Goal: Task Accomplishment & Management: Use online tool/utility

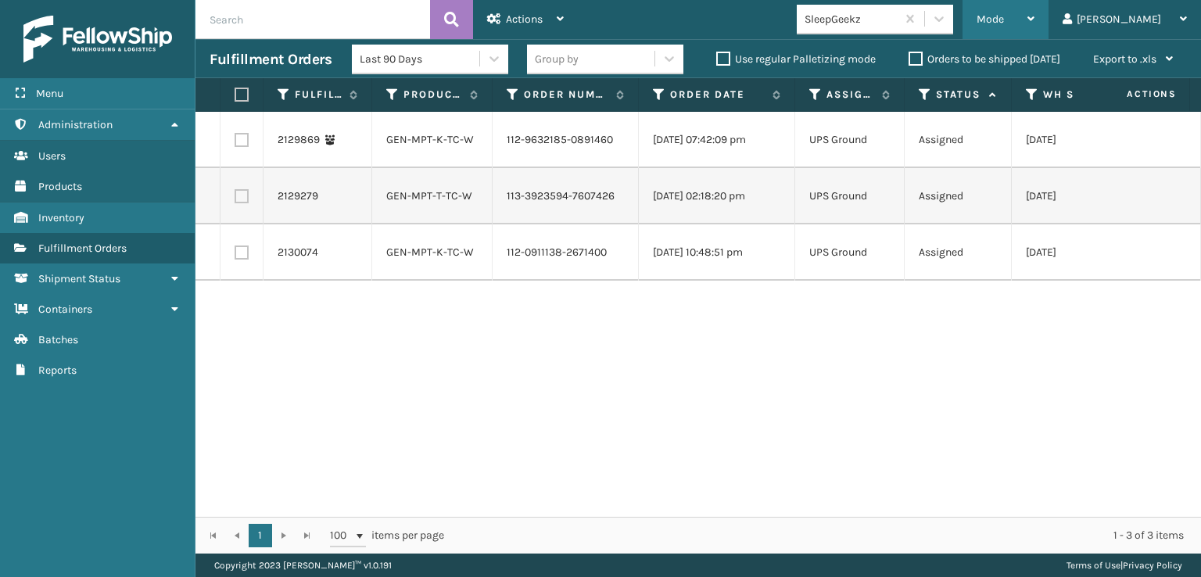
click at [1004, 20] on span "Mode" at bounding box center [989, 19] width 27 height 13
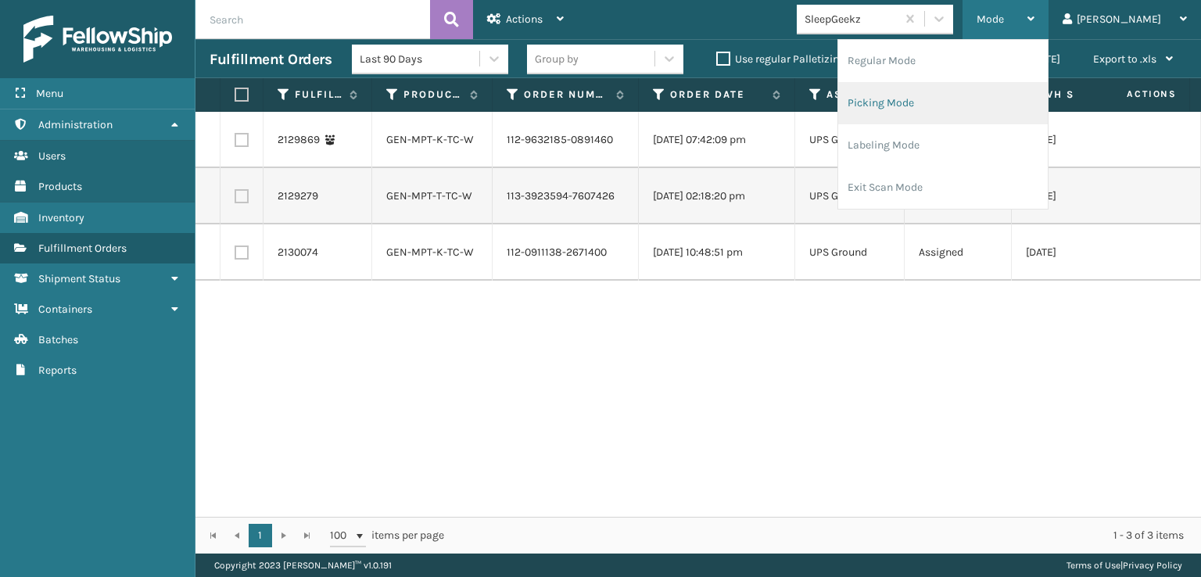
click at [960, 101] on li "Picking Mode" at bounding box center [942, 103] width 209 height 42
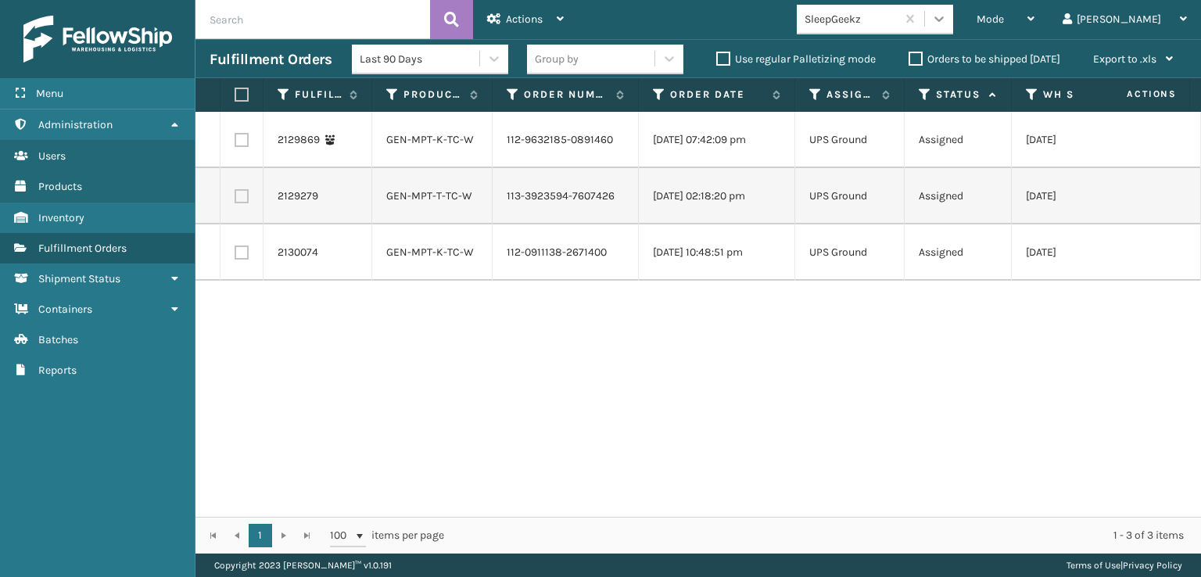
click at [947, 20] on icon at bounding box center [939, 19] width 16 height 16
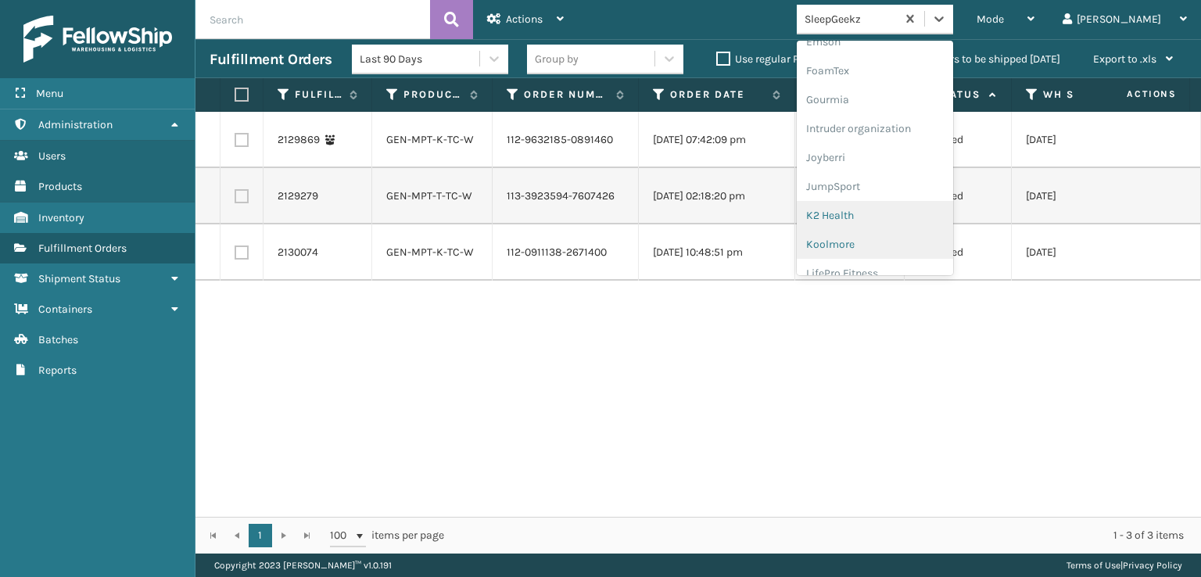
scroll to position [391, 0]
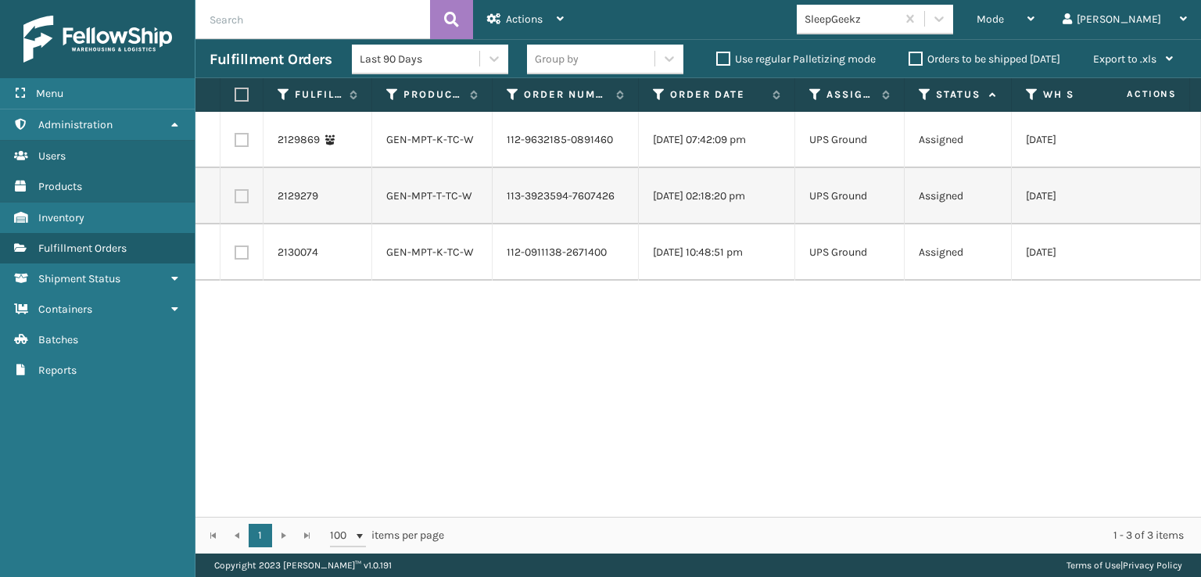
click at [794, 381] on div "2129869 GEN-MPT-K-TC-W 112-9632185-0891460 10/09/2025 07:42:09 pm UPS Ground As…" at bounding box center [697, 314] width 1005 height 405
click at [1040, 23] on div "Mode Regular Mode Picking Mode Labeling Mode Exit Scan Mode" at bounding box center [1005, 19] width 86 height 39
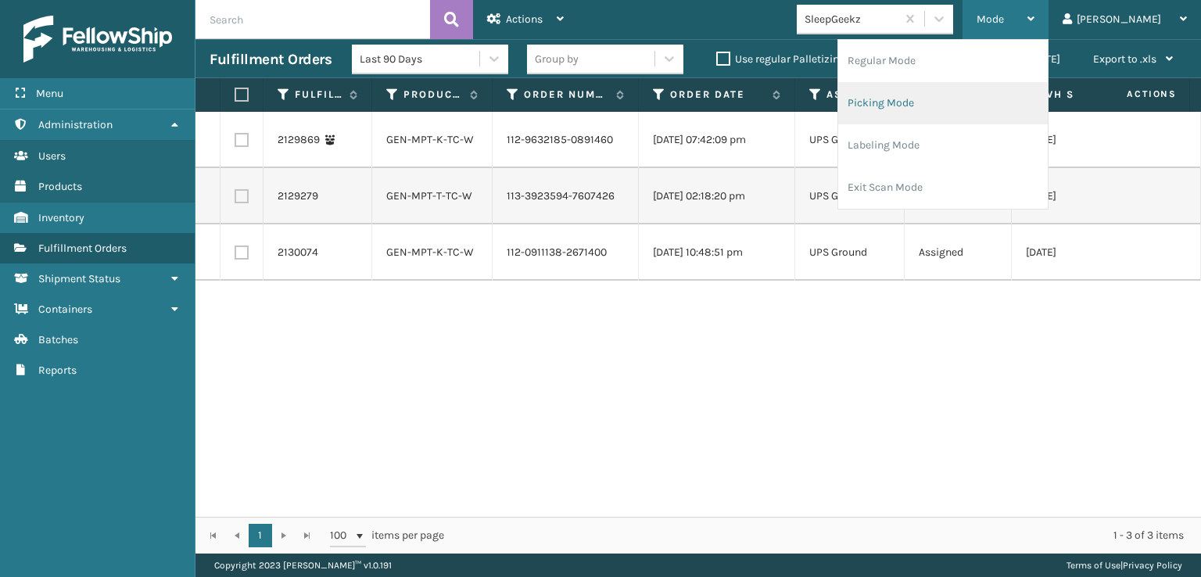
click at [953, 101] on li "Picking Mode" at bounding box center [942, 103] width 209 height 42
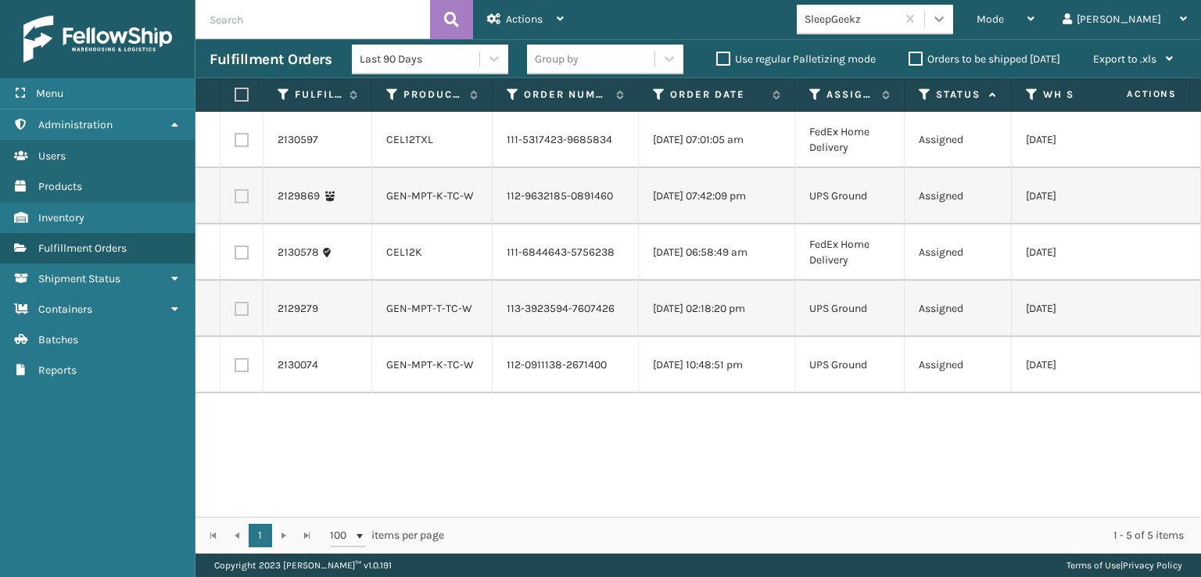
click at [947, 22] on icon at bounding box center [939, 19] width 16 height 16
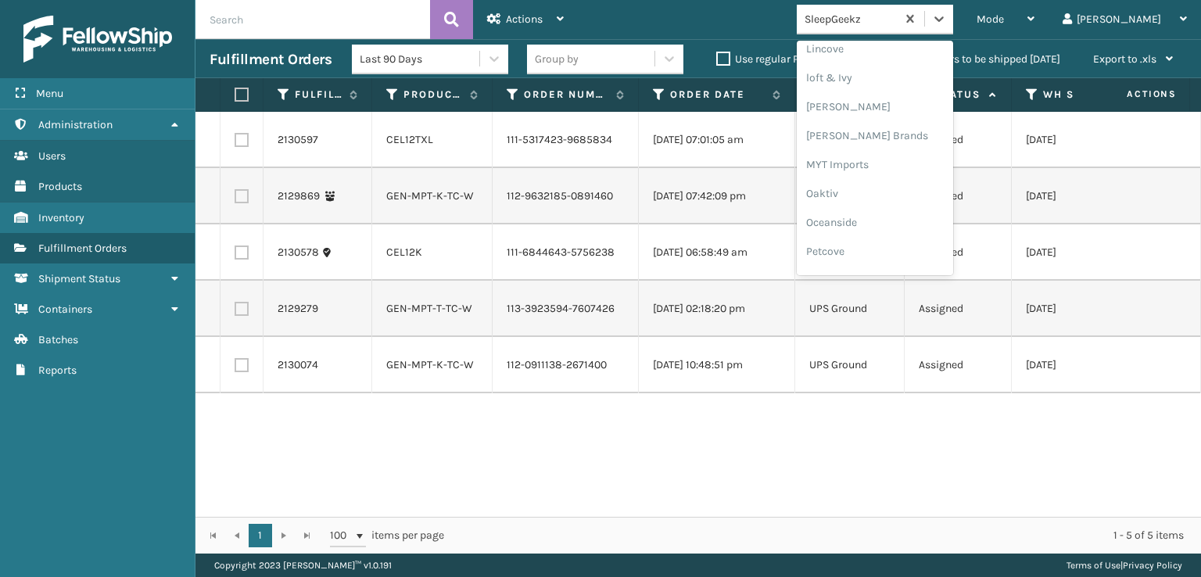
scroll to position [650, 0]
click at [894, 130] on div "[PERSON_NAME] Brands" at bounding box center [874, 130] width 156 height 29
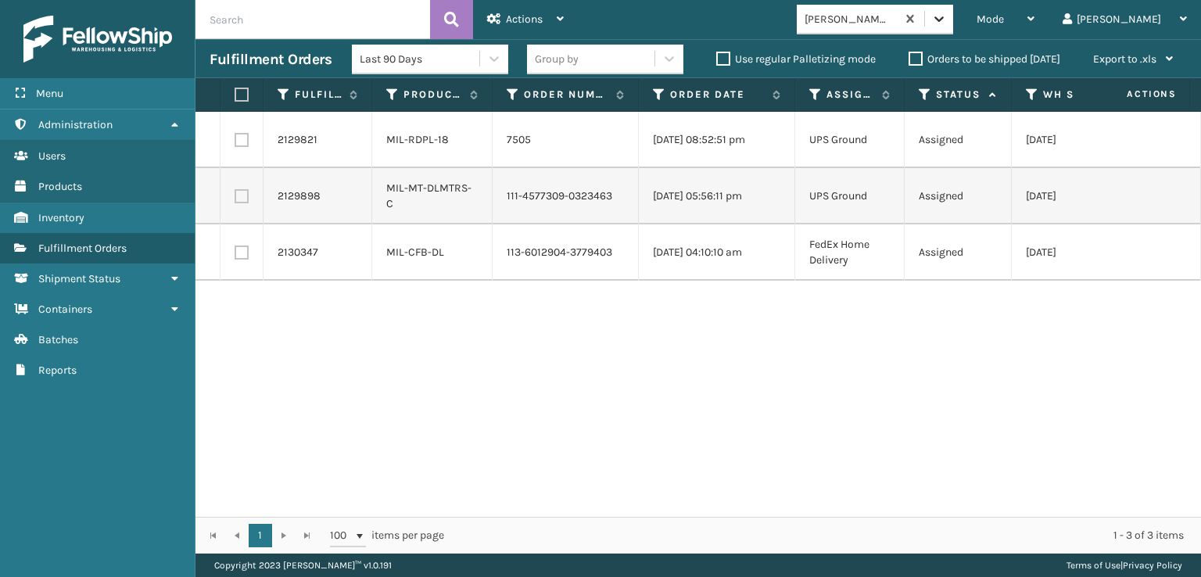
click at [953, 14] on div at bounding box center [939, 19] width 28 height 28
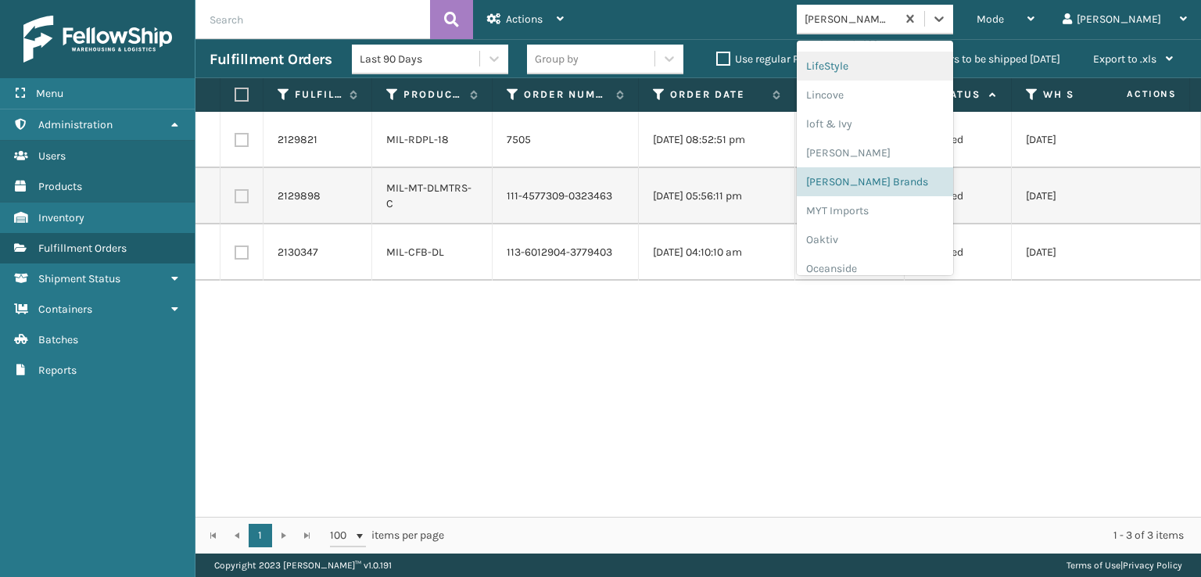
scroll to position [784, 0]
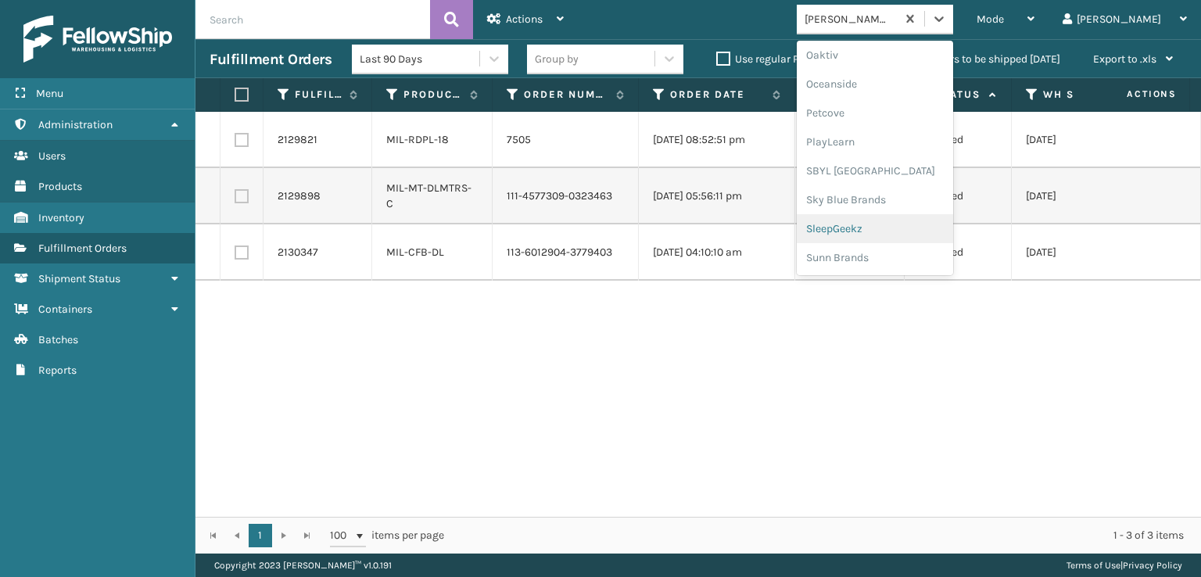
click at [900, 226] on div "SleepGeekz" at bounding box center [874, 228] width 156 height 29
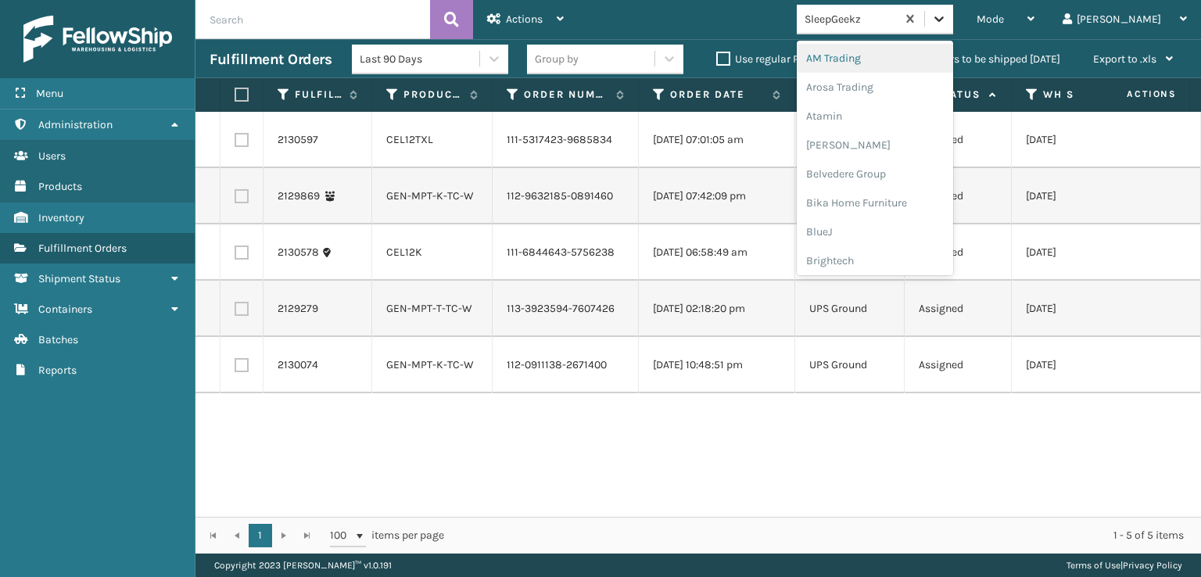
click at [947, 11] on icon at bounding box center [939, 19] width 16 height 16
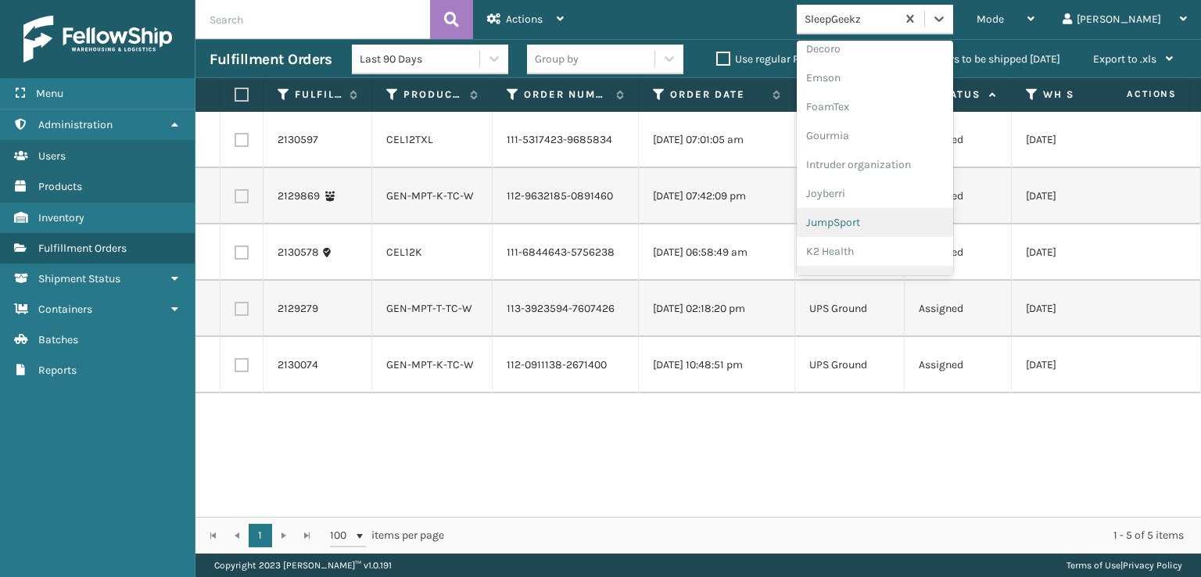
scroll to position [259, 0]
click at [892, 177] on div "FoamTex" at bounding box center [874, 174] width 156 height 29
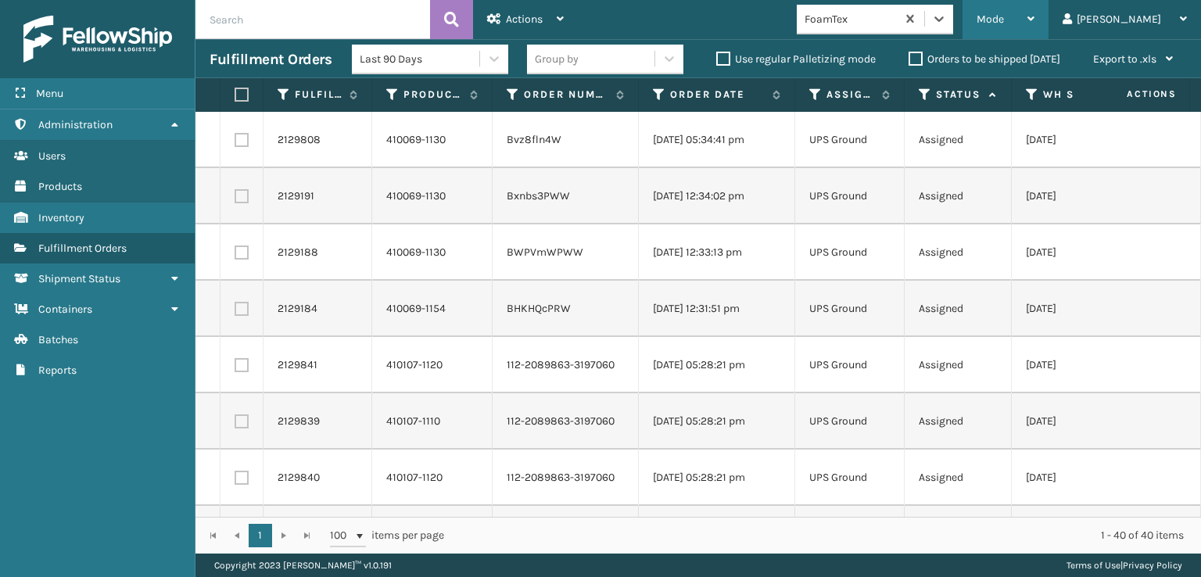
click at [1034, 15] on div "Mode" at bounding box center [1005, 19] width 58 height 39
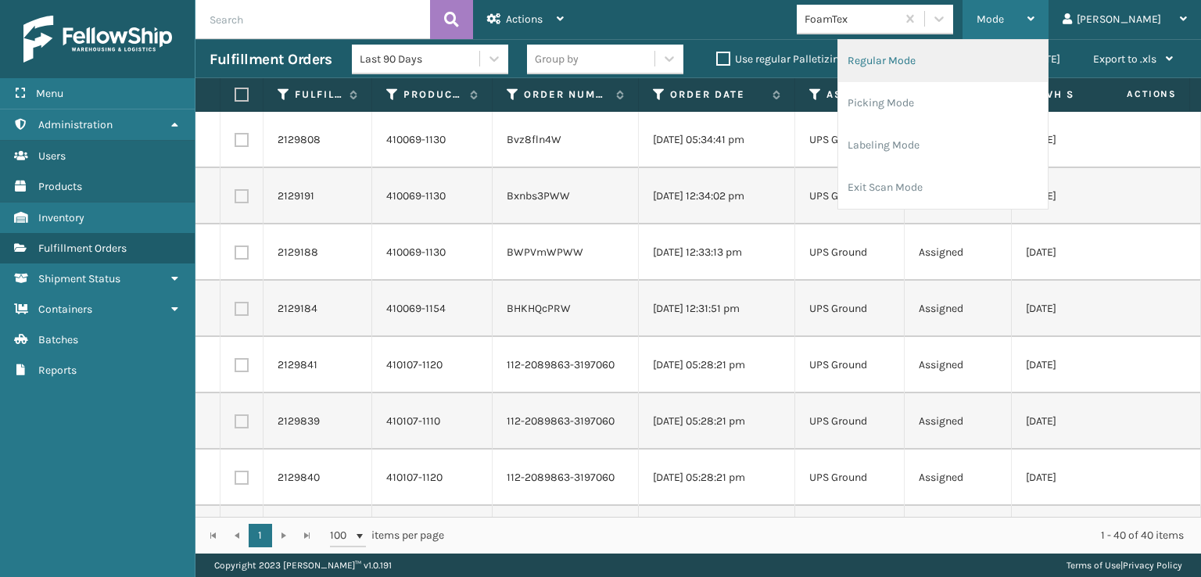
click at [937, 55] on li "Regular Mode" at bounding box center [942, 61] width 209 height 42
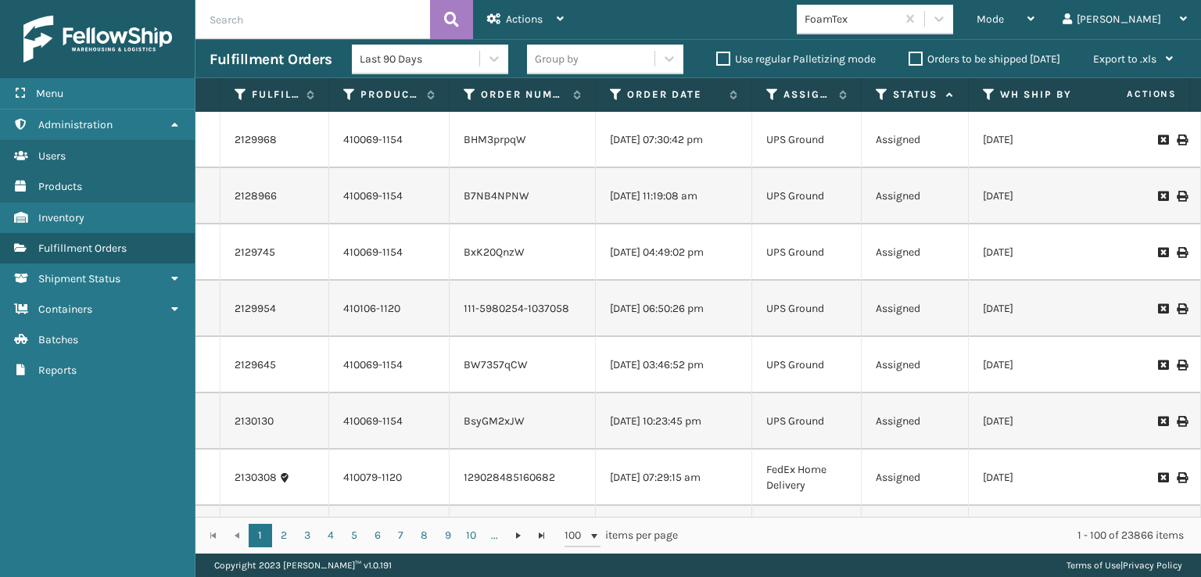
click at [882, 93] on icon at bounding box center [881, 95] width 13 height 14
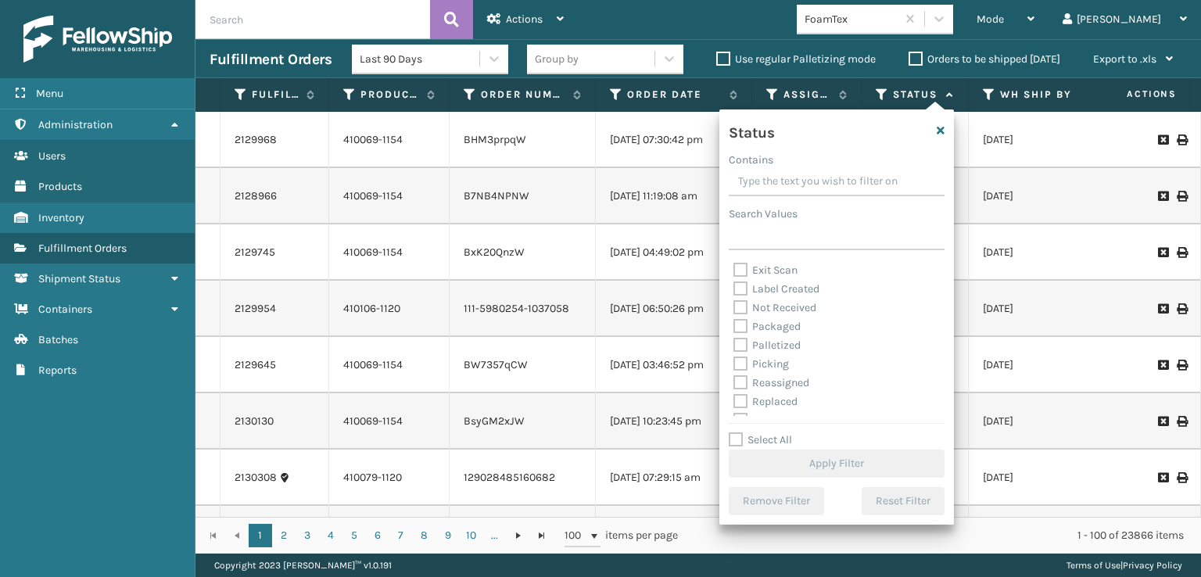
scroll to position [78, 0]
click at [744, 342] on label "Picking" at bounding box center [760, 340] width 55 height 13
click at [734, 342] on input "Picking" at bounding box center [733, 336] width 1 height 10
checkbox input "true"
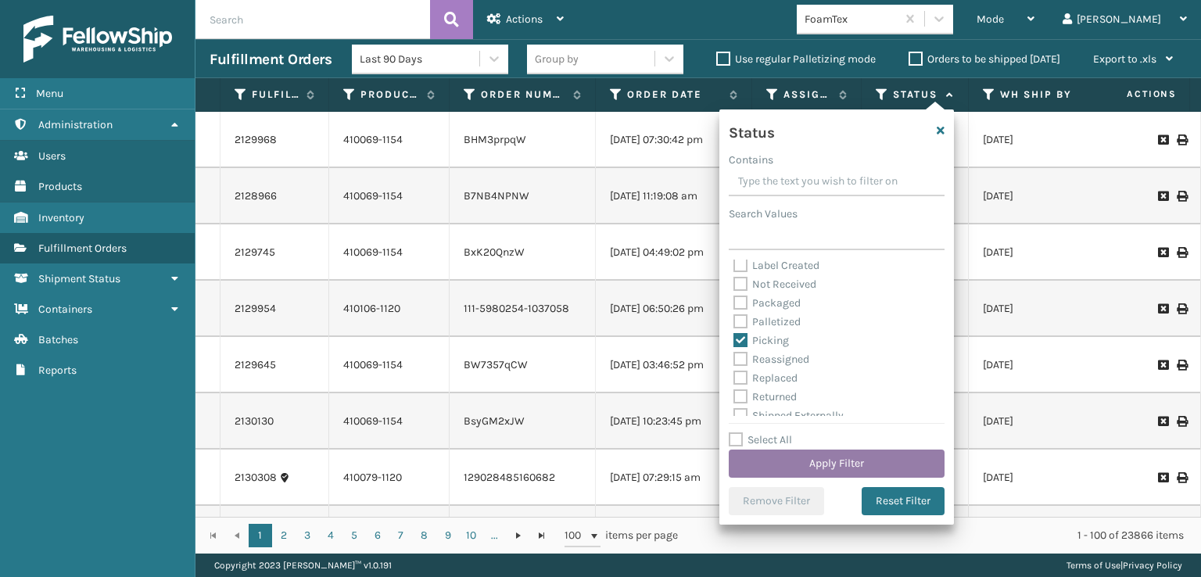
click at [803, 467] on button "Apply Filter" at bounding box center [836, 463] width 216 height 28
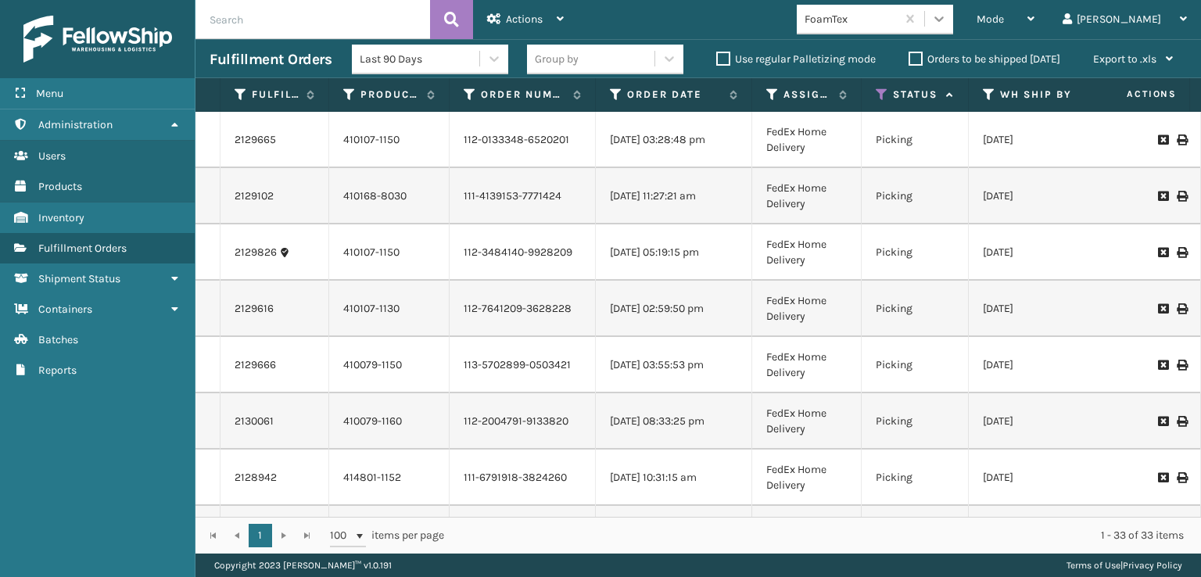
click at [947, 17] on icon at bounding box center [939, 19] width 16 height 16
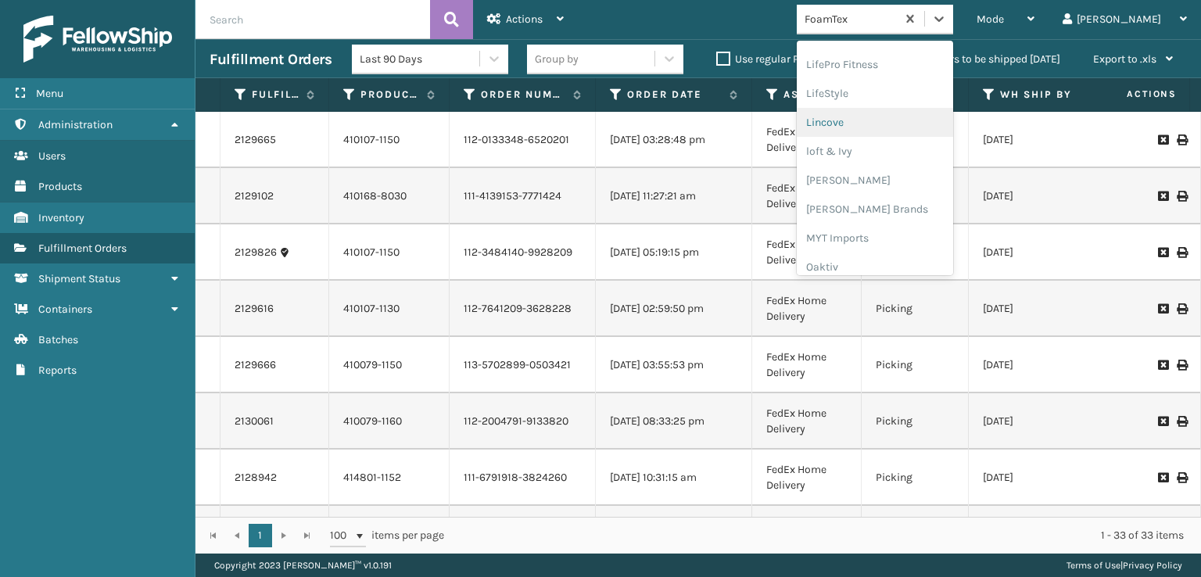
scroll to position [784, 0]
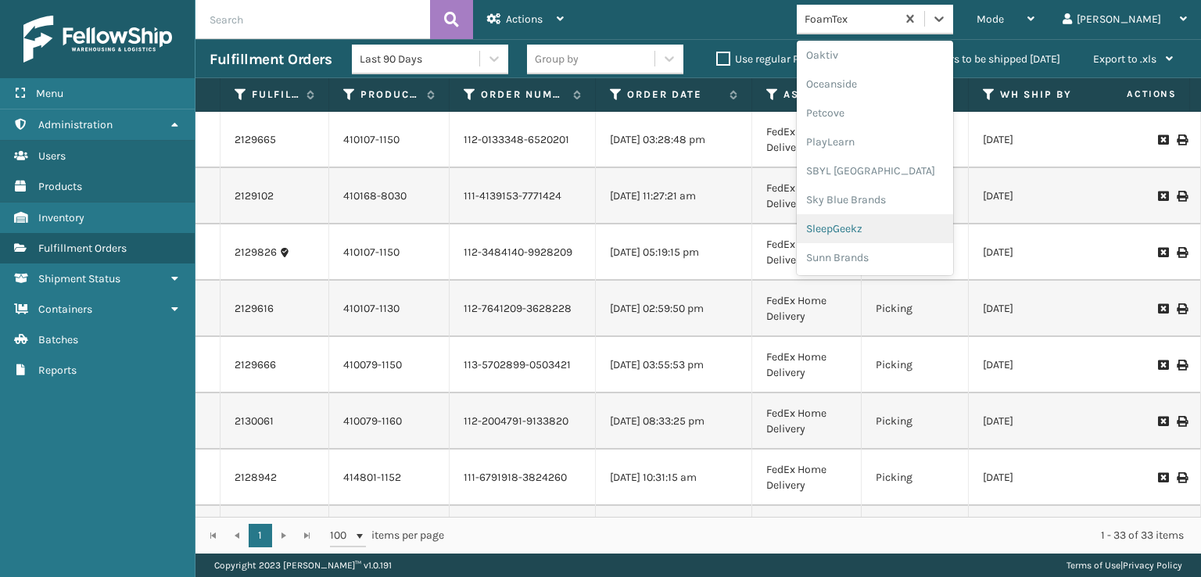
click at [888, 226] on div "SleepGeekz" at bounding box center [874, 228] width 156 height 29
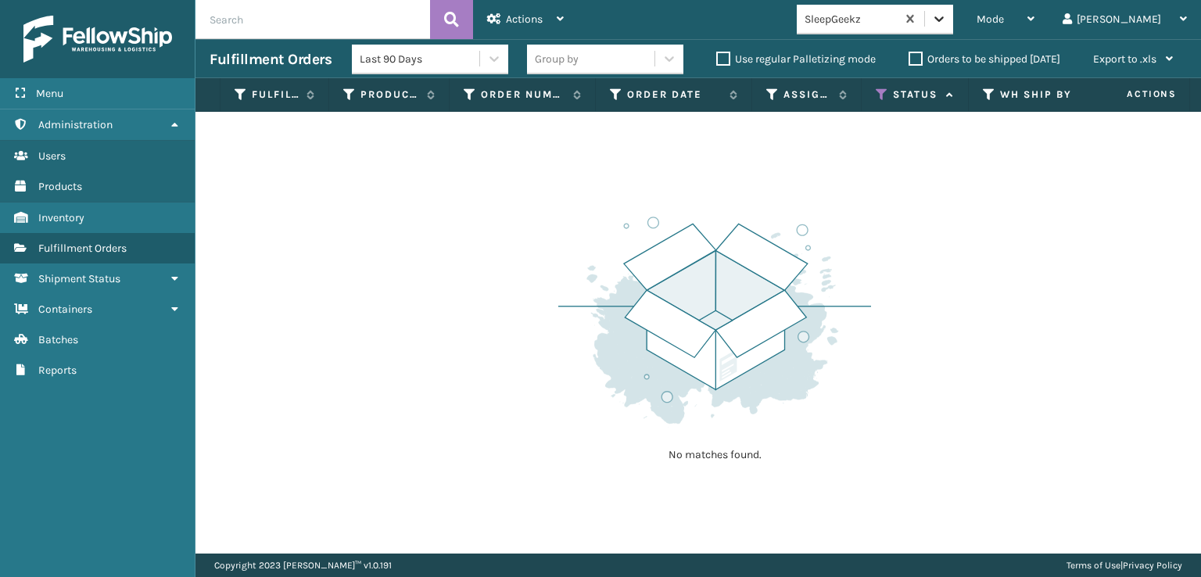
click at [947, 14] on icon at bounding box center [939, 19] width 16 height 16
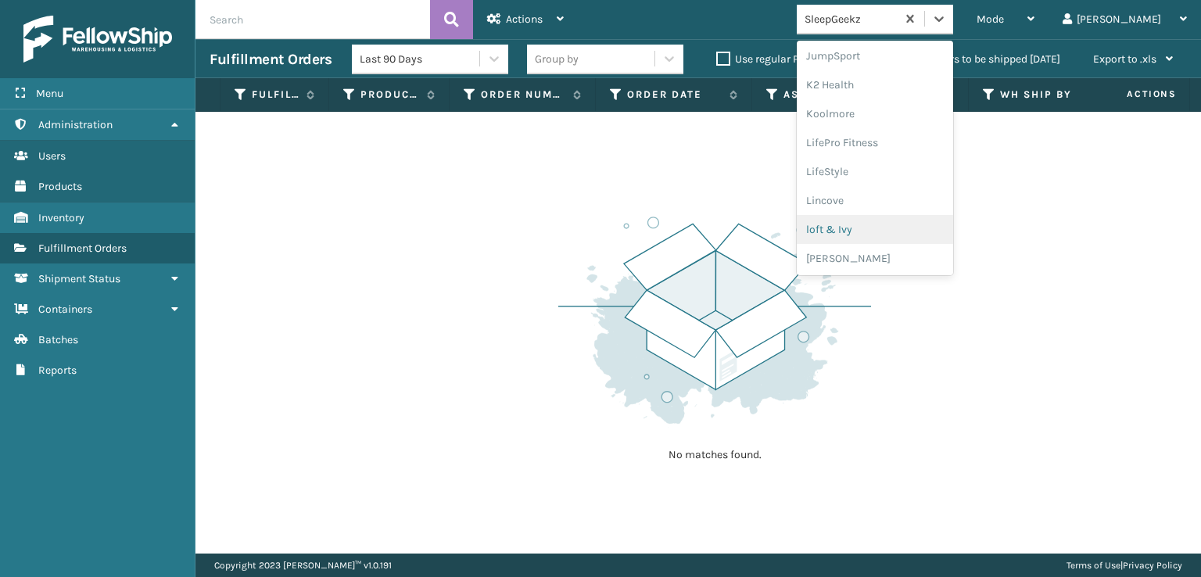
scroll to position [650, 0]
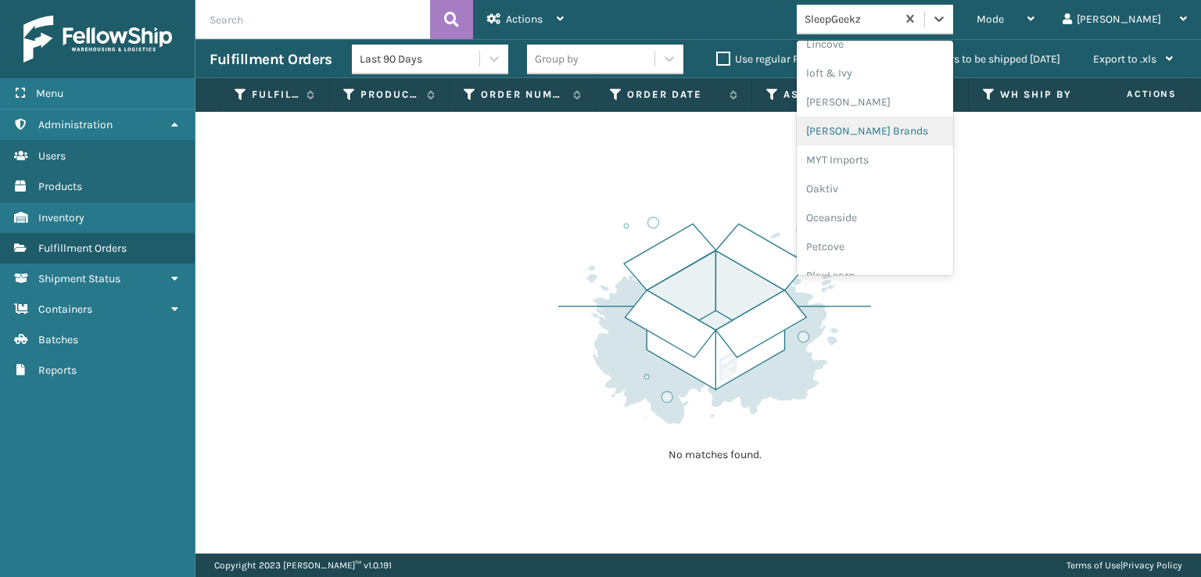
click at [882, 129] on div "[PERSON_NAME] Brands" at bounding box center [874, 130] width 156 height 29
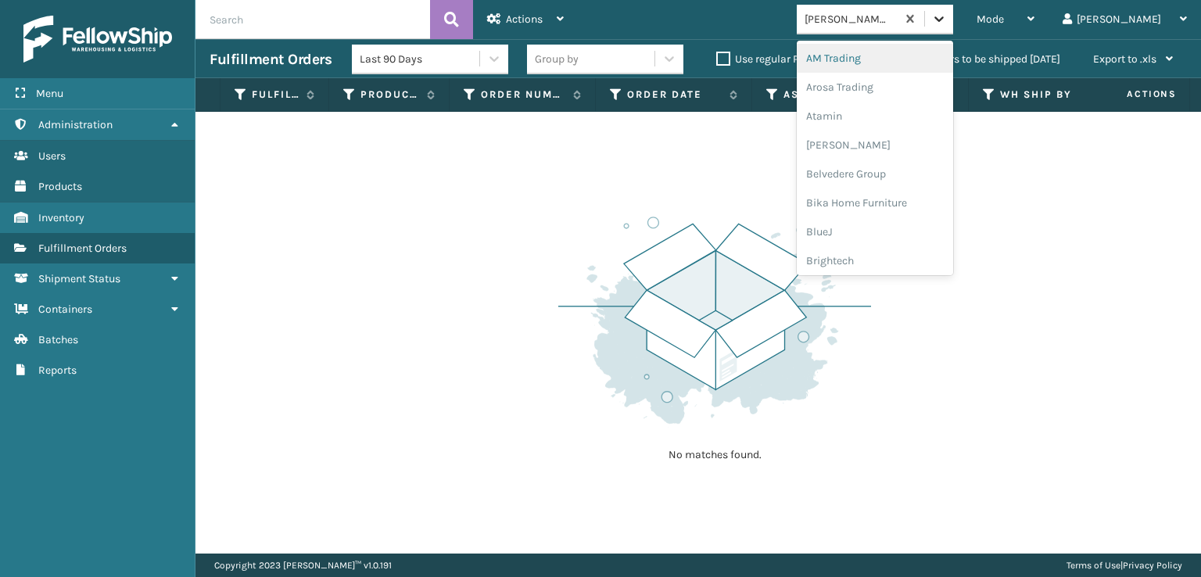
click at [947, 14] on icon at bounding box center [939, 19] width 16 height 16
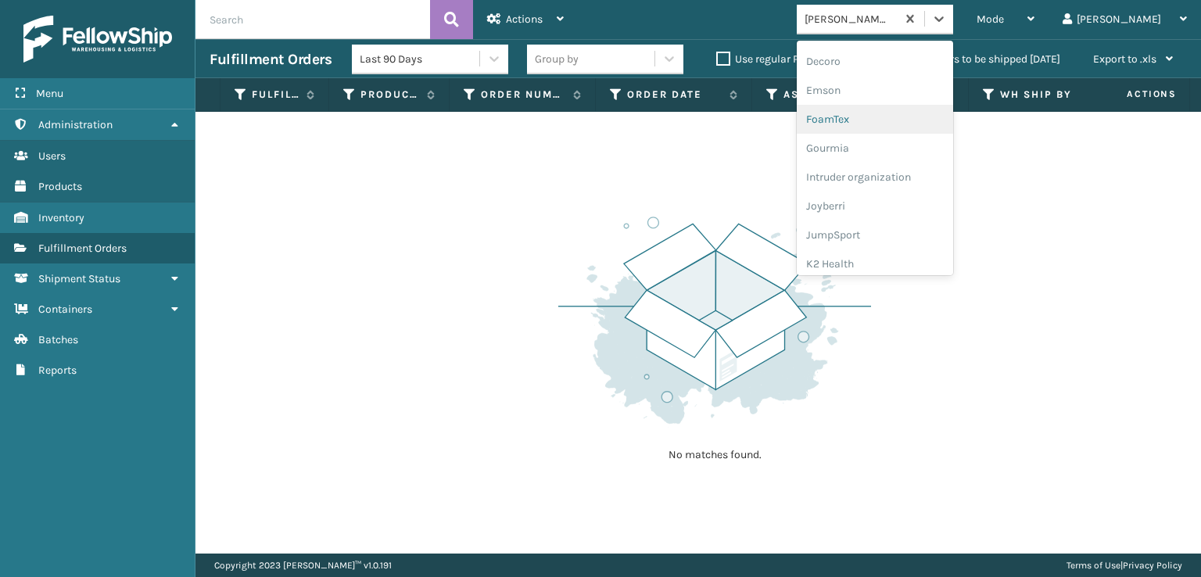
click at [884, 120] on div "FoamTex" at bounding box center [874, 119] width 156 height 29
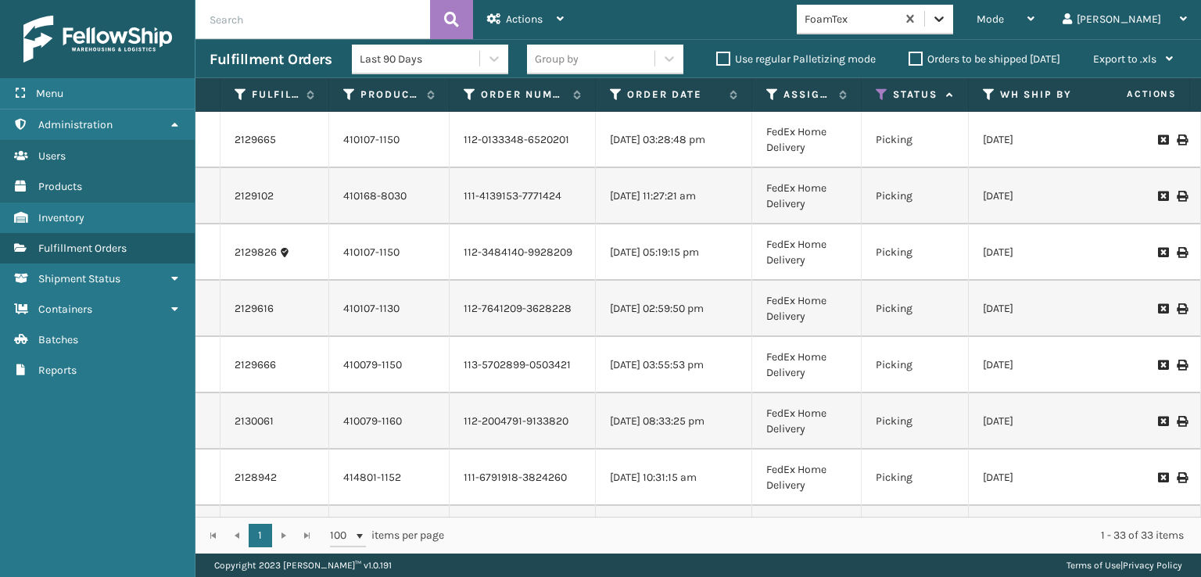
click at [947, 16] on icon at bounding box center [939, 19] width 16 height 16
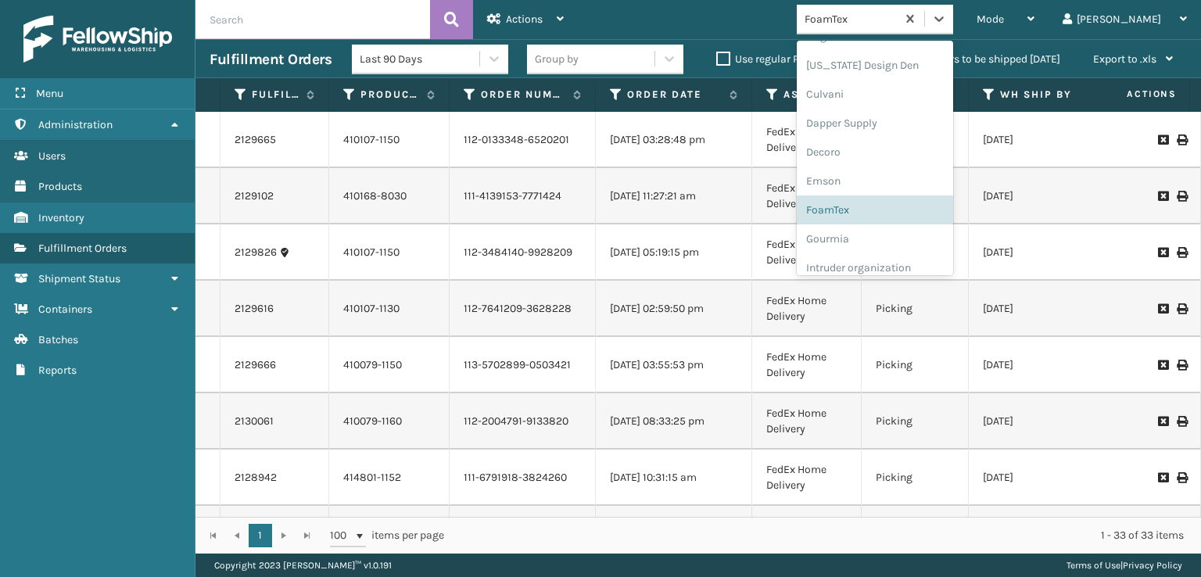
scroll to position [234, 0]
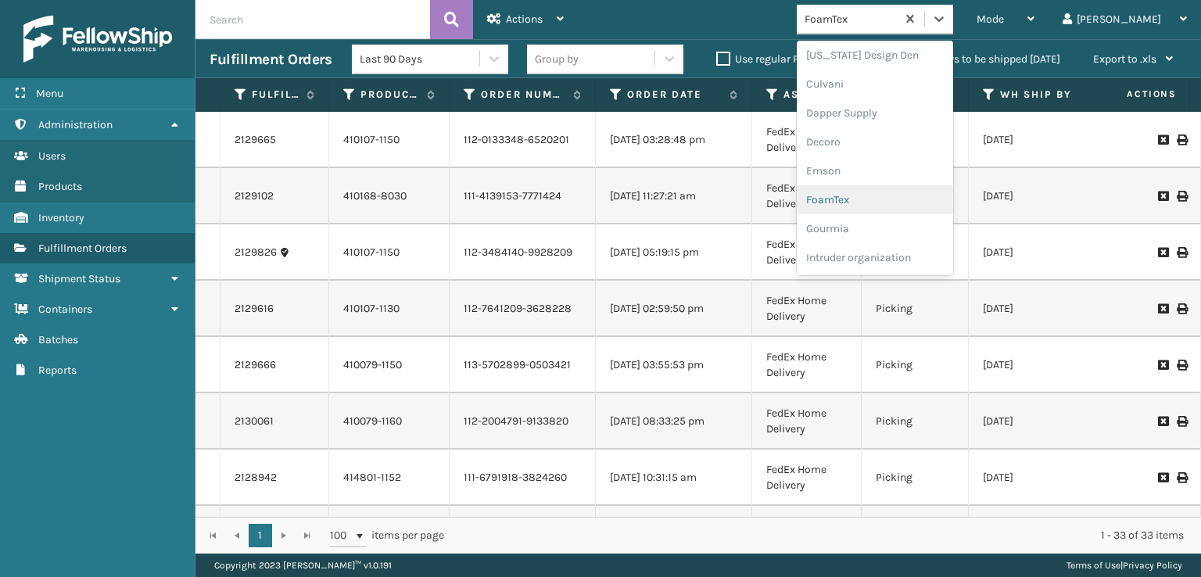
click at [891, 198] on div "FoamTex" at bounding box center [874, 199] width 156 height 29
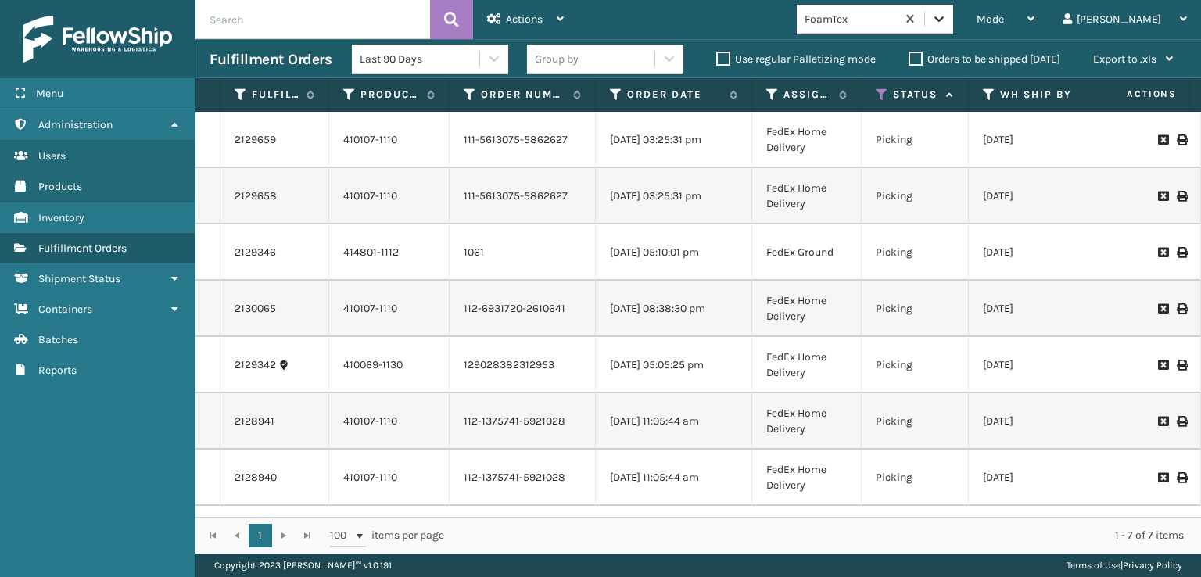
click at [947, 20] on icon at bounding box center [939, 19] width 16 height 16
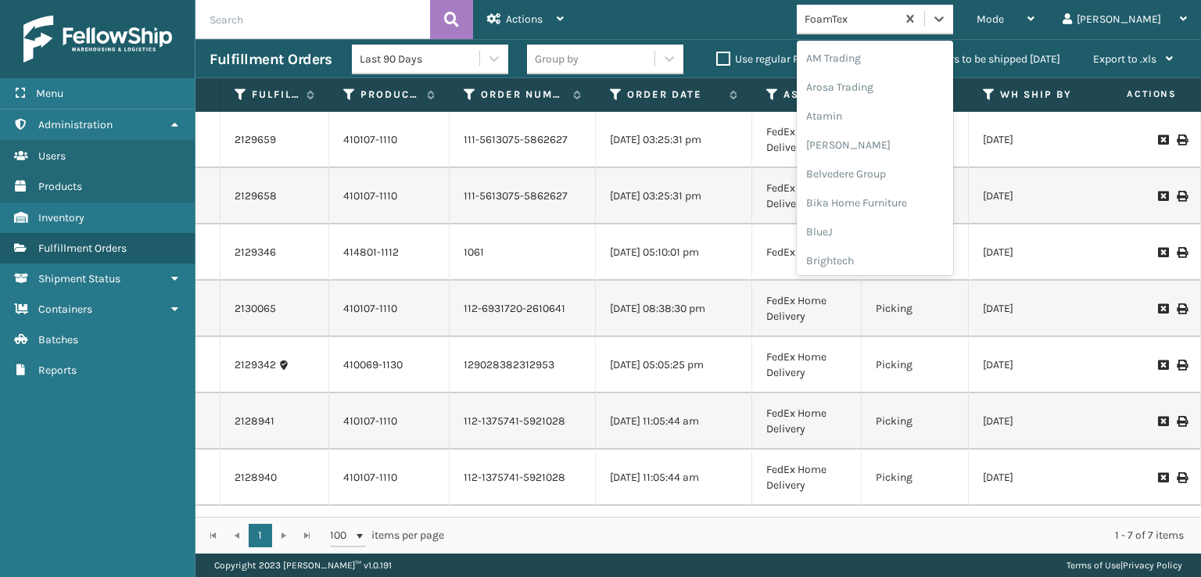
scroll to position [183, 0]
click at [895, 251] on div "FoamTex" at bounding box center [874, 251] width 156 height 29
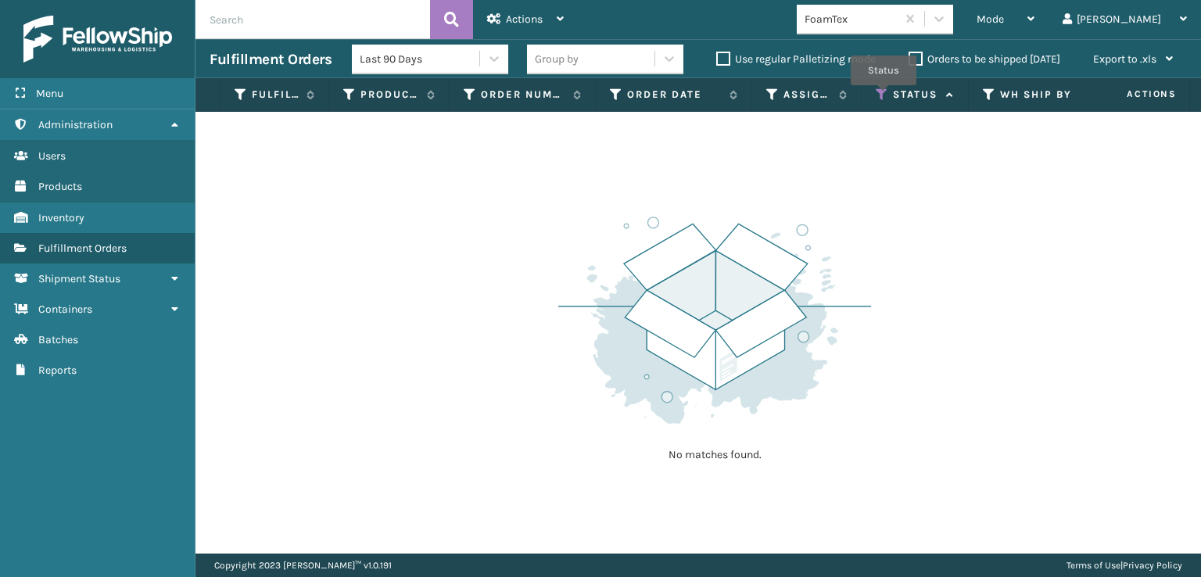
click at [883, 96] on icon at bounding box center [881, 95] width 13 height 14
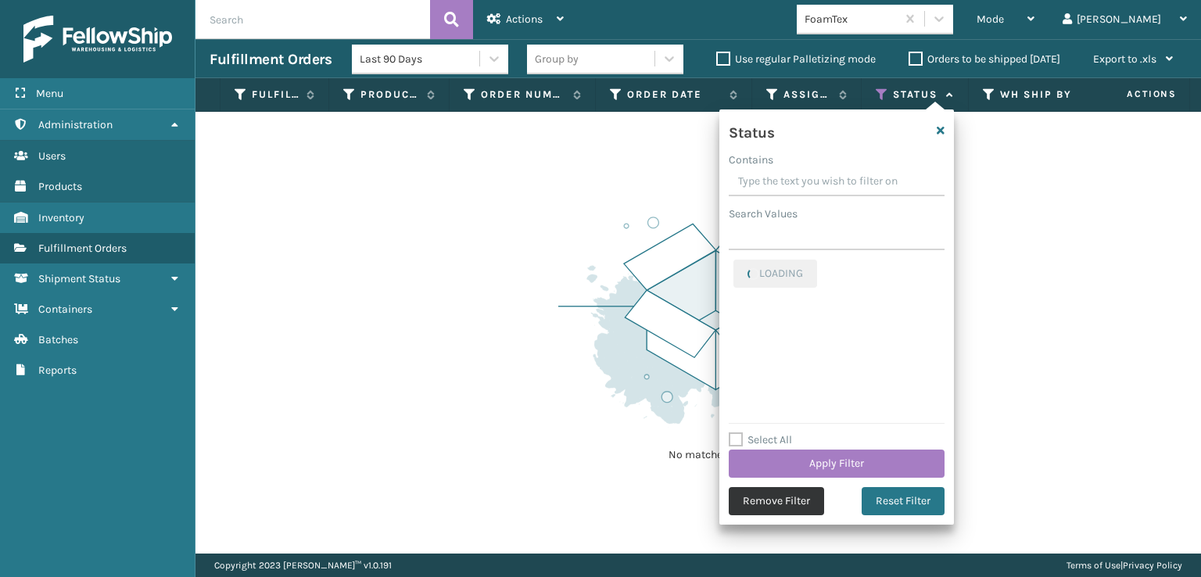
click at [795, 498] on button "Remove Filter" at bounding box center [775, 501] width 95 height 28
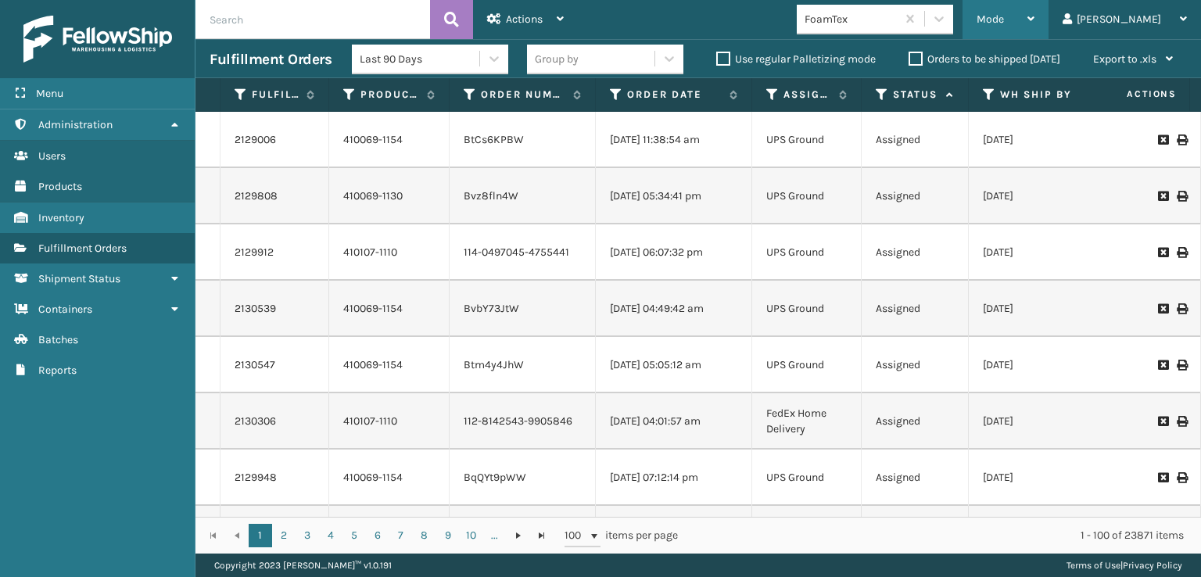
click at [1037, 19] on div "Mode Regular Mode Picking Mode Labeling Mode Exit Scan Mode" at bounding box center [1005, 19] width 86 height 39
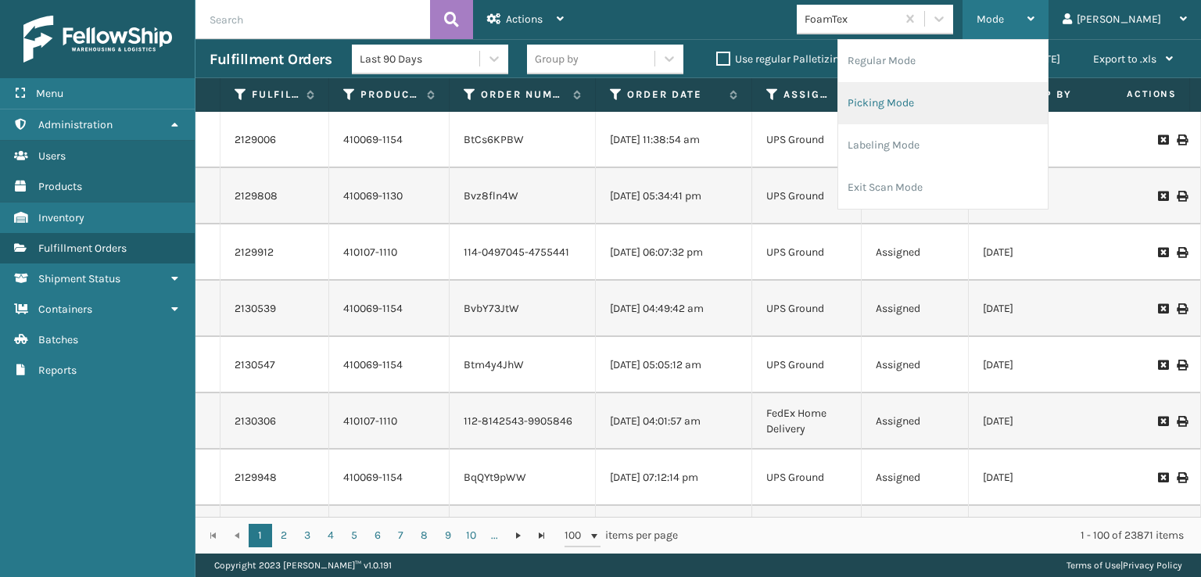
click at [960, 97] on li "Picking Mode" at bounding box center [942, 103] width 209 height 42
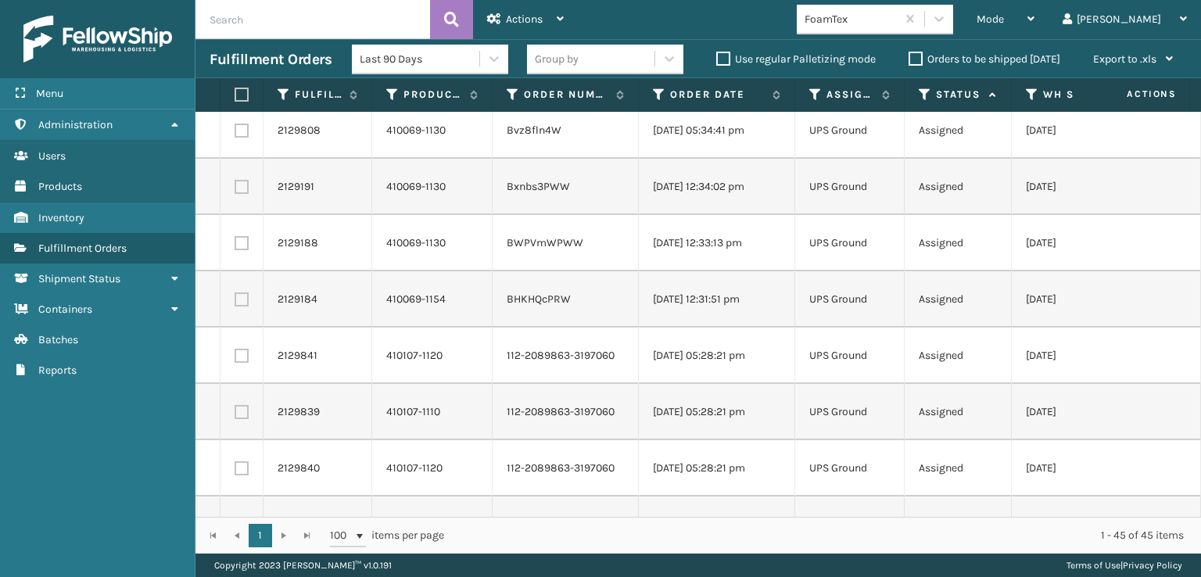
scroll to position [0, 0]
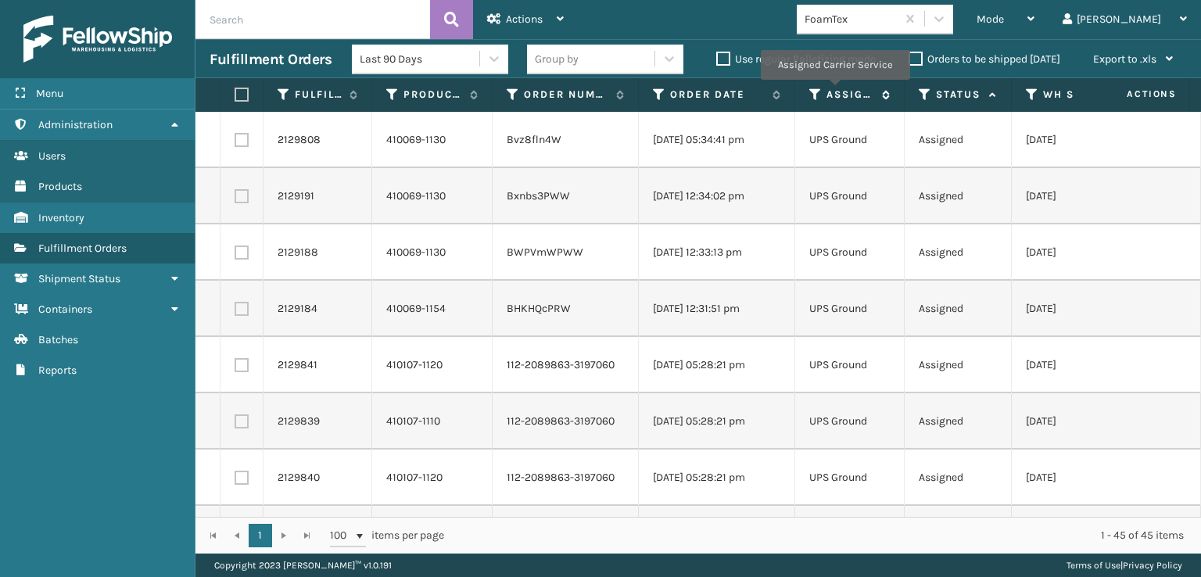
click at [835, 91] on label "Assigned Carrier Service" at bounding box center [850, 95] width 48 height 14
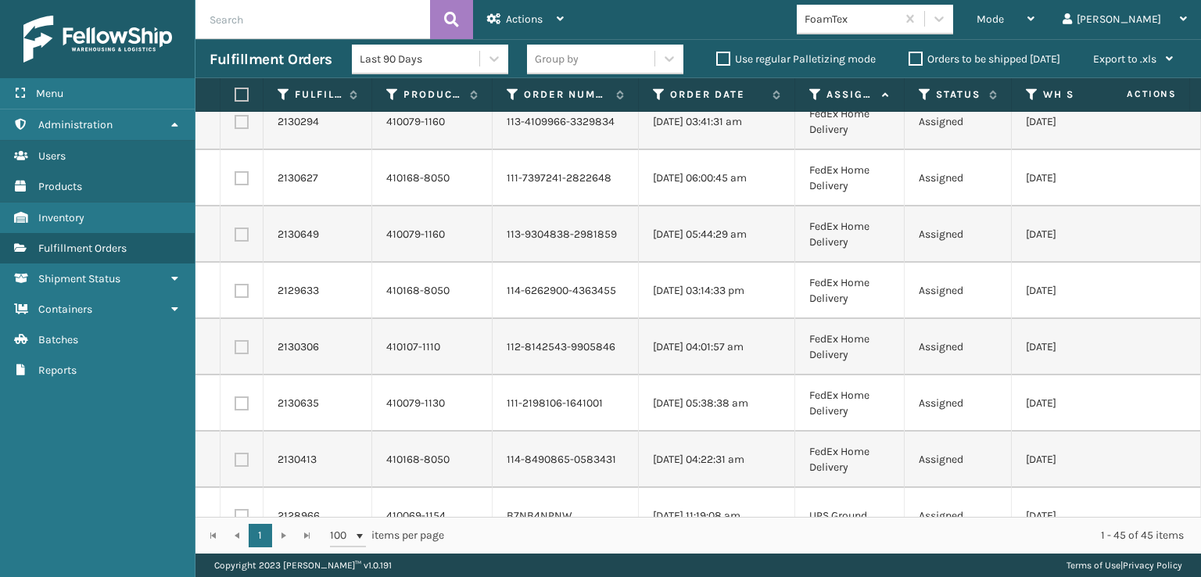
scroll to position [313, 0]
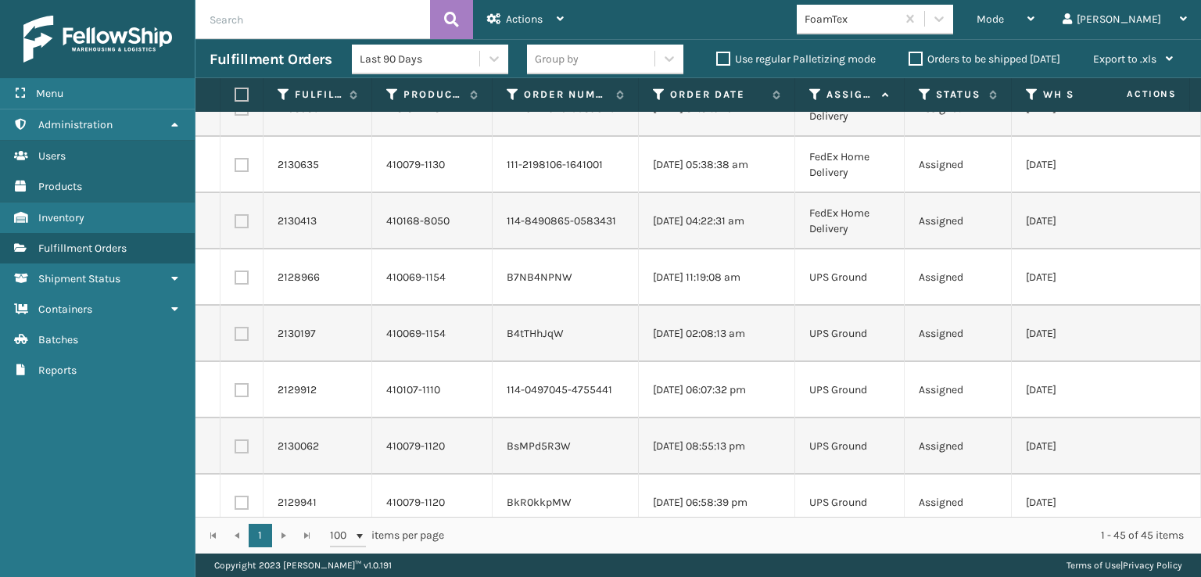
click at [242, 90] on label at bounding box center [238, 95] width 9 height 14
click at [235, 90] on input "checkbox" at bounding box center [234, 95] width 1 height 10
checkbox input "true"
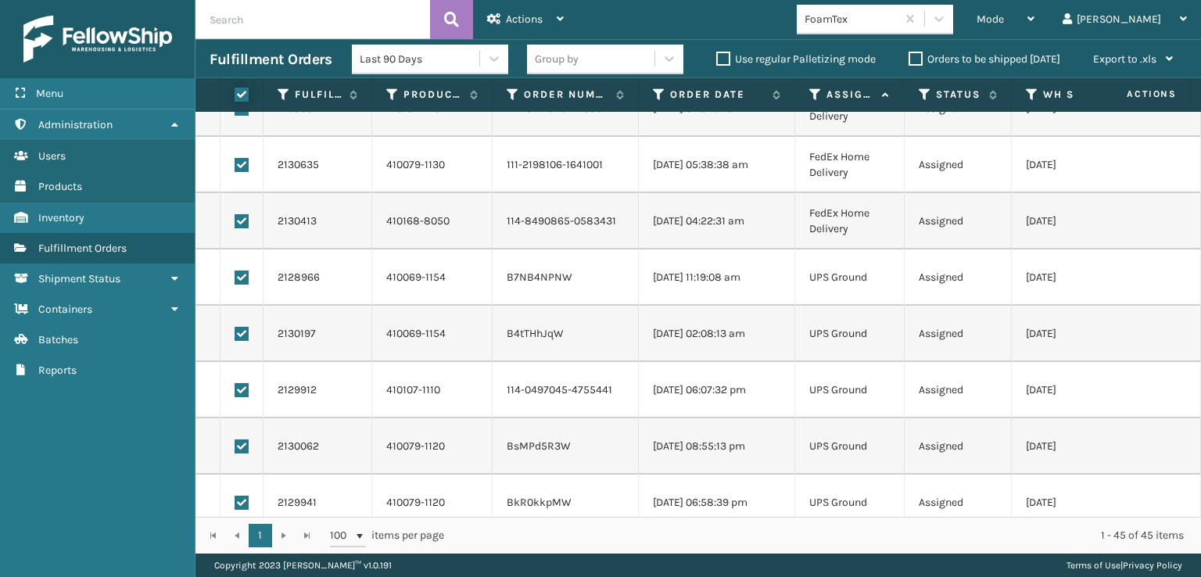
checkbox input "true"
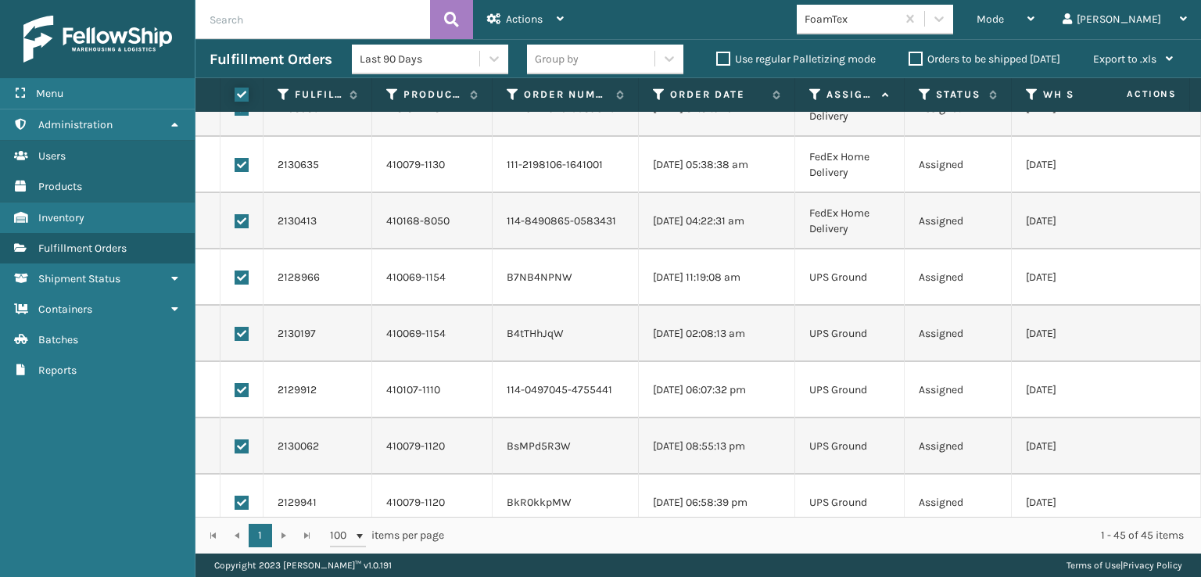
checkbox input "true"
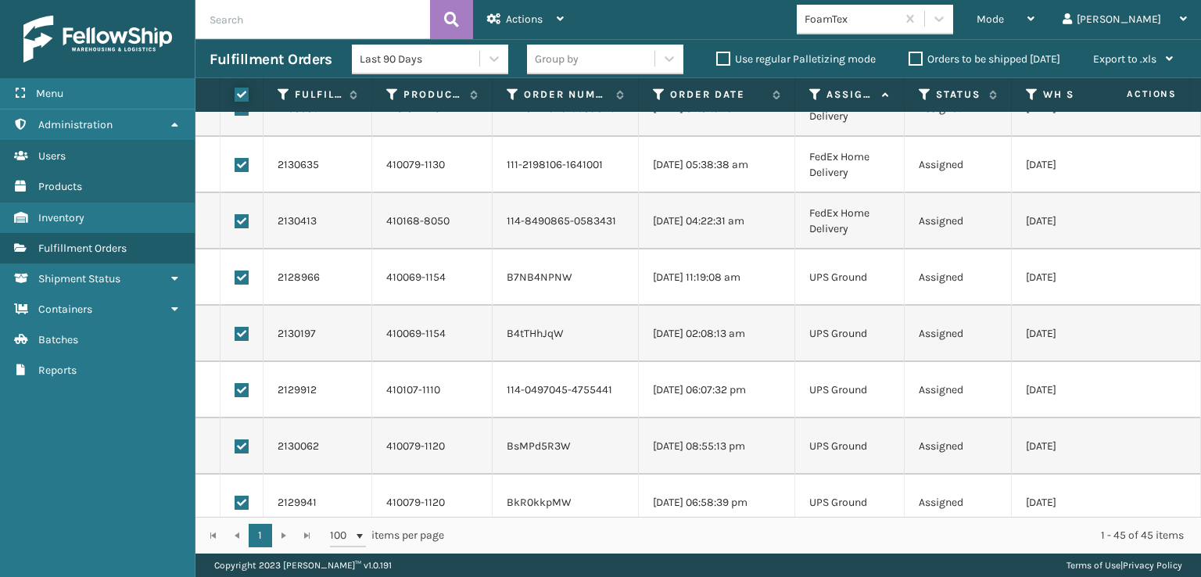
checkbox input "true"
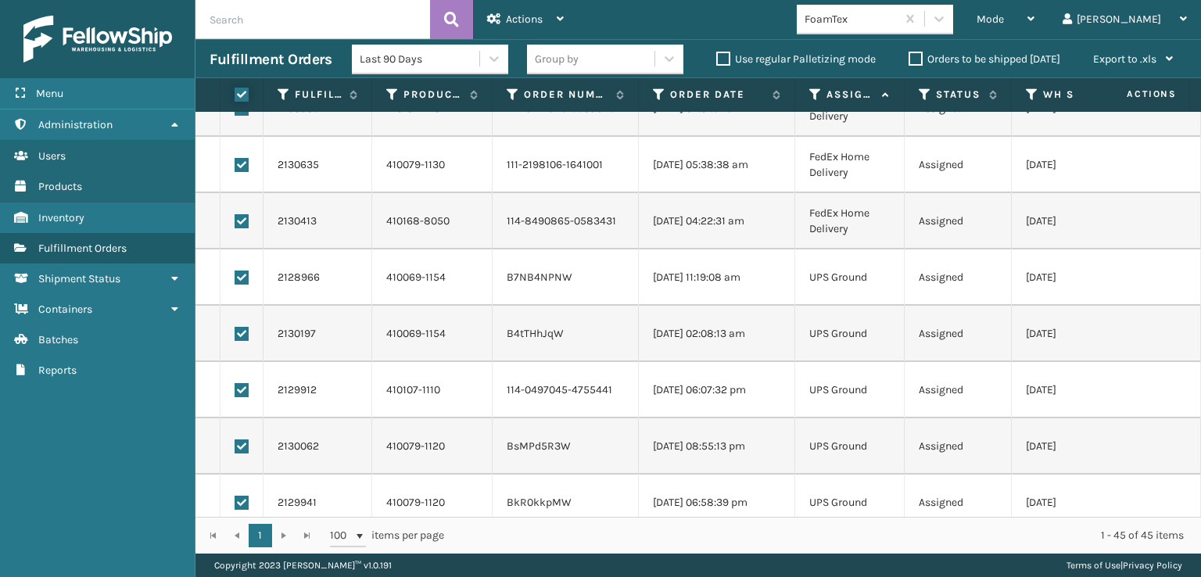
checkbox input "true"
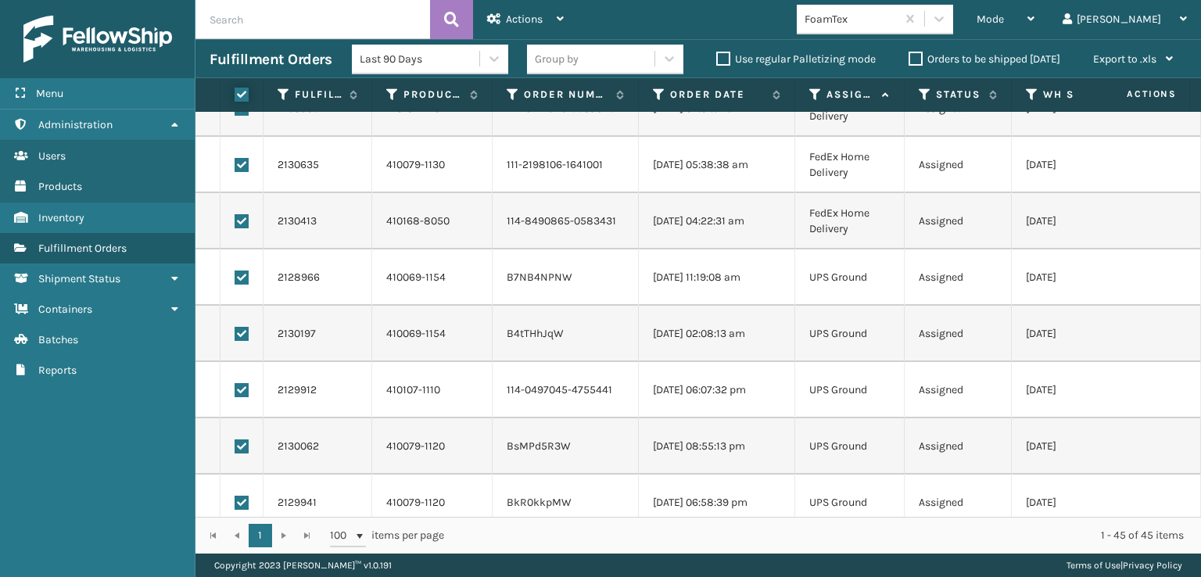
checkbox input "true"
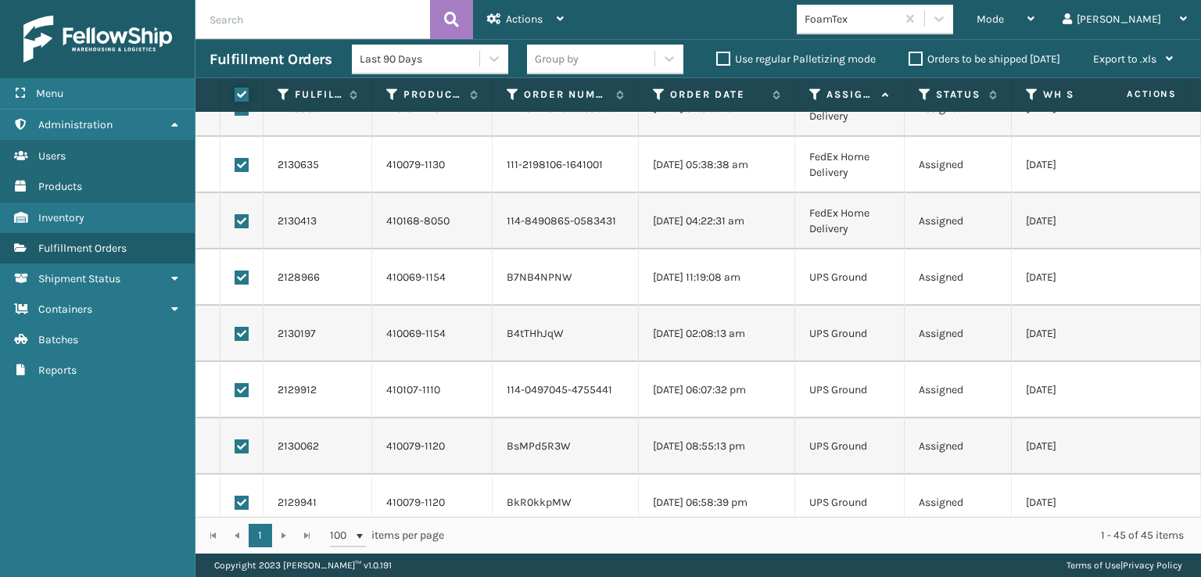
checkbox input "true"
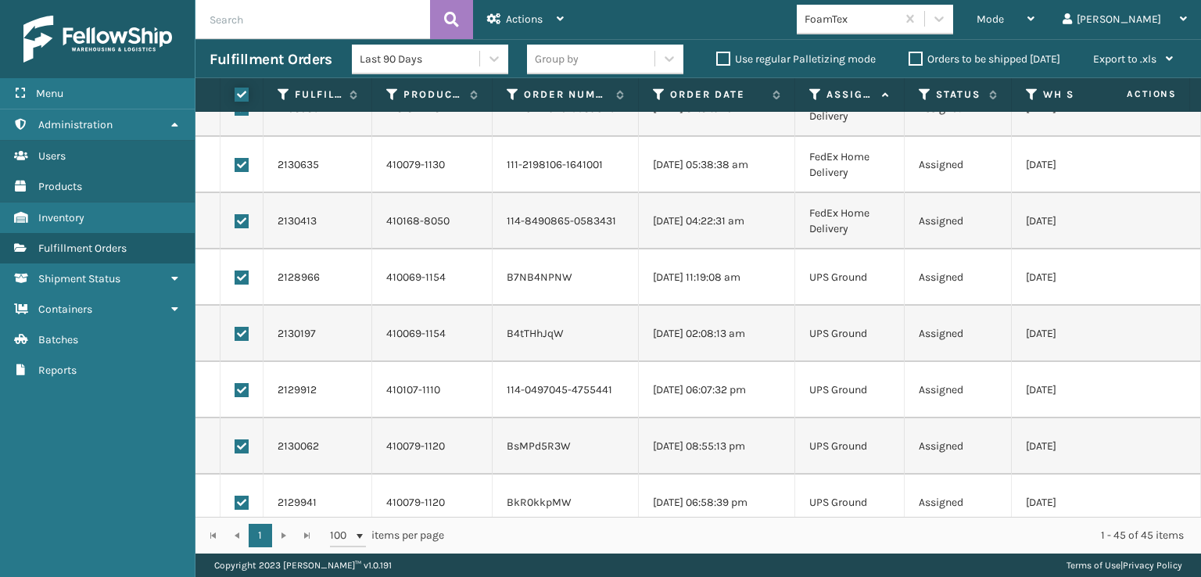
checkbox input "true"
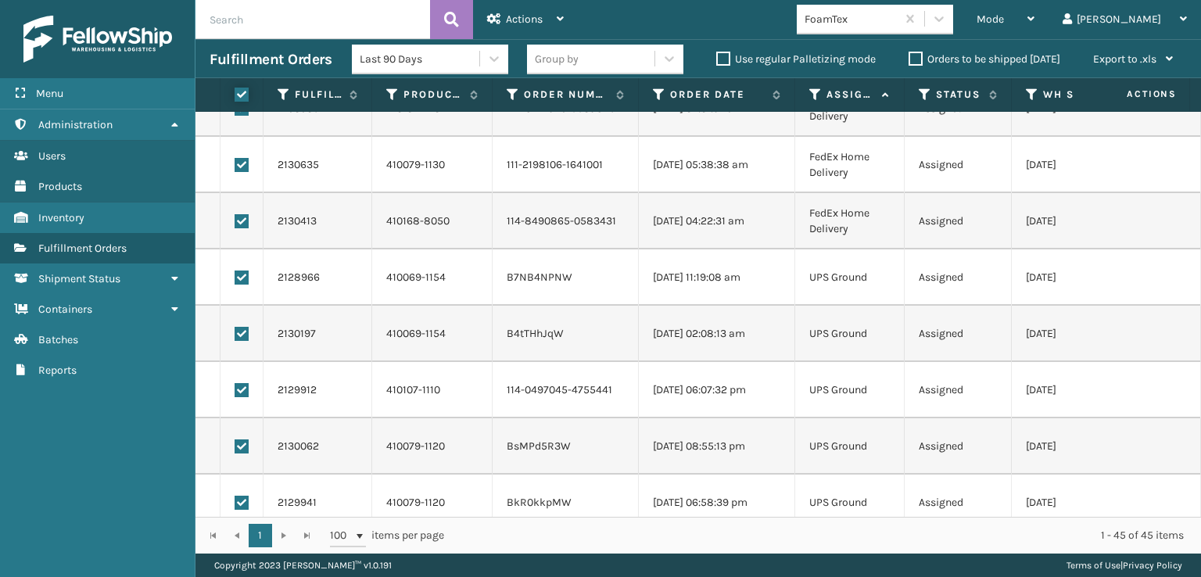
checkbox input "true"
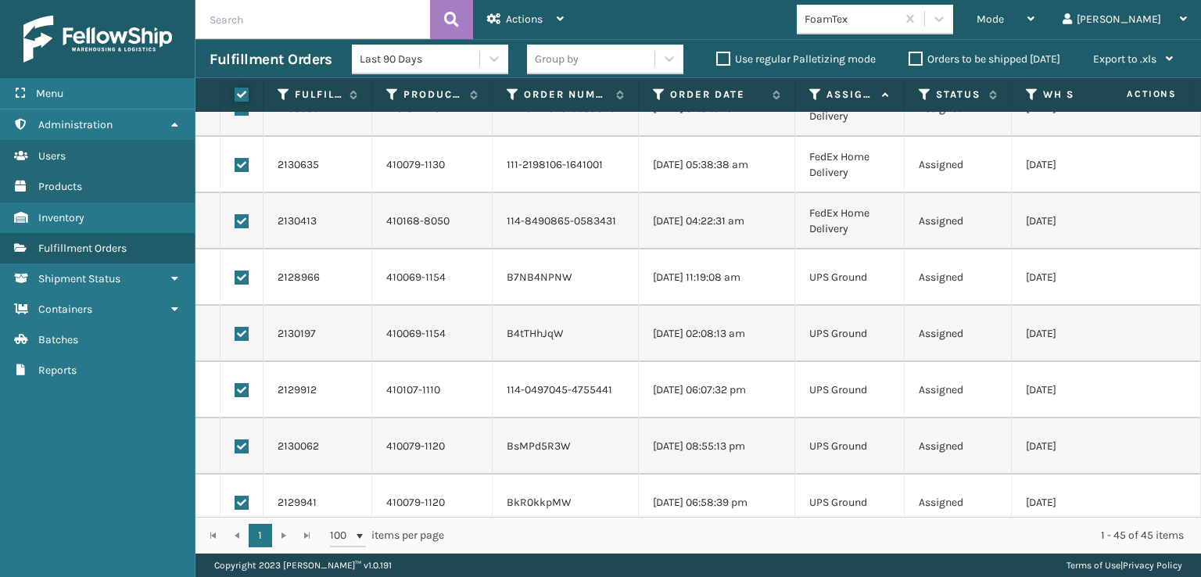
checkbox input "true"
click at [243, 220] on label at bounding box center [241, 221] width 14 height 14
click at [235, 220] on input "checkbox" at bounding box center [234, 219] width 1 height 10
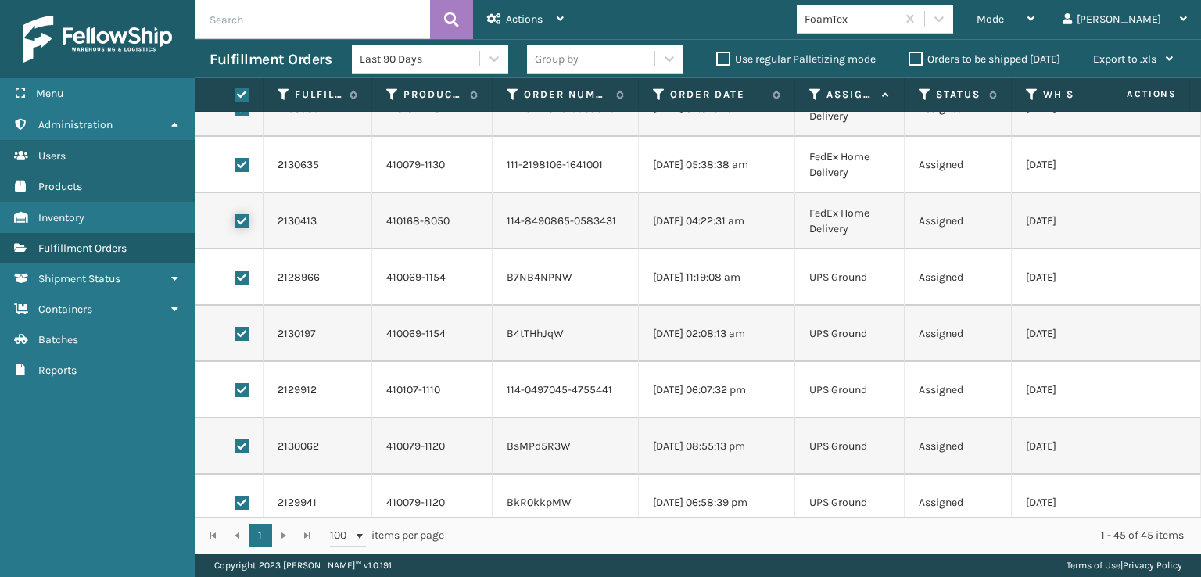
checkbox input "false"
click at [244, 167] on label at bounding box center [241, 165] width 14 height 14
click at [235, 167] on input "checkbox" at bounding box center [234, 163] width 1 height 10
checkbox input "false"
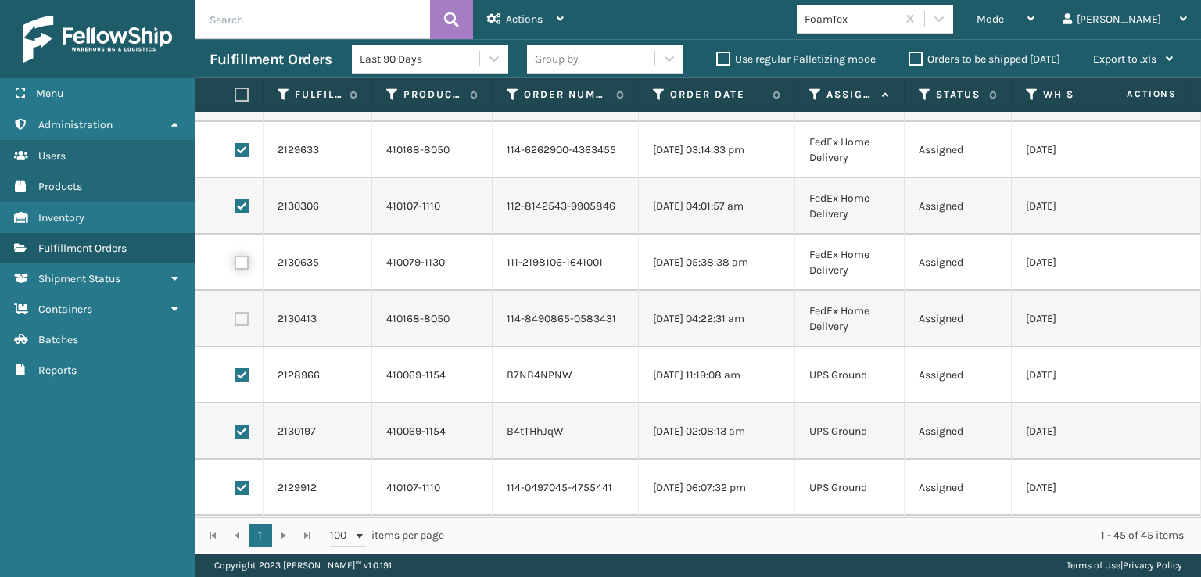
scroll to position [78, 0]
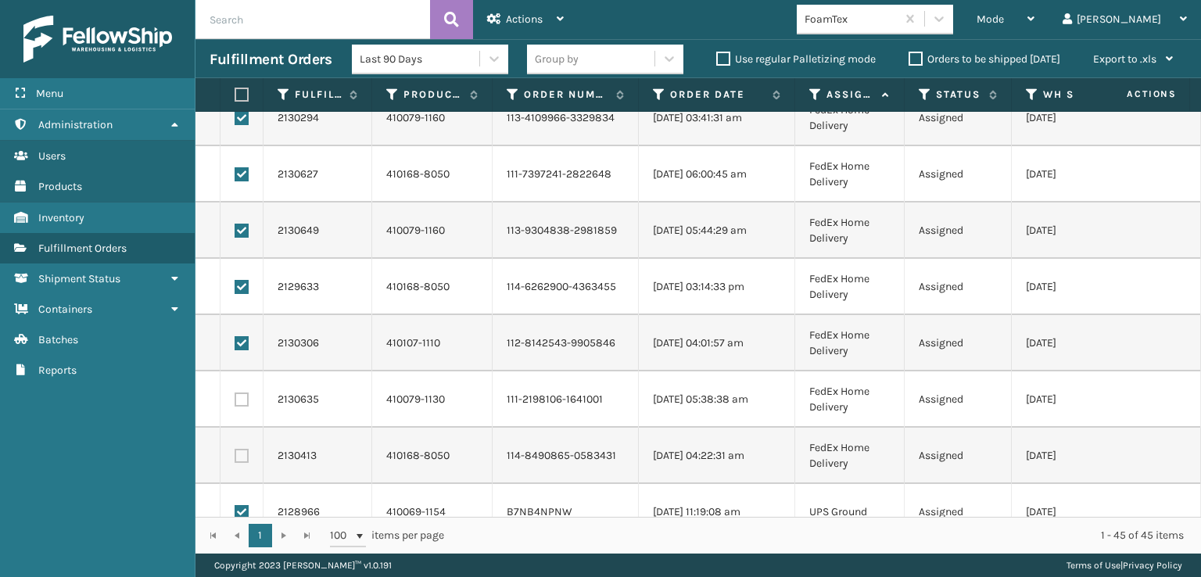
click at [240, 340] on label at bounding box center [241, 343] width 14 height 14
click at [235, 340] on input "checkbox" at bounding box center [234, 341] width 1 height 10
checkbox input "false"
click at [240, 275] on td at bounding box center [241, 287] width 43 height 56
click at [240, 282] on label at bounding box center [241, 287] width 14 height 14
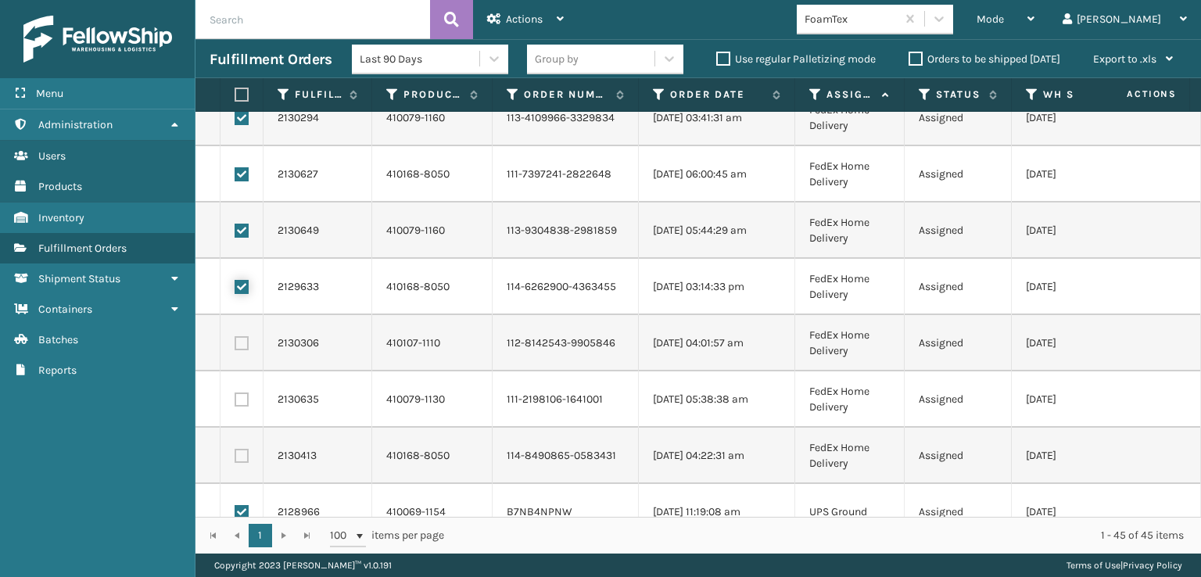
click at [235, 282] on input "checkbox" at bounding box center [234, 285] width 1 height 10
checkbox input "false"
click at [240, 232] on label at bounding box center [241, 231] width 14 height 14
click at [235, 232] on input "checkbox" at bounding box center [234, 229] width 1 height 10
checkbox input "false"
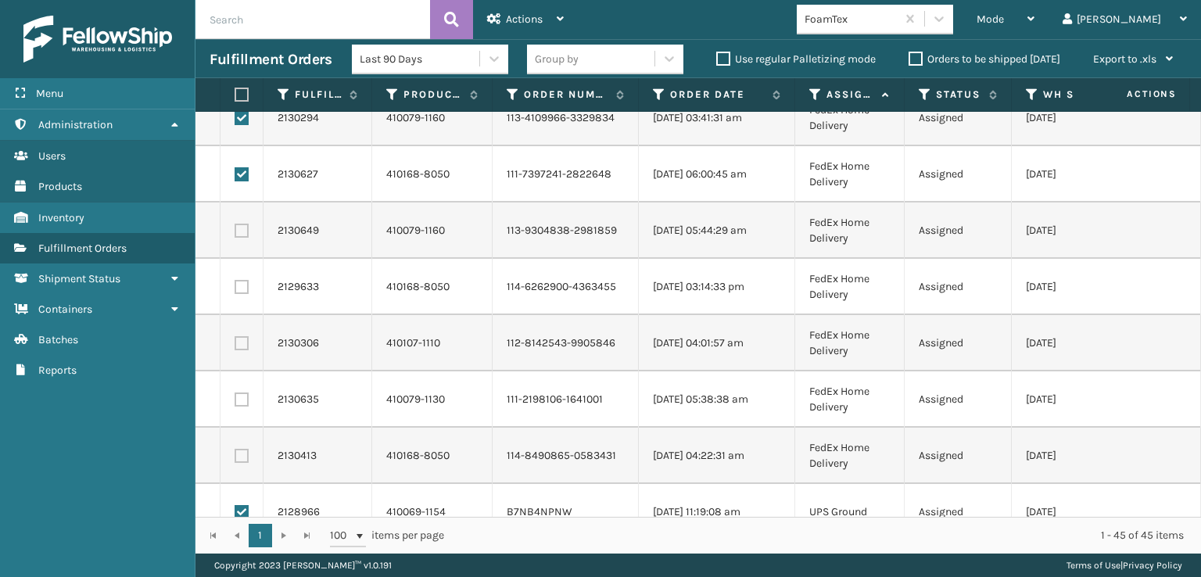
click at [242, 173] on label at bounding box center [241, 174] width 14 height 14
click at [235, 173] on input "checkbox" at bounding box center [234, 172] width 1 height 10
checkbox input "false"
click at [242, 119] on label at bounding box center [241, 118] width 14 height 14
click at [235, 119] on input "checkbox" at bounding box center [234, 116] width 1 height 10
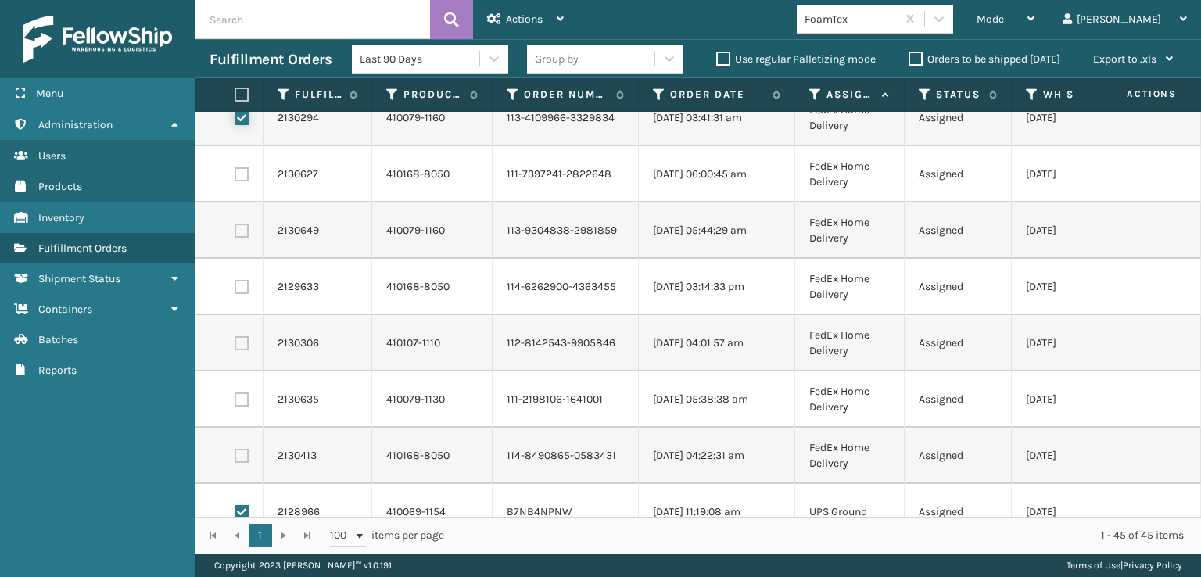
checkbox input "false"
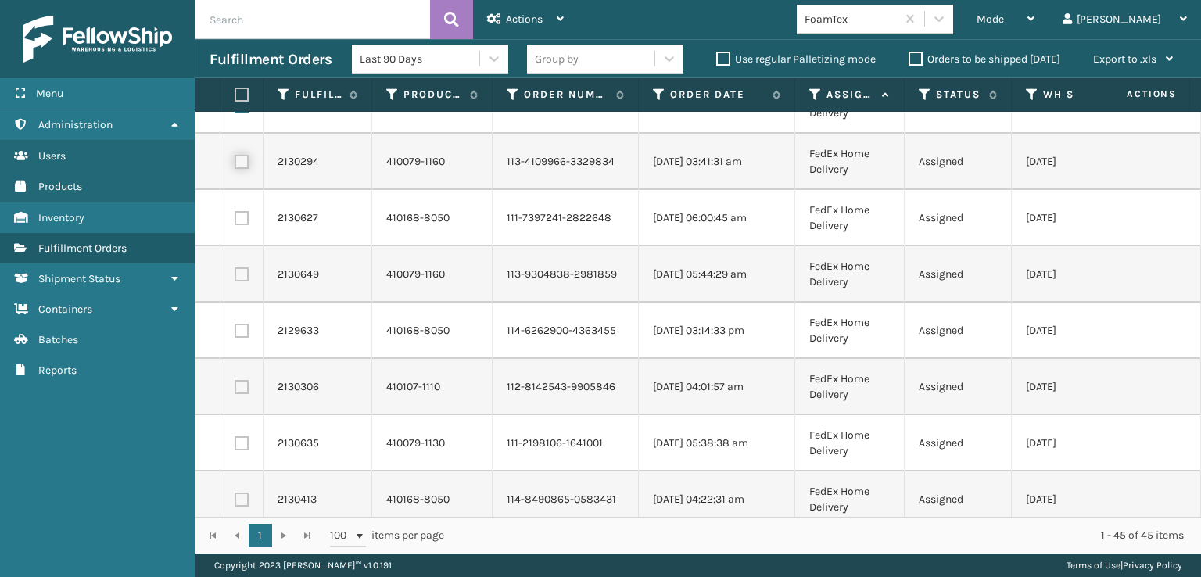
scroll to position [0, 0]
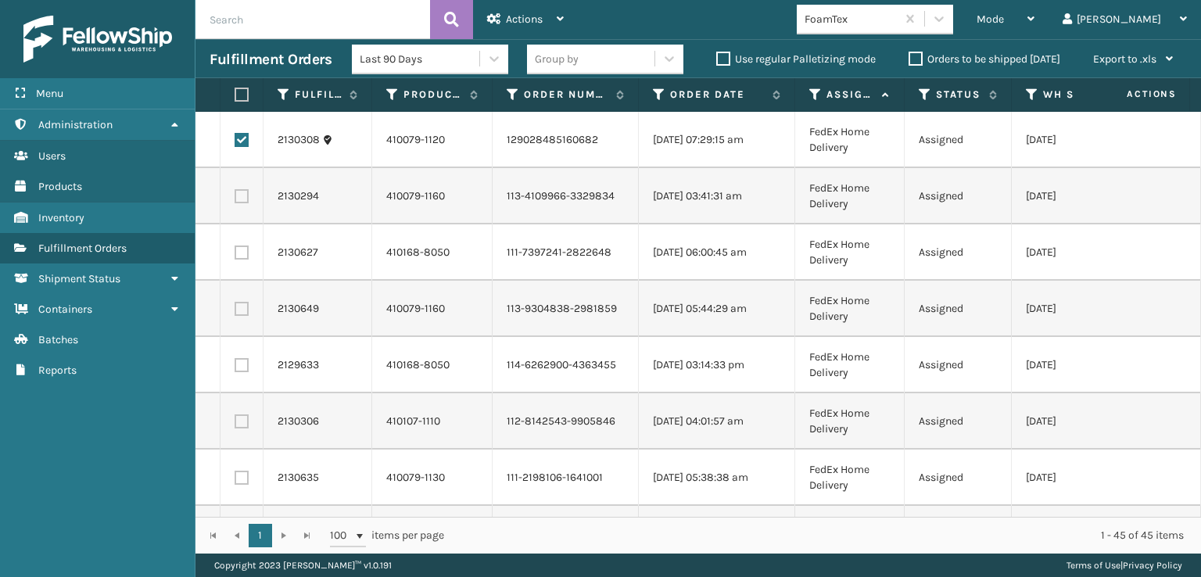
click at [241, 137] on label at bounding box center [241, 140] width 14 height 14
click at [235, 137] on input "checkbox" at bounding box center [234, 138] width 1 height 10
checkbox input "false"
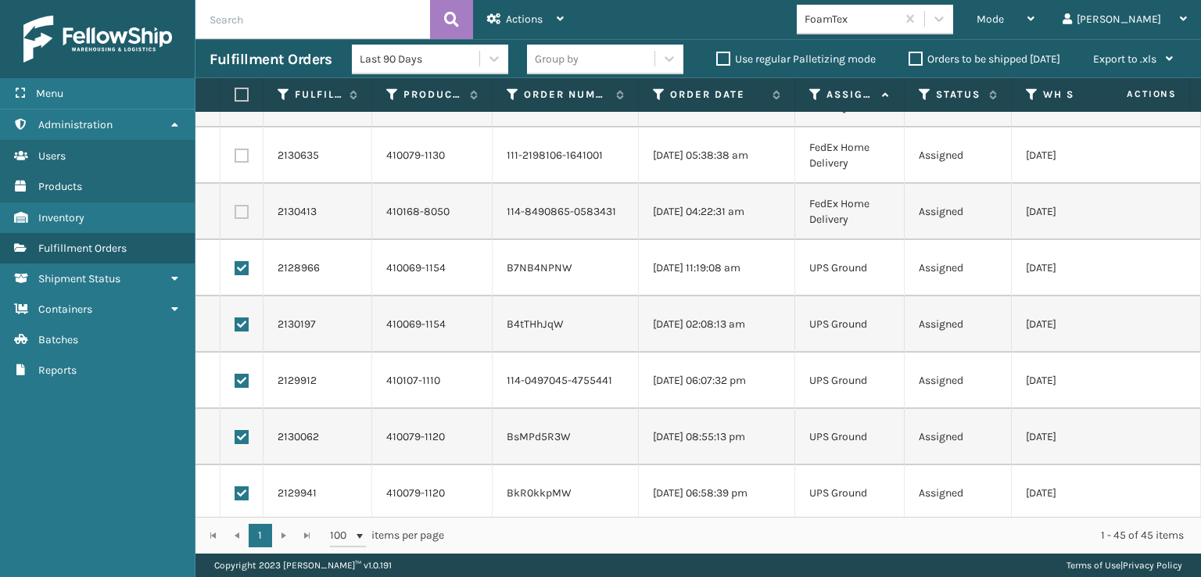
scroll to position [391, 0]
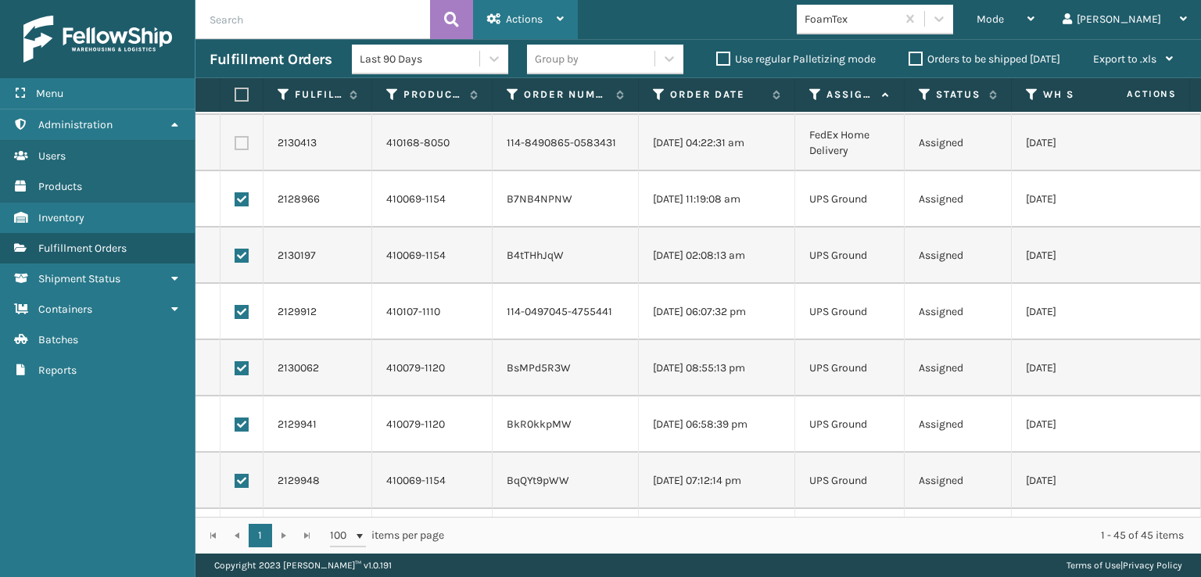
click at [531, 14] on span "Actions" at bounding box center [524, 19] width 37 height 13
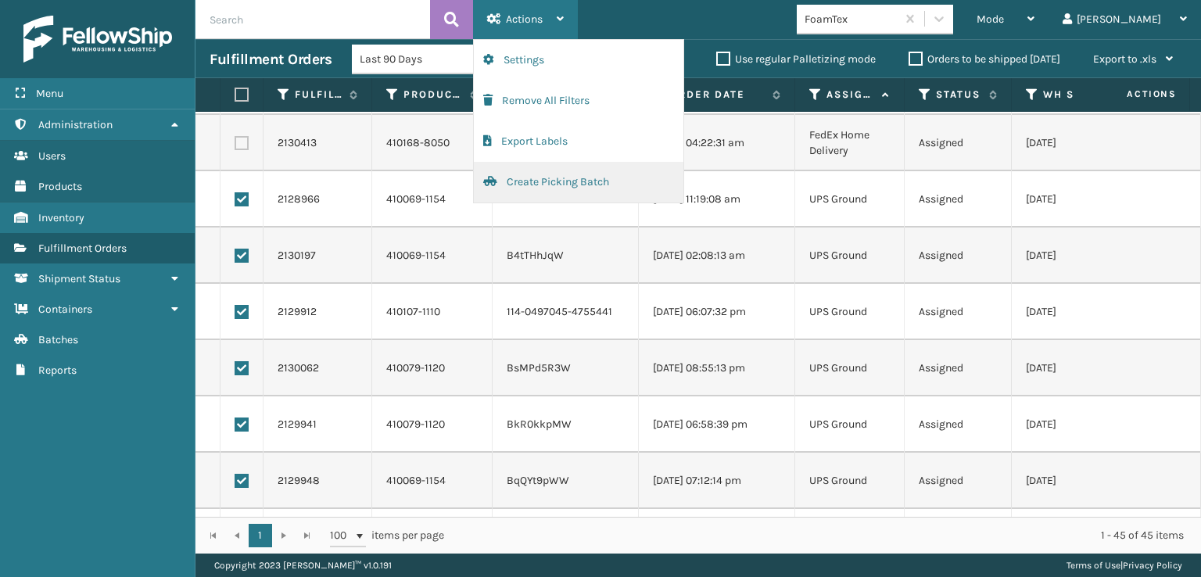
click at [525, 181] on button "Create Picking Batch" at bounding box center [578, 182] width 209 height 41
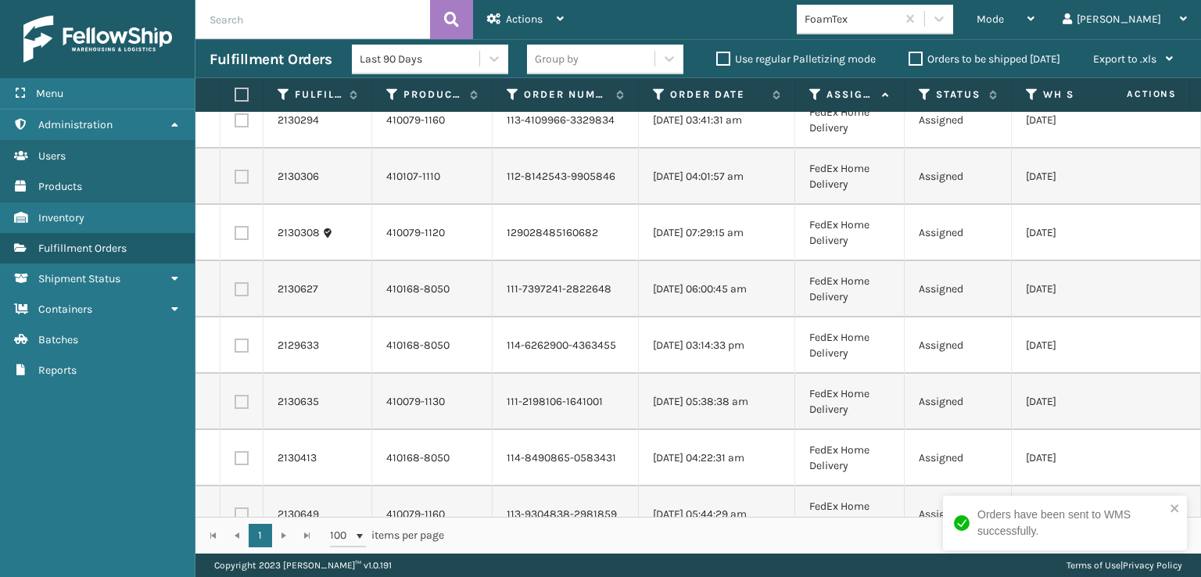
scroll to position [0, 0]
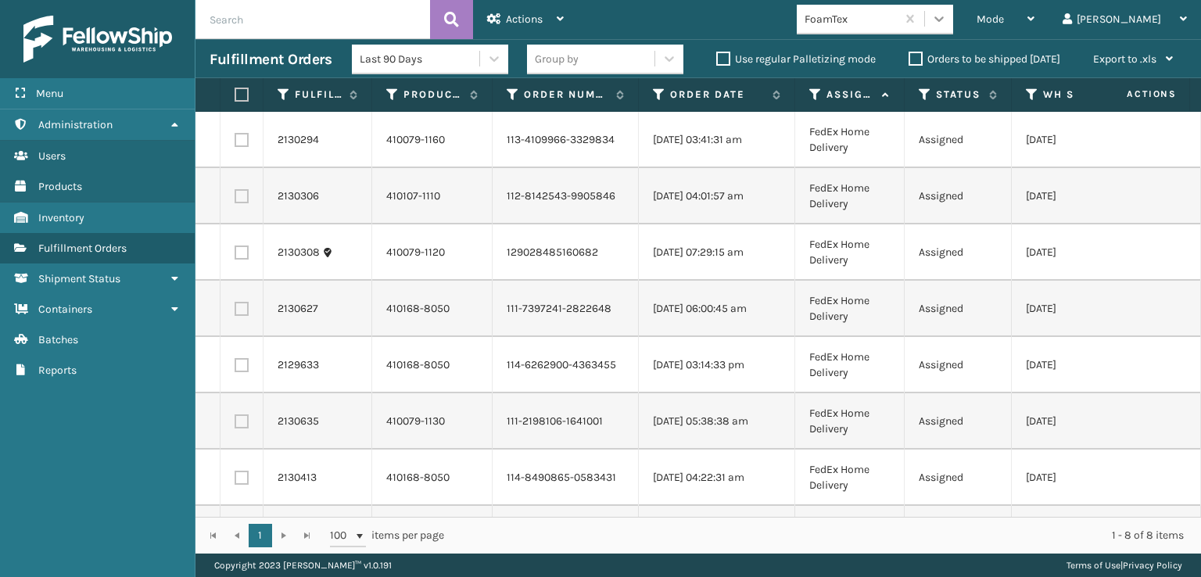
click at [947, 20] on icon at bounding box center [939, 19] width 16 height 16
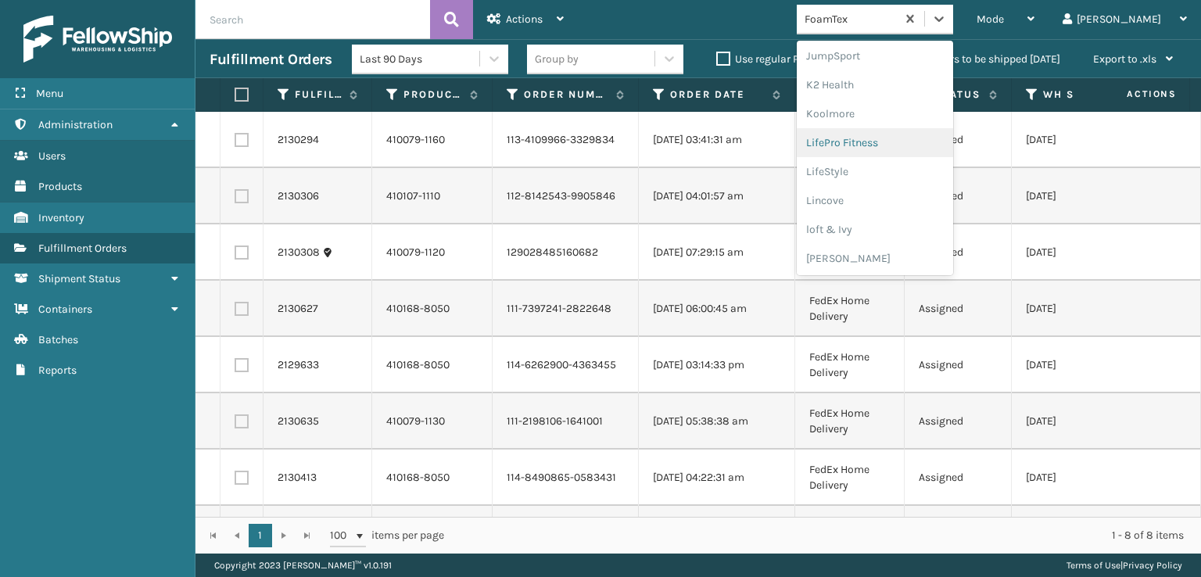
scroll to position [784, 0]
click at [883, 225] on div "SleepGeekz" at bounding box center [874, 228] width 156 height 29
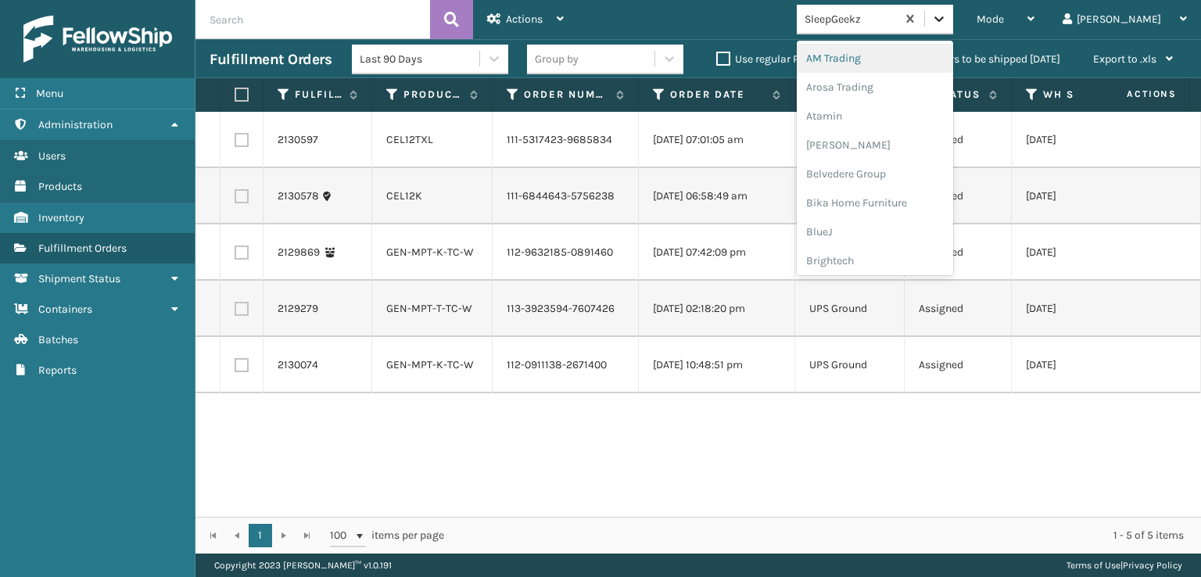
click at [953, 22] on div at bounding box center [939, 19] width 28 height 28
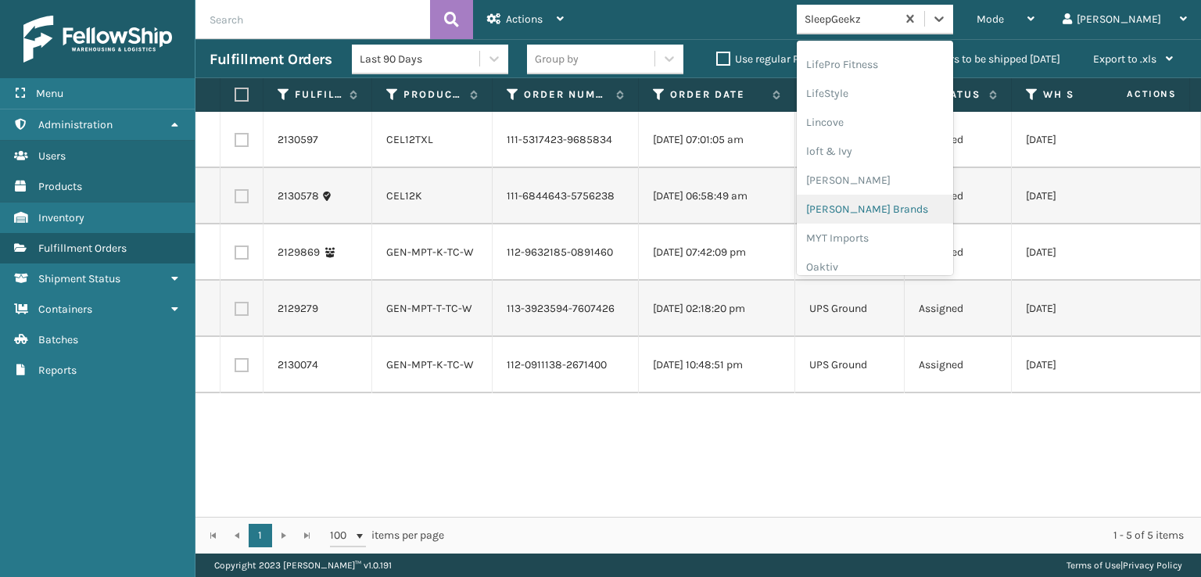
click at [893, 209] on div "[PERSON_NAME] Brands" at bounding box center [874, 209] width 156 height 29
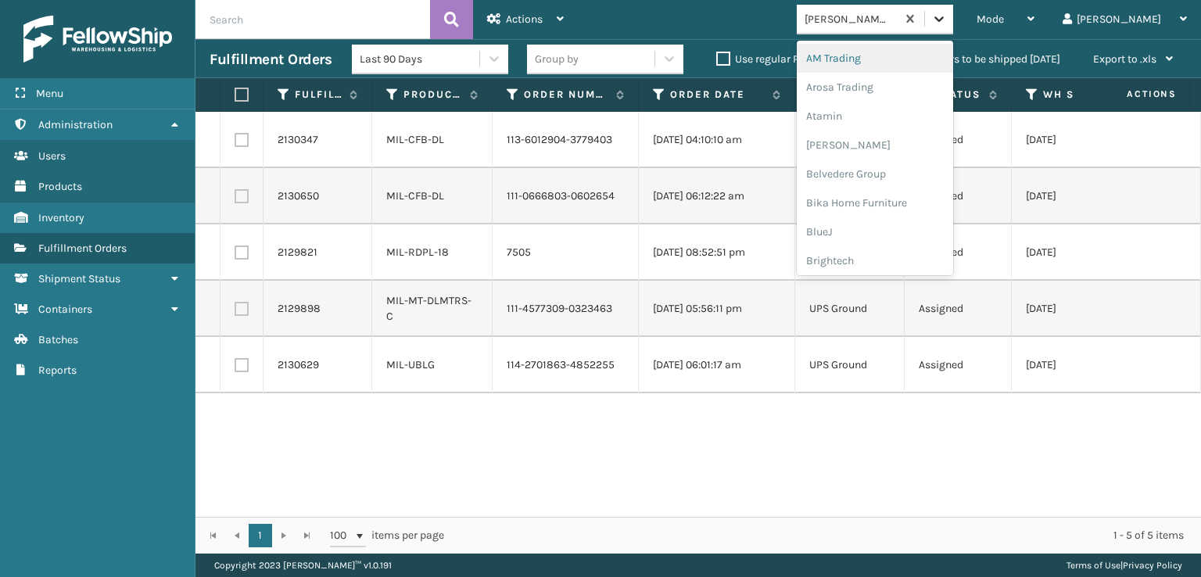
click at [943, 19] on icon at bounding box center [938, 18] width 9 height 5
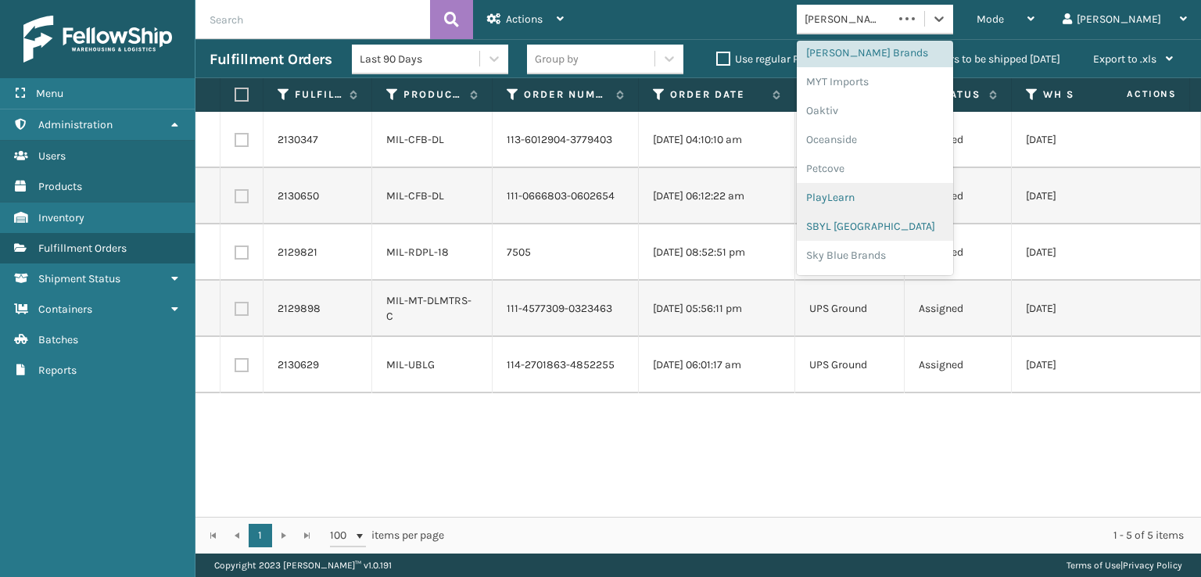
scroll to position [784, 0]
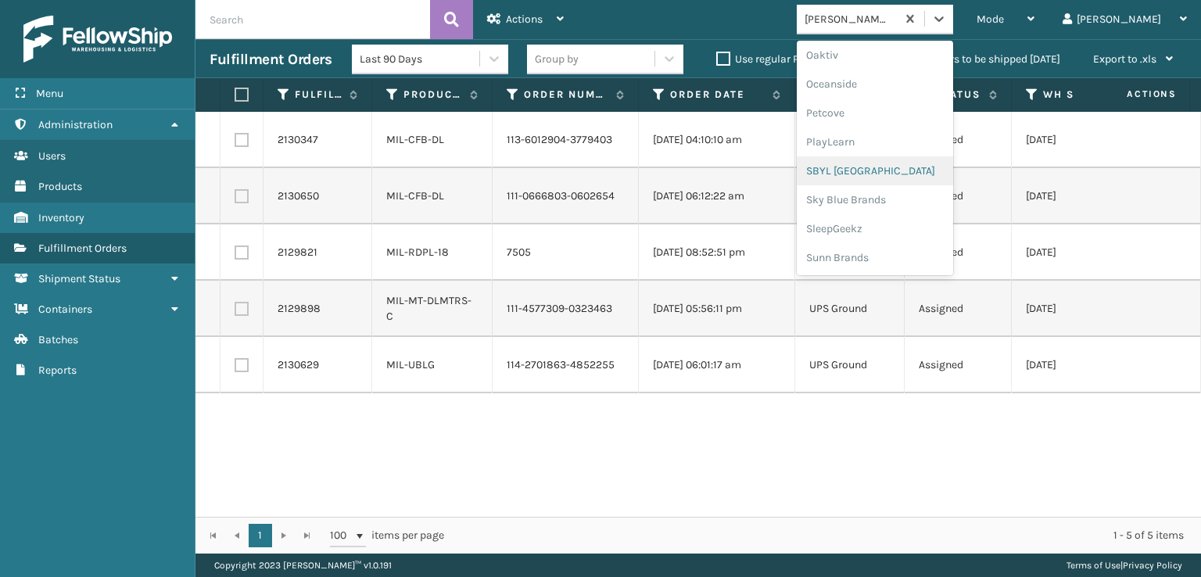
click at [901, 170] on div "SBYL [GEOGRAPHIC_DATA]" at bounding box center [874, 170] width 156 height 29
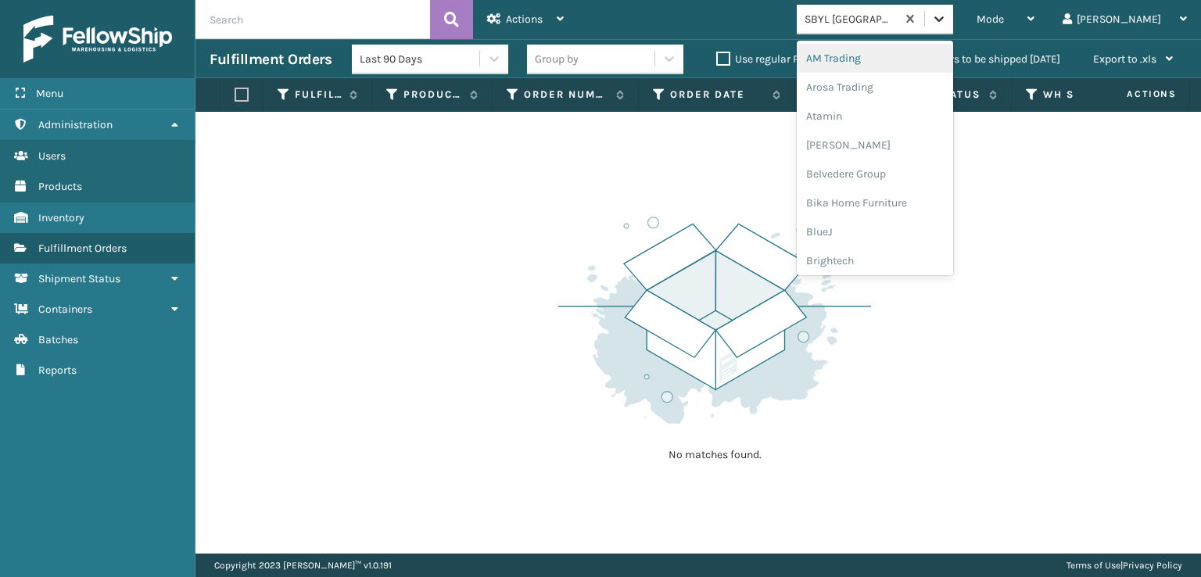
click at [947, 18] on icon at bounding box center [939, 19] width 16 height 16
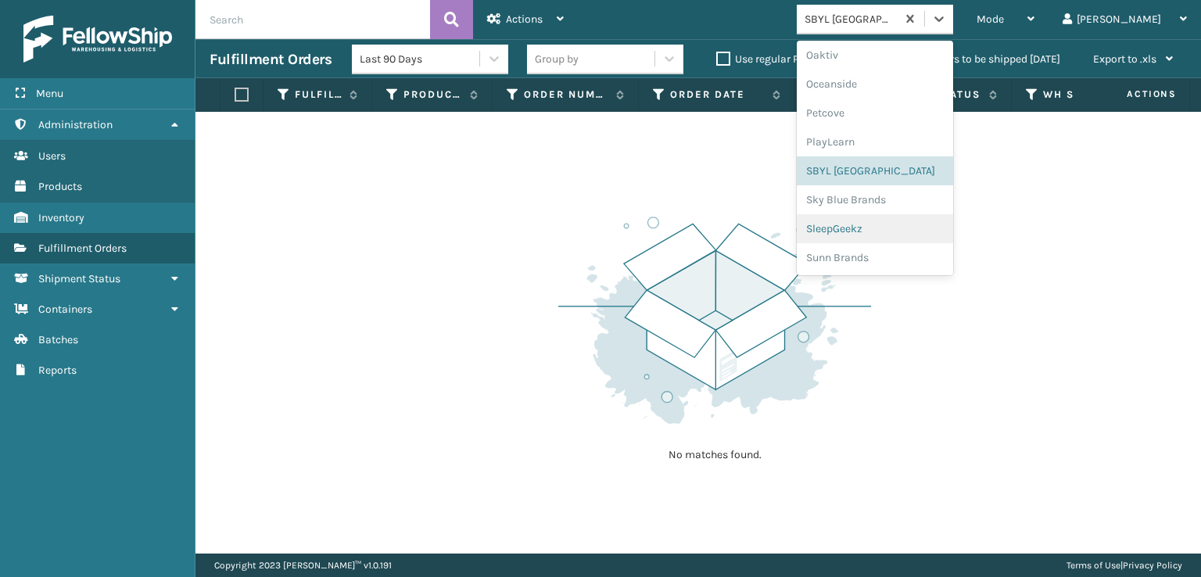
click at [886, 229] on div "SleepGeekz" at bounding box center [874, 228] width 156 height 29
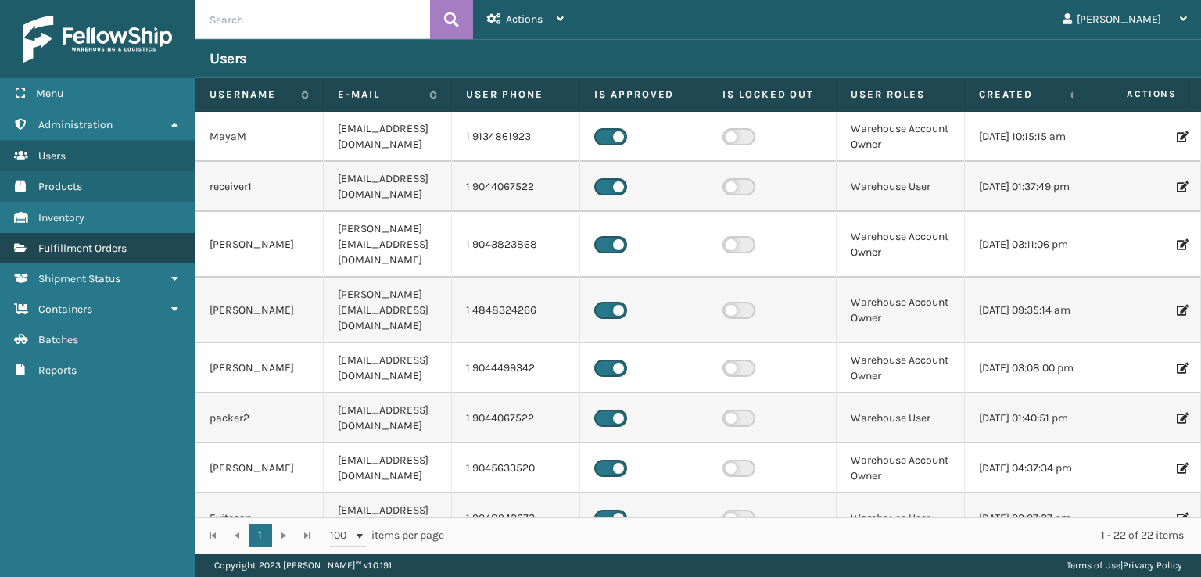
click at [83, 251] on span "Fulfillment Orders" at bounding box center [82, 248] width 88 height 13
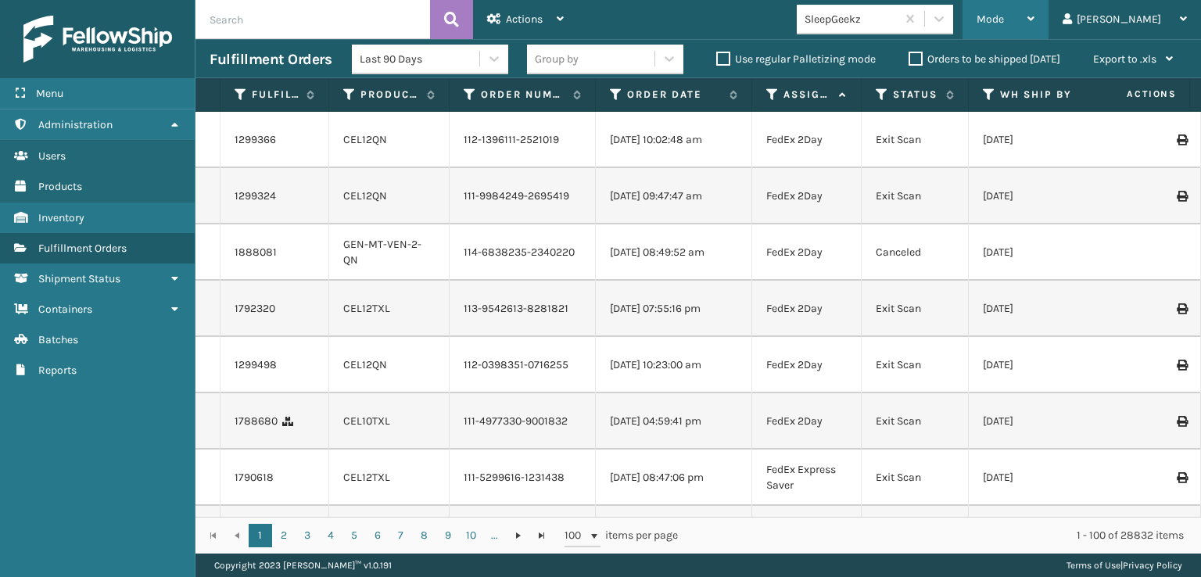
click at [1004, 14] on span "Mode" at bounding box center [989, 19] width 27 height 13
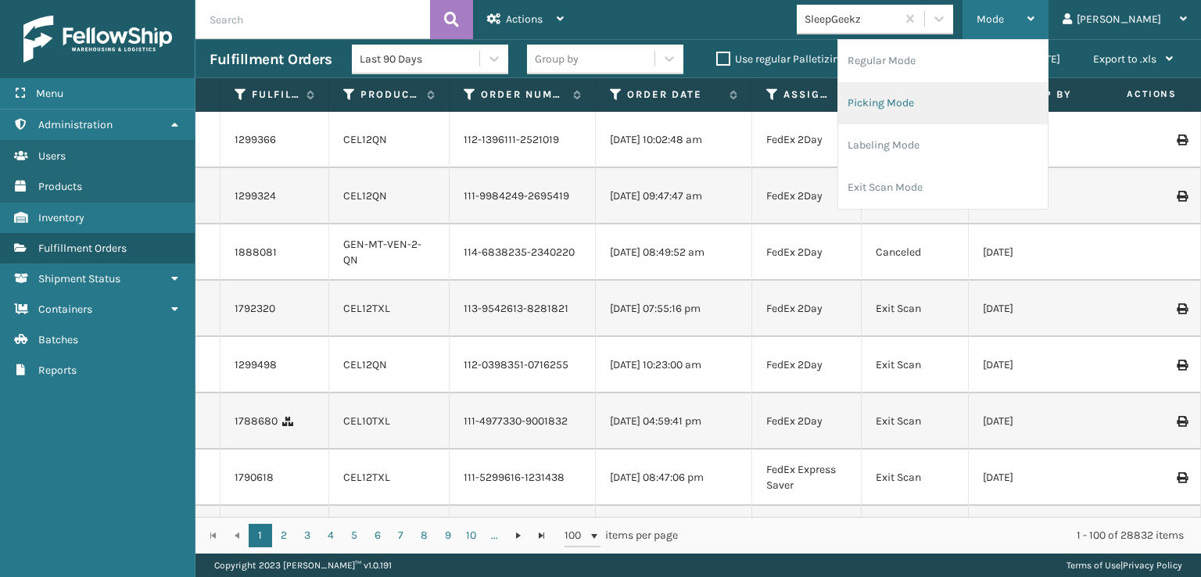
click at [956, 97] on li "Picking Mode" at bounding box center [942, 103] width 209 height 42
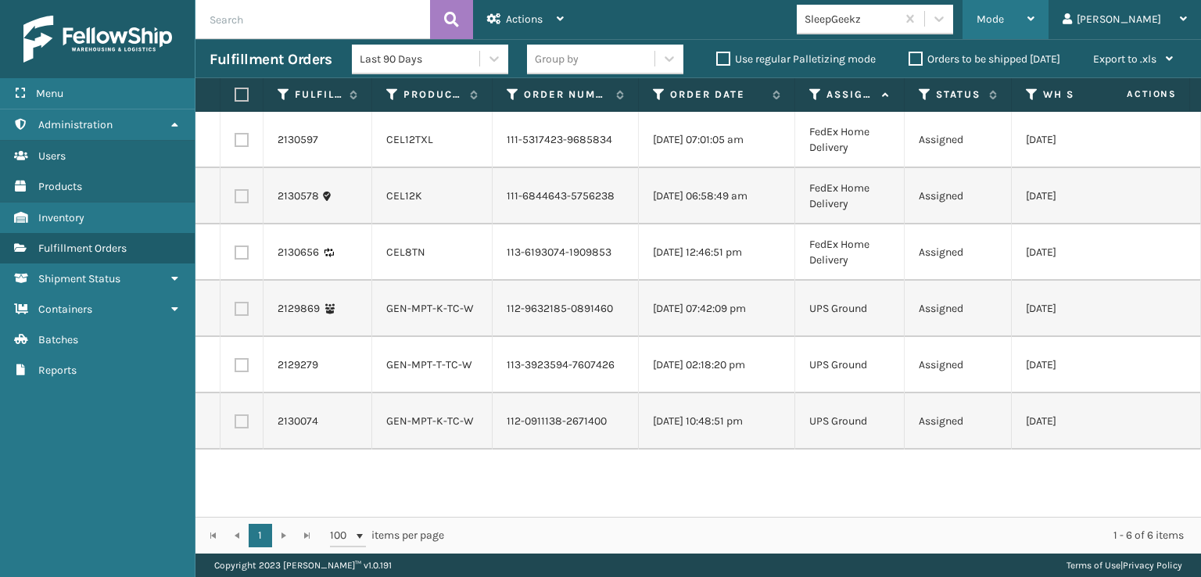
click at [1004, 21] on span "Mode" at bounding box center [989, 19] width 27 height 13
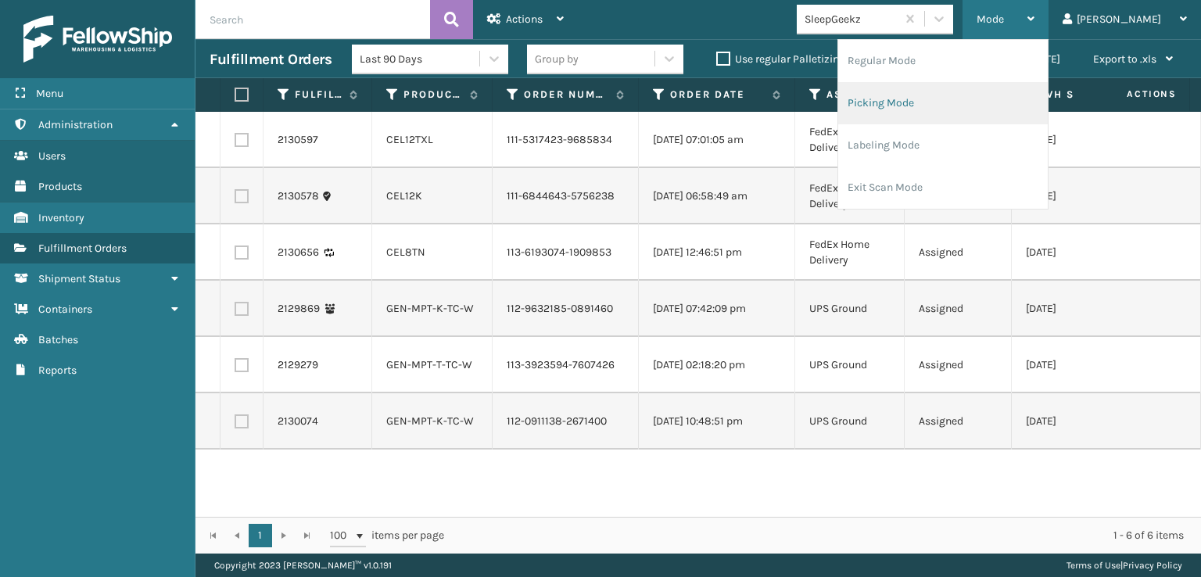
click at [936, 104] on li "Picking Mode" at bounding box center [942, 103] width 209 height 42
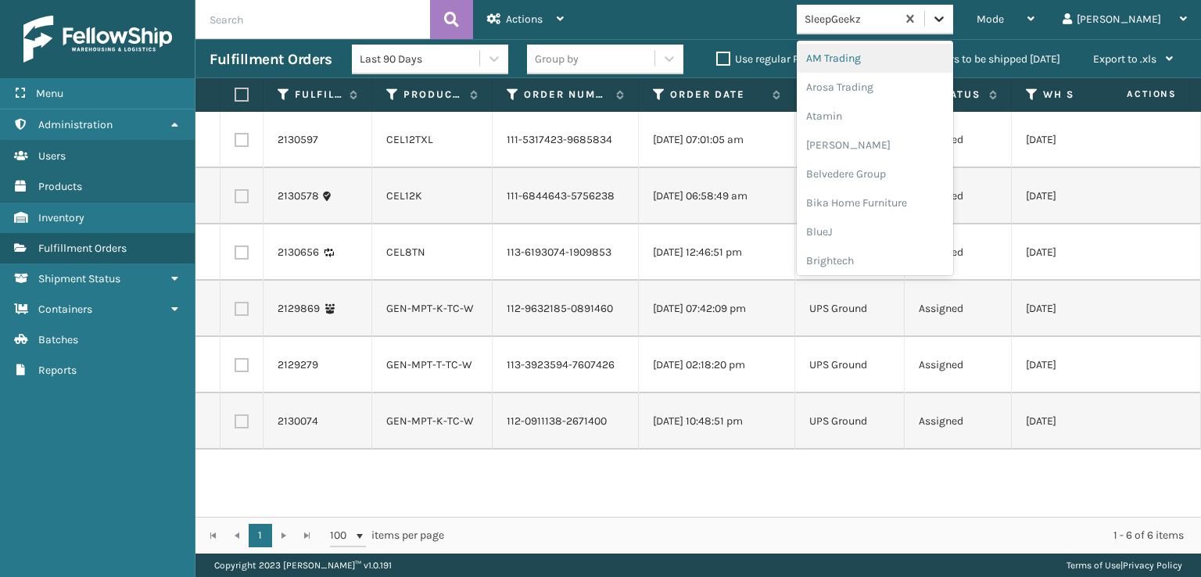
click at [947, 20] on icon at bounding box center [939, 19] width 16 height 16
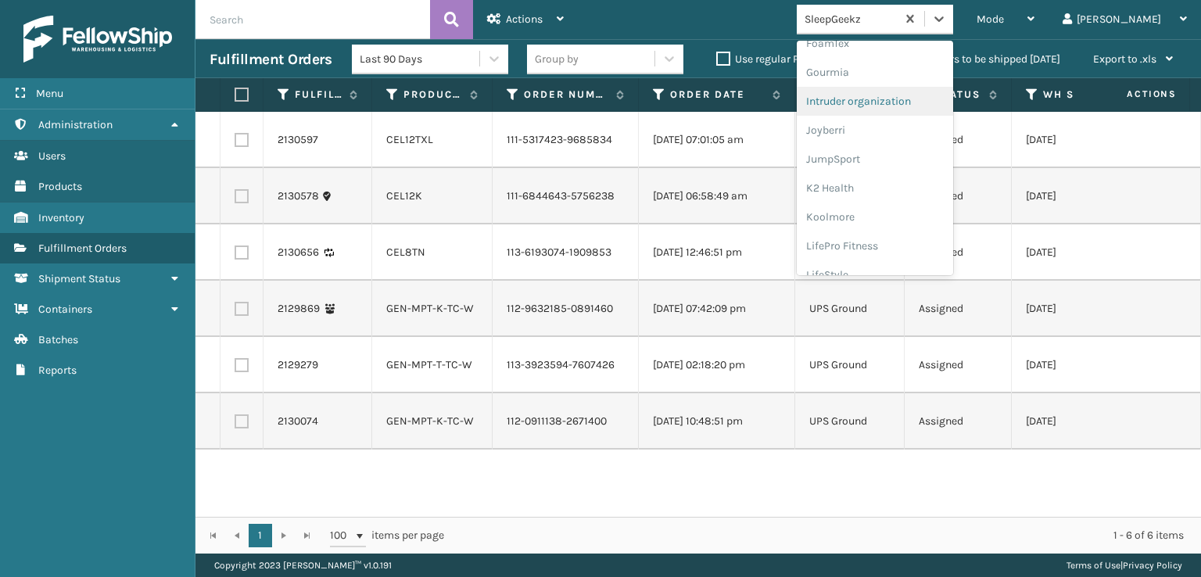
scroll to position [313, 0]
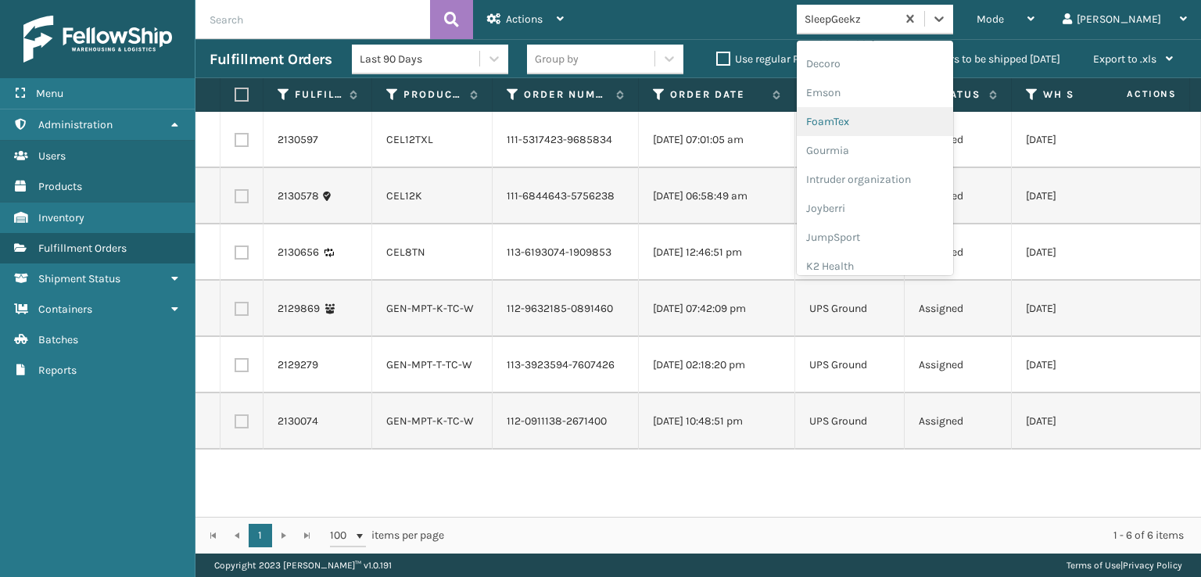
click at [896, 123] on div "FoamTex" at bounding box center [874, 121] width 156 height 29
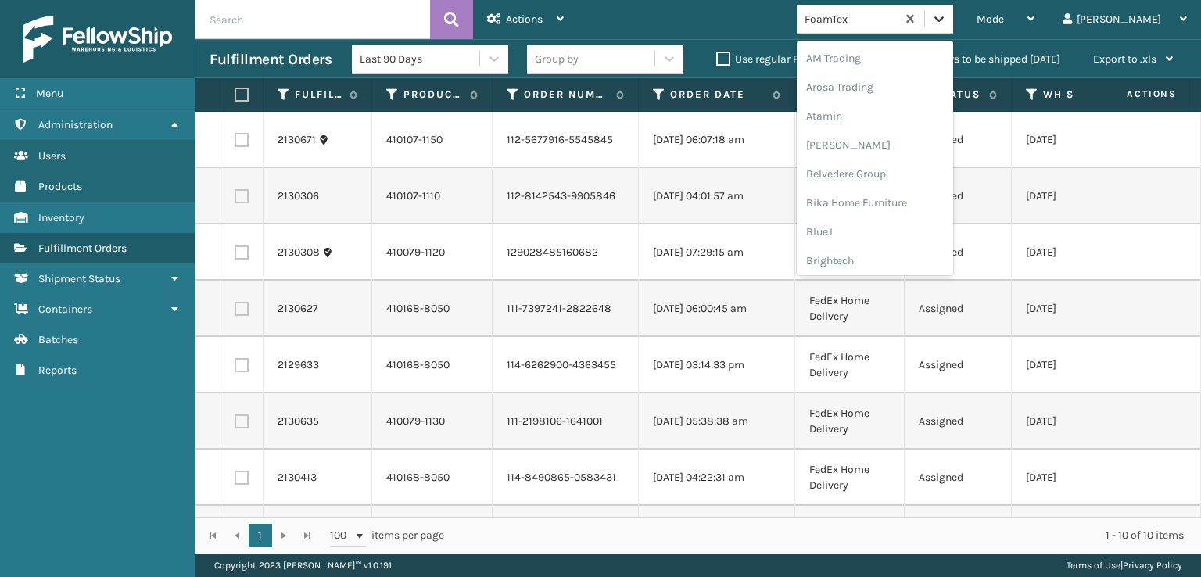
click at [953, 19] on div at bounding box center [939, 19] width 28 height 28
click at [887, 168] on div "SBYL [GEOGRAPHIC_DATA]" at bounding box center [874, 170] width 156 height 29
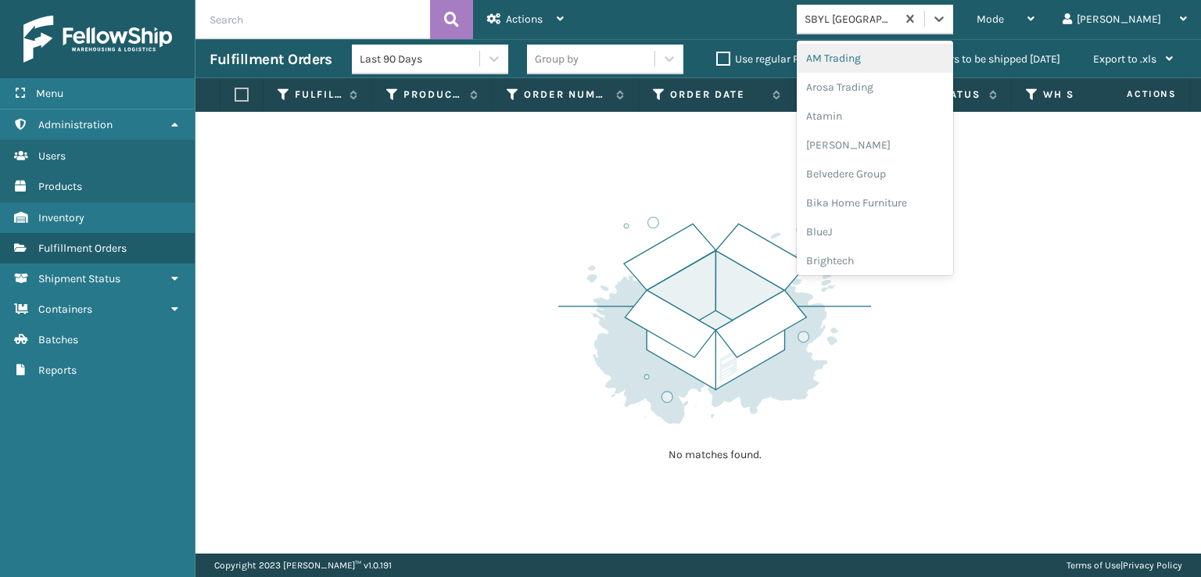
drag, startPoint x: 1007, startPoint y: 18, endPoint x: 989, endPoint y: 44, distance: 31.9
click at [947, 18] on icon at bounding box center [939, 19] width 16 height 16
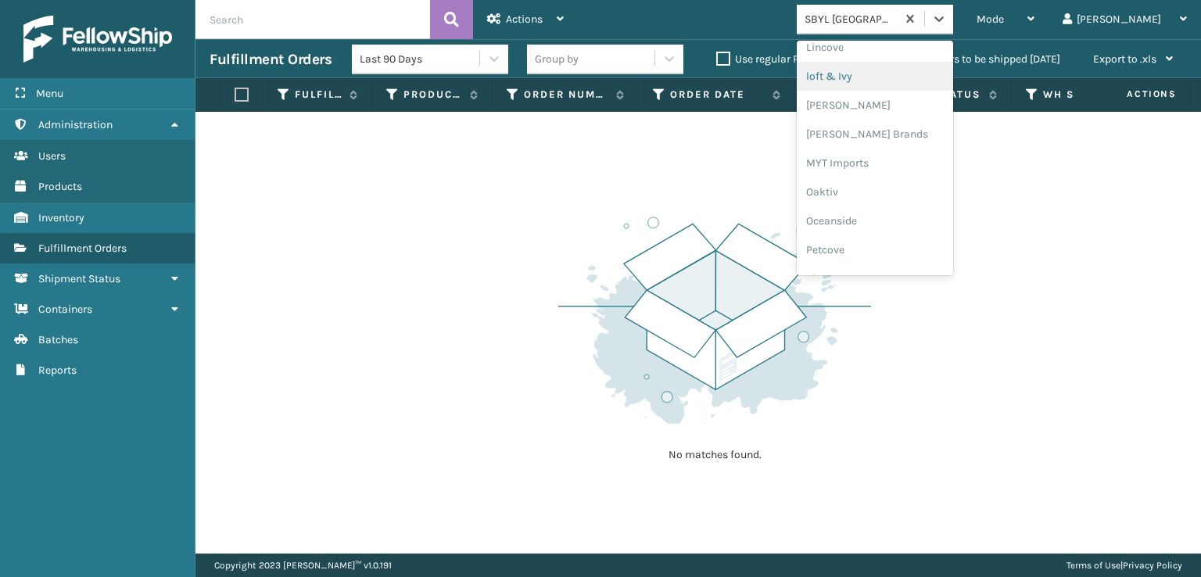
scroll to position [728, 0]
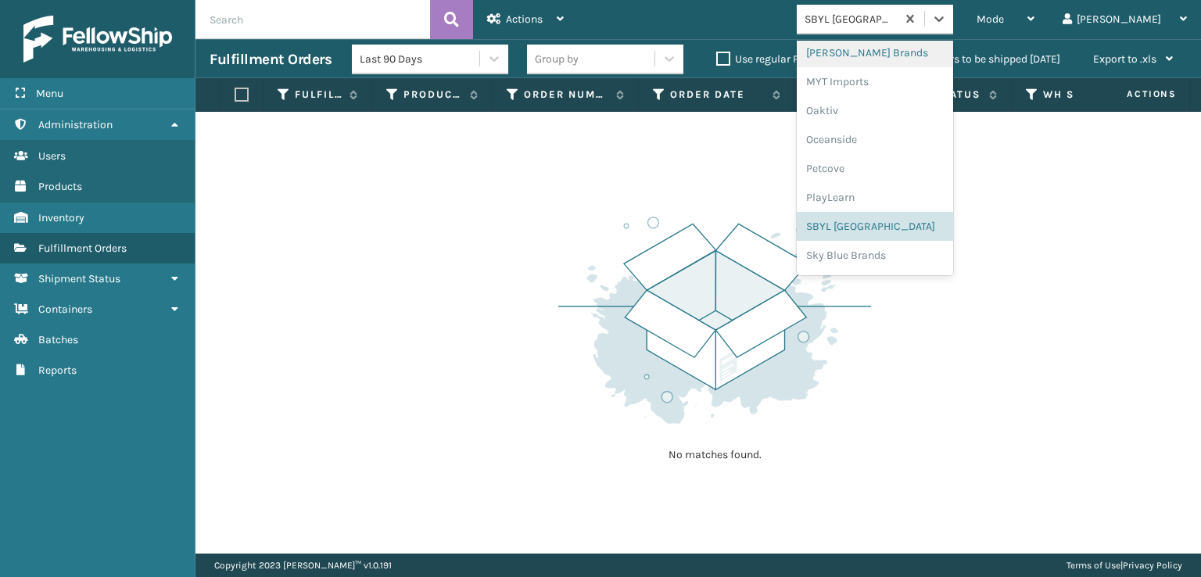
click at [891, 54] on div "[PERSON_NAME] Brands" at bounding box center [874, 52] width 156 height 29
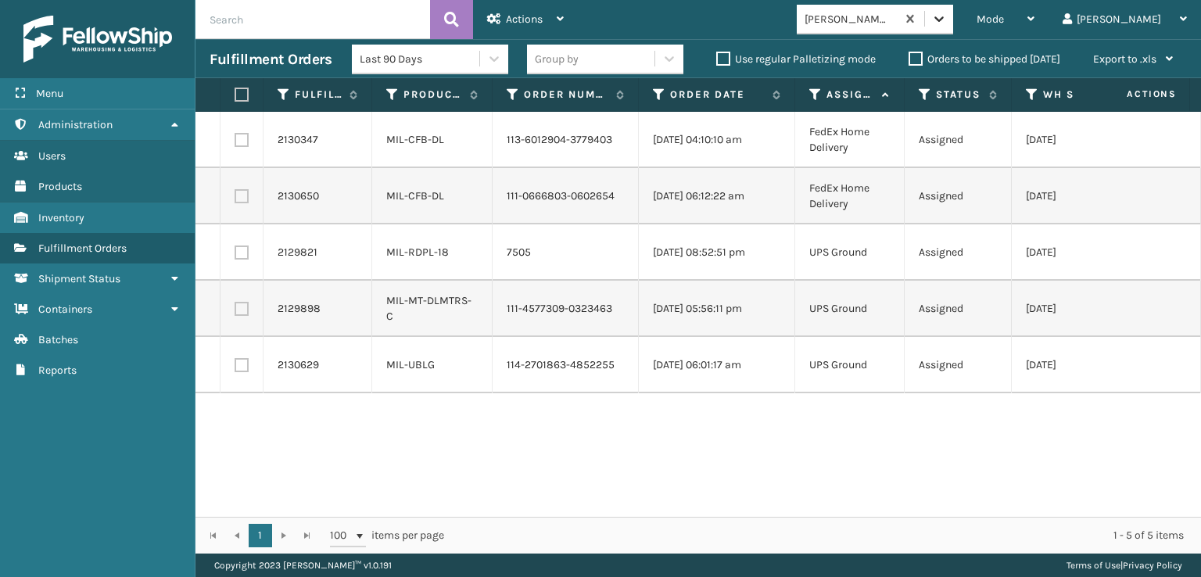
click at [943, 20] on icon at bounding box center [938, 18] width 9 height 5
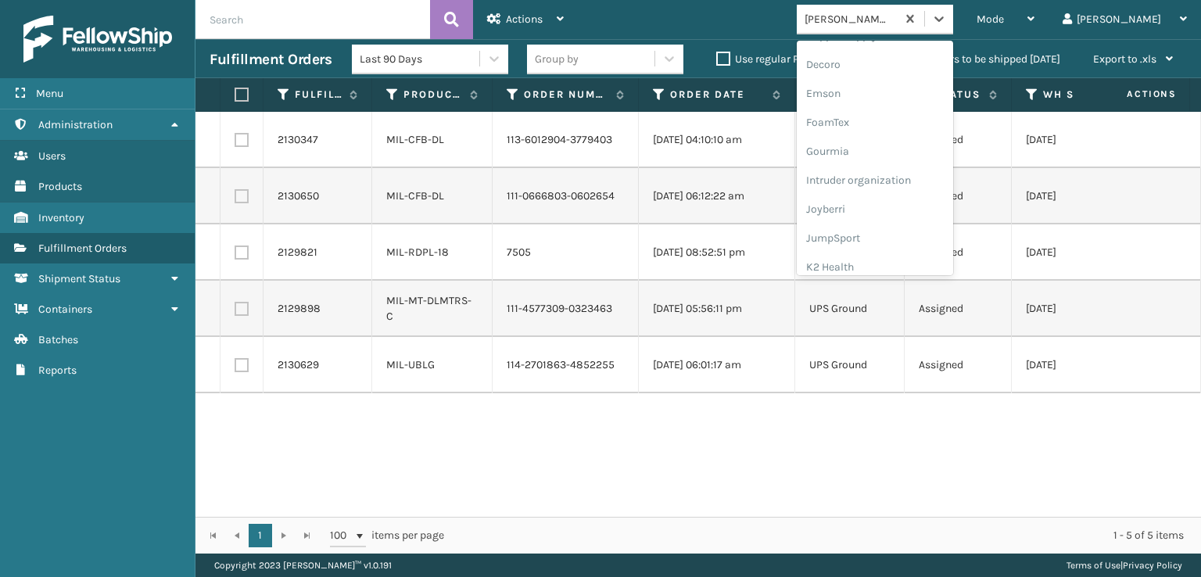
scroll to position [313, 0]
click at [897, 118] on div "FoamTex" at bounding box center [874, 121] width 156 height 29
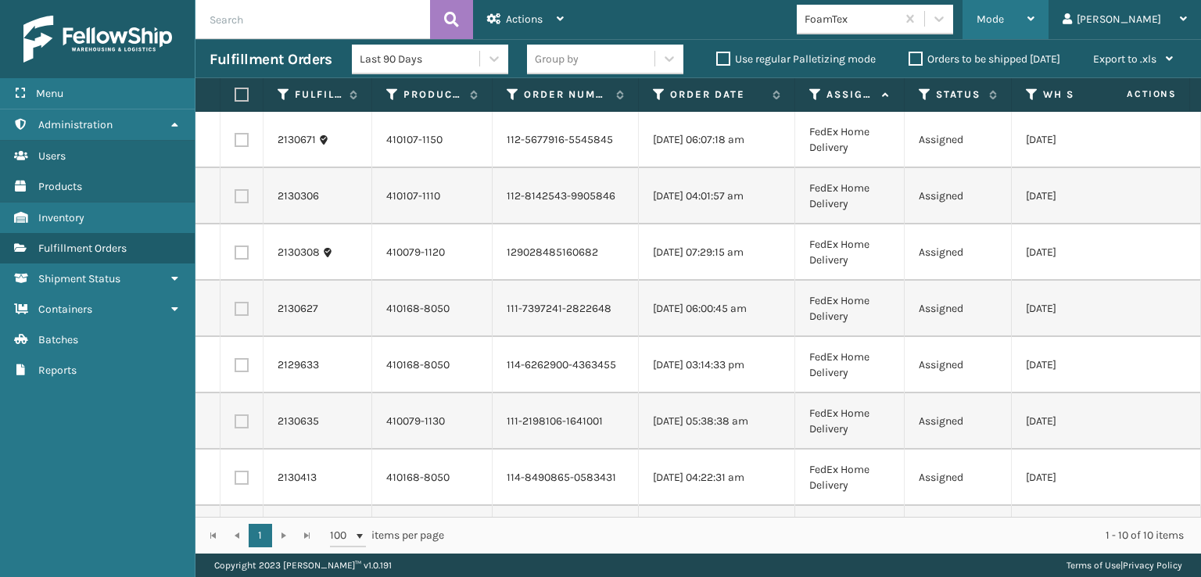
click at [1004, 20] on span "Mode" at bounding box center [989, 19] width 27 height 13
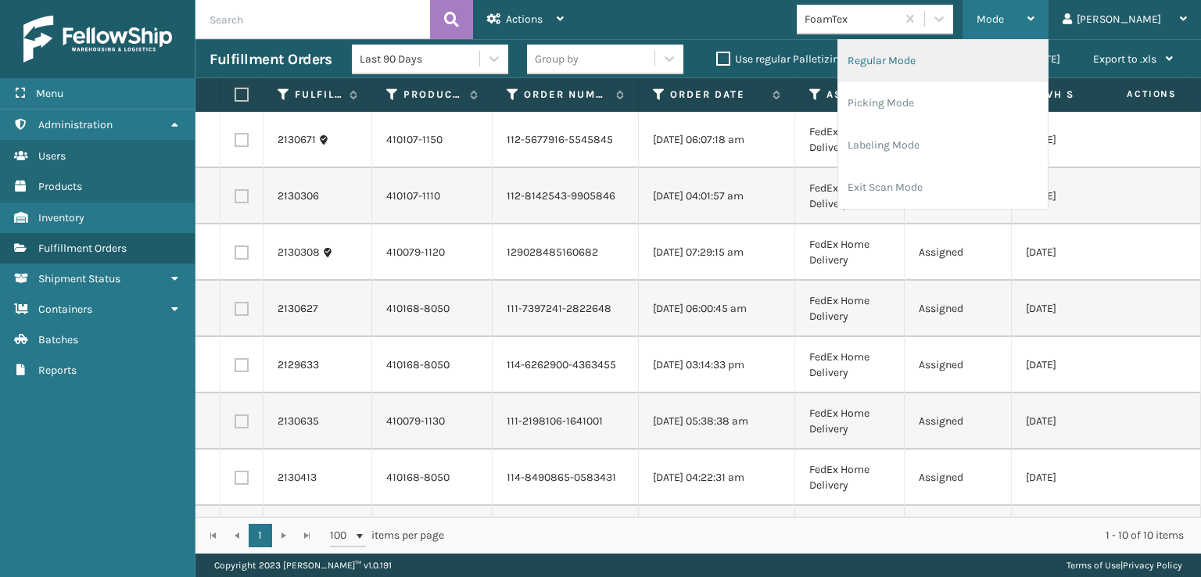
click at [946, 62] on li "Regular Mode" at bounding box center [942, 61] width 209 height 42
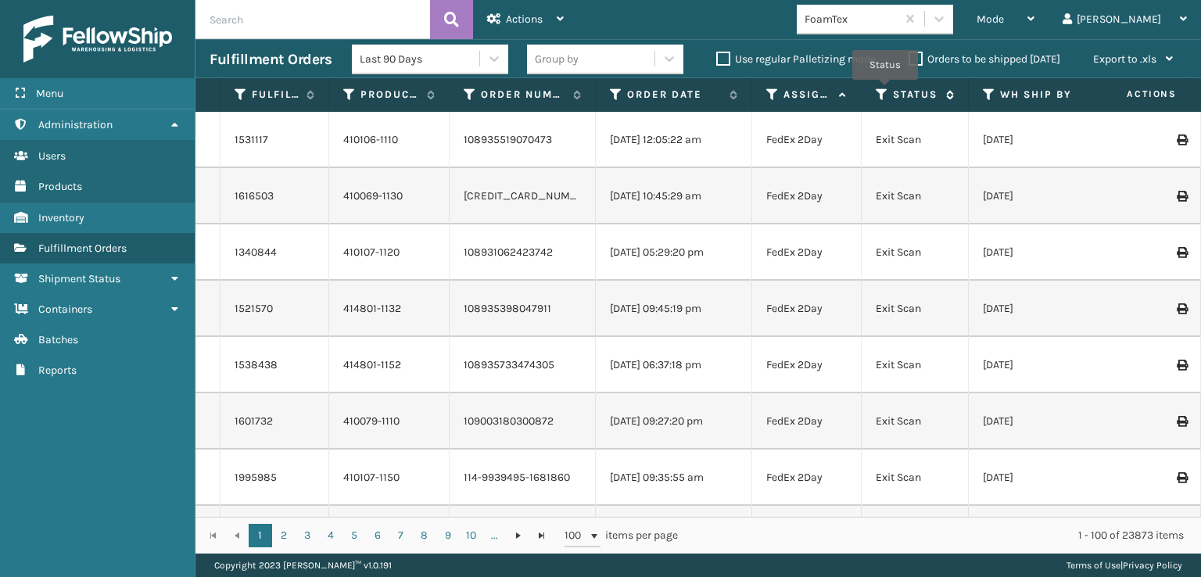
click at [885, 91] on icon at bounding box center [881, 95] width 13 height 14
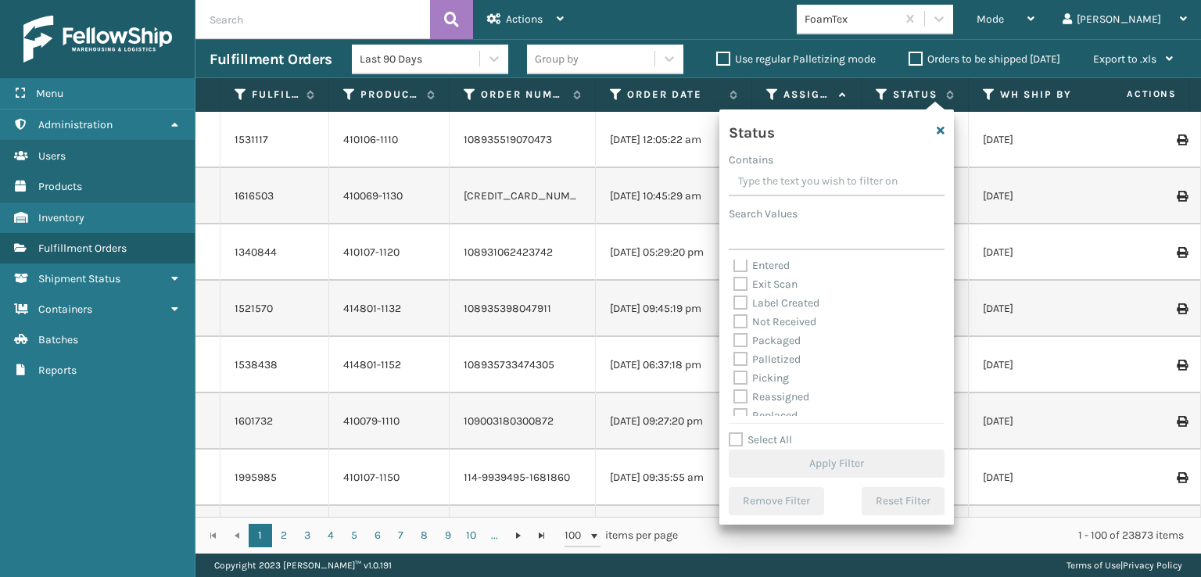
scroll to position [78, 0]
click at [739, 335] on label "Picking" at bounding box center [760, 340] width 55 height 13
click at [734, 335] on input "Picking" at bounding box center [733, 336] width 1 height 10
checkbox input "true"
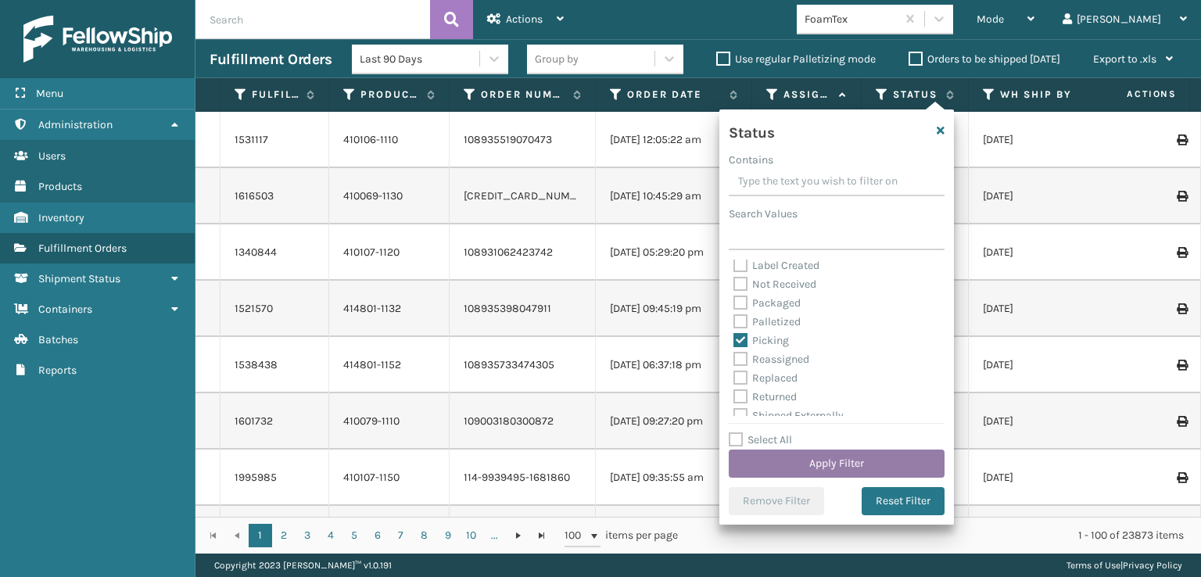
click at [789, 467] on button "Apply Filter" at bounding box center [836, 463] width 216 height 28
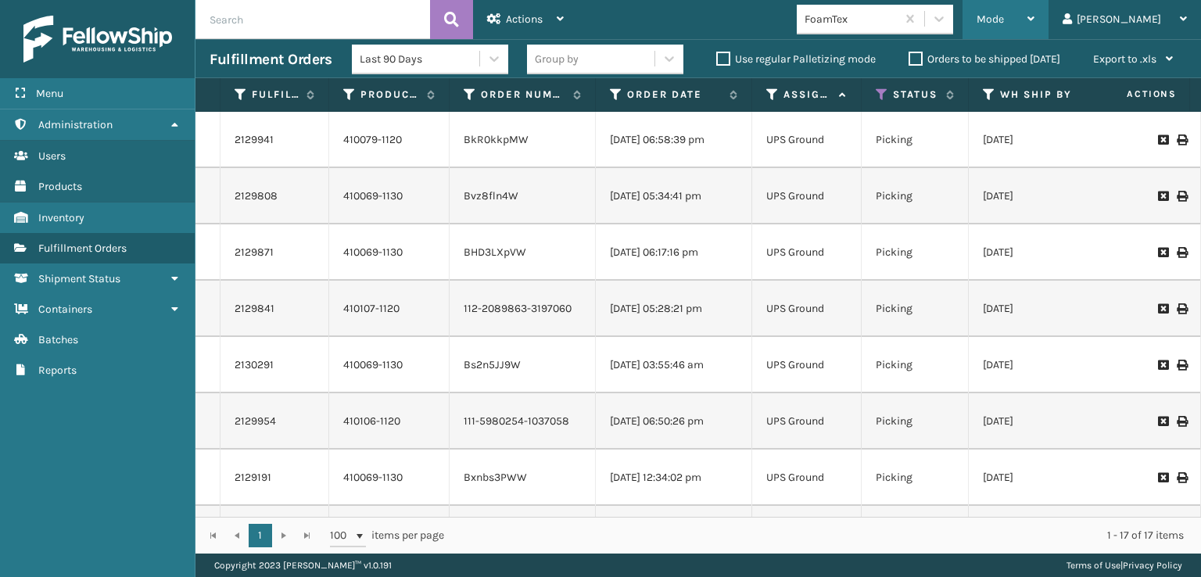
click at [1004, 13] on span "Mode" at bounding box center [989, 19] width 27 height 13
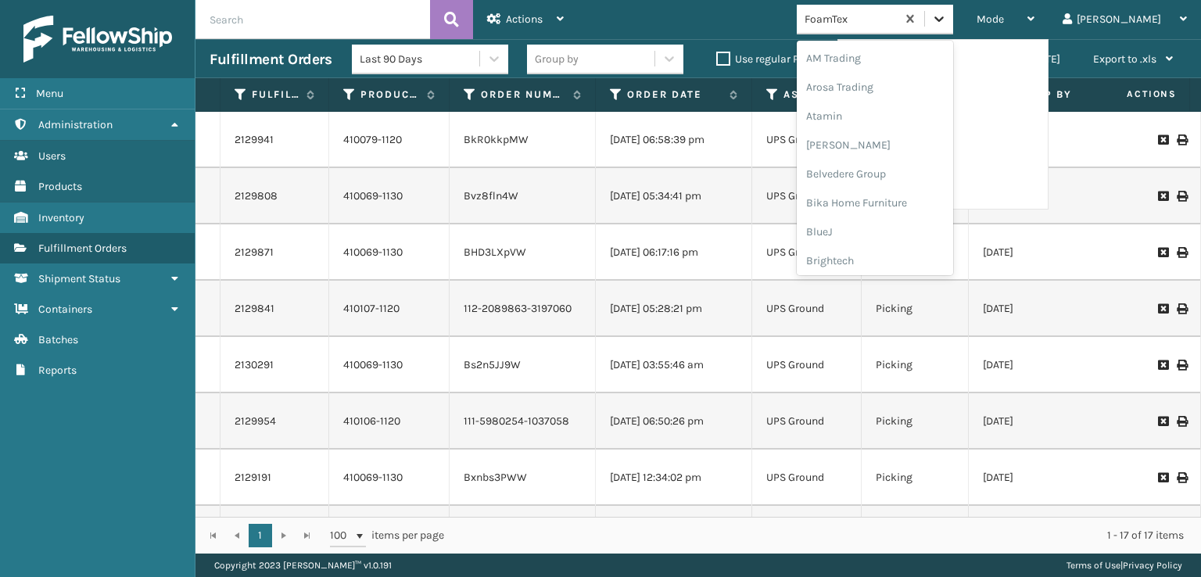
click at [947, 20] on icon at bounding box center [939, 19] width 16 height 16
click at [904, 248] on div "FoamTex" at bounding box center [874, 251] width 156 height 29
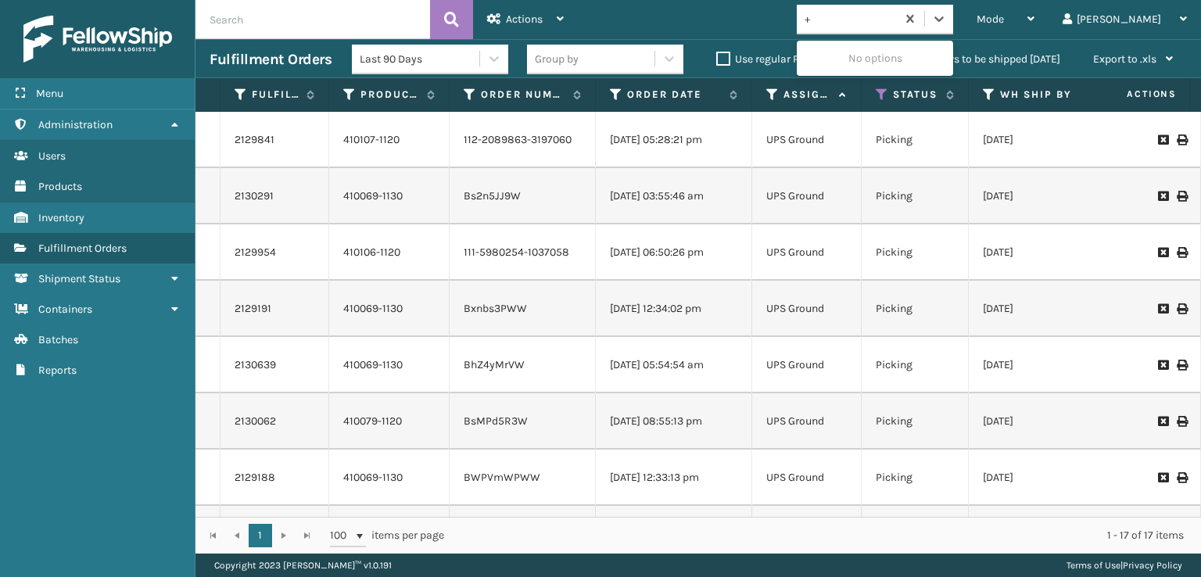
type input "+"
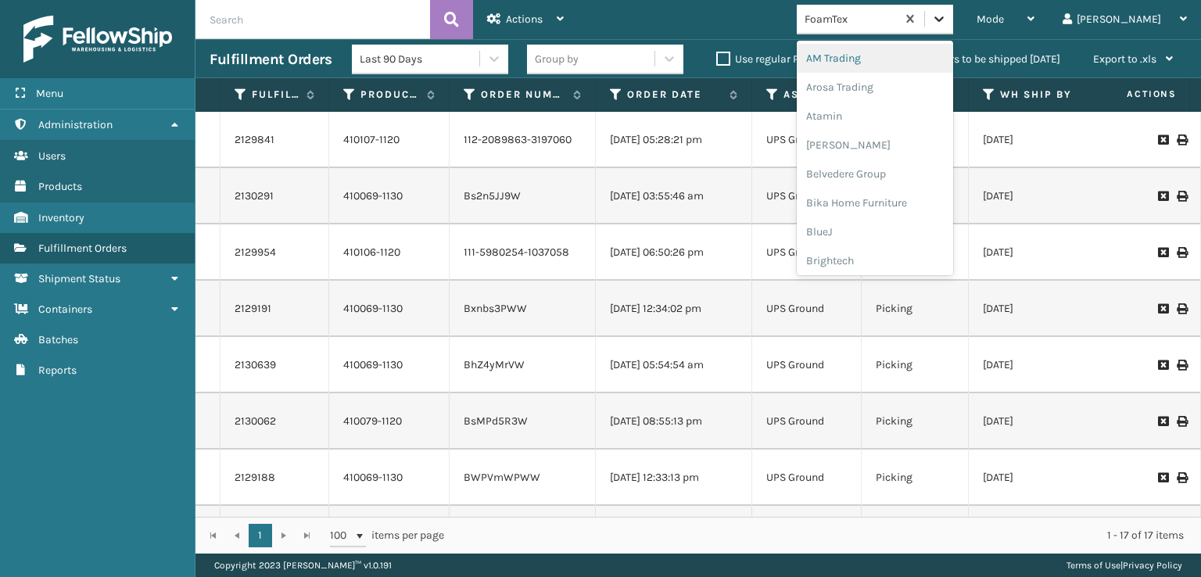
click at [947, 20] on icon at bounding box center [939, 19] width 16 height 16
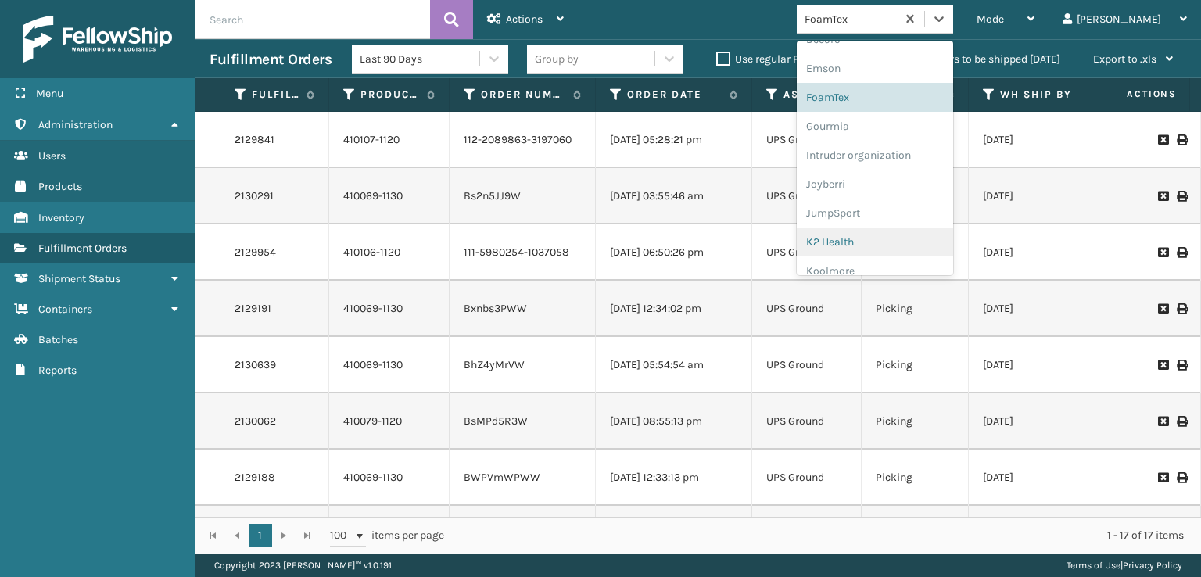
scroll to position [313, 0]
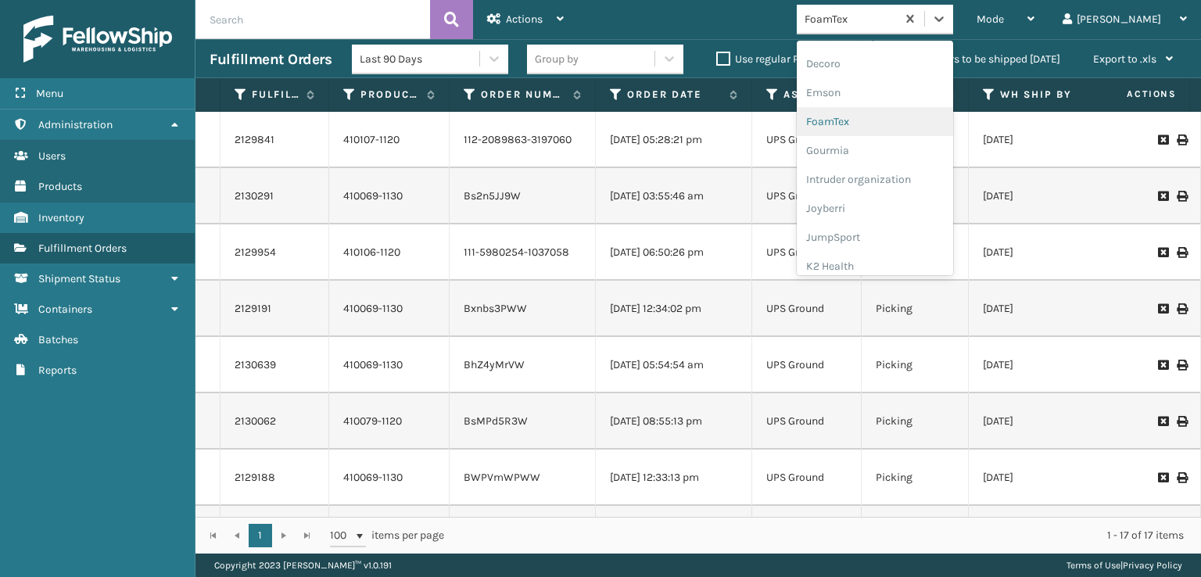
click at [882, 117] on div "FoamTex" at bounding box center [874, 121] width 156 height 29
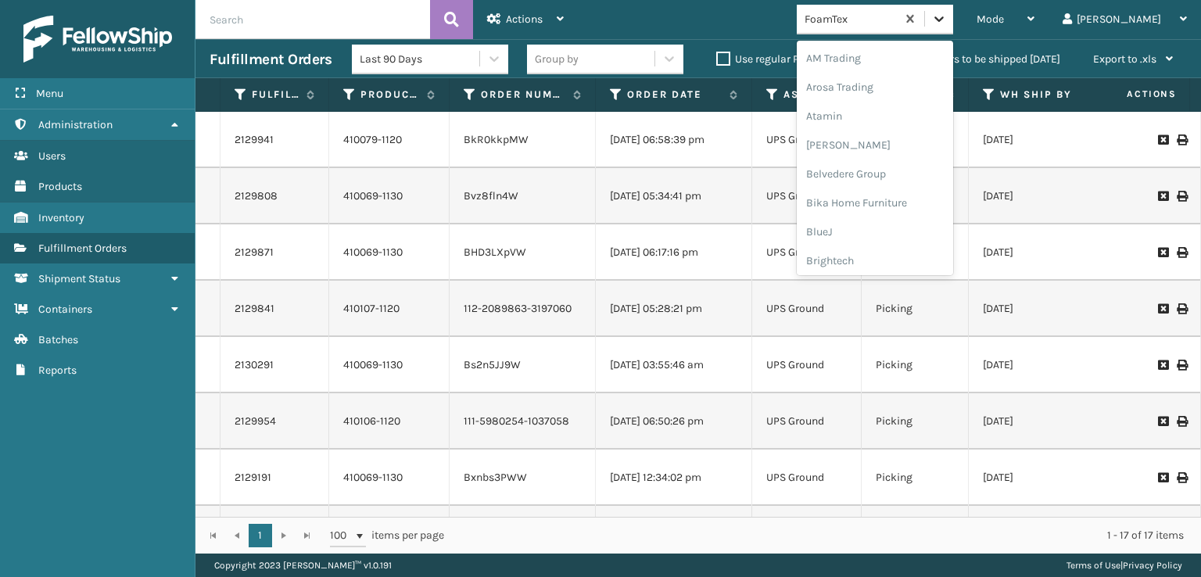
click at [947, 23] on icon at bounding box center [939, 19] width 16 height 16
click at [897, 249] on div "FoamTex" at bounding box center [874, 251] width 156 height 29
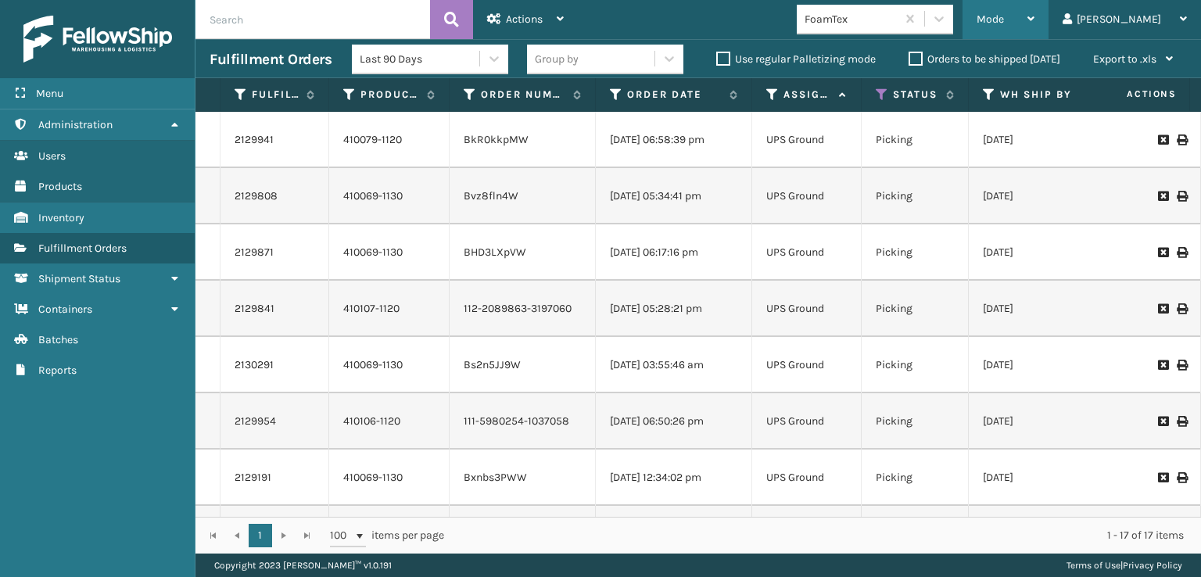
click at [1034, 10] on div "Mode" at bounding box center [1005, 19] width 58 height 39
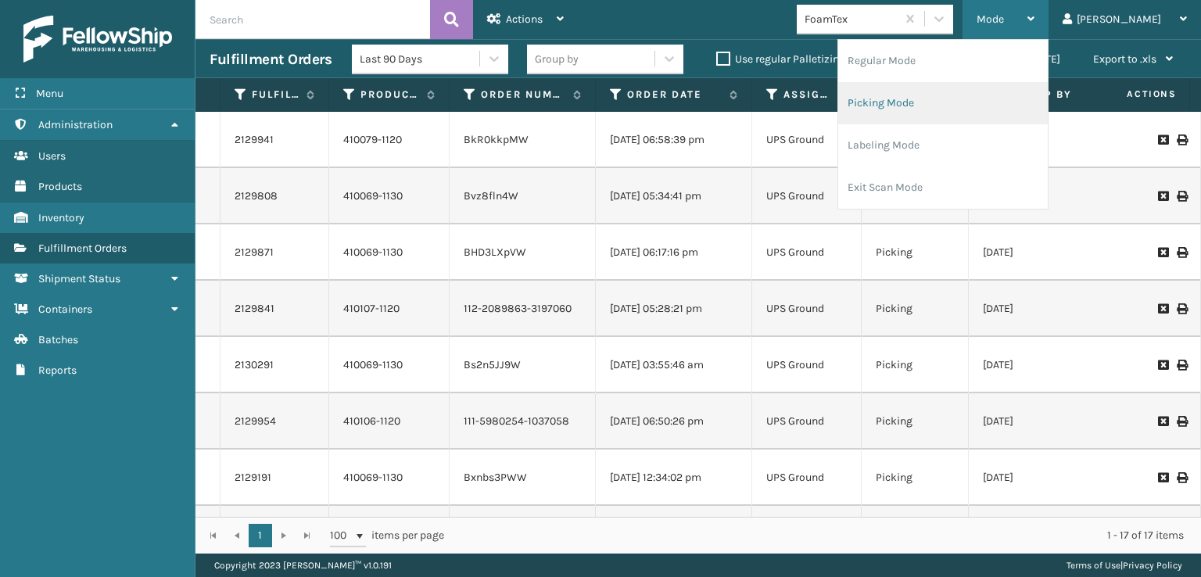
click at [936, 99] on li "Picking Mode" at bounding box center [942, 103] width 209 height 42
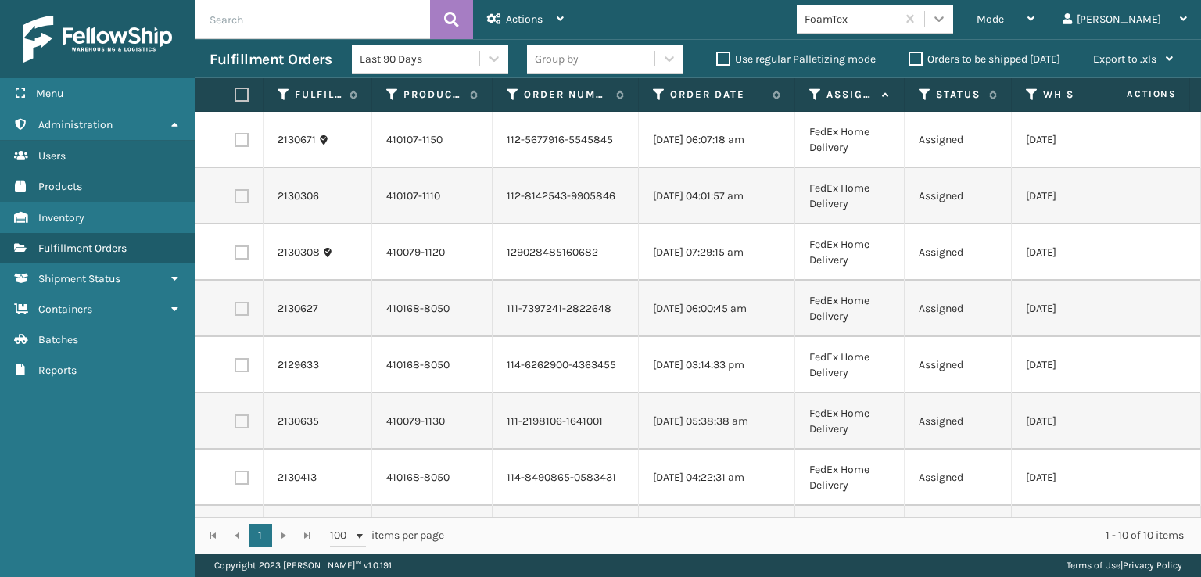
click at [947, 22] on icon at bounding box center [939, 19] width 16 height 16
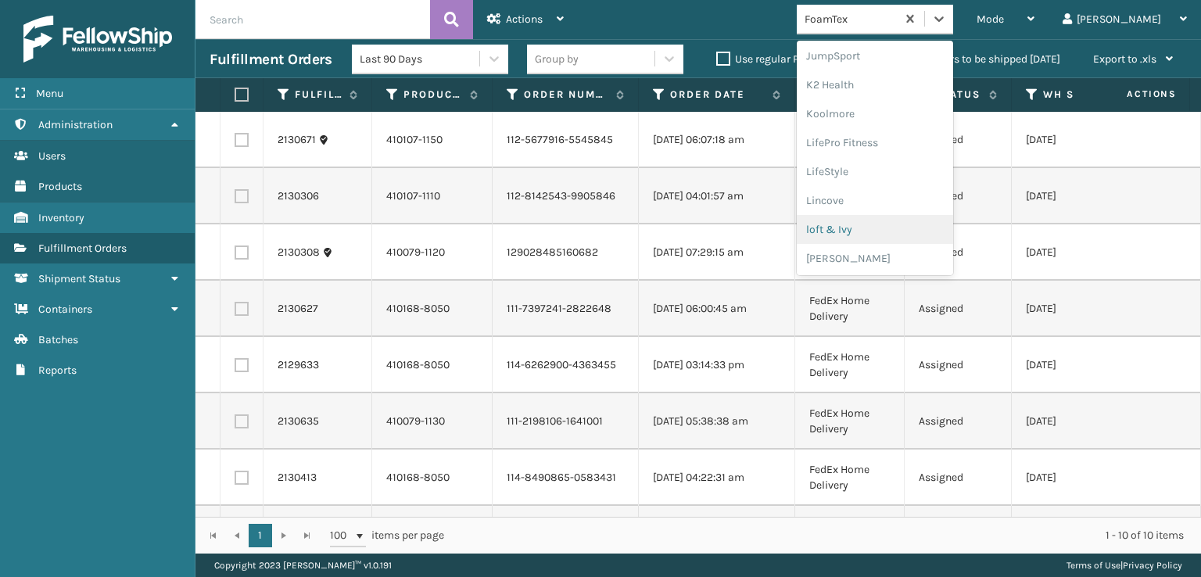
scroll to position [784, 0]
click at [905, 230] on div "SleepGeekz" at bounding box center [874, 228] width 156 height 29
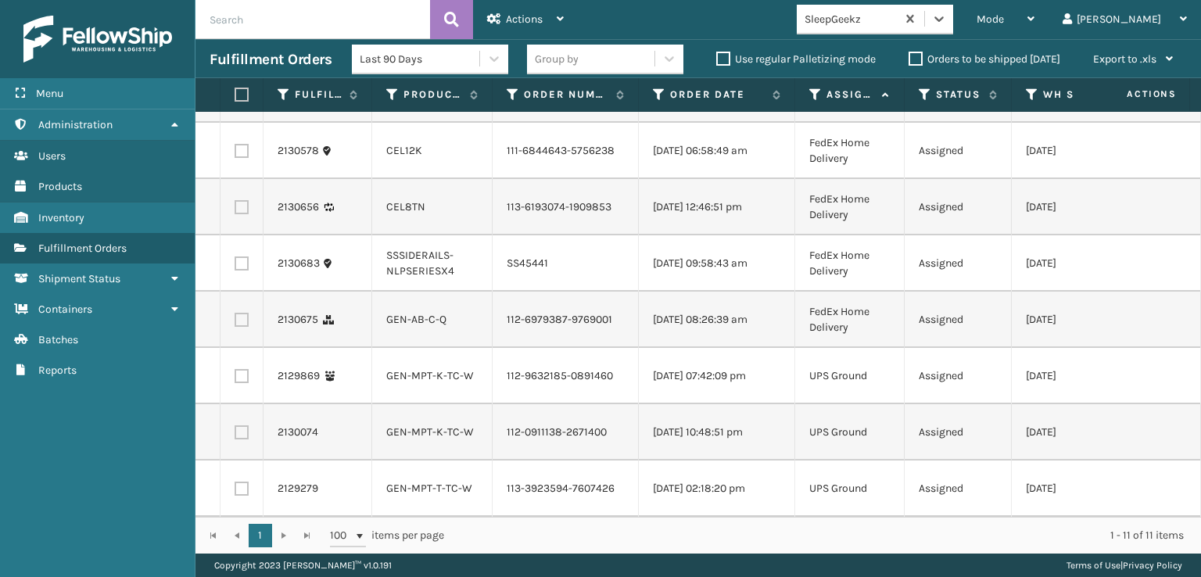
scroll to position [291, 0]
click at [242, 313] on label at bounding box center [241, 320] width 14 height 14
click at [235, 313] on input "checkbox" at bounding box center [234, 318] width 1 height 10
checkbox input "true"
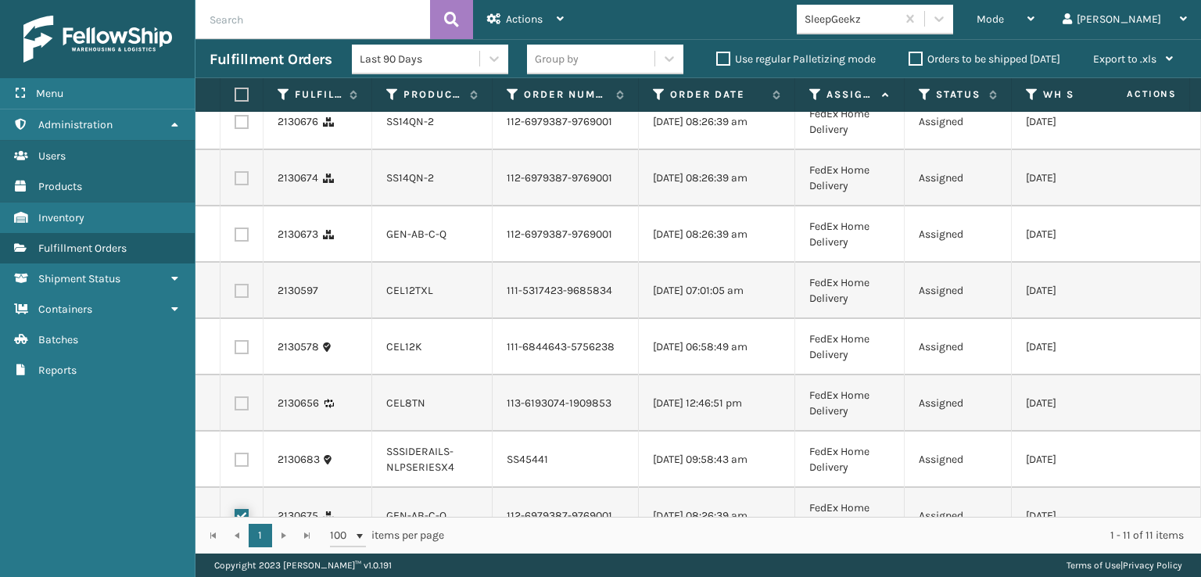
scroll to position [0, 0]
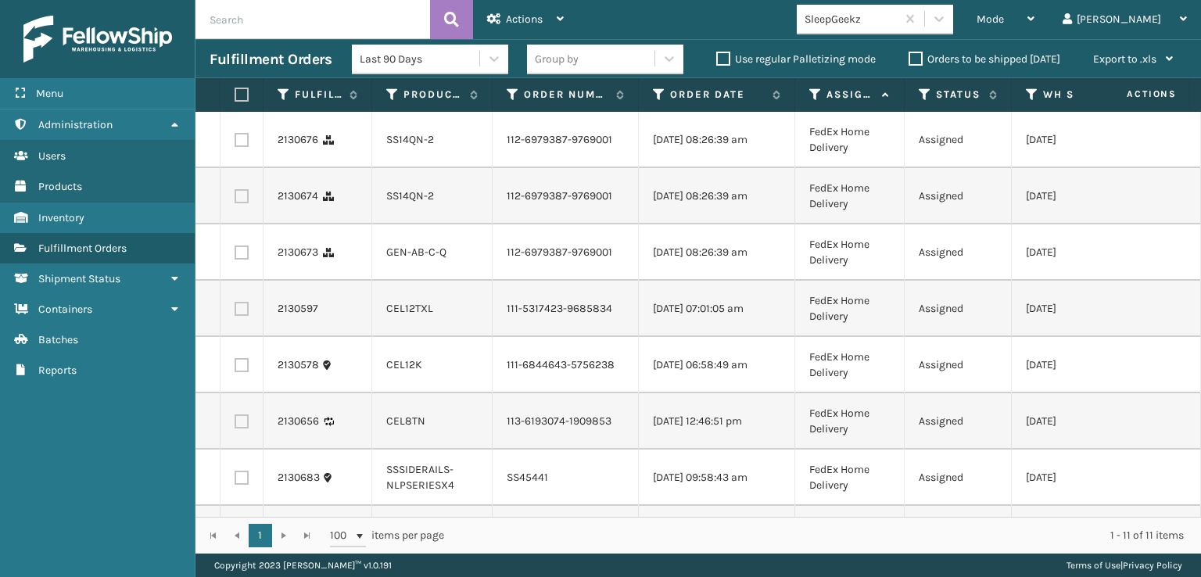
click at [237, 428] on label at bounding box center [241, 421] width 14 height 14
click at [235, 424] on input "checkbox" at bounding box center [234, 419] width 1 height 10
checkbox input "true"
click at [240, 372] on label at bounding box center [241, 365] width 14 height 14
click at [235, 368] on input "checkbox" at bounding box center [234, 363] width 1 height 10
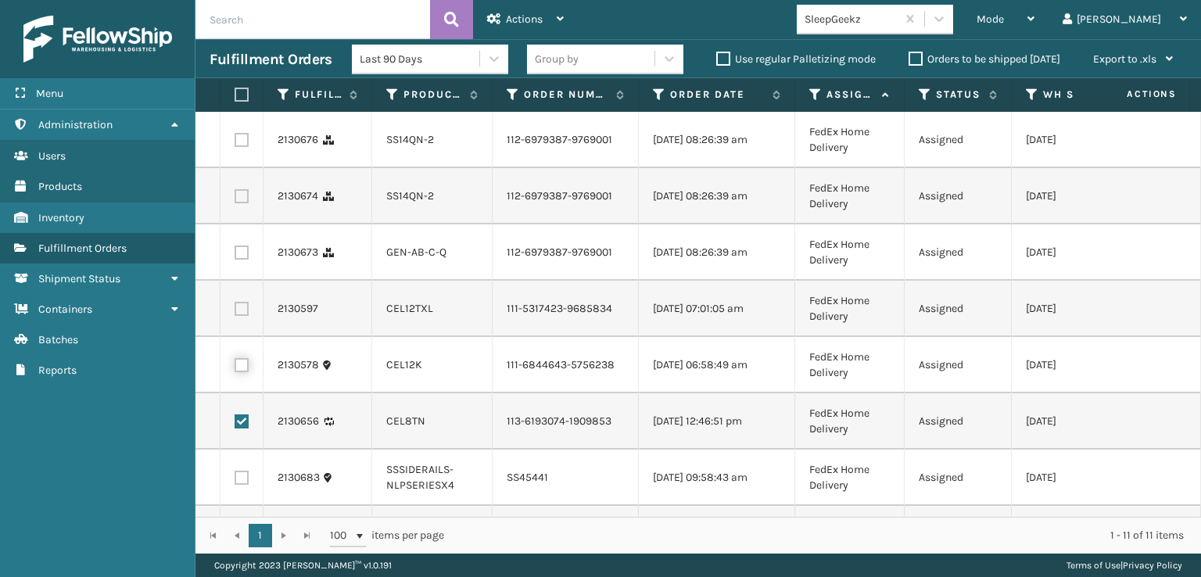
checkbox input "true"
click at [239, 316] on label at bounding box center [241, 309] width 14 height 14
click at [235, 312] on input "checkbox" at bounding box center [234, 307] width 1 height 10
checkbox input "true"
click at [238, 259] on label at bounding box center [241, 252] width 14 height 14
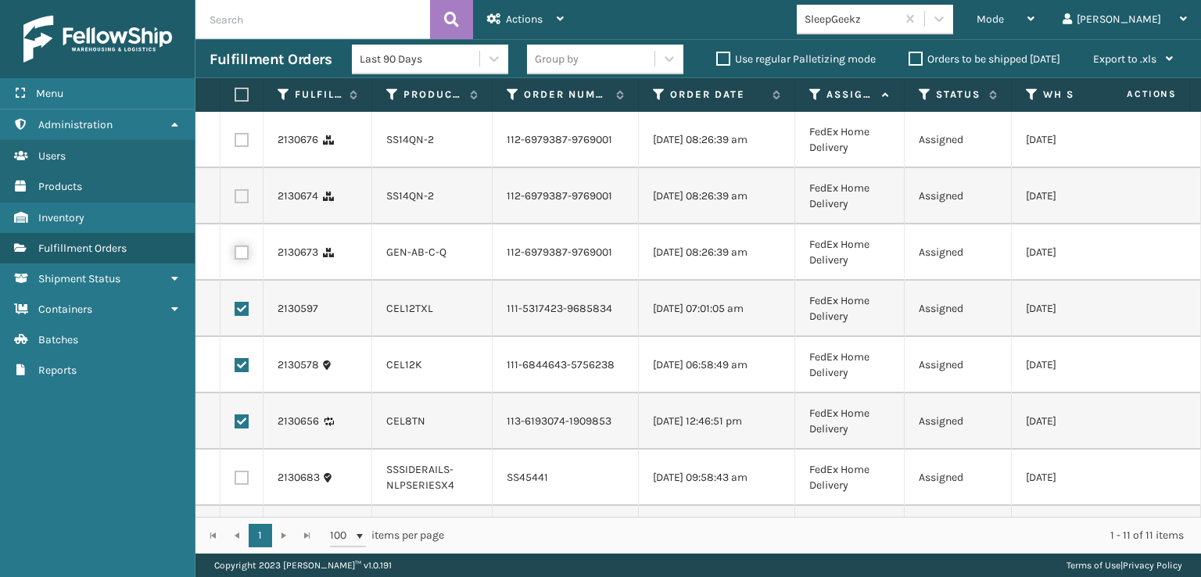
click at [235, 256] on input "checkbox" at bounding box center [234, 250] width 1 height 10
checkbox input "true"
drag, startPoint x: 240, startPoint y: 210, endPoint x: 241, endPoint y: 198, distance: 12.5
click at [241, 203] on label at bounding box center [241, 196] width 14 height 14
click at [235, 199] on input "checkbox" at bounding box center [234, 194] width 1 height 10
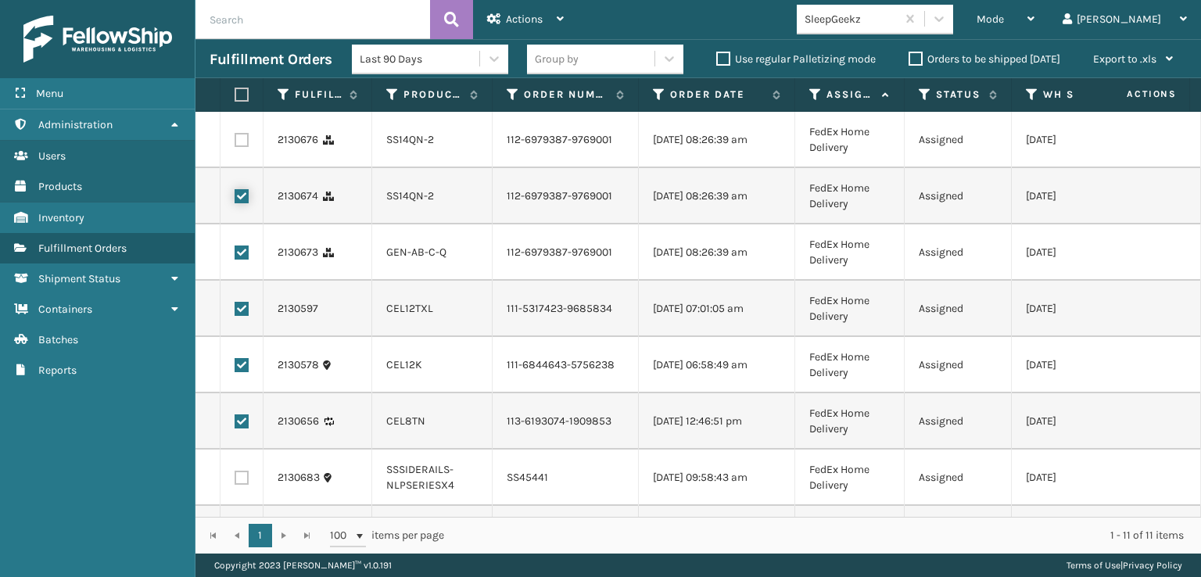
checkbox input "true"
click at [240, 145] on label at bounding box center [241, 140] width 14 height 14
click at [235, 143] on input "checkbox" at bounding box center [234, 138] width 1 height 10
checkbox input "true"
click at [524, 8] on div "Actions" at bounding box center [525, 19] width 77 height 39
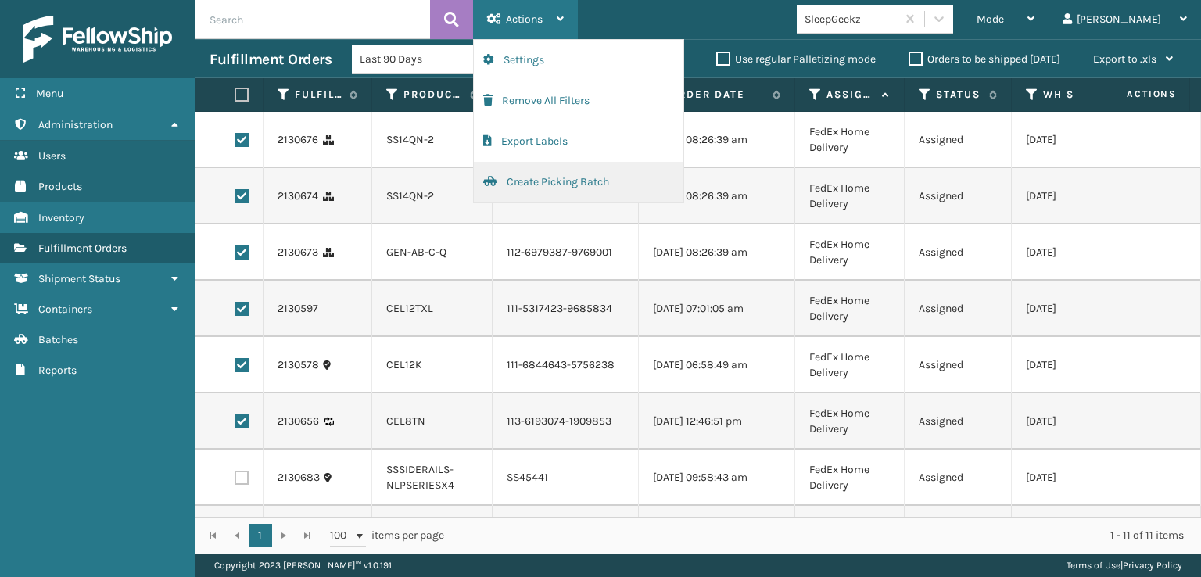
click at [538, 177] on button "Create Picking Batch" at bounding box center [578, 182] width 209 height 41
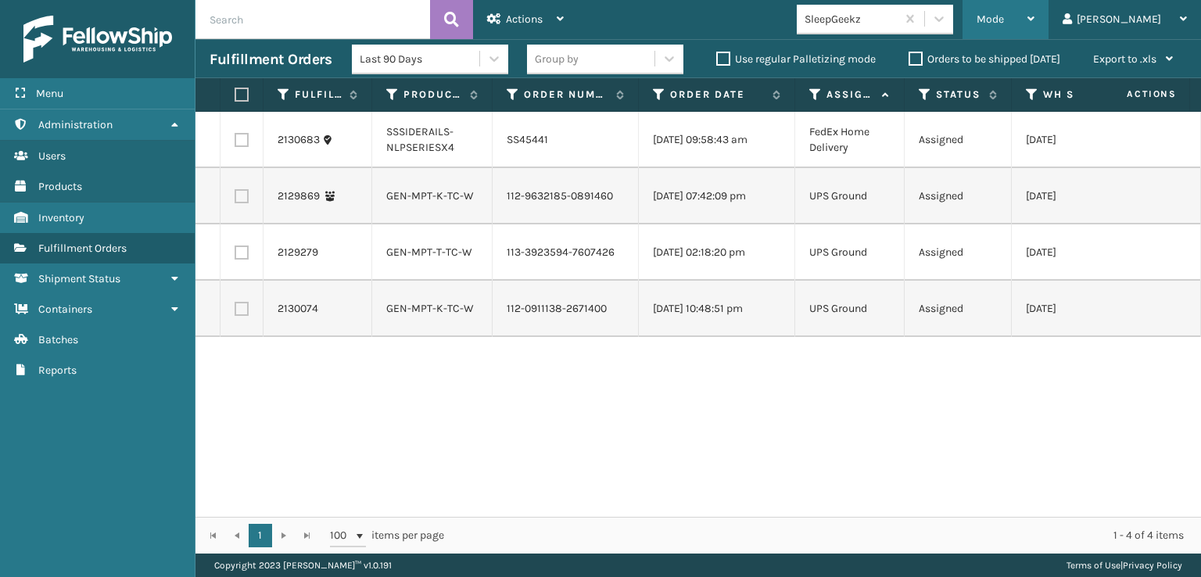
click at [1004, 16] on span "Mode" at bounding box center [989, 19] width 27 height 13
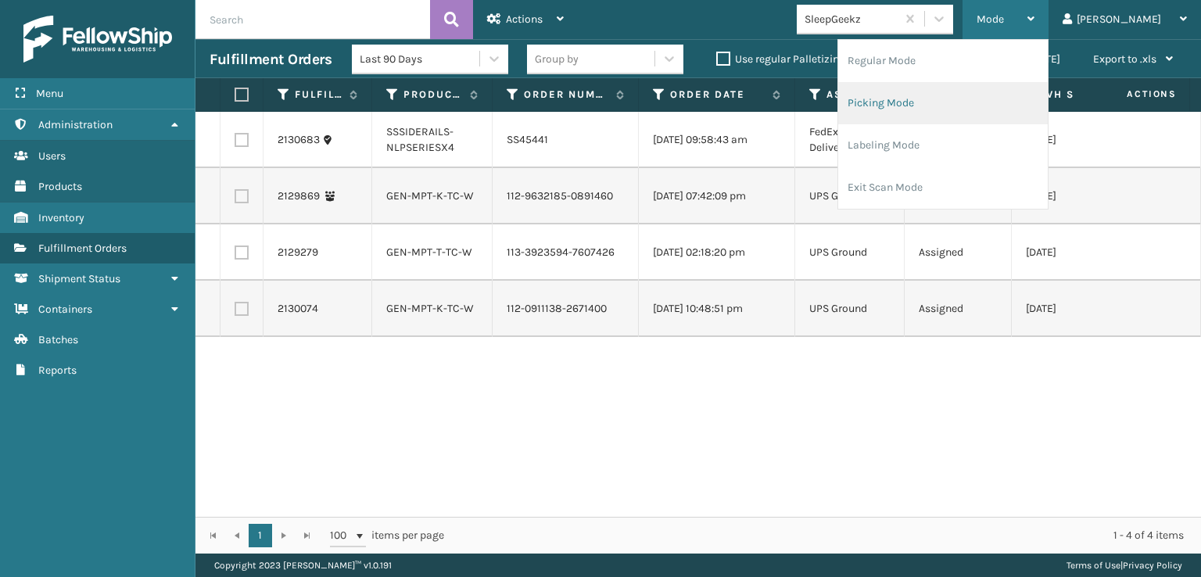
click at [947, 98] on li "Picking Mode" at bounding box center [942, 103] width 209 height 42
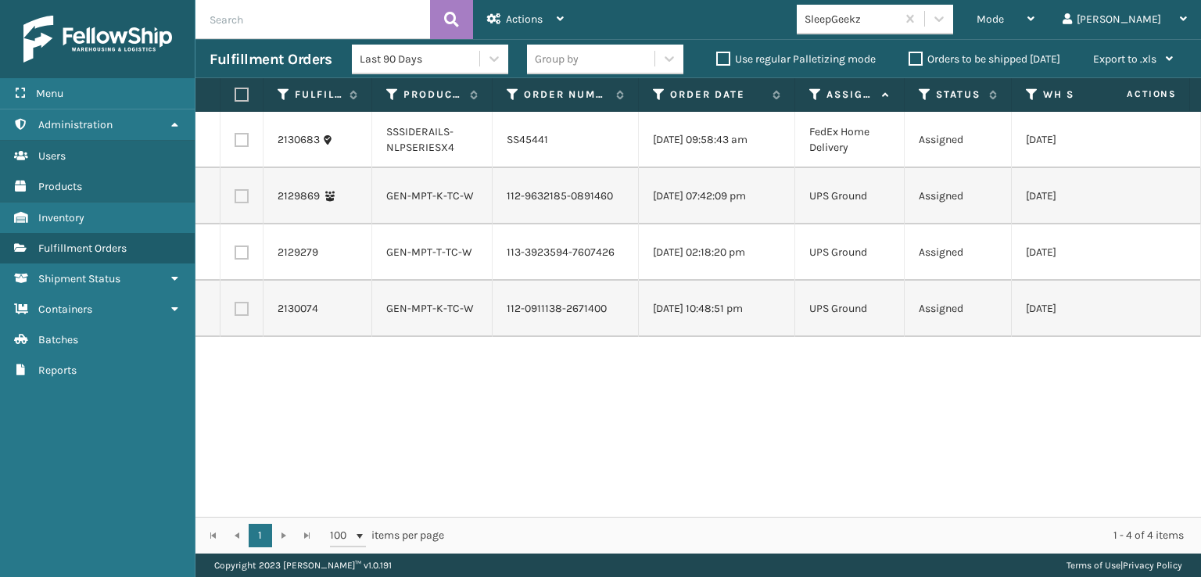
click at [244, 94] on label at bounding box center [238, 95] width 9 height 14
click at [235, 94] on input "checkbox" at bounding box center [234, 95] width 1 height 10
checkbox input "true"
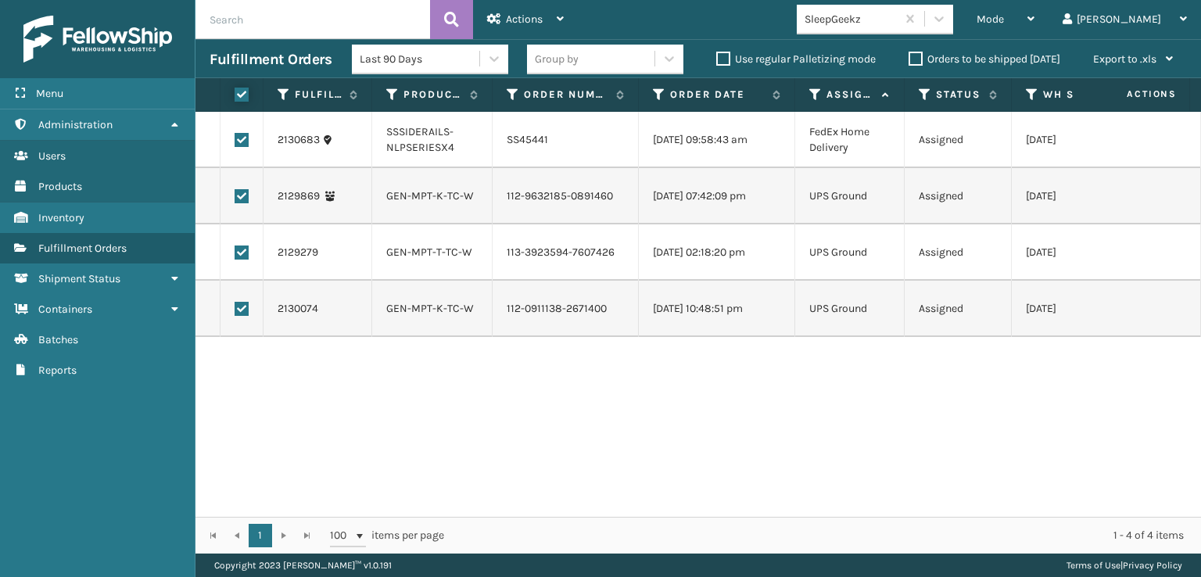
checkbox input "true"
click at [525, 20] on span "Actions" at bounding box center [524, 19] width 37 height 13
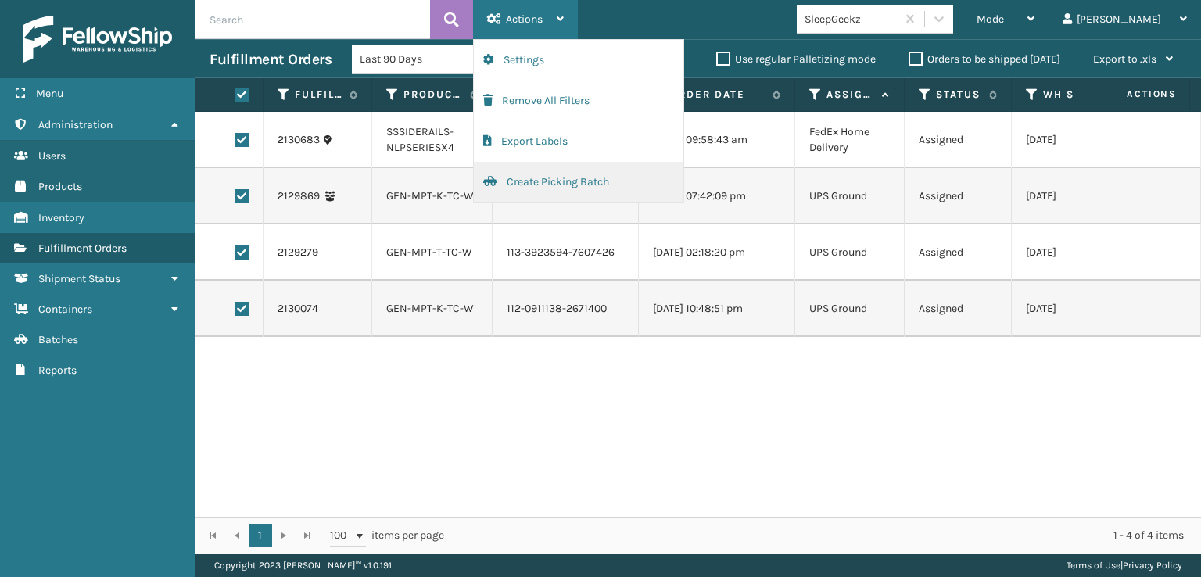
click at [528, 182] on button "Create Picking Batch" at bounding box center [578, 182] width 209 height 41
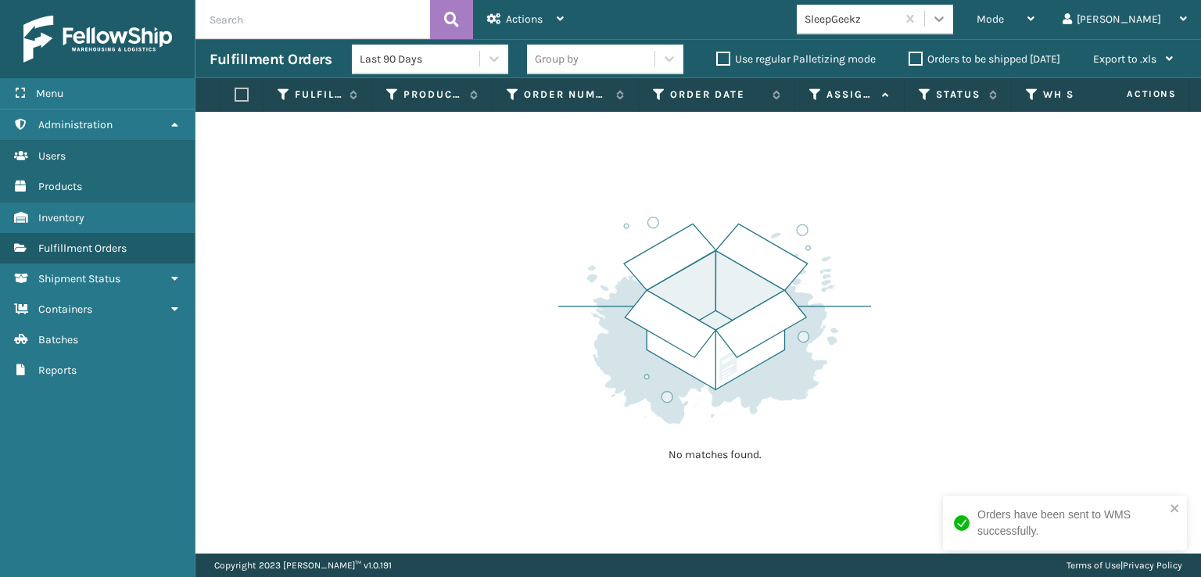
click at [947, 22] on icon at bounding box center [939, 19] width 16 height 16
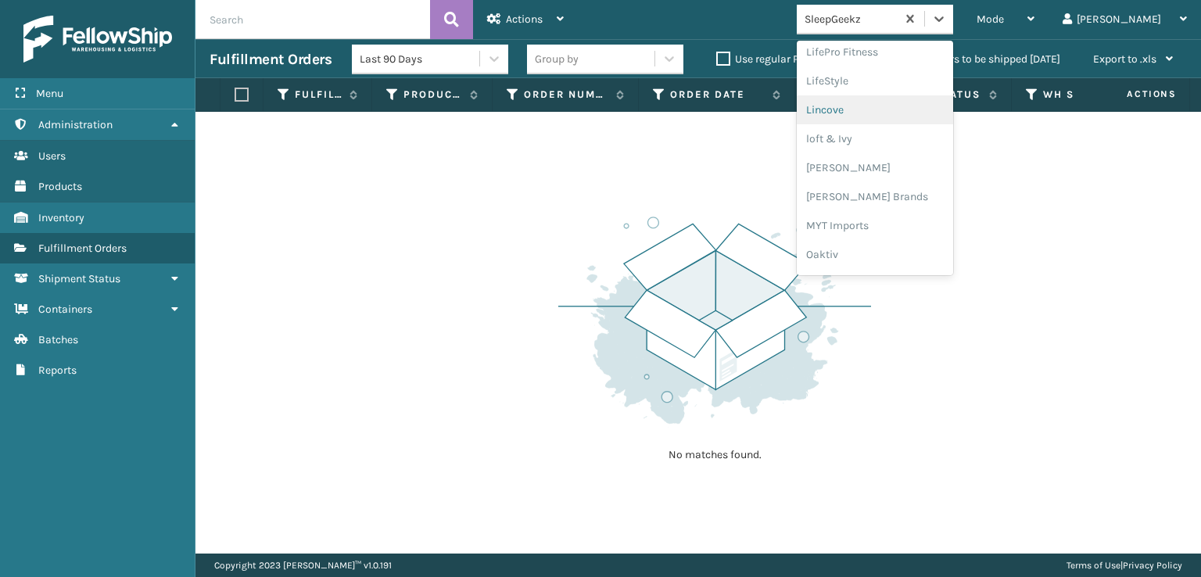
scroll to position [650, 0]
click at [887, 129] on div "[PERSON_NAME] Brands" at bounding box center [874, 130] width 156 height 29
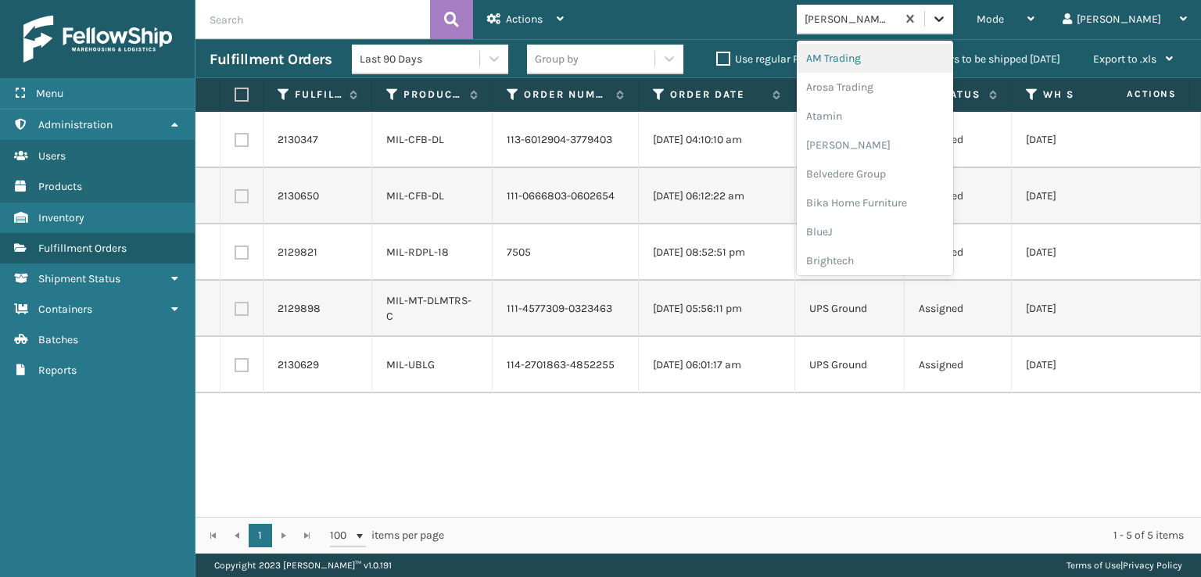
click at [947, 23] on icon at bounding box center [939, 19] width 16 height 16
click at [894, 226] on div "SleepGeekz" at bounding box center [874, 228] width 156 height 29
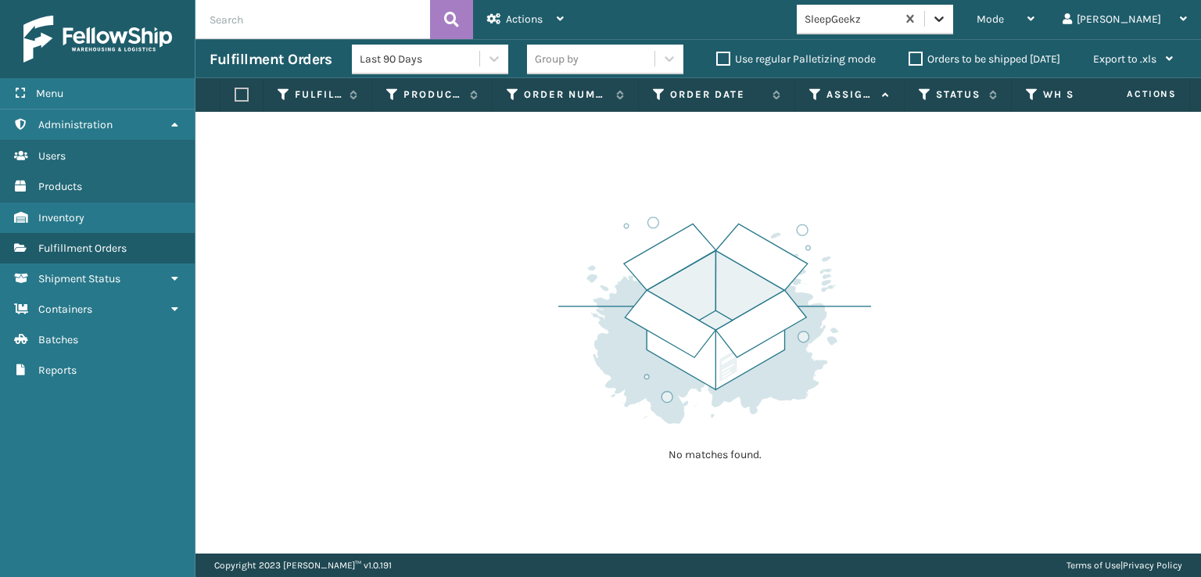
click at [947, 18] on icon at bounding box center [939, 19] width 16 height 16
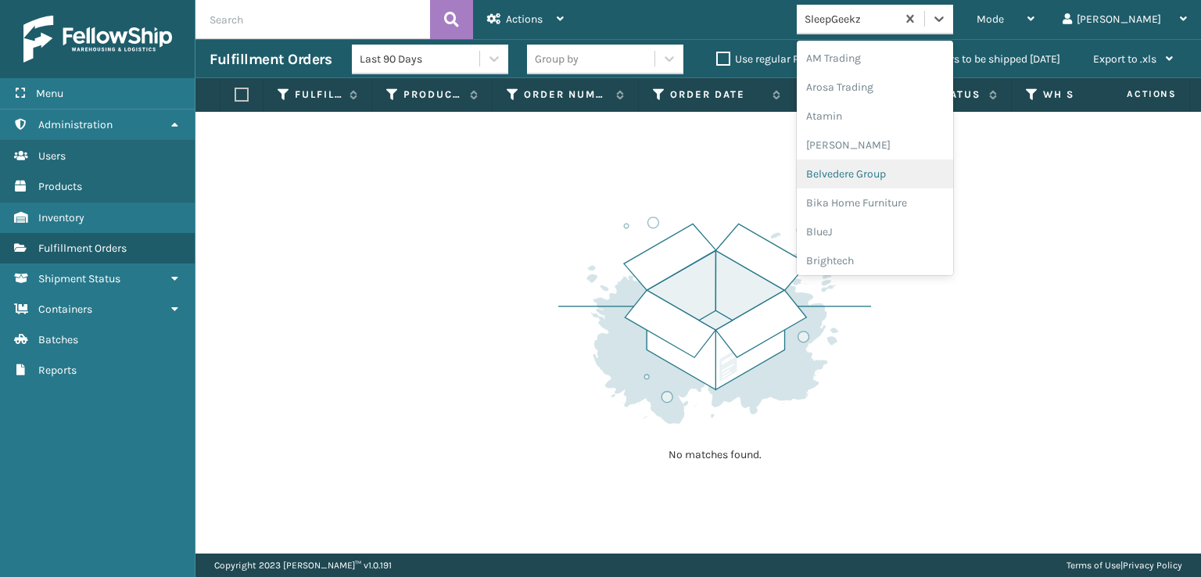
scroll to position [234, 0]
click at [893, 191] on div "FoamTex" at bounding box center [874, 199] width 156 height 29
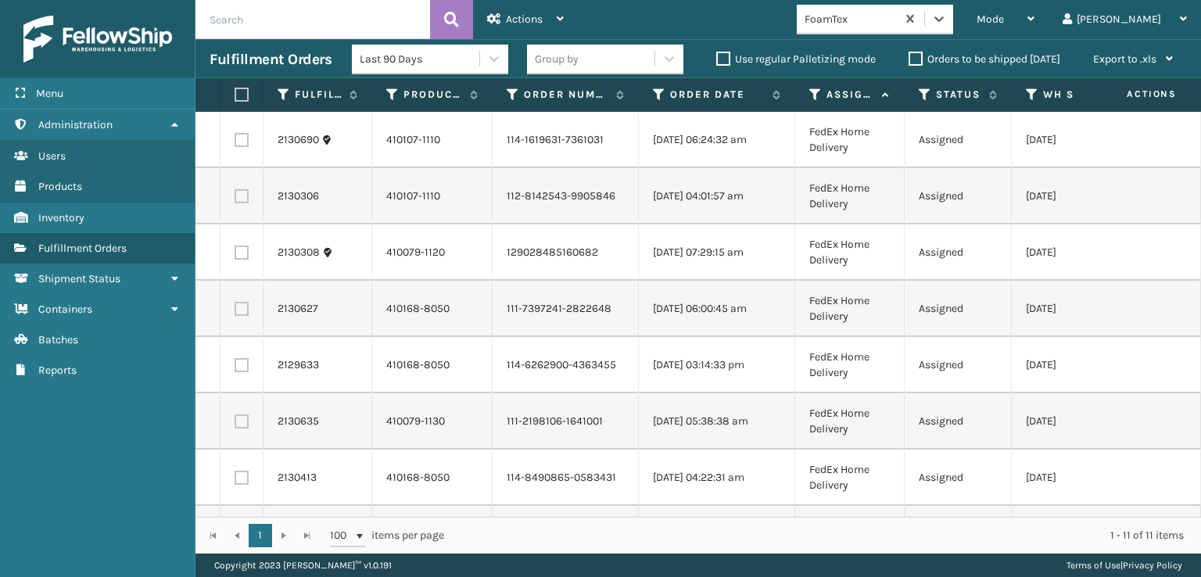
click at [231, 16] on input "text" at bounding box center [312, 19] width 234 height 39
type input "114-1102810-7903416"
click at [947, 23] on icon at bounding box center [939, 19] width 16 height 16
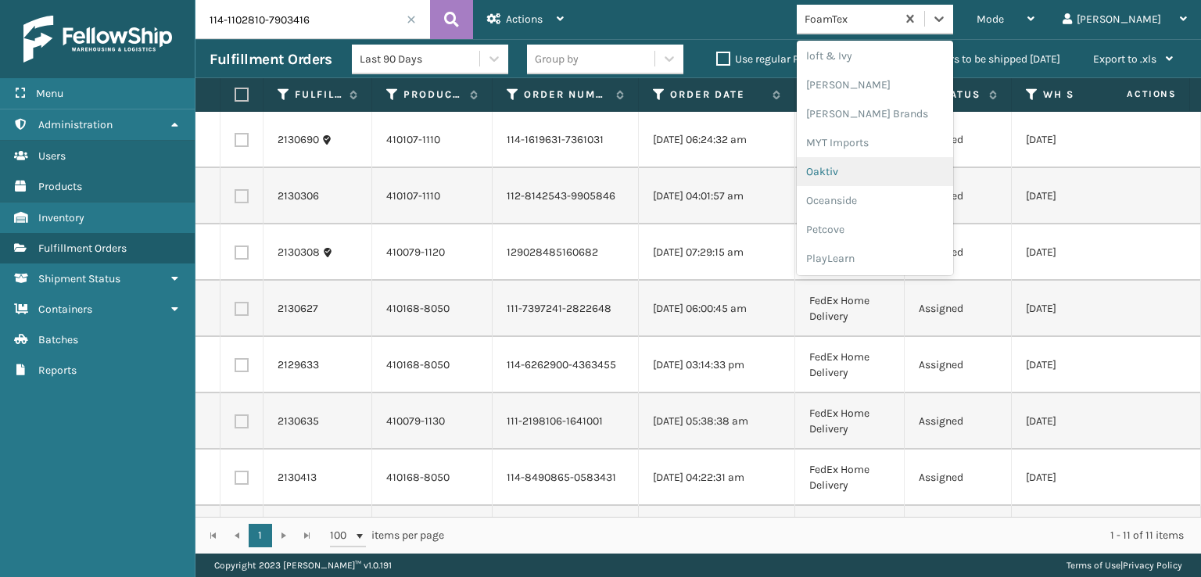
scroll to position [784, 0]
click at [898, 227] on div "SleepGeekz" at bounding box center [874, 228] width 156 height 29
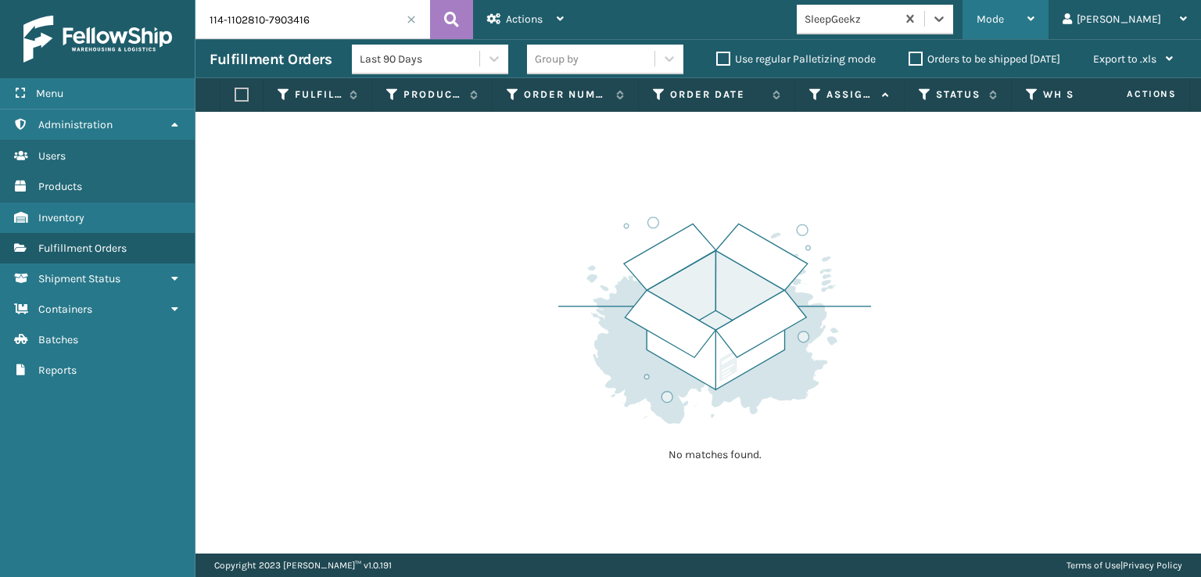
click at [1004, 13] on span "Mode" at bounding box center [989, 19] width 27 height 13
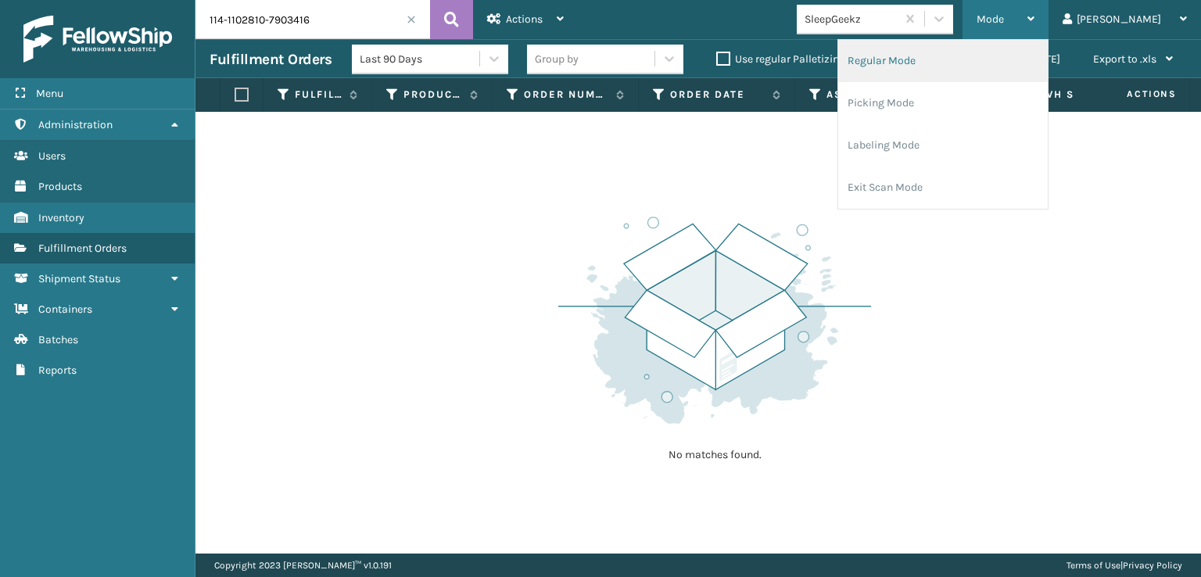
click at [937, 52] on li "Regular Mode" at bounding box center [942, 61] width 209 height 42
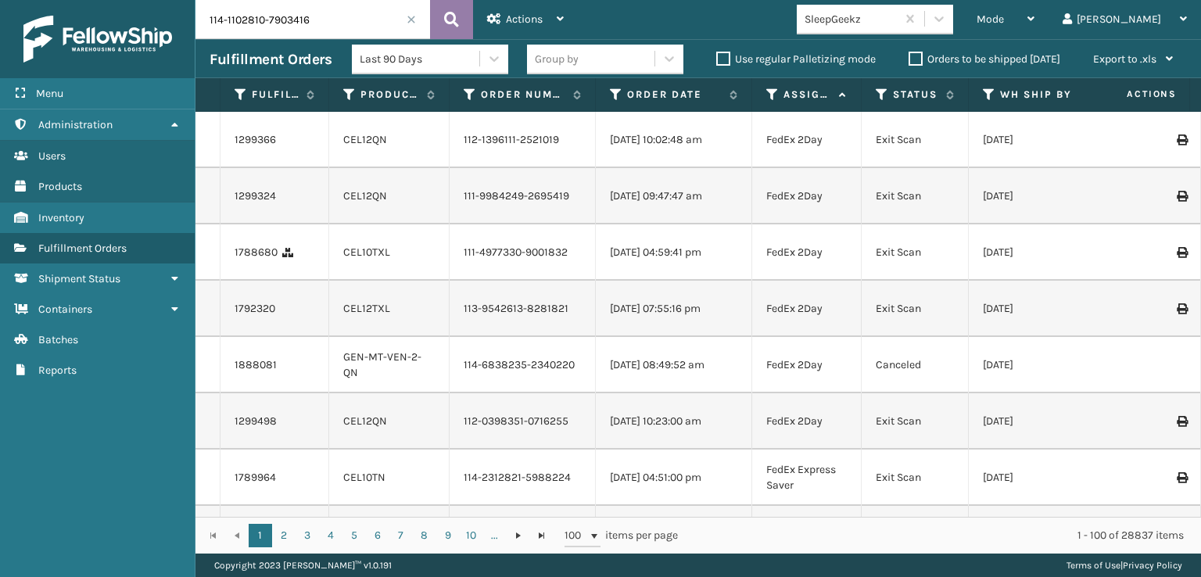
click at [448, 20] on icon at bounding box center [451, 19] width 15 height 23
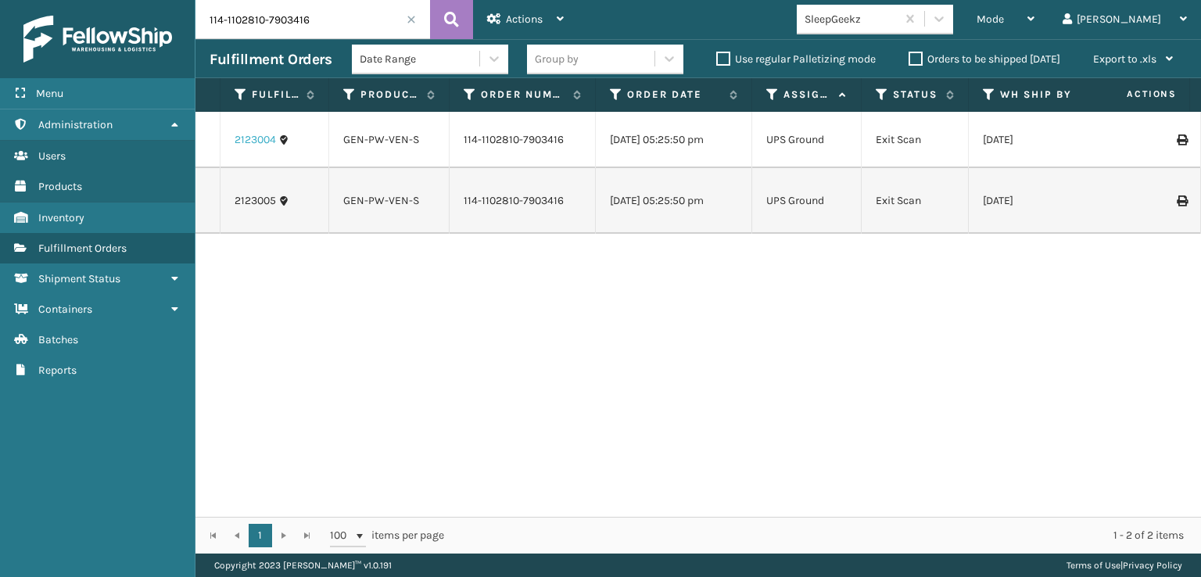
click at [255, 138] on link "2123004" at bounding box center [254, 140] width 41 height 16
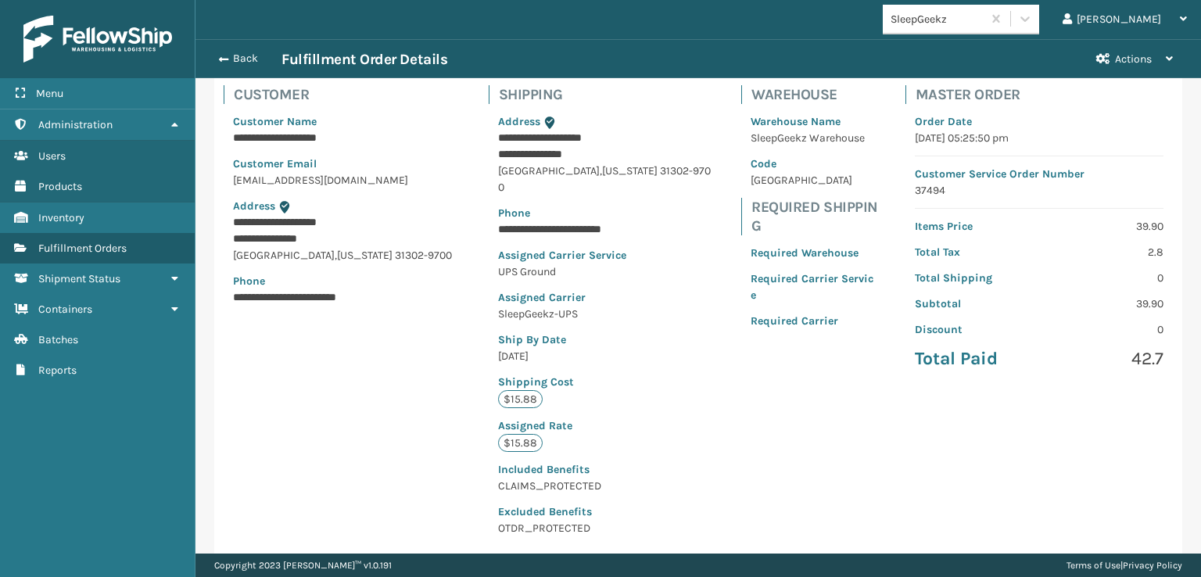
scroll to position [404, 0]
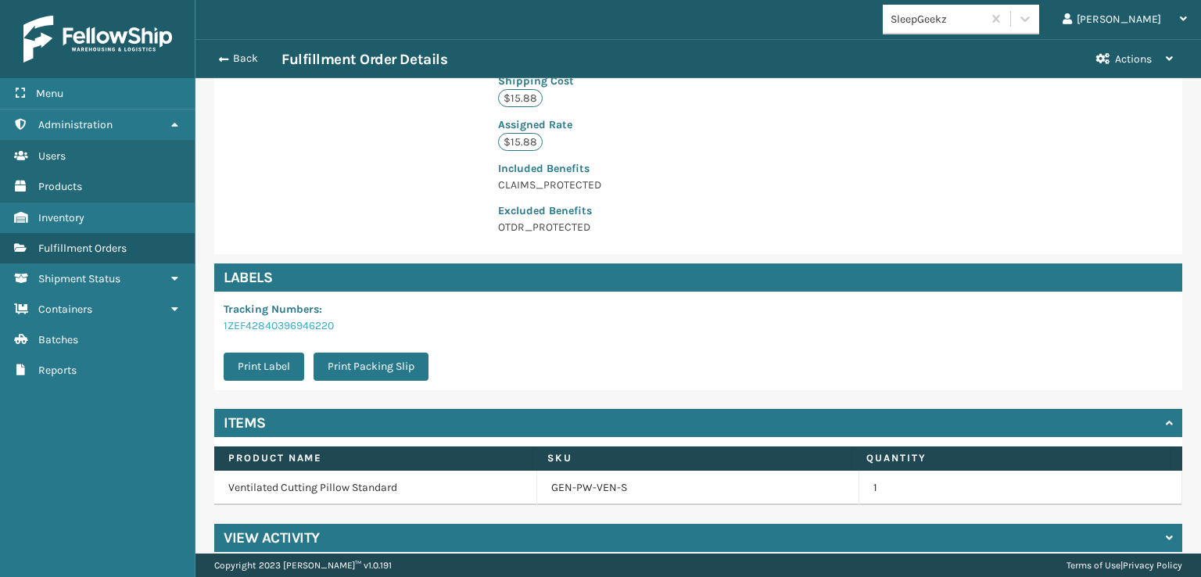
click at [273, 319] on link "1ZEF42840396946220" at bounding box center [279, 325] width 110 height 13
click at [236, 59] on button "Back" at bounding box center [245, 59] width 72 height 14
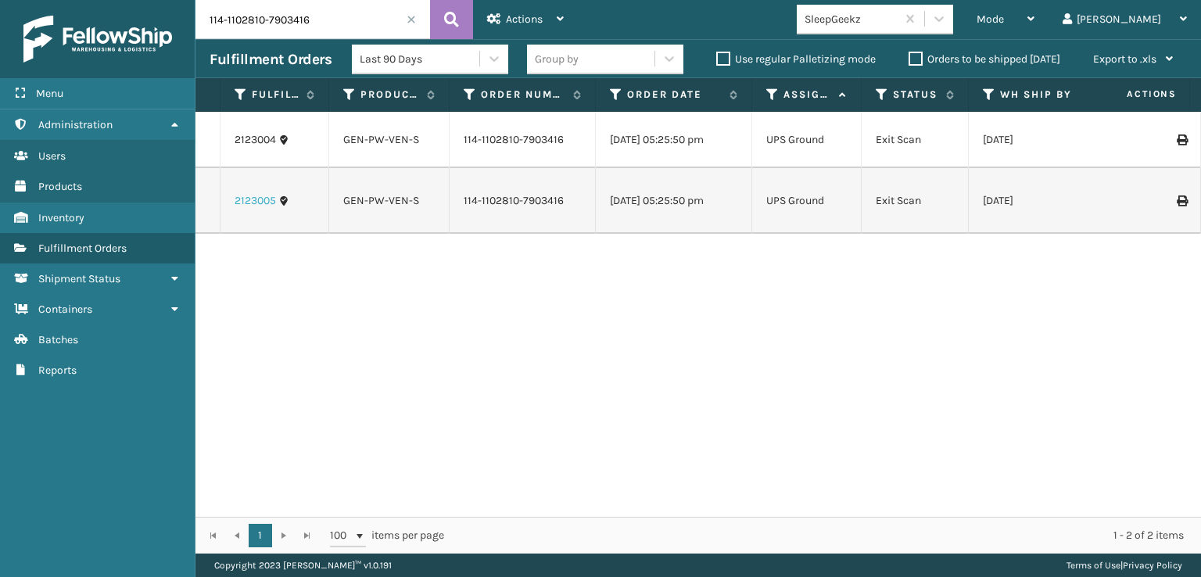
click at [259, 198] on link "2123005" at bounding box center [254, 201] width 41 height 16
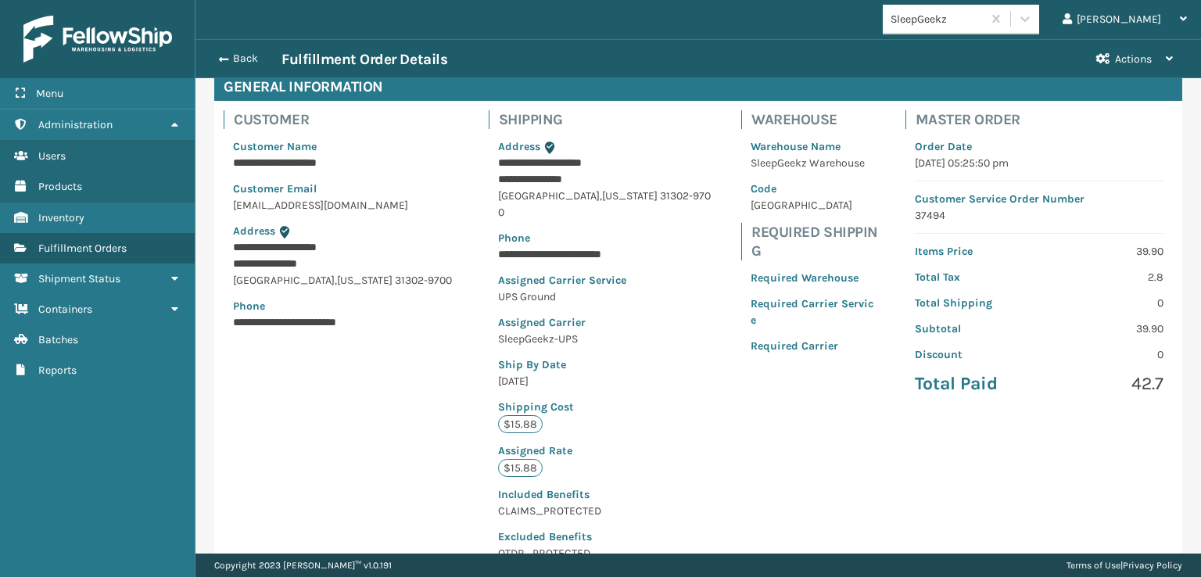
scroll to position [404, 0]
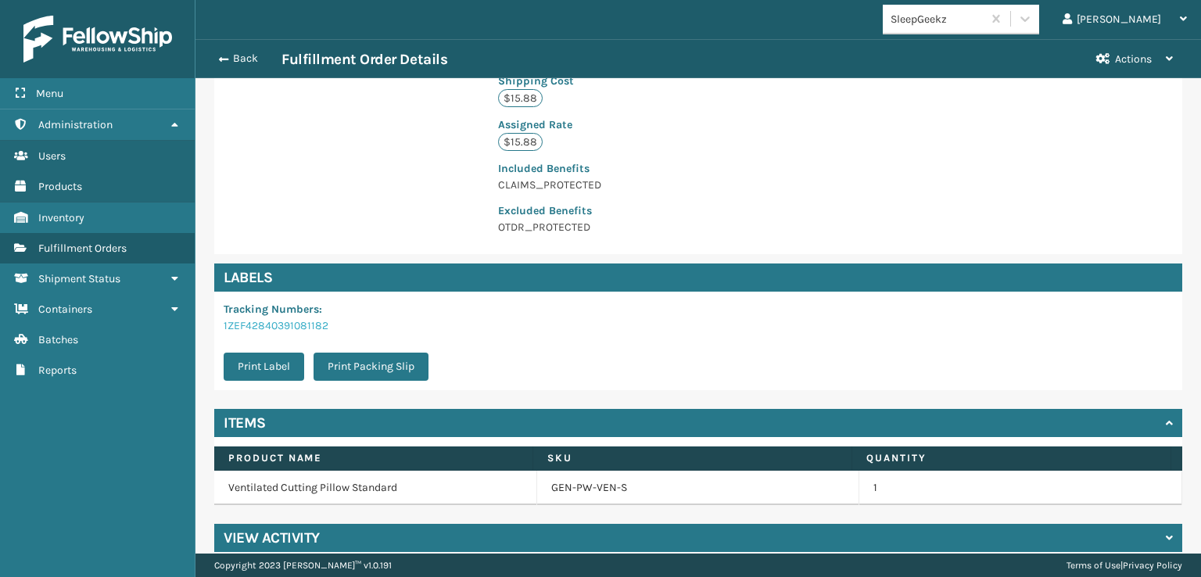
click at [261, 319] on link "1ZEF42840391081182" at bounding box center [276, 325] width 105 height 13
click at [222, 51] on div "Back Fulfillment Order Details" at bounding box center [645, 59] width 872 height 19
click at [241, 60] on button "Back" at bounding box center [245, 59] width 72 height 14
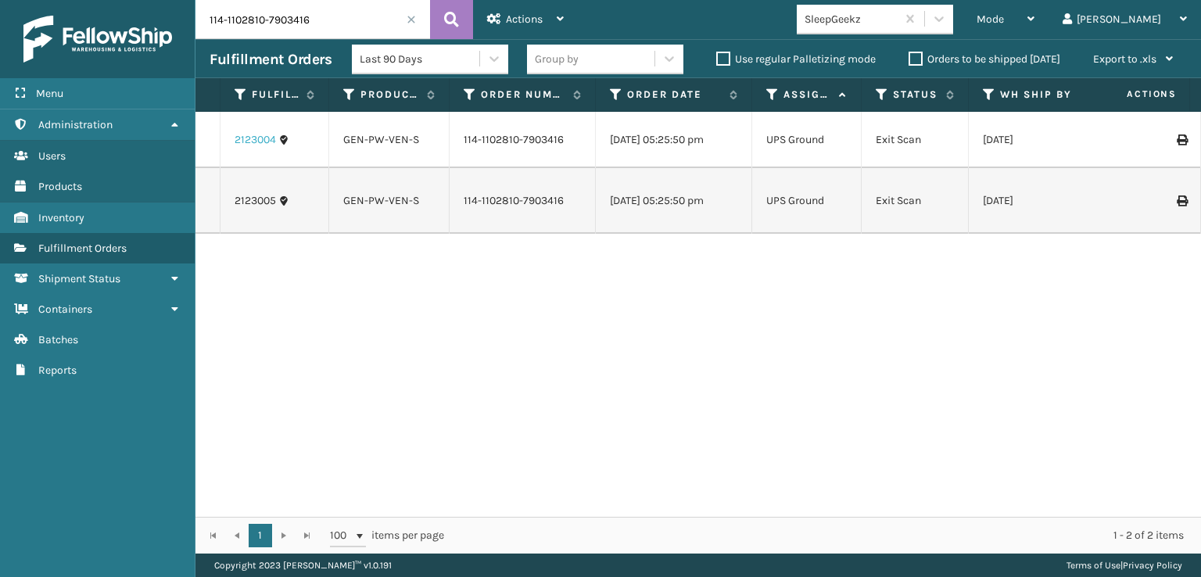
click at [241, 141] on link "2123004" at bounding box center [254, 140] width 41 height 16
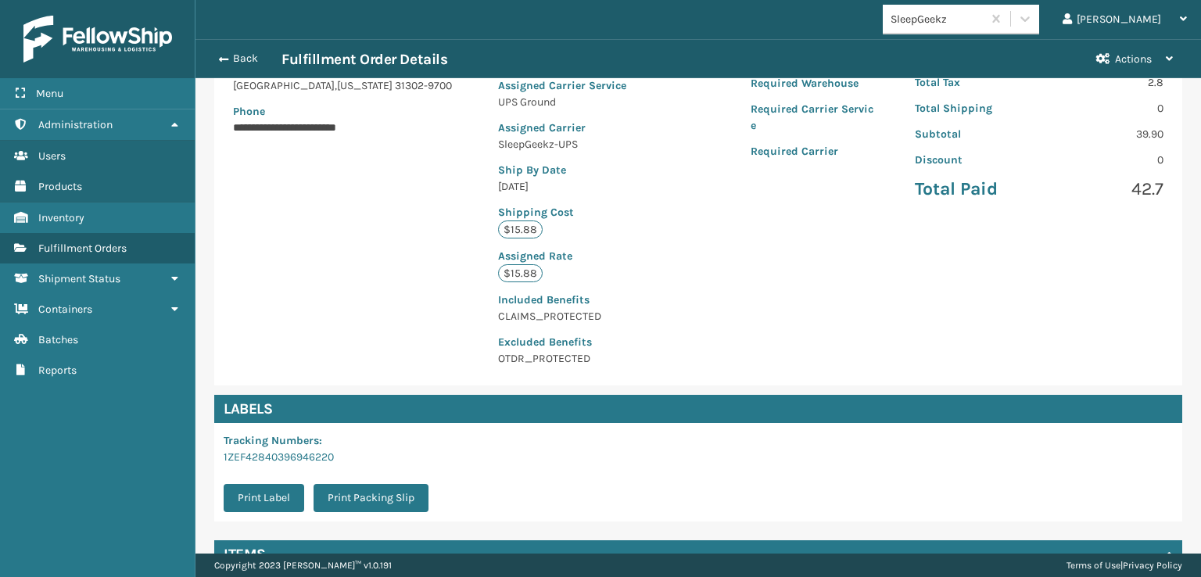
scroll to position [391, 0]
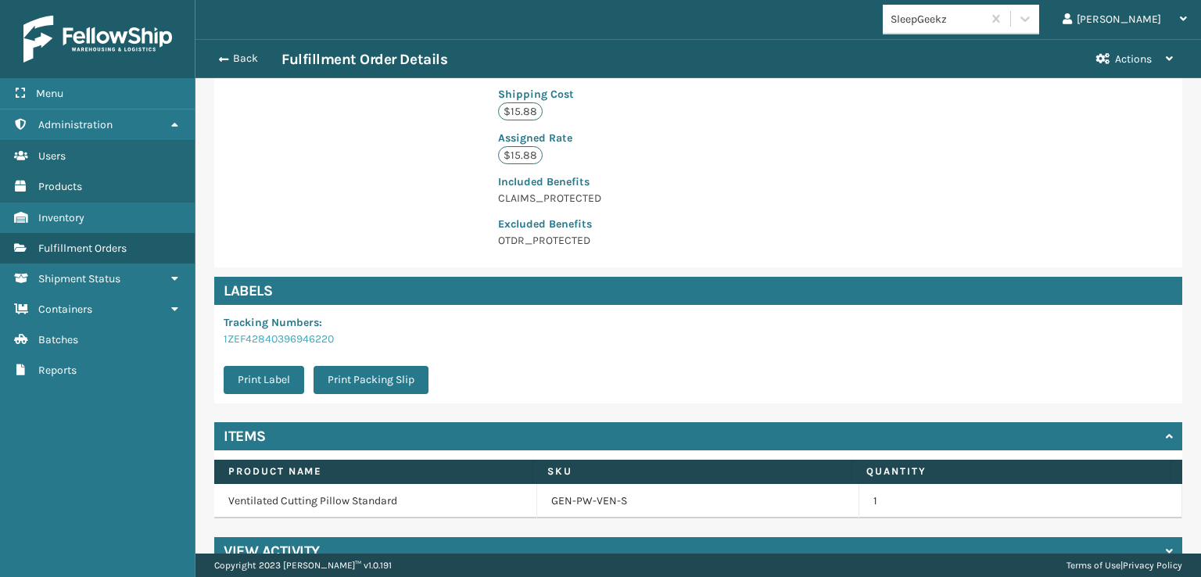
click at [263, 332] on link "1ZEF42840396946220" at bounding box center [279, 338] width 110 height 13
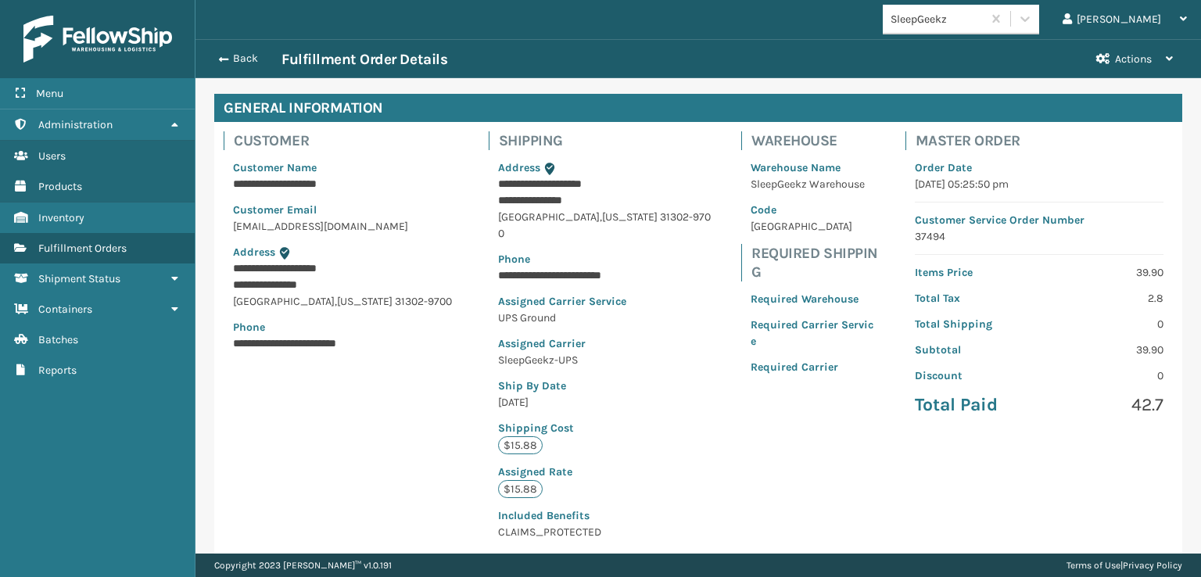
scroll to position [0, 0]
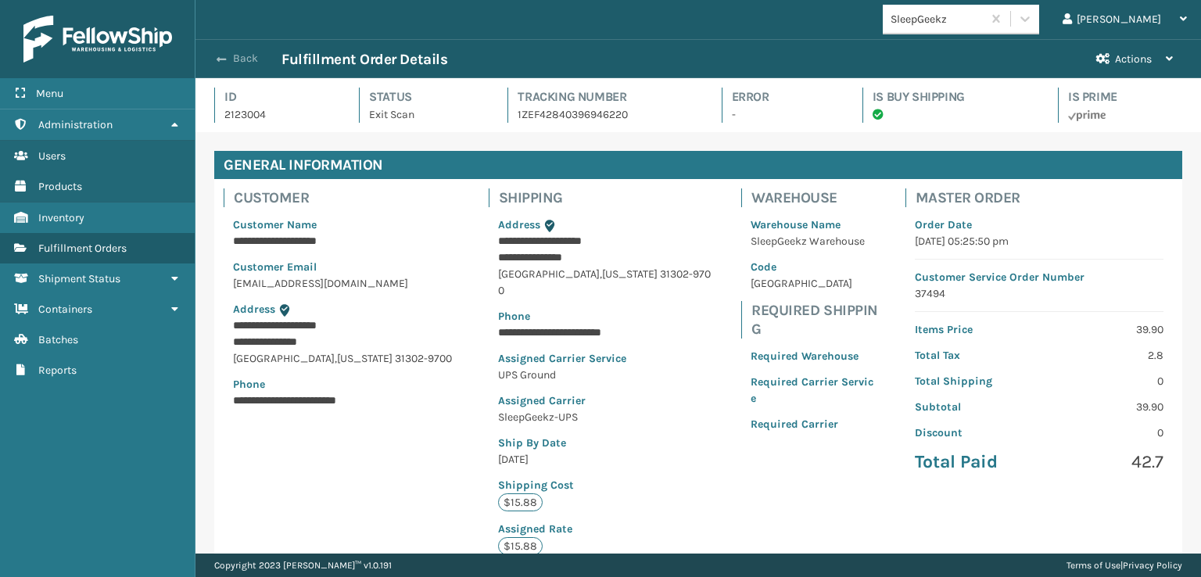
click at [239, 55] on button "Back" at bounding box center [245, 59] width 72 height 14
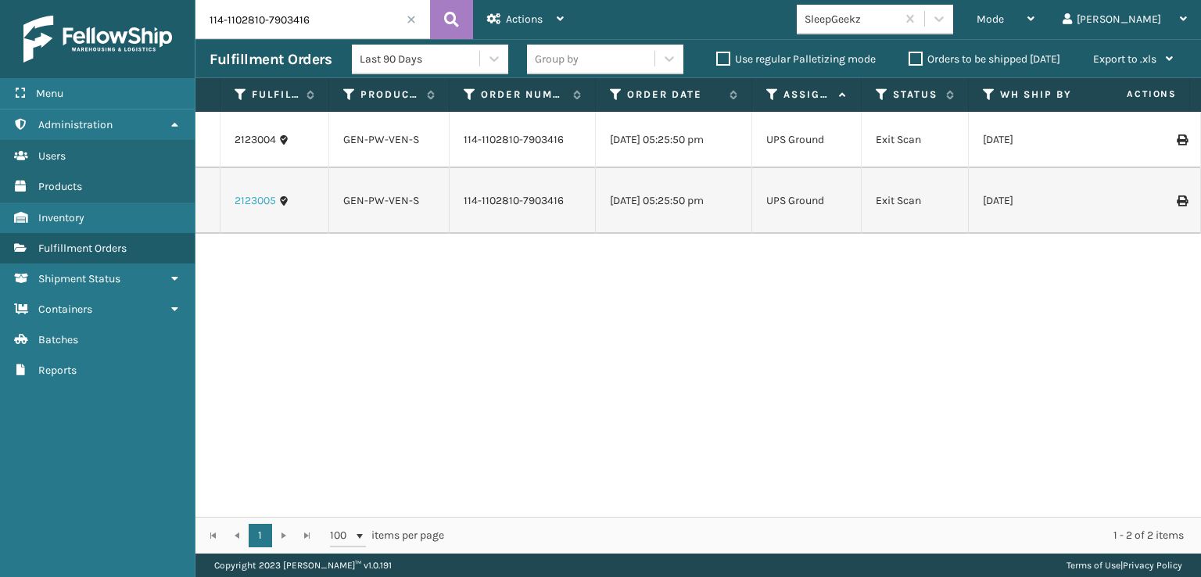
click at [259, 199] on link "2123005" at bounding box center [254, 201] width 41 height 16
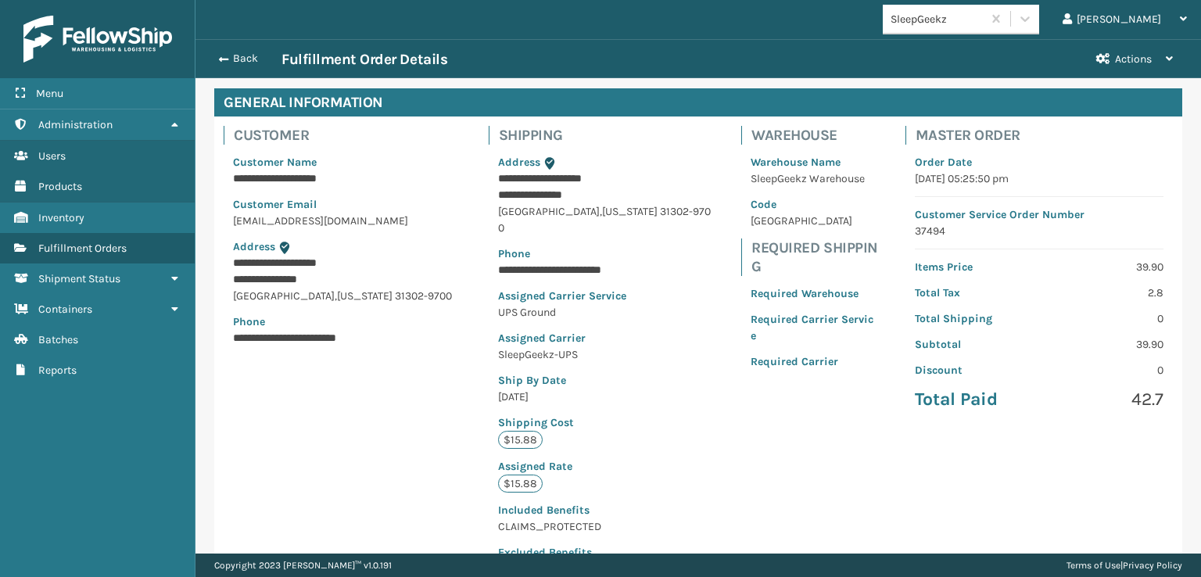
scroll to position [391, 0]
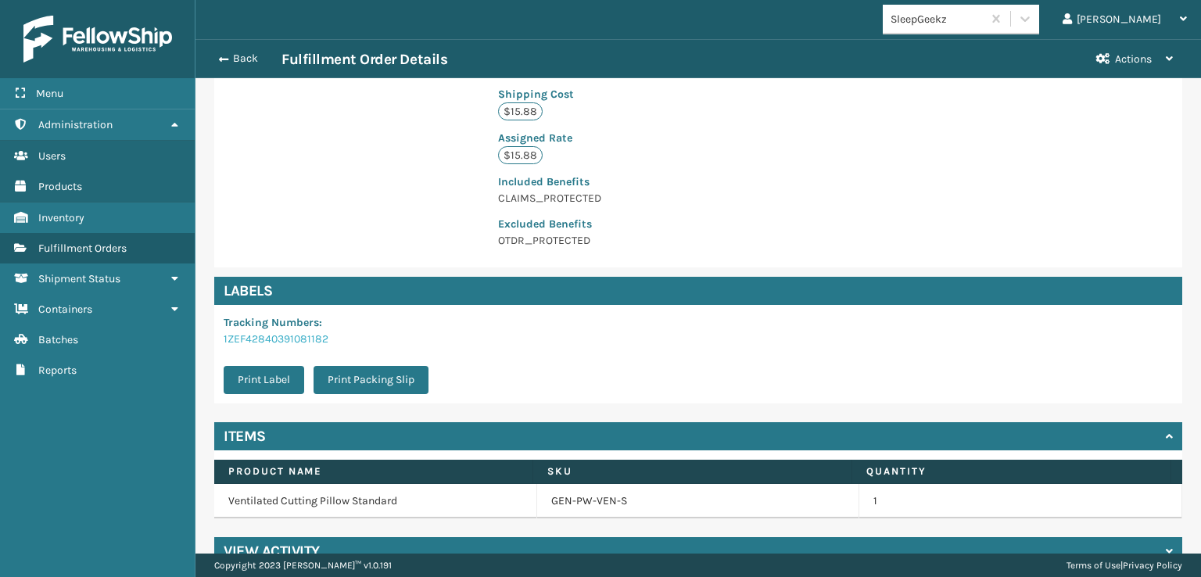
click at [270, 332] on link "1ZEF42840391081182" at bounding box center [276, 338] width 105 height 13
click at [274, 366] on button "Print Label" at bounding box center [264, 380] width 81 height 28
click at [244, 61] on button "Back" at bounding box center [245, 59] width 72 height 14
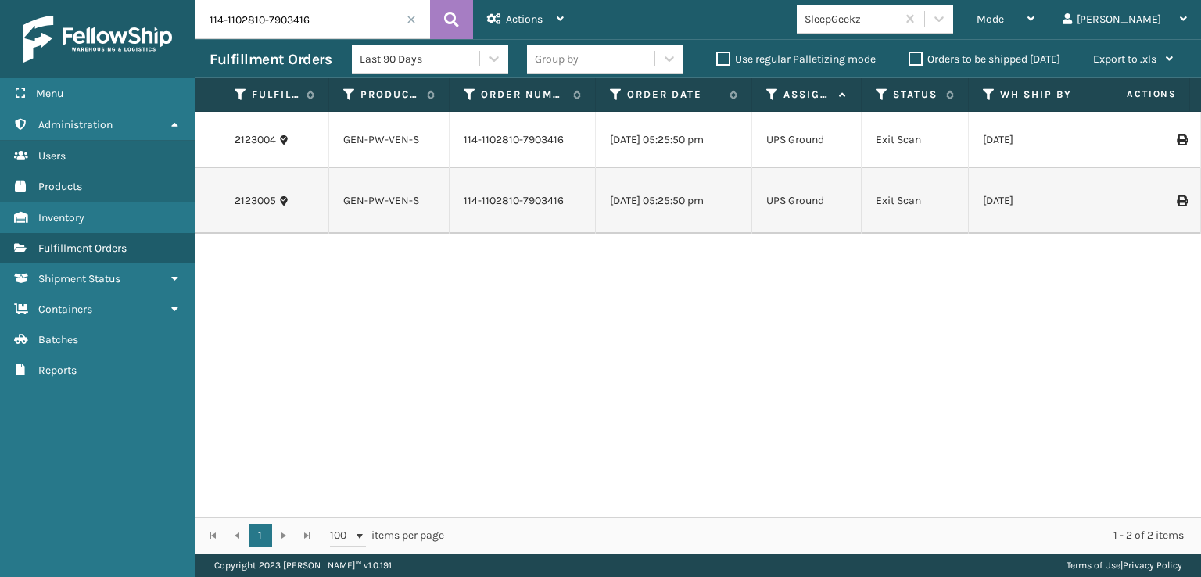
click at [411, 20] on span at bounding box center [410, 19] width 9 height 9
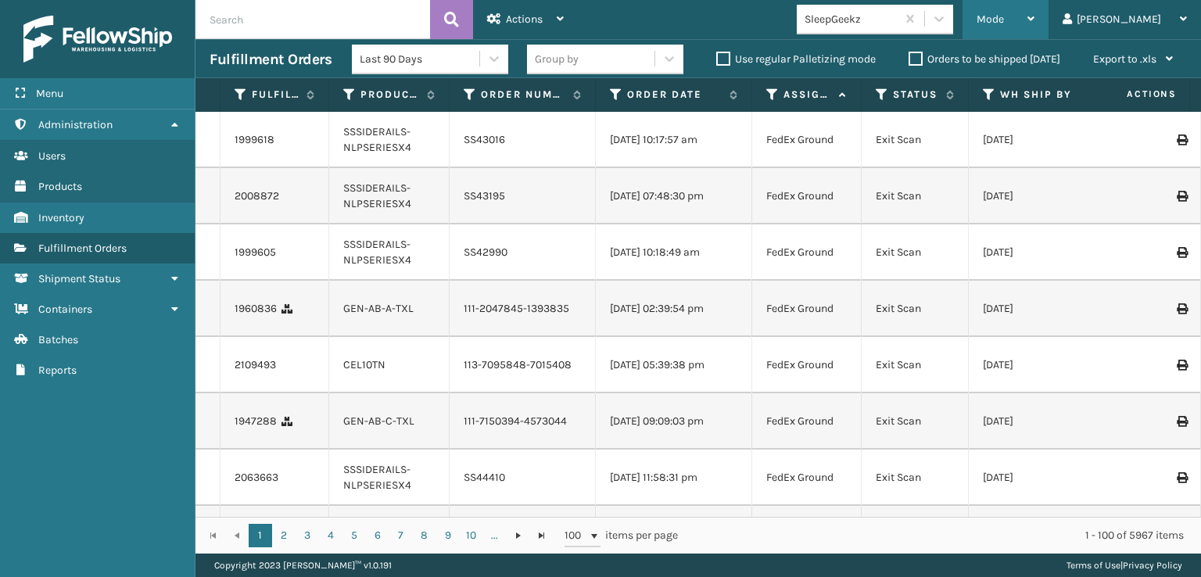
click at [1004, 23] on span "Mode" at bounding box center [989, 19] width 27 height 13
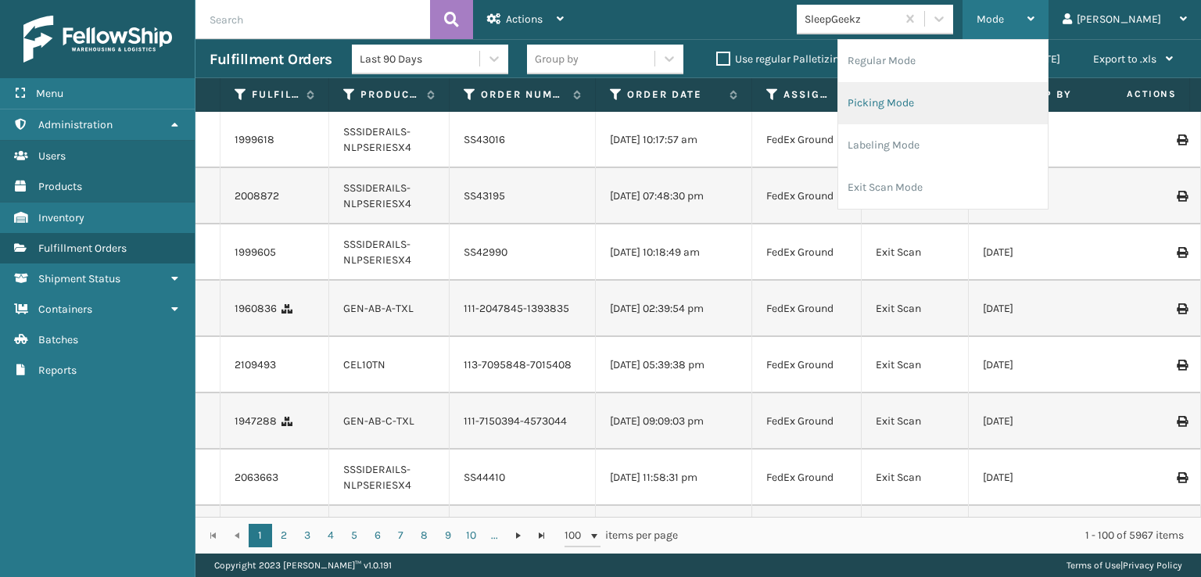
click at [929, 95] on li "Picking Mode" at bounding box center [942, 103] width 209 height 42
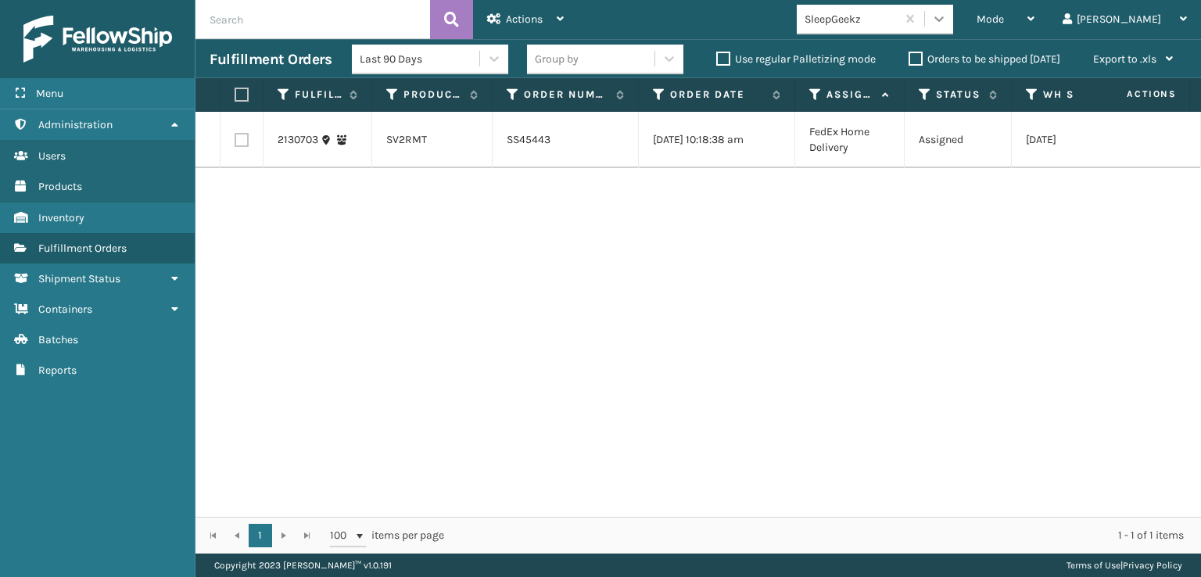
click at [947, 18] on icon at bounding box center [939, 19] width 16 height 16
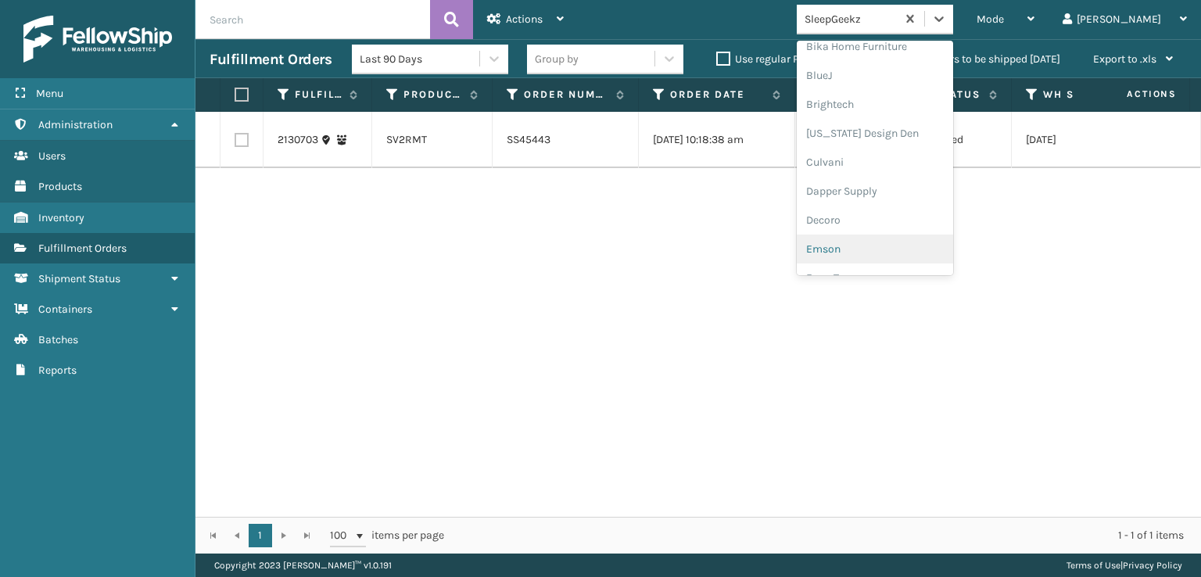
scroll to position [234, 0]
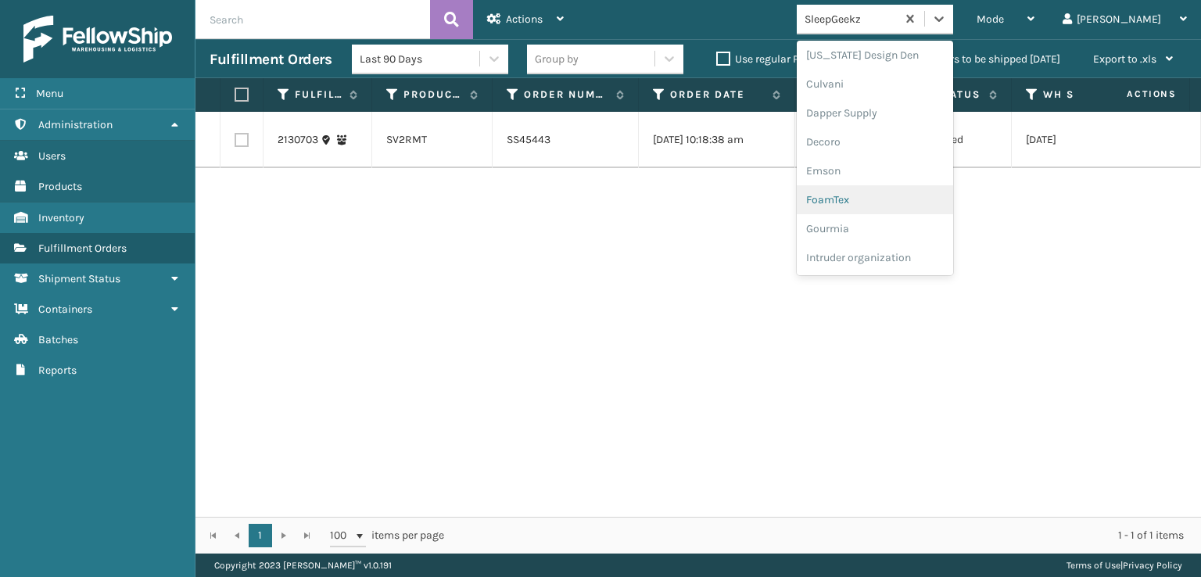
click at [880, 195] on div "FoamTex" at bounding box center [874, 199] width 156 height 29
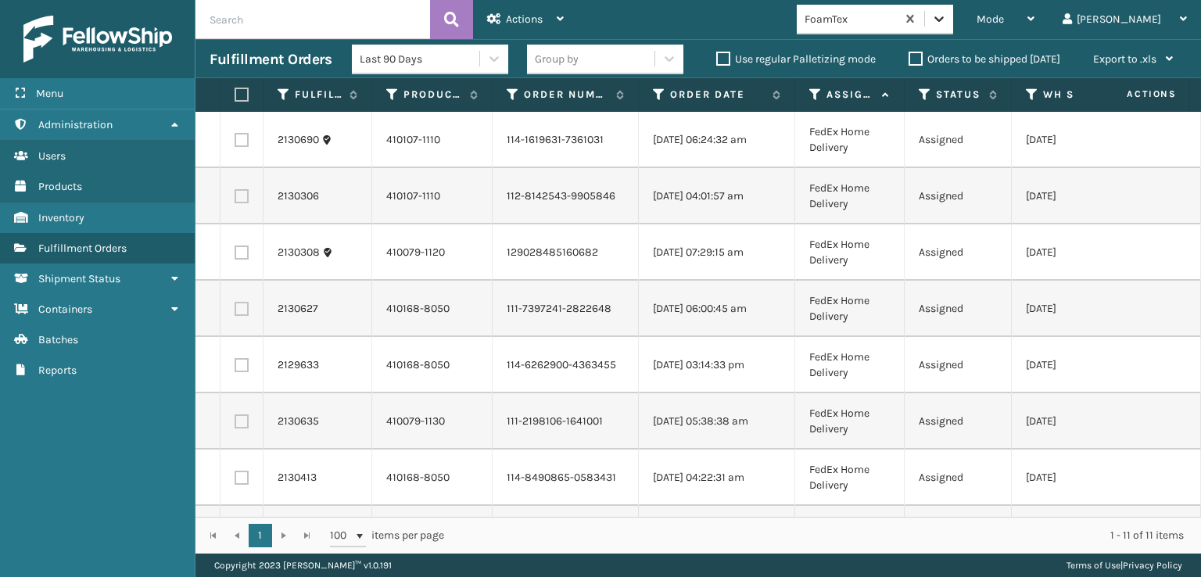
click at [947, 16] on icon at bounding box center [939, 19] width 16 height 16
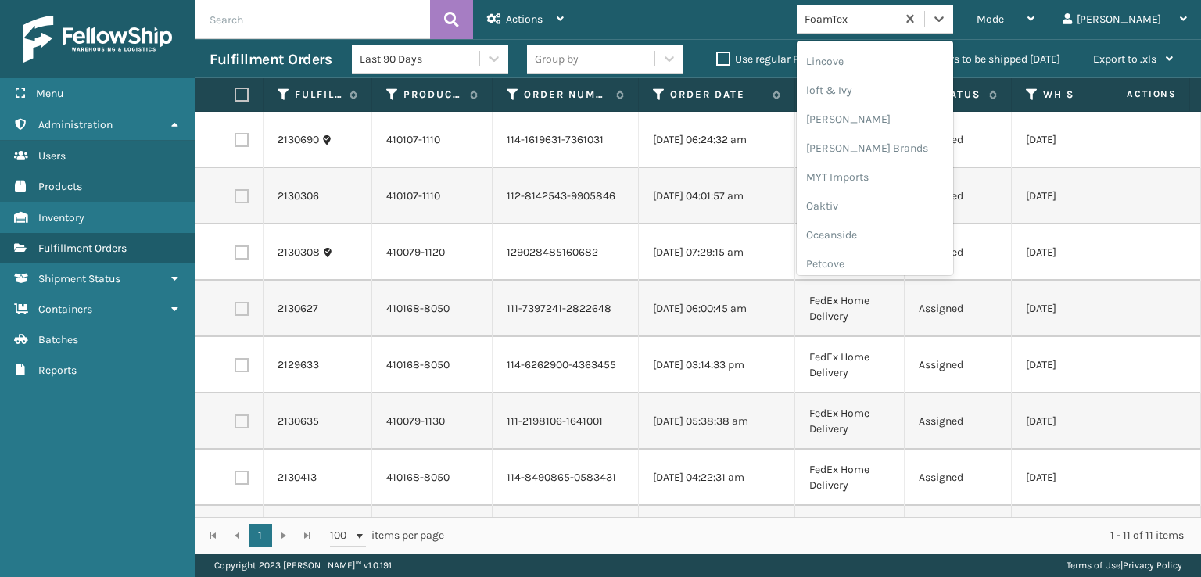
scroll to position [650, 0]
click at [891, 131] on div "[PERSON_NAME] Brands" at bounding box center [874, 130] width 156 height 29
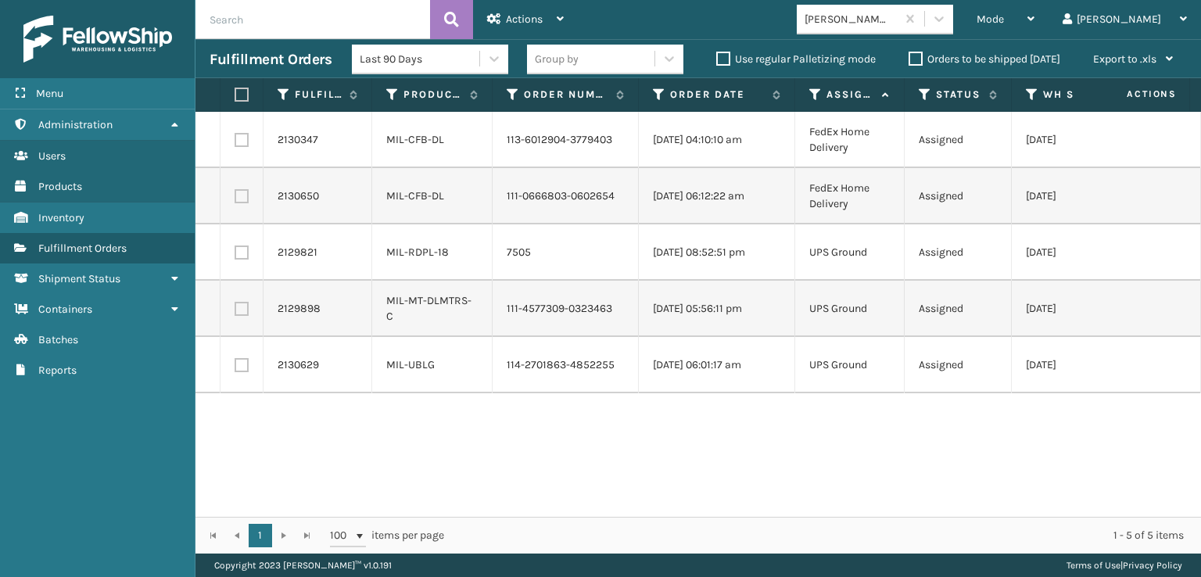
click at [239, 95] on label at bounding box center [238, 95] width 9 height 14
click at [235, 95] on input "checkbox" at bounding box center [234, 95] width 1 height 10
checkbox input "true"
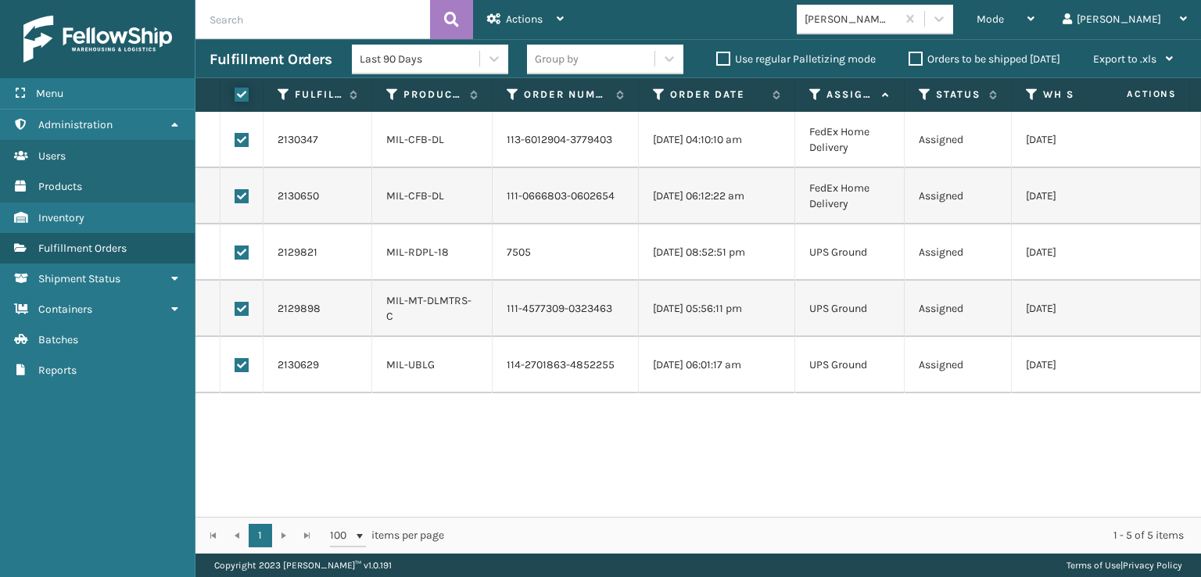
checkbox input "true"
click at [519, 23] on span "Actions" at bounding box center [524, 19] width 37 height 13
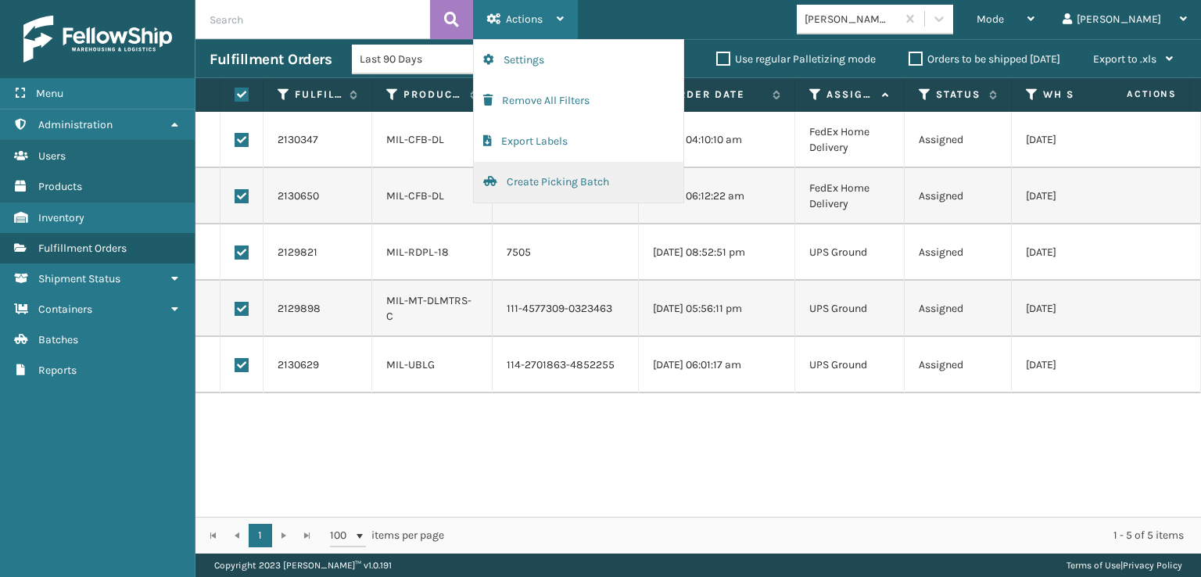
click at [537, 183] on button "Create Picking Batch" at bounding box center [578, 182] width 209 height 41
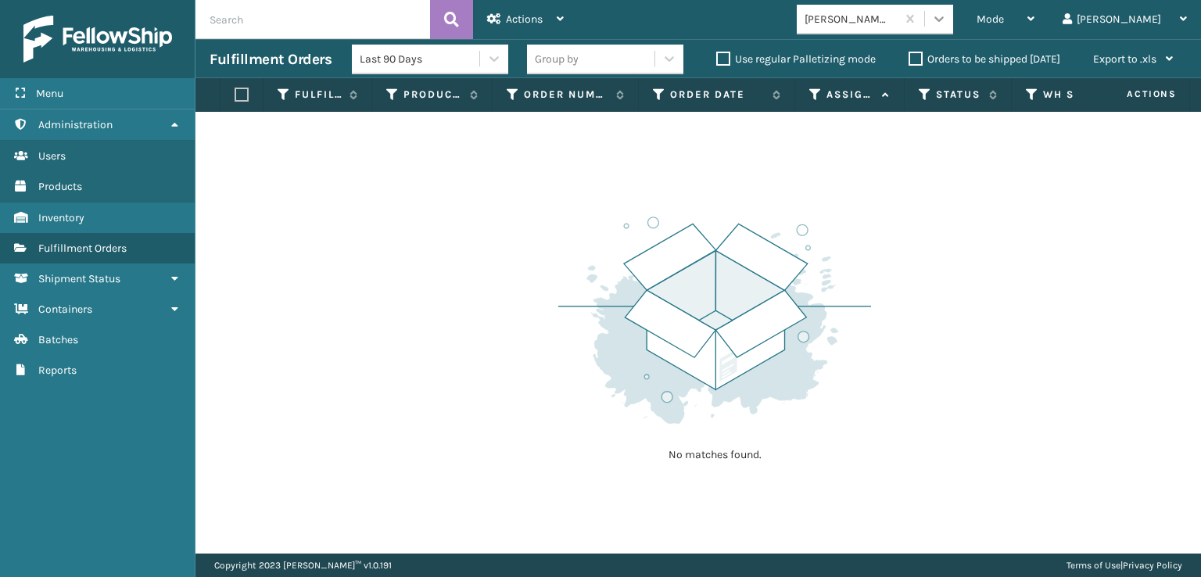
click at [953, 16] on div at bounding box center [939, 19] width 28 height 28
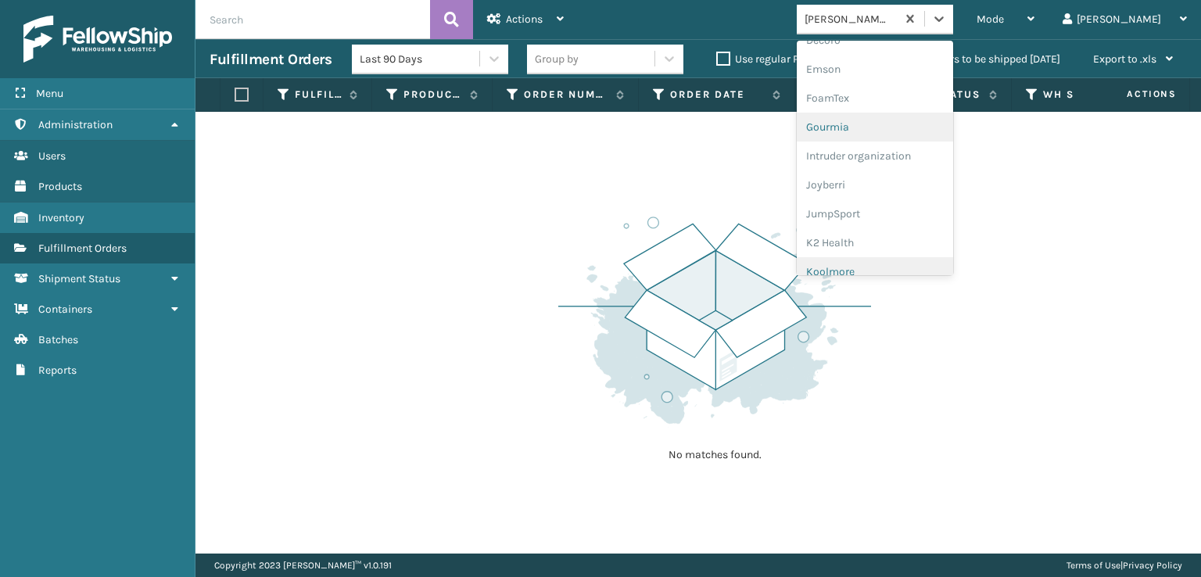
scroll to position [313, 0]
click at [888, 117] on div "FoamTex" at bounding box center [874, 121] width 156 height 29
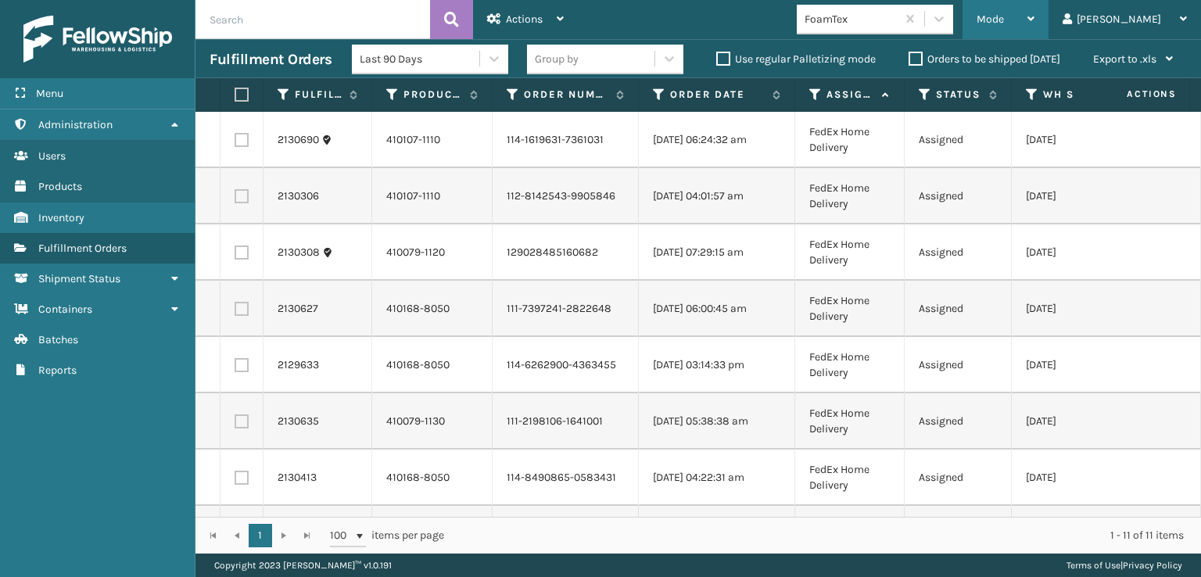
click at [1034, 16] on div "Mode" at bounding box center [1005, 19] width 58 height 39
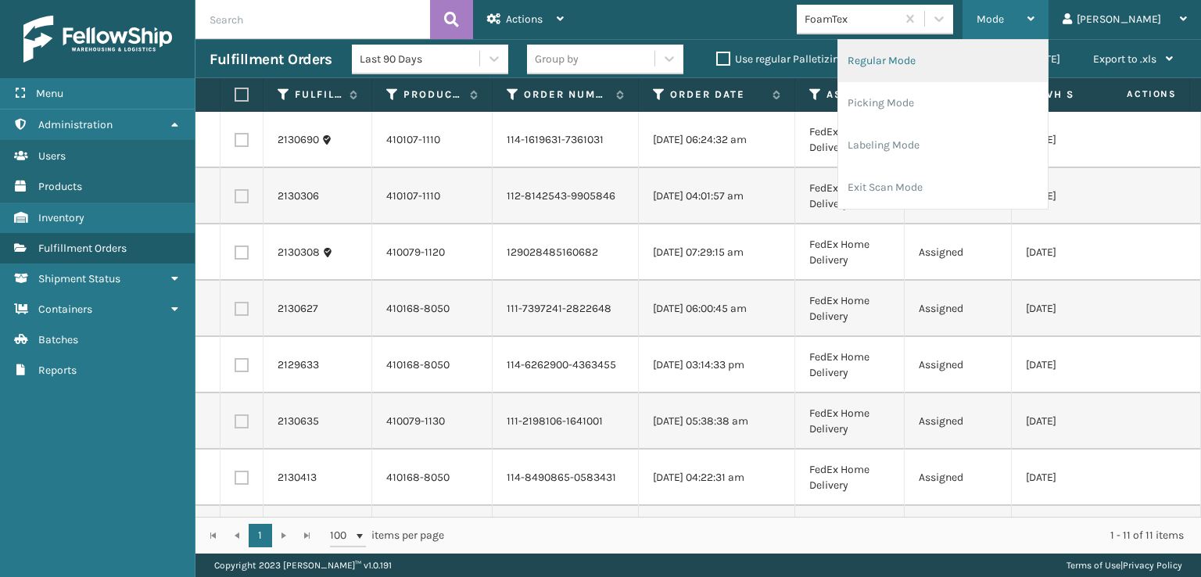
click at [964, 58] on li "Regular Mode" at bounding box center [942, 61] width 209 height 42
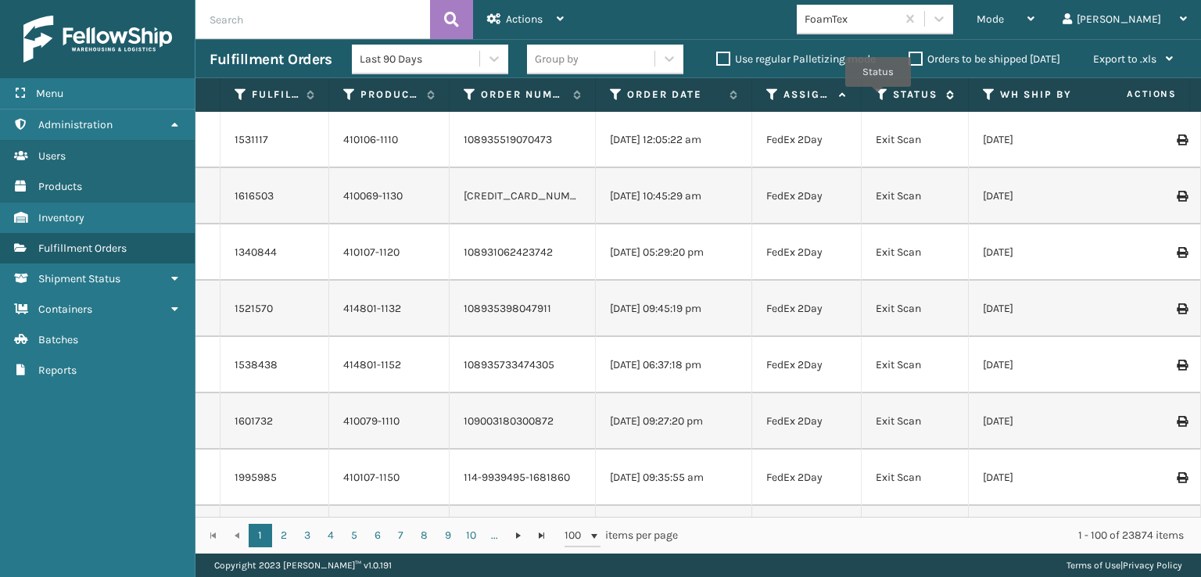
click at [878, 98] on icon at bounding box center [881, 95] width 13 height 14
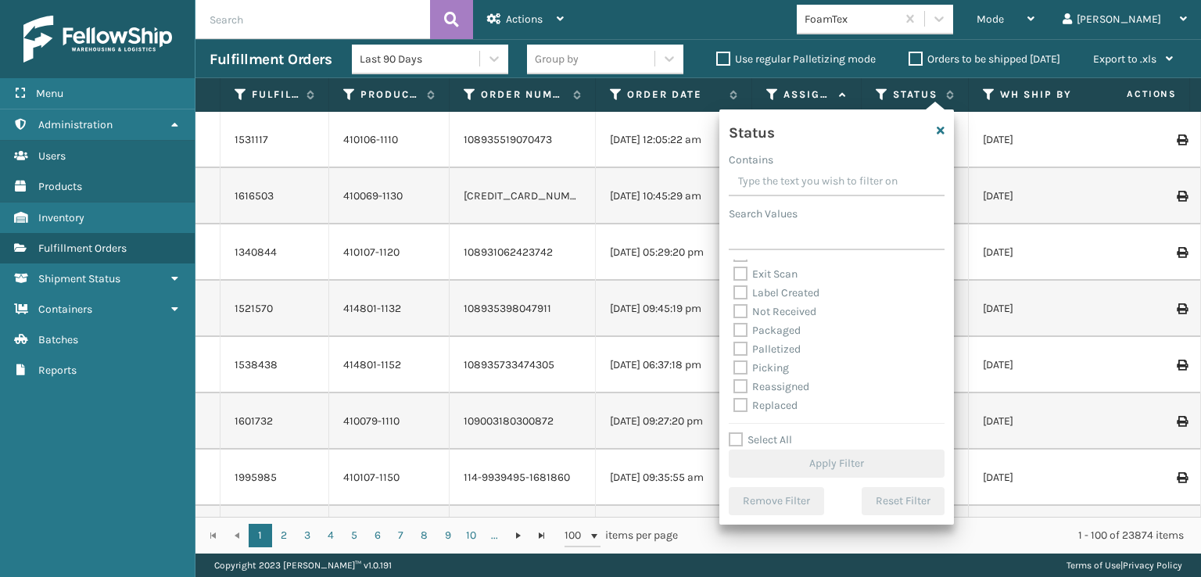
scroll to position [78, 0]
click at [743, 337] on label "Picking" at bounding box center [760, 340] width 55 height 13
click at [734, 337] on input "Picking" at bounding box center [733, 336] width 1 height 10
checkbox input "true"
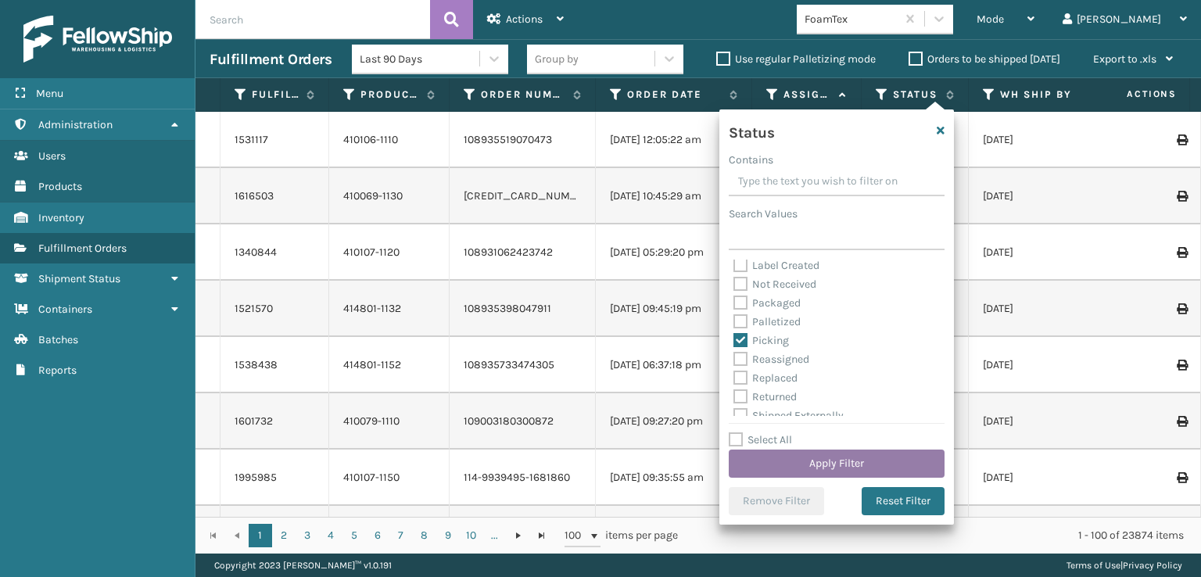
click at [765, 464] on button "Apply Filter" at bounding box center [836, 463] width 216 height 28
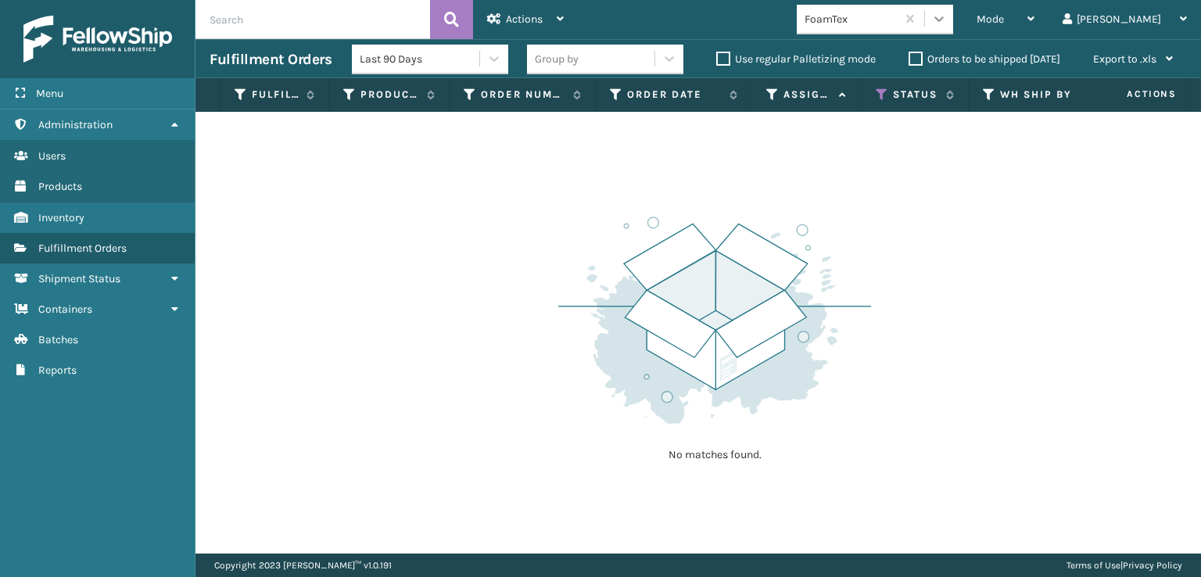
click at [947, 13] on icon at bounding box center [939, 19] width 16 height 16
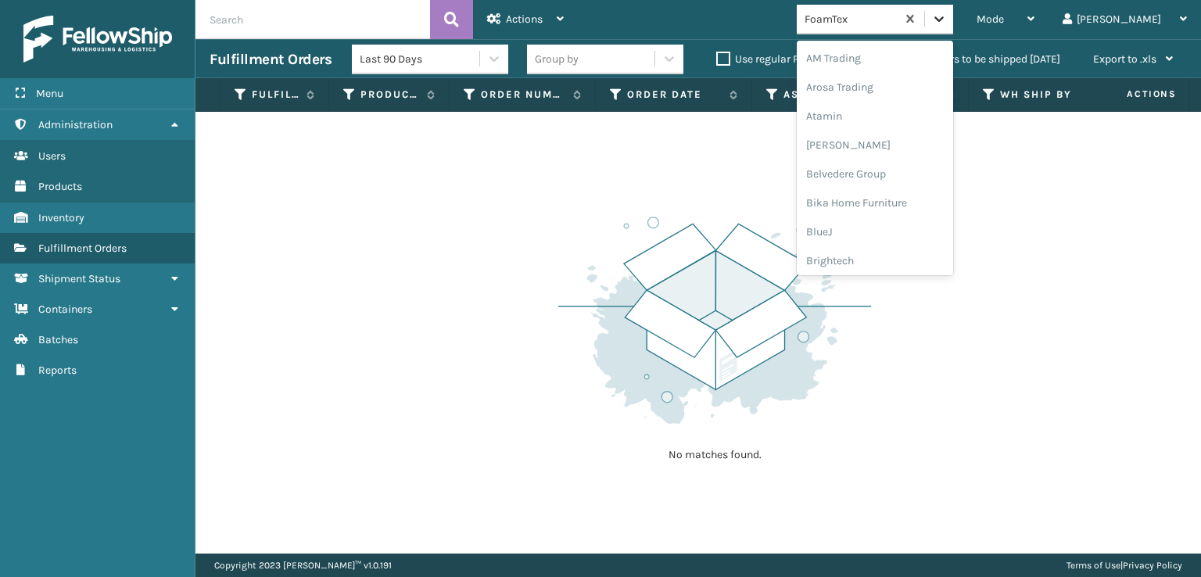
scroll to position [183, 0]
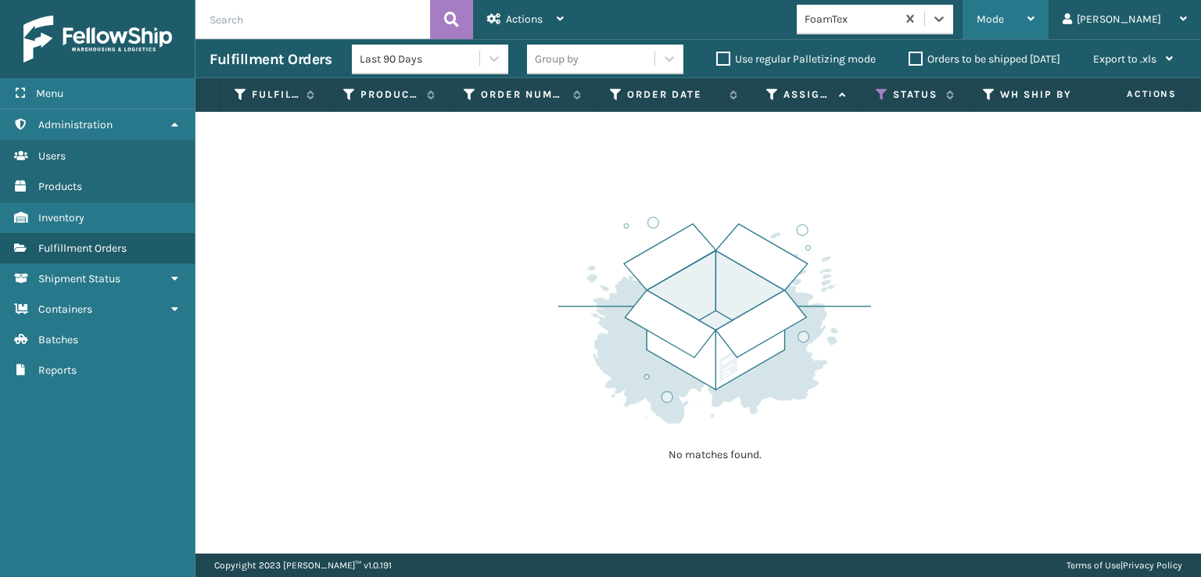
click at [1004, 23] on span "Mode" at bounding box center [989, 19] width 27 height 13
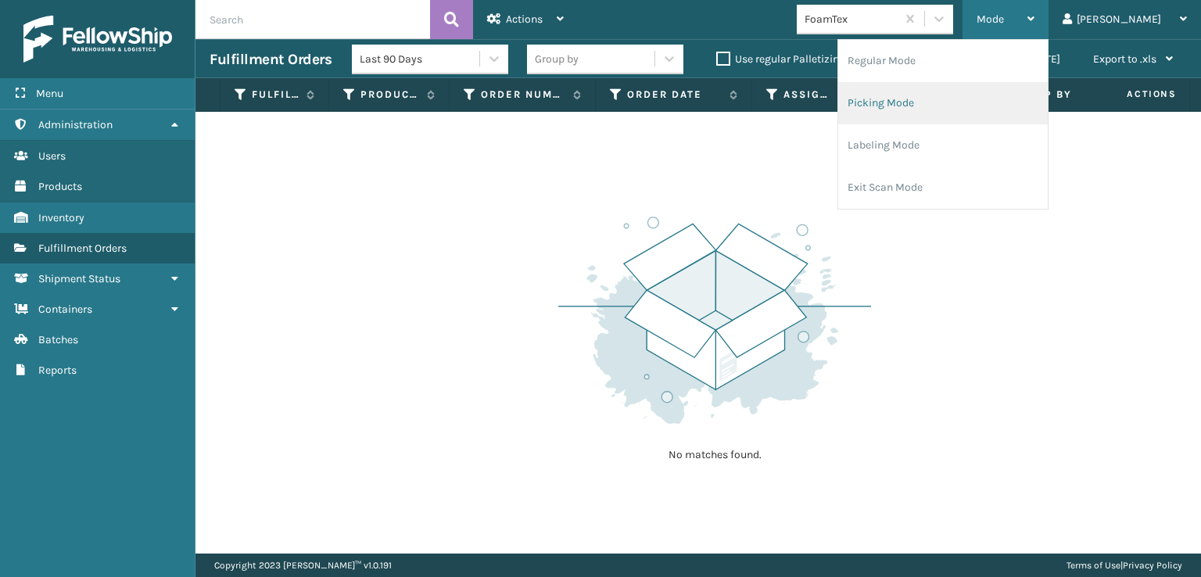
click at [966, 98] on li "Picking Mode" at bounding box center [942, 103] width 209 height 42
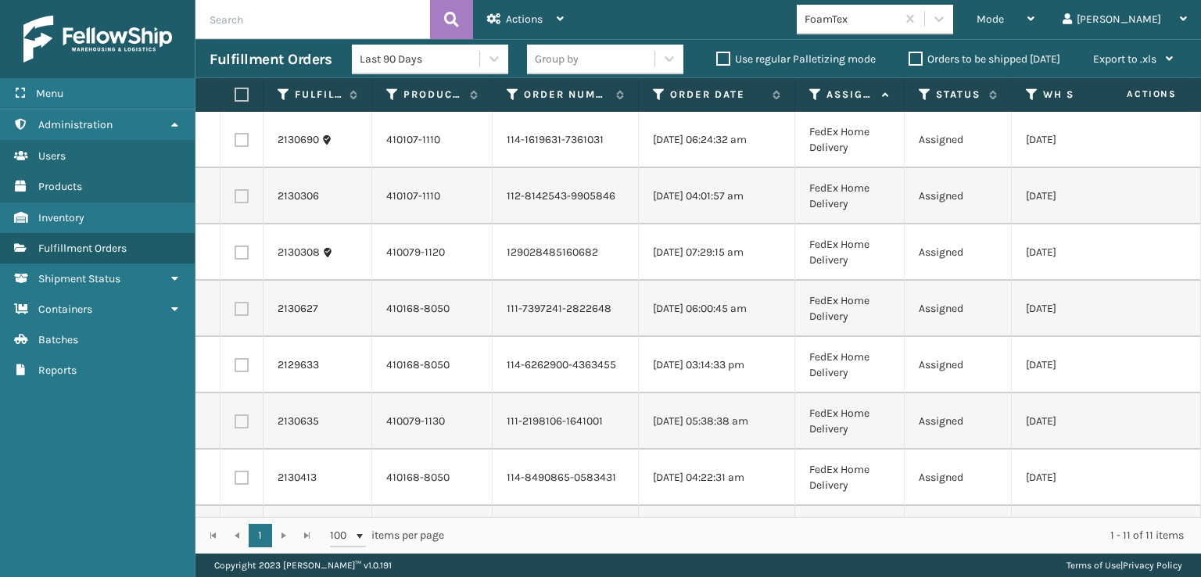
click at [243, 93] on label at bounding box center [238, 95] width 9 height 14
click at [235, 93] on input "checkbox" at bounding box center [234, 95] width 1 height 10
checkbox input "true"
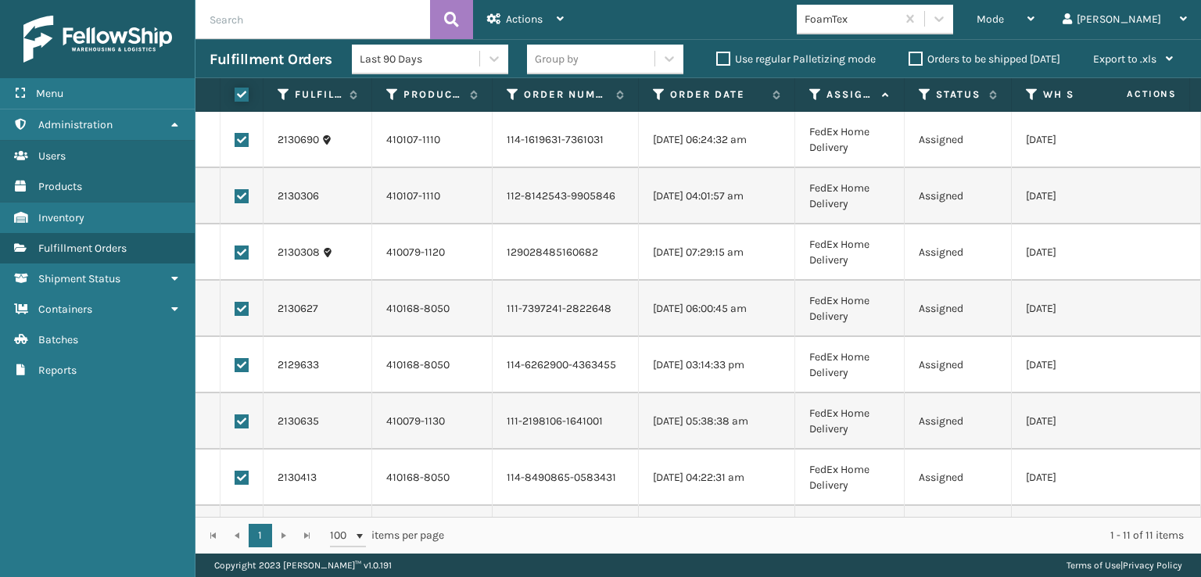
checkbox input "true"
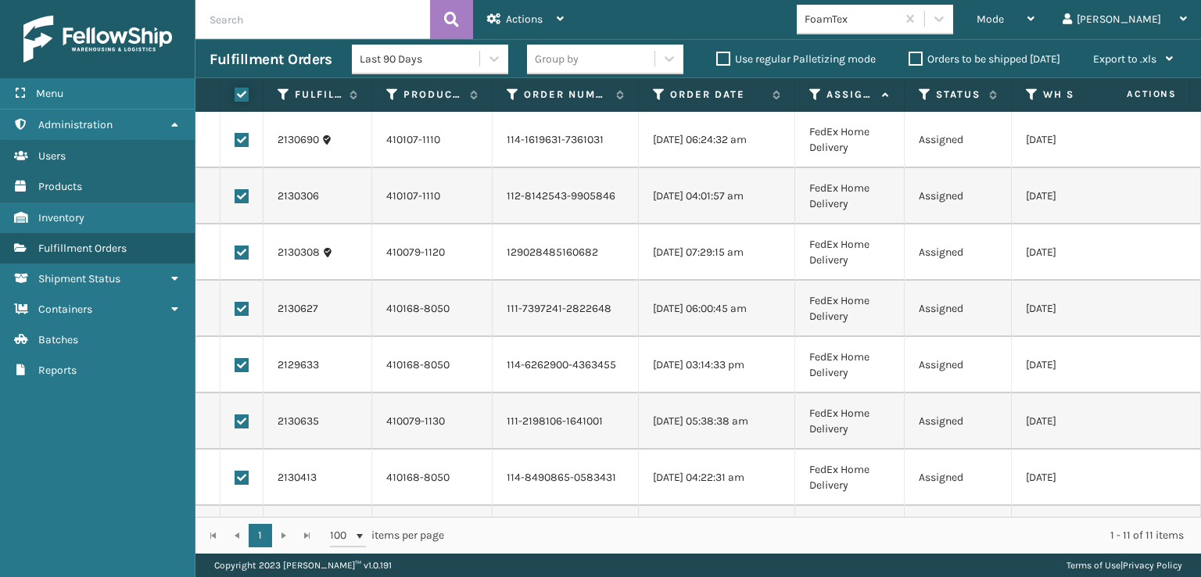
checkbox input "true"
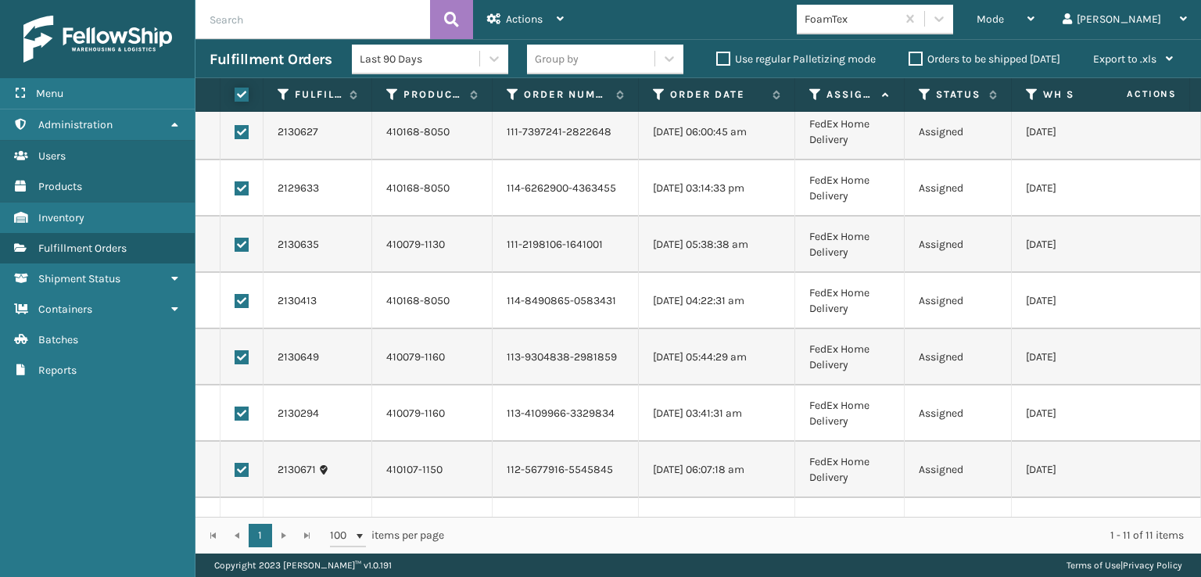
scroll to position [225, 0]
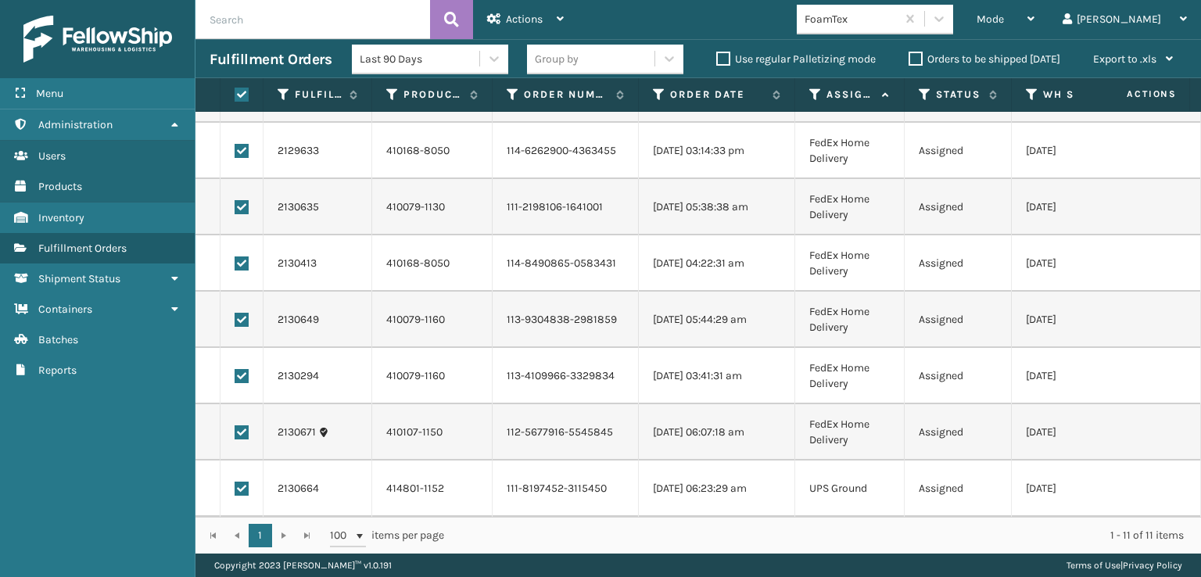
click at [238, 481] on label at bounding box center [241, 488] width 14 height 14
click at [235, 481] on input "checkbox" at bounding box center [234, 486] width 1 height 10
checkbox input "false"
click at [504, 26] on div "Actions" at bounding box center [525, 19] width 77 height 39
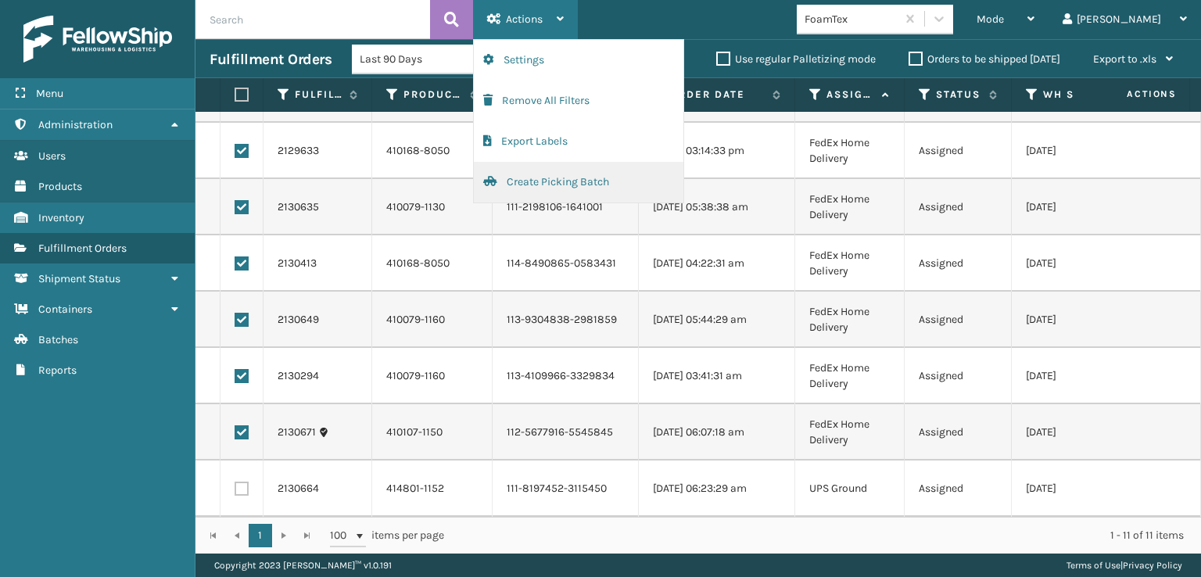
click at [527, 182] on button "Create Picking Batch" at bounding box center [578, 182] width 209 height 41
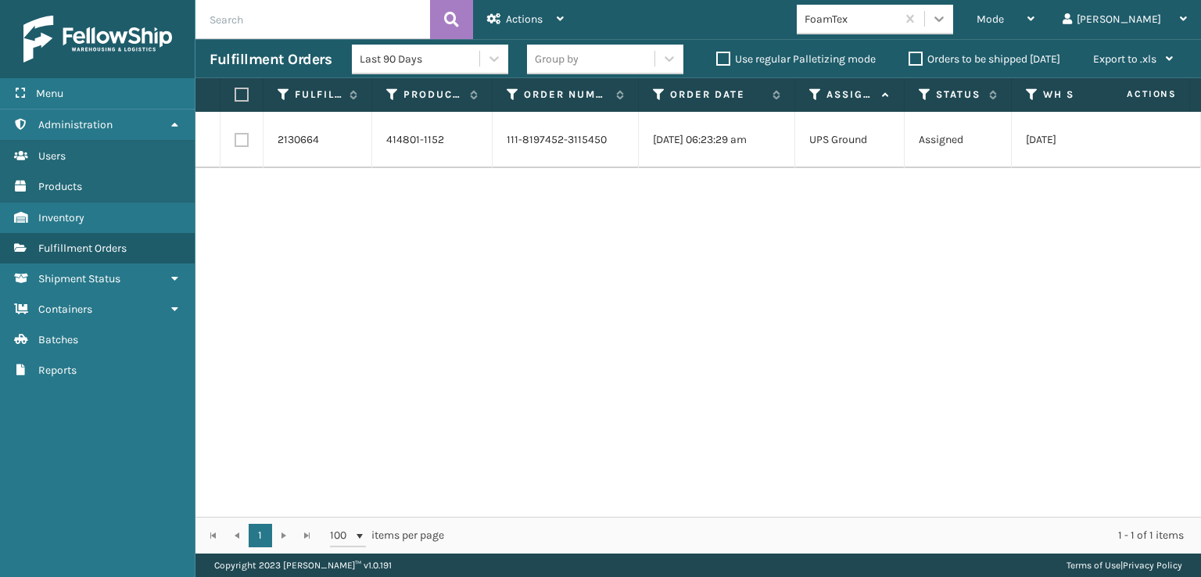
click at [947, 15] on icon at bounding box center [939, 19] width 16 height 16
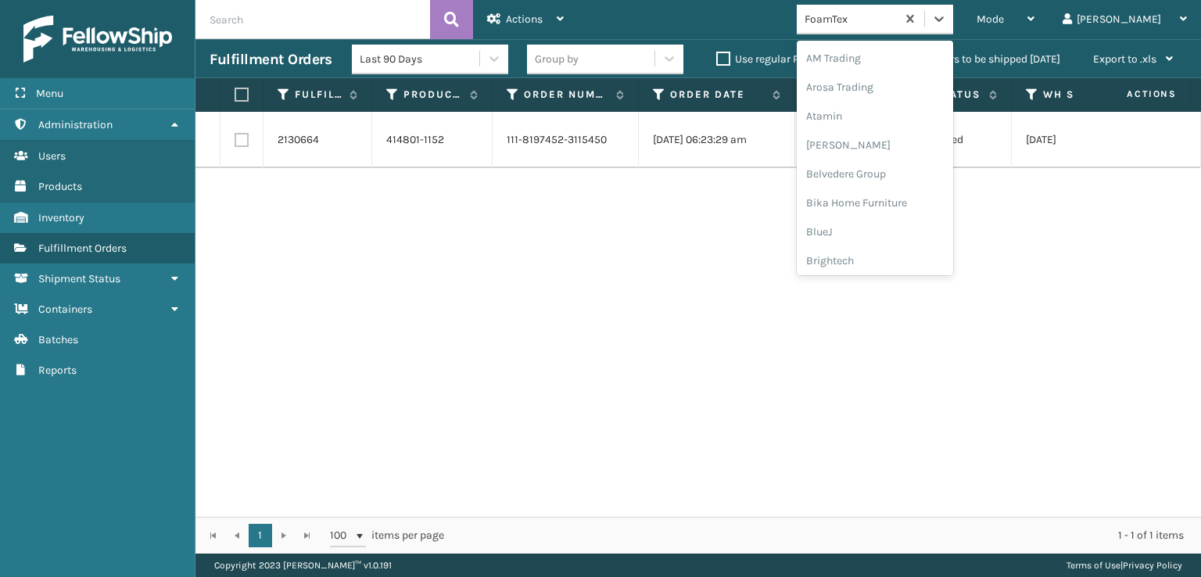
scroll to position [183, 0]
click at [893, 249] on div "FoamTex" at bounding box center [874, 251] width 156 height 29
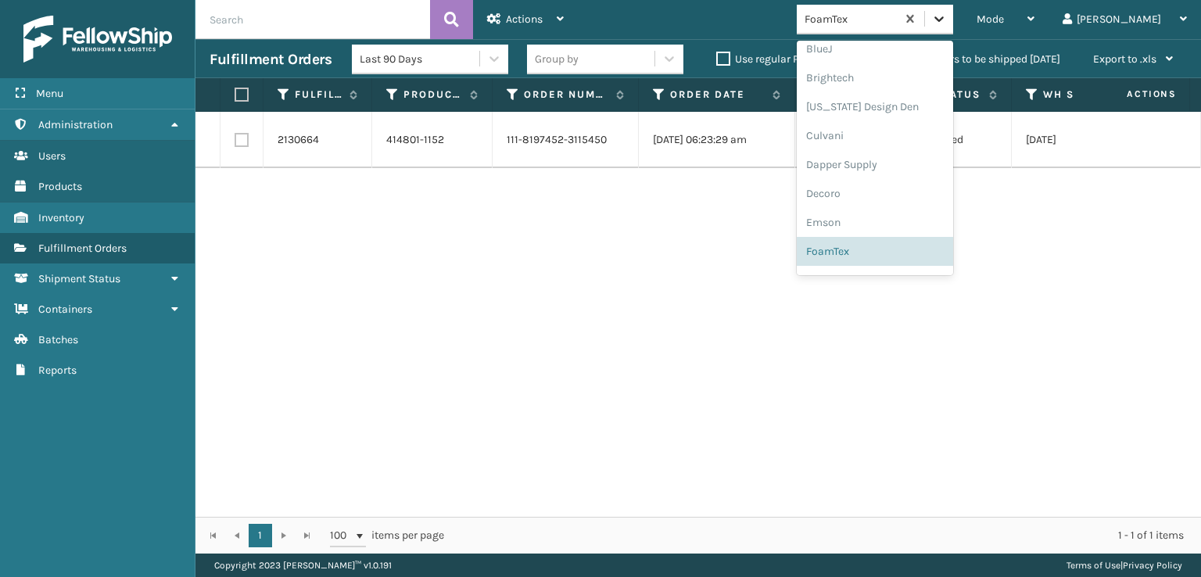
click at [947, 18] on icon at bounding box center [939, 19] width 16 height 16
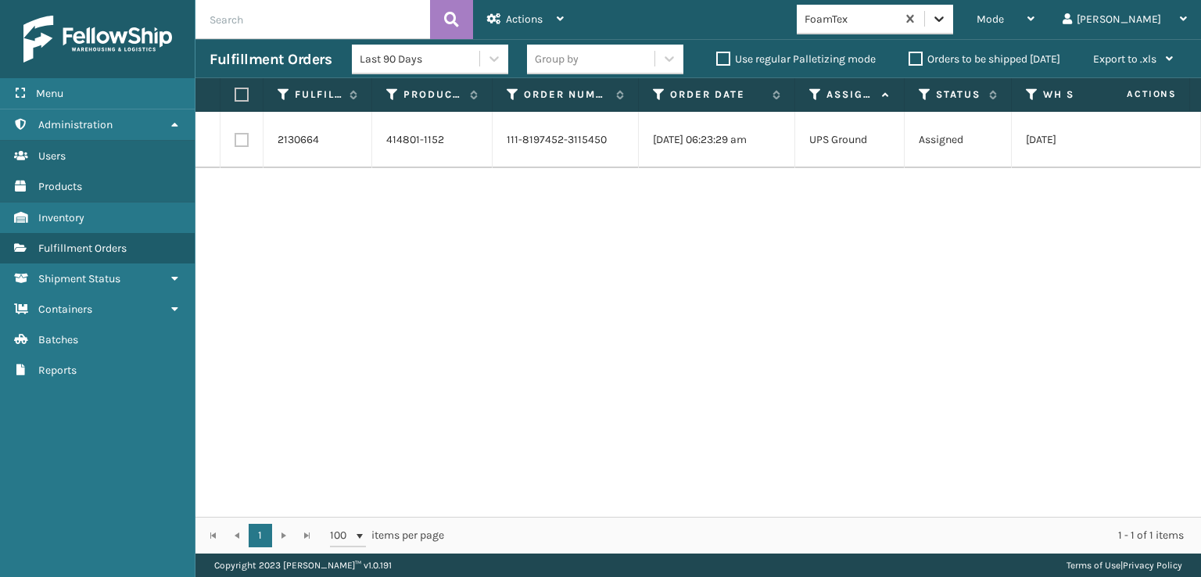
click at [947, 23] on icon at bounding box center [939, 19] width 16 height 16
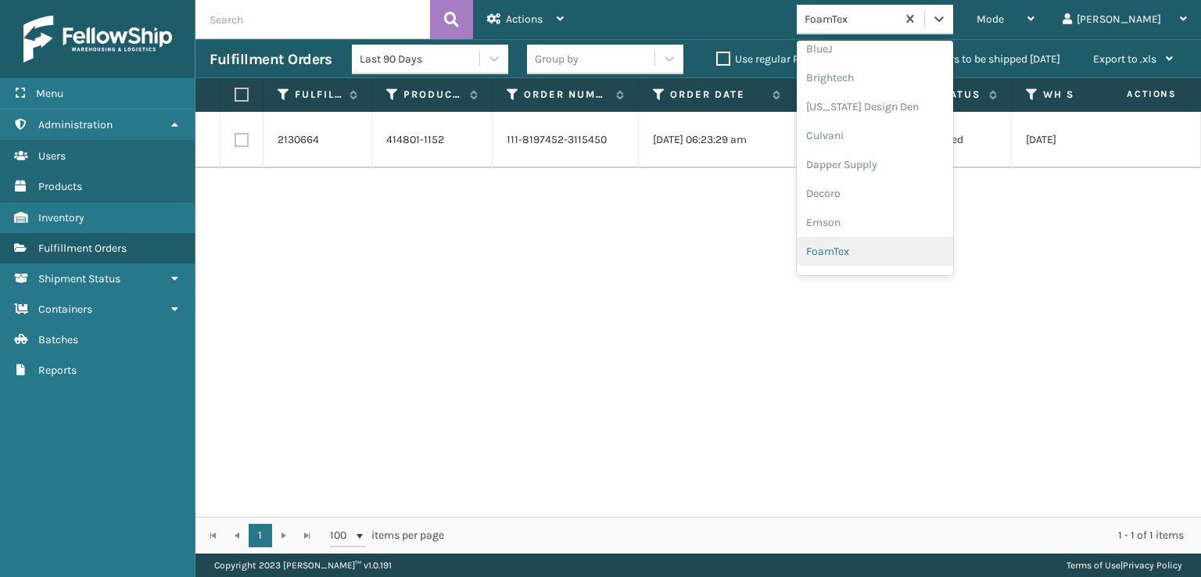
click at [889, 254] on div "FoamTex" at bounding box center [874, 251] width 156 height 29
click at [947, 16] on icon at bounding box center [939, 19] width 16 height 16
click at [888, 127] on div "[PERSON_NAME] Brands" at bounding box center [874, 130] width 156 height 29
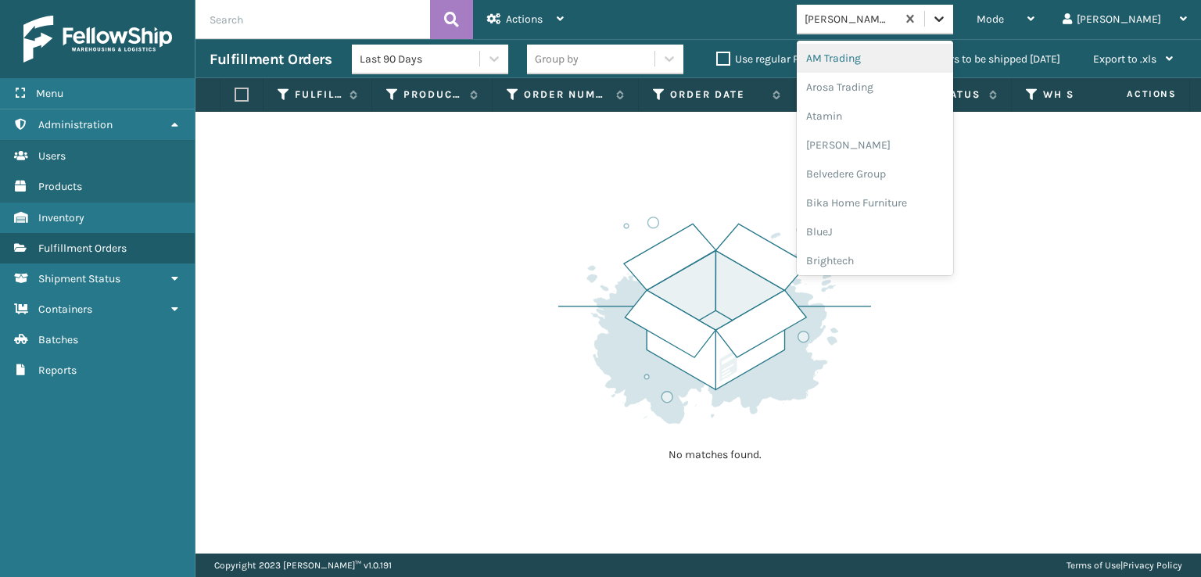
click at [953, 27] on div at bounding box center [939, 19] width 28 height 28
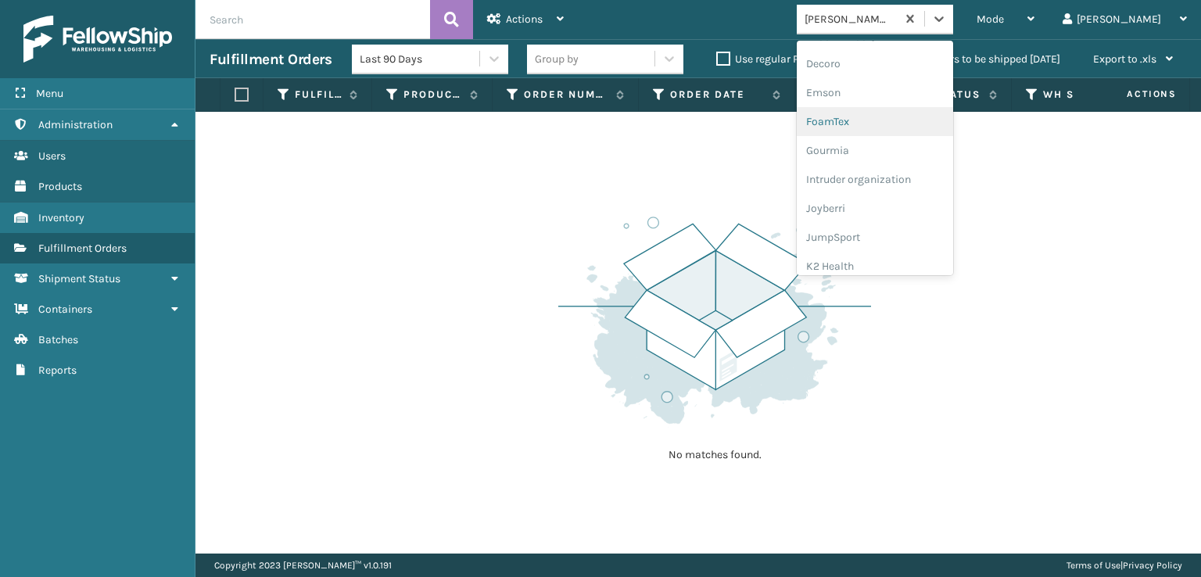
click at [886, 121] on div "FoamTex" at bounding box center [874, 121] width 156 height 29
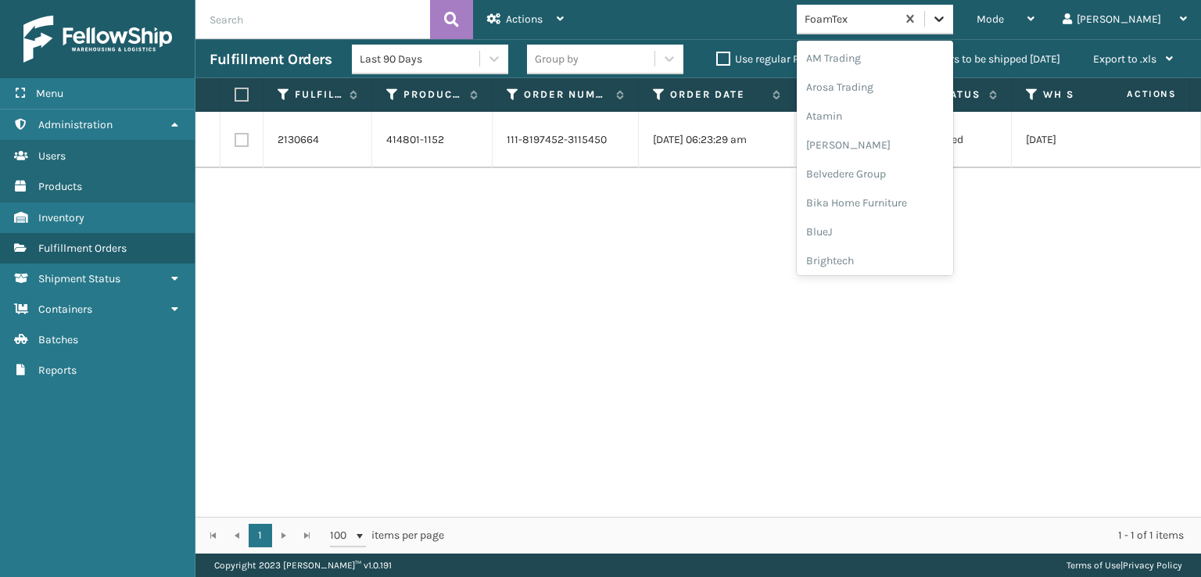
click at [947, 23] on icon at bounding box center [939, 19] width 16 height 16
click at [882, 204] on div "[PERSON_NAME] Brands" at bounding box center [874, 209] width 156 height 29
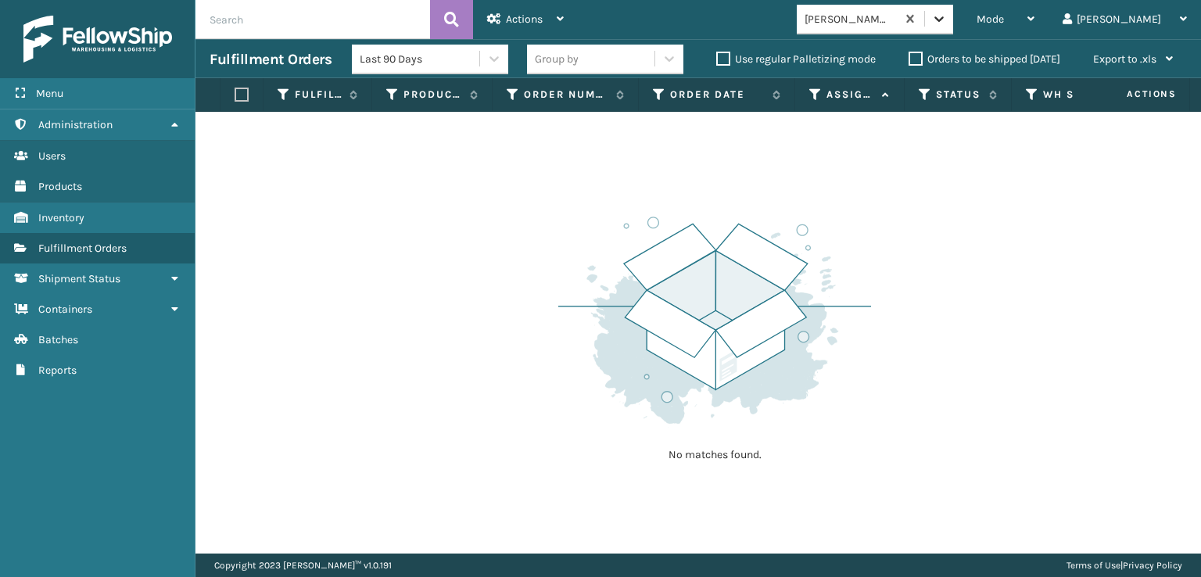
click at [947, 20] on icon at bounding box center [939, 19] width 16 height 16
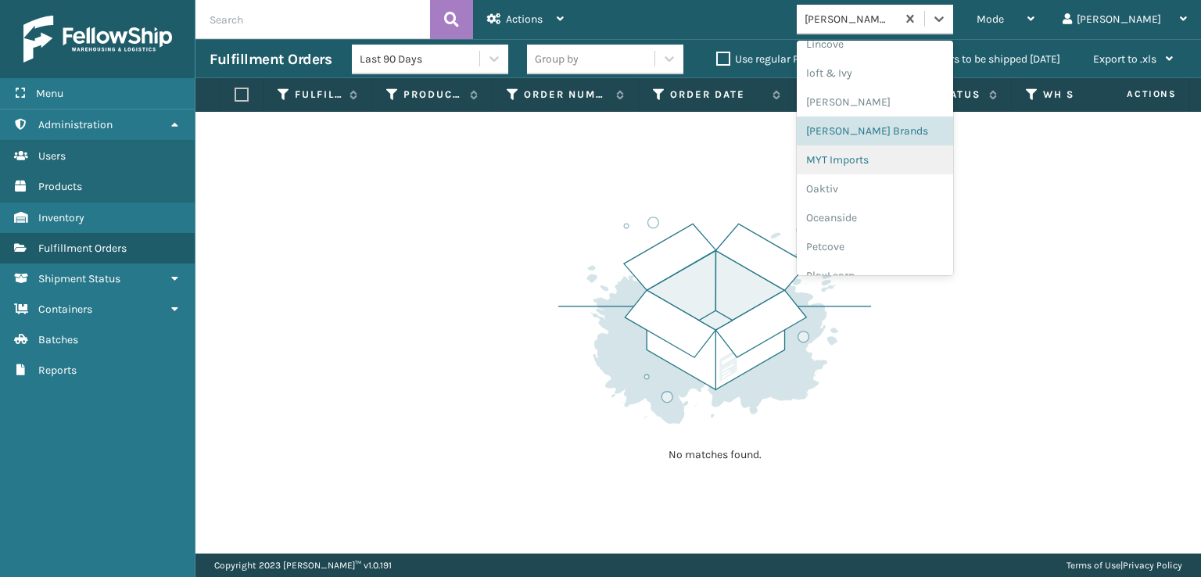
scroll to position [728, 0]
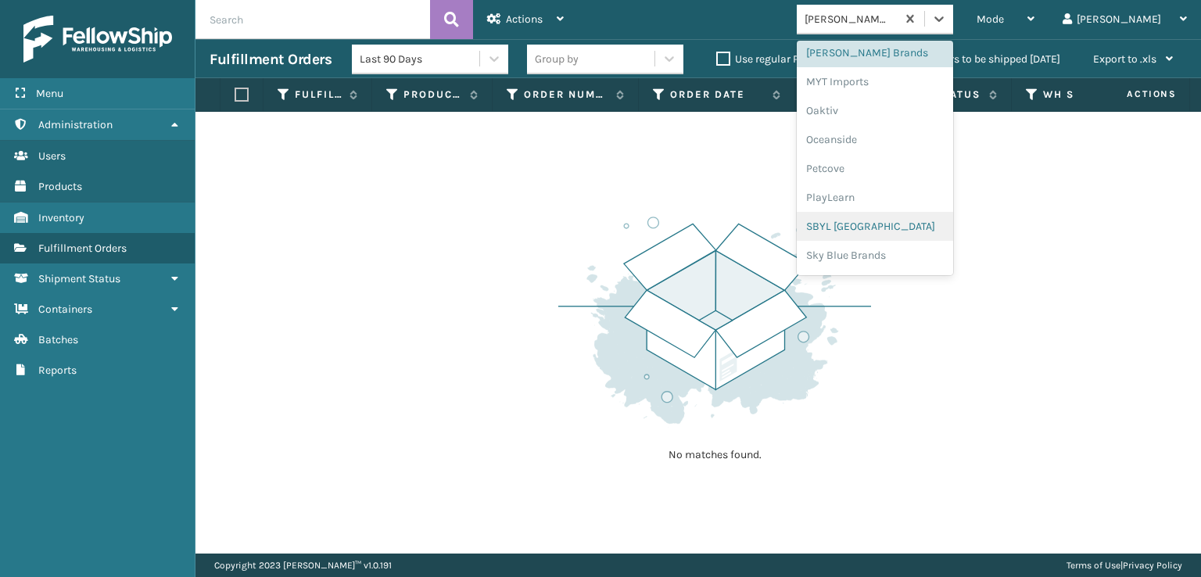
click at [900, 224] on div "SBYL [GEOGRAPHIC_DATA]" at bounding box center [874, 226] width 156 height 29
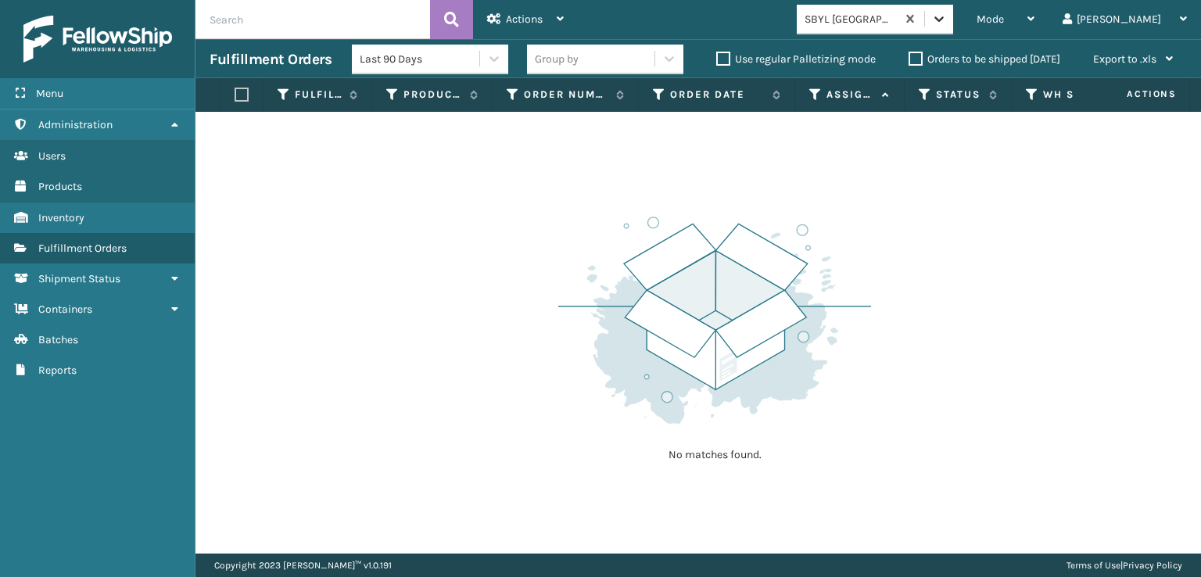
click at [947, 16] on icon at bounding box center [939, 19] width 16 height 16
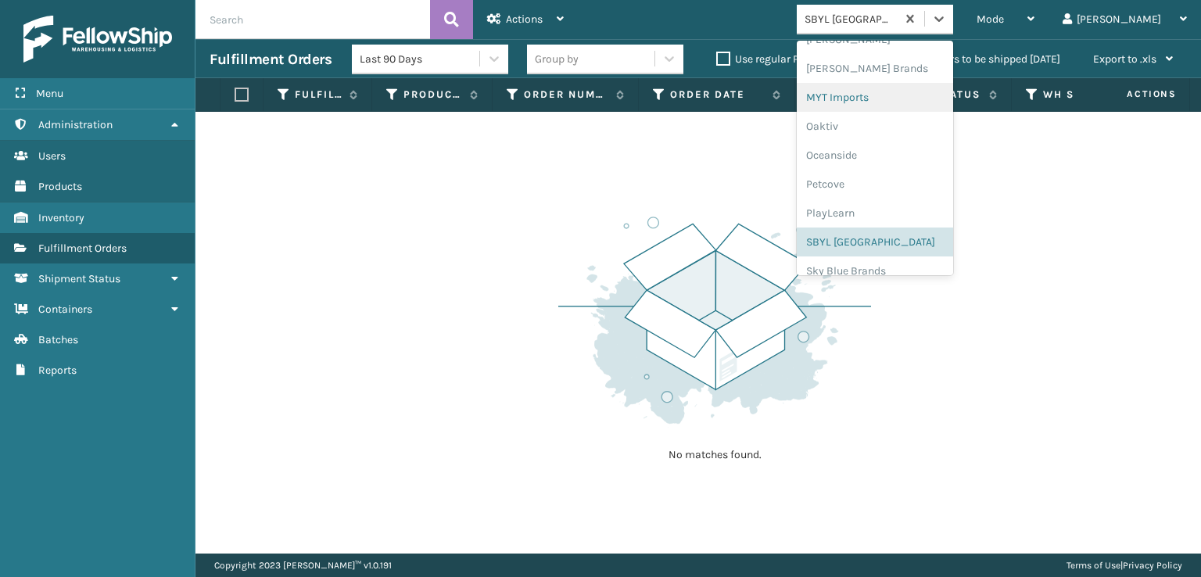
scroll to position [784, 0]
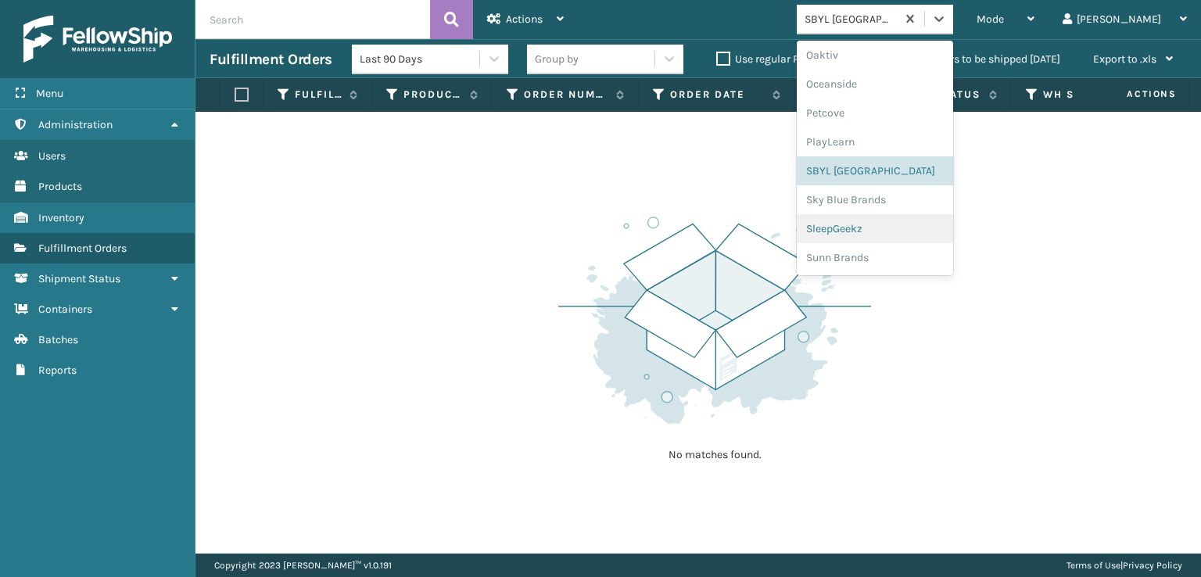
click at [895, 221] on div "SleepGeekz" at bounding box center [874, 228] width 156 height 29
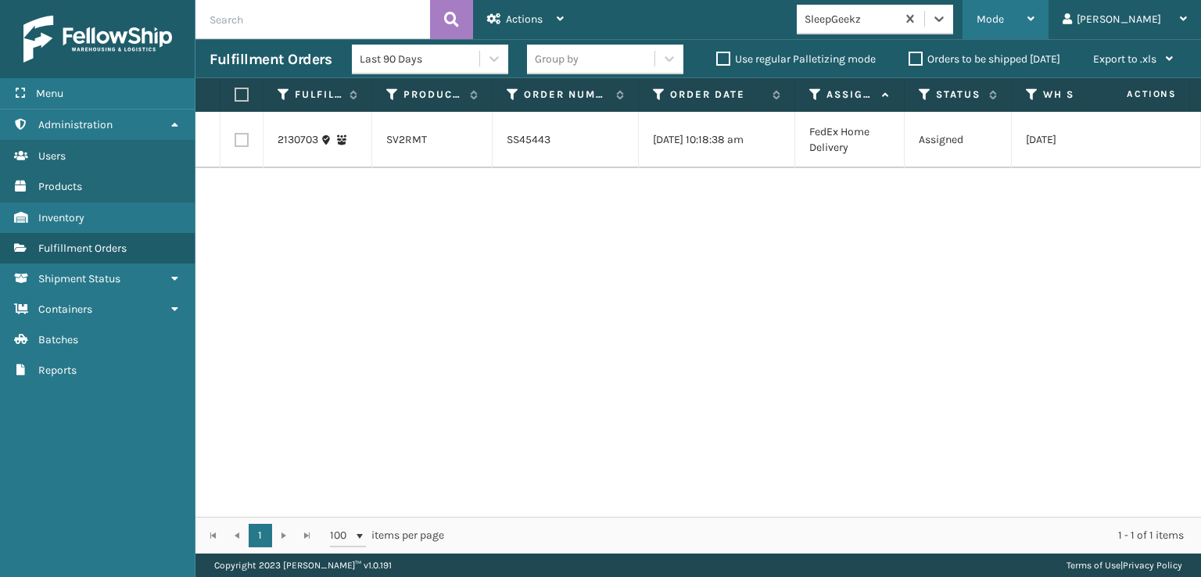
click at [1004, 16] on span "Mode" at bounding box center [989, 19] width 27 height 13
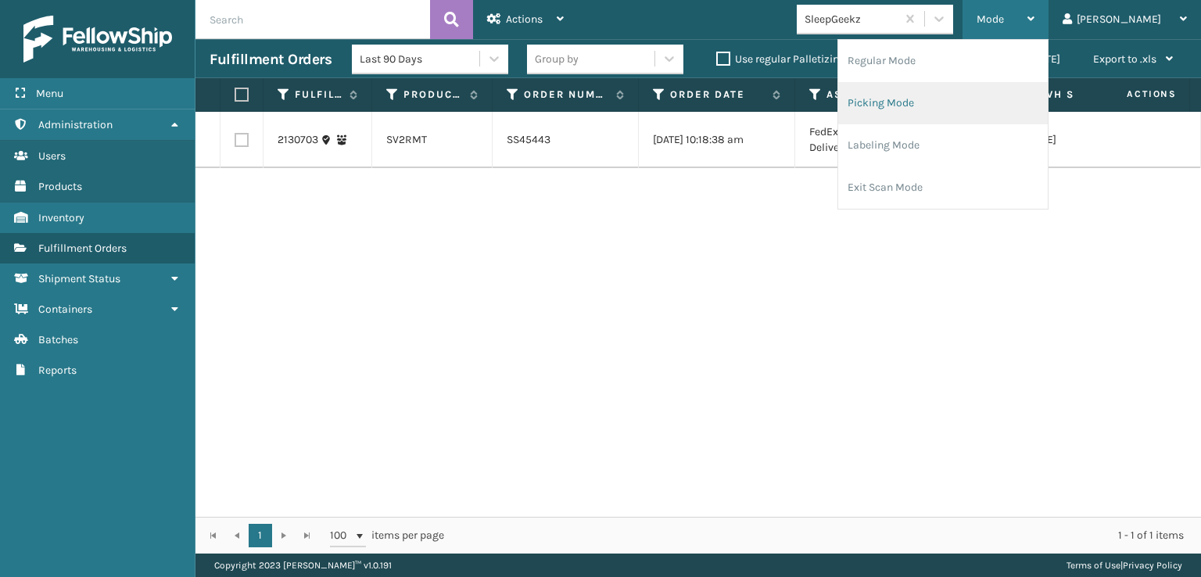
click at [930, 102] on li "Picking Mode" at bounding box center [942, 103] width 209 height 42
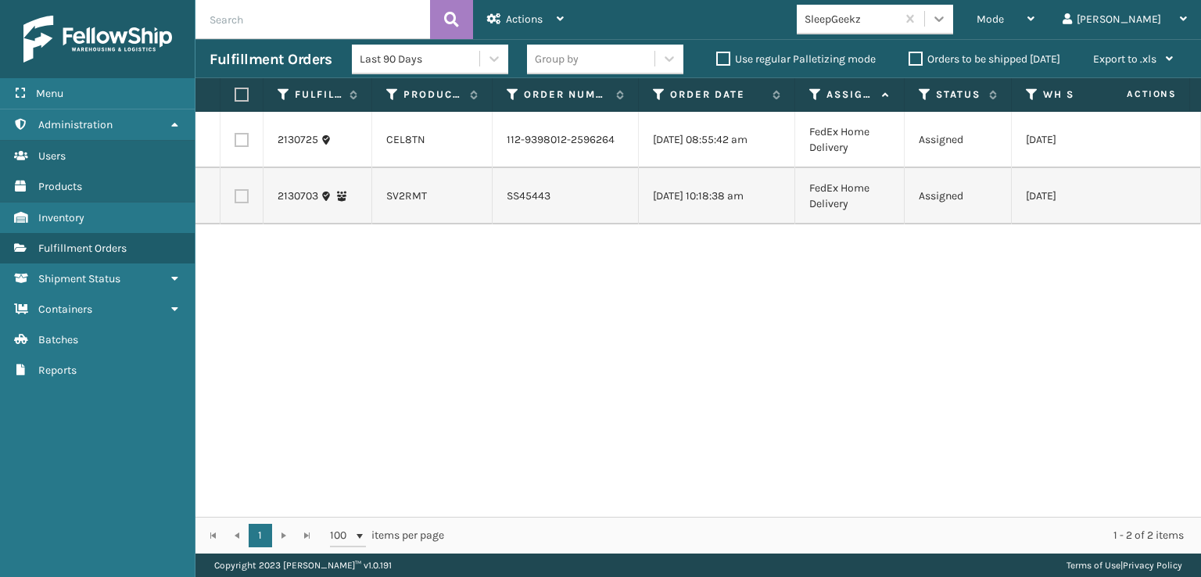
click at [947, 21] on icon at bounding box center [939, 19] width 16 height 16
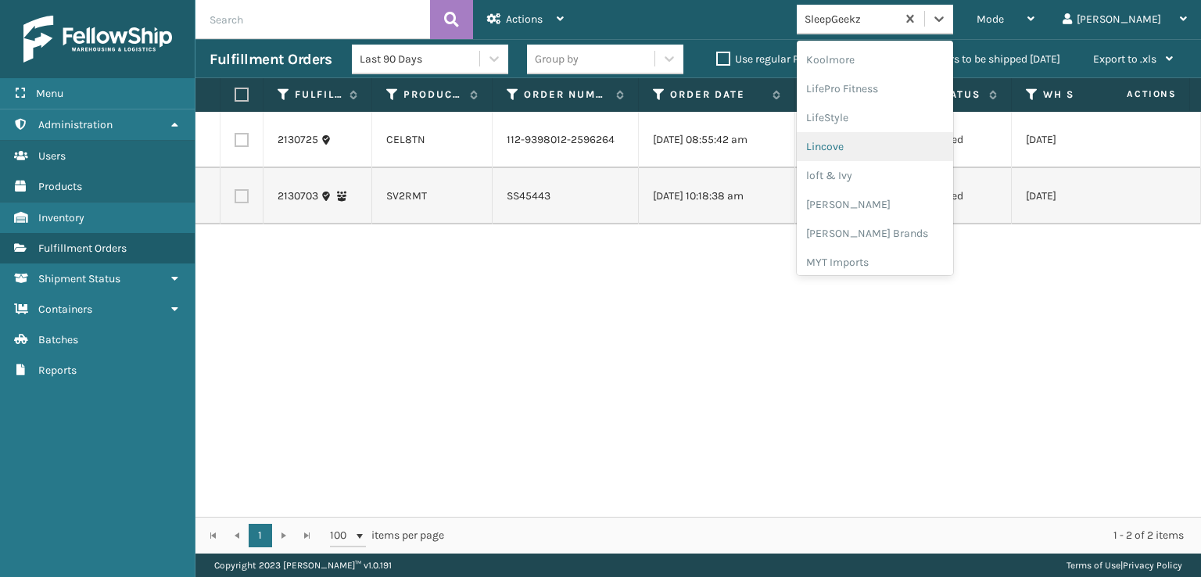
scroll to position [572, 0]
click at [902, 207] on div "[PERSON_NAME] Brands" at bounding box center [874, 209] width 156 height 29
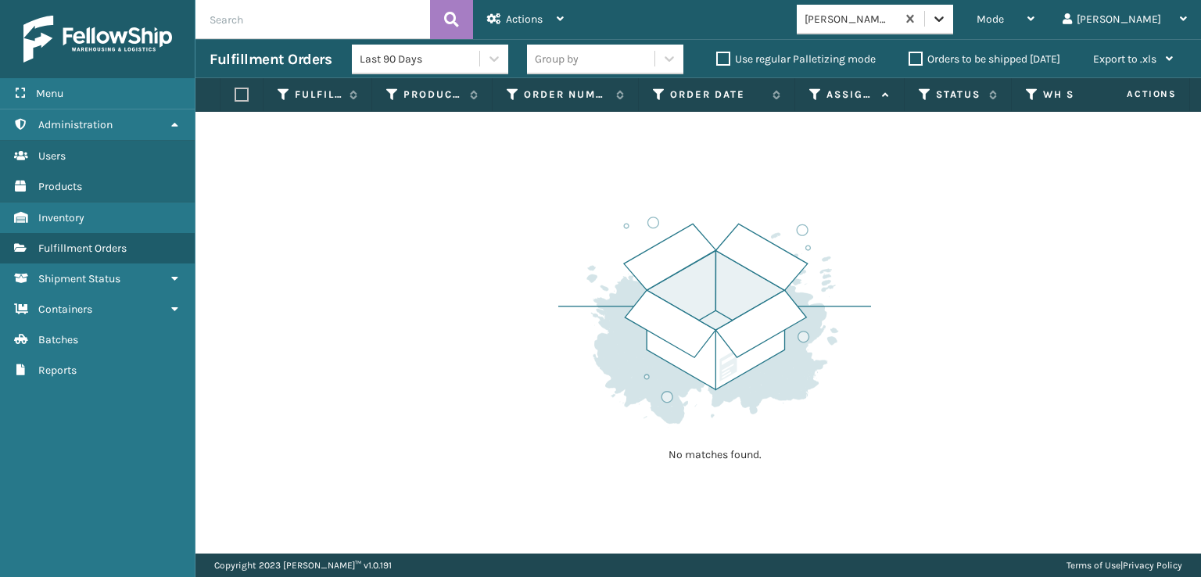
click at [947, 19] on icon at bounding box center [939, 19] width 16 height 16
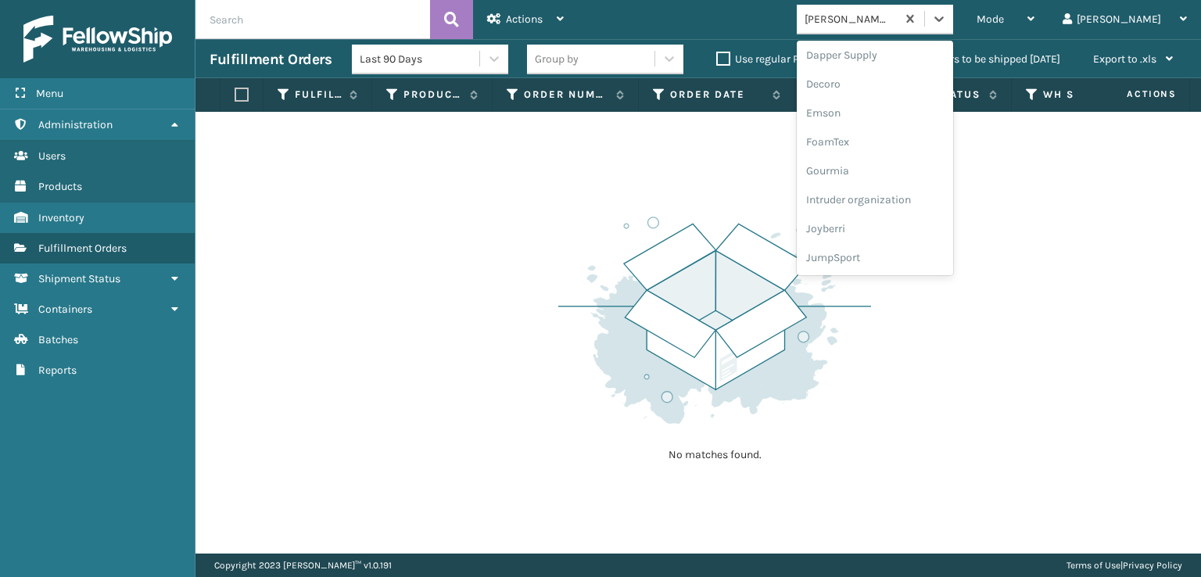
scroll to position [313, 0]
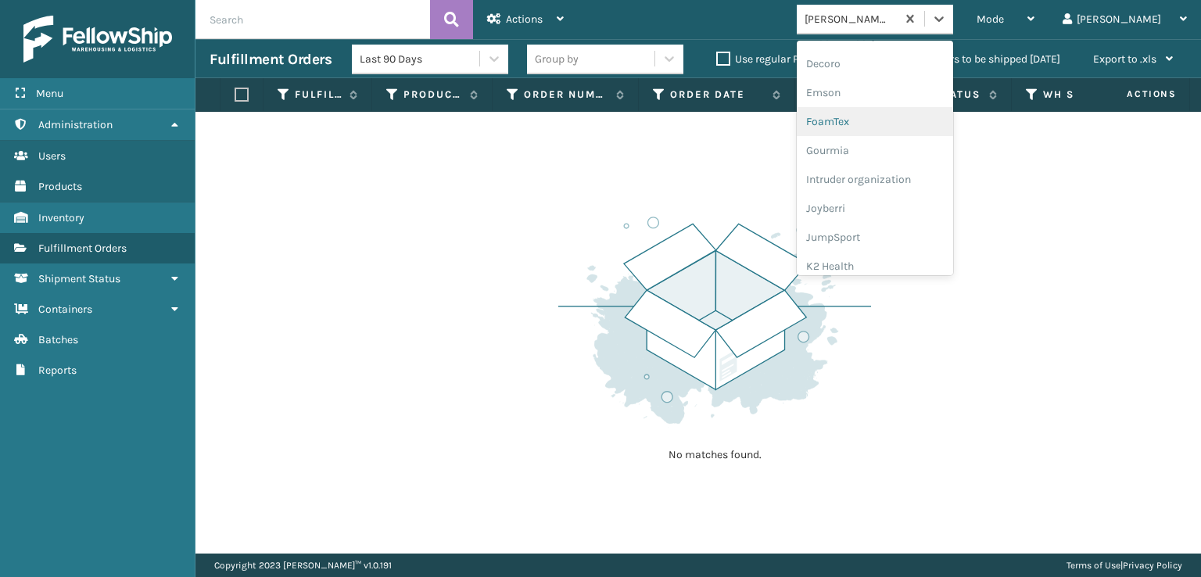
click at [897, 123] on div "FoamTex" at bounding box center [874, 121] width 156 height 29
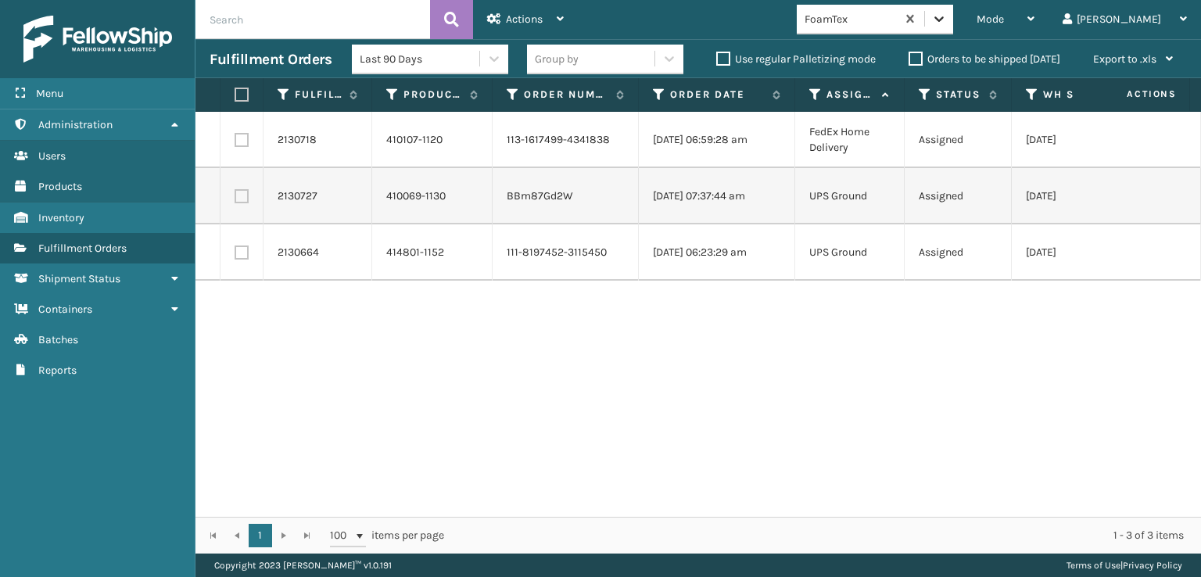
click at [943, 20] on icon at bounding box center [938, 18] width 9 height 5
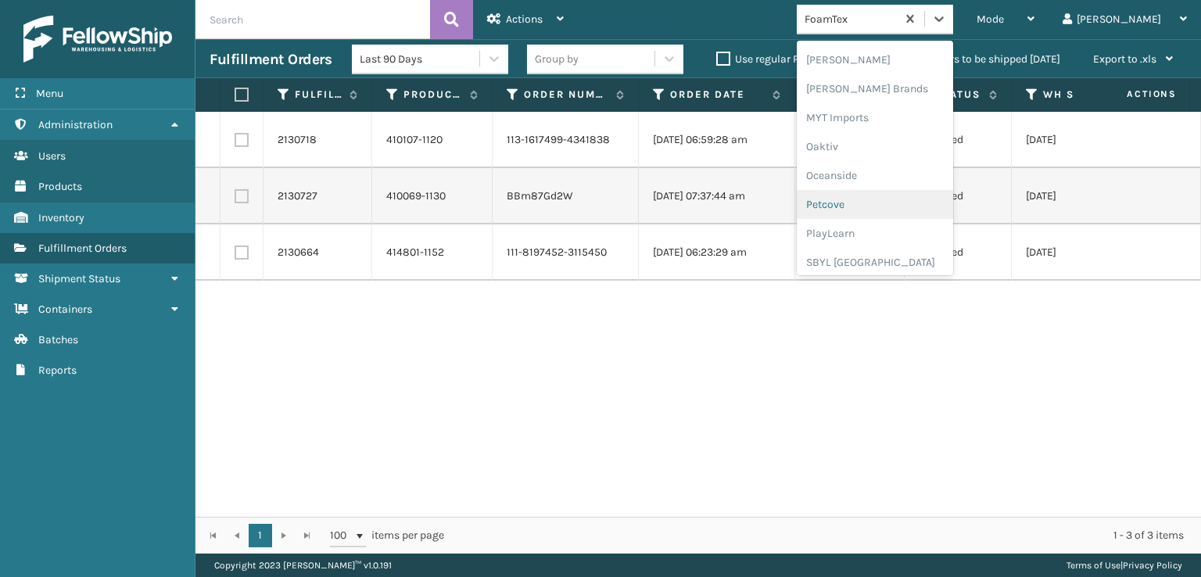
scroll to position [784, 0]
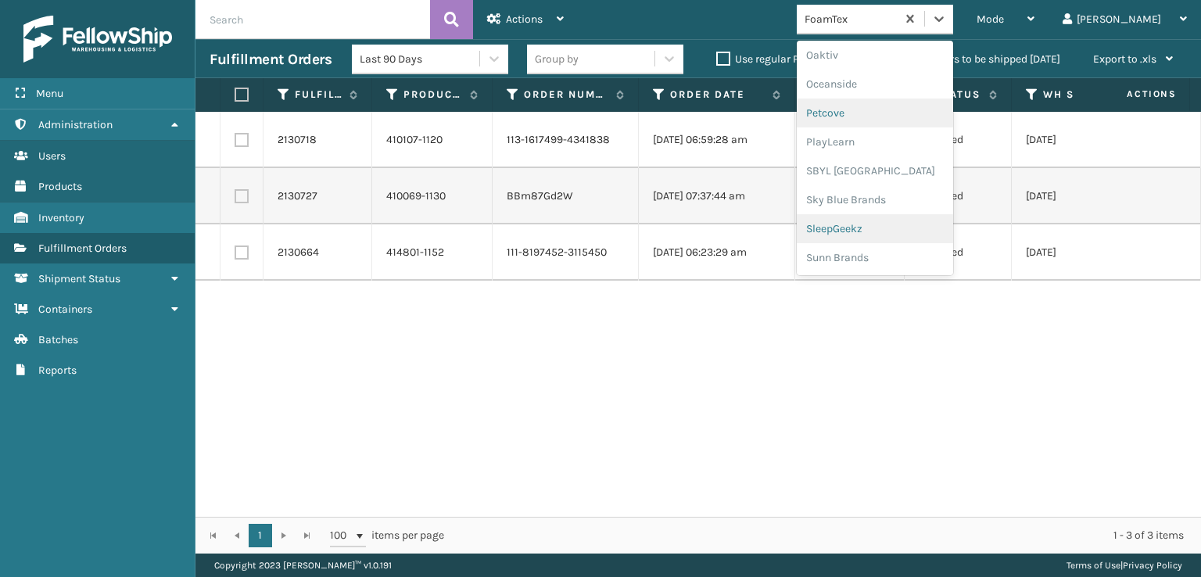
click at [897, 228] on div "SleepGeekz" at bounding box center [874, 228] width 156 height 29
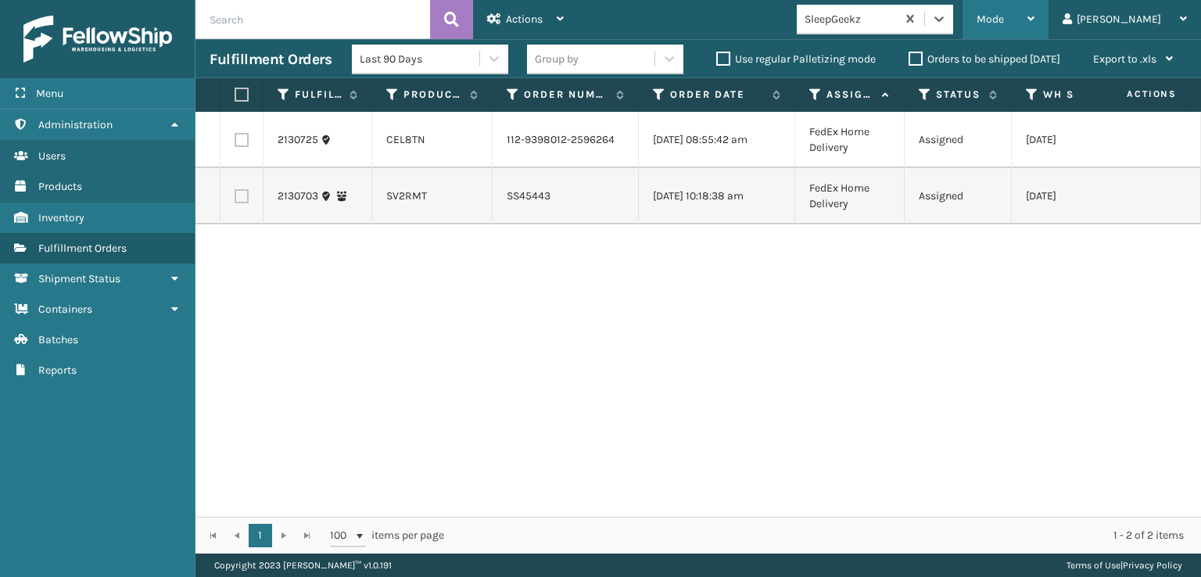
click at [1004, 16] on span "Mode" at bounding box center [989, 19] width 27 height 13
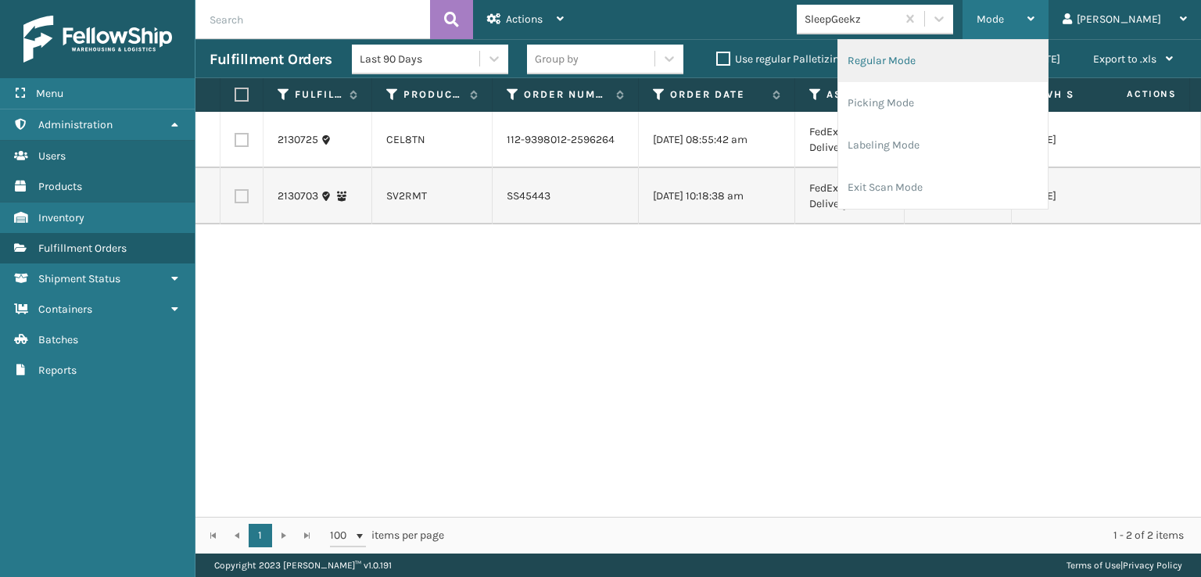
click at [933, 57] on li "Regular Mode" at bounding box center [942, 61] width 209 height 42
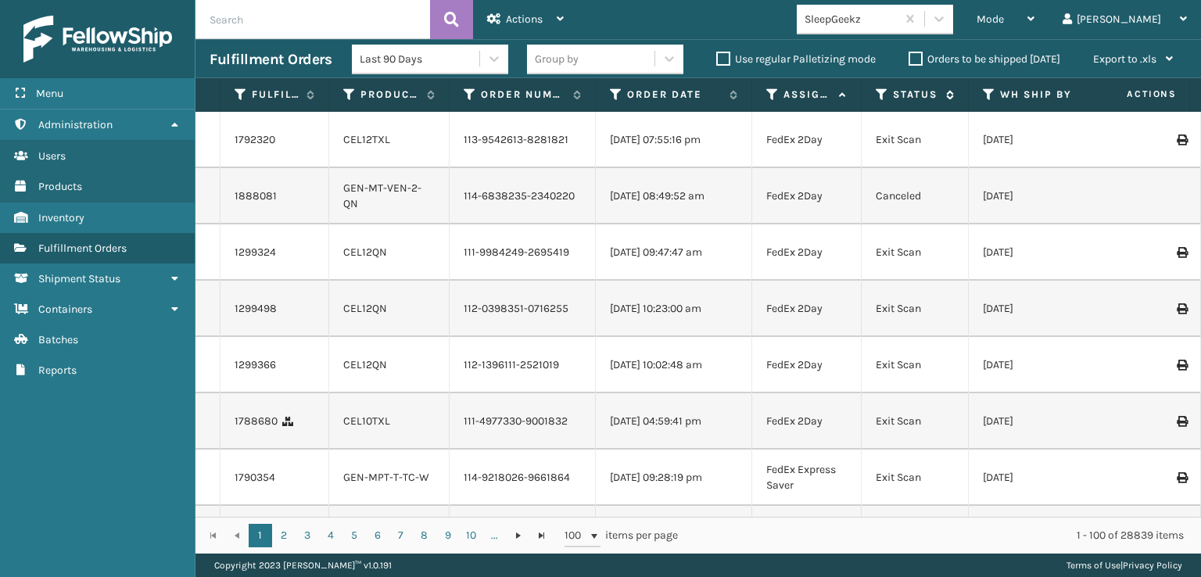
click at [881, 93] on icon at bounding box center [881, 95] width 13 height 14
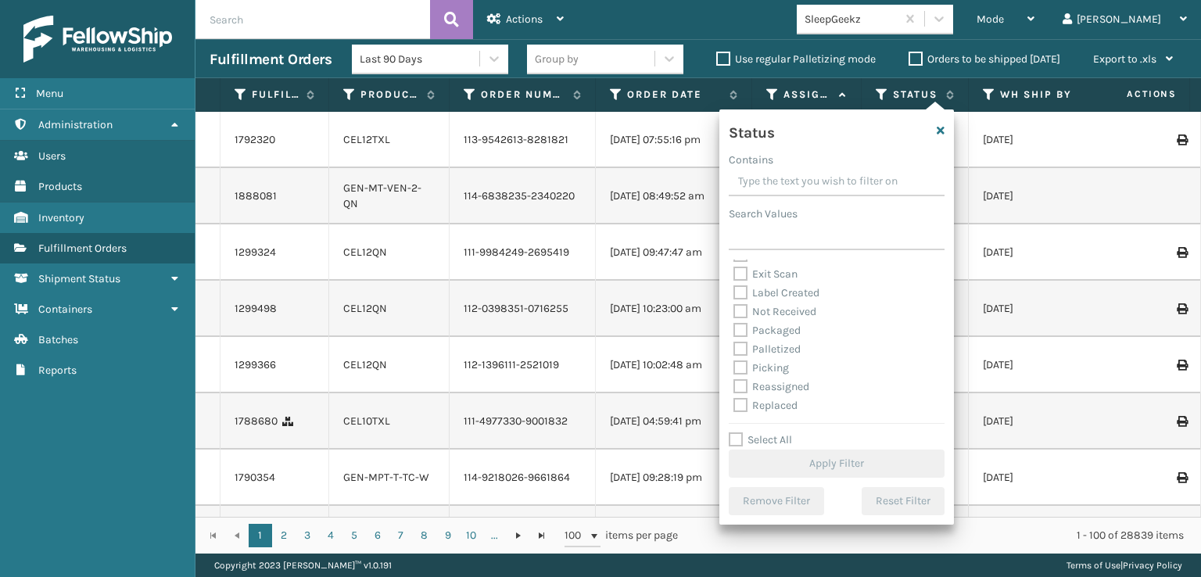
scroll to position [78, 0]
click at [741, 339] on label "Picking" at bounding box center [760, 340] width 55 height 13
click at [734, 339] on input "Picking" at bounding box center [733, 336] width 1 height 10
checkbox input "true"
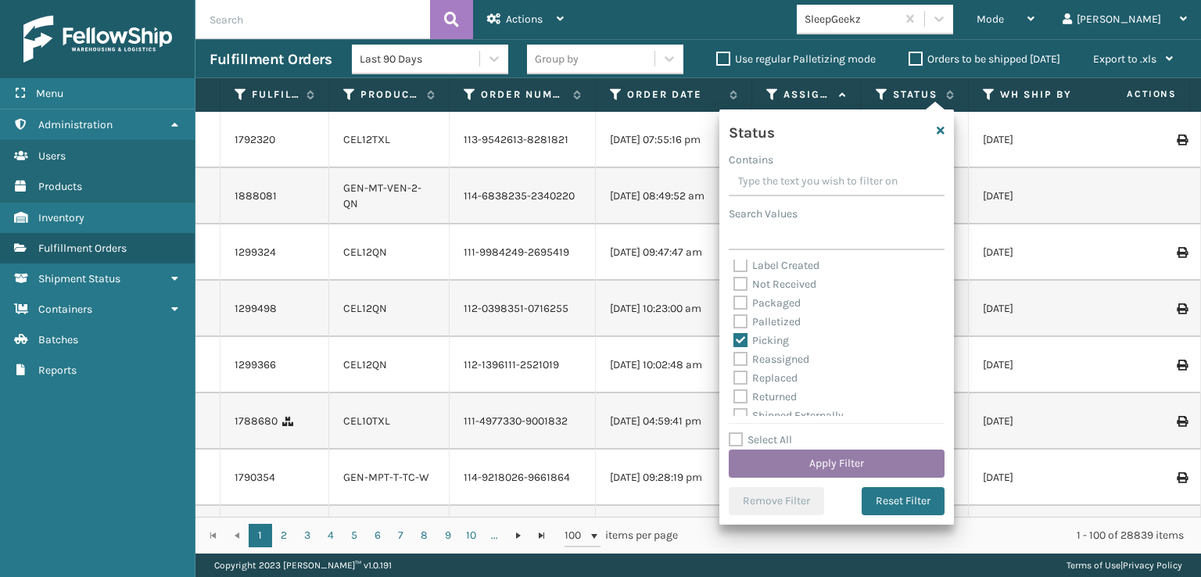
click at [802, 461] on button "Apply Filter" at bounding box center [836, 463] width 216 height 28
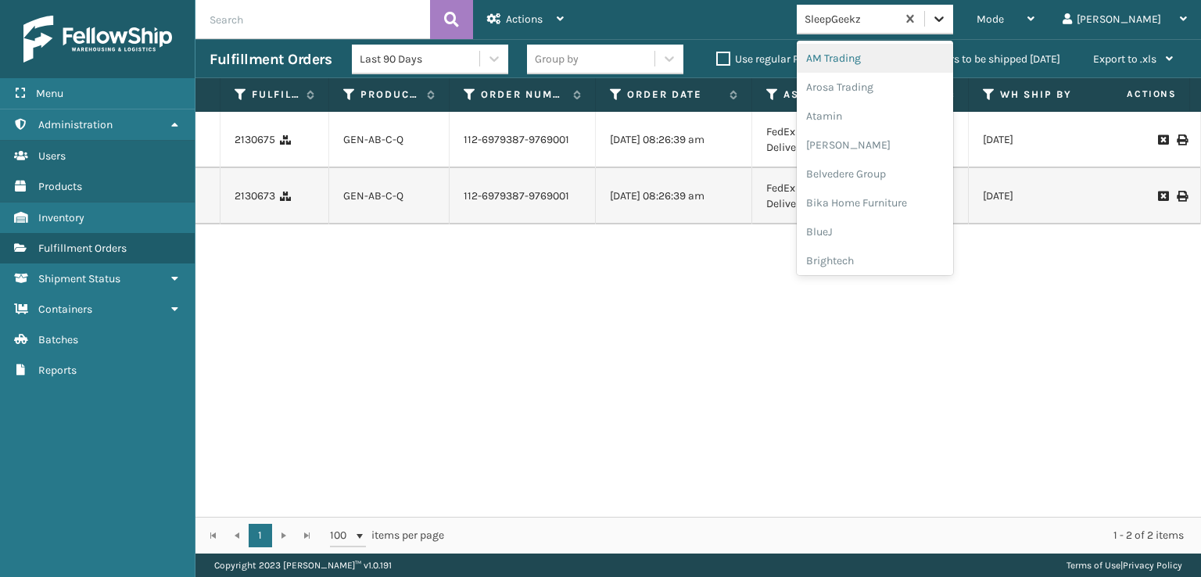
click at [947, 20] on icon at bounding box center [939, 19] width 16 height 16
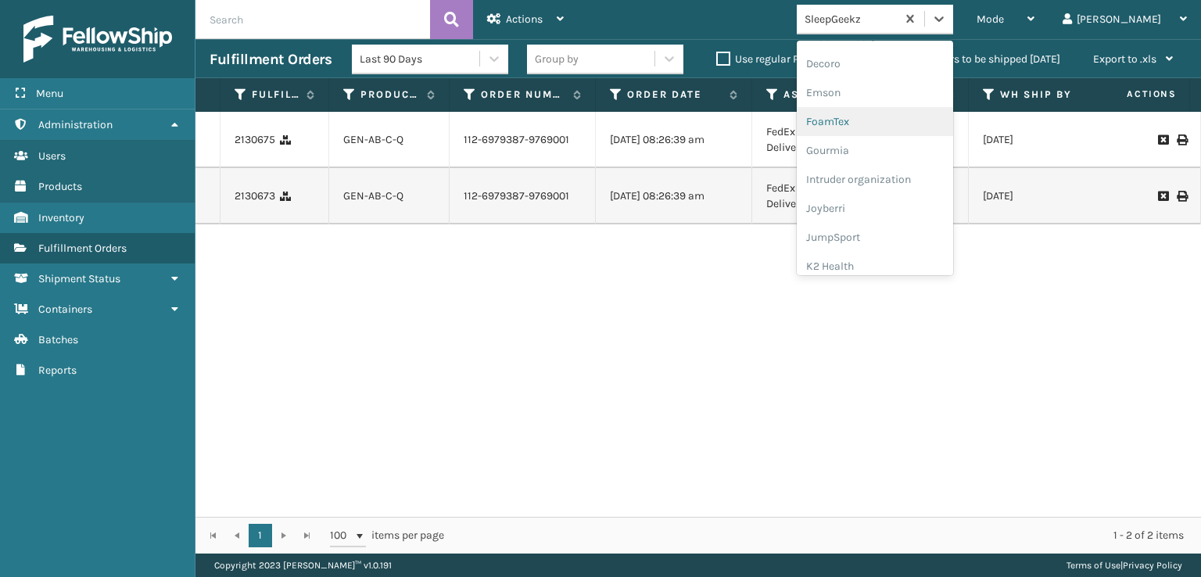
click at [891, 122] on div "FoamTex" at bounding box center [874, 121] width 156 height 29
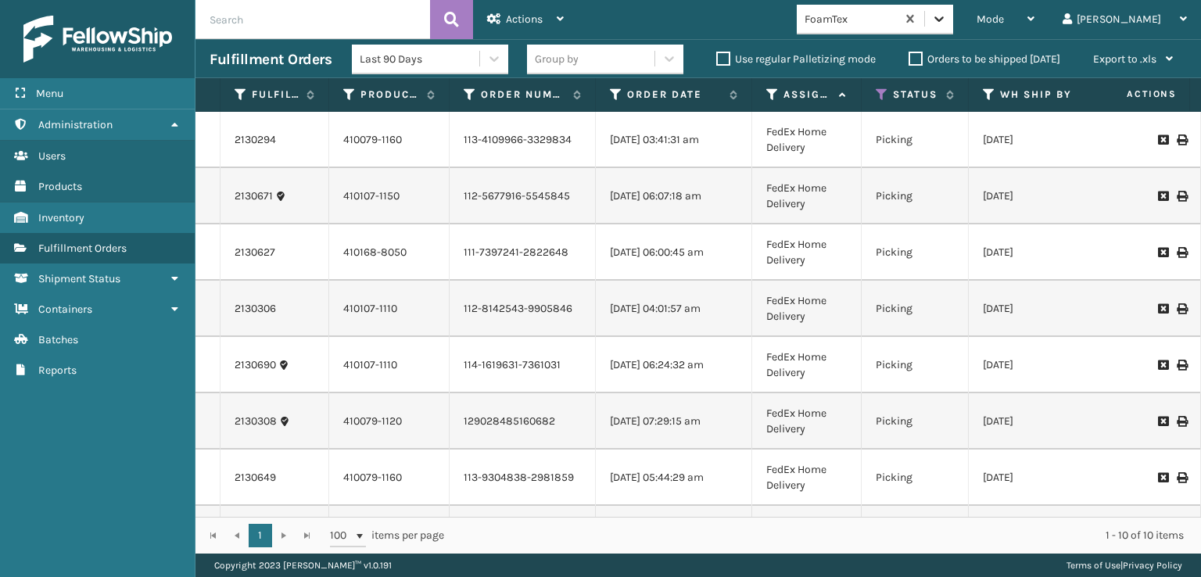
click at [947, 23] on icon at bounding box center [939, 19] width 16 height 16
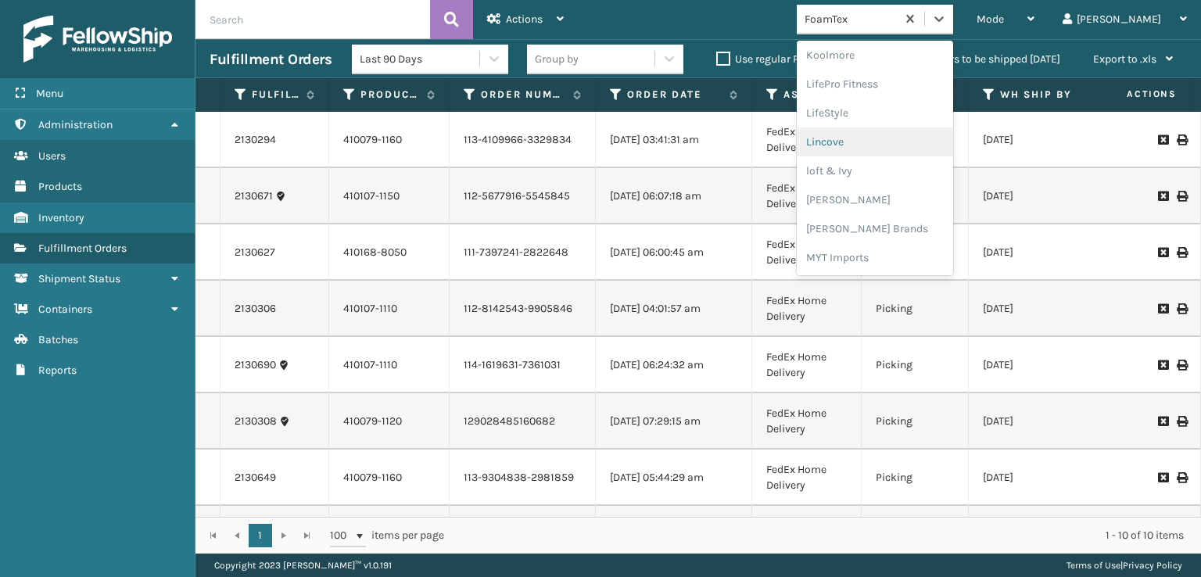
scroll to position [572, 0]
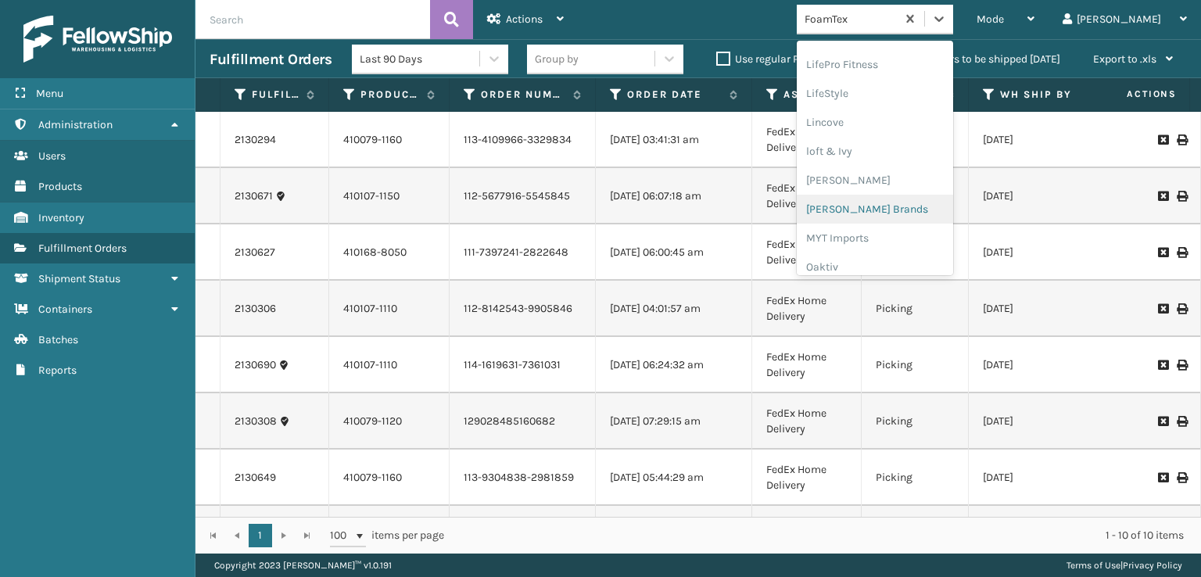
click at [908, 207] on div "[PERSON_NAME] Brands" at bounding box center [874, 209] width 156 height 29
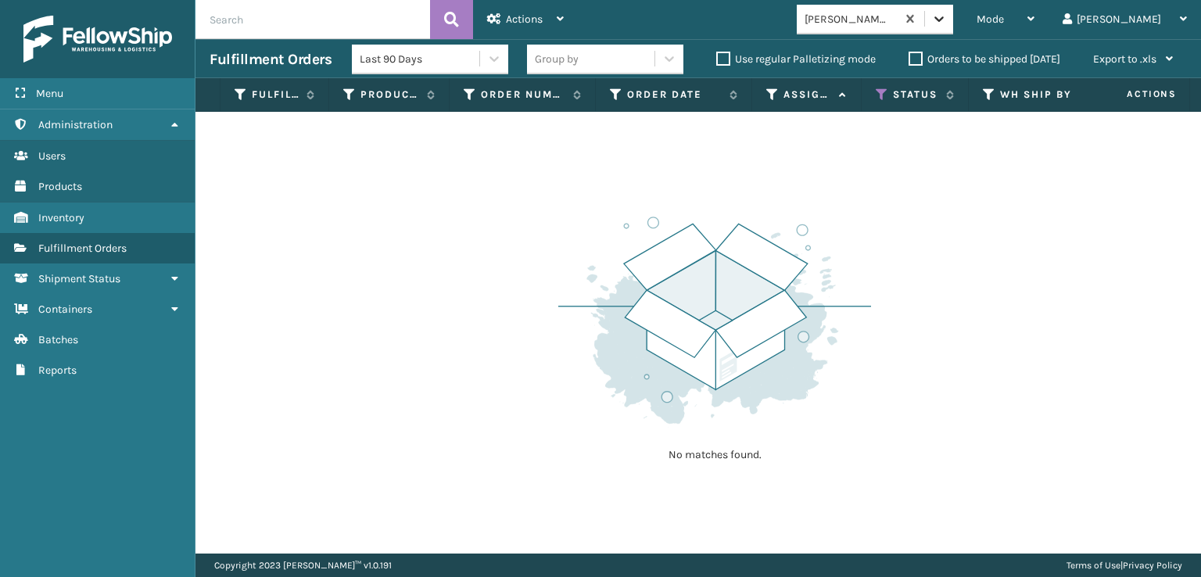
click at [943, 16] on icon at bounding box center [938, 18] width 9 height 5
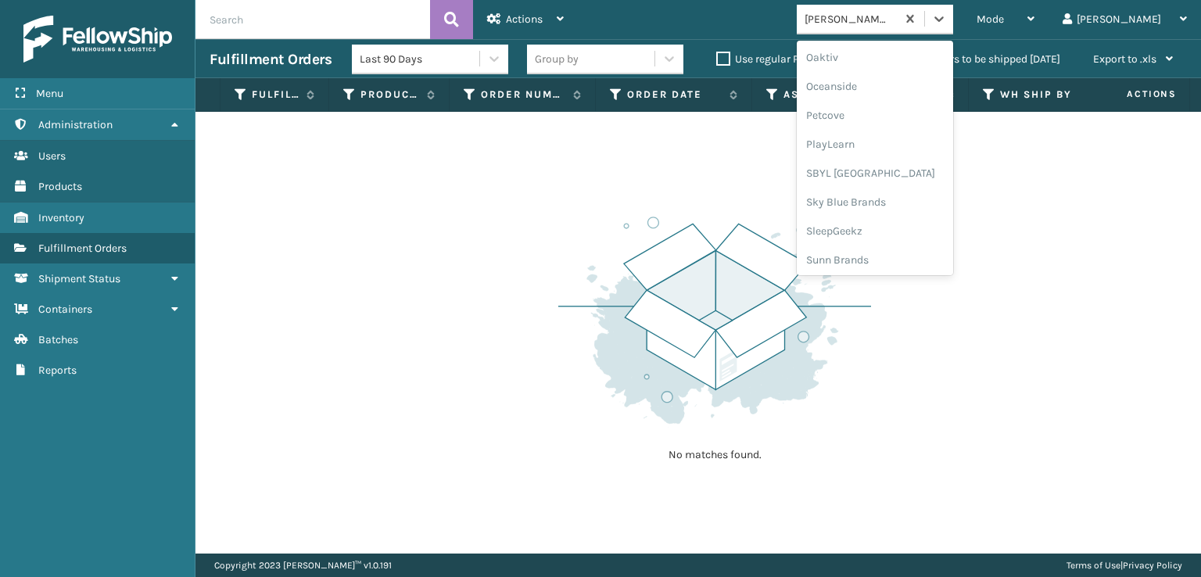
scroll to position [784, 0]
click at [894, 229] on div "SleepGeekz" at bounding box center [874, 228] width 156 height 29
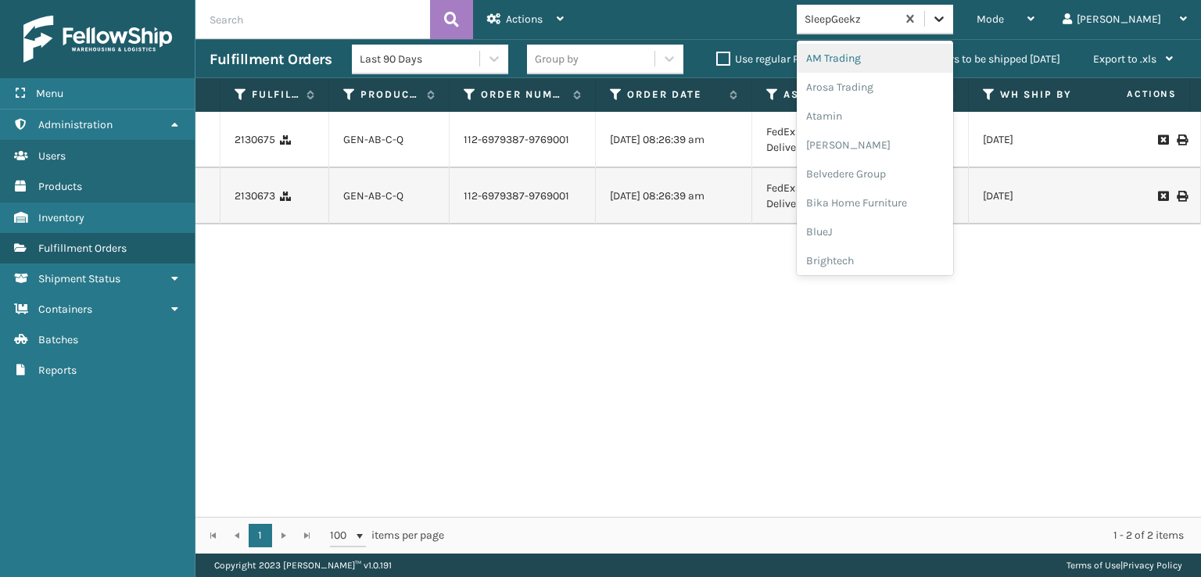
click at [947, 17] on icon at bounding box center [939, 19] width 16 height 16
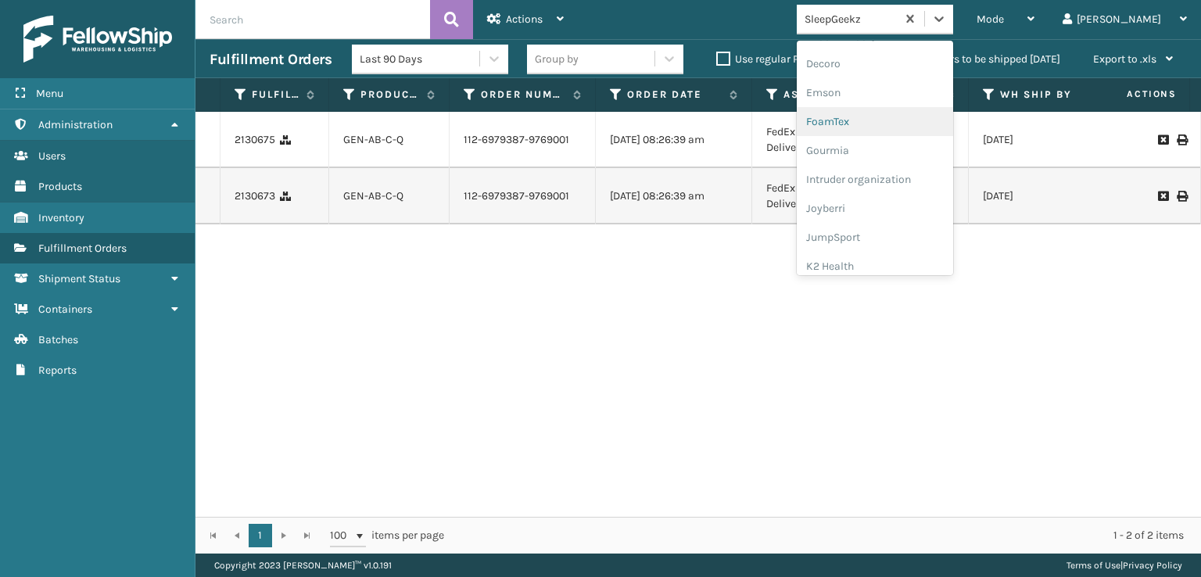
click at [894, 122] on div "FoamTex" at bounding box center [874, 121] width 156 height 29
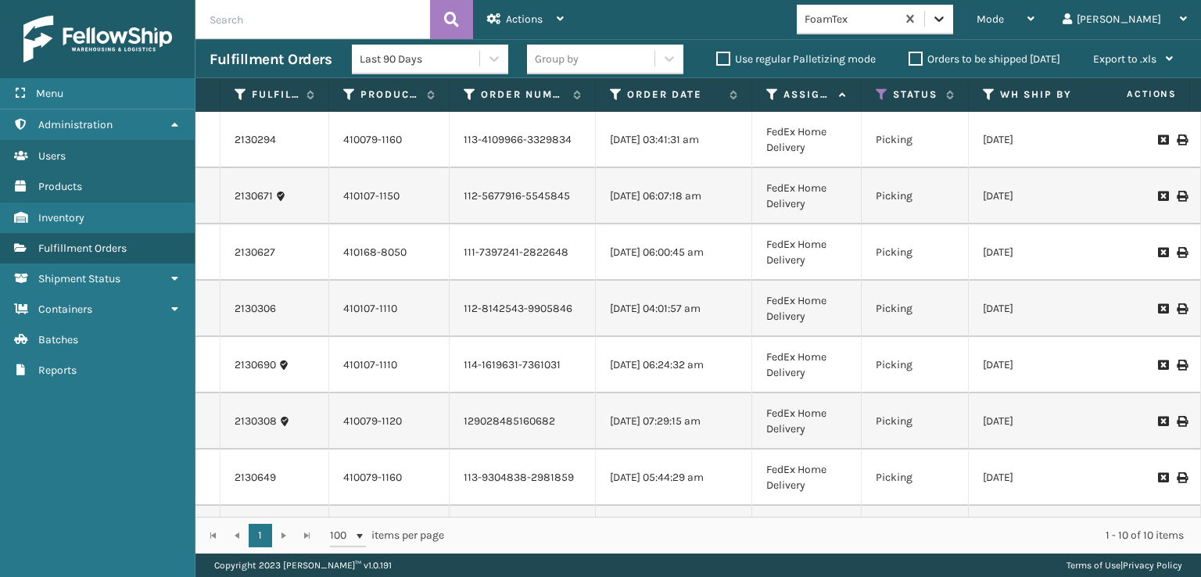
click at [947, 16] on icon at bounding box center [939, 19] width 16 height 16
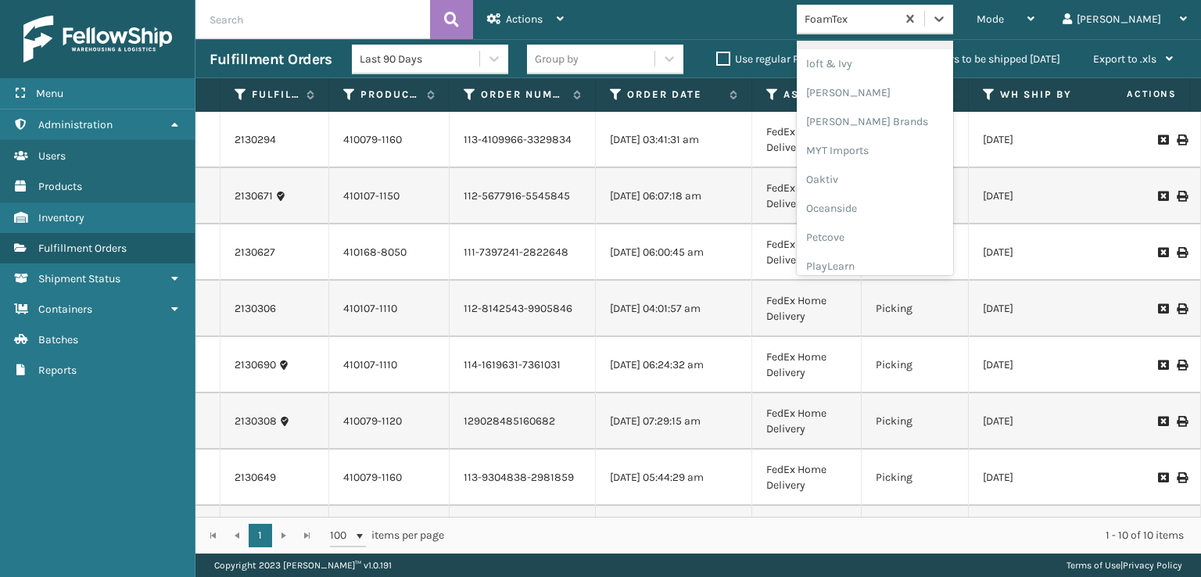
scroll to position [784, 0]
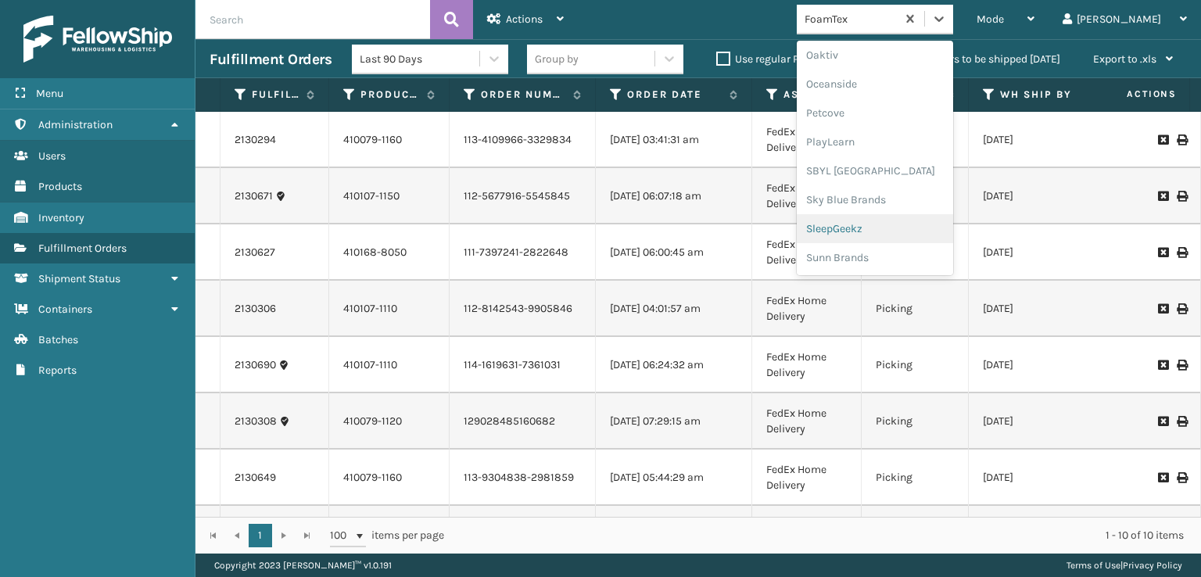
click at [889, 224] on div "SleepGeekz" at bounding box center [874, 228] width 156 height 29
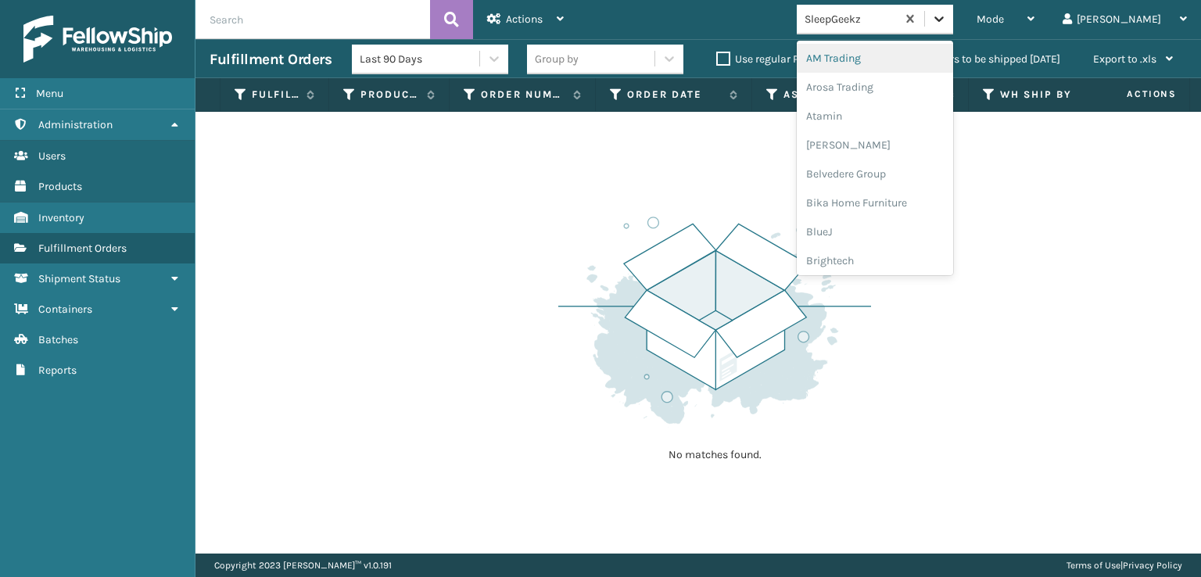
click at [953, 23] on div at bounding box center [939, 19] width 28 height 28
click at [889, 195] on div "FoamTex" at bounding box center [874, 199] width 156 height 29
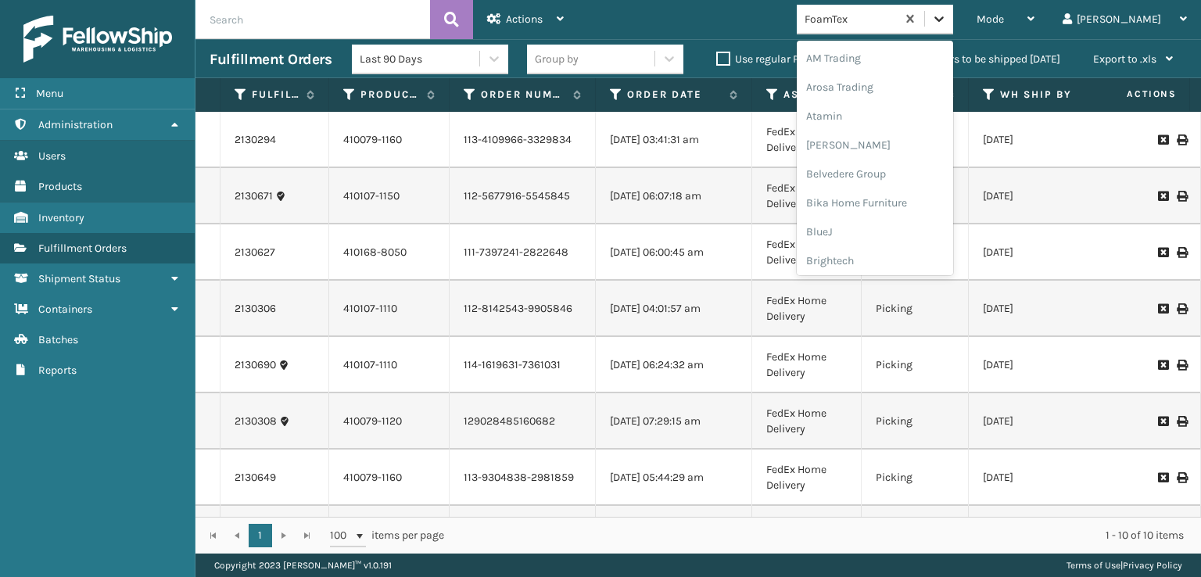
click at [947, 16] on icon at bounding box center [939, 19] width 16 height 16
click at [901, 209] on div "[PERSON_NAME] Brands" at bounding box center [874, 209] width 156 height 29
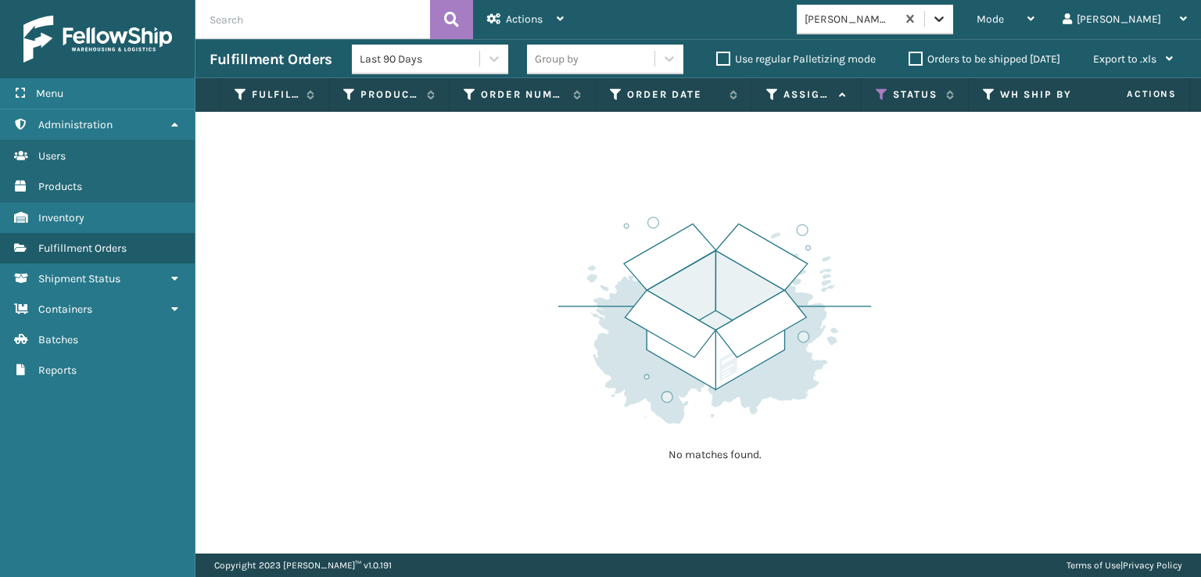
click at [947, 21] on icon at bounding box center [939, 19] width 16 height 16
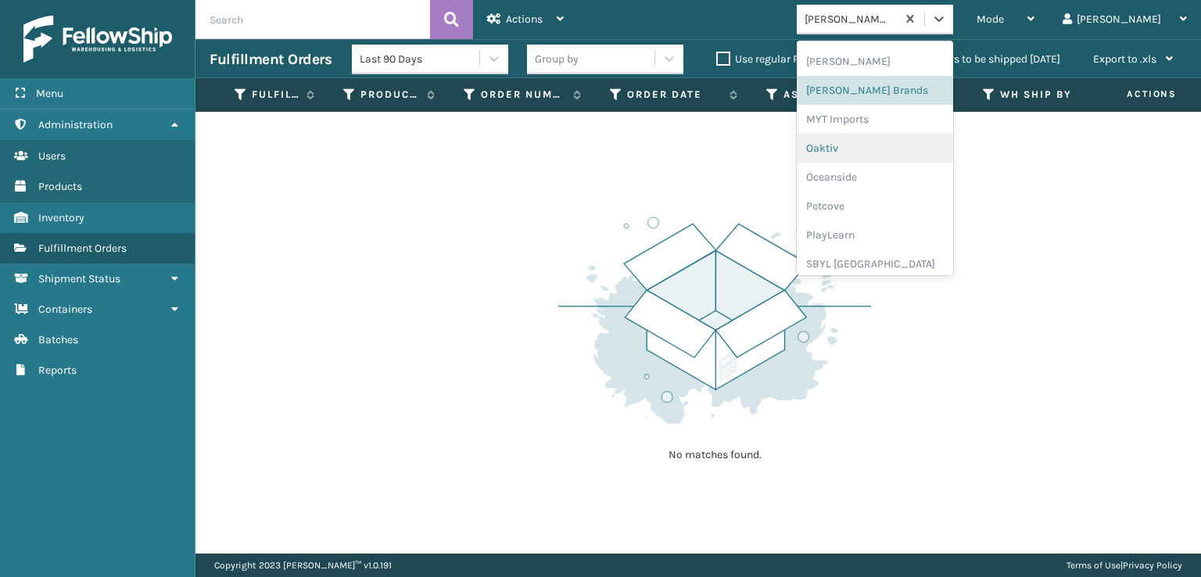
scroll to position [784, 0]
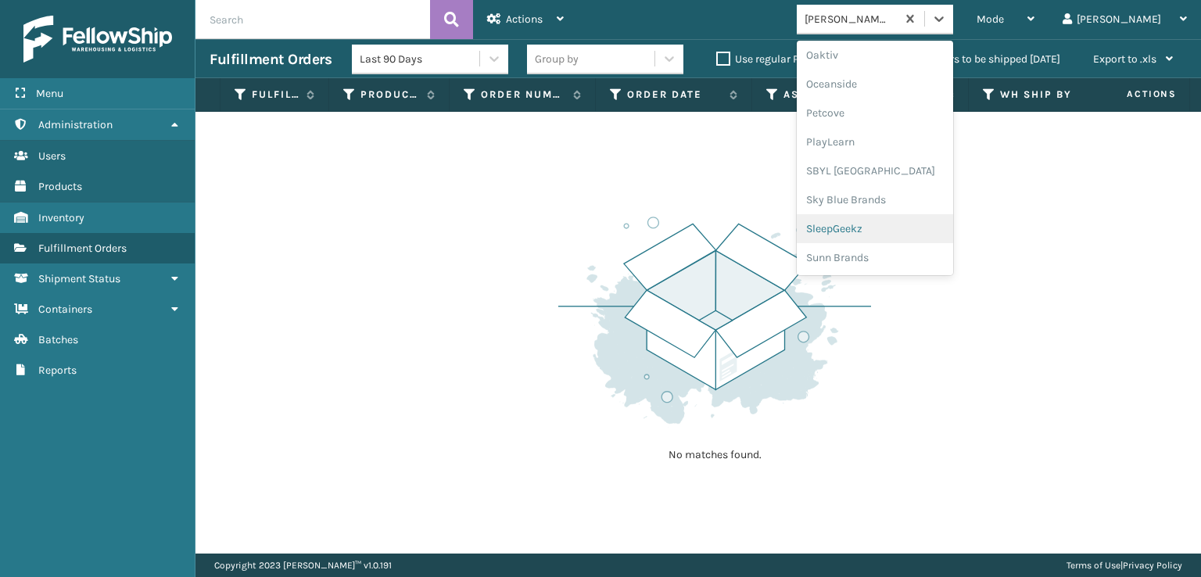
click at [897, 230] on div "SleepGeekz" at bounding box center [874, 228] width 156 height 29
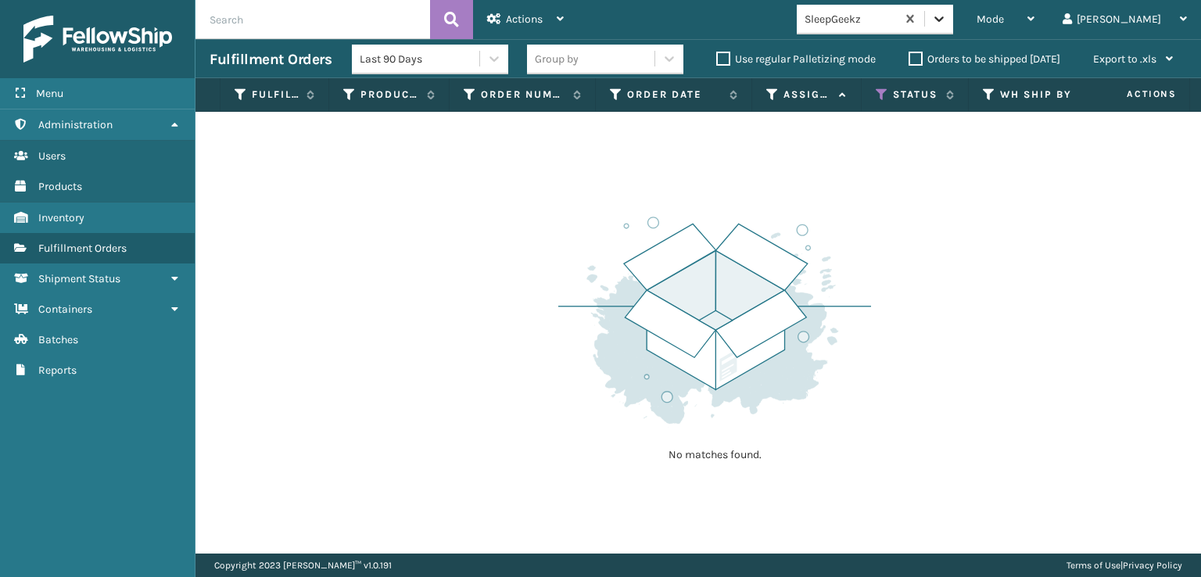
click at [947, 17] on icon at bounding box center [939, 19] width 16 height 16
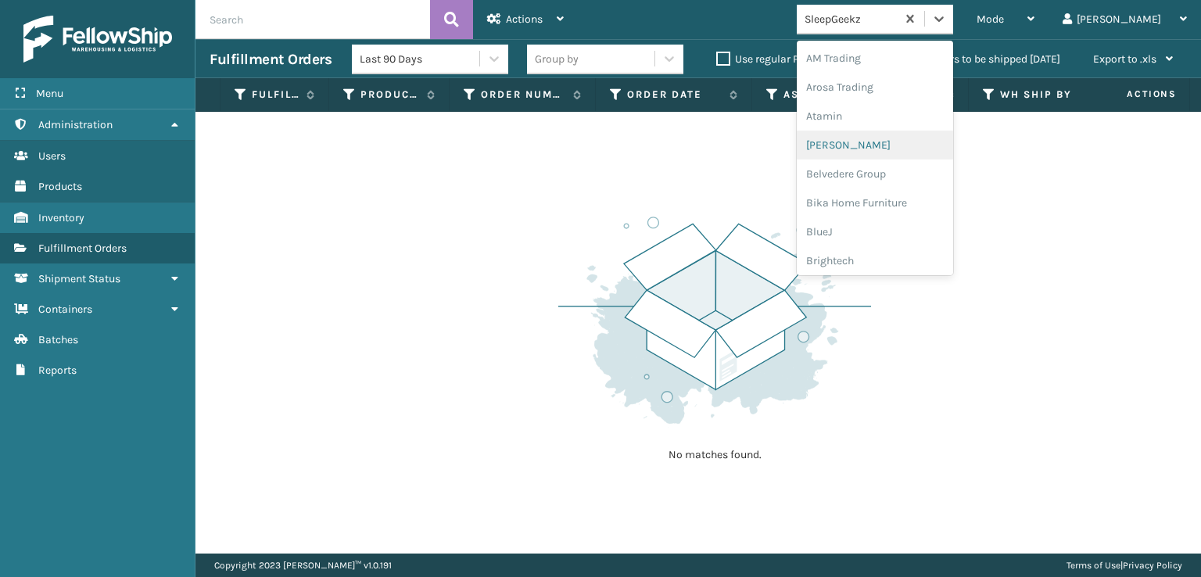
scroll to position [78, 0]
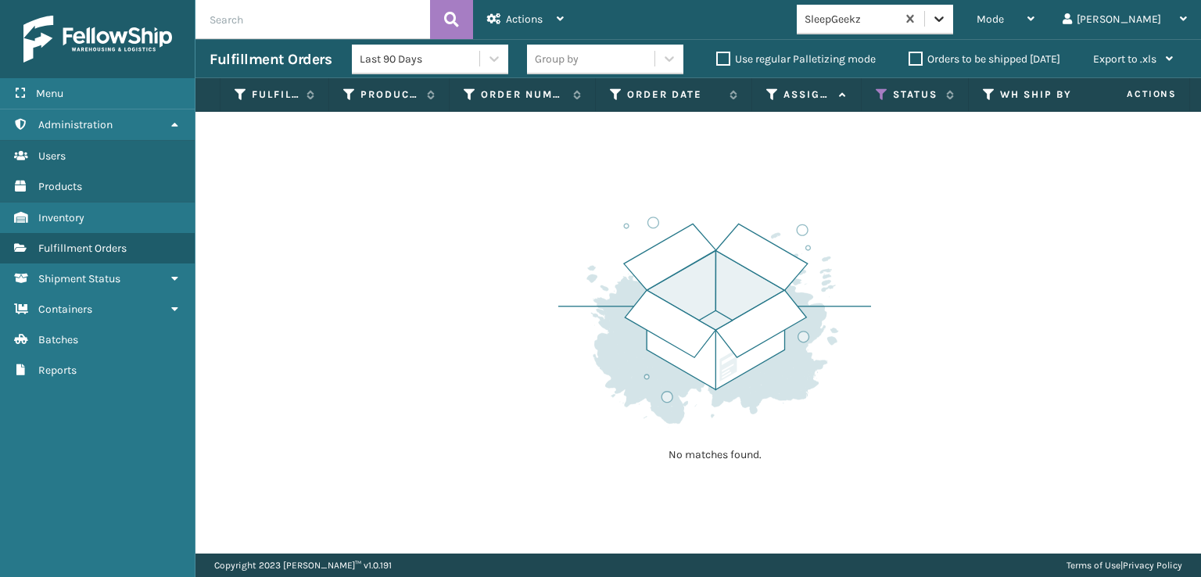
click at [947, 24] on icon at bounding box center [939, 19] width 16 height 16
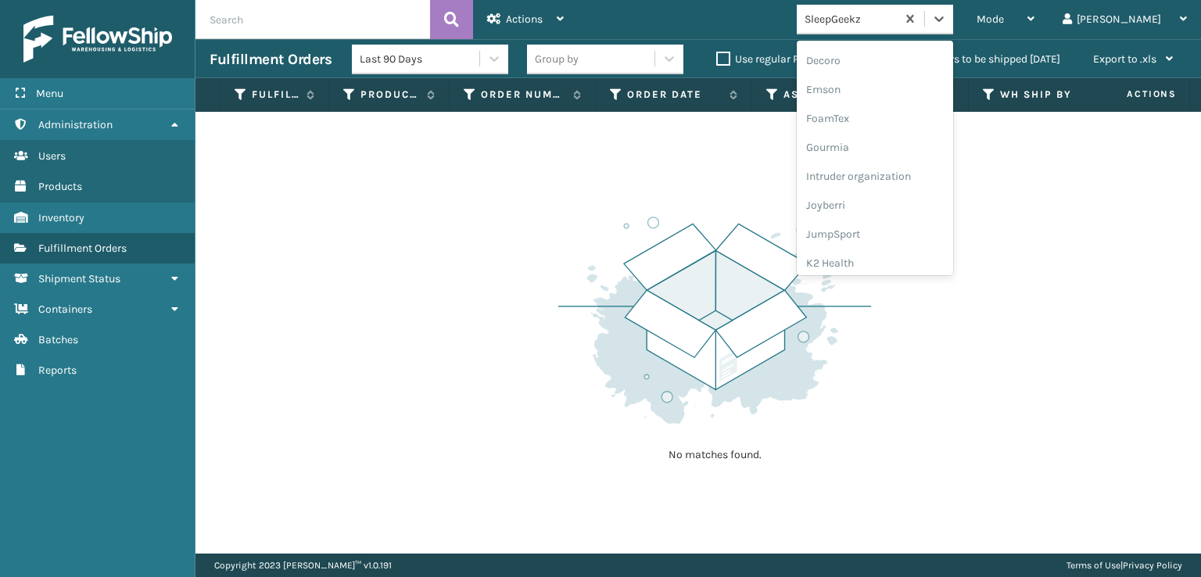
scroll to position [315, 0]
click at [896, 113] on div "FoamTex" at bounding box center [874, 119] width 156 height 29
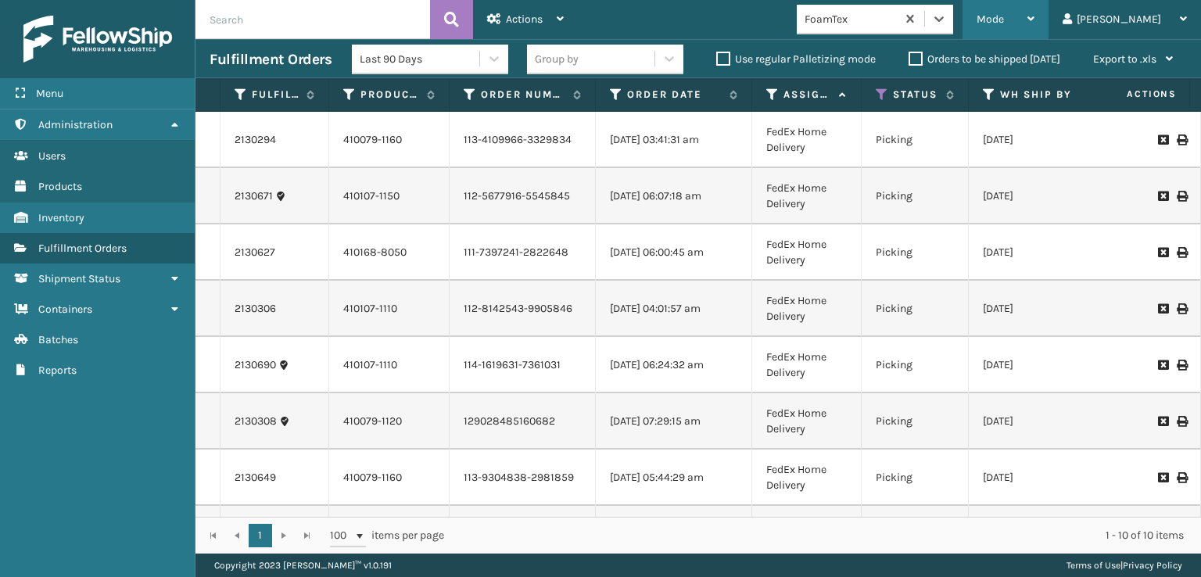
click at [1004, 23] on span "Mode" at bounding box center [989, 19] width 27 height 13
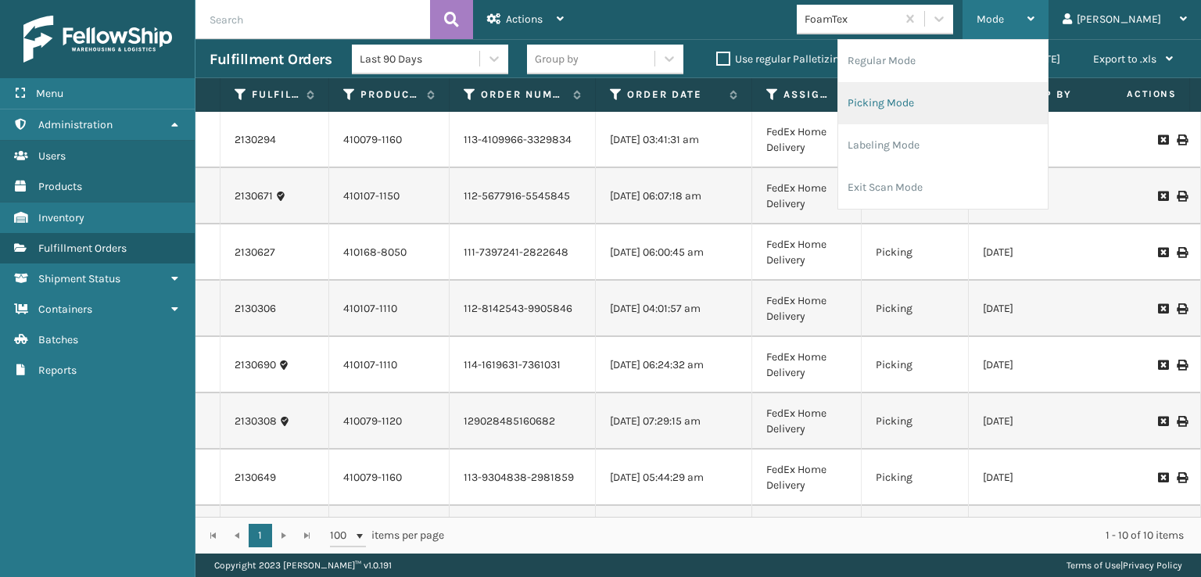
click at [921, 96] on li "Picking Mode" at bounding box center [942, 103] width 209 height 42
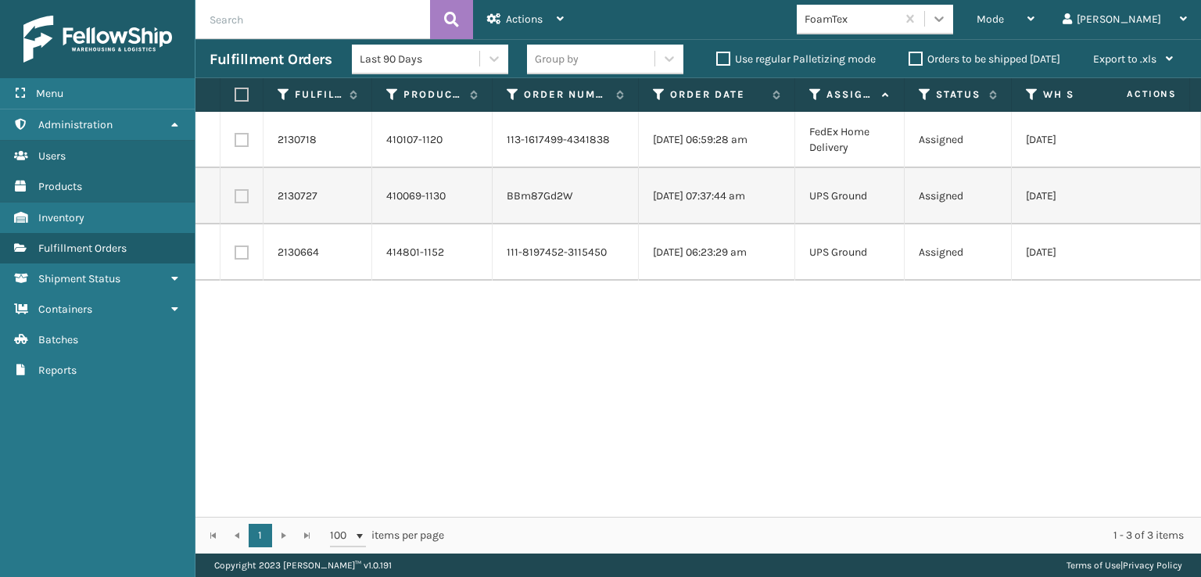
click at [953, 10] on div at bounding box center [939, 19] width 28 height 28
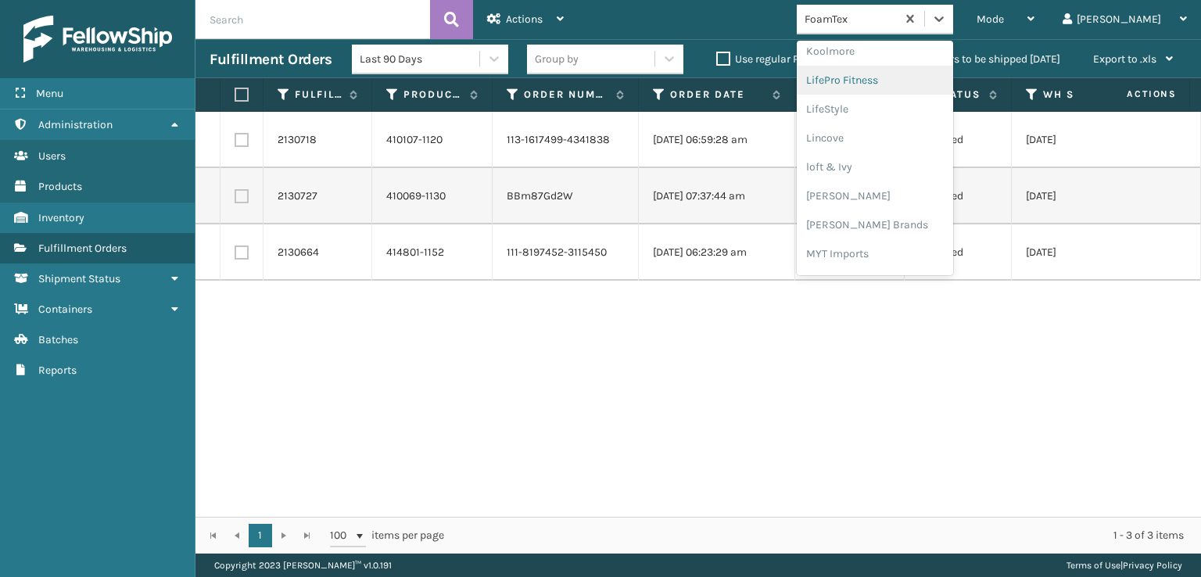
scroll to position [650, 0]
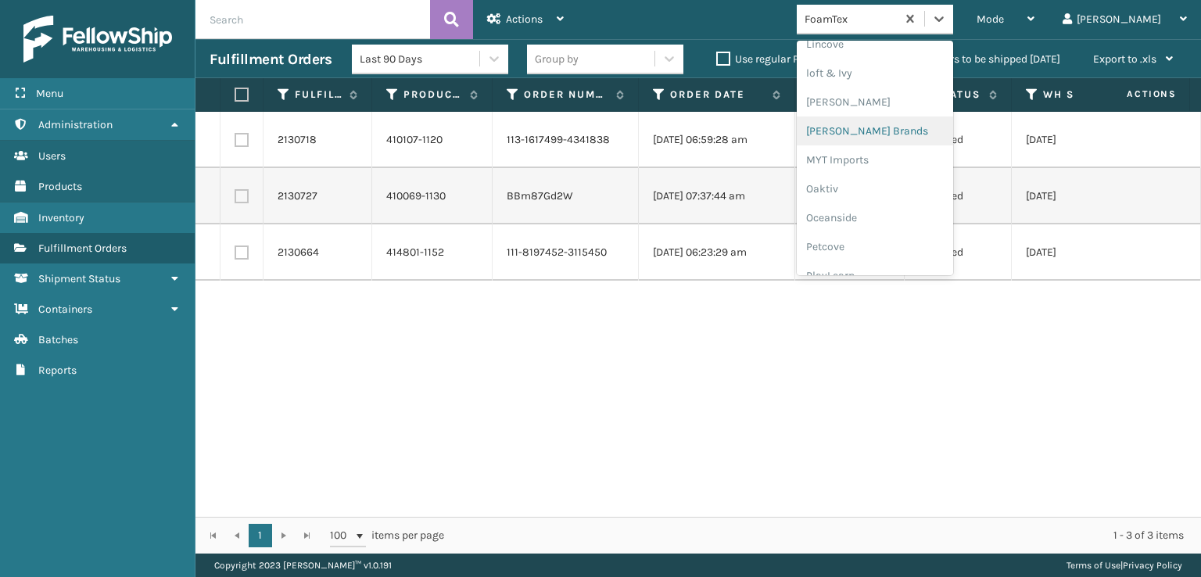
click at [889, 127] on div "[PERSON_NAME] Brands" at bounding box center [874, 130] width 156 height 29
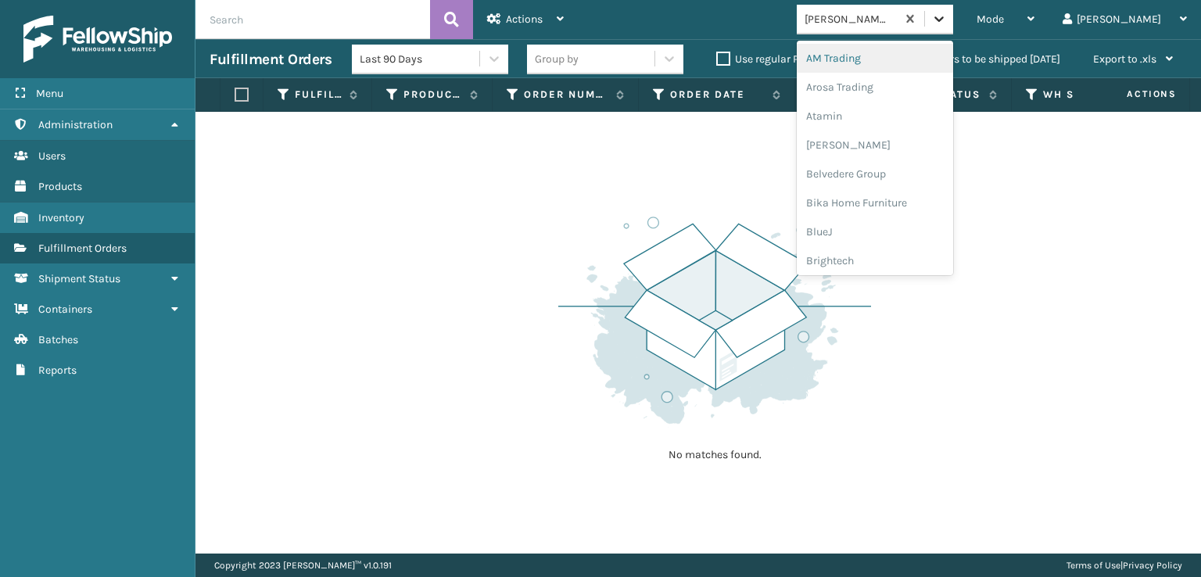
click at [947, 14] on icon at bounding box center [939, 19] width 16 height 16
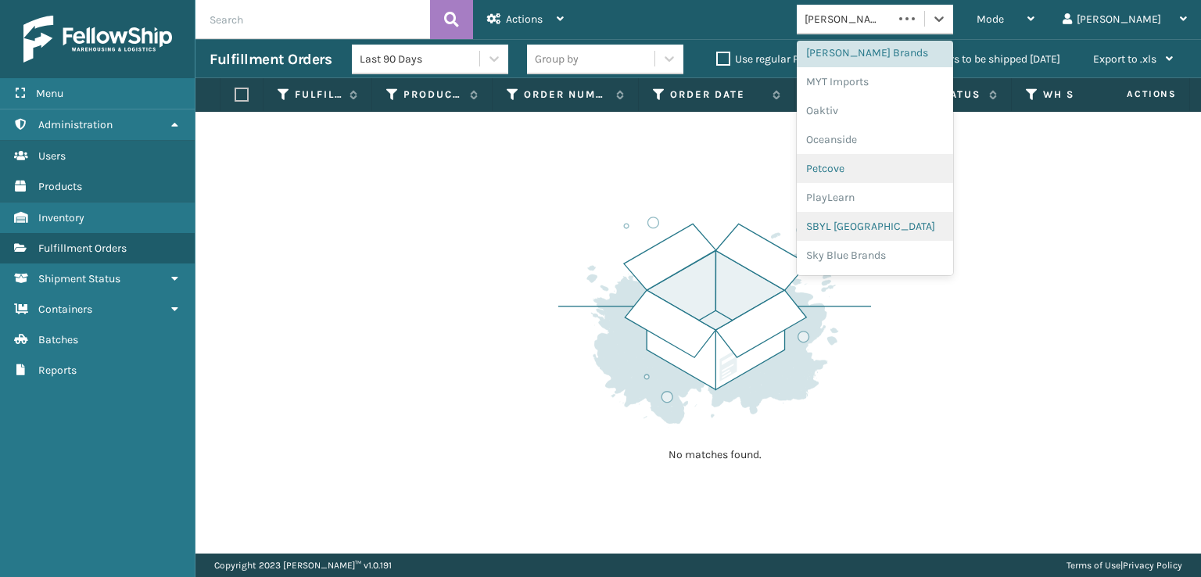
scroll to position [784, 0]
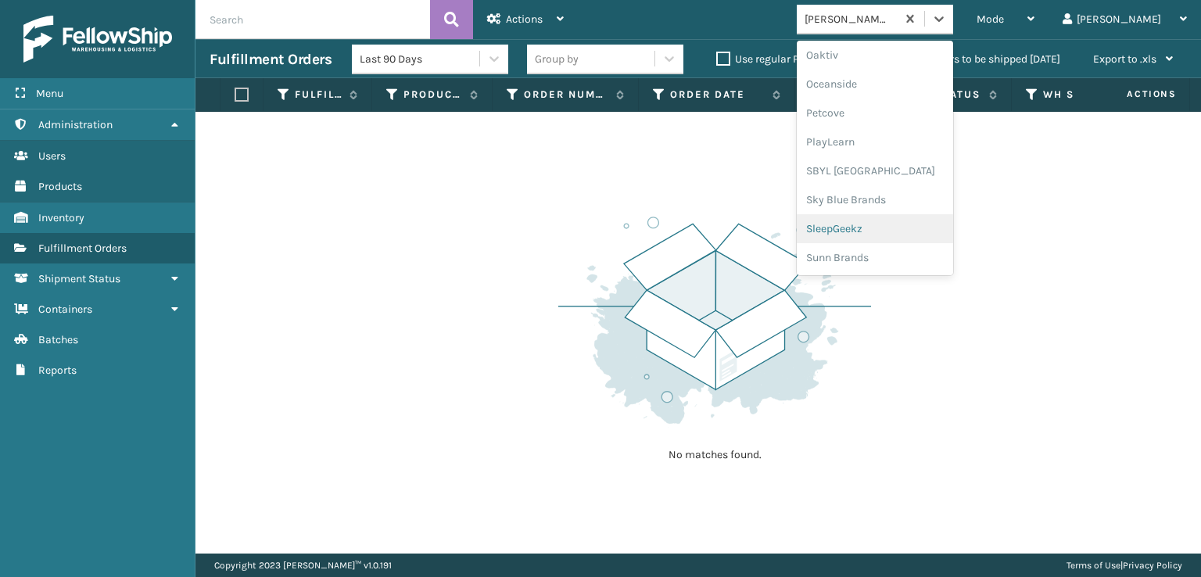
click at [892, 228] on div "SleepGeekz" at bounding box center [874, 228] width 156 height 29
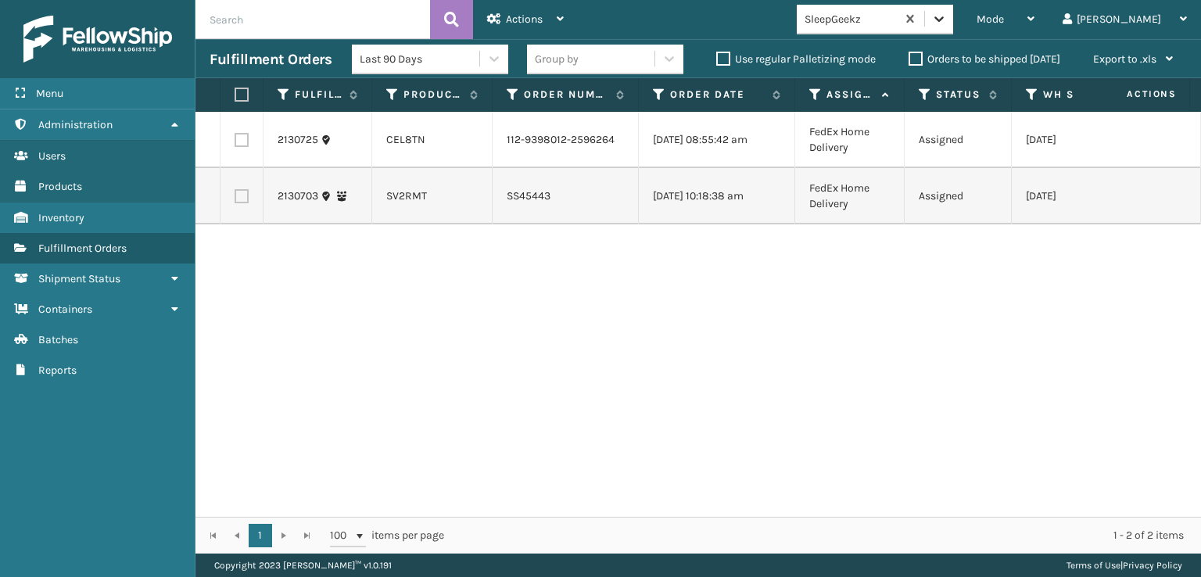
click at [947, 25] on icon at bounding box center [939, 19] width 16 height 16
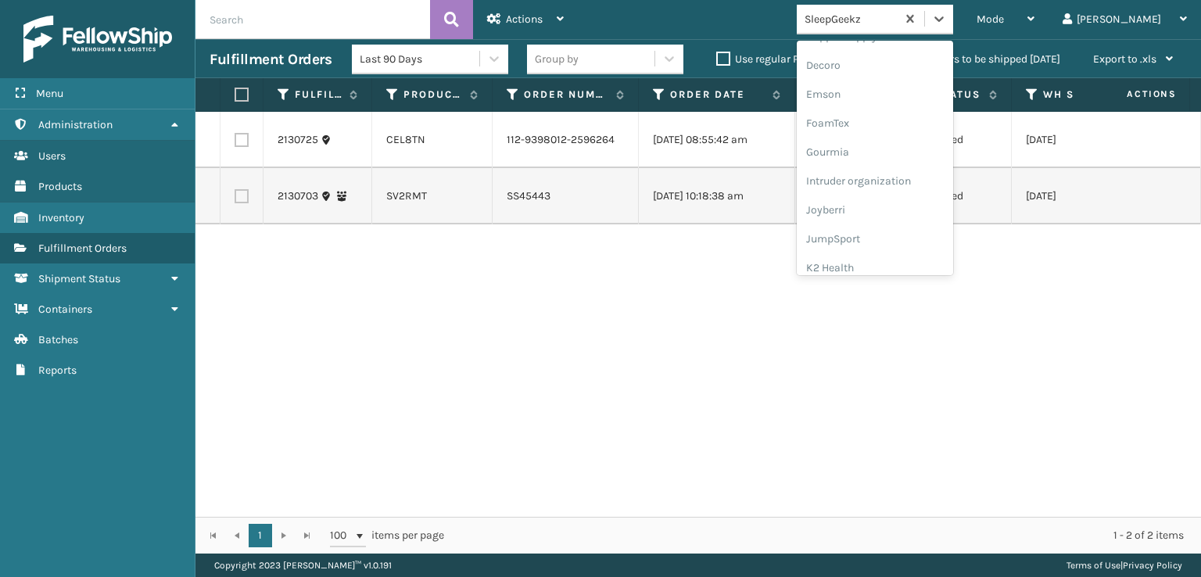
scroll to position [313, 0]
click at [912, 117] on div "FoamTex" at bounding box center [874, 121] width 156 height 29
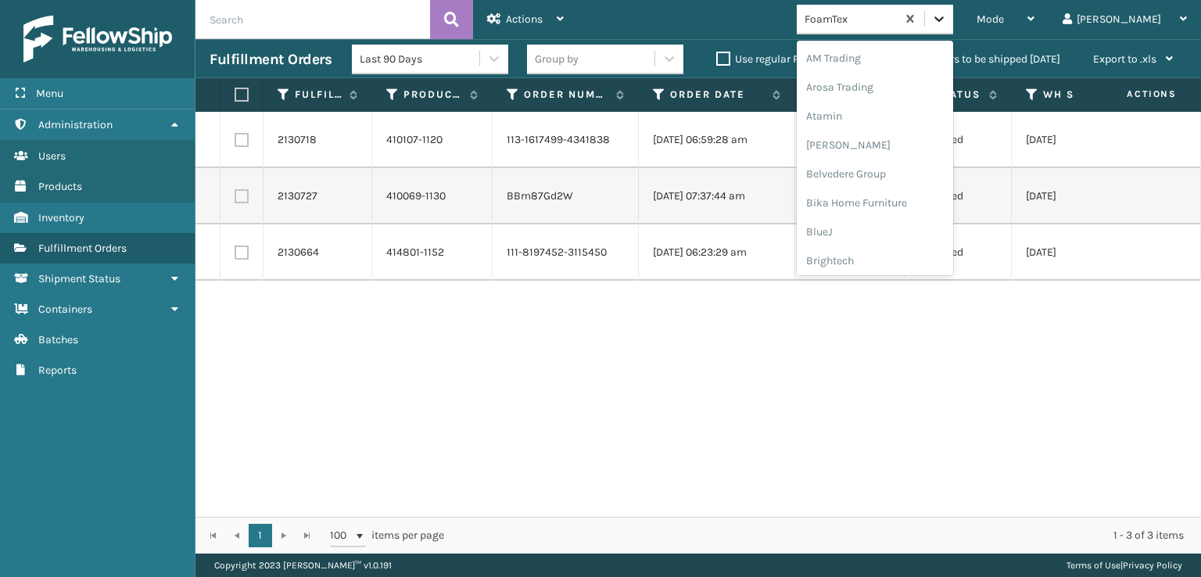
click at [947, 13] on icon at bounding box center [939, 19] width 16 height 16
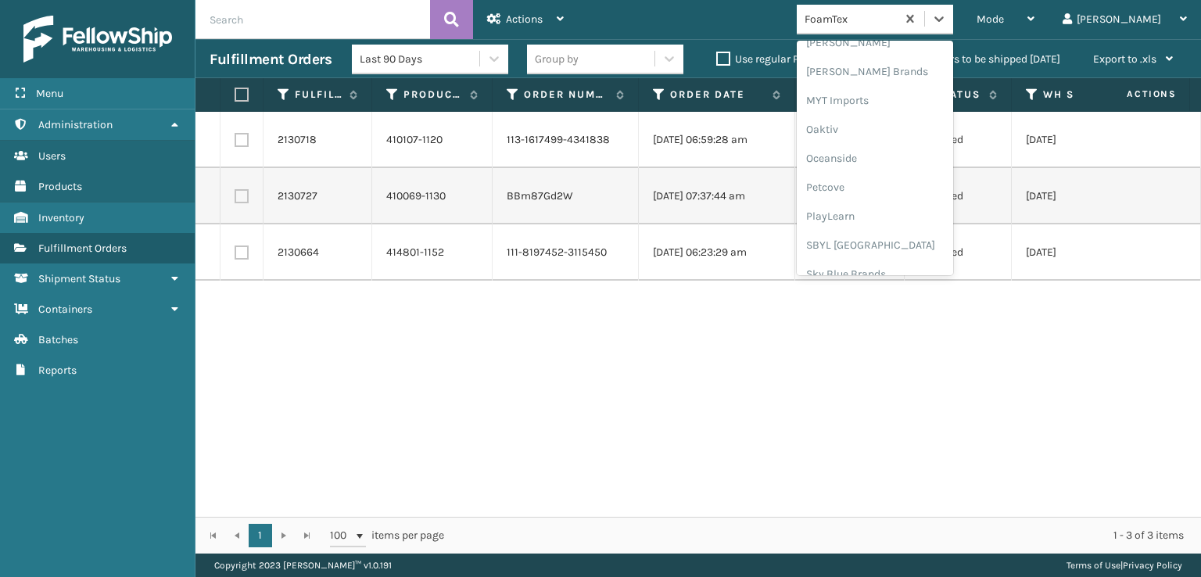
scroll to position [728, 0]
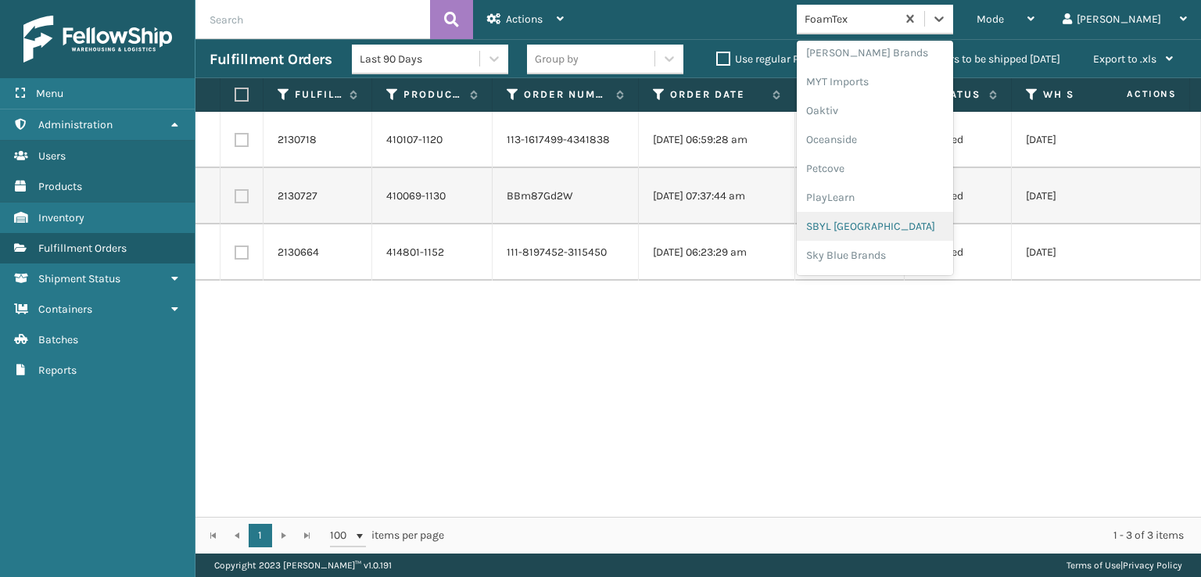
click at [891, 227] on div "SBYL [GEOGRAPHIC_DATA]" at bounding box center [874, 226] width 156 height 29
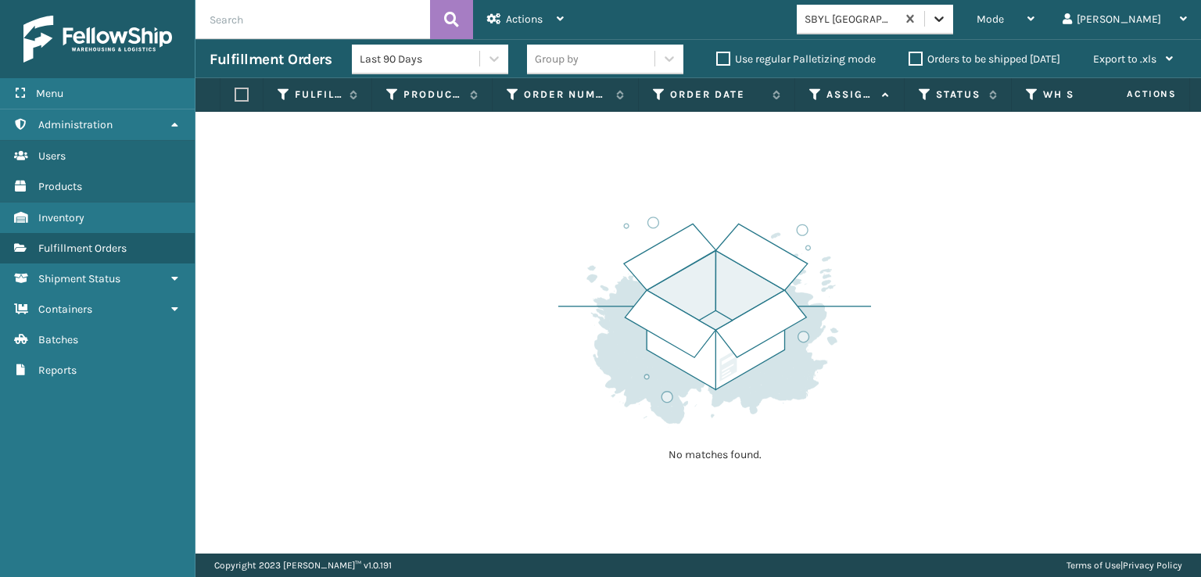
click at [943, 19] on icon at bounding box center [938, 18] width 9 height 5
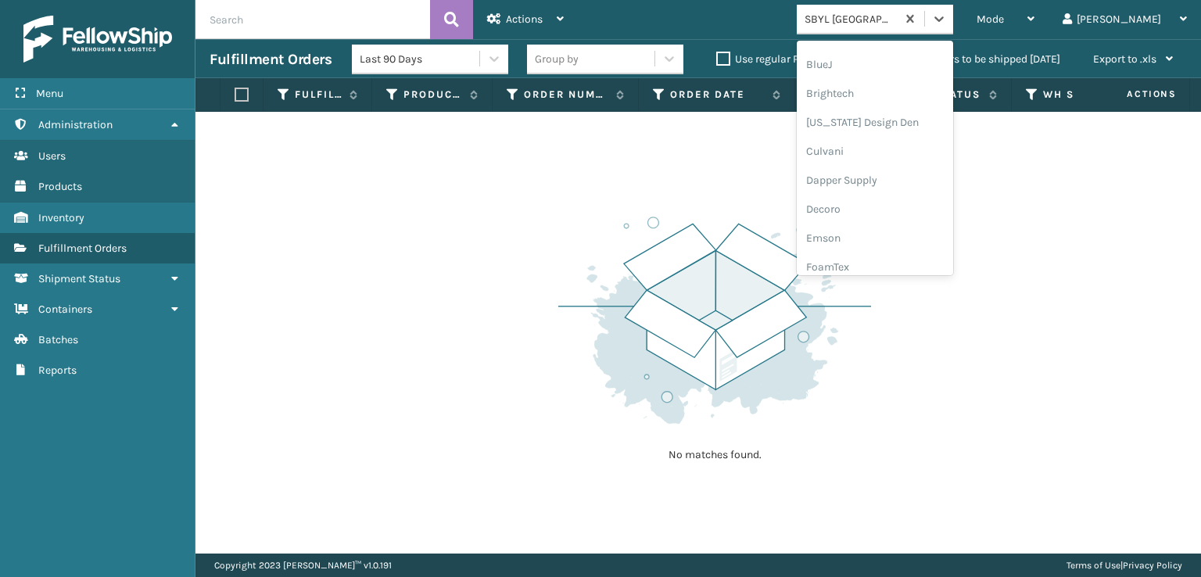
scroll to position [234, 0]
click at [893, 192] on div "FoamTex" at bounding box center [874, 199] width 156 height 29
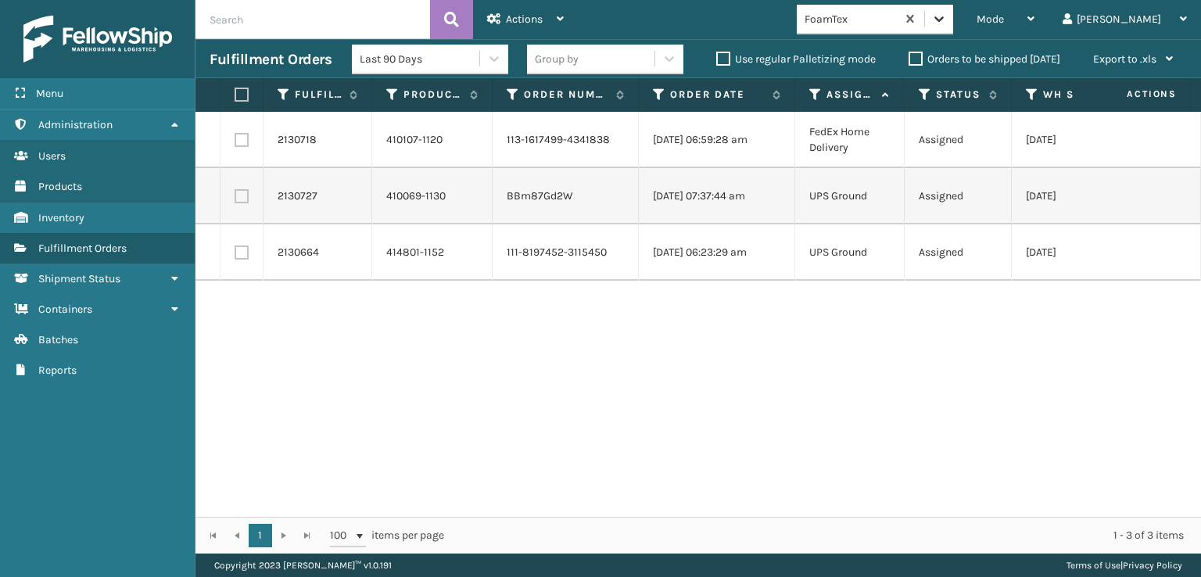
click at [947, 19] on icon at bounding box center [939, 19] width 16 height 16
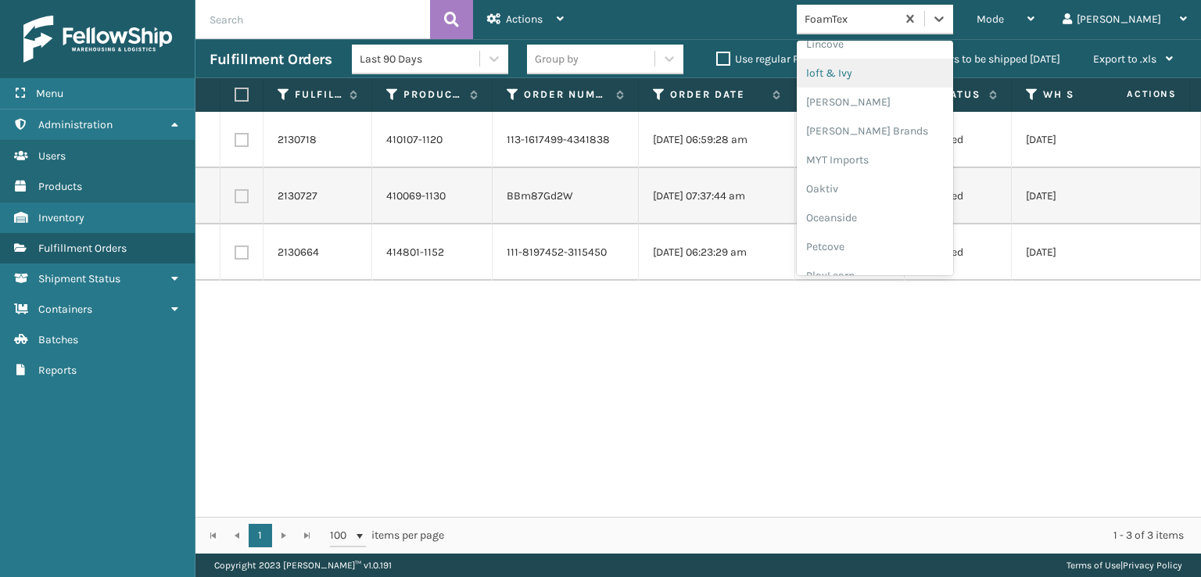
scroll to position [784, 0]
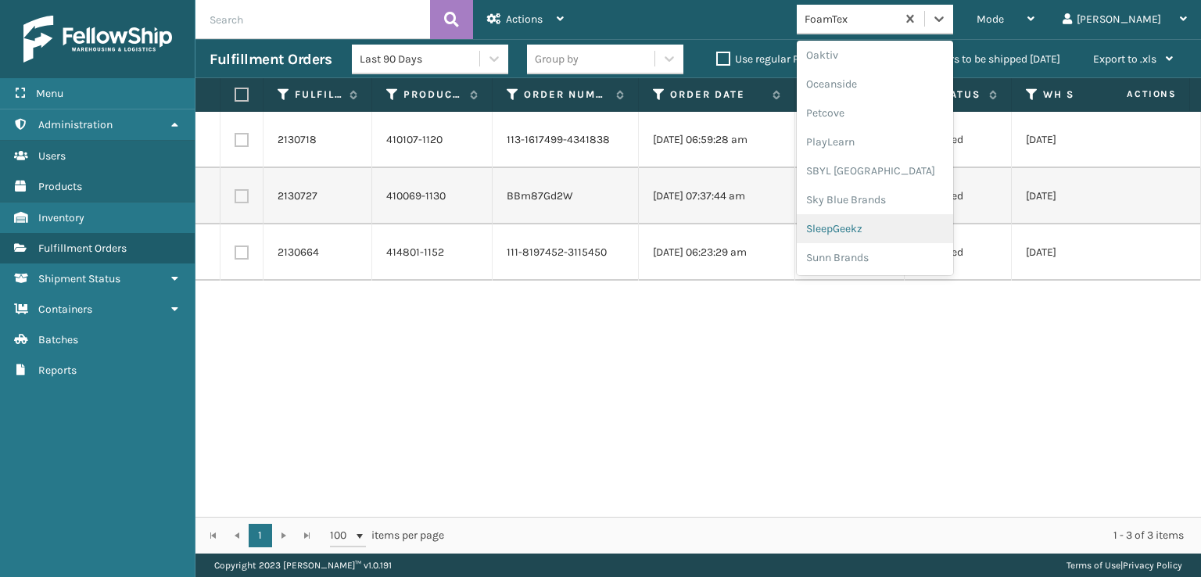
click at [914, 220] on div "SleepGeekz" at bounding box center [874, 228] width 156 height 29
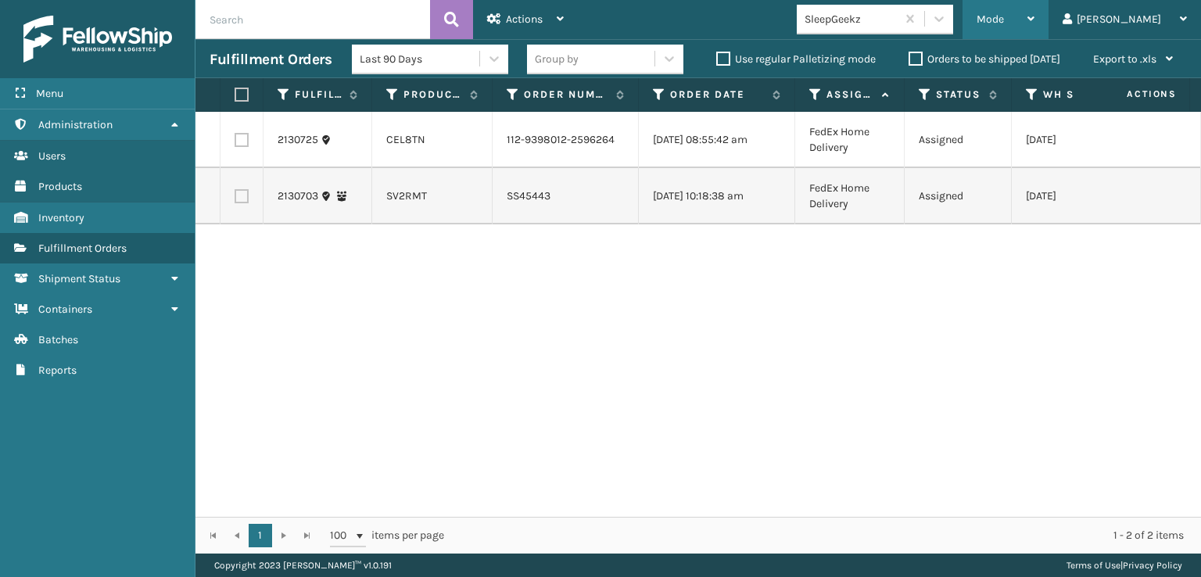
click at [1004, 13] on span "Mode" at bounding box center [989, 19] width 27 height 13
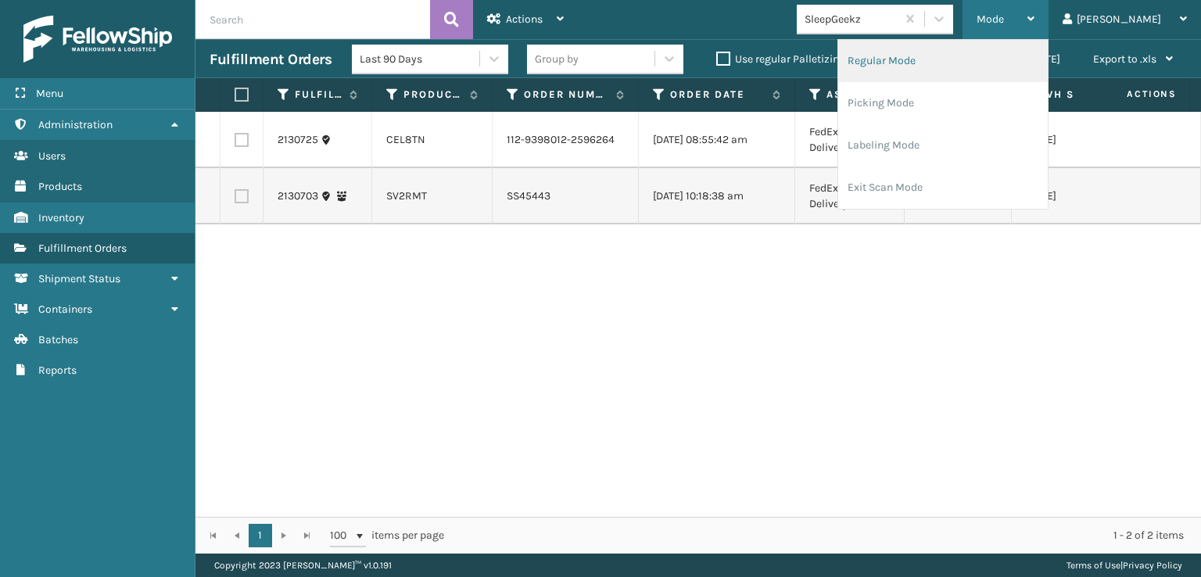
click at [940, 56] on li "Regular Mode" at bounding box center [942, 61] width 209 height 42
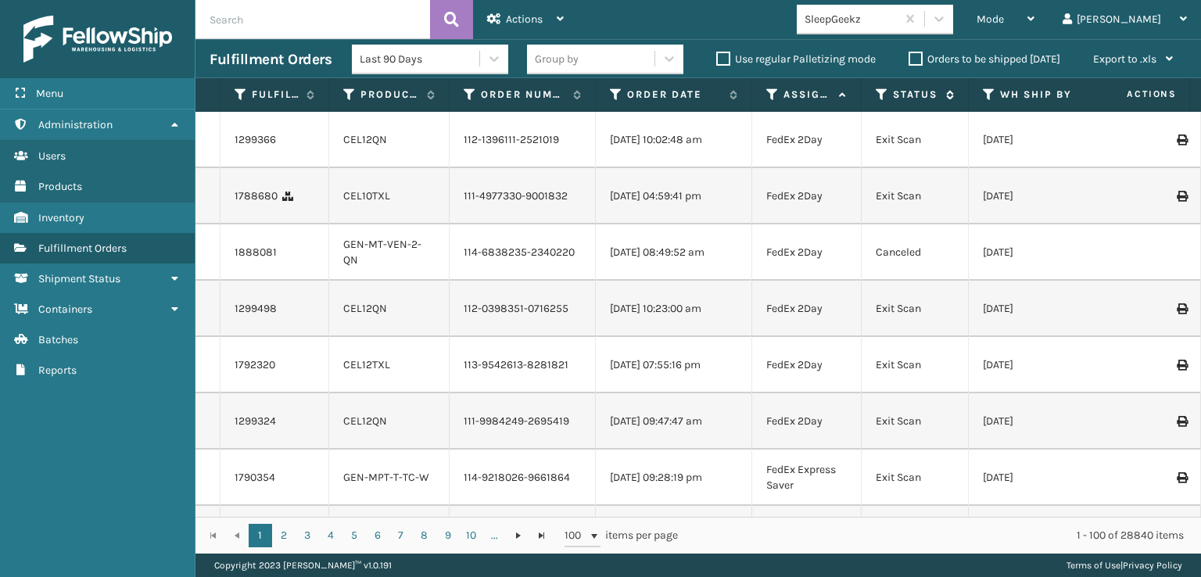
click at [882, 91] on icon at bounding box center [881, 95] width 13 height 14
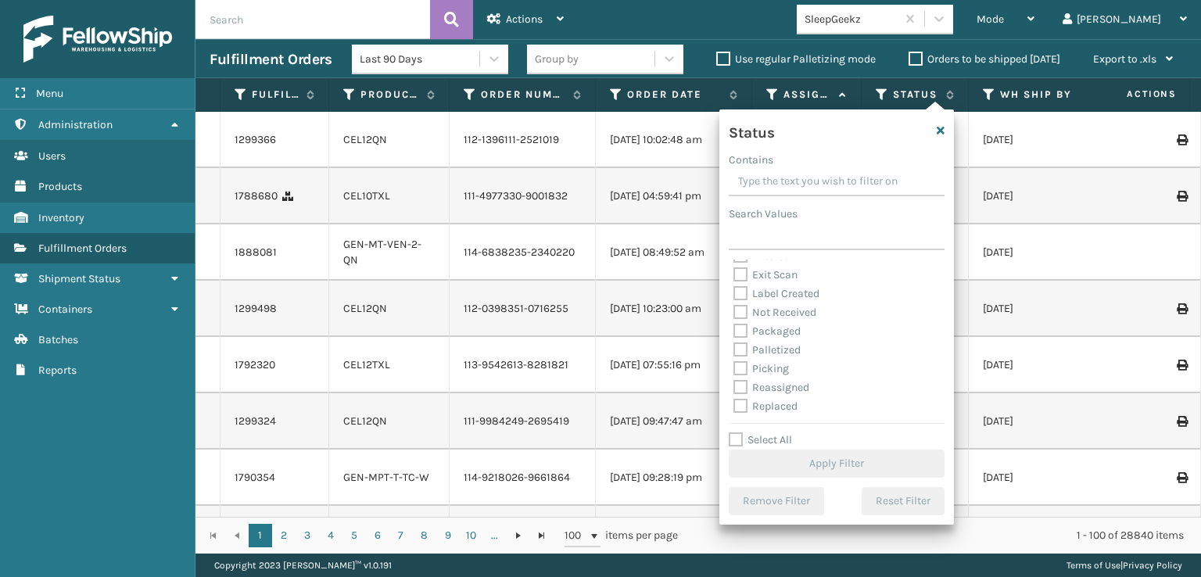
scroll to position [78, 0]
click at [739, 342] on label "Picking" at bounding box center [760, 340] width 55 height 13
click at [734, 342] on input "Picking" at bounding box center [733, 336] width 1 height 10
checkbox input "true"
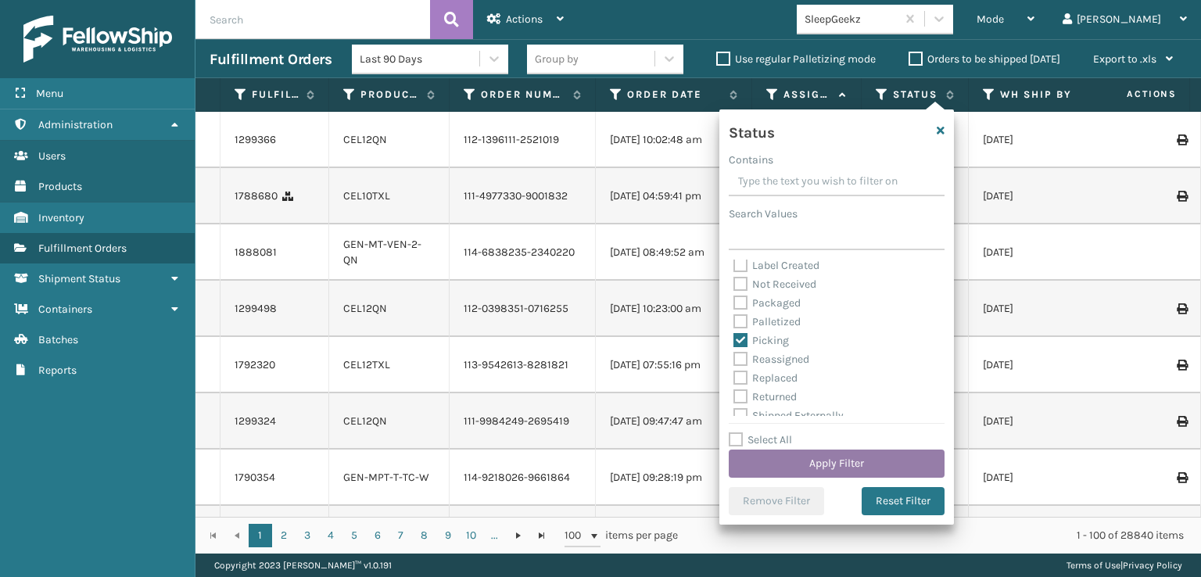
click at [773, 458] on button "Apply Filter" at bounding box center [836, 463] width 216 height 28
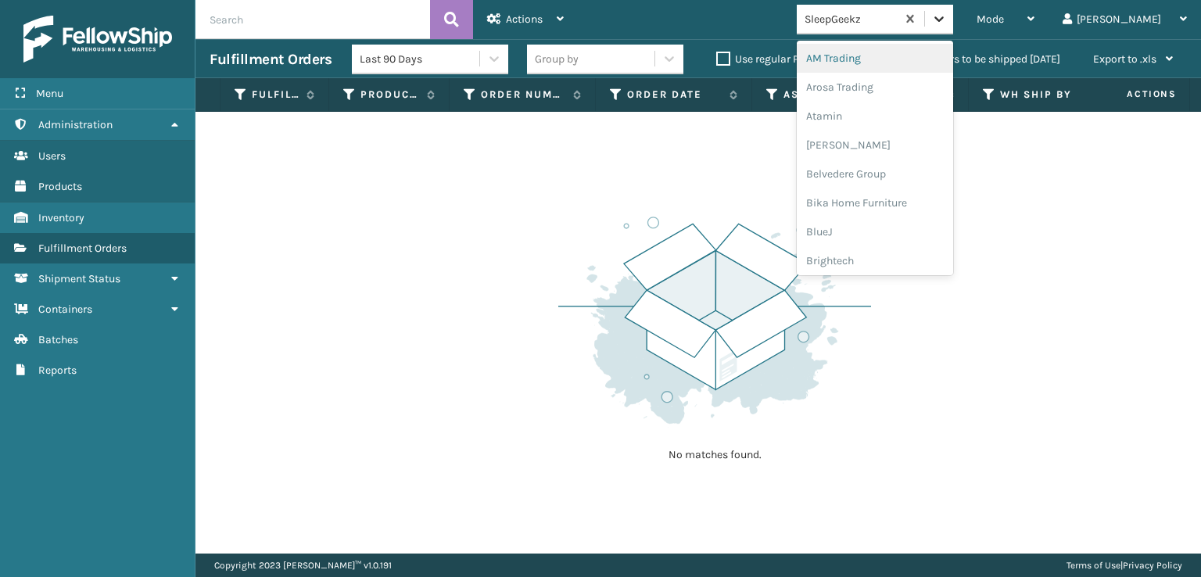
click at [947, 19] on icon at bounding box center [939, 19] width 16 height 16
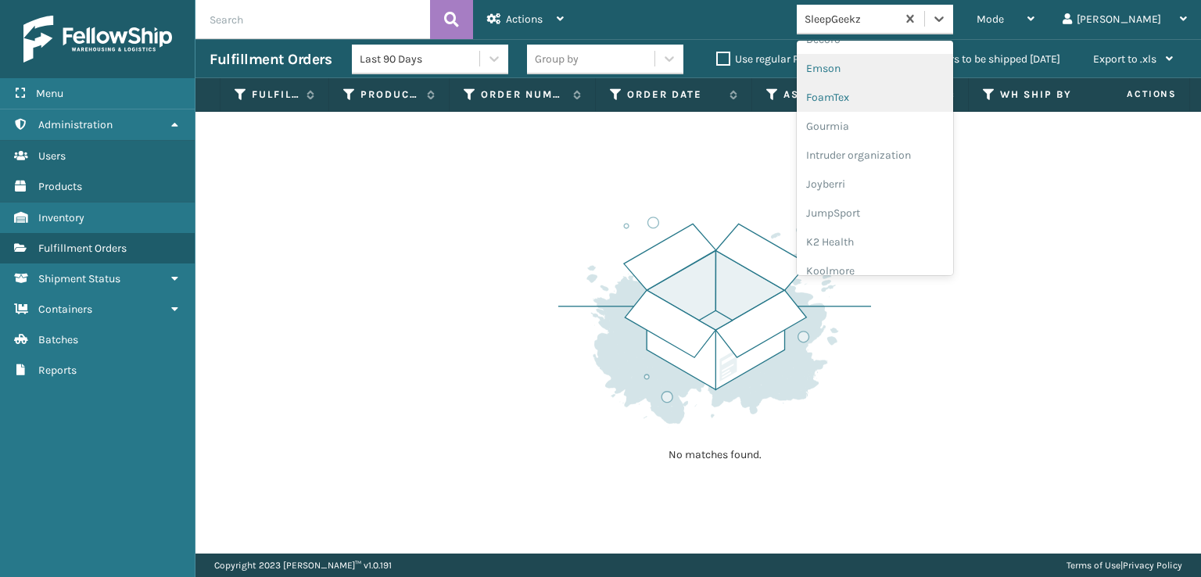
scroll to position [313, 0]
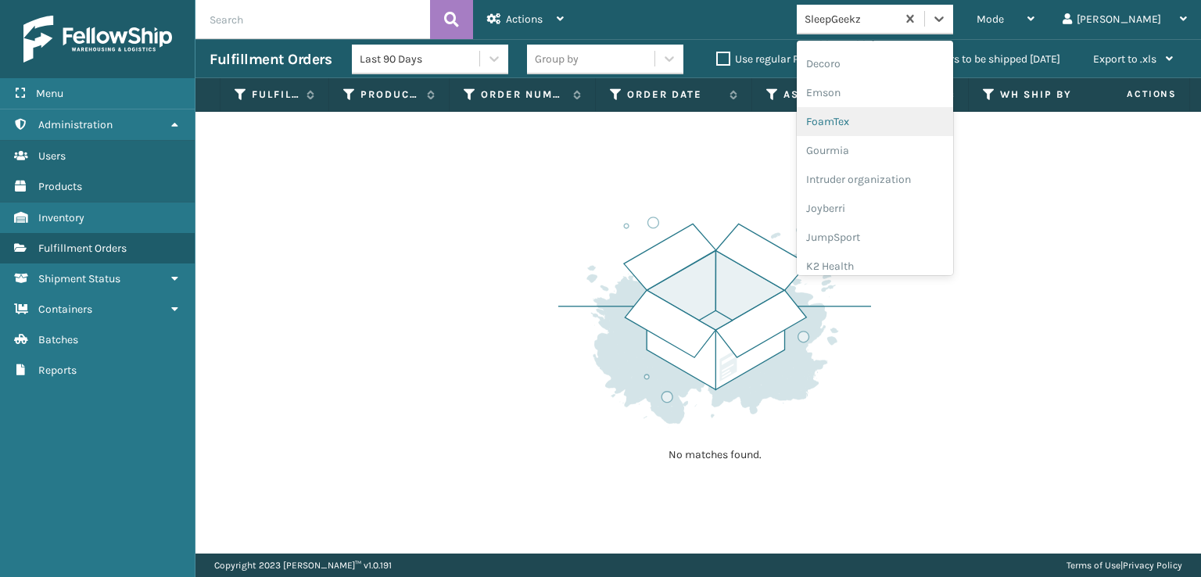
click at [892, 123] on div "FoamTex" at bounding box center [874, 121] width 156 height 29
click at [947, 13] on icon at bounding box center [939, 19] width 16 height 16
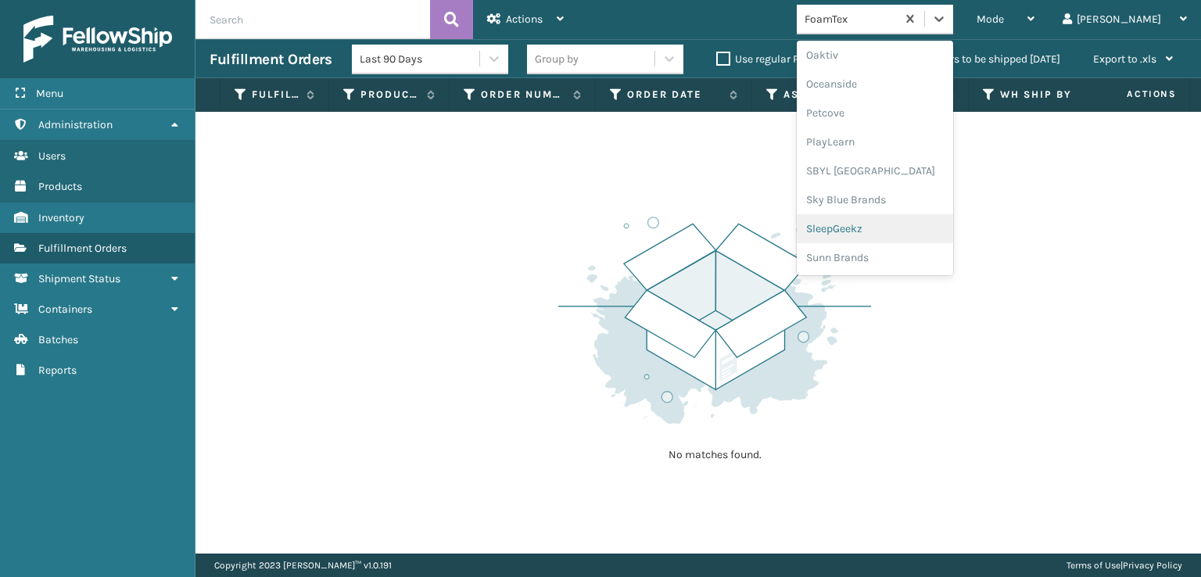
click at [881, 226] on div "SleepGeekz" at bounding box center [874, 228] width 156 height 29
click at [953, 22] on div at bounding box center [939, 19] width 28 height 28
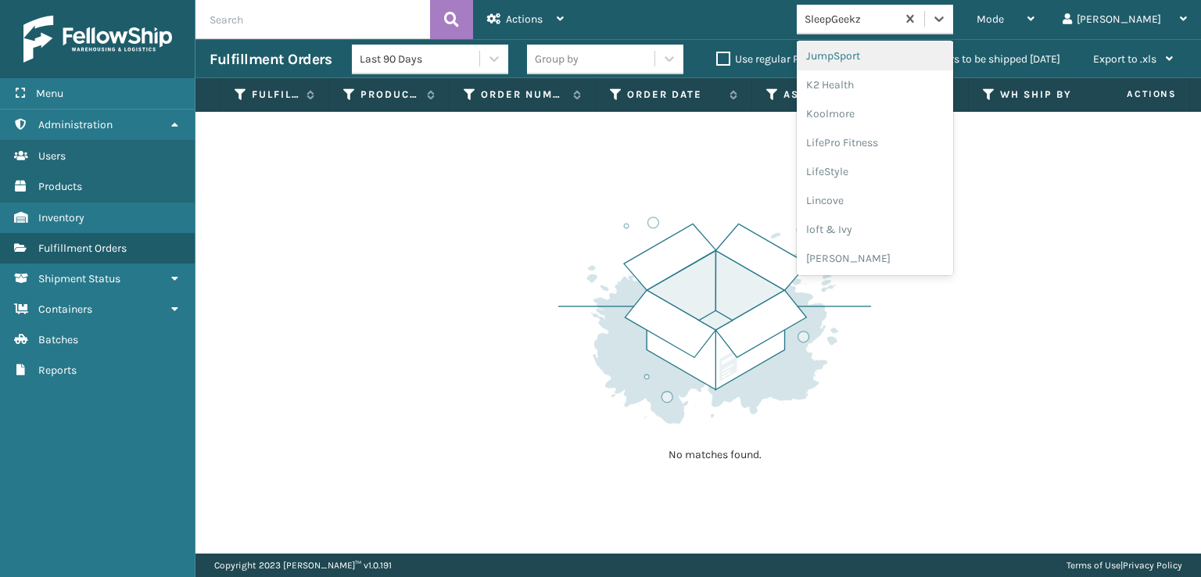
scroll to position [570, 0]
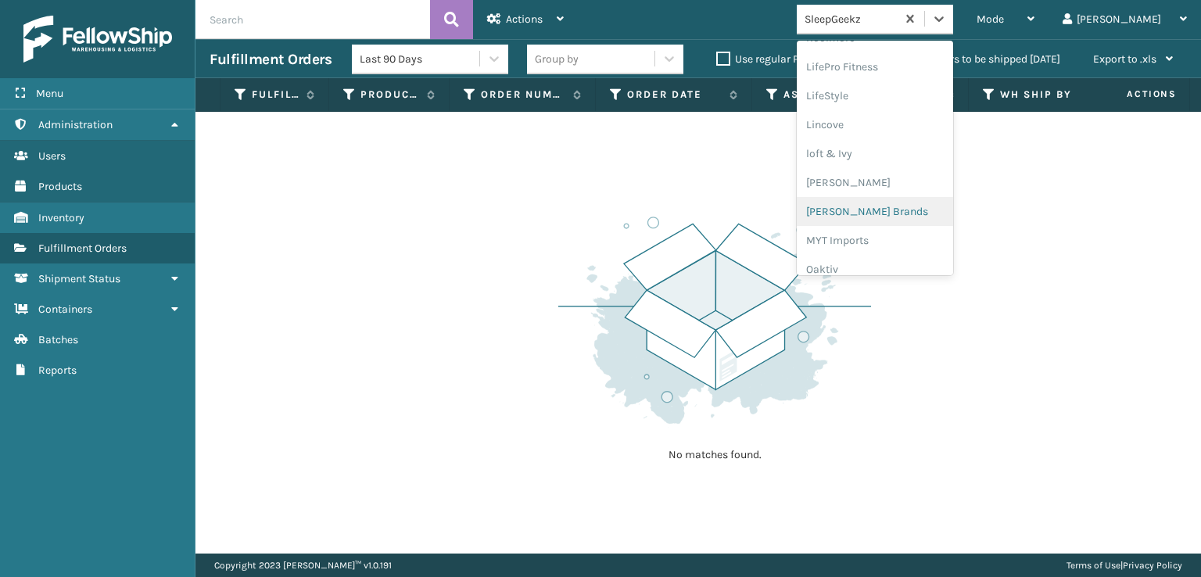
click at [875, 210] on div "[PERSON_NAME] Brands" at bounding box center [874, 211] width 156 height 29
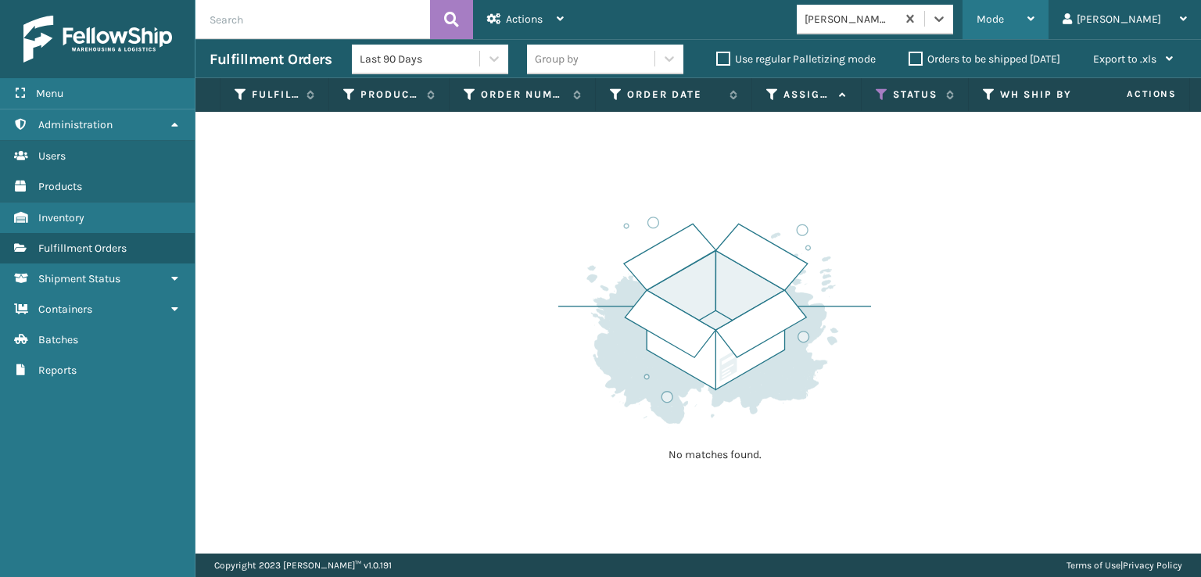
click at [1004, 13] on span "Mode" at bounding box center [989, 19] width 27 height 13
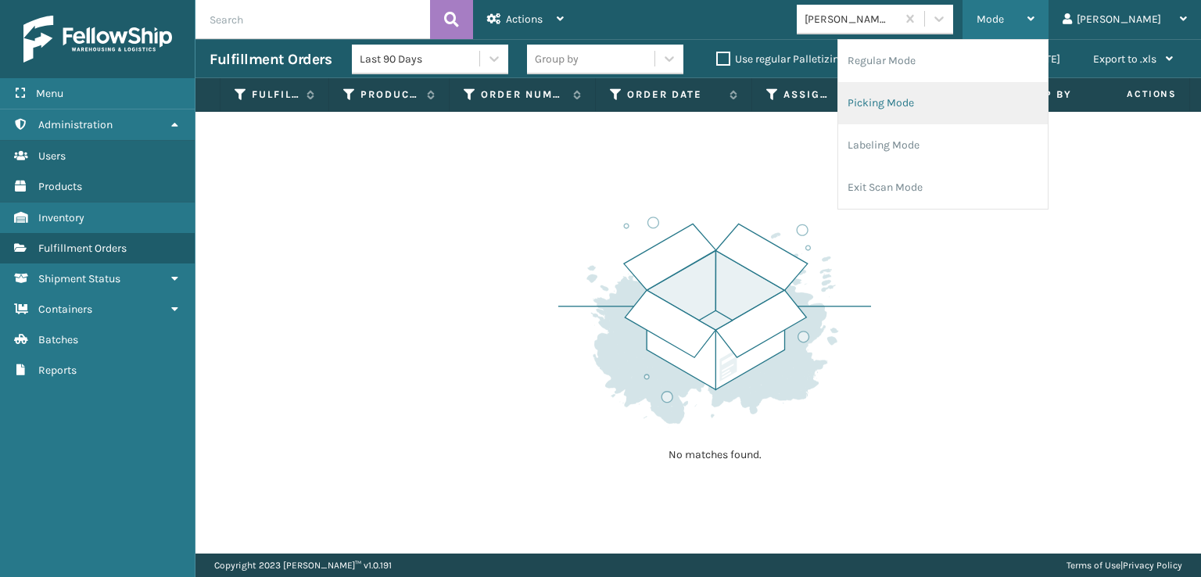
click at [945, 101] on li "Picking Mode" at bounding box center [942, 103] width 209 height 42
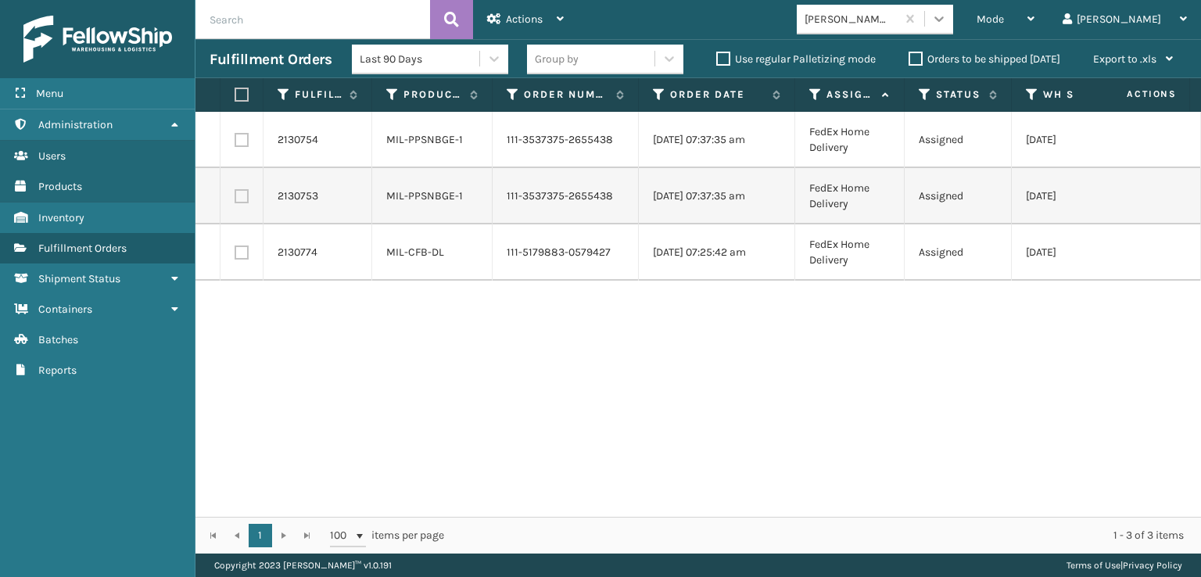
click at [943, 19] on icon at bounding box center [938, 18] width 9 height 5
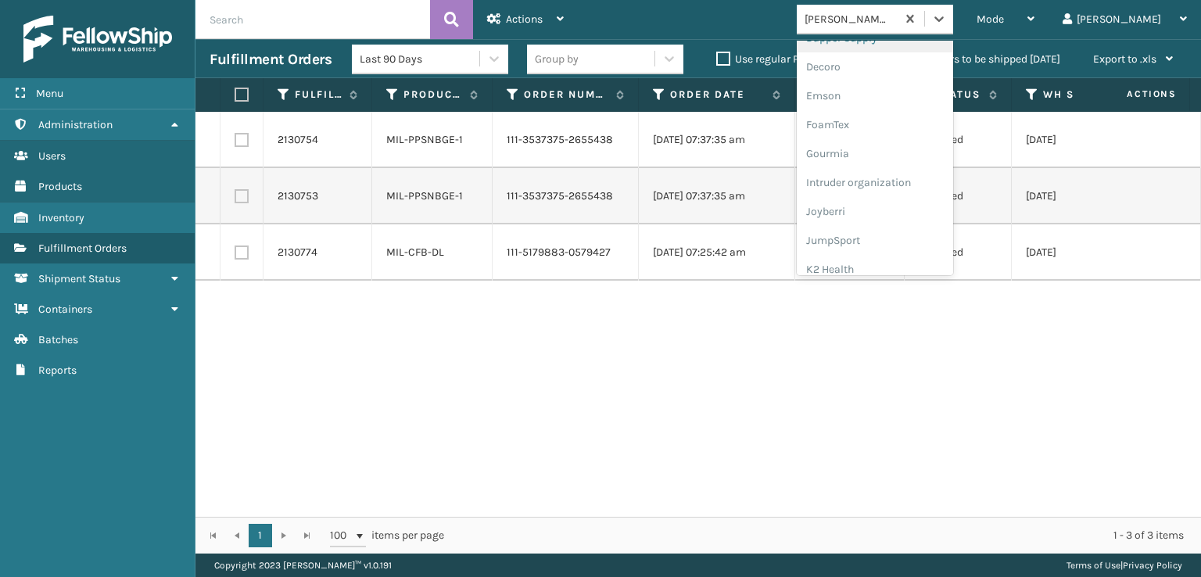
scroll to position [313, 0]
click at [885, 123] on div "FoamTex" at bounding box center [874, 121] width 156 height 29
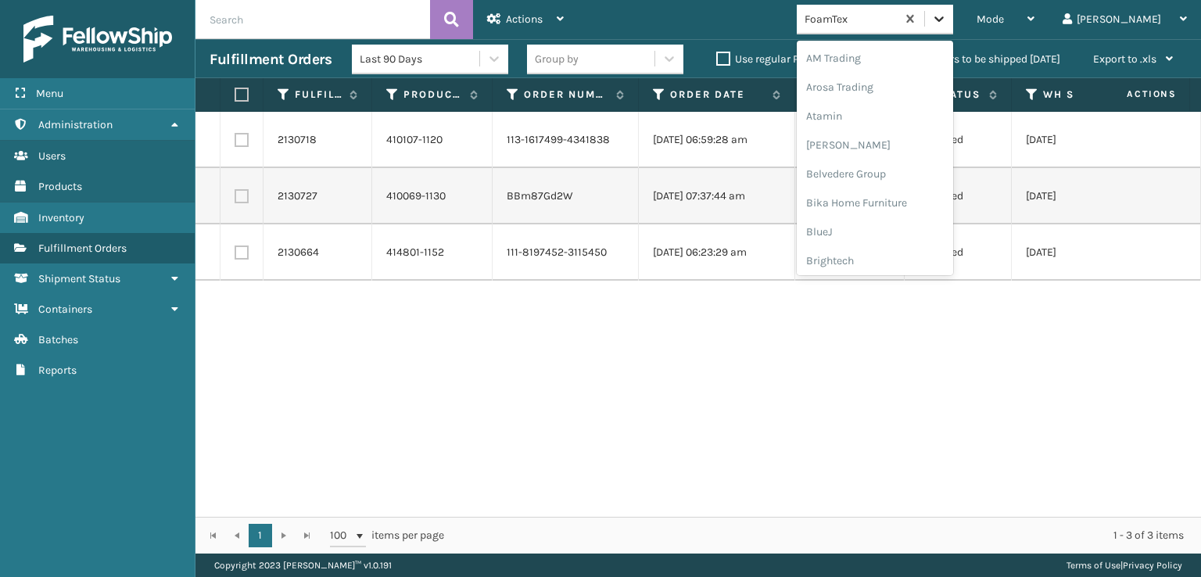
click at [943, 18] on icon at bounding box center [938, 18] width 9 height 5
click at [887, 165] on div "SBYL [GEOGRAPHIC_DATA]" at bounding box center [874, 170] width 156 height 29
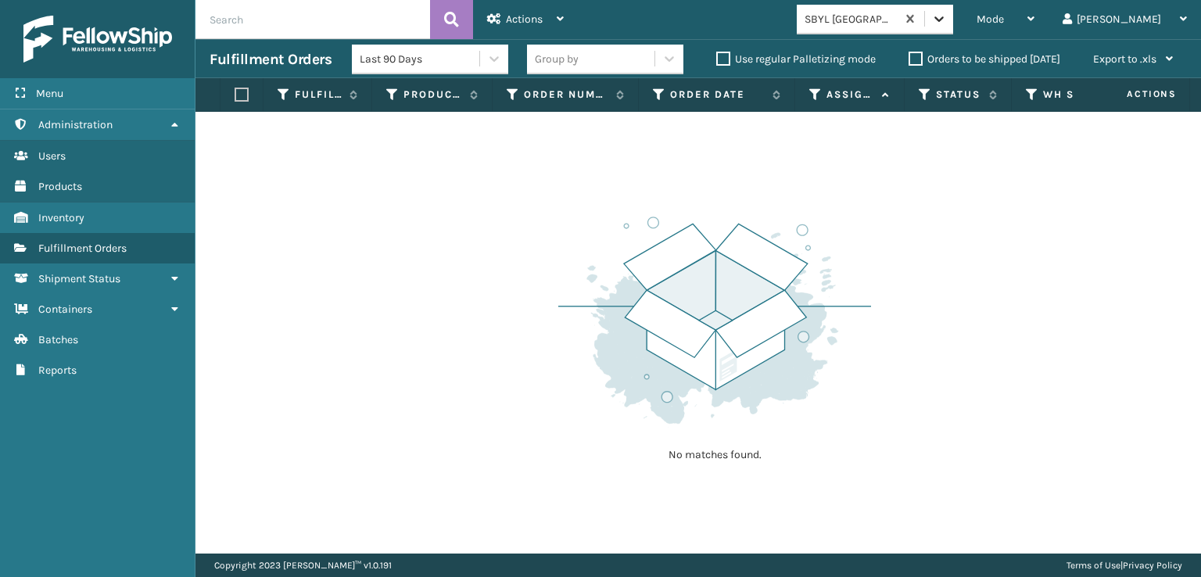
click at [947, 26] on icon at bounding box center [939, 19] width 16 height 16
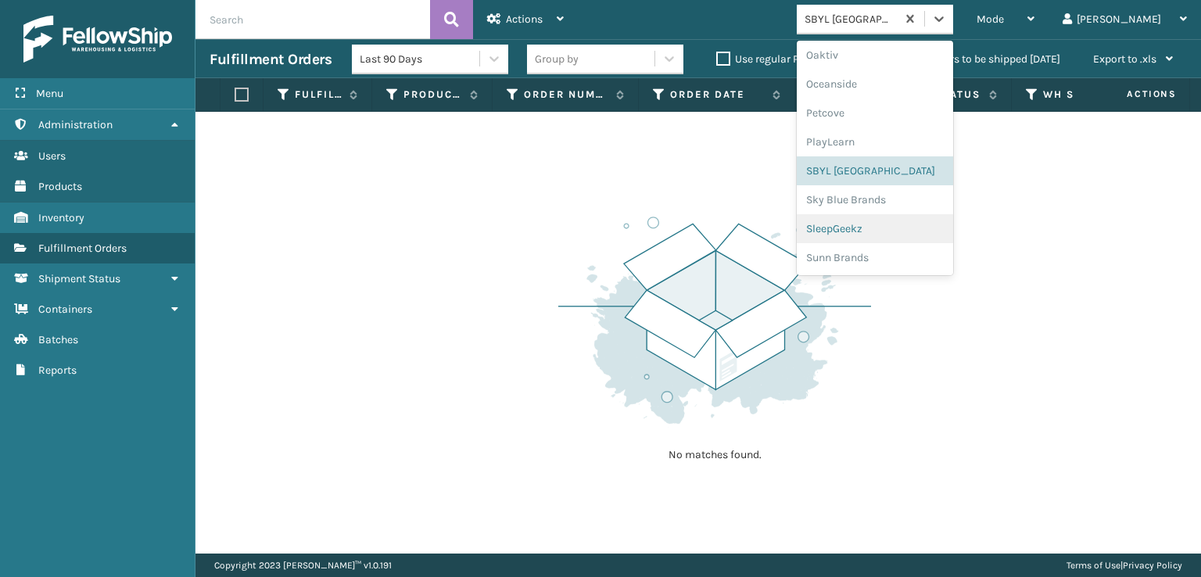
click at [897, 229] on div "SleepGeekz" at bounding box center [874, 228] width 156 height 29
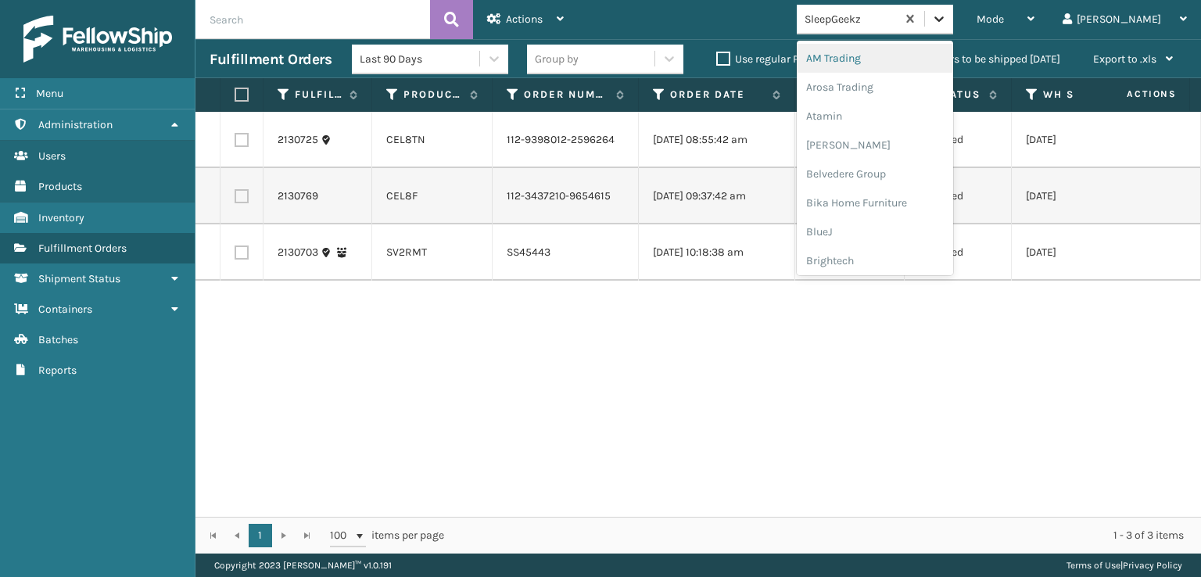
click at [953, 13] on div at bounding box center [939, 19] width 28 height 28
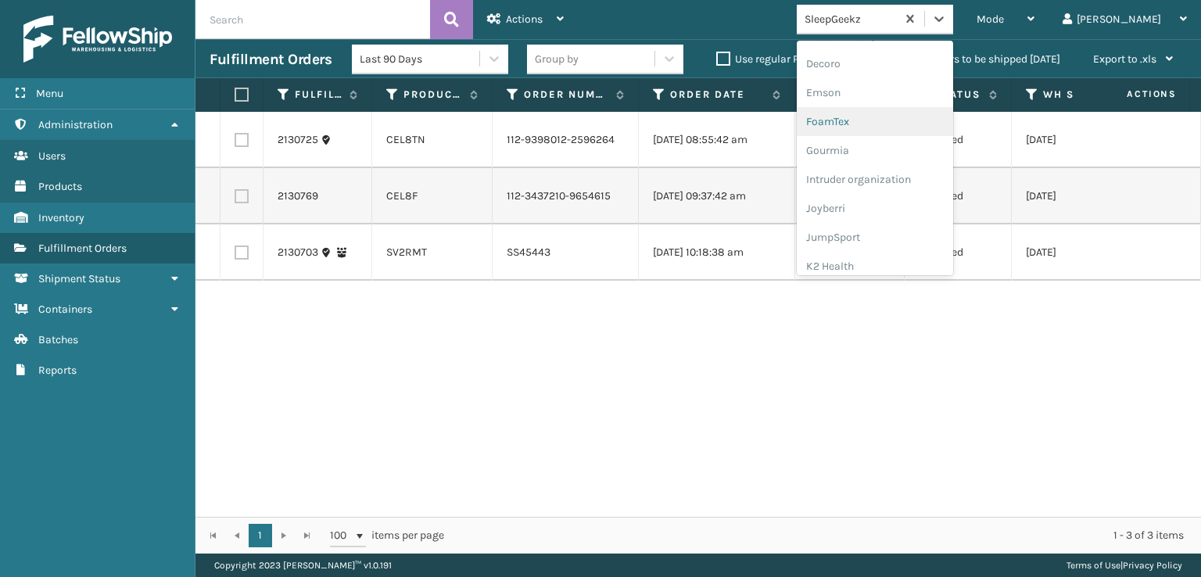
click at [886, 117] on div "FoamTex" at bounding box center [874, 121] width 156 height 29
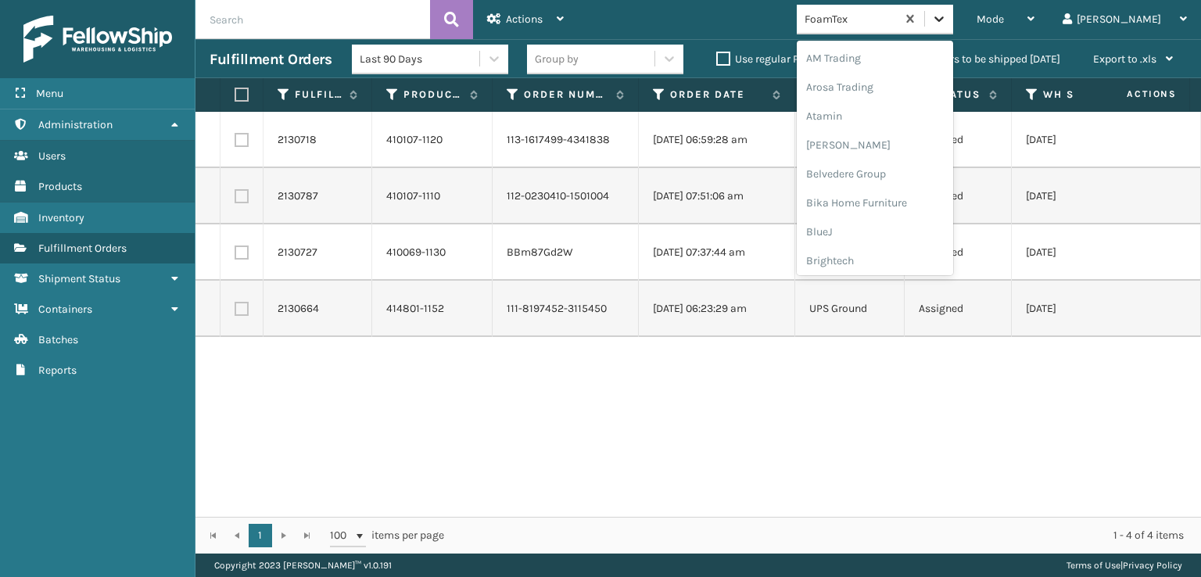
click at [947, 17] on icon at bounding box center [939, 19] width 16 height 16
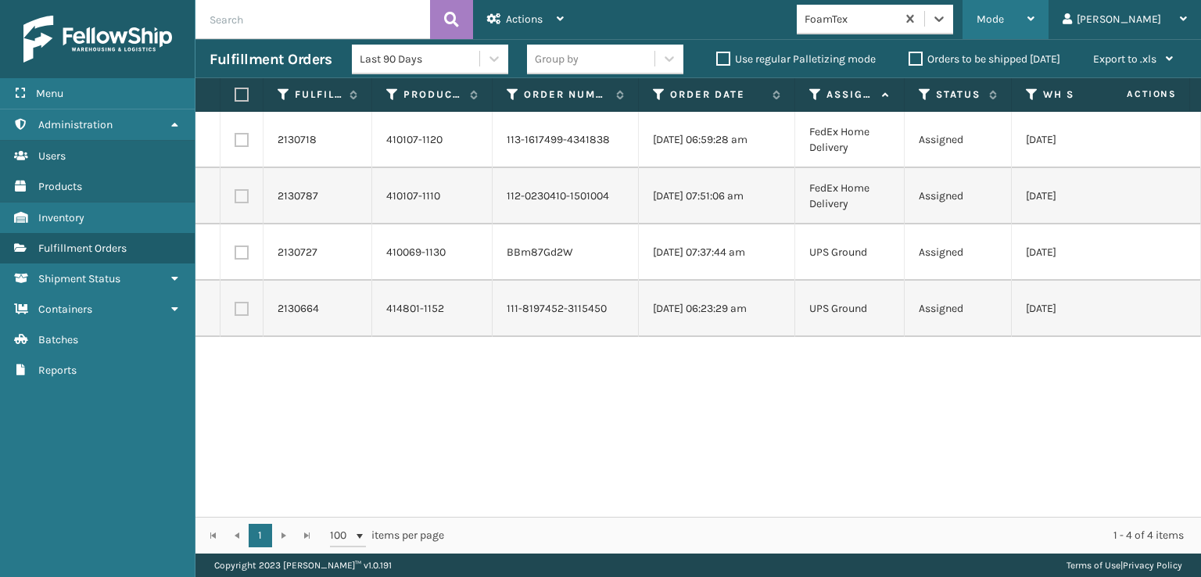
click at [1034, 9] on div "Mode" at bounding box center [1005, 19] width 58 height 39
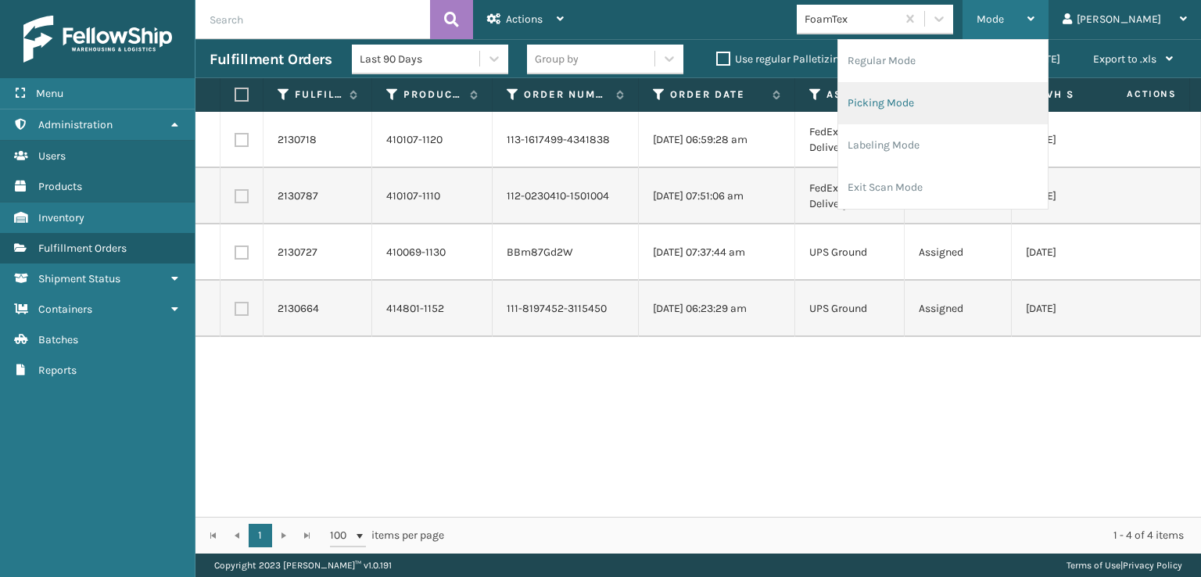
click at [960, 103] on li "Picking Mode" at bounding box center [942, 103] width 209 height 42
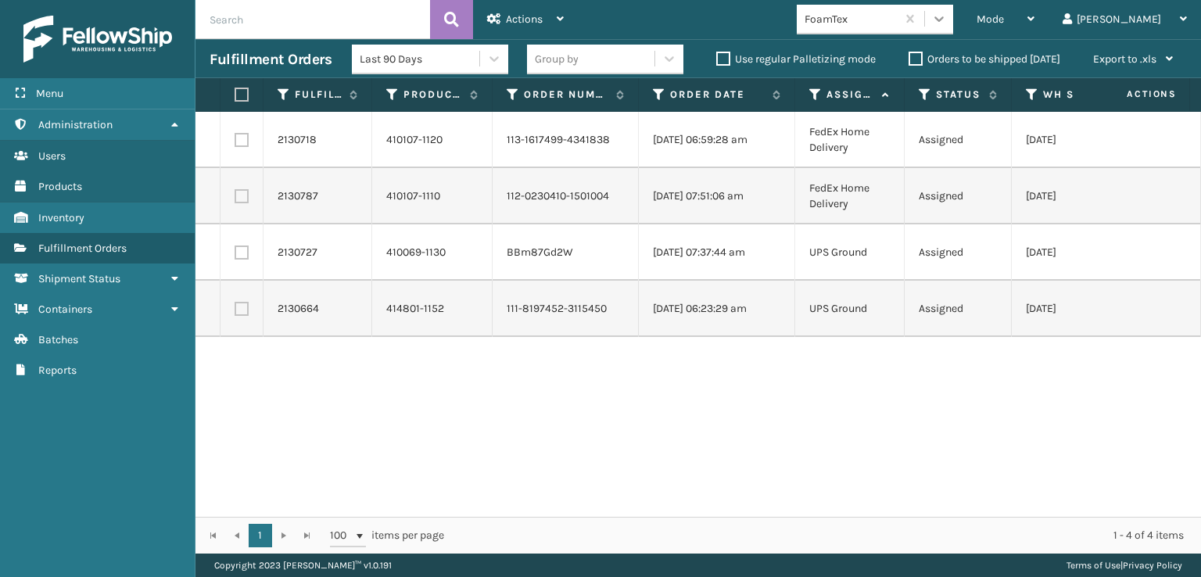
click at [953, 27] on div at bounding box center [939, 19] width 28 height 28
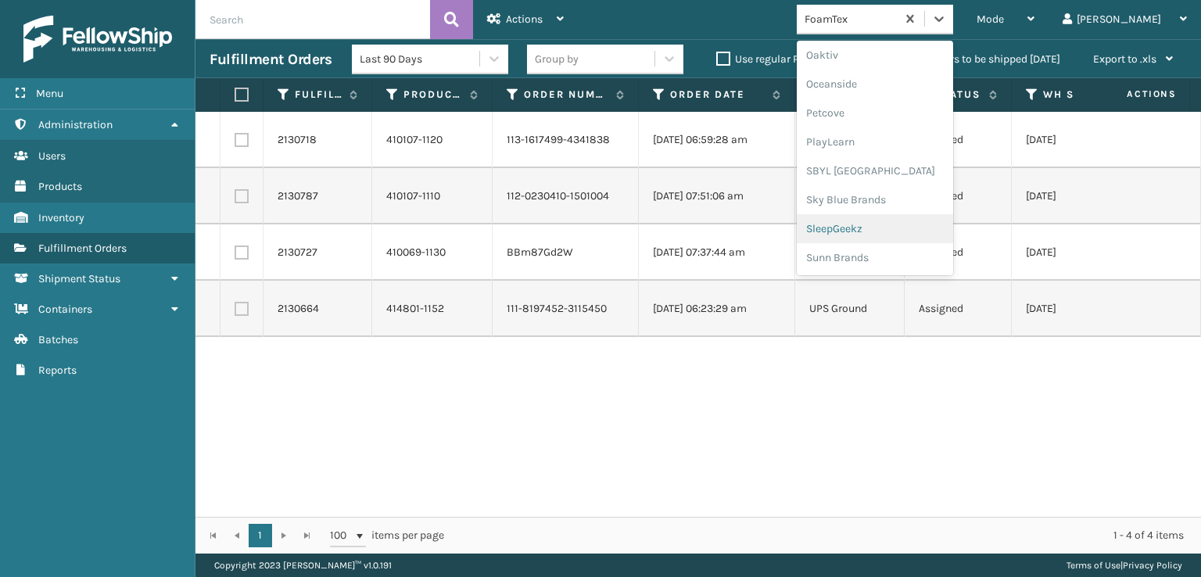
click at [899, 231] on div "SleepGeekz" at bounding box center [874, 228] width 156 height 29
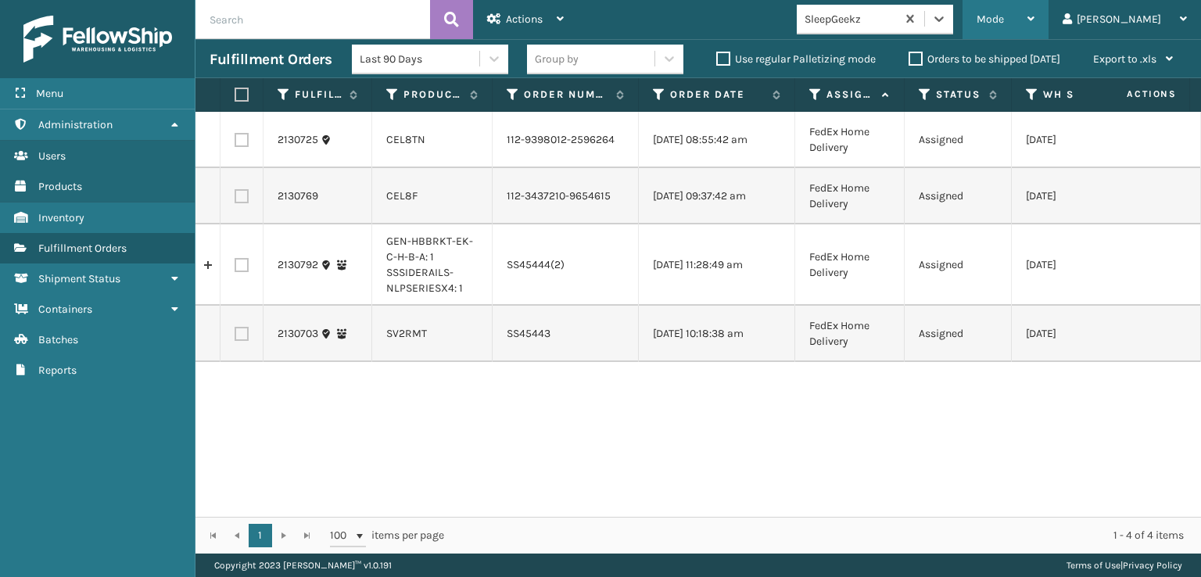
click at [1004, 16] on span "Mode" at bounding box center [989, 19] width 27 height 13
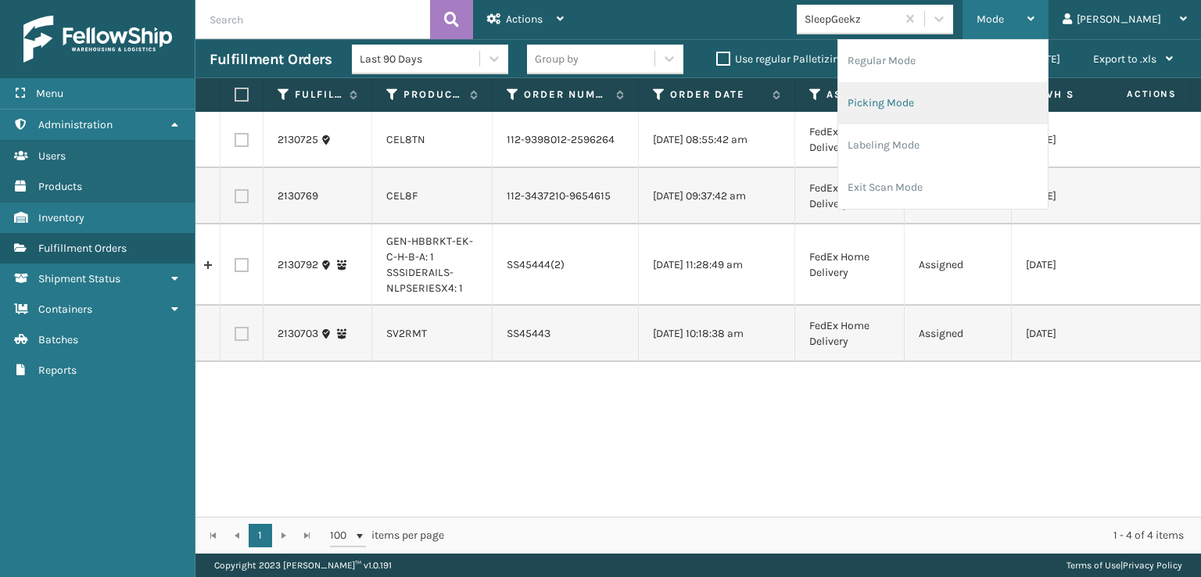
click at [922, 98] on li "Picking Mode" at bounding box center [942, 103] width 209 height 42
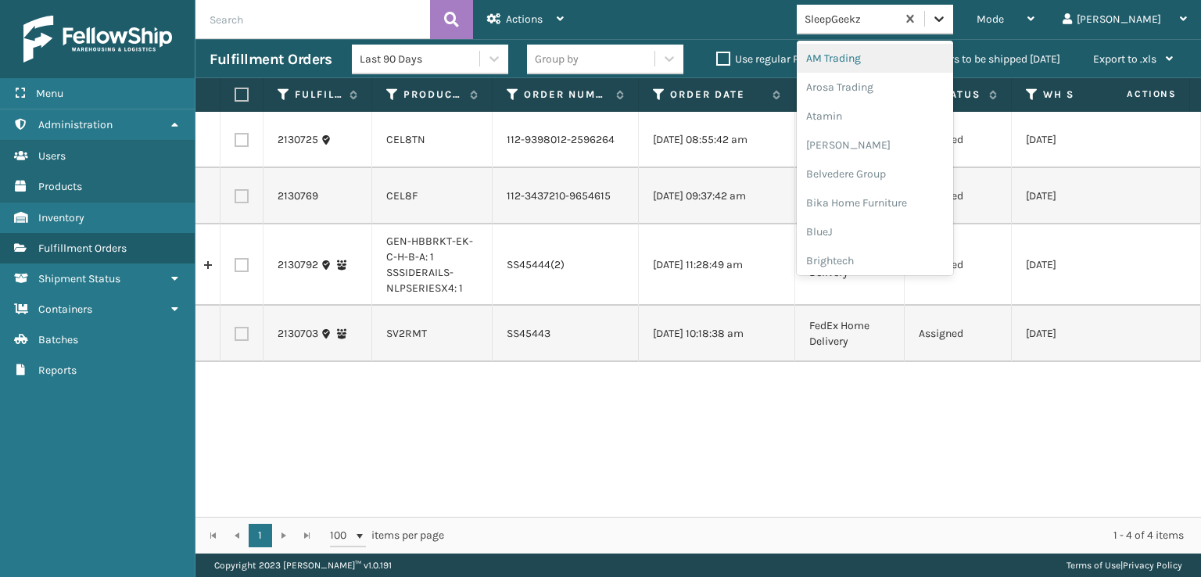
click at [947, 24] on icon at bounding box center [939, 19] width 16 height 16
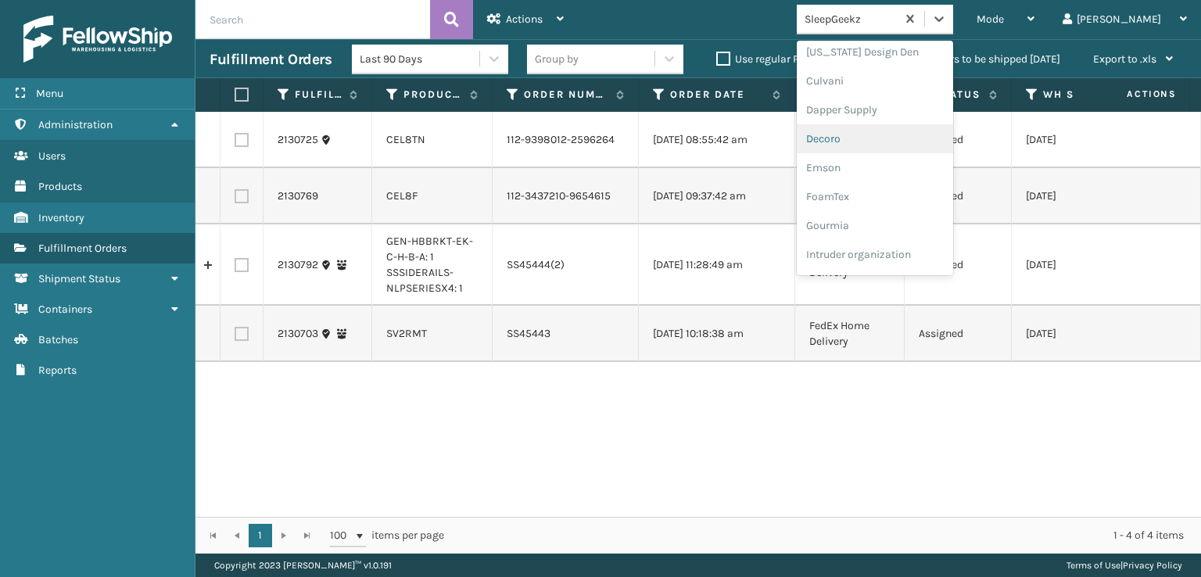
scroll to position [313, 0]
click at [888, 123] on div "FoamTex" at bounding box center [874, 121] width 156 height 29
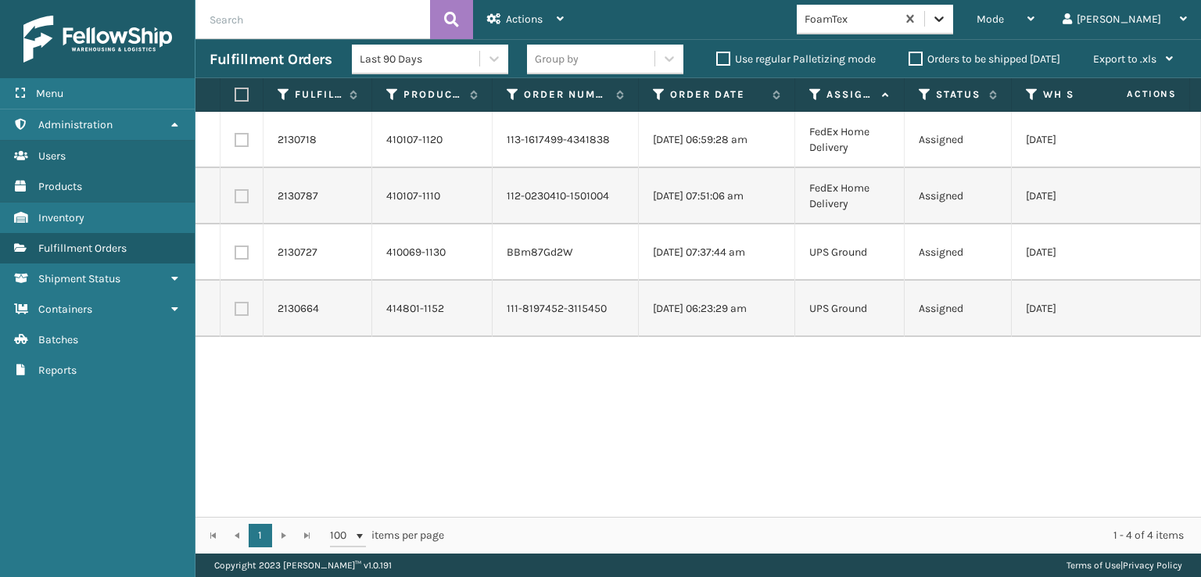
click at [953, 27] on div at bounding box center [939, 19] width 28 height 28
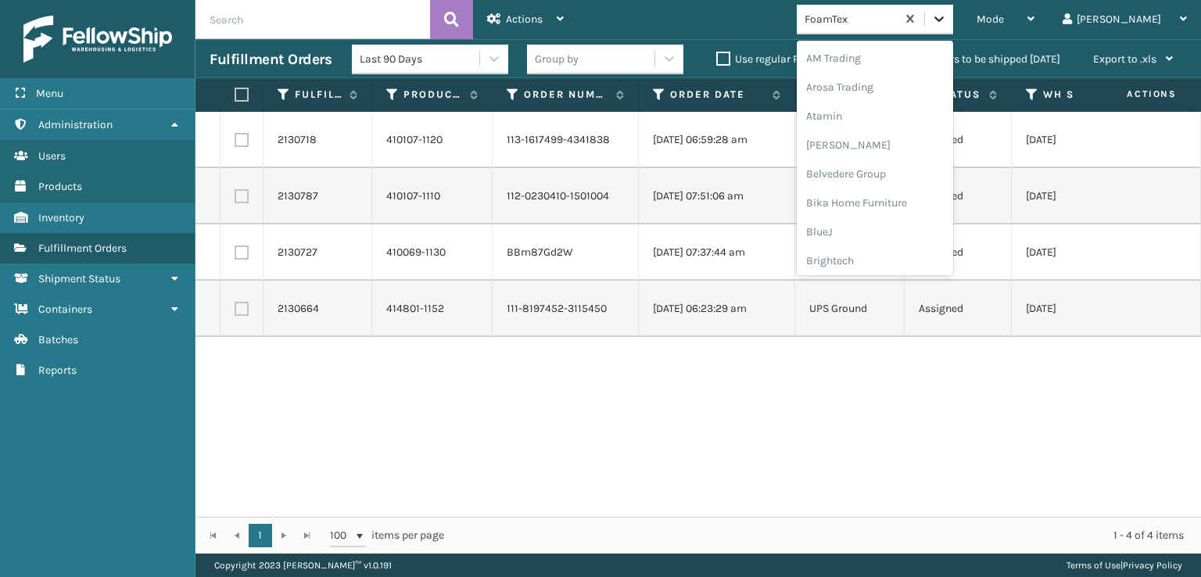
scroll to position [183, 0]
click at [912, 257] on div "FoamTex" at bounding box center [874, 251] width 156 height 29
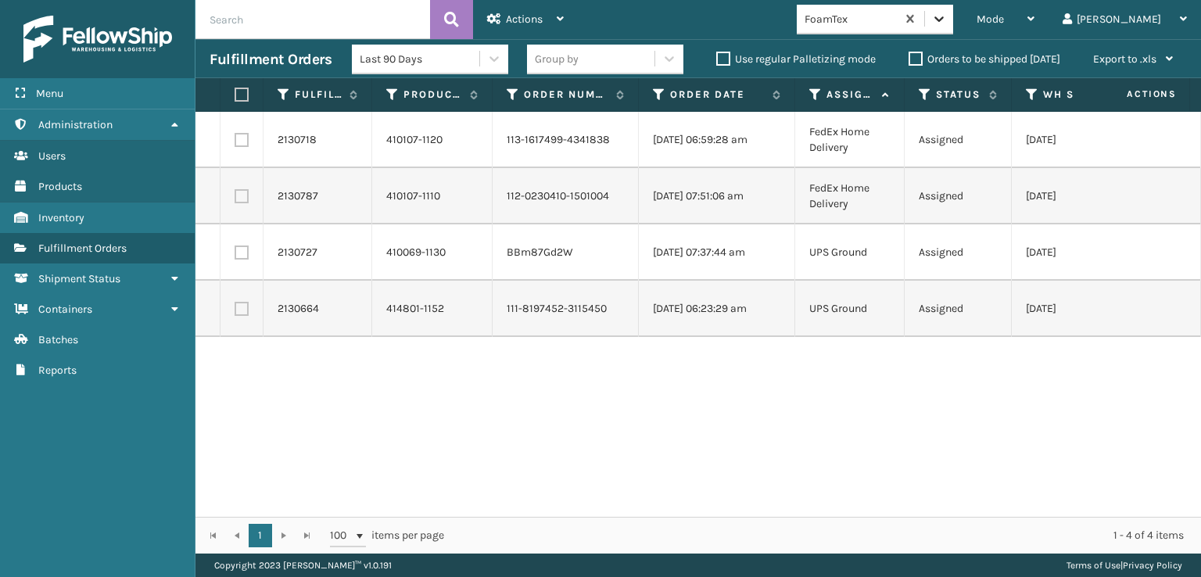
click at [943, 20] on icon at bounding box center [938, 18] width 9 height 5
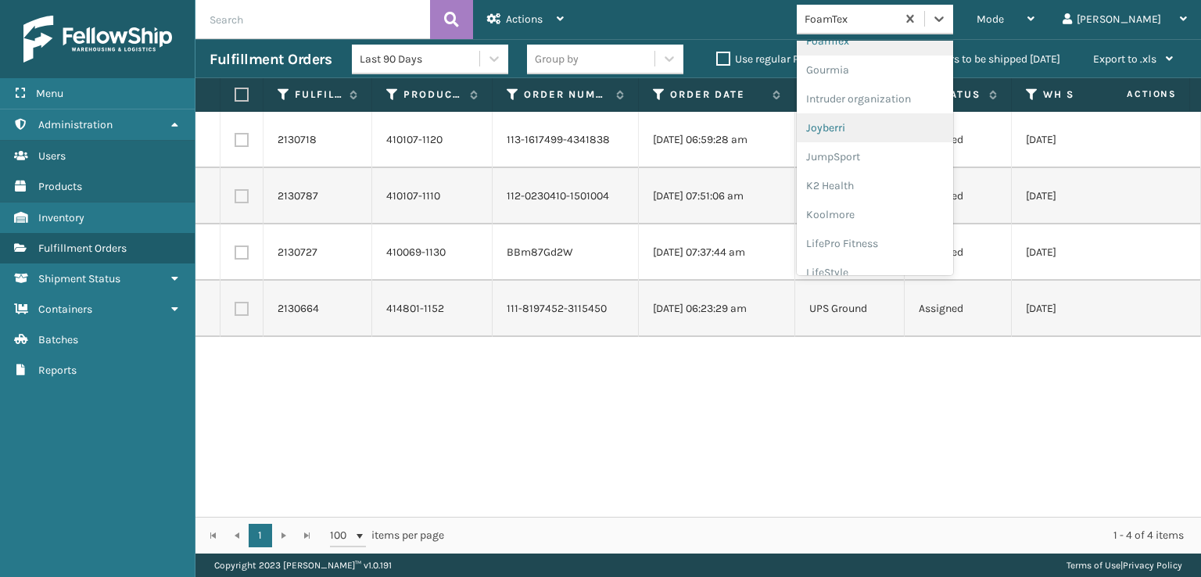
scroll to position [417, 0]
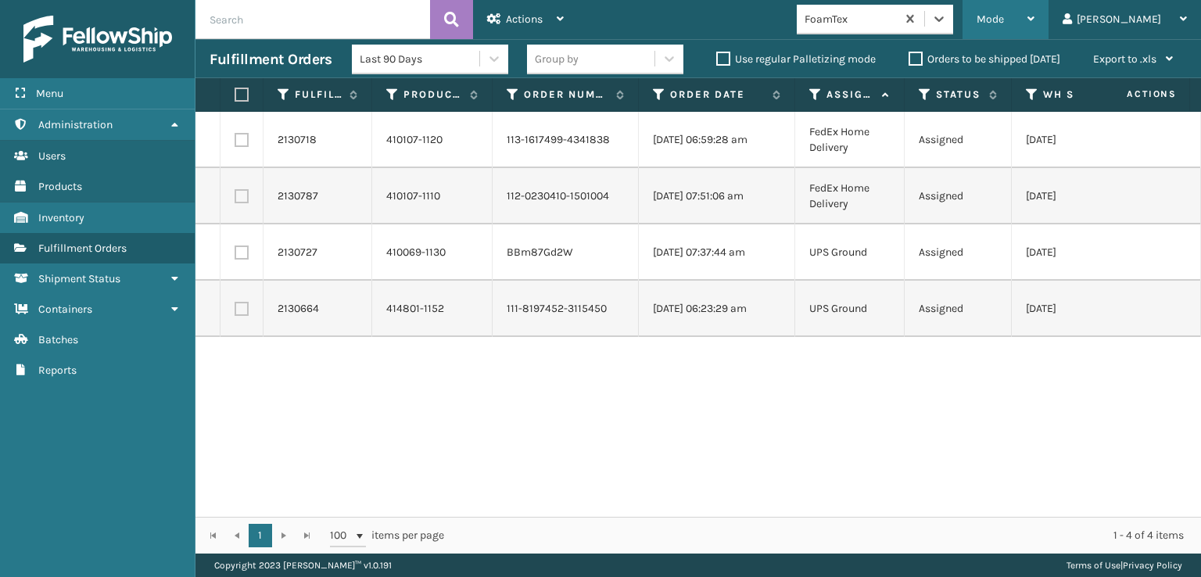
click at [1034, 4] on div "Mode" at bounding box center [1005, 19] width 58 height 39
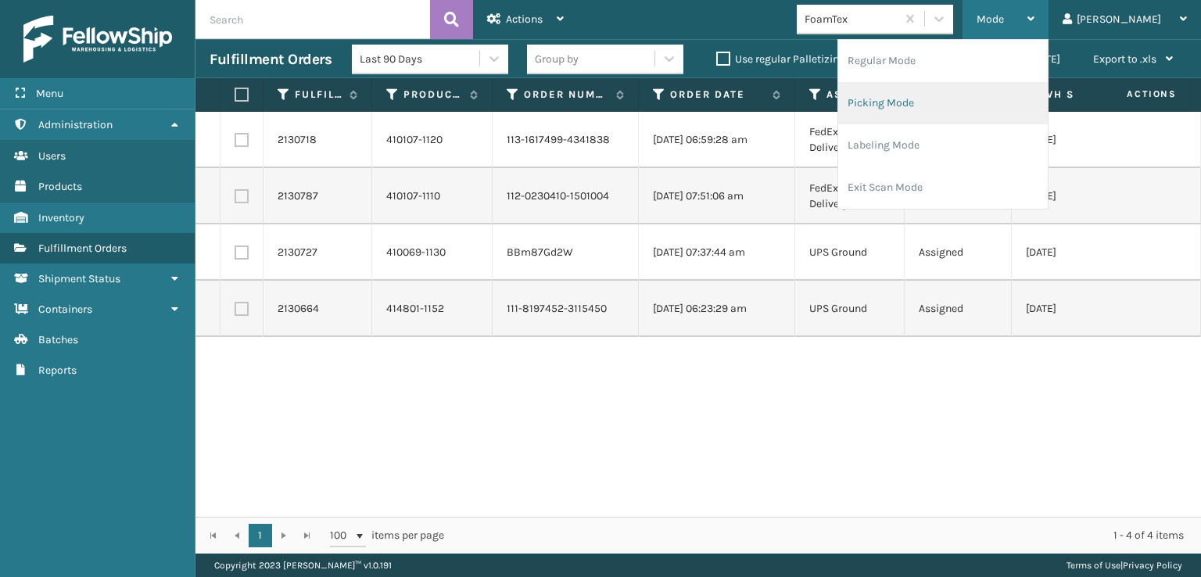
click at [926, 107] on li "Picking Mode" at bounding box center [942, 103] width 209 height 42
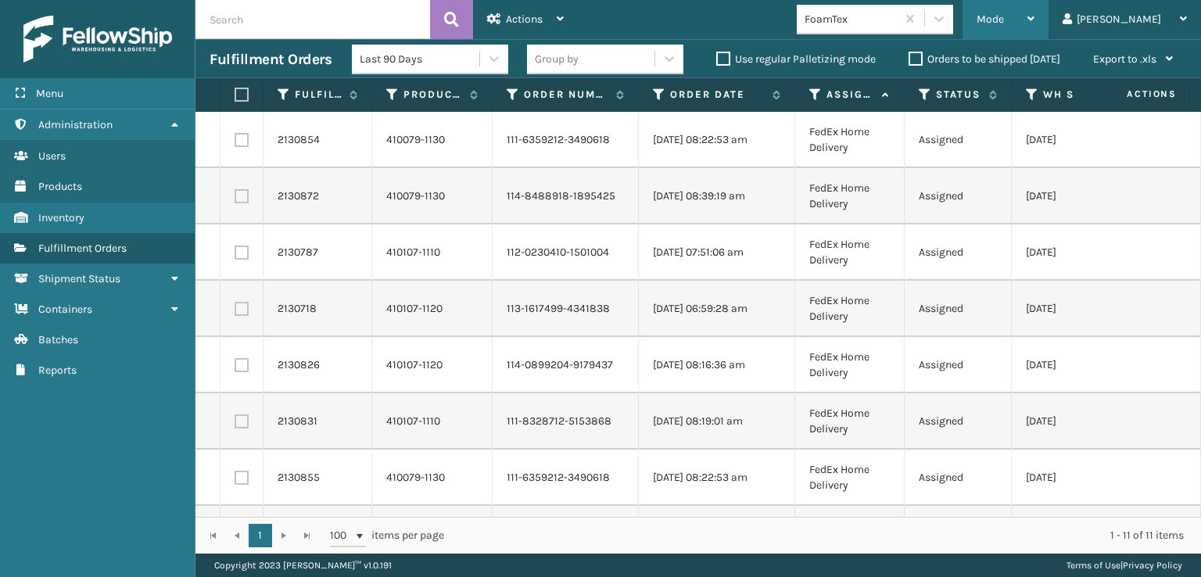
click at [1034, 13] on div "Mode" at bounding box center [1005, 19] width 58 height 39
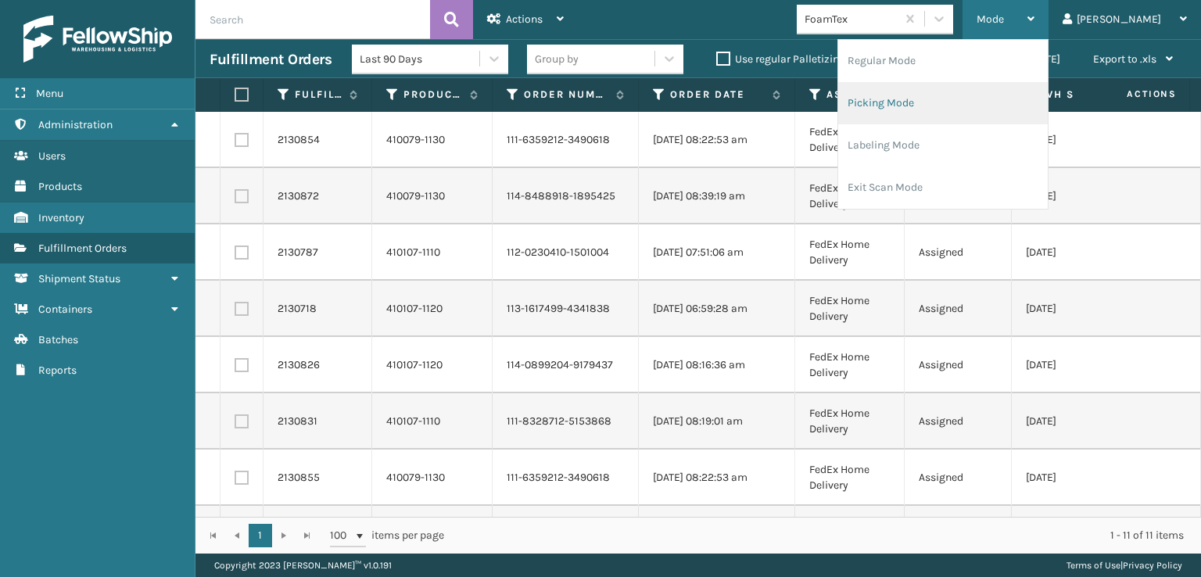
click at [946, 98] on li "Picking Mode" at bounding box center [942, 103] width 209 height 42
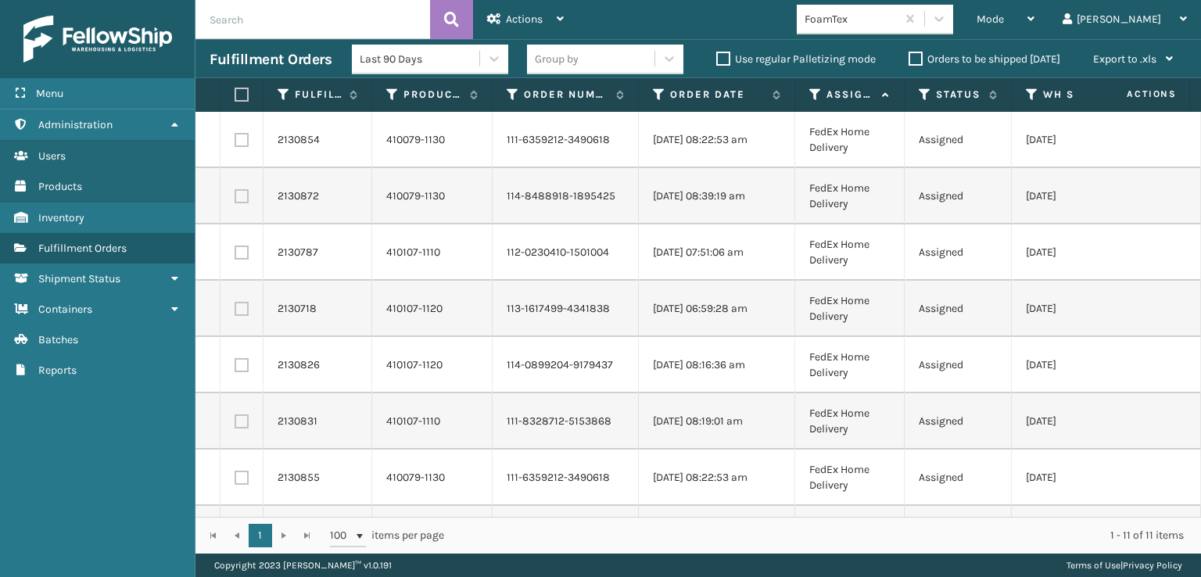
click at [244, 98] on label at bounding box center [238, 95] width 9 height 14
click at [235, 98] on input "checkbox" at bounding box center [234, 95] width 1 height 10
checkbox input "true"
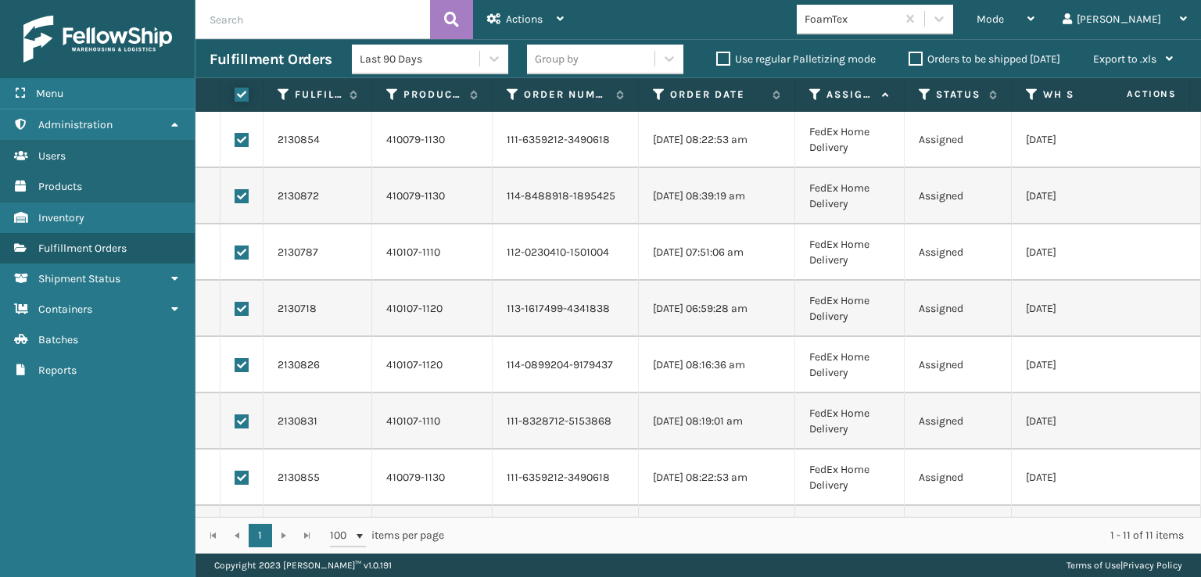
checkbox input "true"
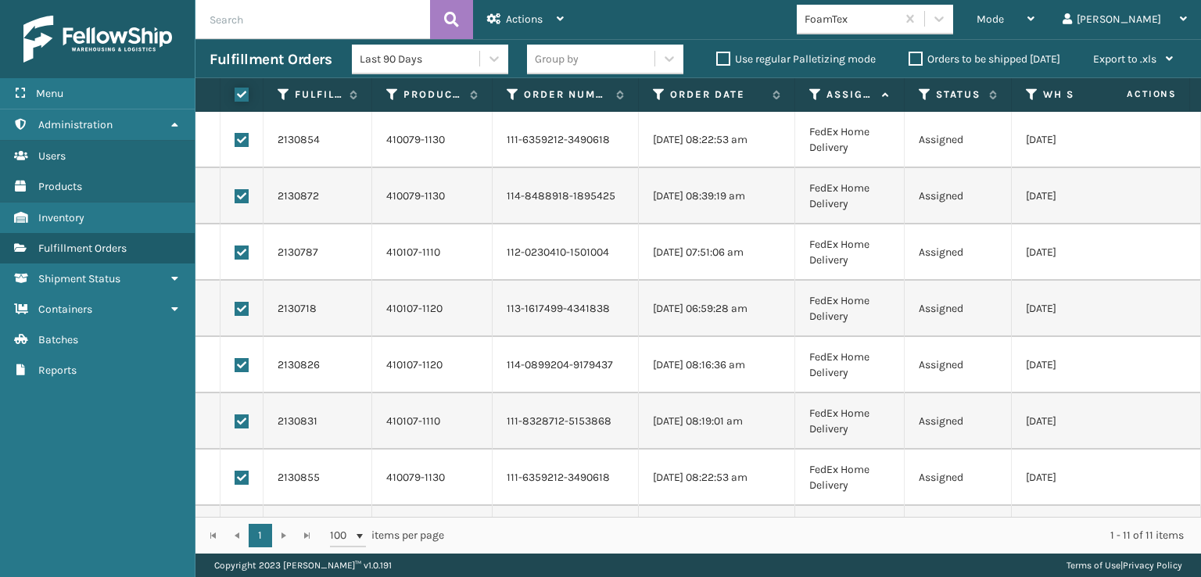
checkbox input "true"
click at [514, 20] on span "Actions" at bounding box center [524, 19] width 37 height 13
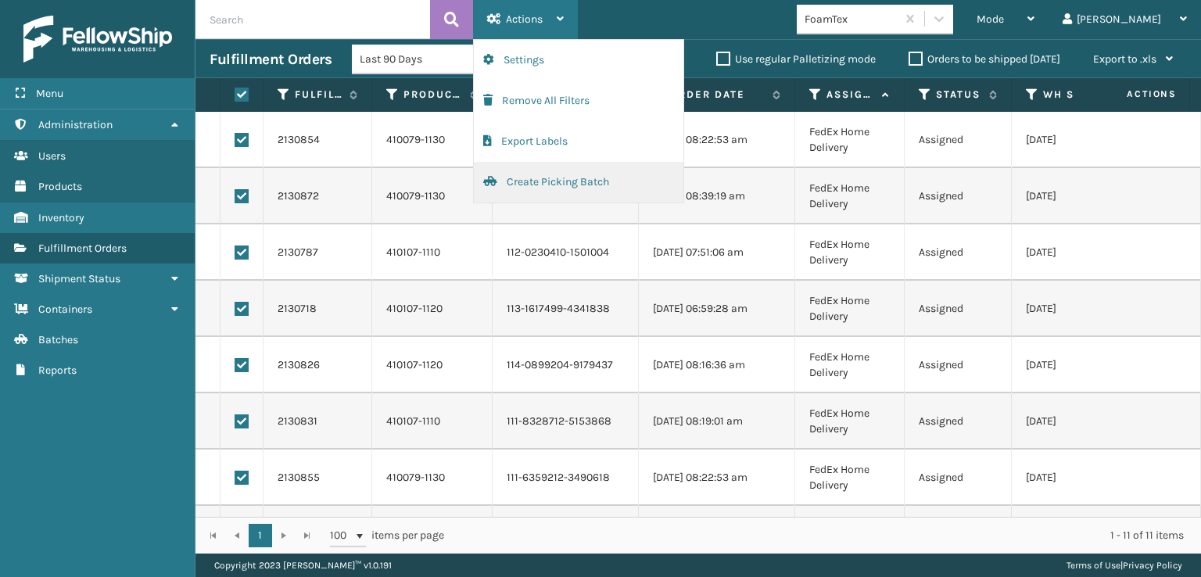
click at [548, 182] on button "Create Picking Batch" at bounding box center [578, 182] width 209 height 41
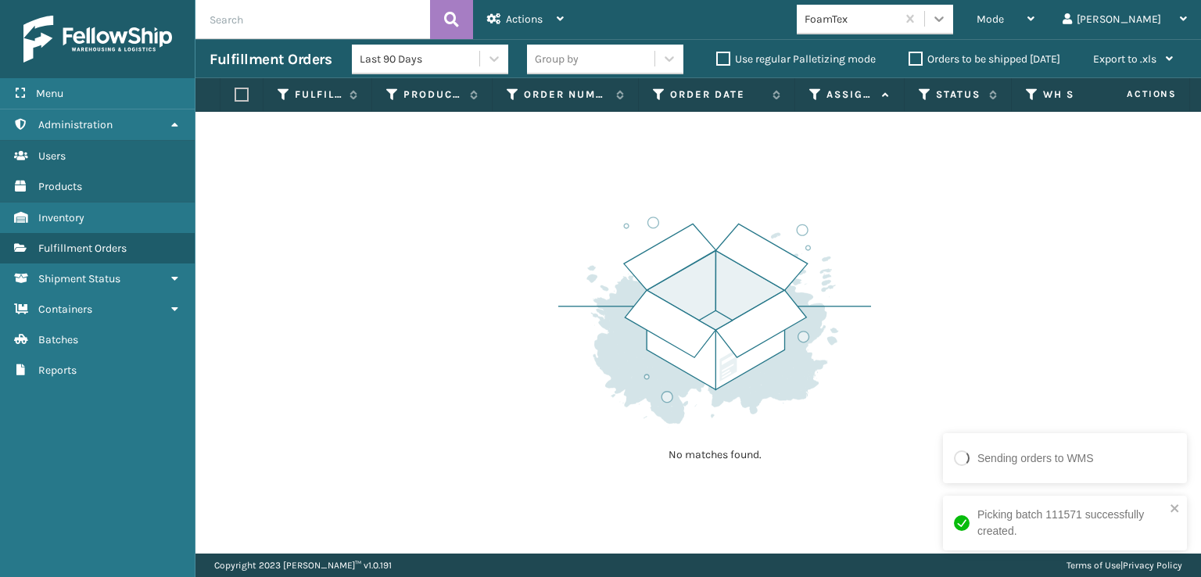
click at [943, 20] on icon at bounding box center [938, 18] width 9 height 5
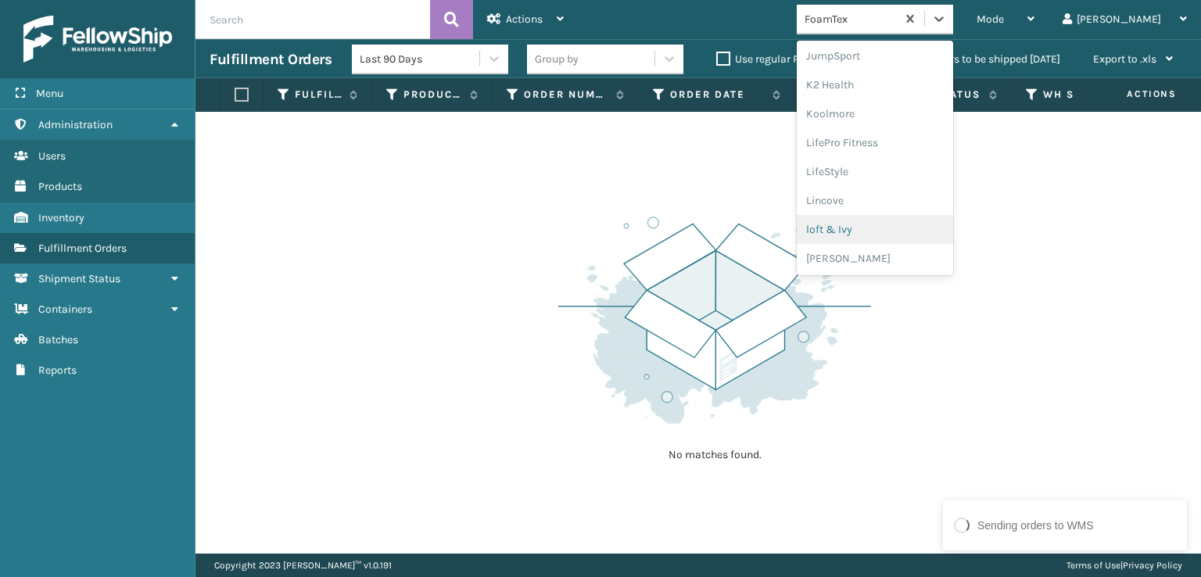
scroll to position [572, 0]
click at [907, 209] on div "[PERSON_NAME] Brands" at bounding box center [874, 209] width 156 height 29
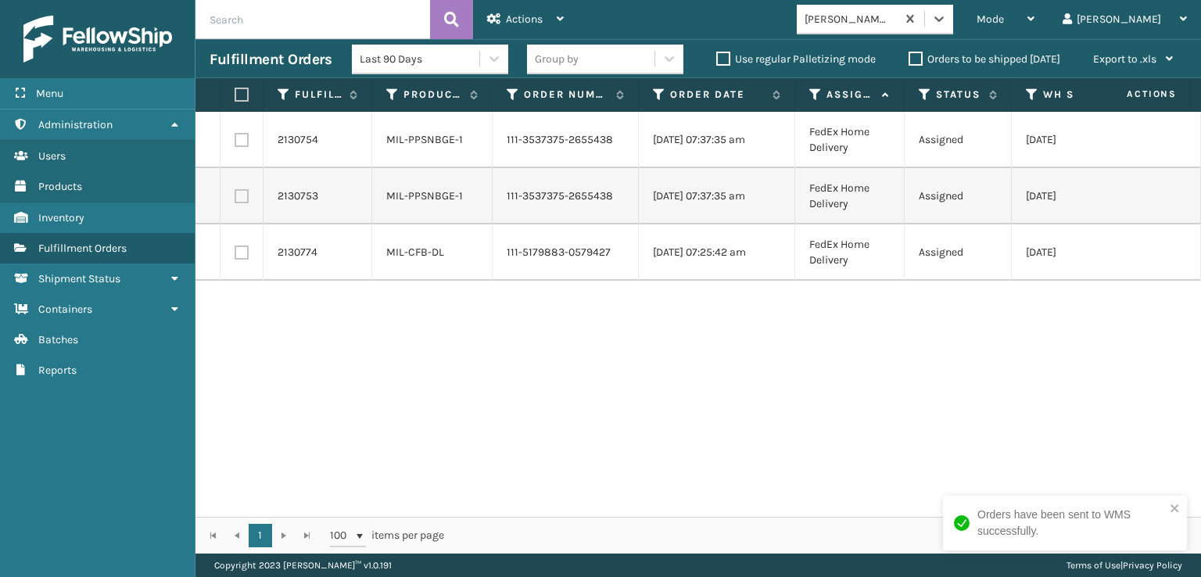
click at [244, 91] on label at bounding box center [238, 95] width 9 height 14
click at [235, 91] on input "checkbox" at bounding box center [234, 95] width 1 height 10
checkbox input "true"
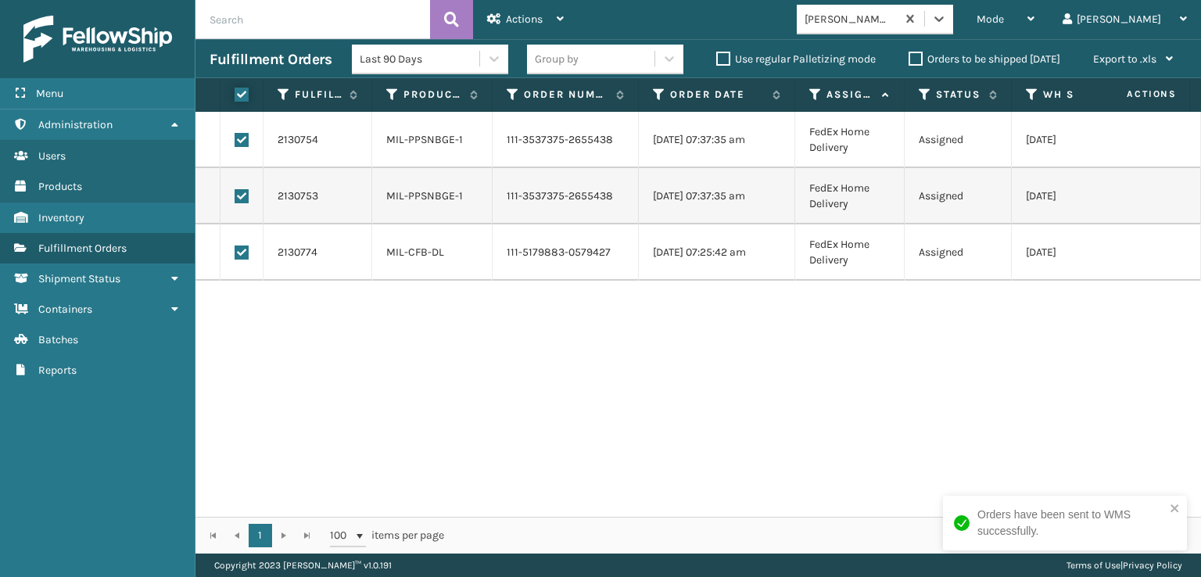
checkbox input "true"
click at [511, 19] on span "Actions" at bounding box center [524, 19] width 37 height 13
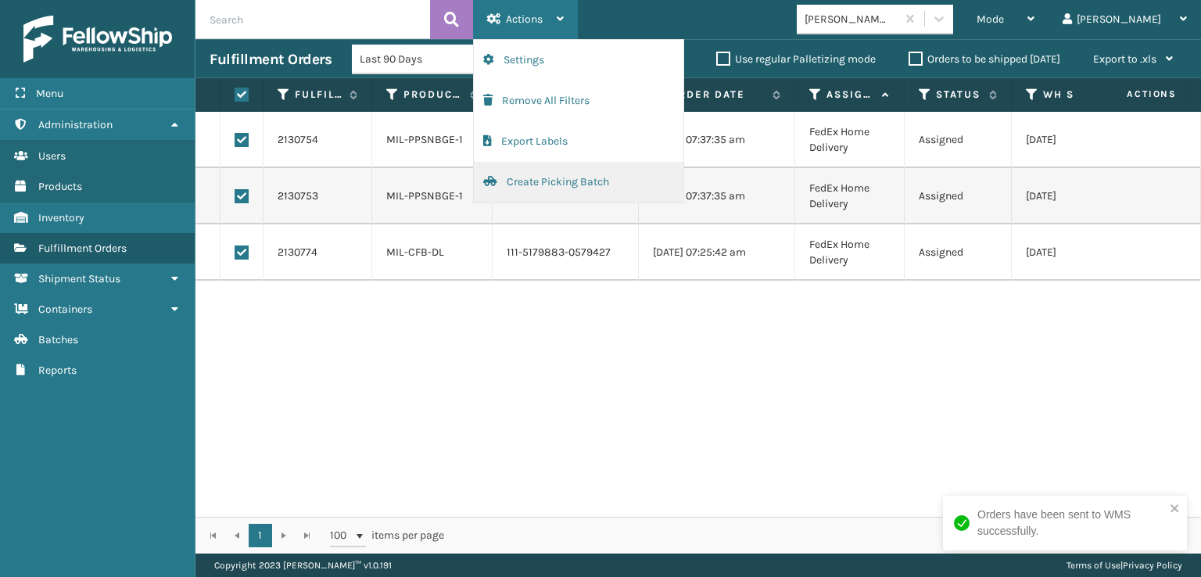
click at [531, 184] on button "Create Picking Batch" at bounding box center [578, 182] width 209 height 41
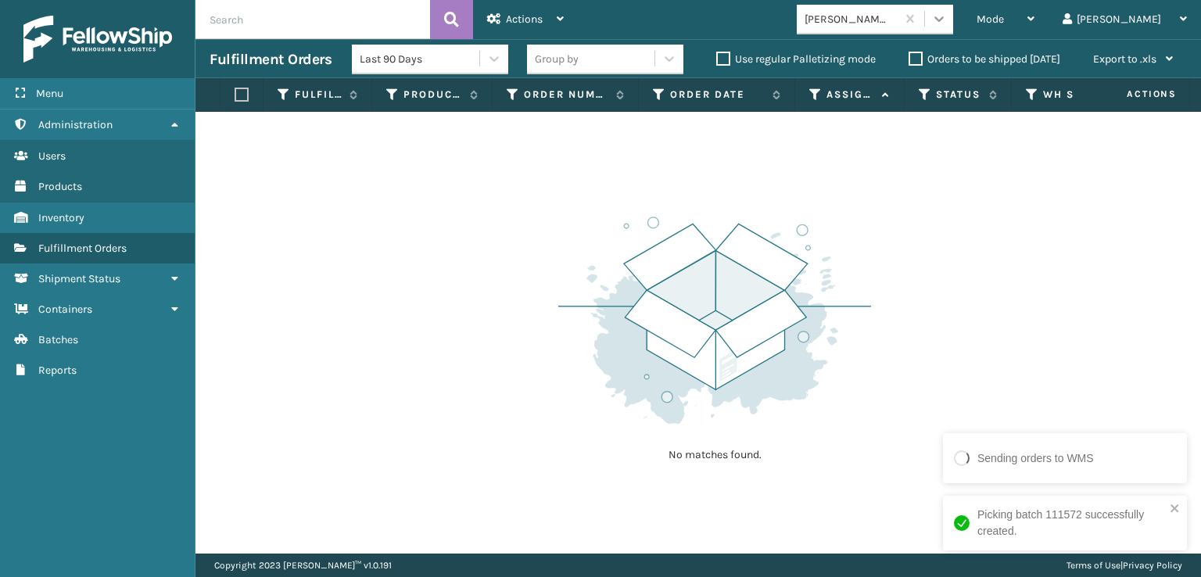
click at [947, 15] on icon at bounding box center [939, 19] width 16 height 16
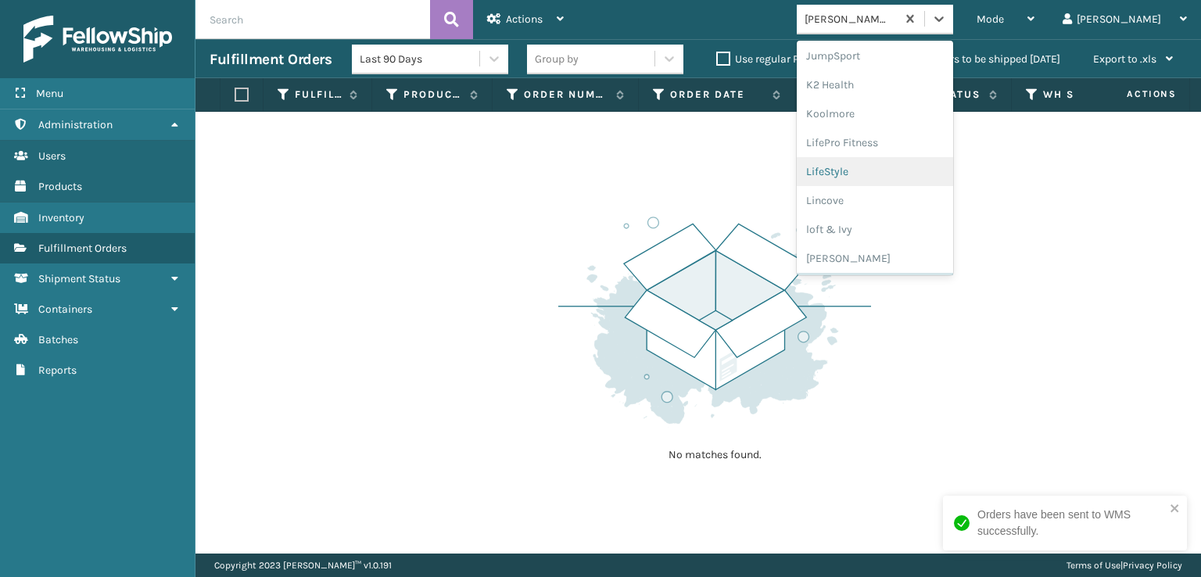
scroll to position [784, 0]
click at [891, 233] on div "SleepGeekz" at bounding box center [874, 228] width 156 height 29
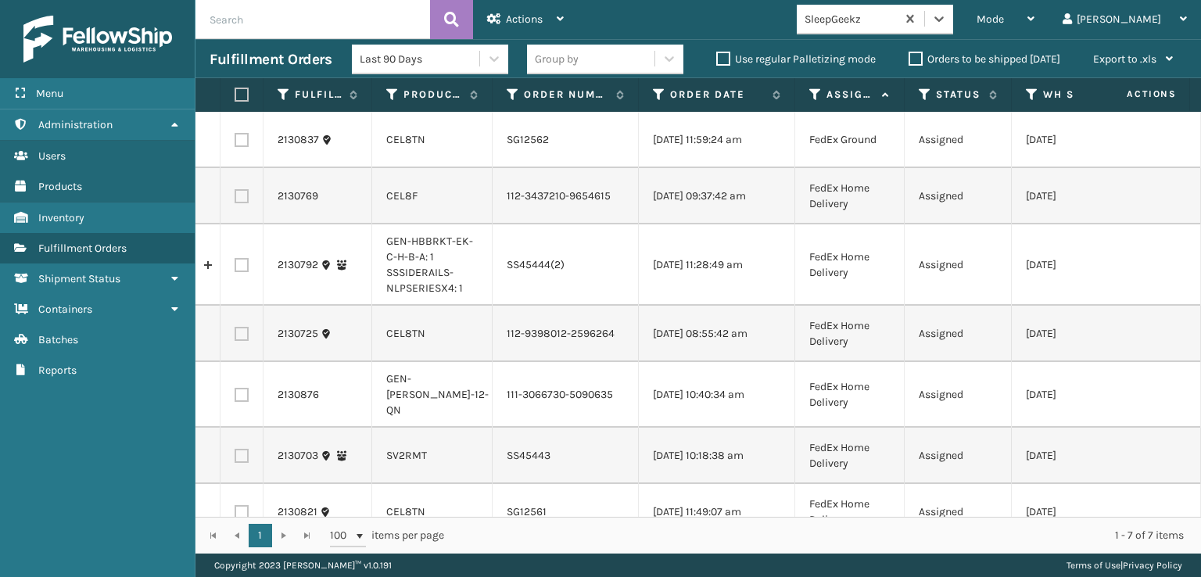
click at [246, 147] on label at bounding box center [241, 140] width 14 height 14
click at [235, 143] on input "checkbox" at bounding box center [234, 138] width 1 height 10
checkbox input "true"
click at [240, 203] on label at bounding box center [241, 196] width 14 height 14
click at [235, 199] on input "checkbox" at bounding box center [234, 194] width 1 height 10
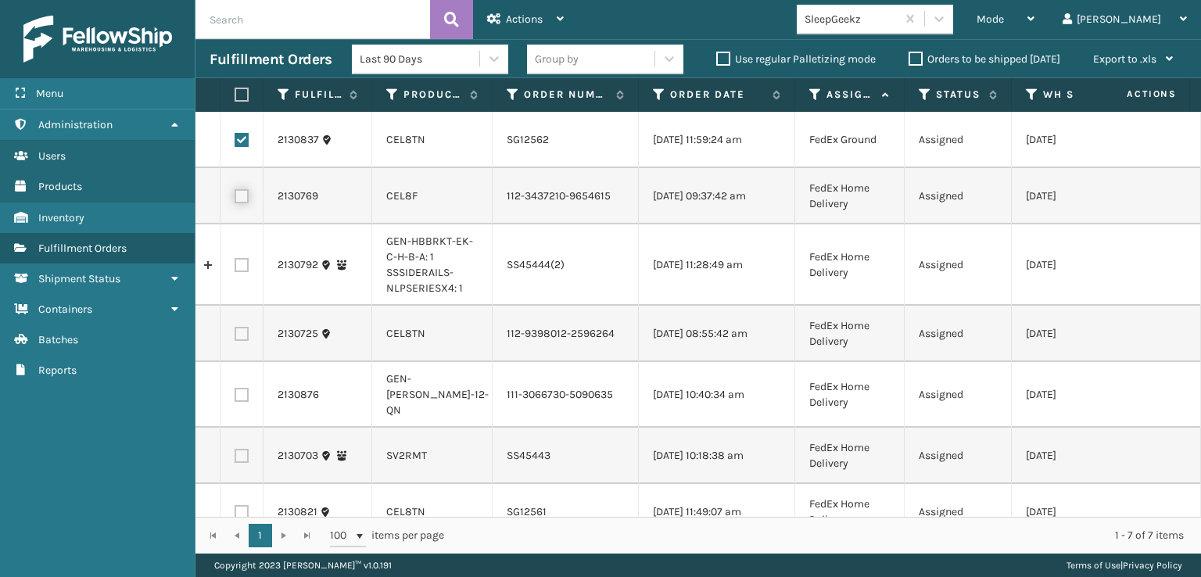
checkbox input "true"
click at [243, 341] on label at bounding box center [241, 334] width 14 height 14
click at [235, 337] on input "checkbox" at bounding box center [234, 332] width 1 height 10
checkbox input "true"
click at [243, 402] on label at bounding box center [241, 395] width 14 height 14
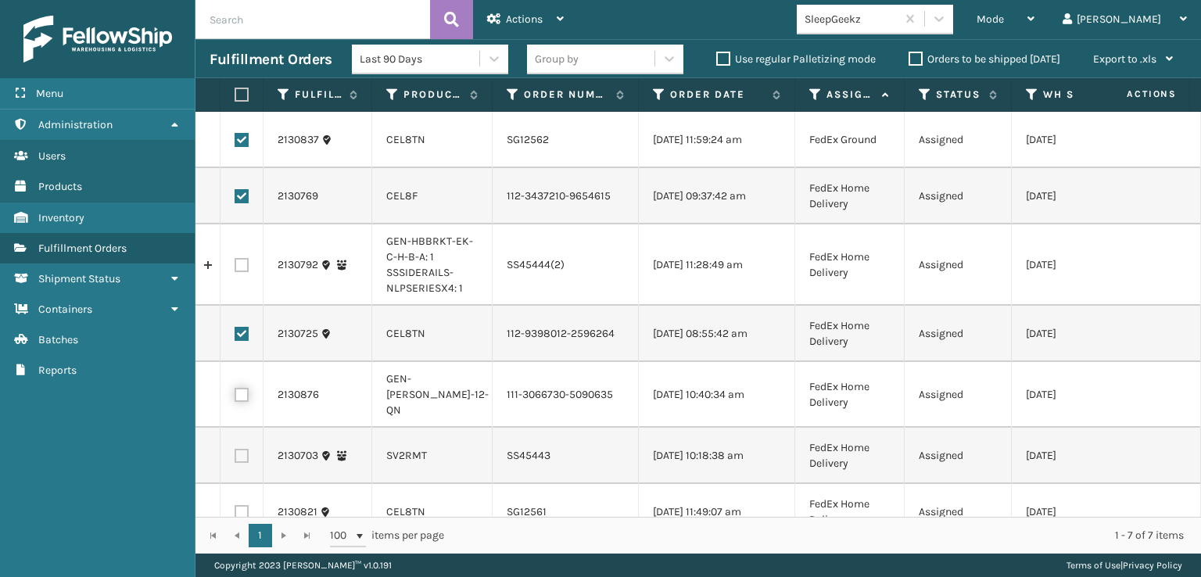
click at [235, 398] on input "checkbox" at bounding box center [234, 393] width 1 height 10
checkbox input "true"
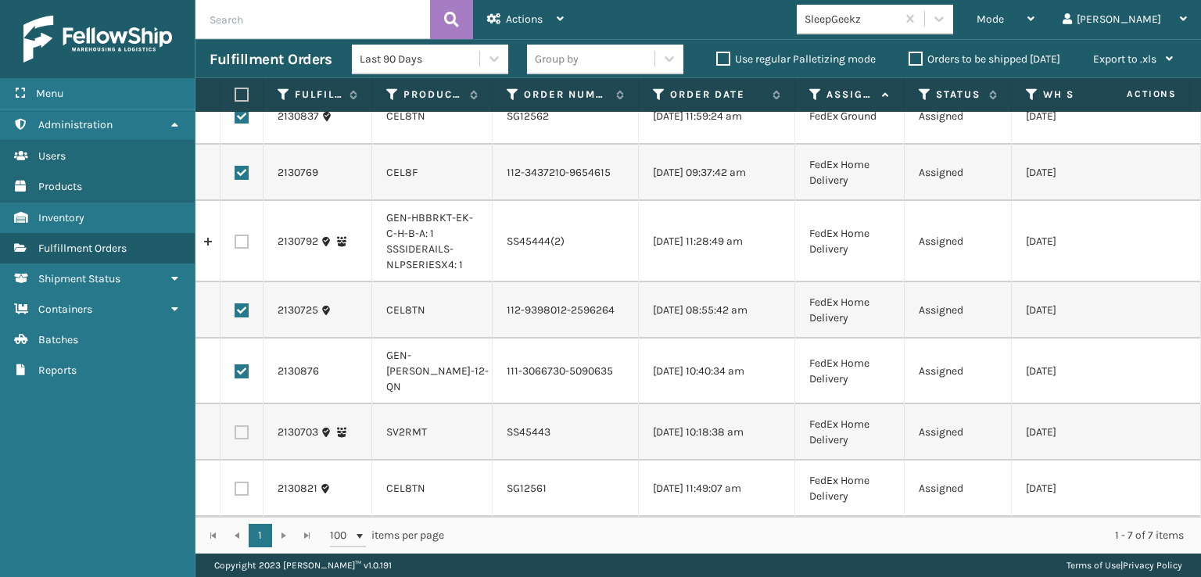
click at [241, 481] on label at bounding box center [241, 488] width 14 height 14
click at [235, 481] on input "checkbox" at bounding box center [234, 486] width 1 height 10
checkbox input "true"
click at [517, 10] on div "Actions" at bounding box center [525, 19] width 77 height 39
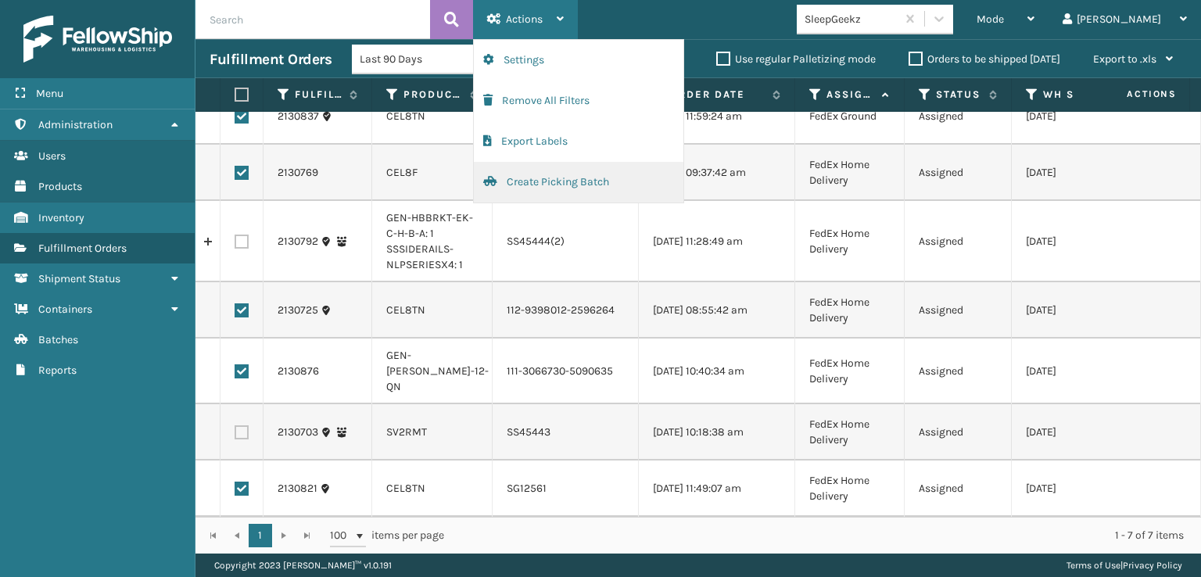
click at [522, 180] on button "Create Picking Batch" at bounding box center [578, 182] width 209 height 41
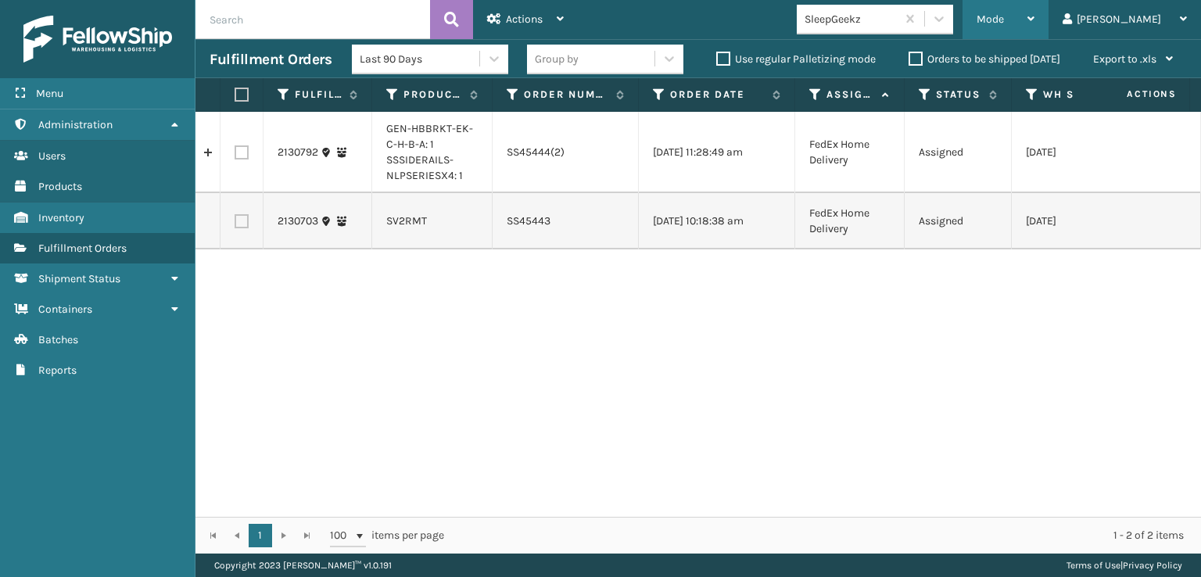
click at [1004, 23] on span "Mode" at bounding box center [989, 19] width 27 height 13
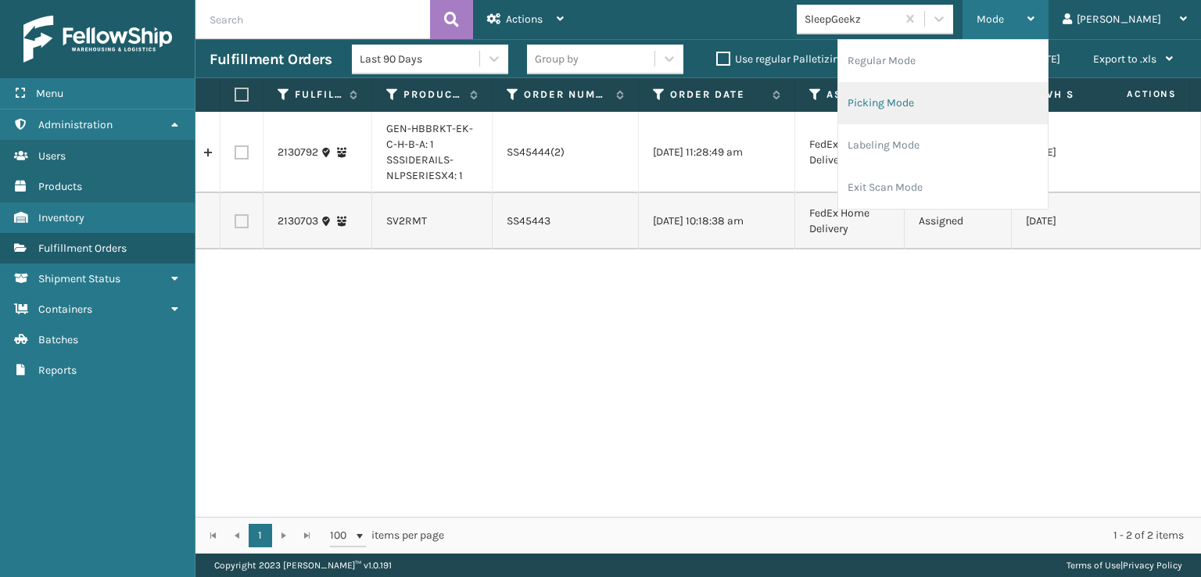
click at [928, 105] on li "Picking Mode" at bounding box center [942, 103] width 209 height 42
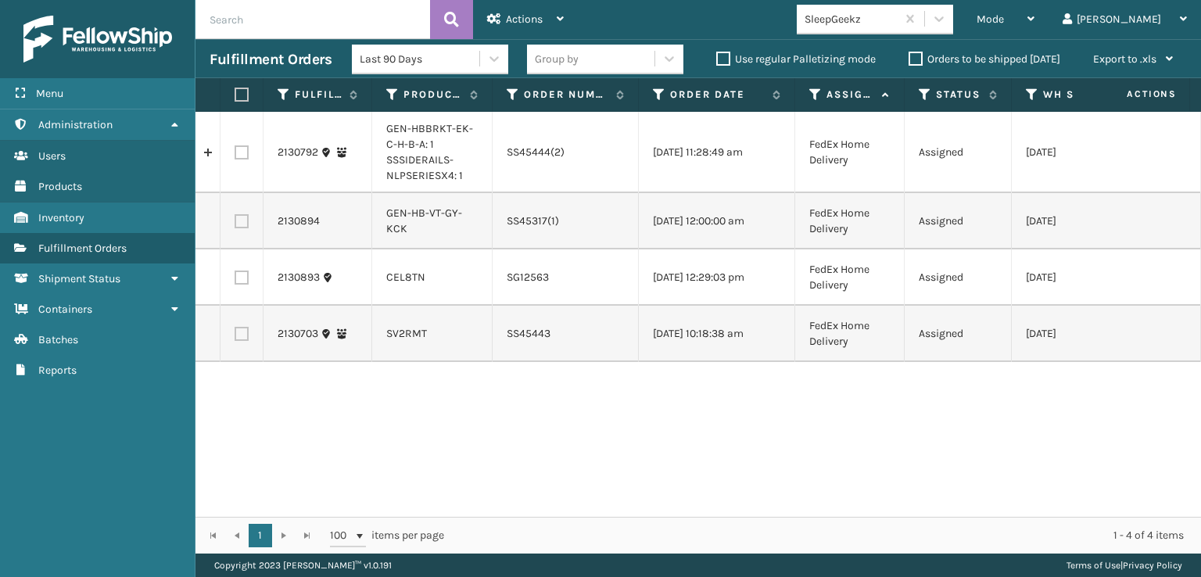
click at [962, 26] on div "SleepGeekz" at bounding box center [879, 20] width 166 height 30
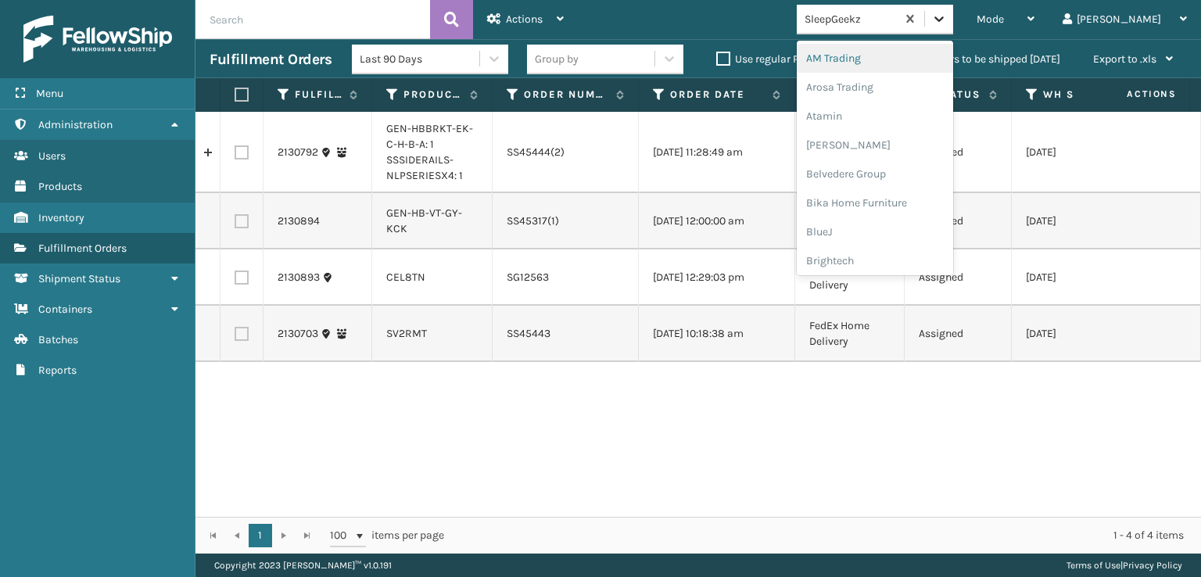
click at [953, 16] on div at bounding box center [939, 19] width 28 height 28
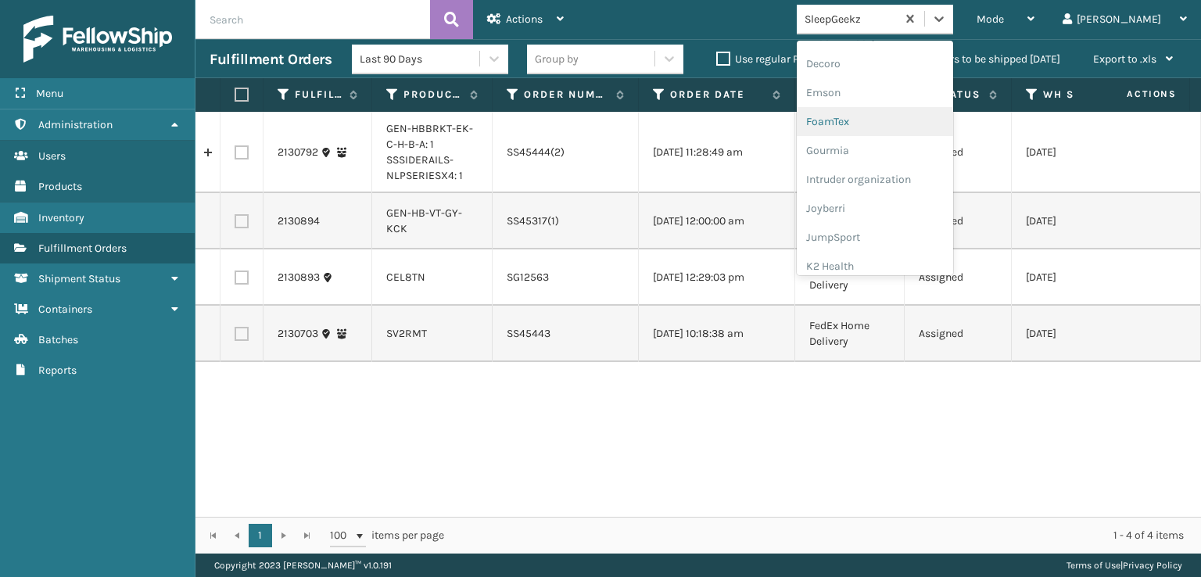
click at [882, 120] on div "FoamTex" at bounding box center [874, 121] width 156 height 29
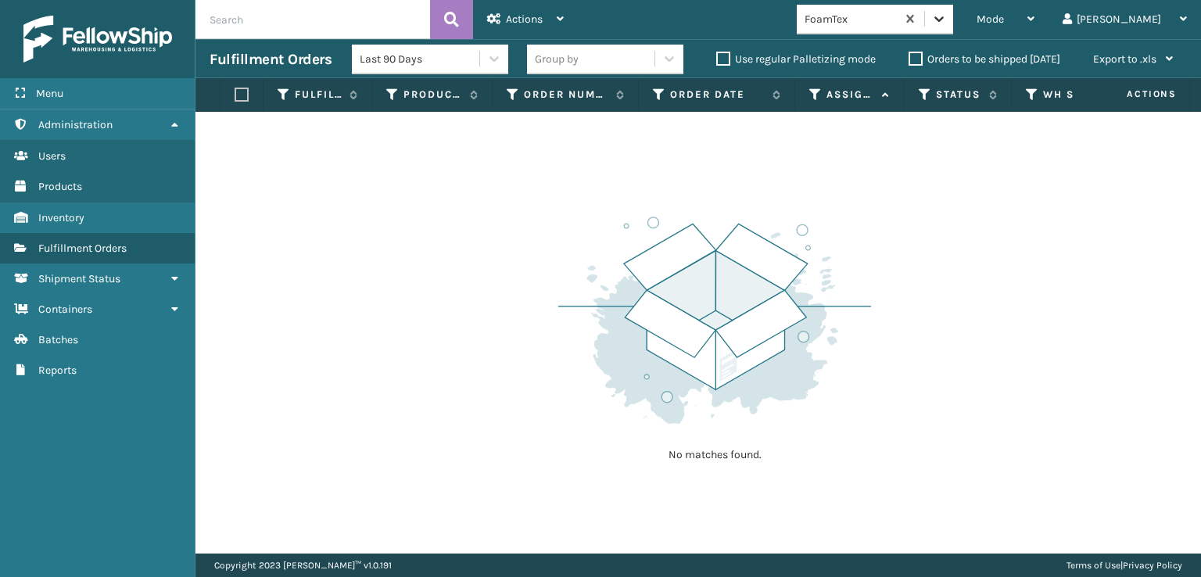
click at [947, 26] on icon at bounding box center [939, 19] width 16 height 16
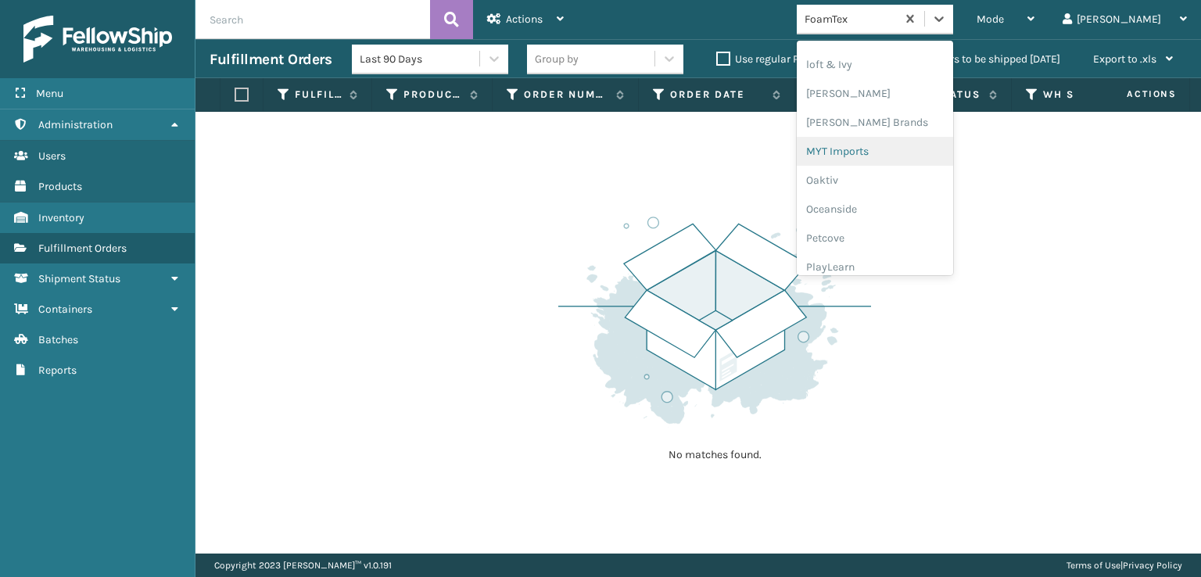
scroll to position [784, 0]
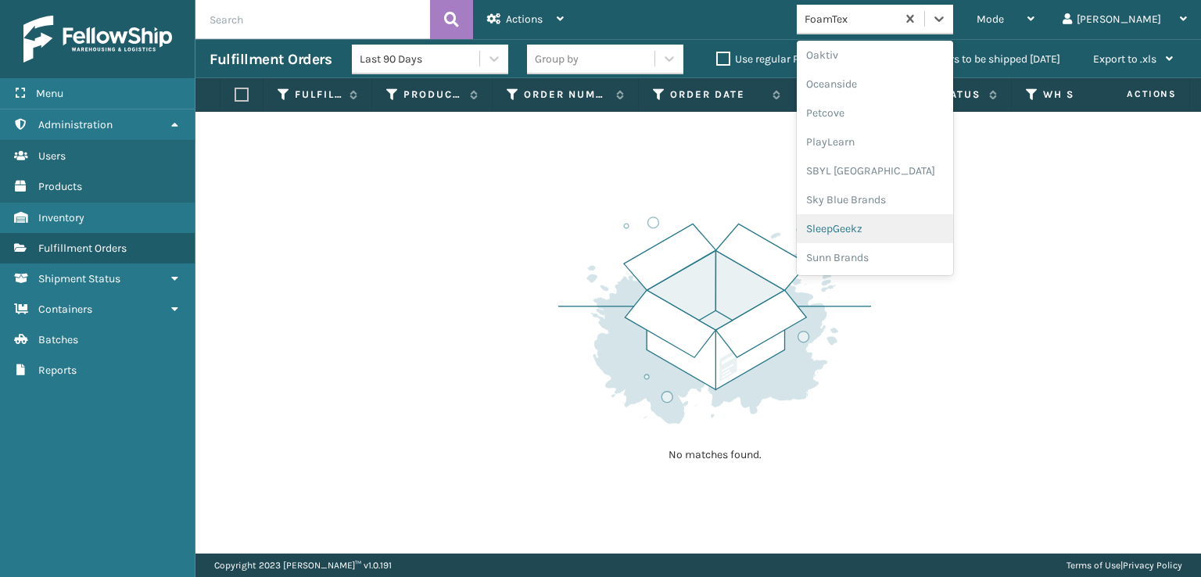
click at [896, 223] on div "SleepGeekz" at bounding box center [874, 228] width 156 height 29
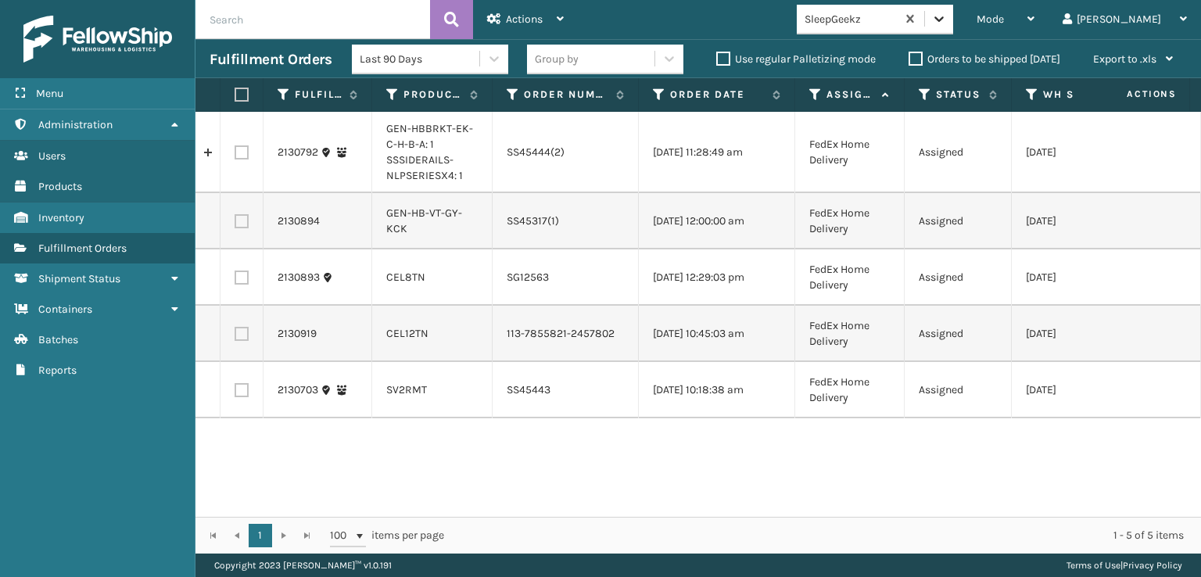
click at [947, 16] on icon at bounding box center [939, 19] width 16 height 16
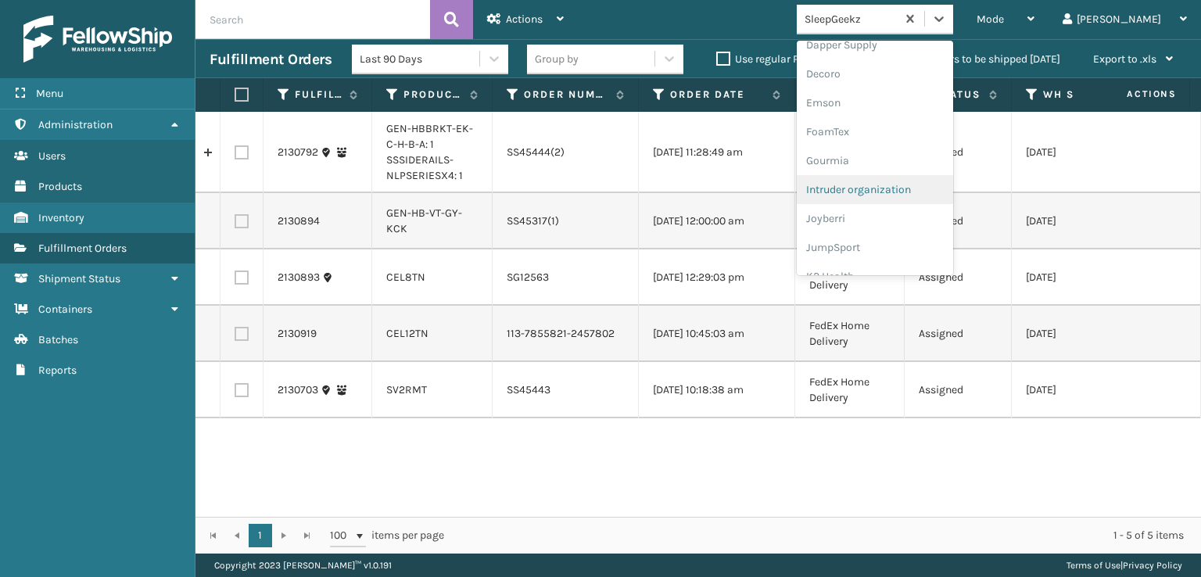
scroll to position [313, 0]
click at [891, 116] on div "FoamTex" at bounding box center [874, 121] width 156 height 29
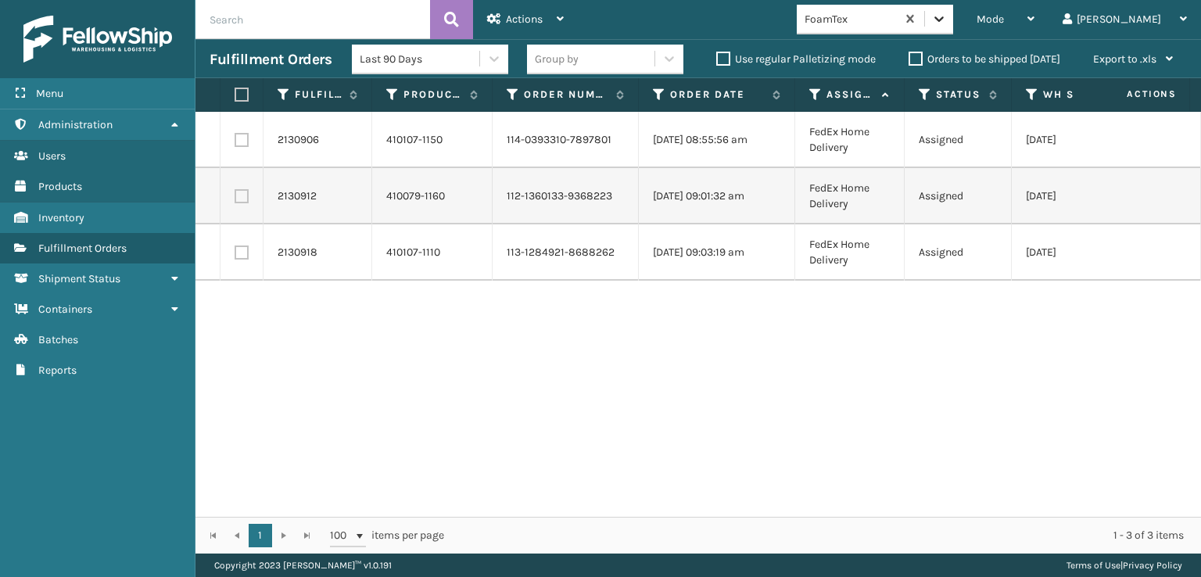
click at [947, 16] on icon at bounding box center [939, 19] width 16 height 16
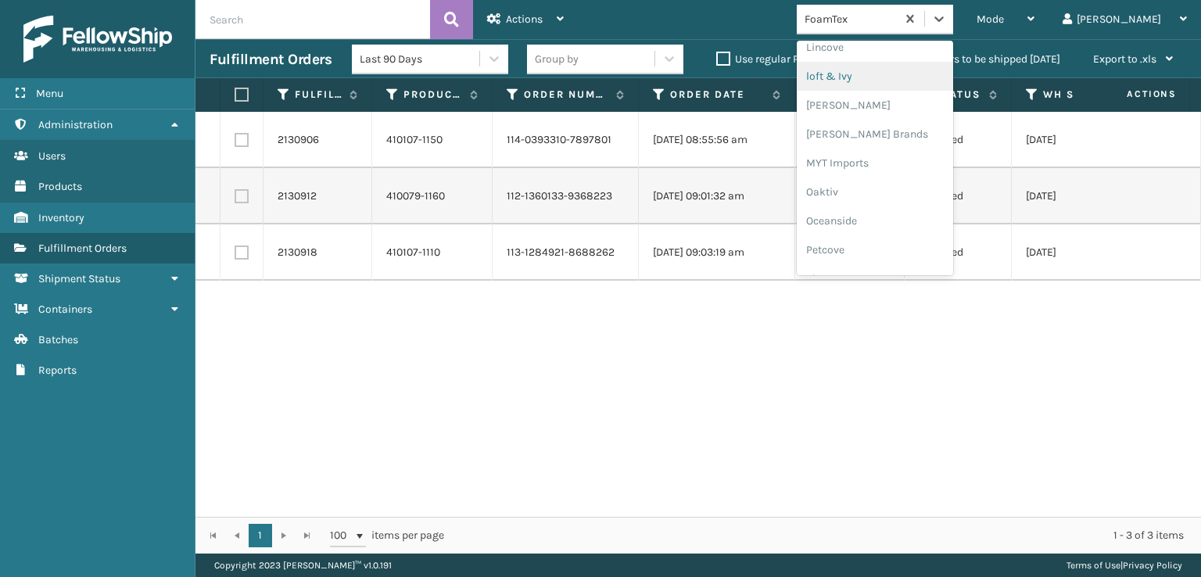
scroll to position [650, 0]
click at [889, 130] on div "[PERSON_NAME] Brands" at bounding box center [874, 130] width 156 height 29
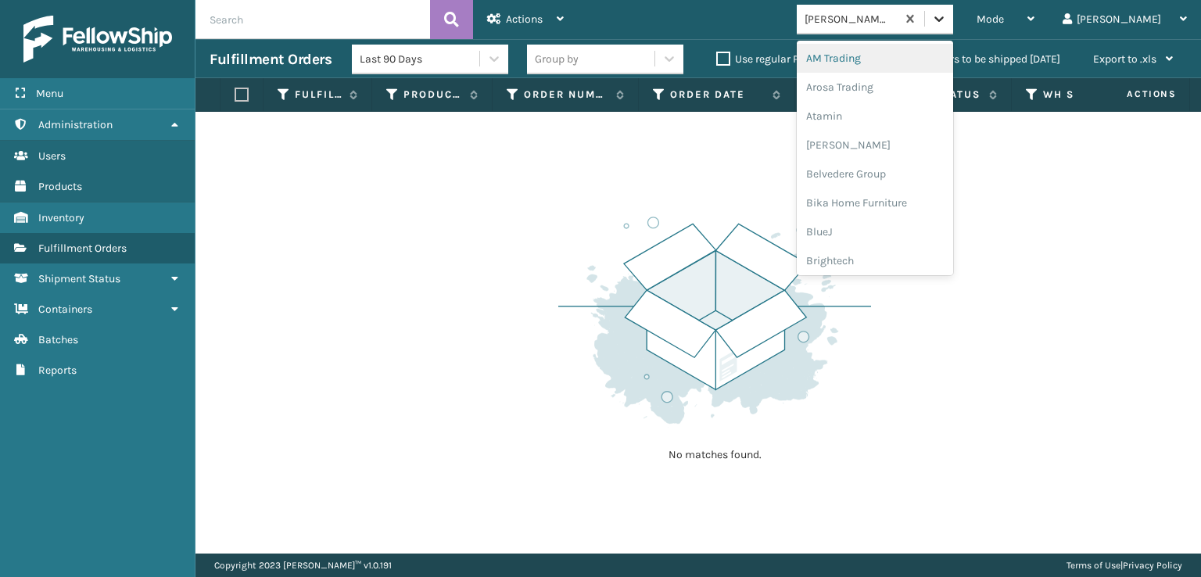
click at [947, 11] on icon at bounding box center [939, 19] width 16 height 16
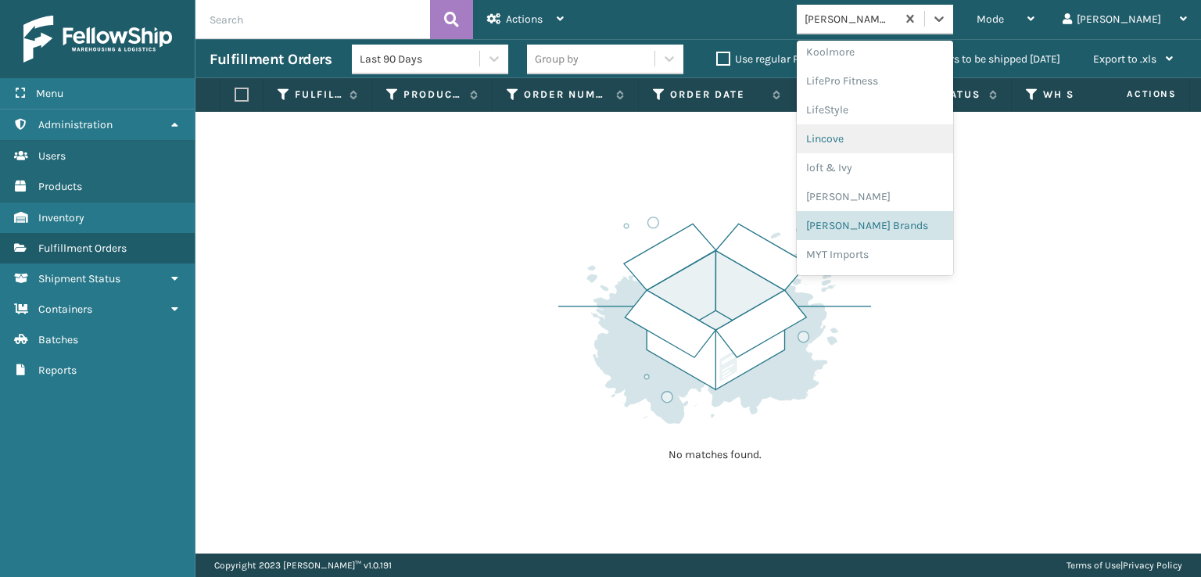
scroll to position [784, 0]
click at [902, 227] on div "SleepGeekz" at bounding box center [874, 228] width 156 height 29
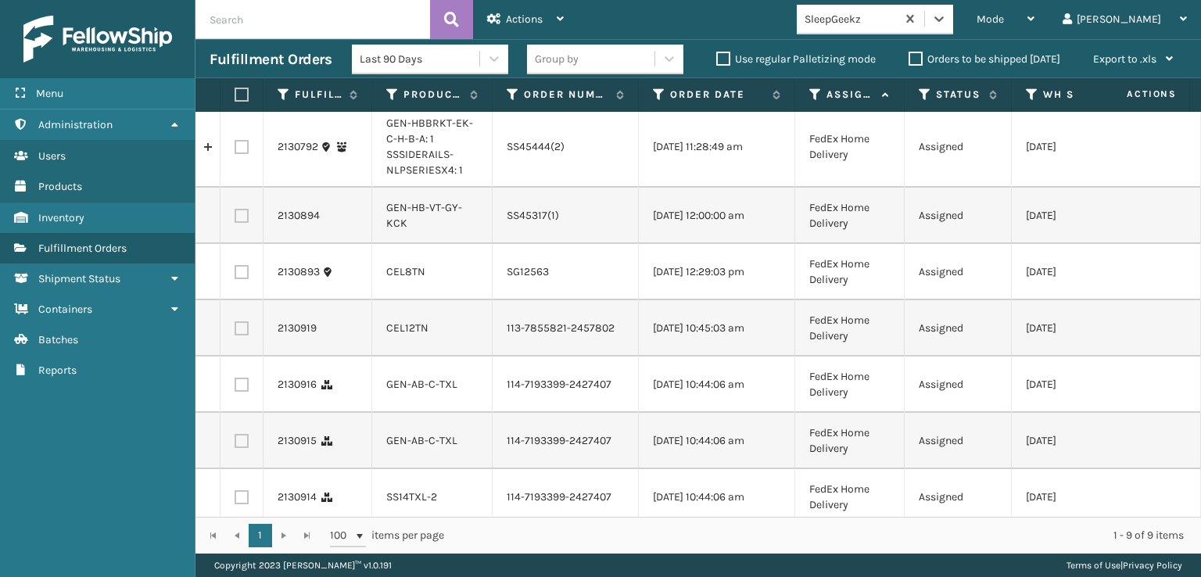
scroll to position [0, 0]
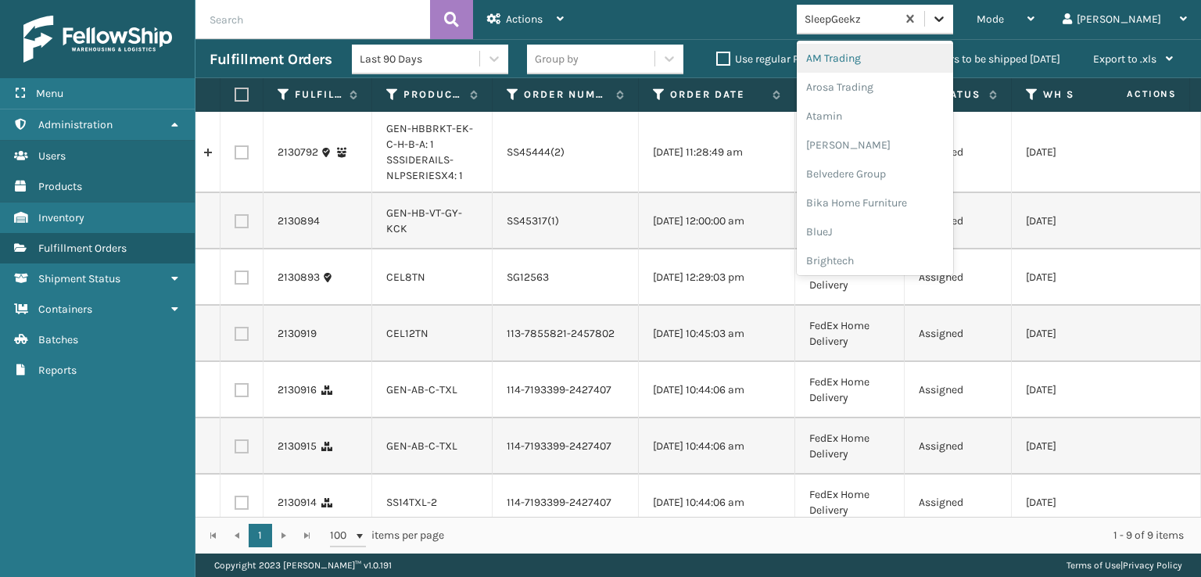
click at [947, 20] on icon at bounding box center [939, 19] width 16 height 16
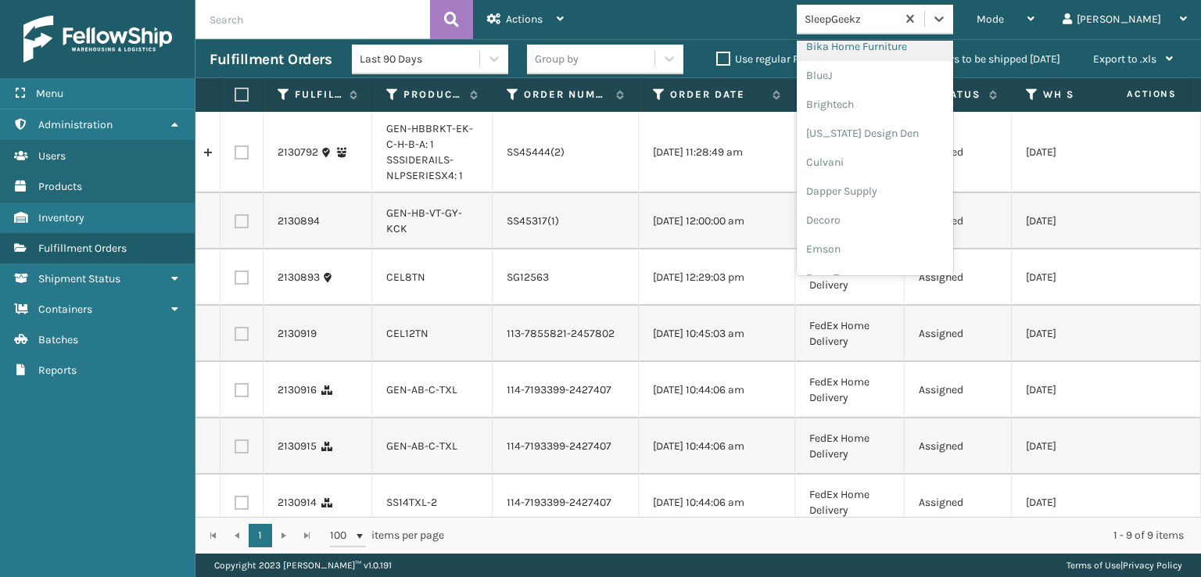
scroll to position [234, 0]
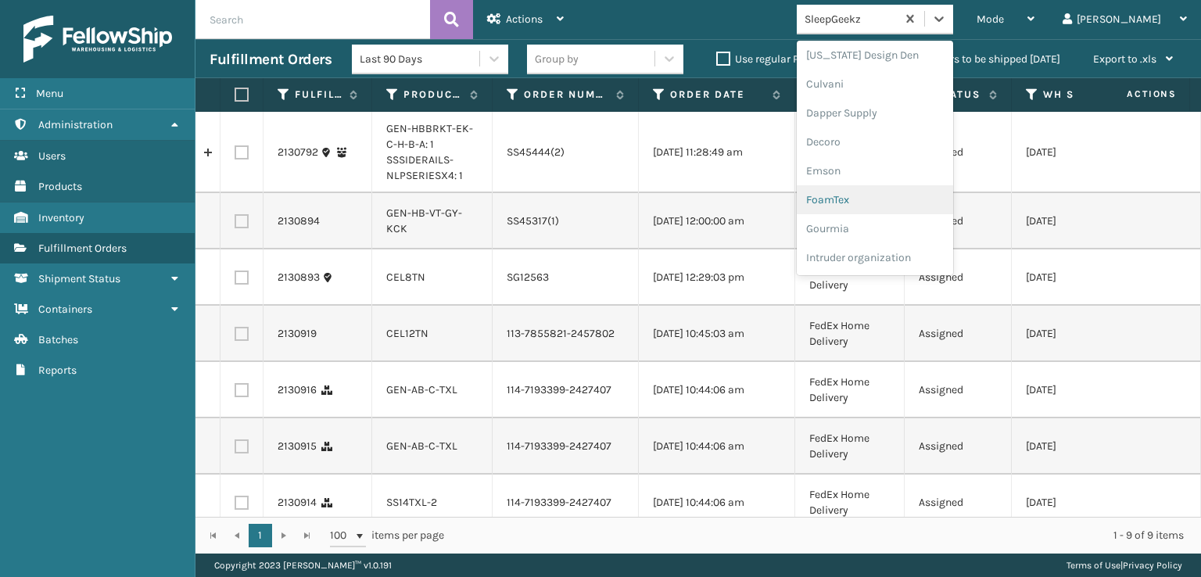
click at [879, 198] on div "FoamTex" at bounding box center [874, 199] width 156 height 29
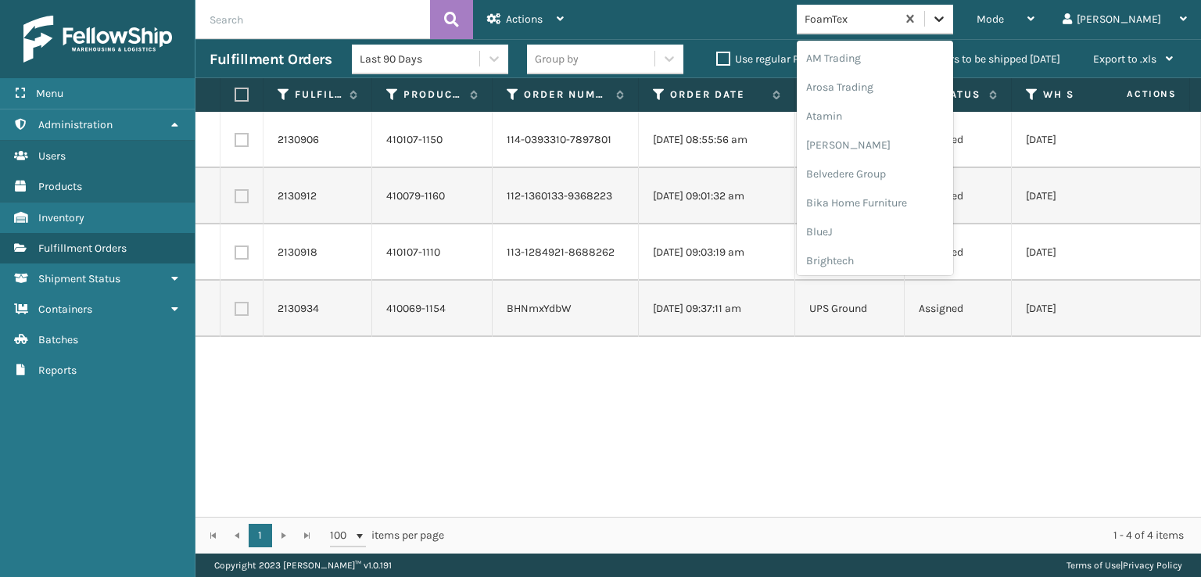
click at [947, 24] on icon at bounding box center [939, 19] width 16 height 16
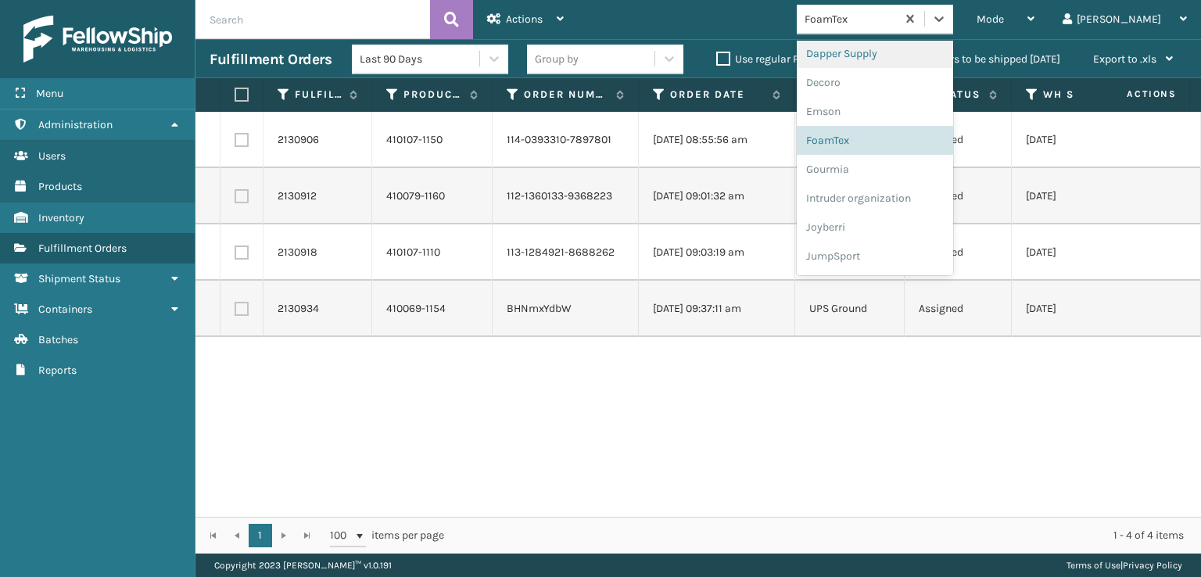
scroll to position [494, 0]
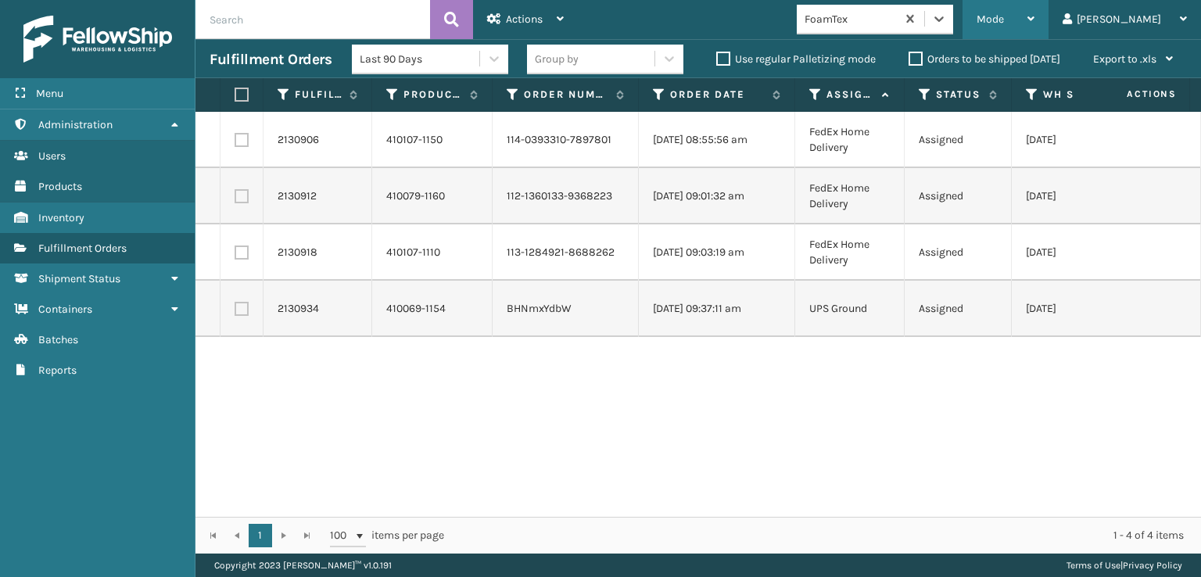
click at [1034, 13] on div "Mode" at bounding box center [1005, 19] width 58 height 39
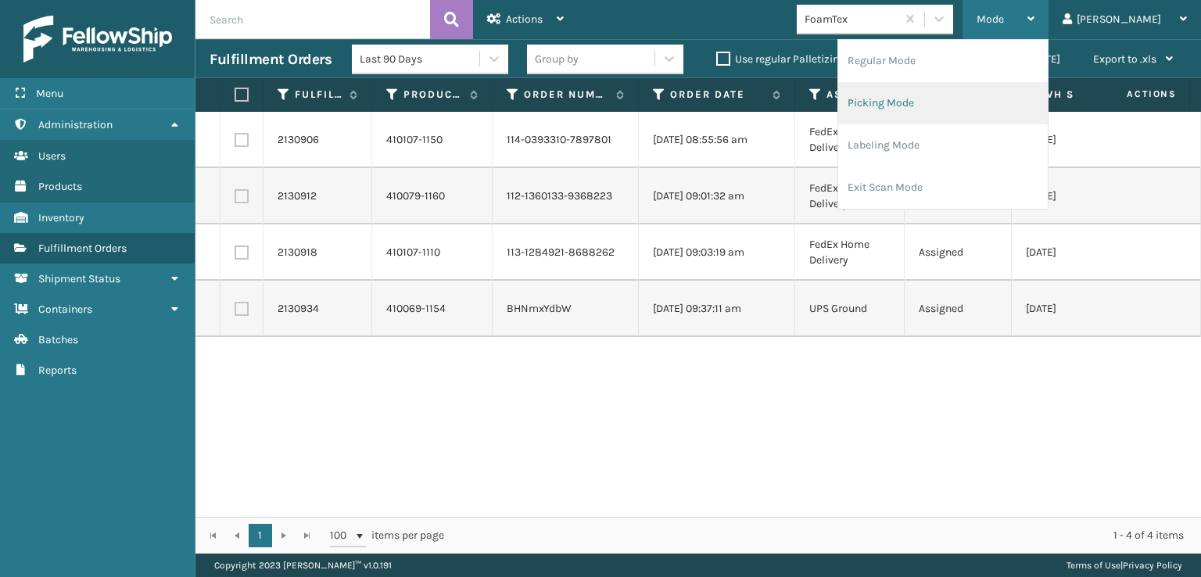
click at [927, 101] on li "Picking Mode" at bounding box center [942, 103] width 209 height 42
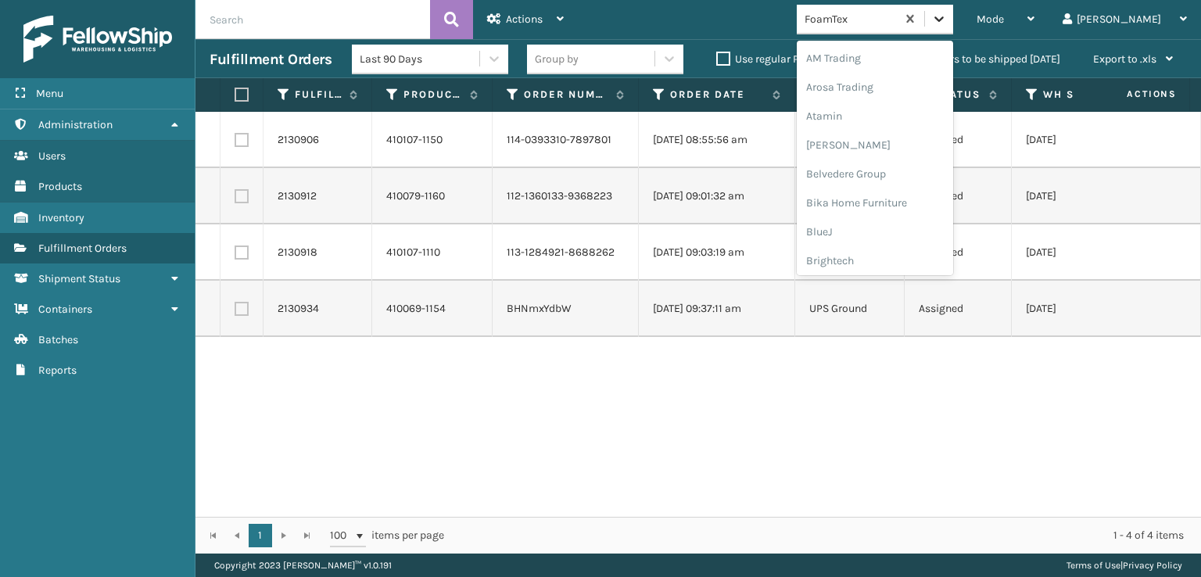
click at [947, 13] on icon at bounding box center [939, 19] width 16 height 16
click at [888, 232] on div "SleepGeekz" at bounding box center [874, 228] width 156 height 29
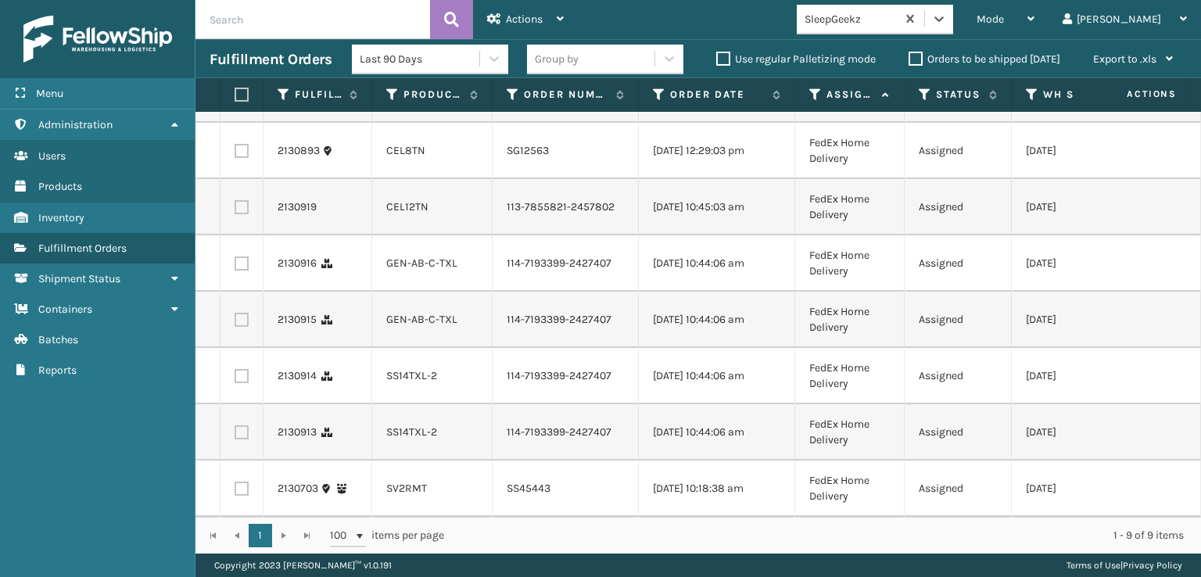
scroll to position [184, 0]
click at [240, 425] on label at bounding box center [241, 432] width 14 height 14
click at [235, 425] on input "checkbox" at bounding box center [234, 430] width 1 height 10
checkbox input "true"
click at [243, 369] on label at bounding box center [241, 376] width 14 height 14
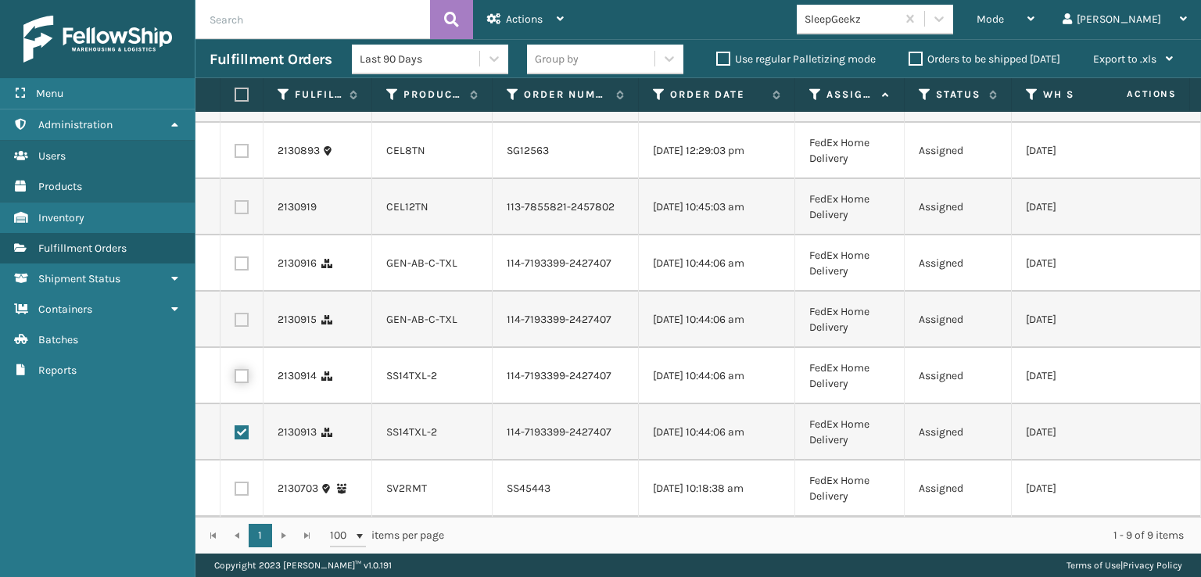
click at [235, 369] on input "checkbox" at bounding box center [234, 374] width 1 height 10
checkbox input "true"
click at [243, 313] on label at bounding box center [241, 320] width 14 height 14
click at [235, 313] on input "checkbox" at bounding box center [234, 318] width 1 height 10
checkbox input "true"
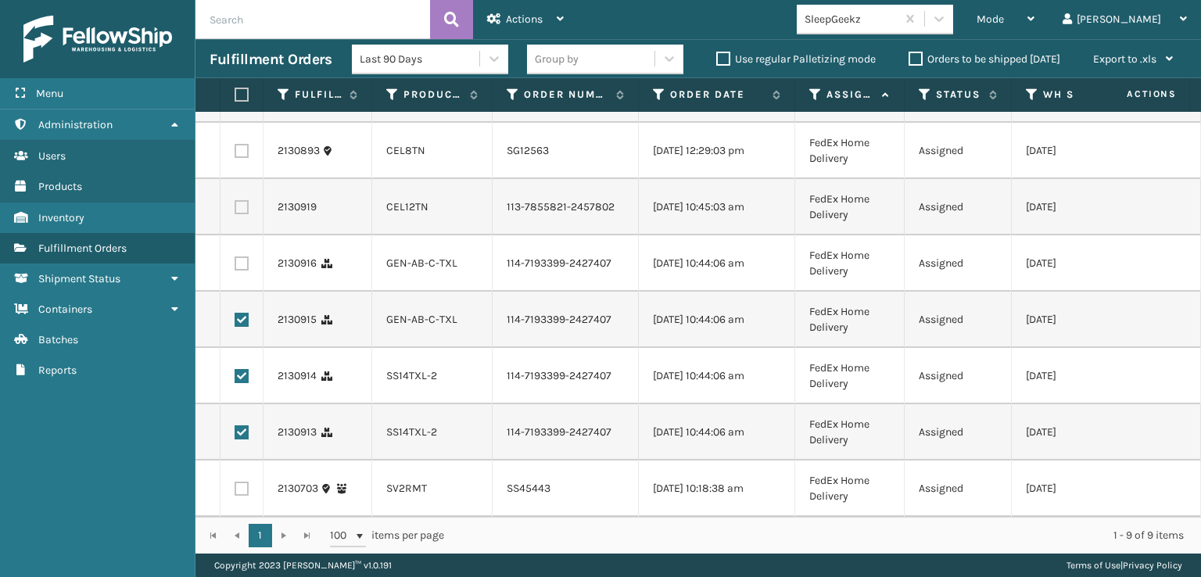
click at [241, 256] on label at bounding box center [241, 263] width 14 height 14
click at [235, 256] on input "checkbox" at bounding box center [234, 261] width 1 height 10
checkbox input "true"
click at [239, 200] on label at bounding box center [241, 207] width 14 height 14
click at [235, 200] on input "checkbox" at bounding box center [234, 205] width 1 height 10
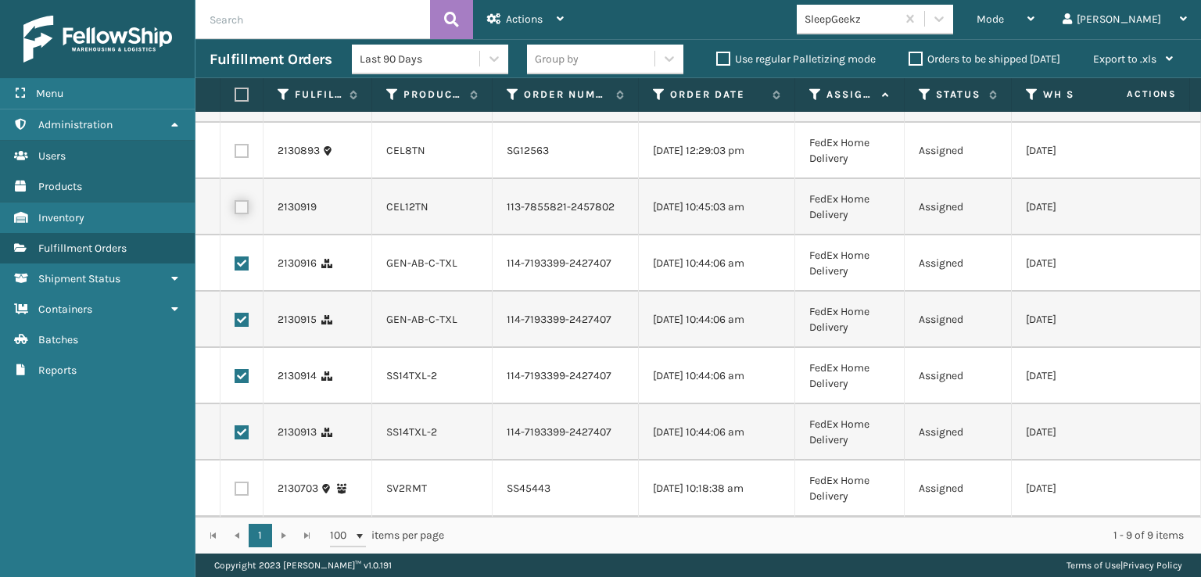
checkbox input "true"
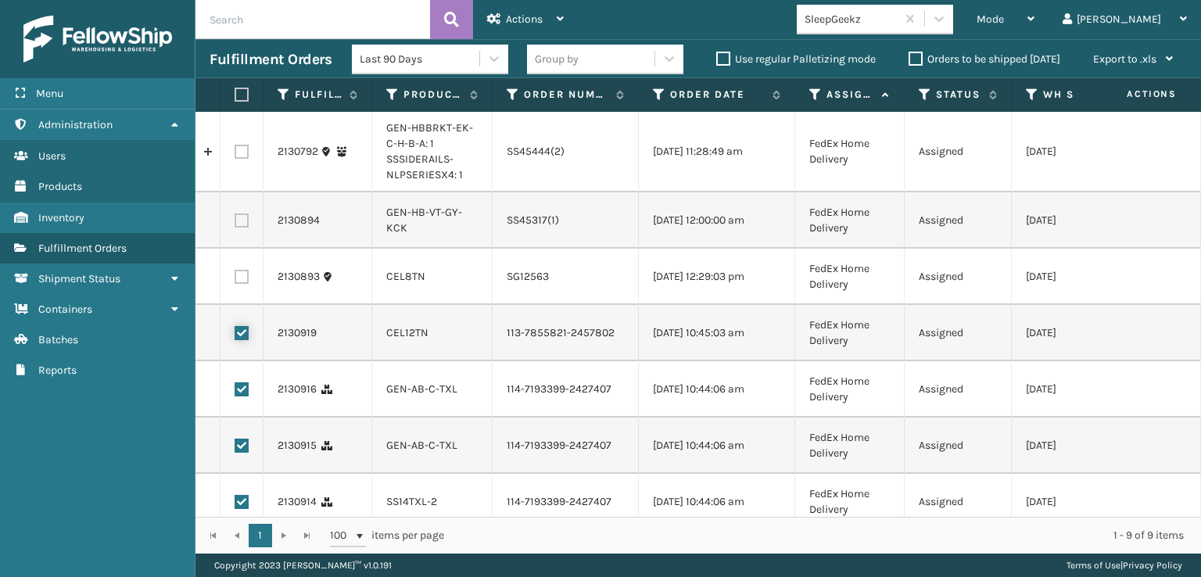
scroll to position [0, 0]
click at [236, 274] on label at bounding box center [241, 277] width 14 height 14
click at [235, 274] on input "checkbox" at bounding box center [234, 275] width 1 height 10
checkbox input "true"
click at [245, 220] on label at bounding box center [241, 221] width 14 height 14
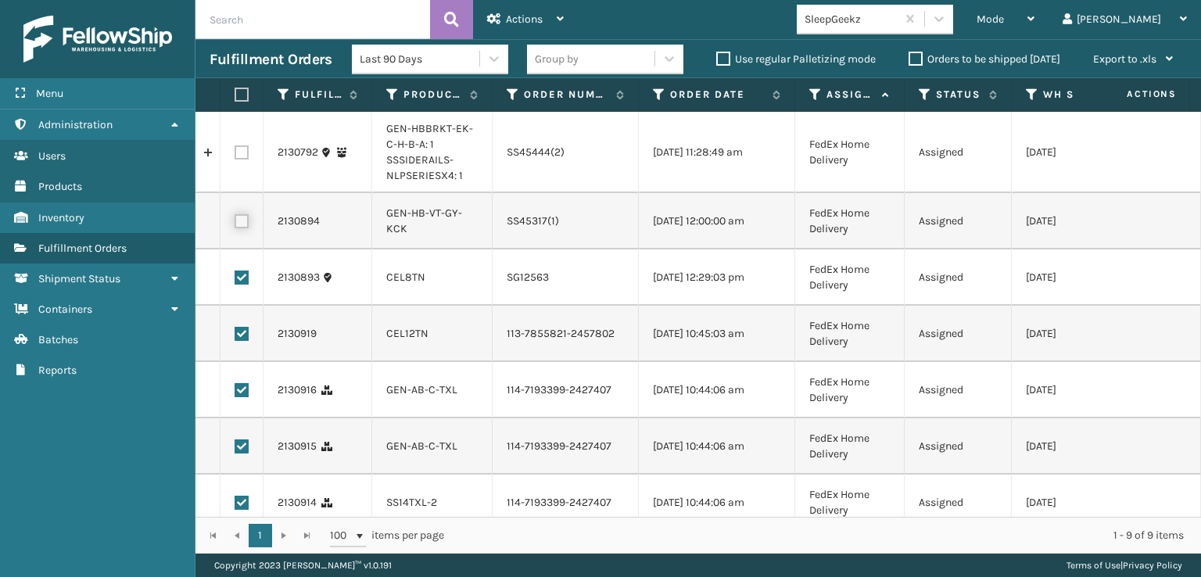
click at [235, 220] on input "checkbox" at bounding box center [234, 219] width 1 height 10
checkbox input "true"
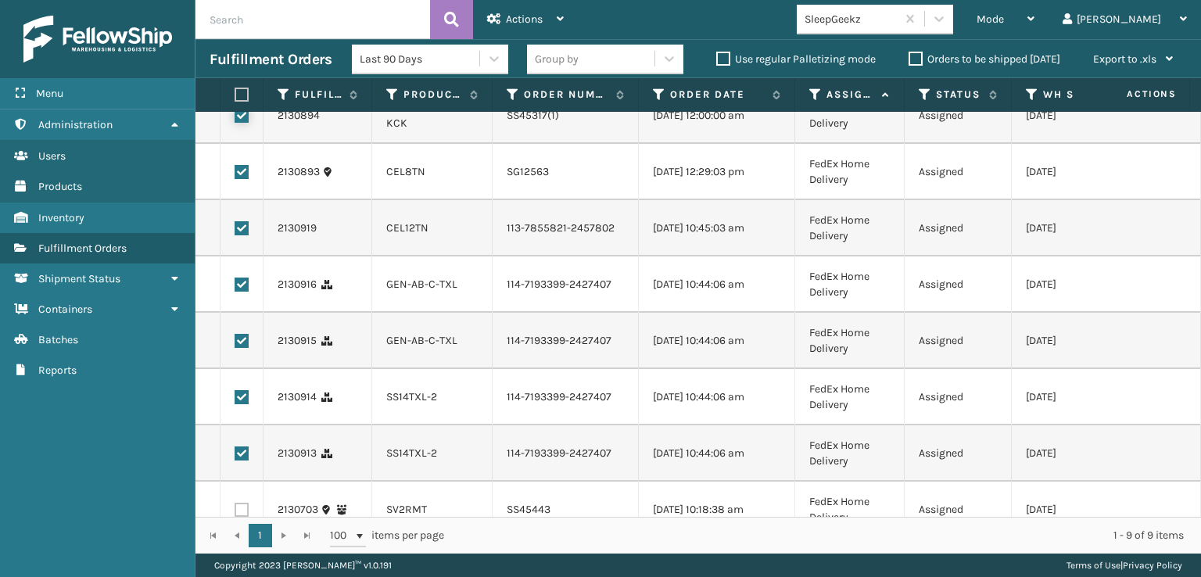
scroll to position [184, 0]
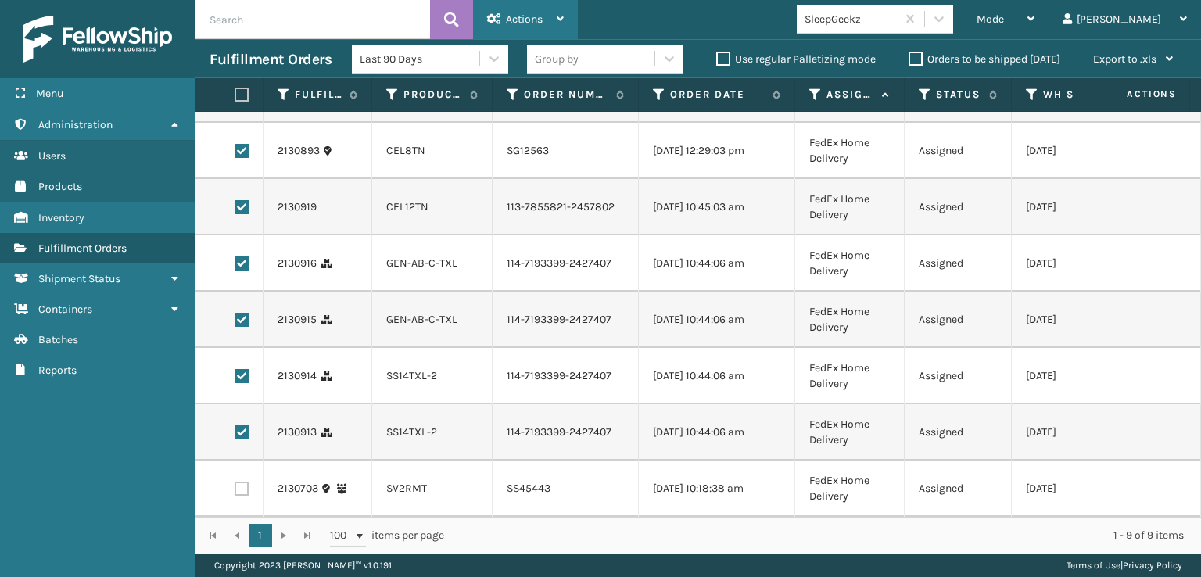
click at [535, 8] on div "Actions" at bounding box center [525, 19] width 77 height 39
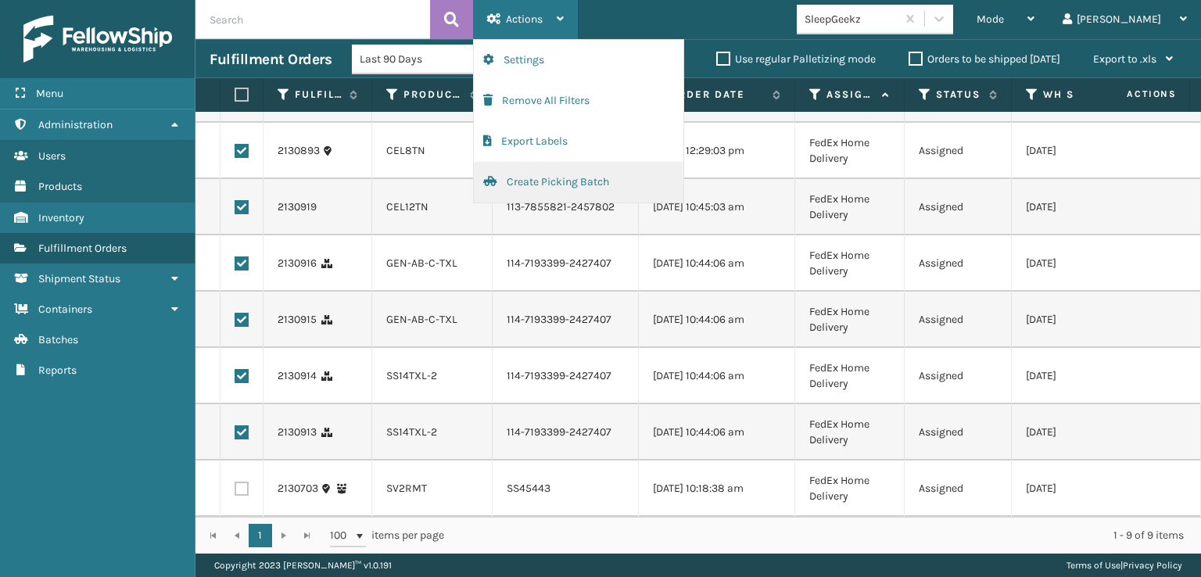
click at [567, 177] on button "Create Picking Batch" at bounding box center [578, 182] width 209 height 41
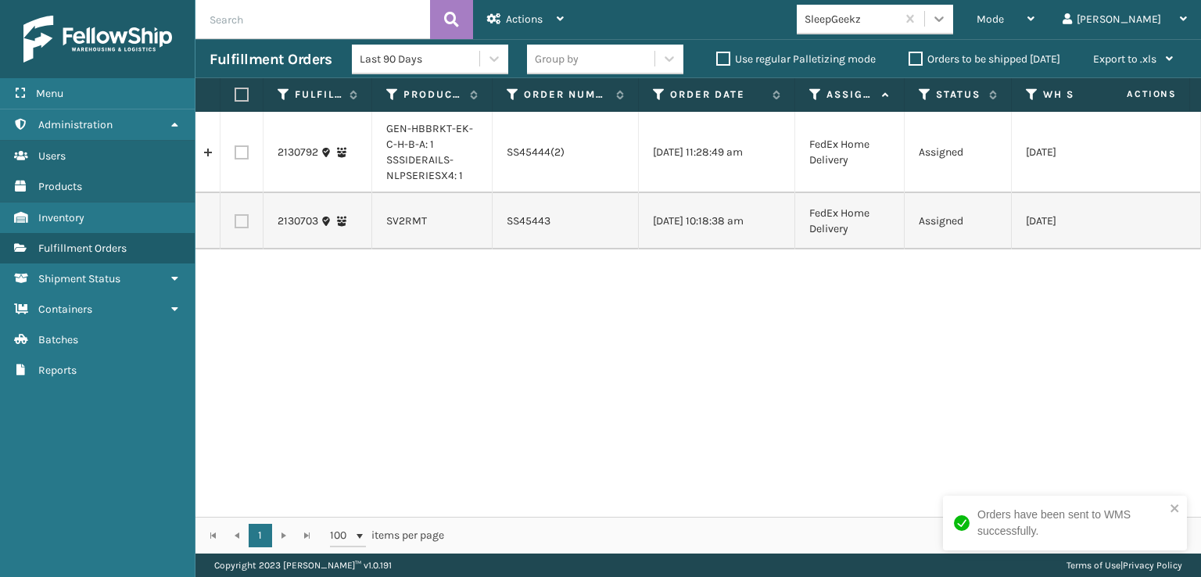
click at [947, 14] on icon at bounding box center [939, 19] width 16 height 16
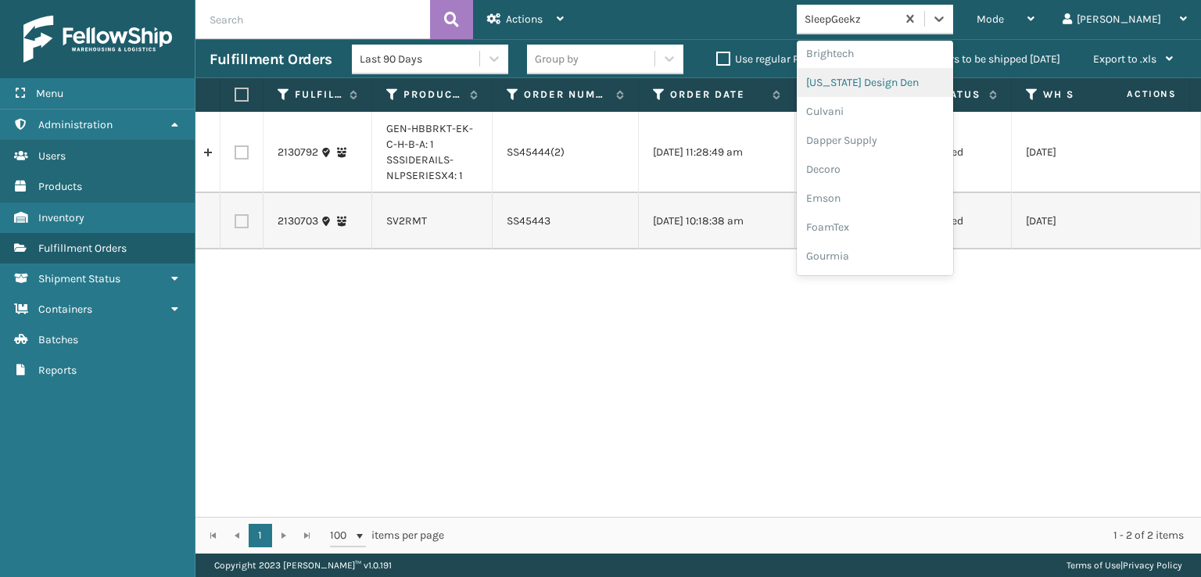
scroll to position [234, 0]
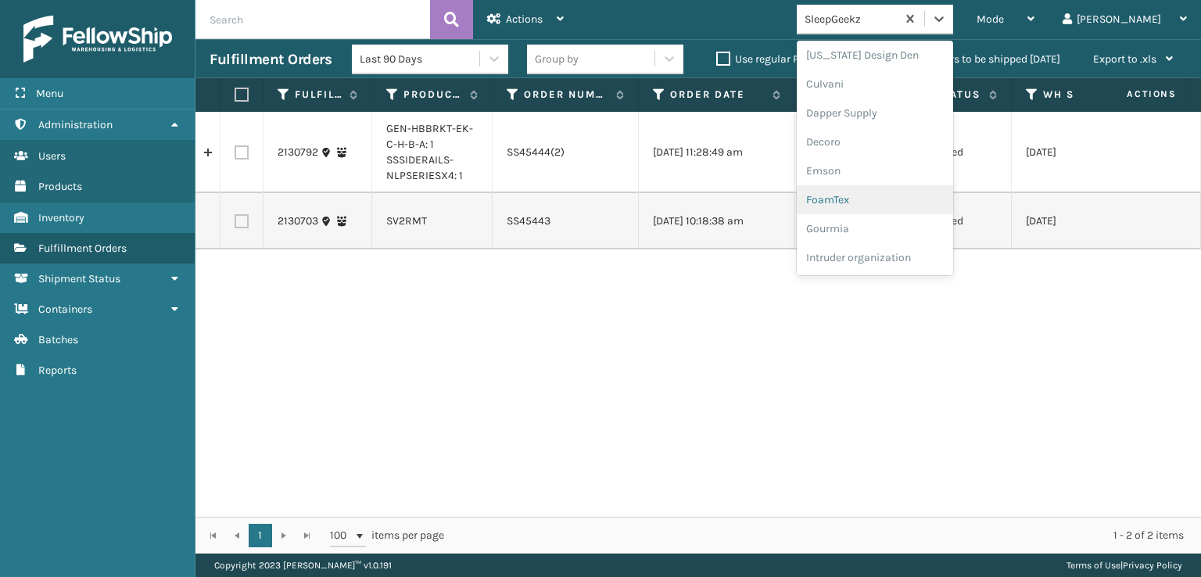
click at [895, 198] on div "FoamTex" at bounding box center [874, 199] width 156 height 29
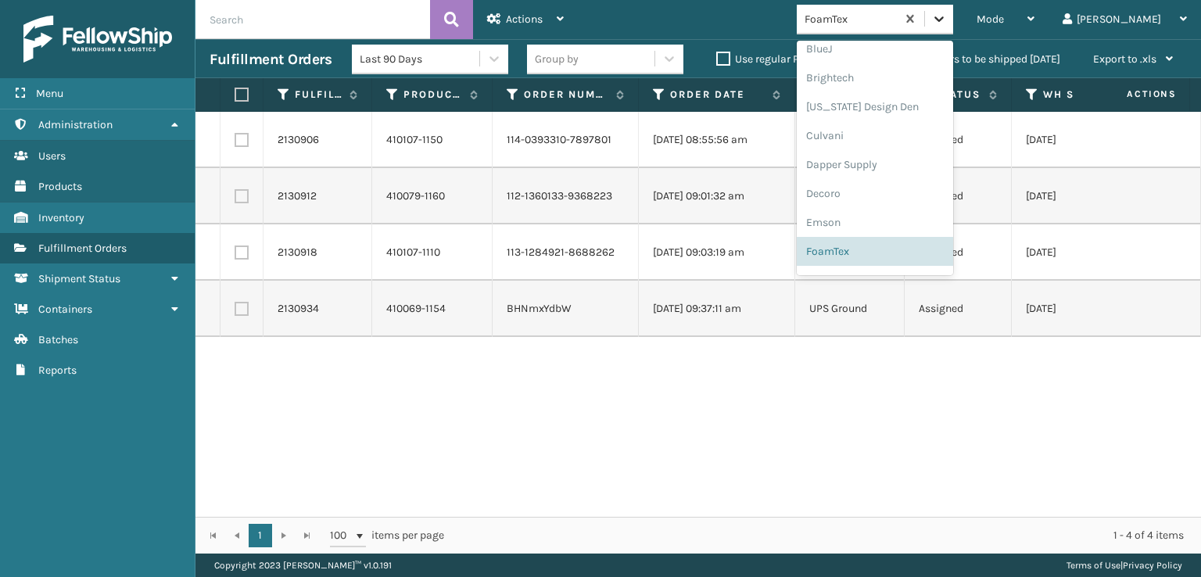
click at [943, 20] on icon at bounding box center [938, 18] width 9 height 5
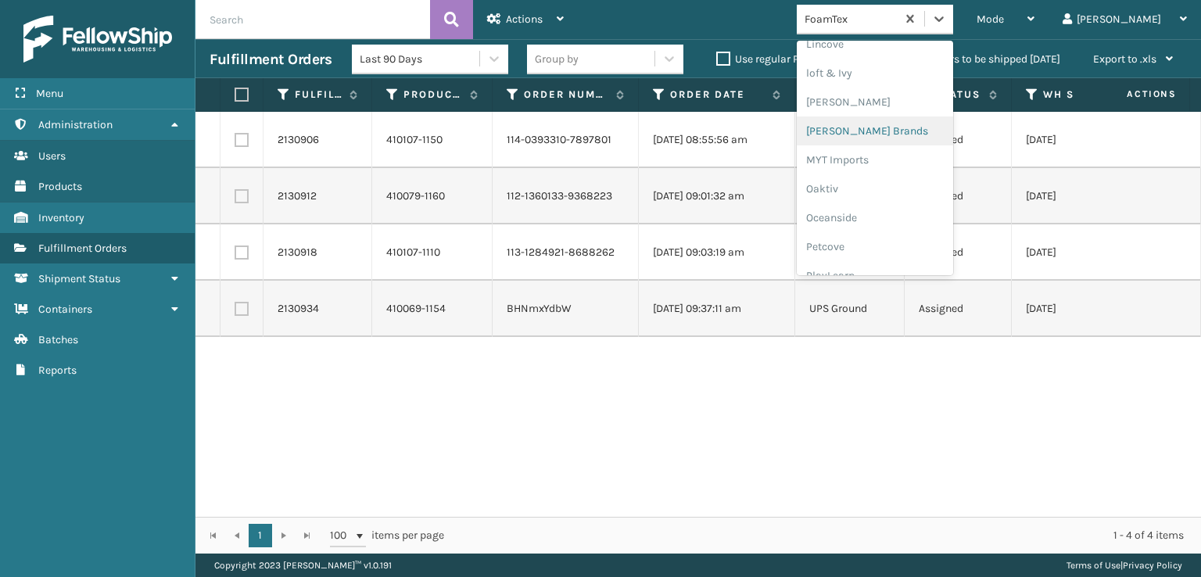
click at [880, 124] on div "[PERSON_NAME] Brands" at bounding box center [874, 130] width 156 height 29
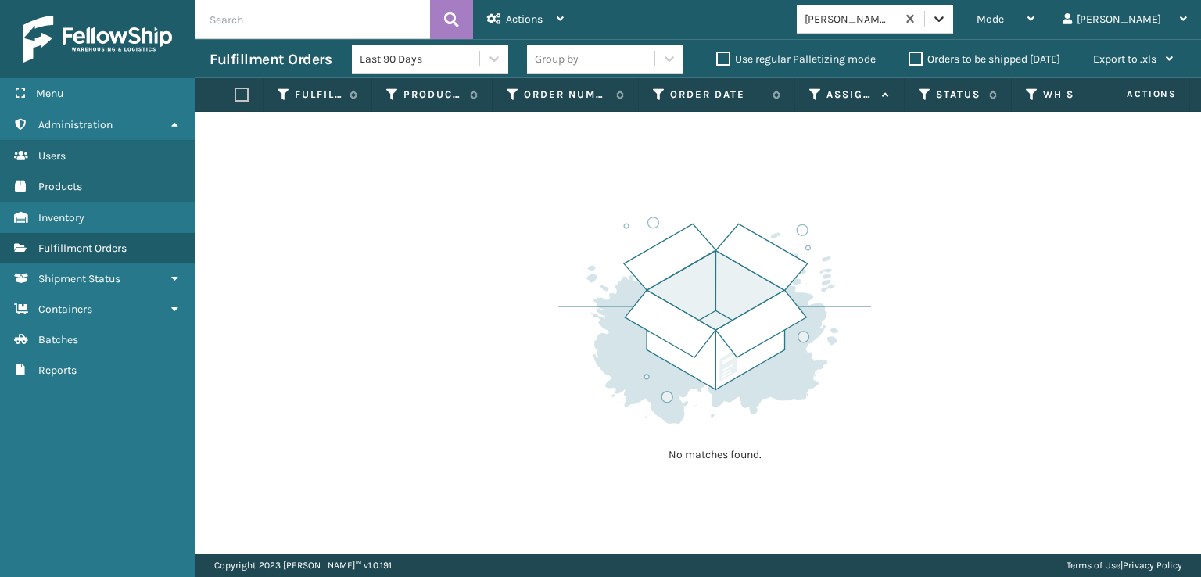
click at [947, 13] on icon at bounding box center [939, 19] width 16 height 16
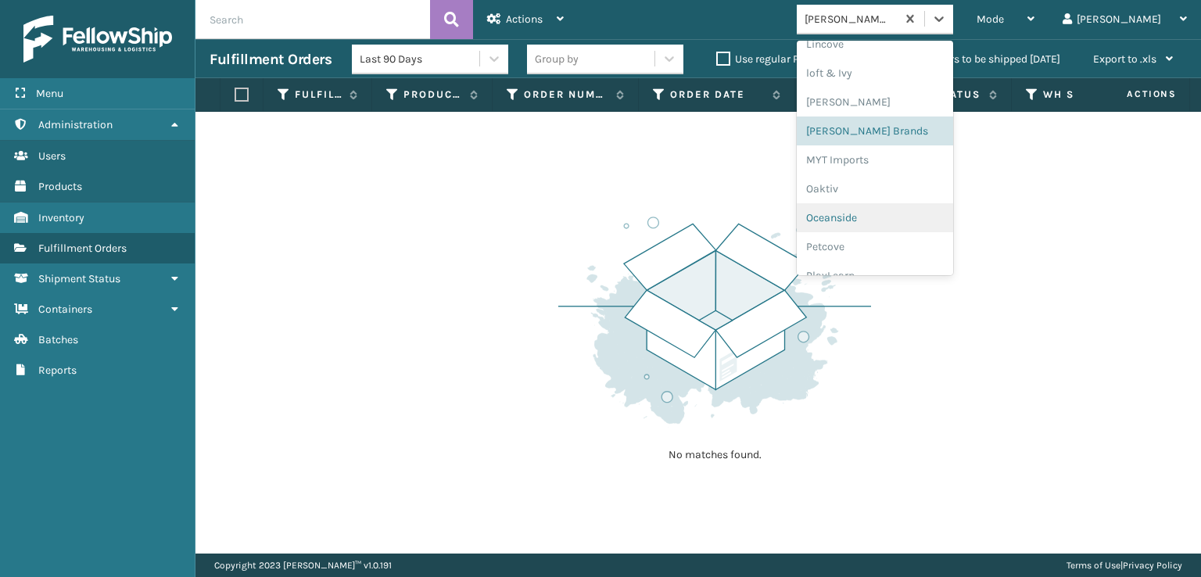
scroll to position [784, 0]
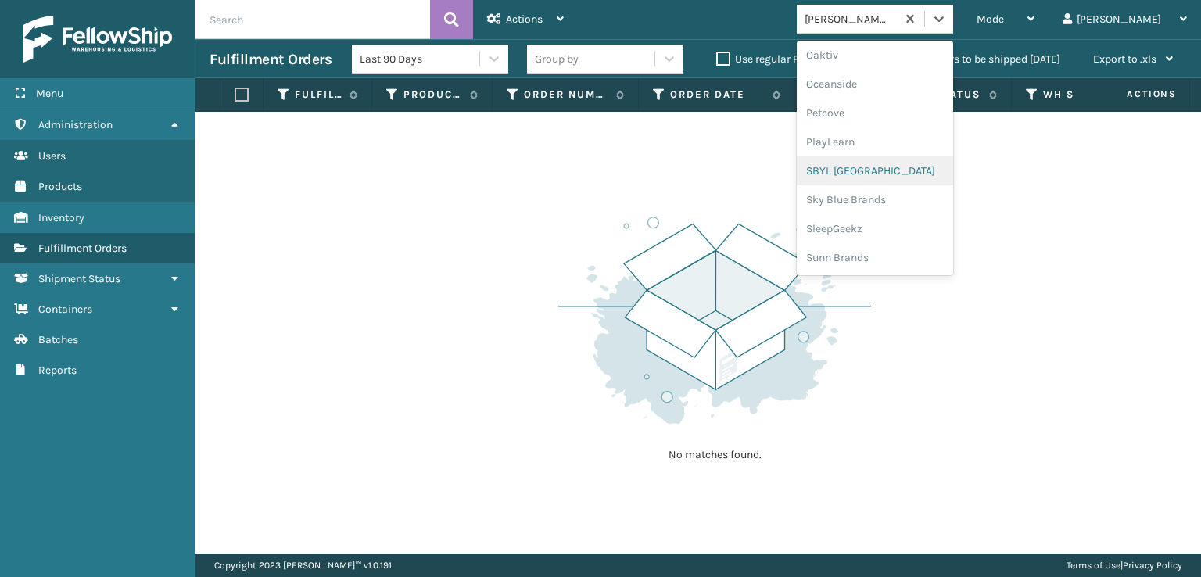
click at [885, 174] on div "SBYL [GEOGRAPHIC_DATA]" at bounding box center [874, 170] width 156 height 29
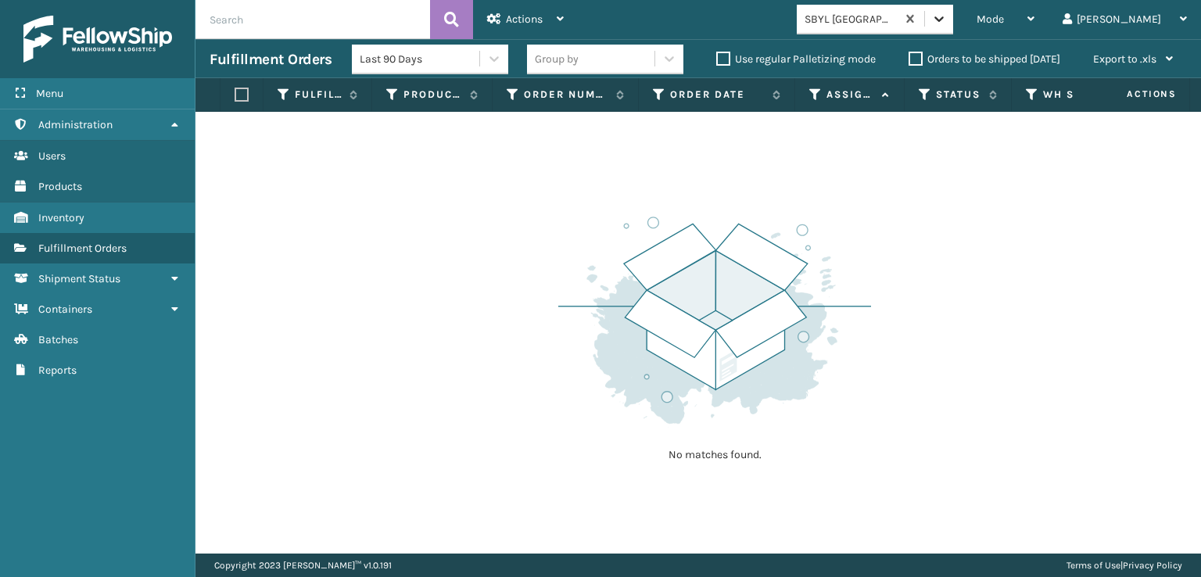
click at [947, 23] on icon at bounding box center [939, 19] width 16 height 16
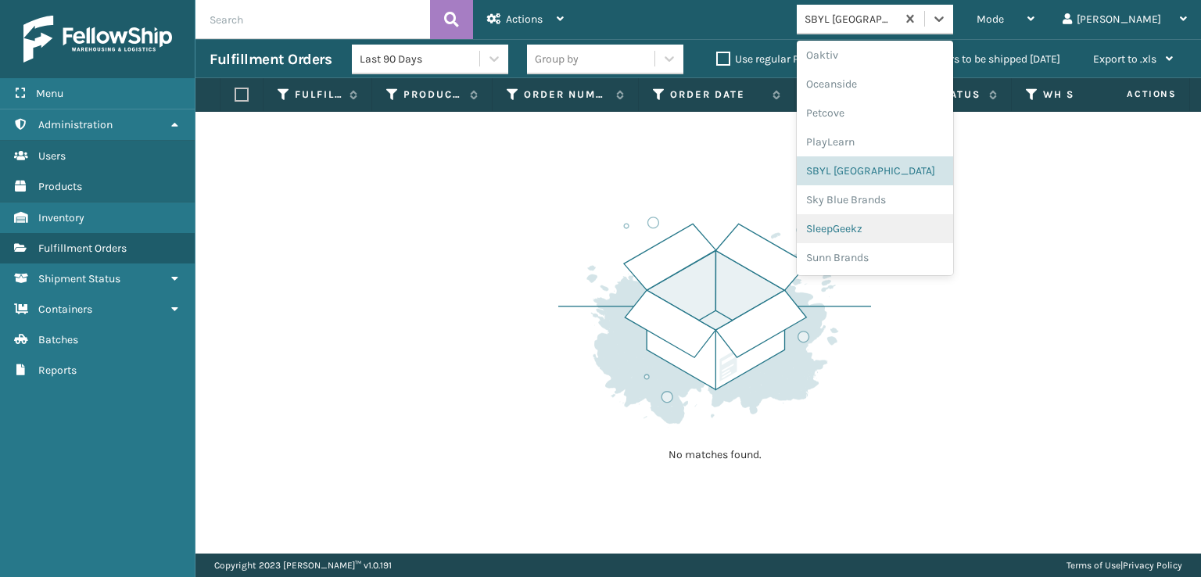
click at [897, 229] on div "SleepGeekz" at bounding box center [874, 228] width 156 height 29
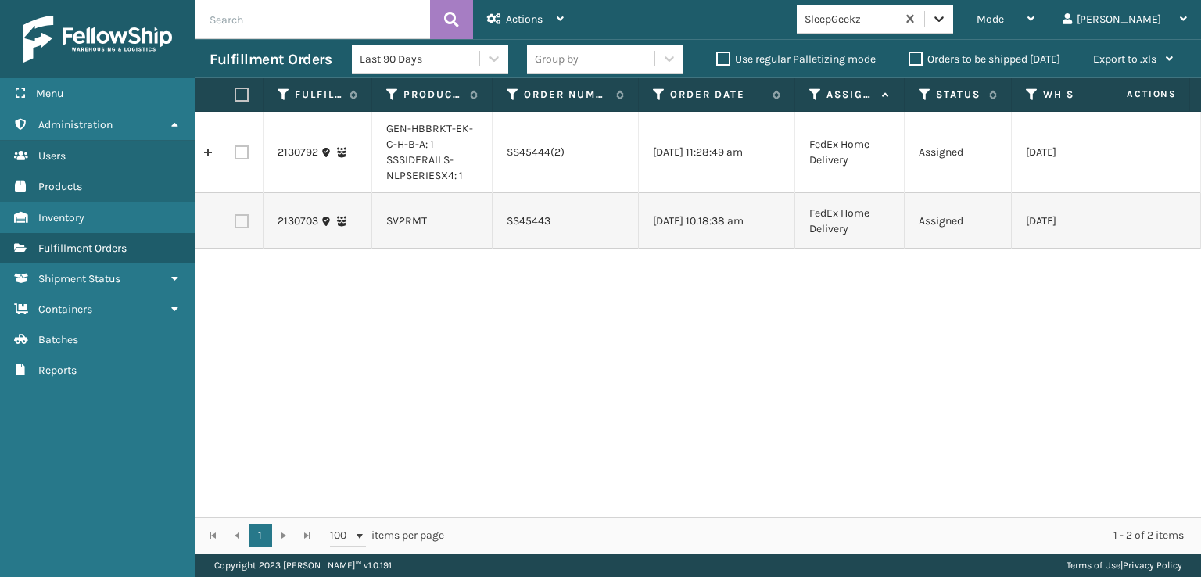
click at [947, 13] on icon at bounding box center [939, 19] width 16 height 16
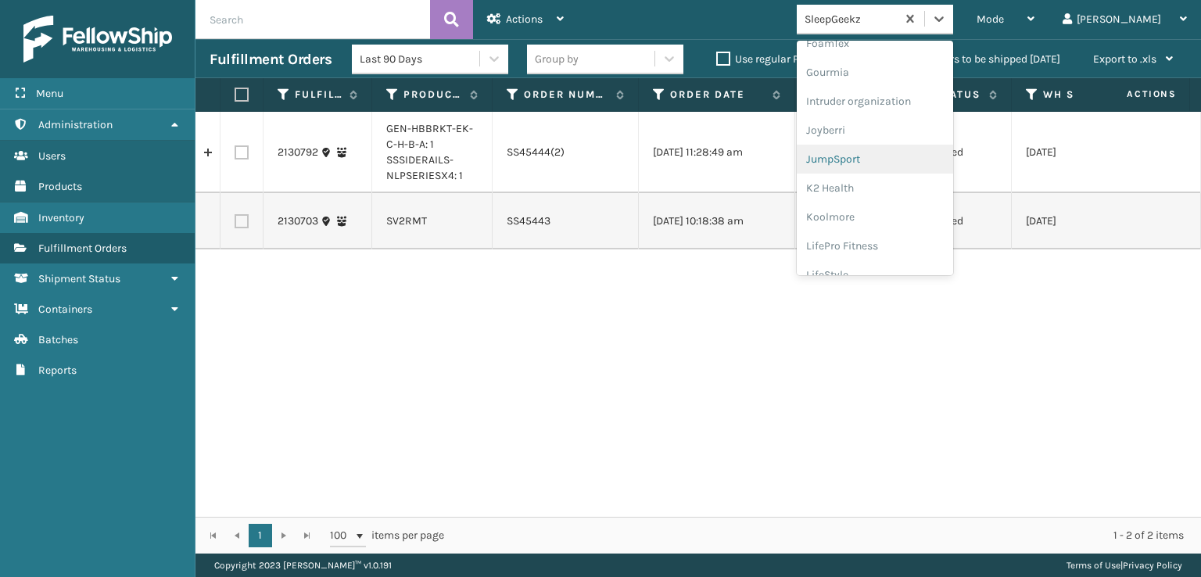
scroll to position [313, 0]
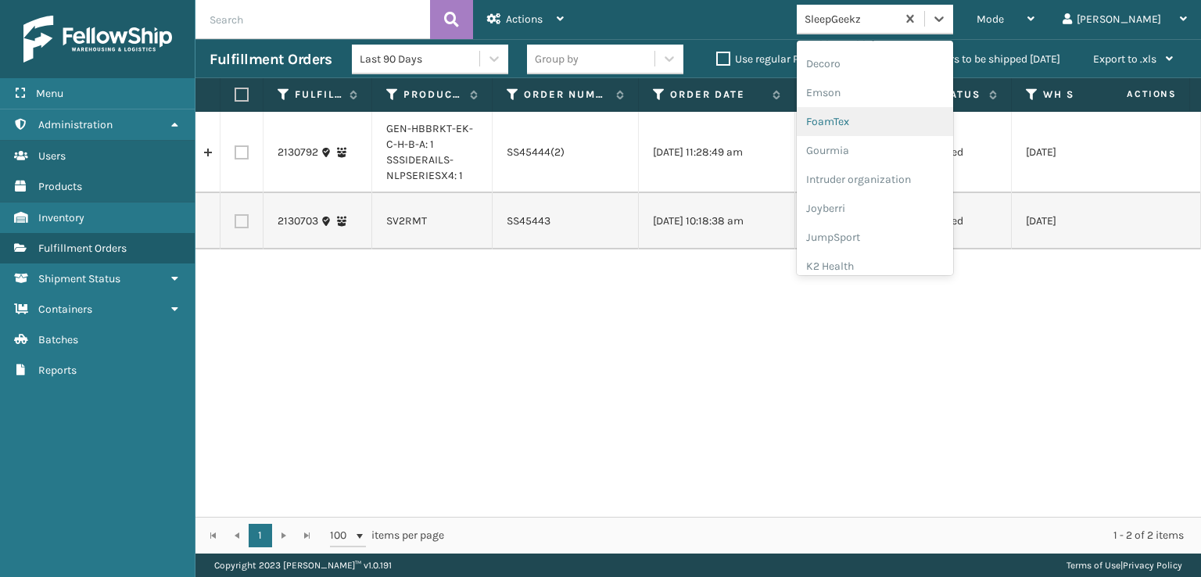
click at [880, 120] on div "FoamTex" at bounding box center [874, 121] width 156 height 29
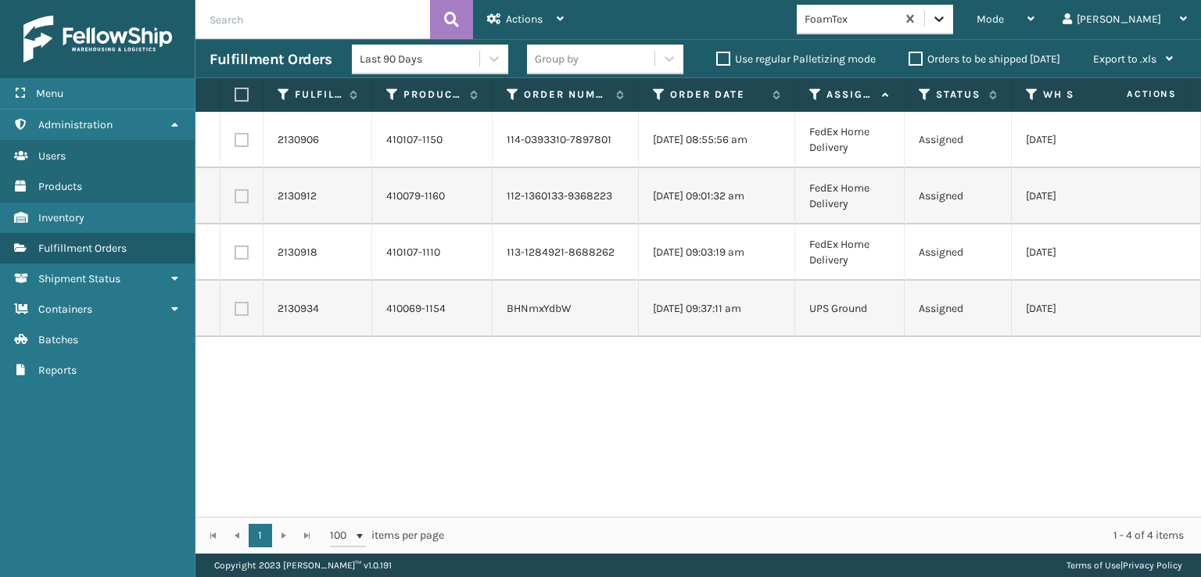
click at [943, 18] on icon at bounding box center [938, 18] width 9 height 5
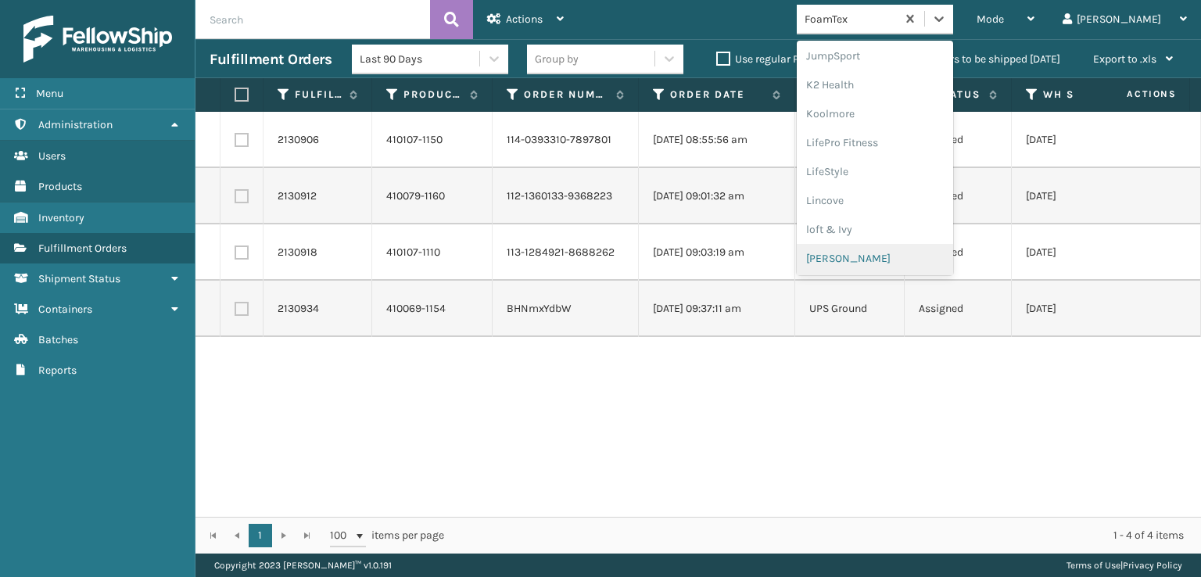
scroll to position [784, 0]
click at [886, 227] on div "SleepGeekz" at bounding box center [874, 228] width 156 height 29
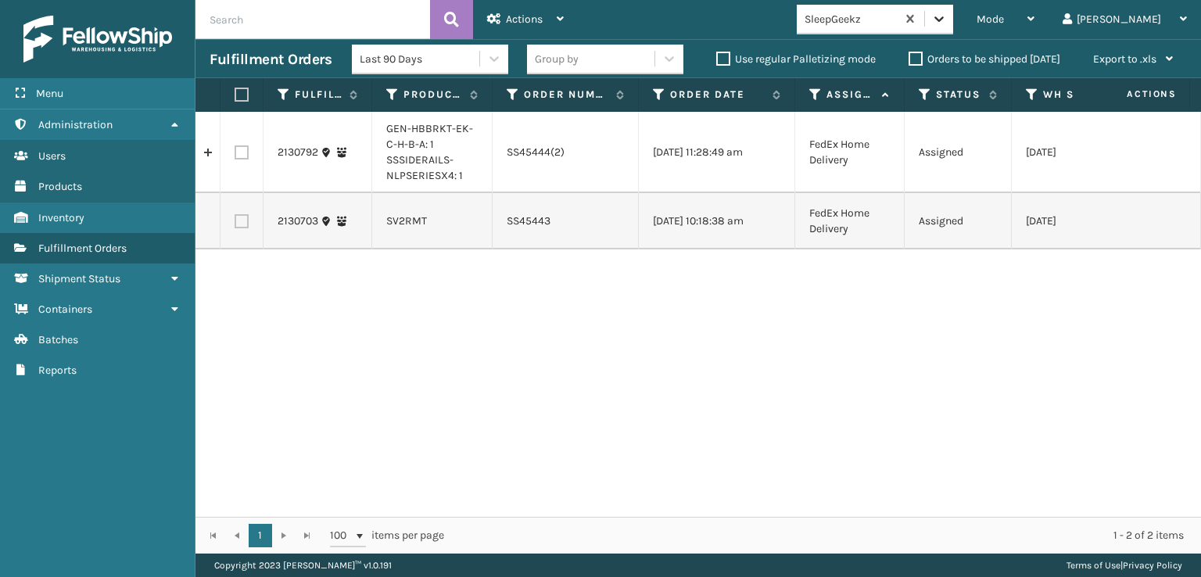
click at [947, 17] on icon at bounding box center [939, 19] width 16 height 16
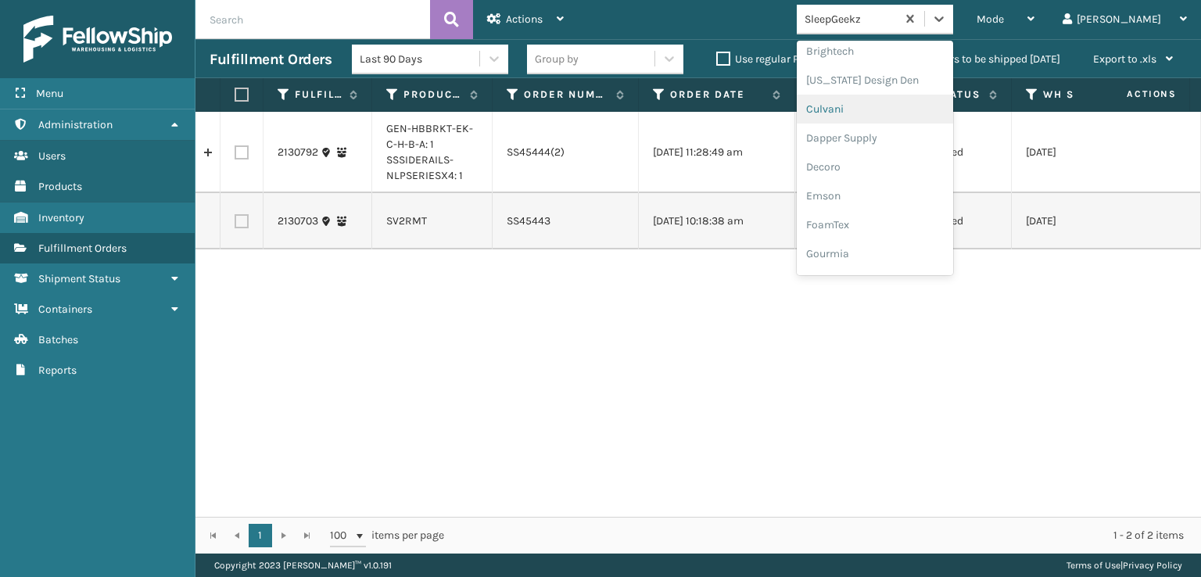
scroll to position [234, 0]
click at [888, 198] on div "FoamTex" at bounding box center [874, 199] width 156 height 29
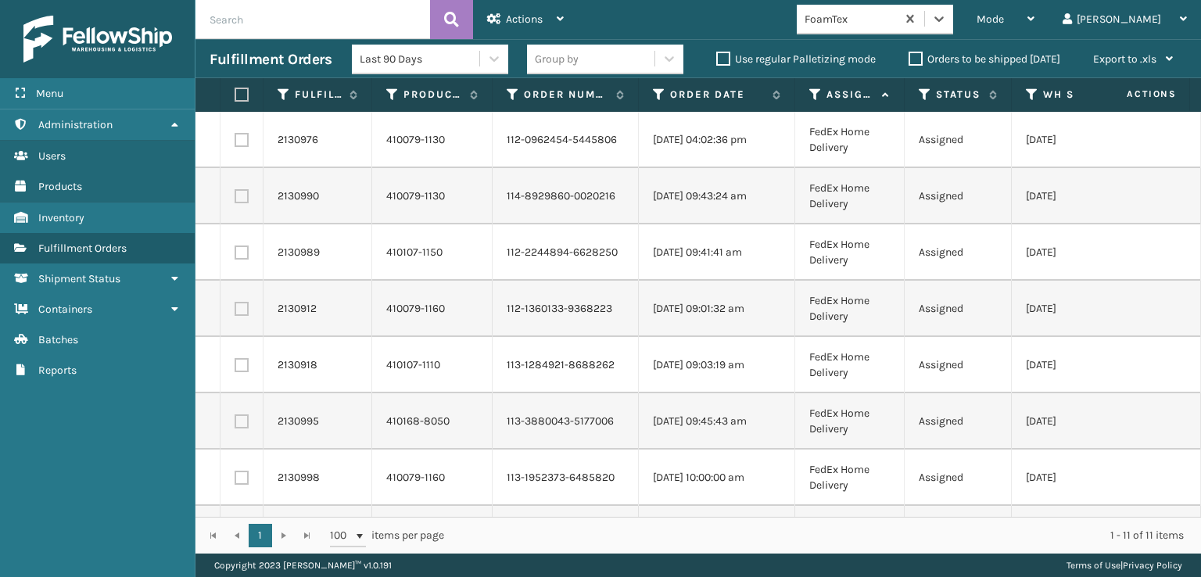
click at [241, 97] on label at bounding box center [238, 95] width 9 height 14
click at [235, 97] on input "checkbox" at bounding box center [234, 95] width 1 height 10
checkbox input "true"
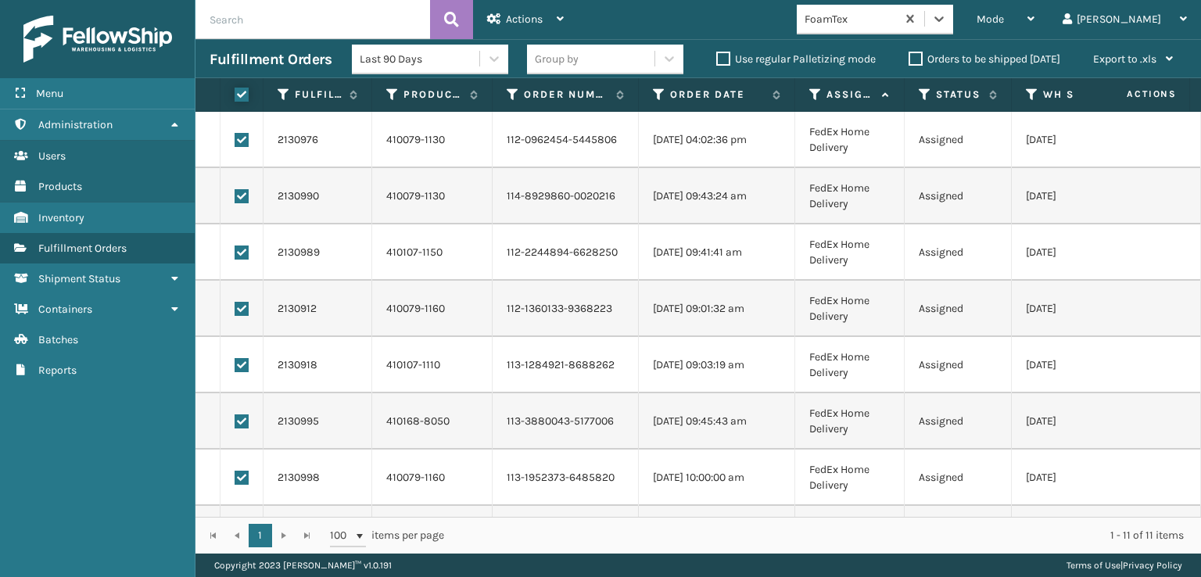
checkbox input "true"
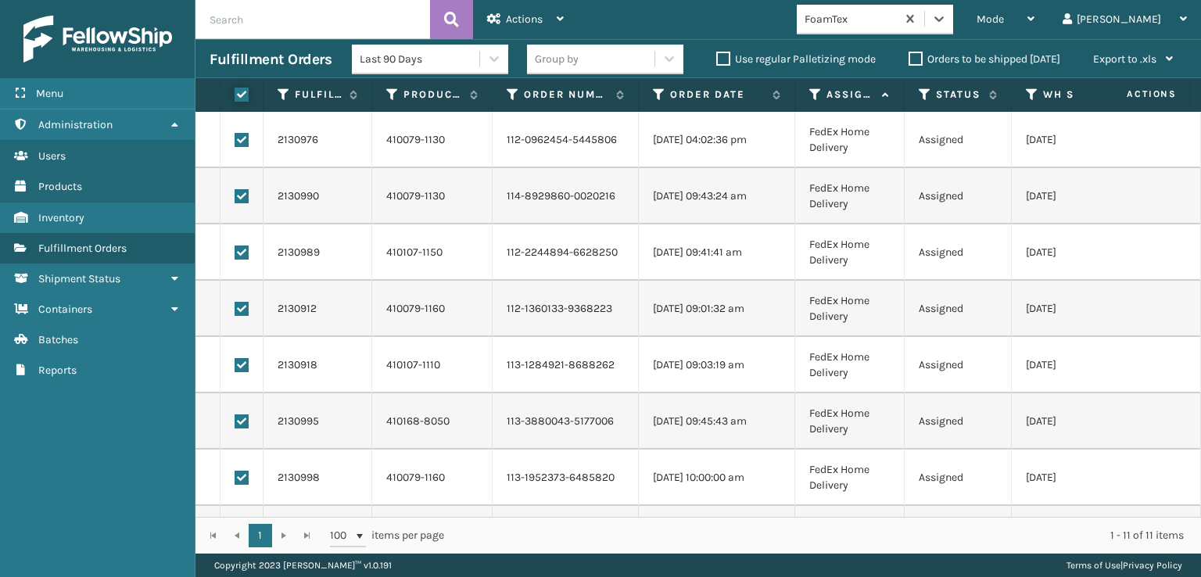
checkbox input "true"
click at [523, 15] on span "Actions" at bounding box center [524, 19] width 37 height 13
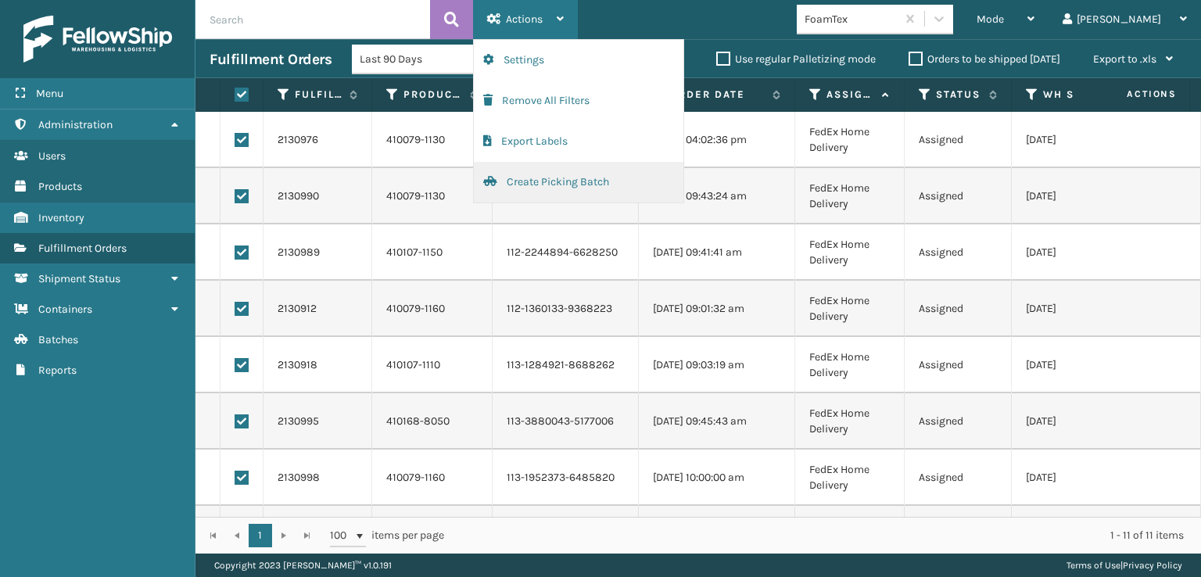
click at [538, 174] on button "Create Picking Batch" at bounding box center [578, 182] width 209 height 41
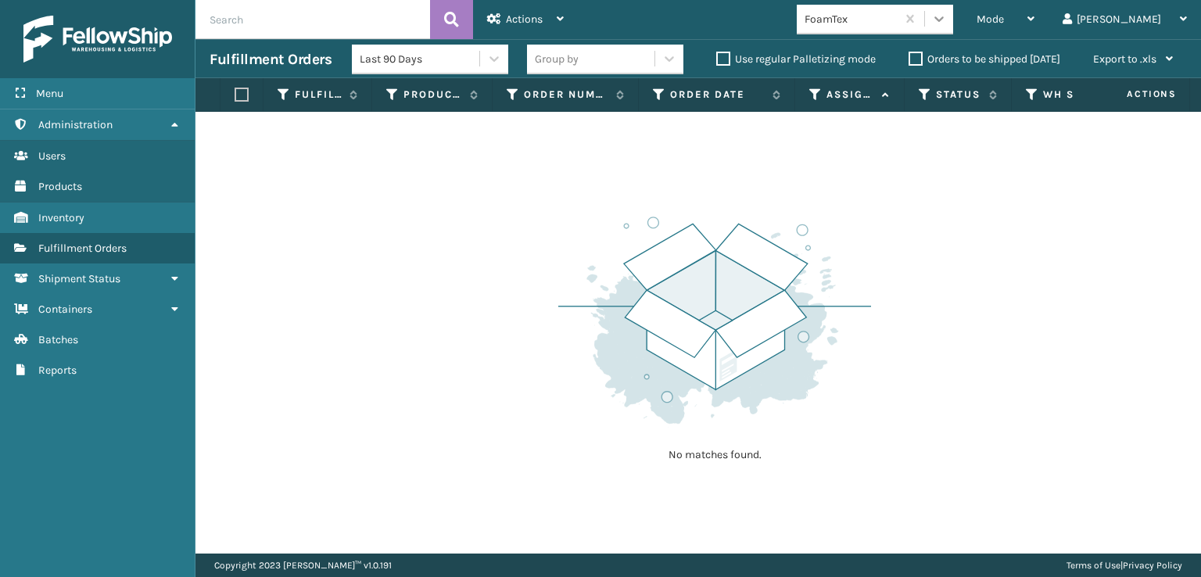
click at [953, 27] on div at bounding box center [939, 19] width 28 height 28
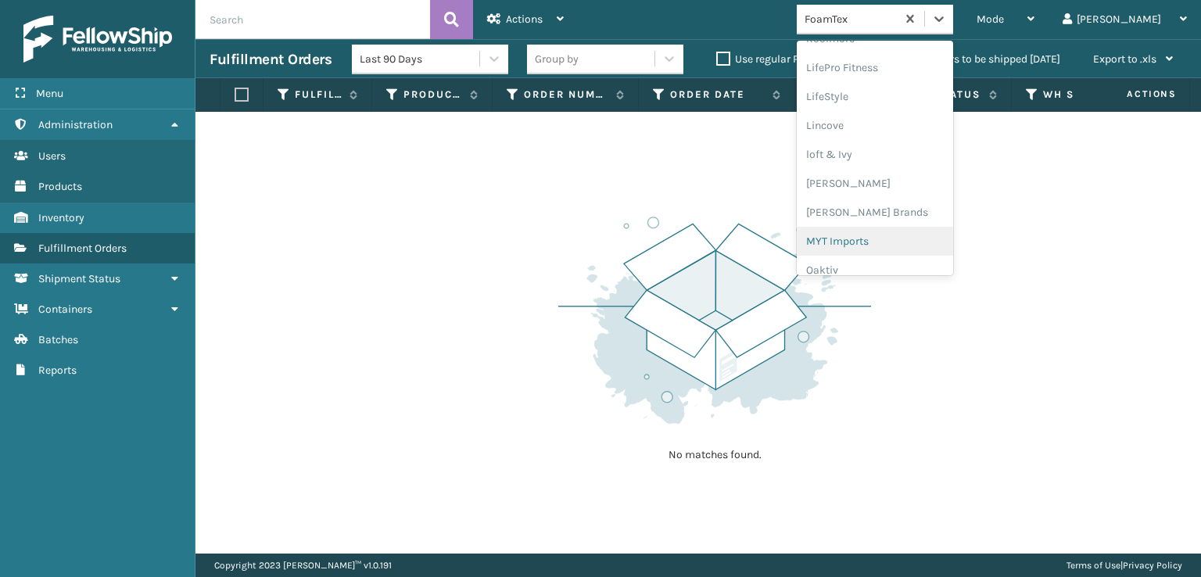
scroll to position [784, 0]
click at [896, 227] on div "SleepGeekz" at bounding box center [874, 228] width 156 height 29
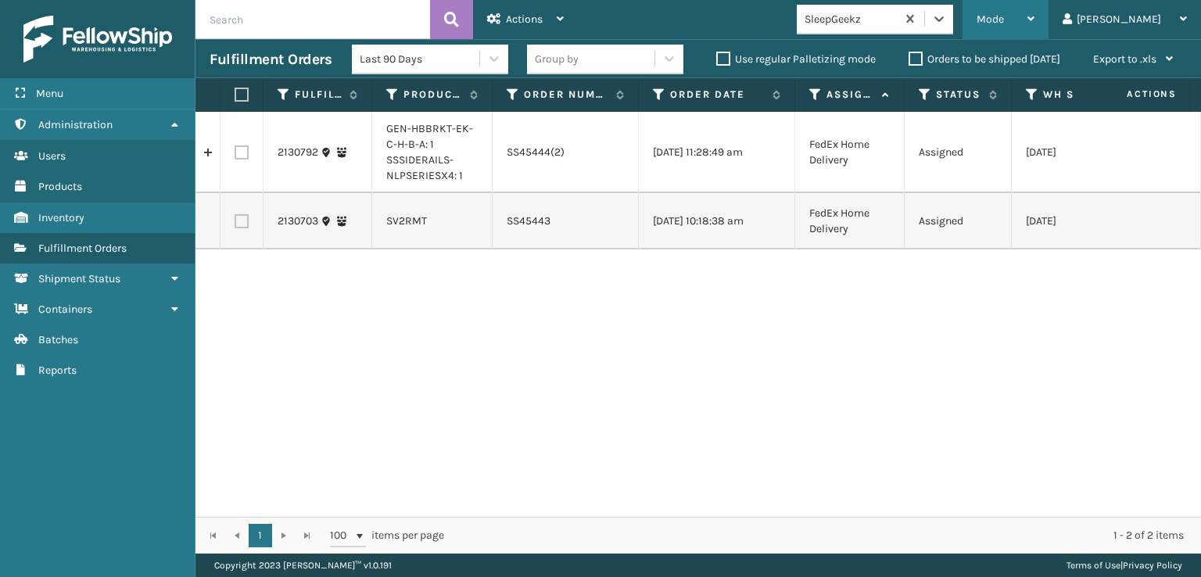
click at [1004, 15] on span "Mode" at bounding box center [989, 19] width 27 height 13
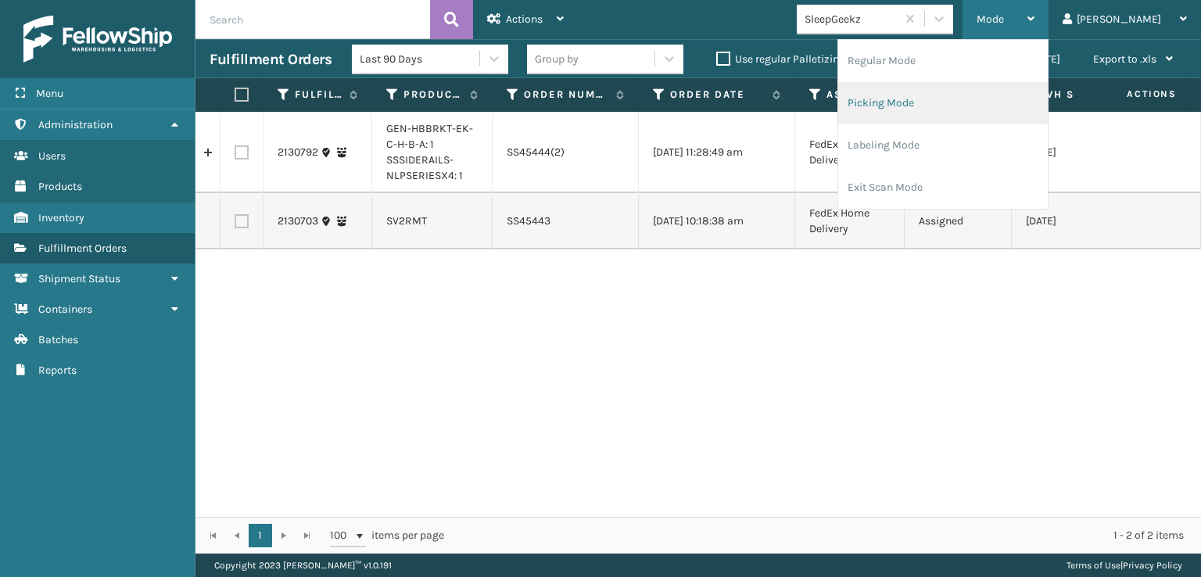
click at [954, 95] on li "Picking Mode" at bounding box center [942, 103] width 209 height 42
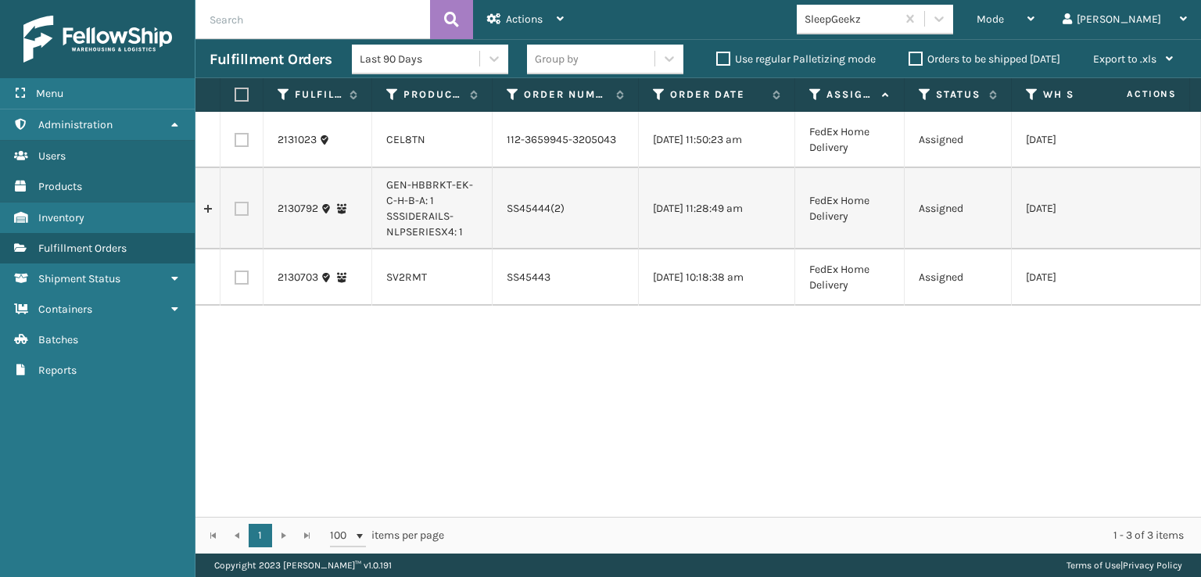
click at [239, 145] on label at bounding box center [241, 140] width 14 height 14
click at [235, 143] on input "checkbox" at bounding box center [234, 138] width 1 height 10
checkbox input "true"
click at [522, 19] on span "Actions" at bounding box center [524, 19] width 37 height 13
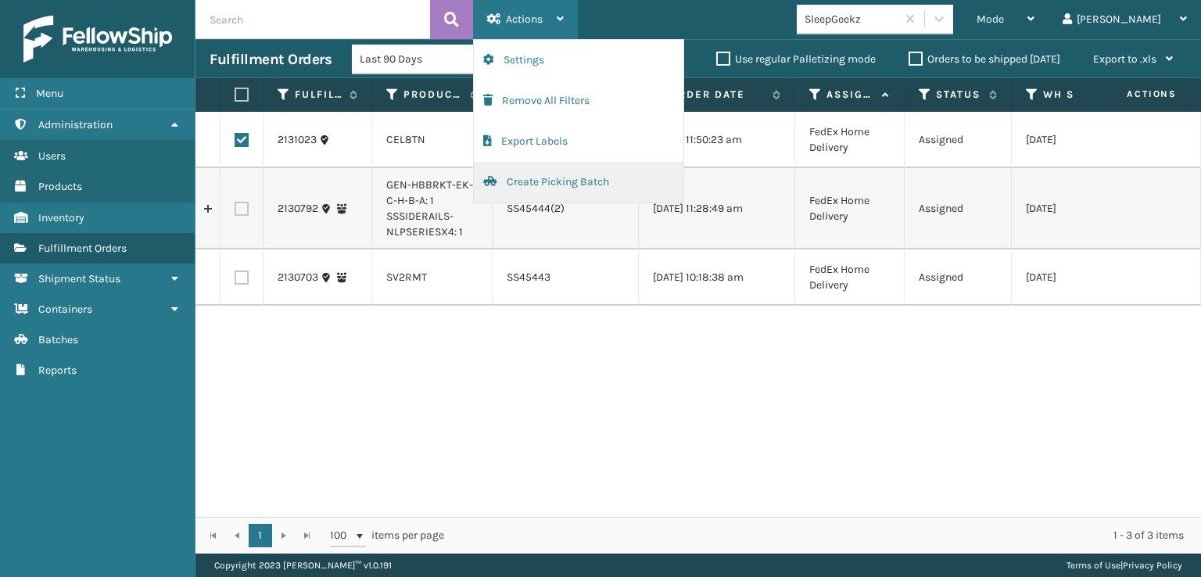
click at [528, 183] on button "Create Picking Batch" at bounding box center [578, 182] width 209 height 41
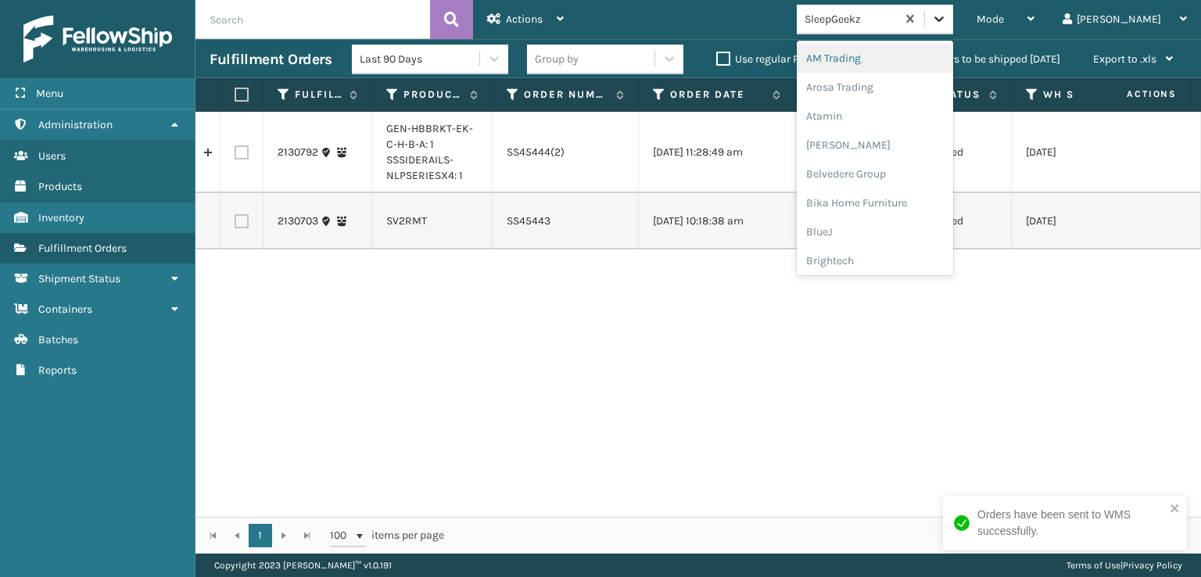
click at [947, 12] on icon at bounding box center [939, 19] width 16 height 16
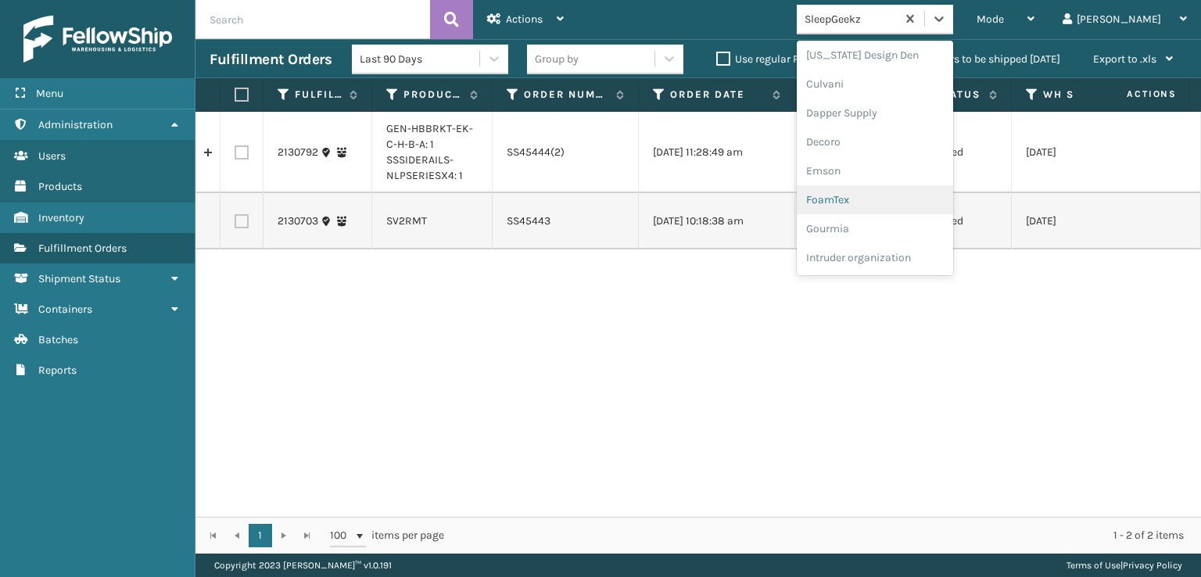
click at [882, 195] on div "FoamTex" at bounding box center [874, 199] width 156 height 29
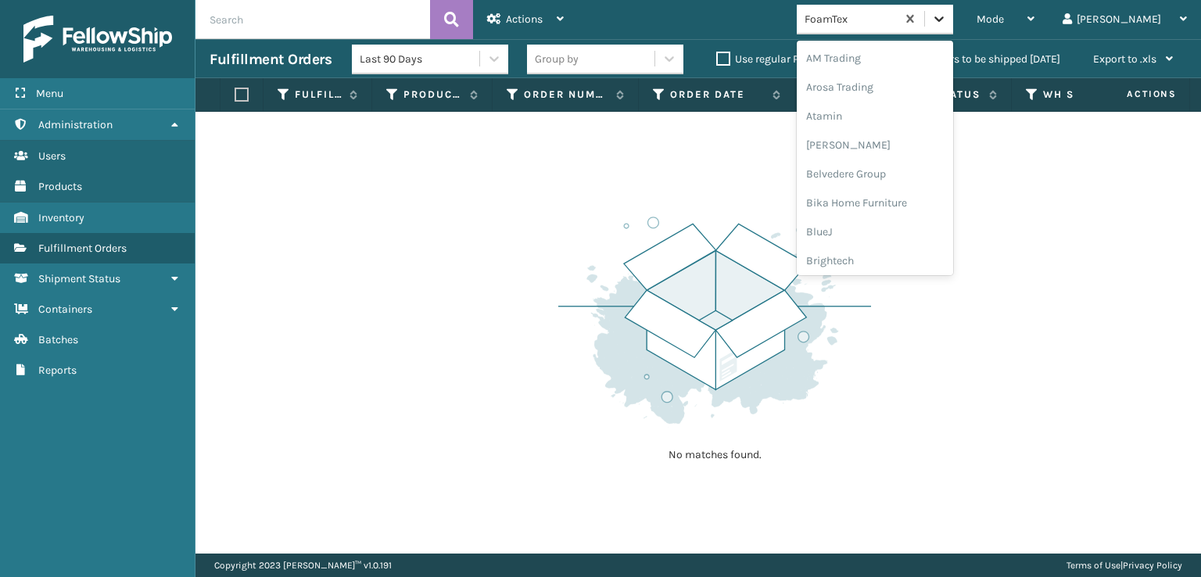
click at [947, 13] on icon at bounding box center [939, 19] width 16 height 16
click at [886, 207] on div "[PERSON_NAME] Brands" at bounding box center [874, 209] width 156 height 29
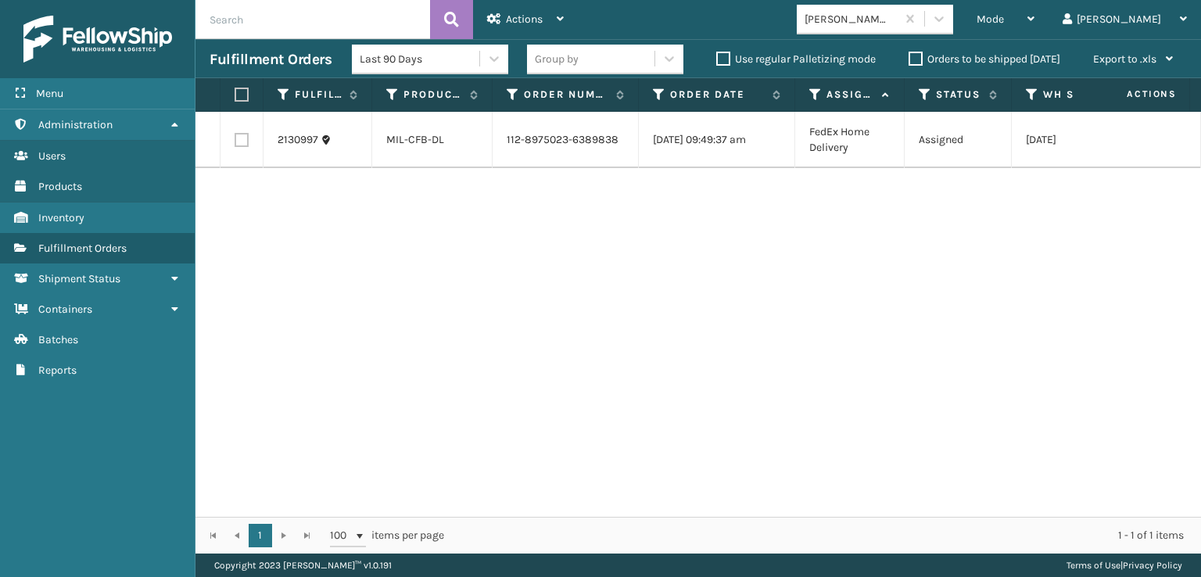
click at [242, 143] on label at bounding box center [241, 140] width 14 height 14
click at [235, 143] on input "checkbox" at bounding box center [234, 138] width 1 height 10
checkbox input "true"
click at [528, 19] on span "Actions" at bounding box center [524, 19] width 37 height 13
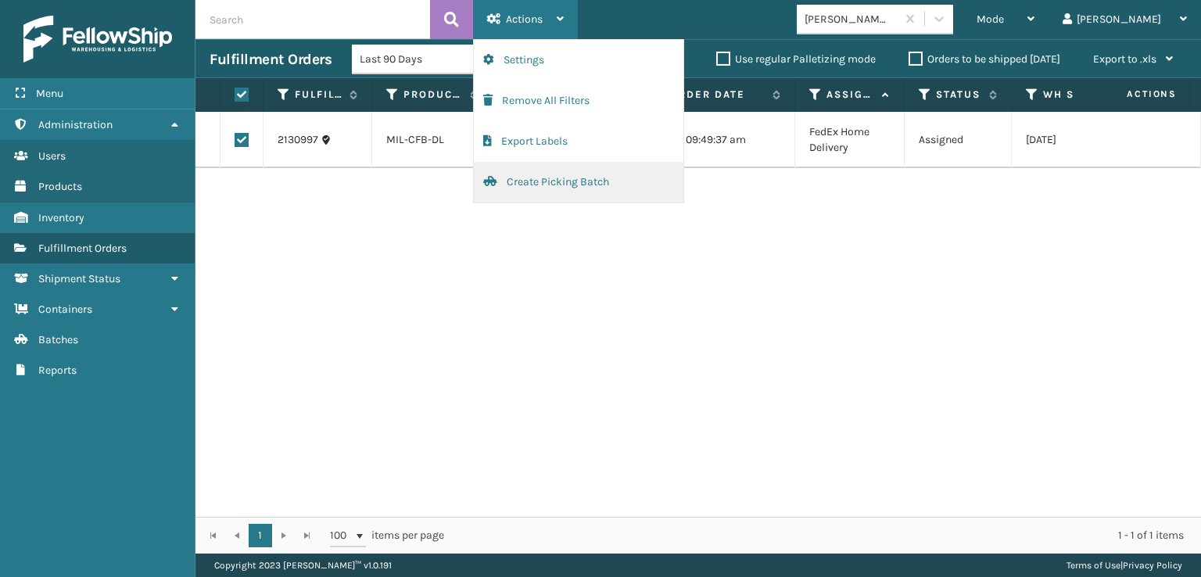
click at [561, 181] on button "Create Picking Batch" at bounding box center [578, 182] width 209 height 41
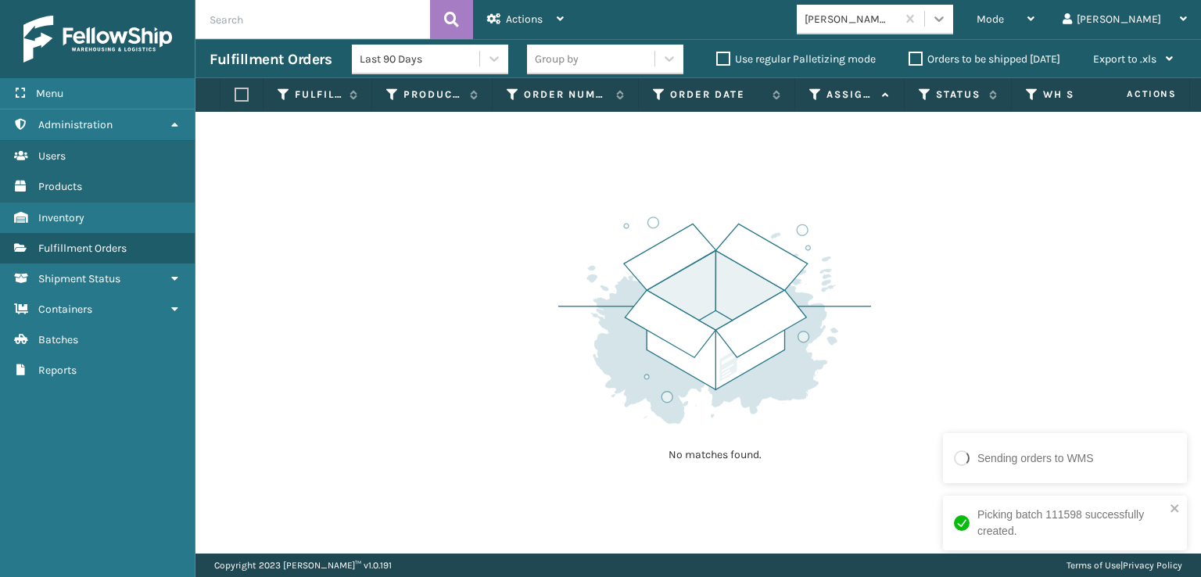
click at [947, 15] on icon at bounding box center [939, 19] width 16 height 16
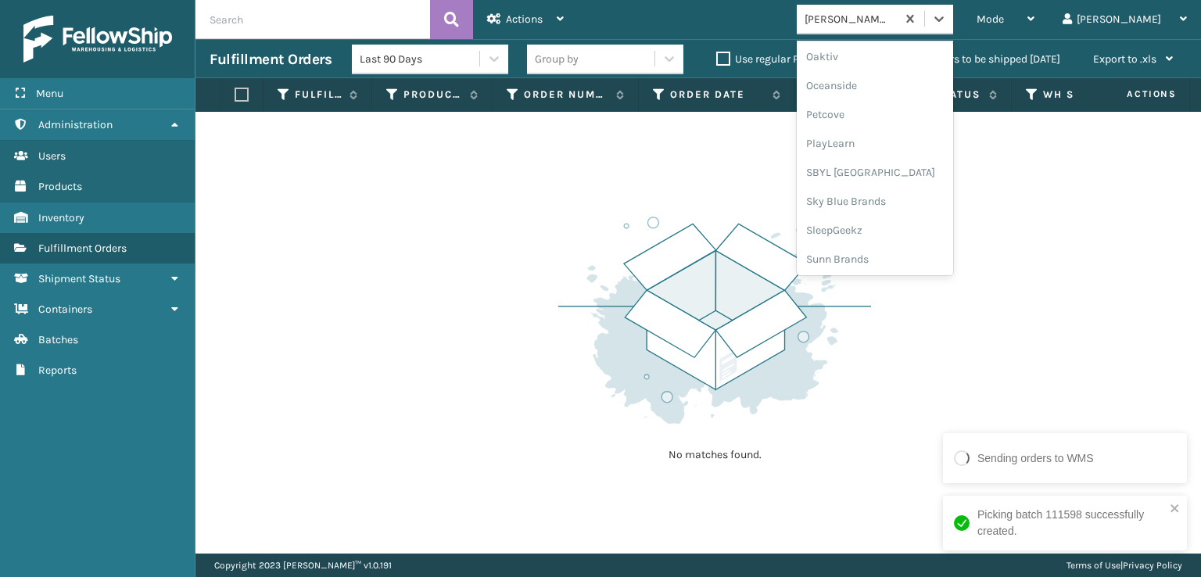
scroll to position [784, 0]
click at [883, 168] on div "SBYL [GEOGRAPHIC_DATA]" at bounding box center [874, 170] width 156 height 29
click at [947, 18] on icon at bounding box center [939, 19] width 16 height 16
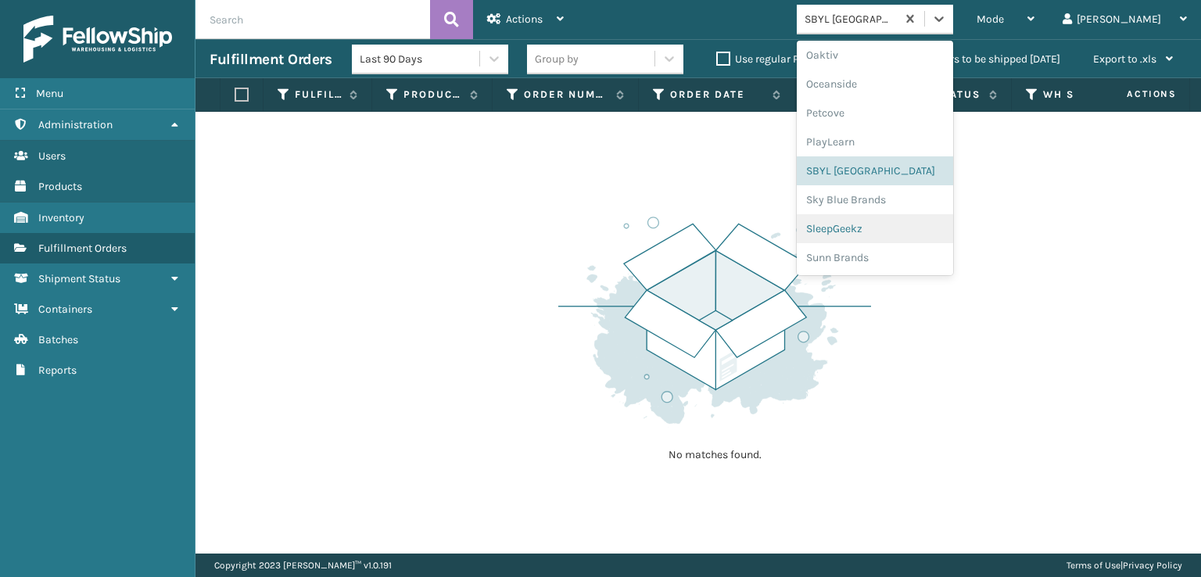
click at [904, 226] on div "SleepGeekz" at bounding box center [874, 228] width 156 height 29
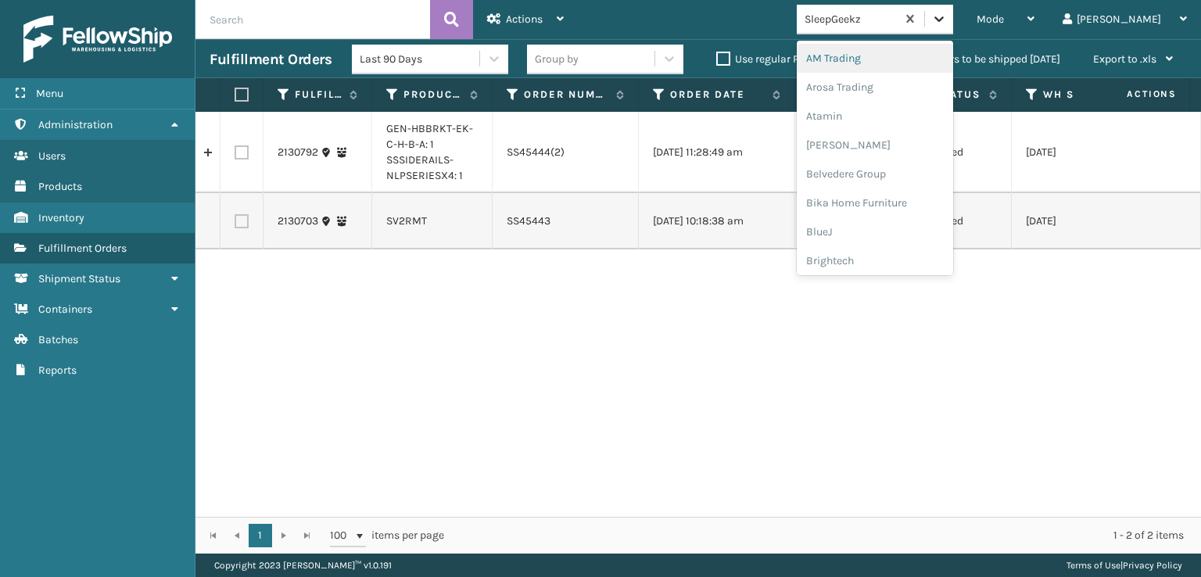
click at [947, 23] on icon at bounding box center [939, 19] width 16 height 16
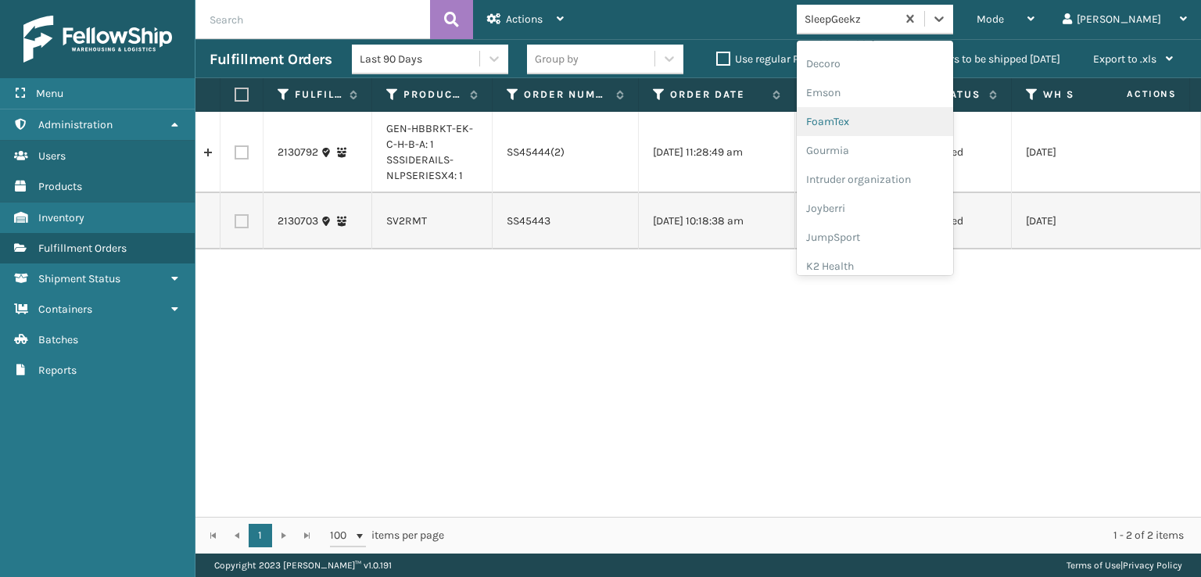
click at [888, 113] on div "FoamTex" at bounding box center [874, 121] width 156 height 29
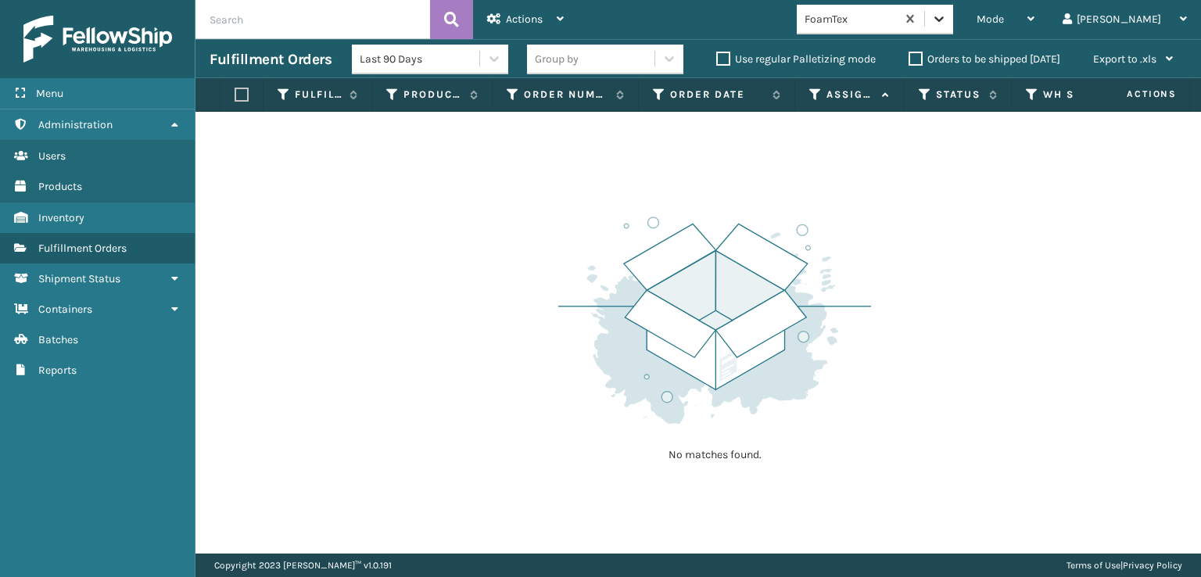
click at [947, 26] on icon at bounding box center [939, 19] width 16 height 16
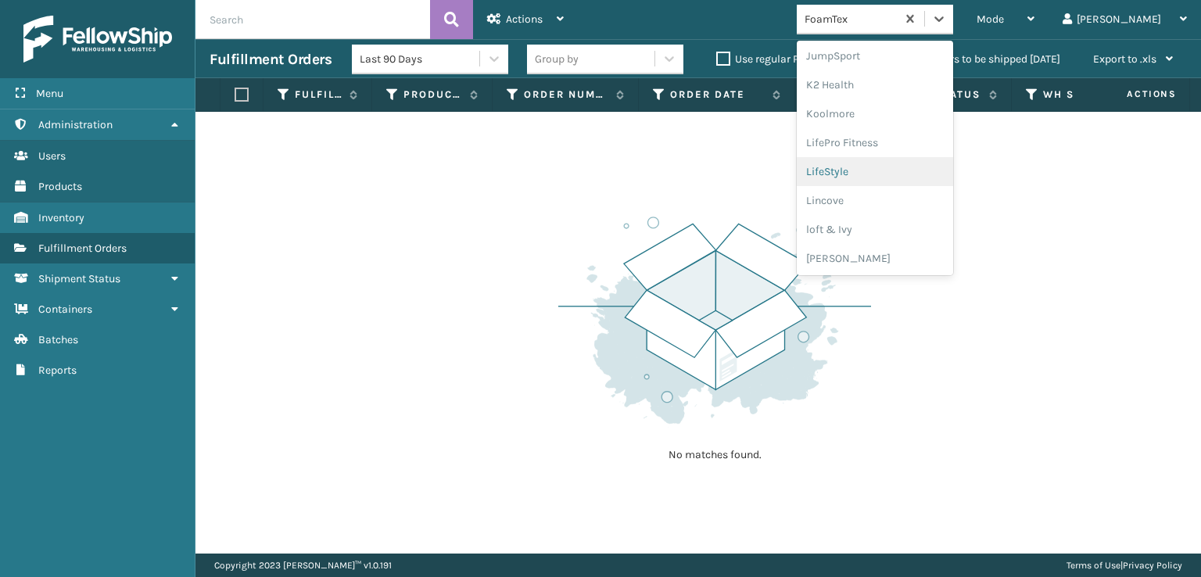
scroll to position [572, 0]
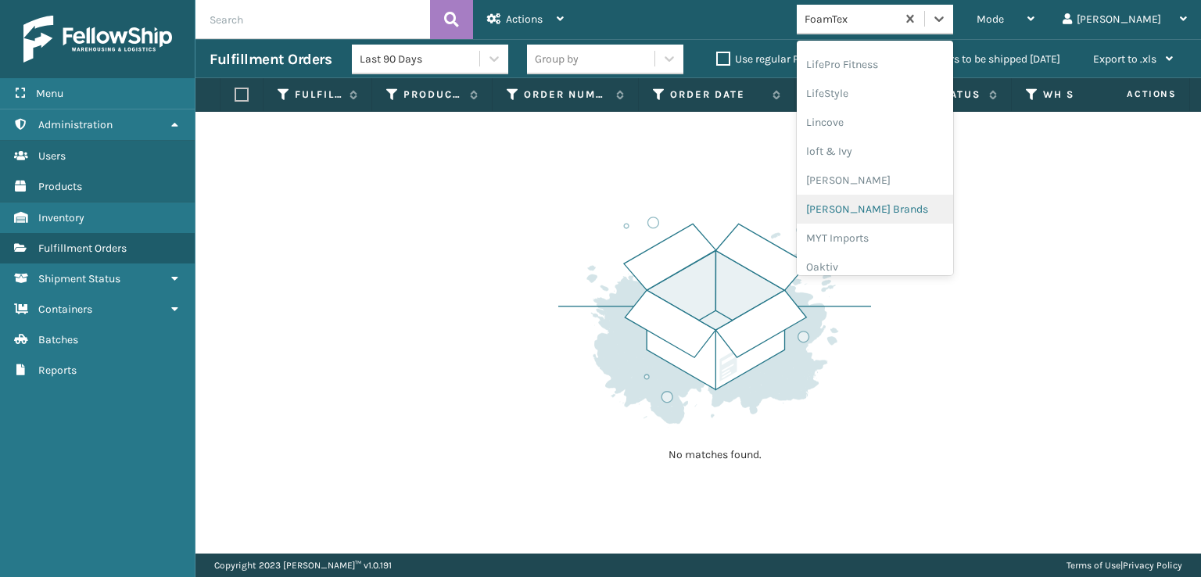
click at [893, 207] on div "[PERSON_NAME] Brands" at bounding box center [874, 209] width 156 height 29
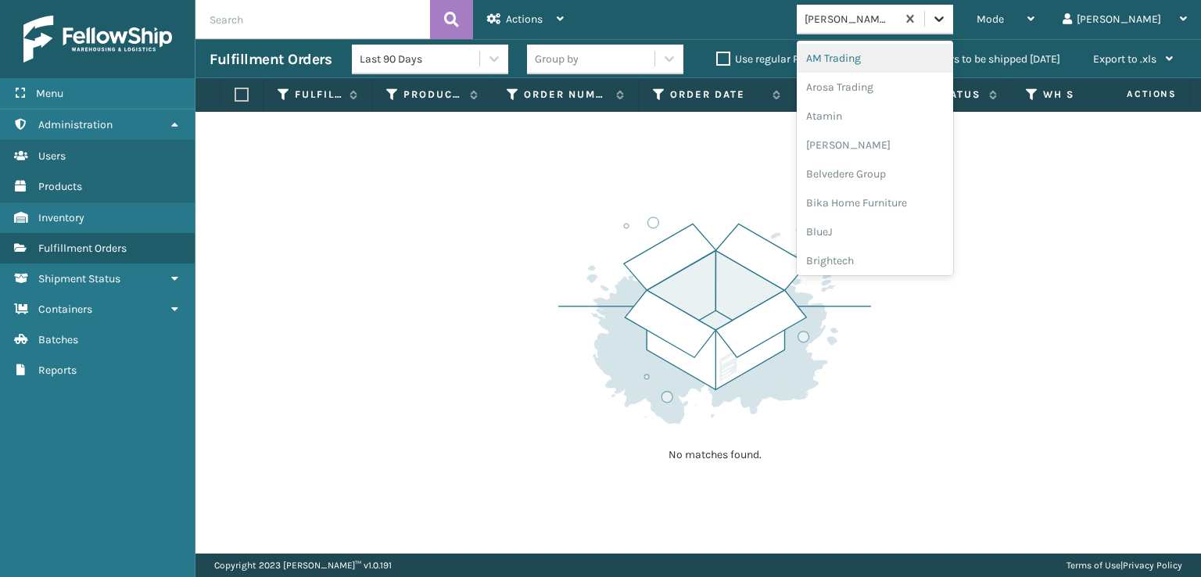
click at [947, 26] on icon at bounding box center [939, 19] width 16 height 16
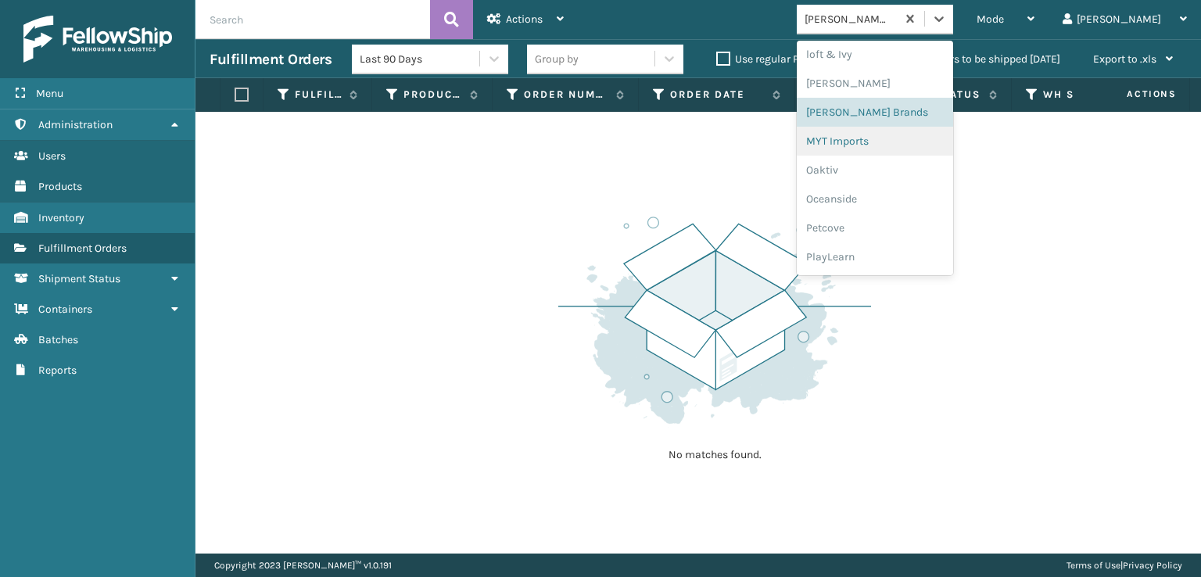
scroll to position [784, 0]
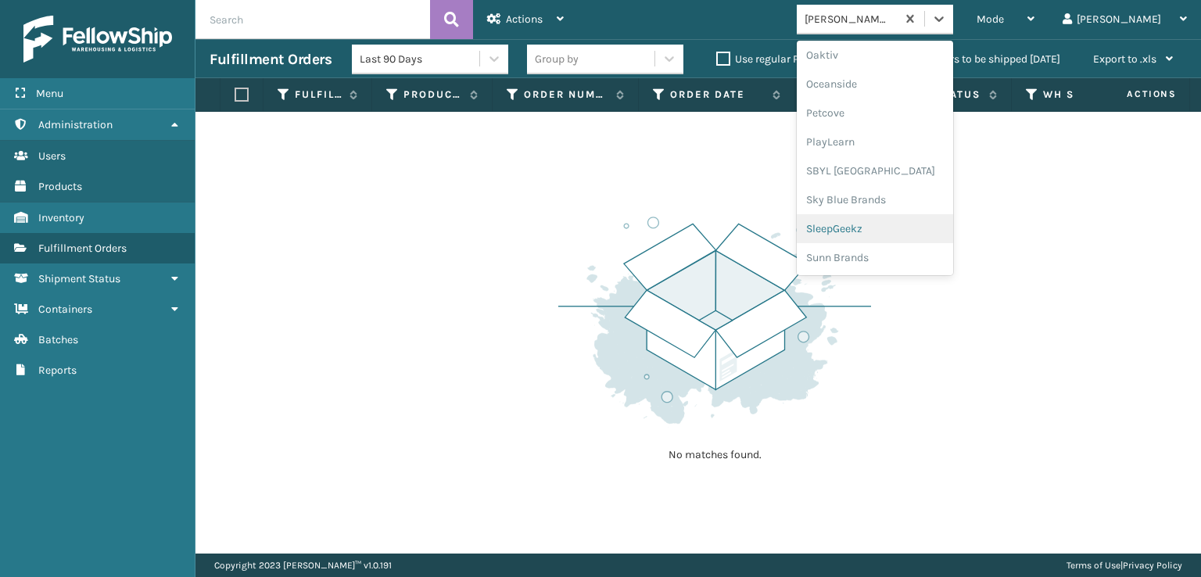
click at [889, 229] on div "SleepGeekz" at bounding box center [874, 228] width 156 height 29
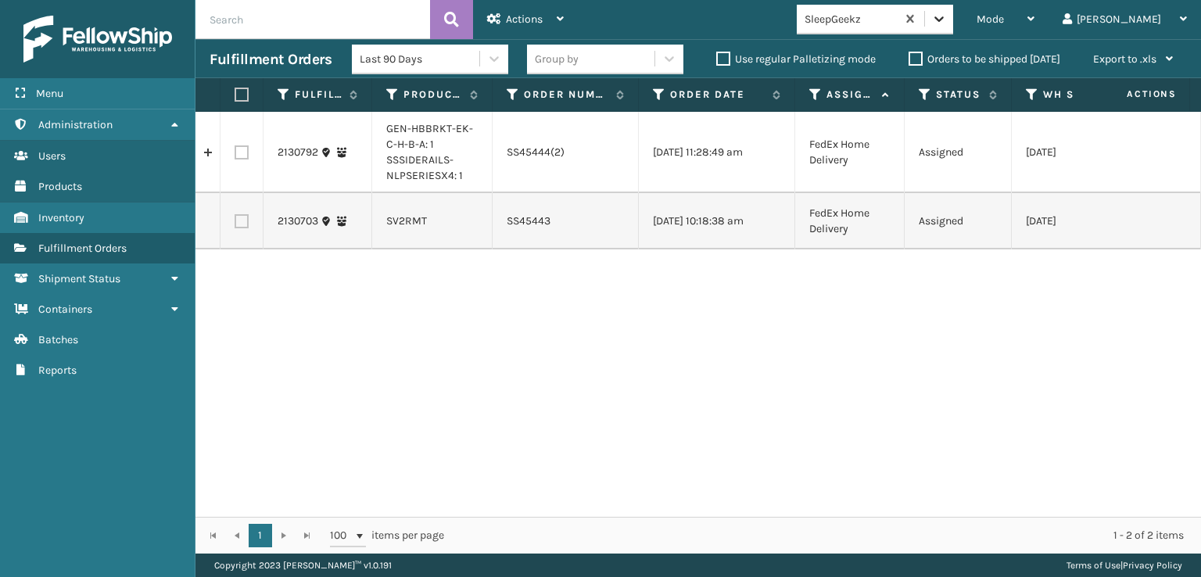
click at [947, 24] on icon at bounding box center [939, 19] width 16 height 16
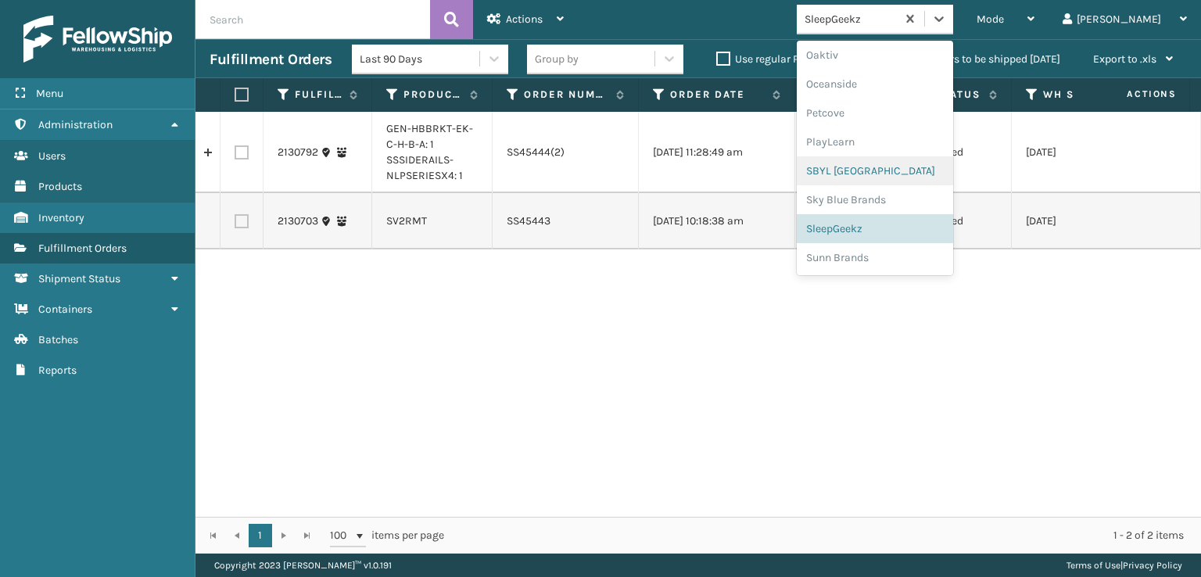
click at [879, 168] on div "SBYL [GEOGRAPHIC_DATA]" at bounding box center [874, 170] width 156 height 29
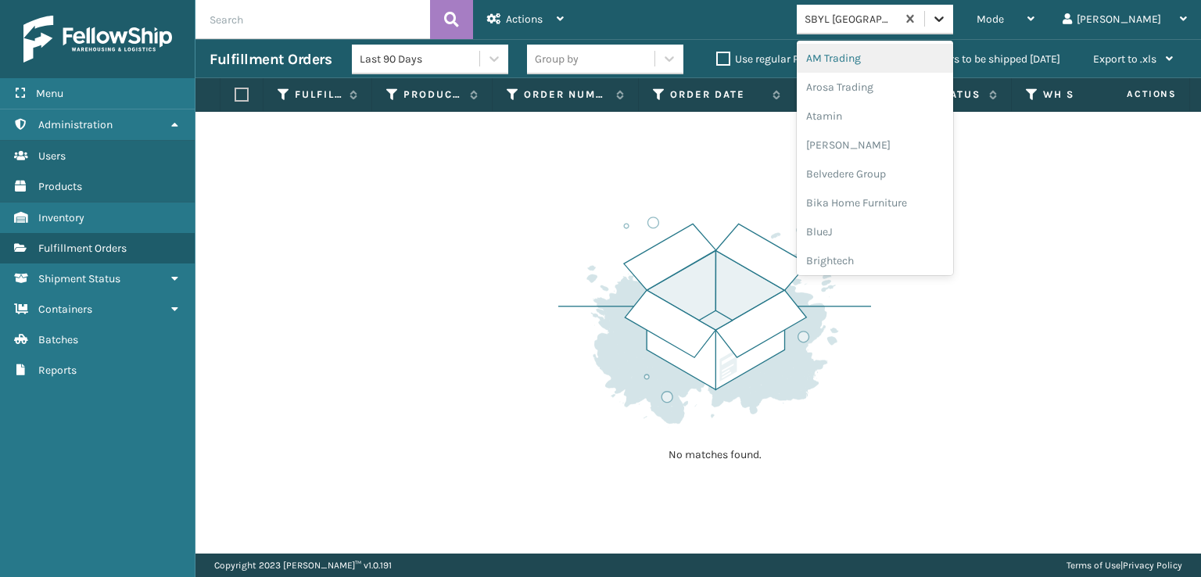
click at [943, 21] on icon at bounding box center [938, 18] width 9 height 5
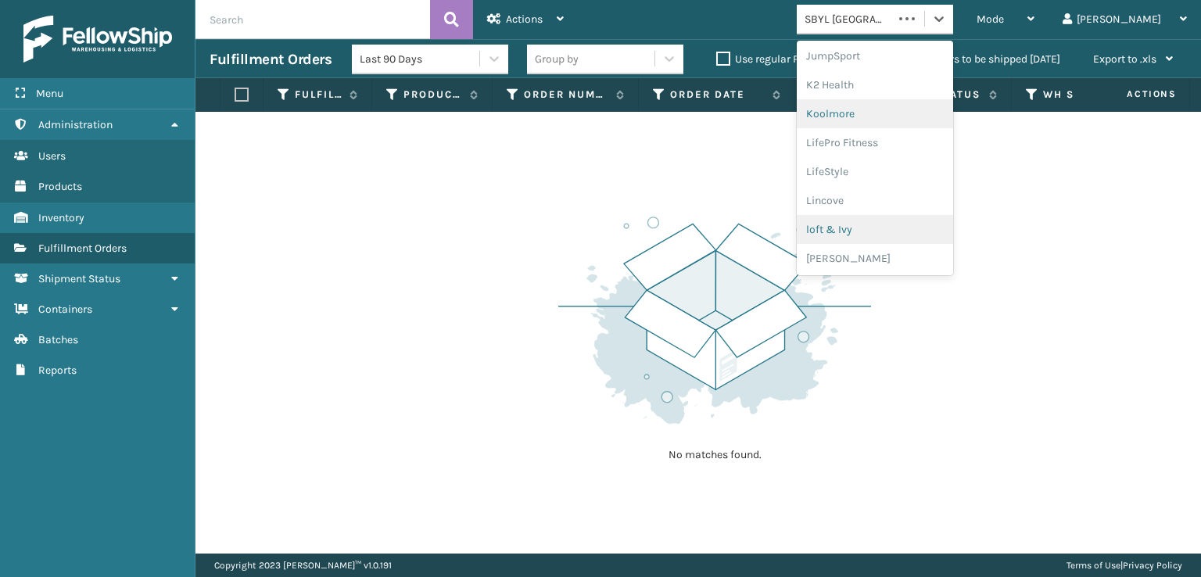
scroll to position [525, 0]
click at [891, 258] on div "[PERSON_NAME] Brands" at bounding box center [874, 256] width 156 height 29
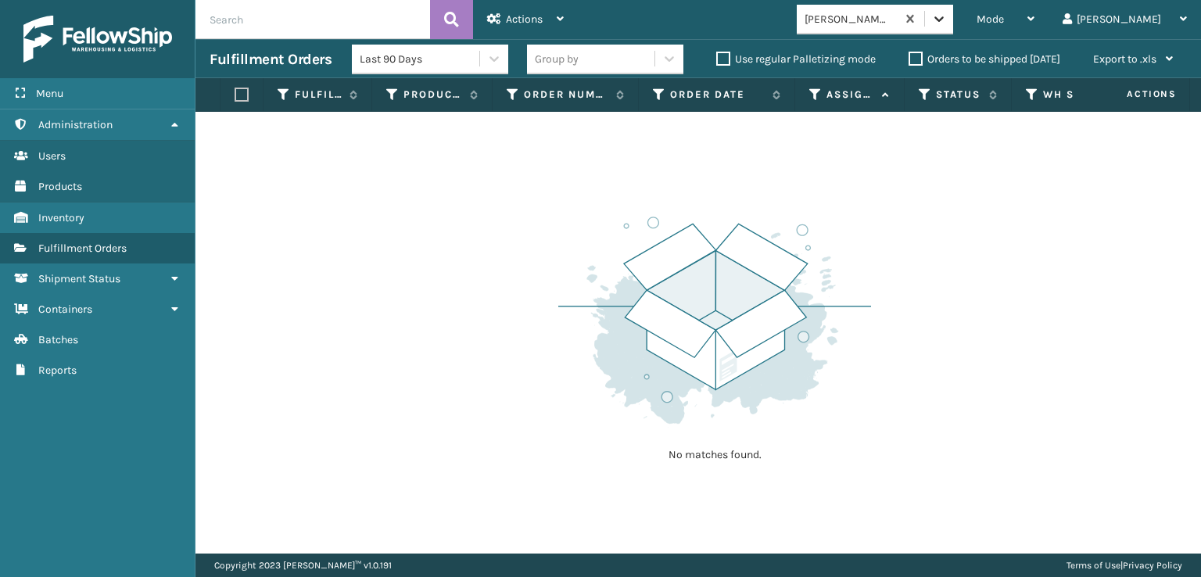
click at [953, 27] on div at bounding box center [939, 19] width 28 height 28
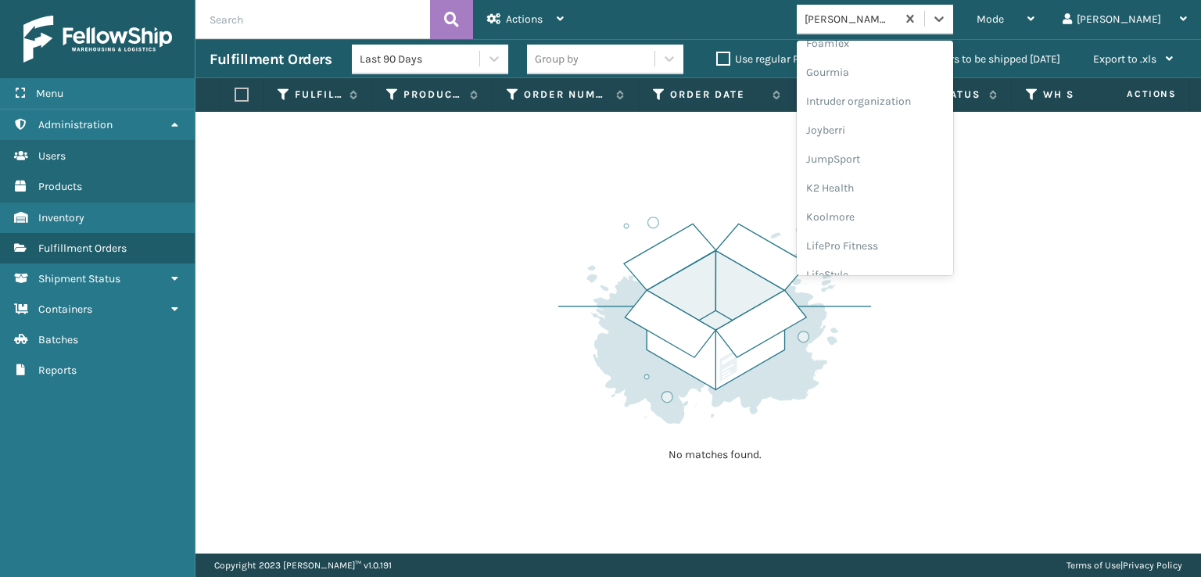
scroll to position [338, 0]
click at [888, 91] on div "FoamTex" at bounding box center [874, 96] width 156 height 29
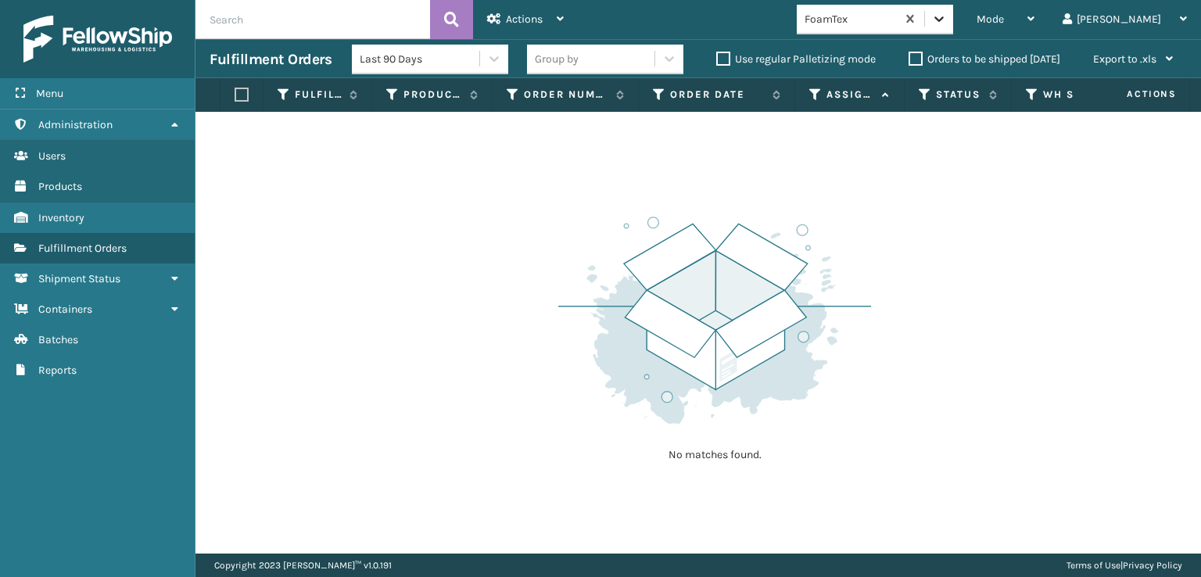
click at [947, 20] on icon at bounding box center [939, 19] width 16 height 16
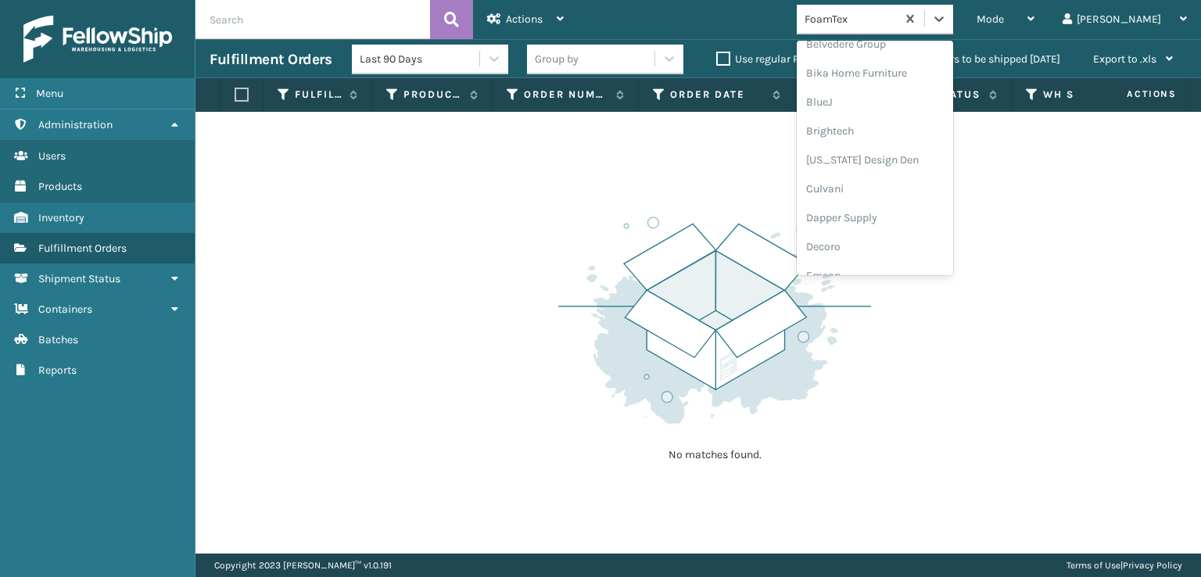
scroll to position [234, 0]
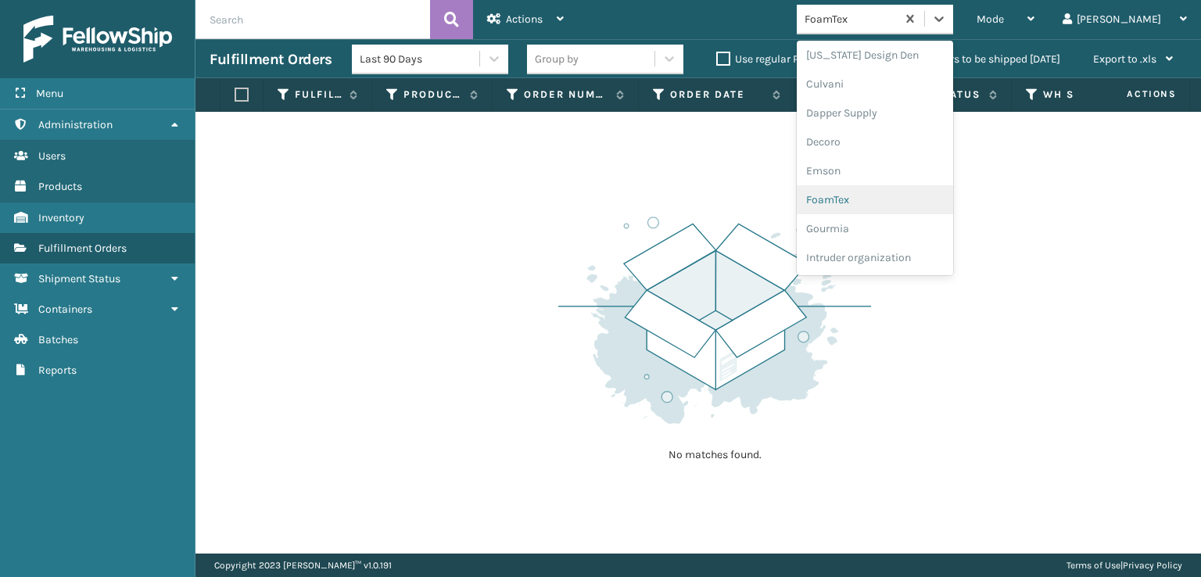
click at [883, 201] on div "FoamTex" at bounding box center [874, 199] width 156 height 29
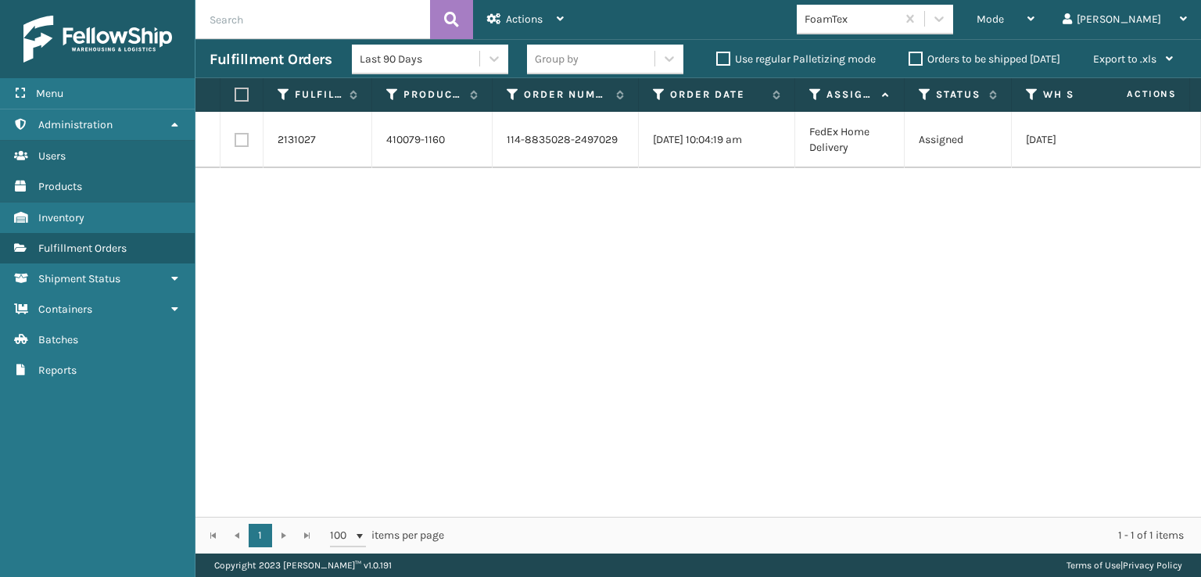
click at [238, 141] on label at bounding box center [241, 140] width 14 height 14
click at [235, 141] on input "checkbox" at bounding box center [234, 138] width 1 height 10
checkbox input "true"
click at [510, 7] on div "Actions" at bounding box center [525, 19] width 77 height 39
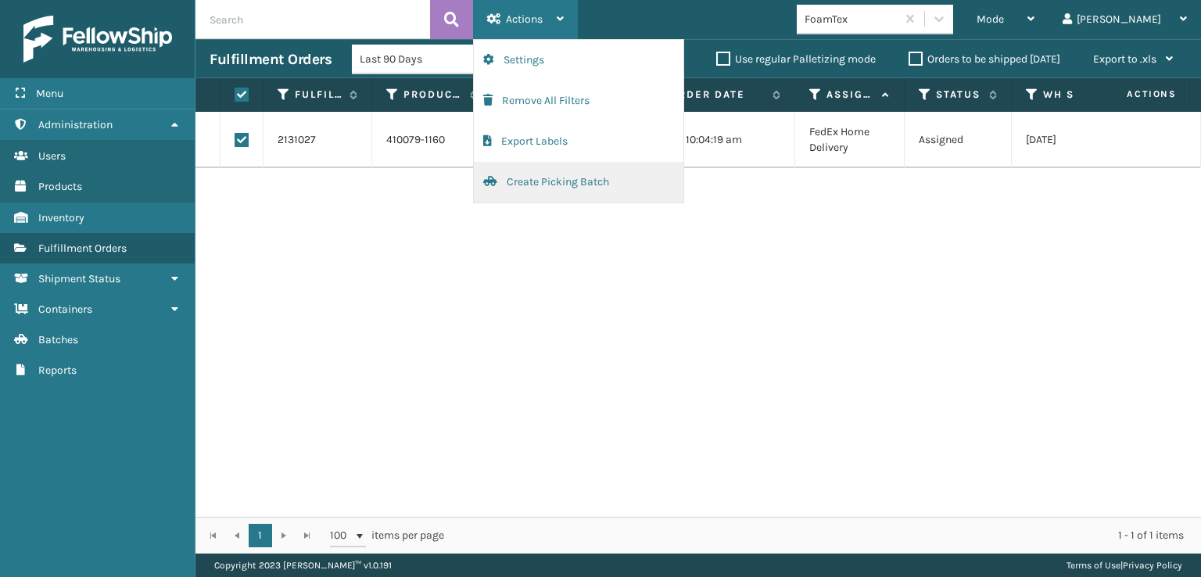
click at [531, 183] on button "Create Picking Batch" at bounding box center [578, 182] width 209 height 41
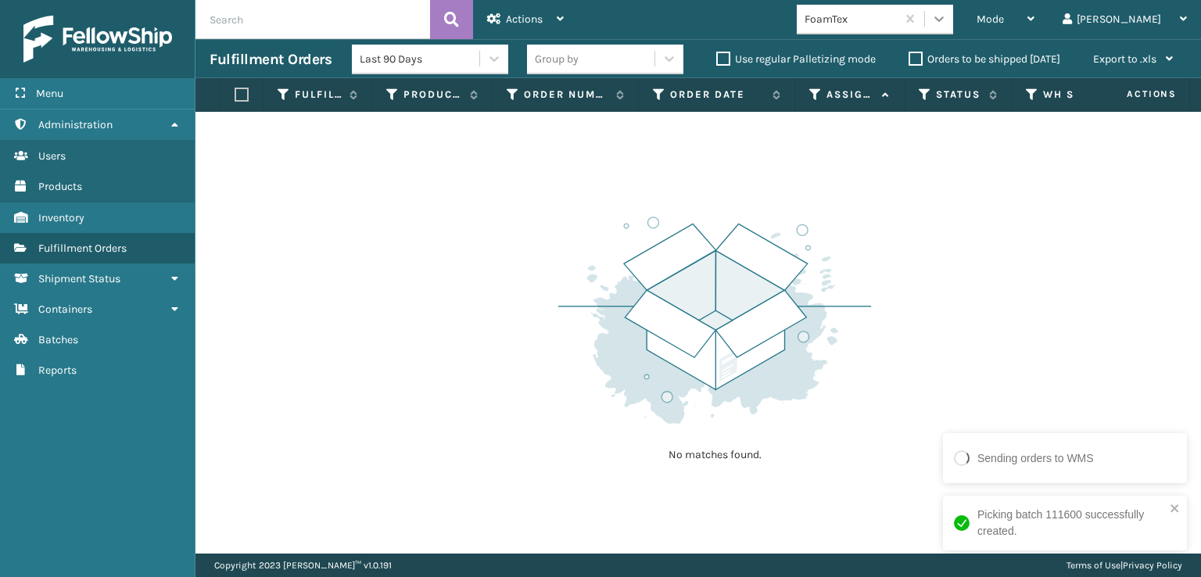
click at [947, 26] on icon at bounding box center [939, 19] width 16 height 16
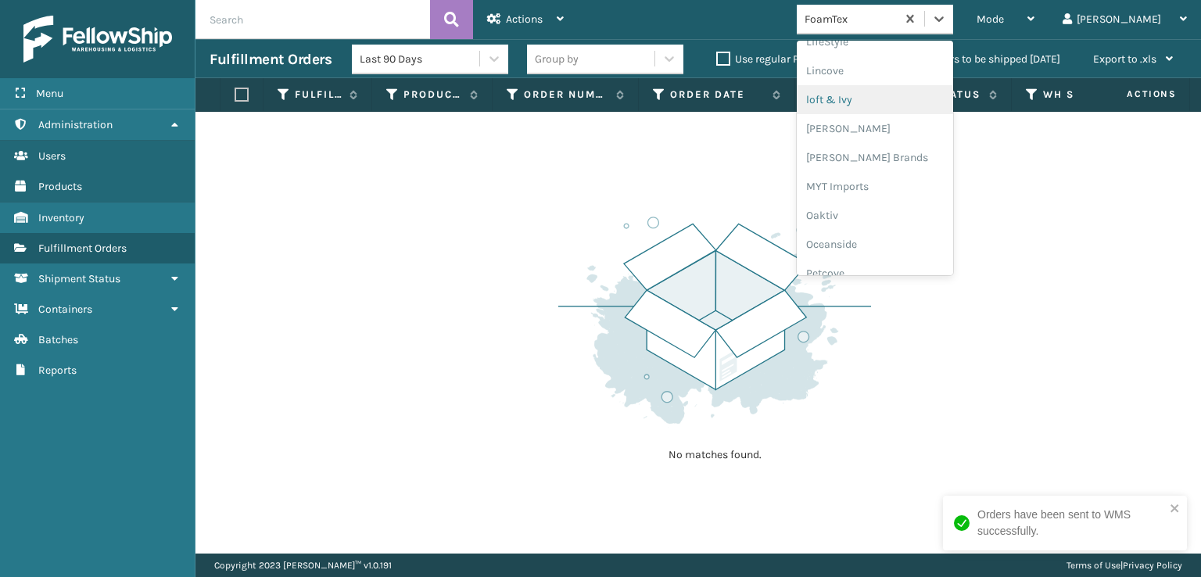
scroll to position [784, 0]
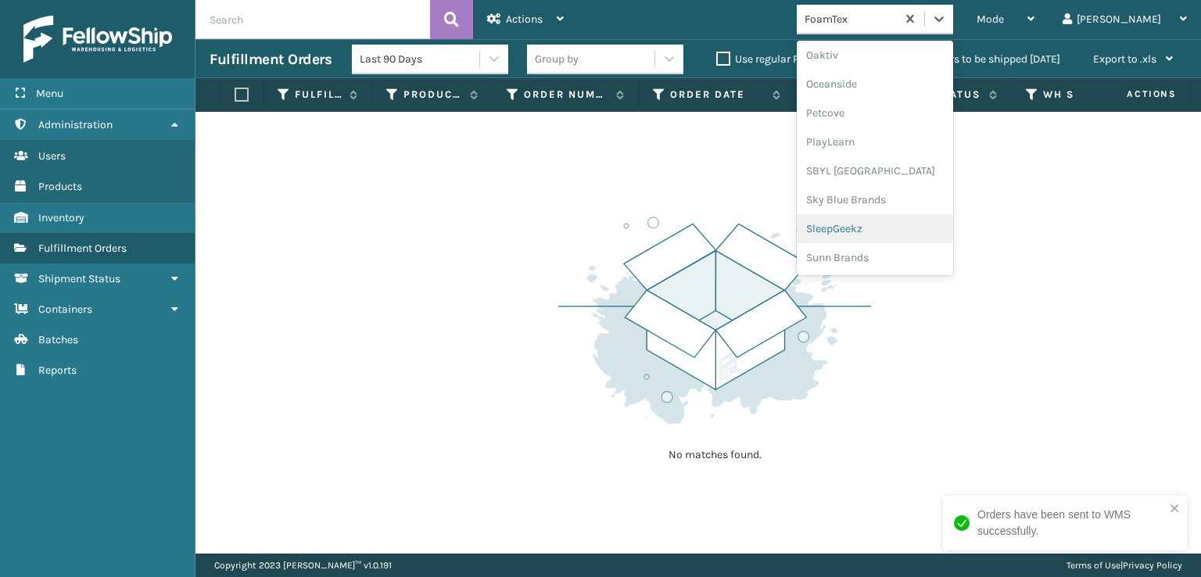
click at [888, 224] on div "SleepGeekz" at bounding box center [874, 228] width 156 height 29
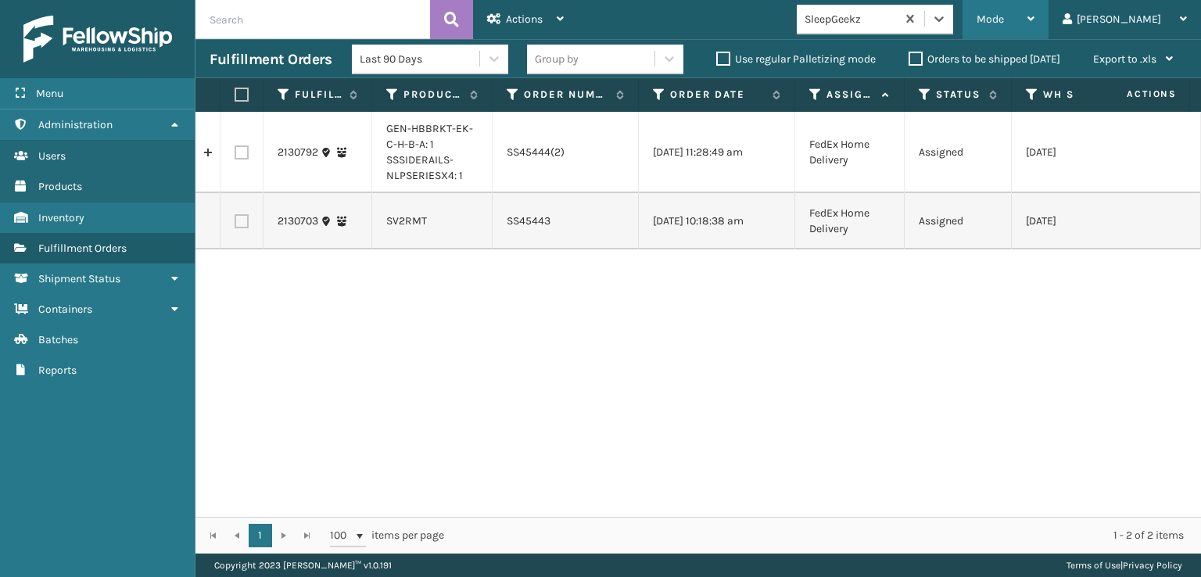
click at [1004, 22] on span "Mode" at bounding box center [989, 19] width 27 height 13
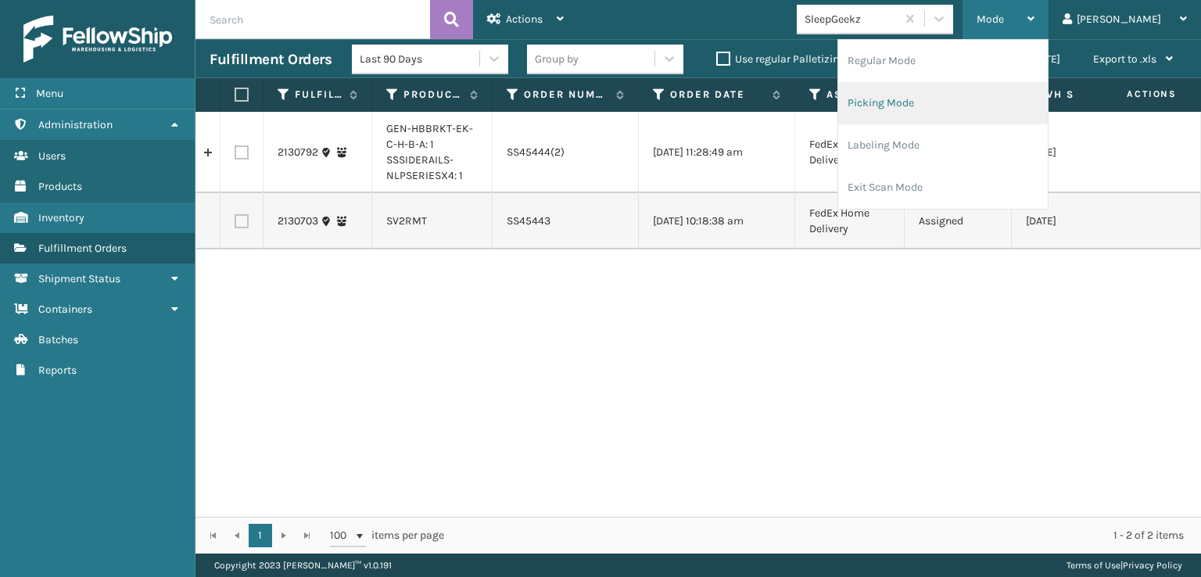
click at [958, 93] on li "Picking Mode" at bounding box center [942, 103] width 209 height 42
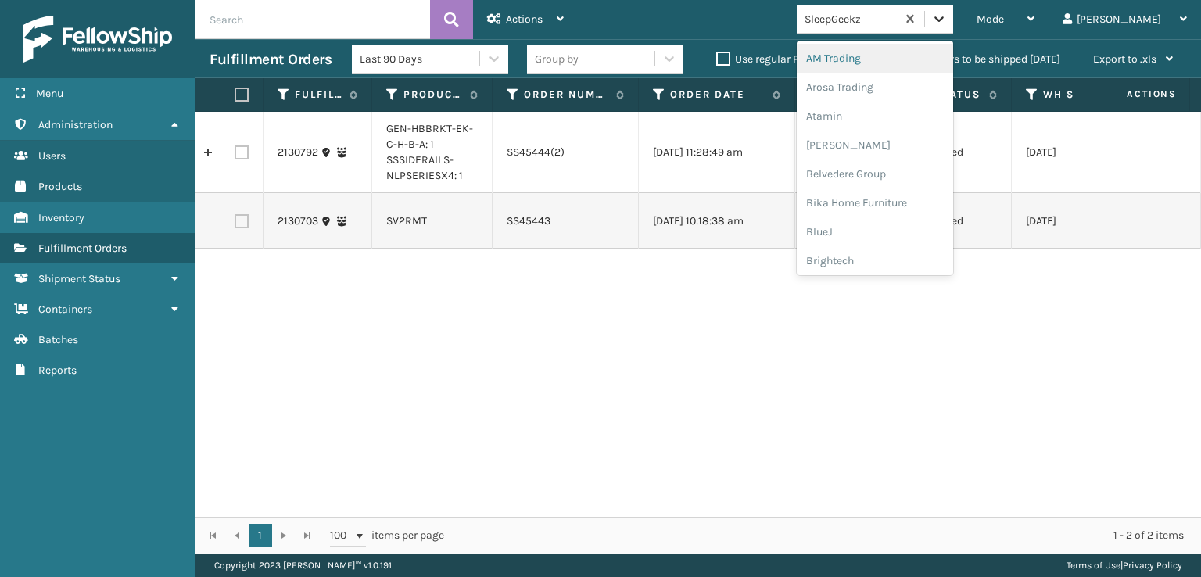
click at [947, 15] on icon at bounding box center [939, 19] width 16 height 16
click at [896, 198] on div "FoamTex" at bounding box center [874, 199] width 156 height 29
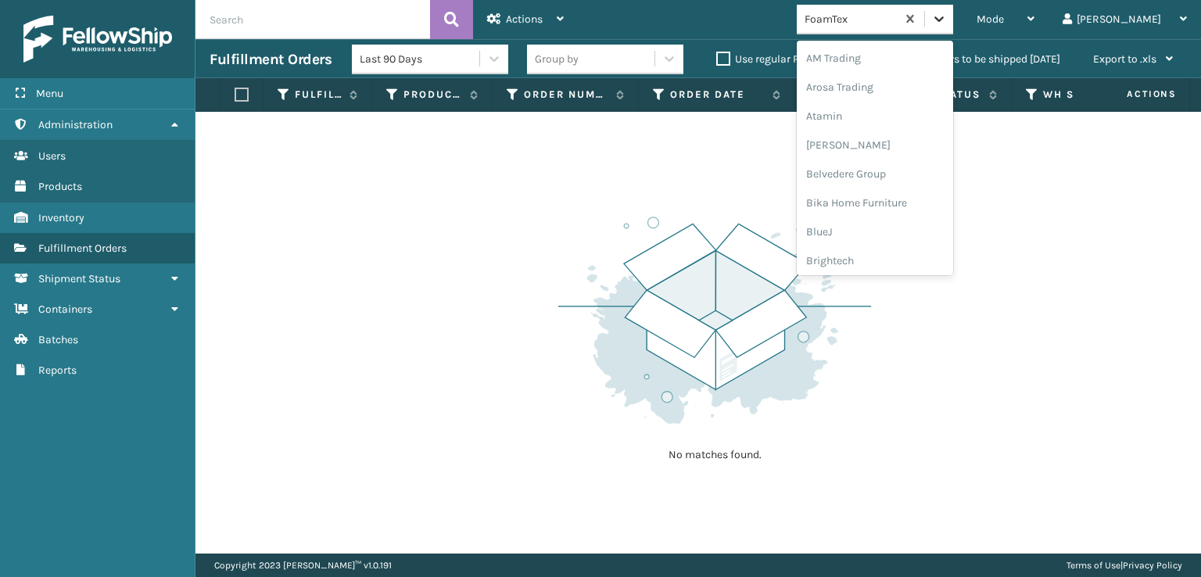
click at [947, 16] on icon at bounding box center [939, 19] width 16 height 16
click at [889, 204] on div "[PERSON_NAME] Brands" at bounding box center [874, 209] width 156 height 29
click at [953, 6] on div at bounding box center [939, 19] width 28 height 28
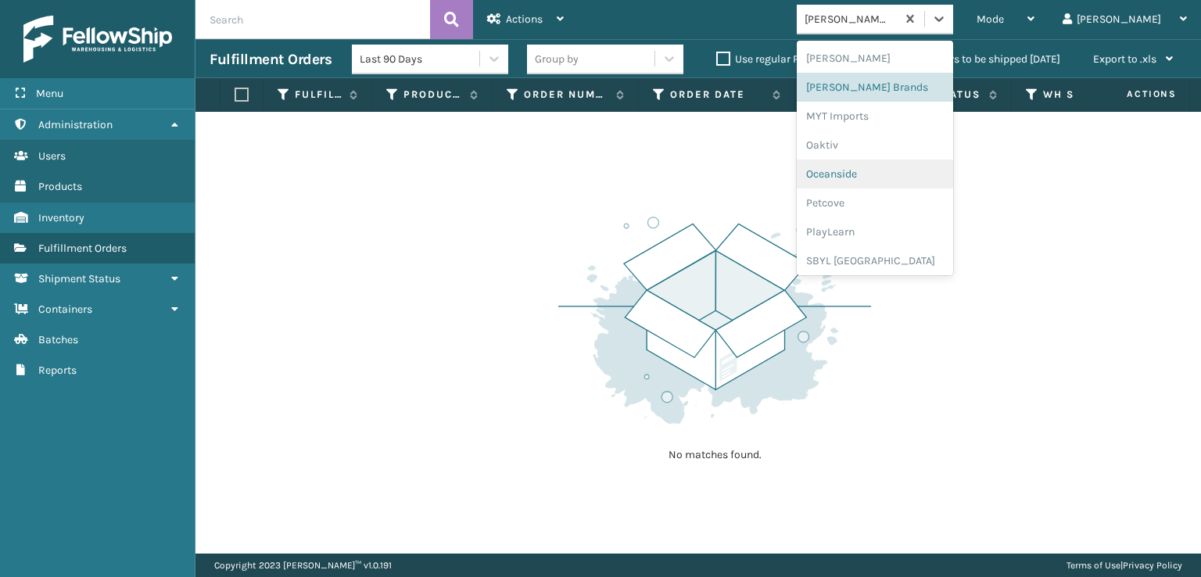
scroll to position [728, 0]
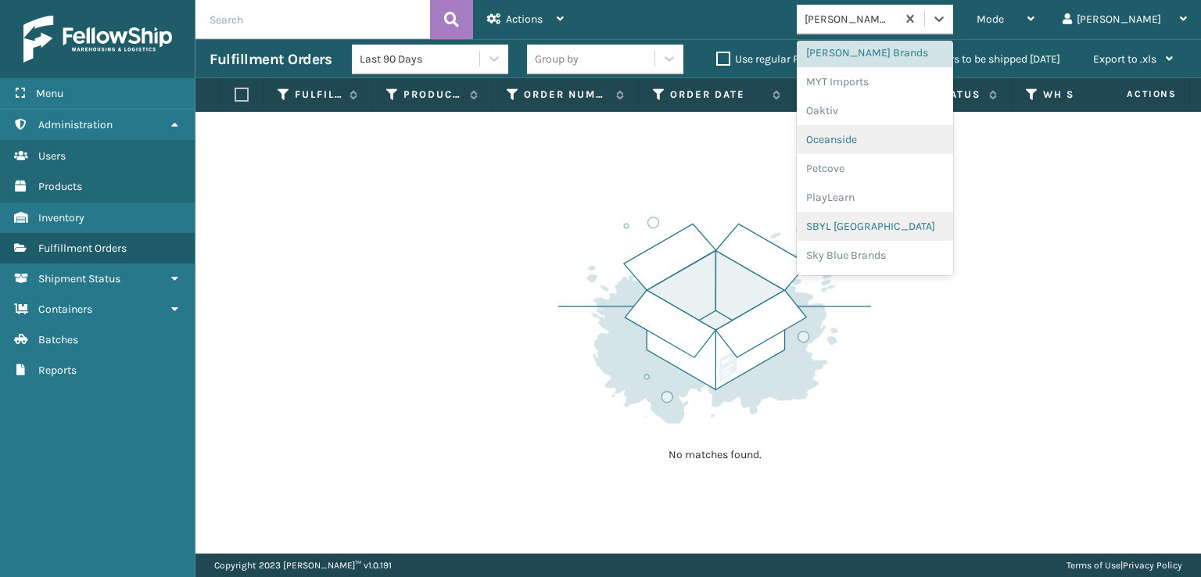
click at [886, 223] on div "SBYL [GEOGRAPHIC_DATA]" at bounding box center [874, 226] width 156 height 29
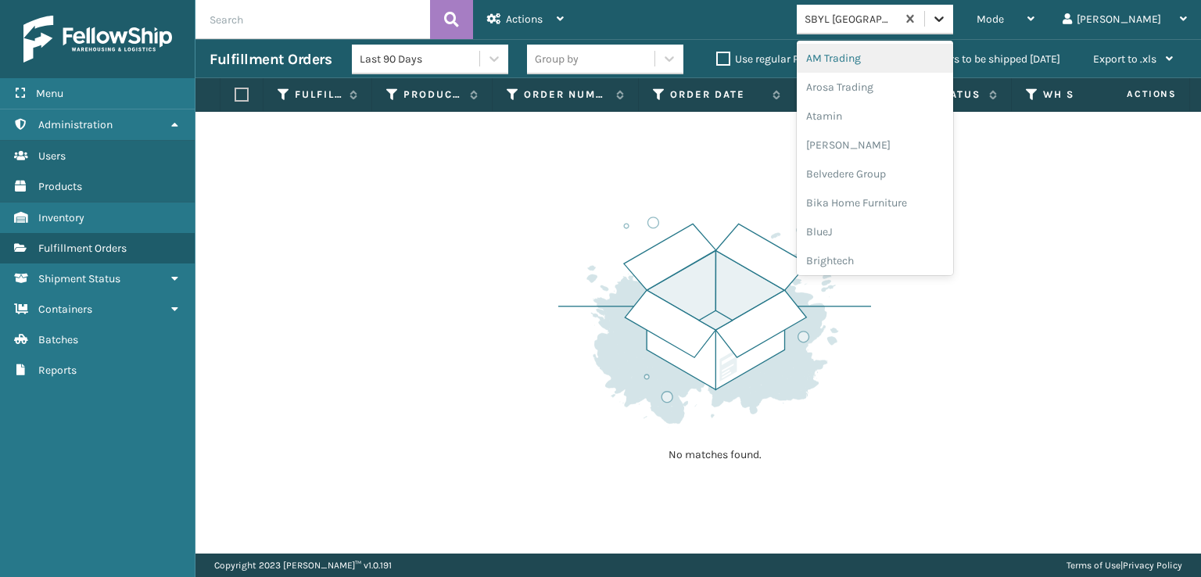
click at [947, 23] on icon at bounding box center [939, 19] width 16 height 16
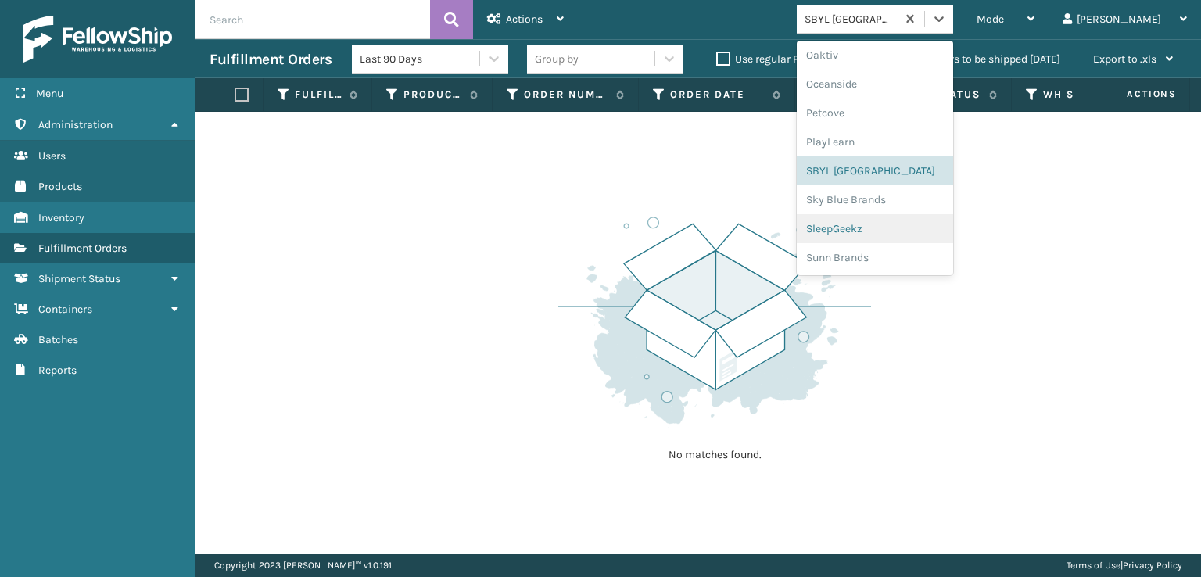
click at [897, 228] on div "SleepGeekz" at bounding box center [874, 228] width 156 height 29
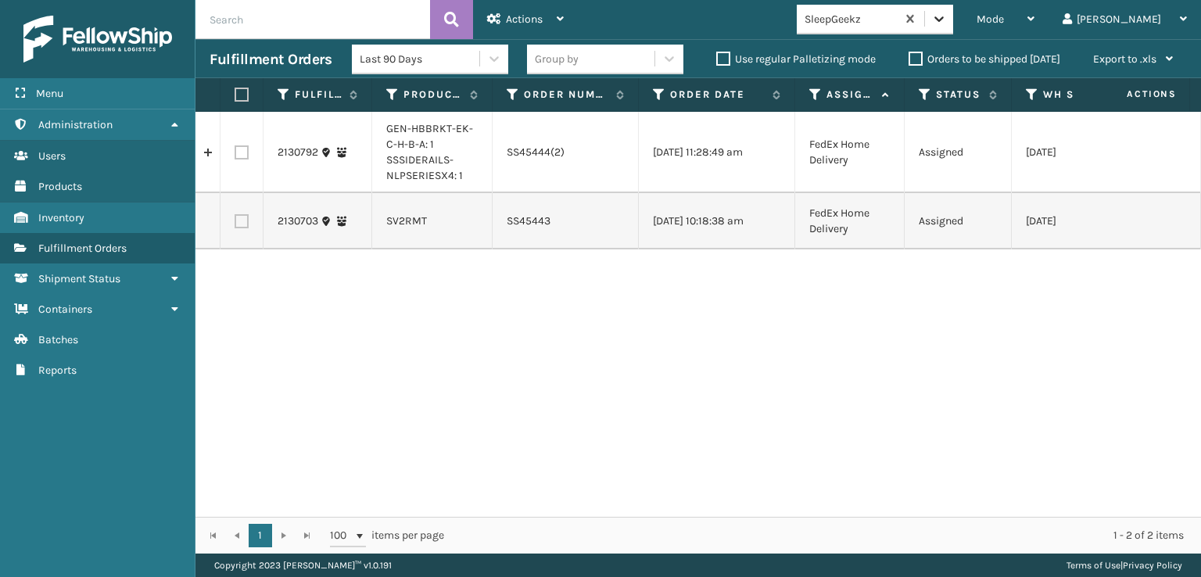
click at [947, 19] on icon at bounding box center [939, 19] width 16 height 16
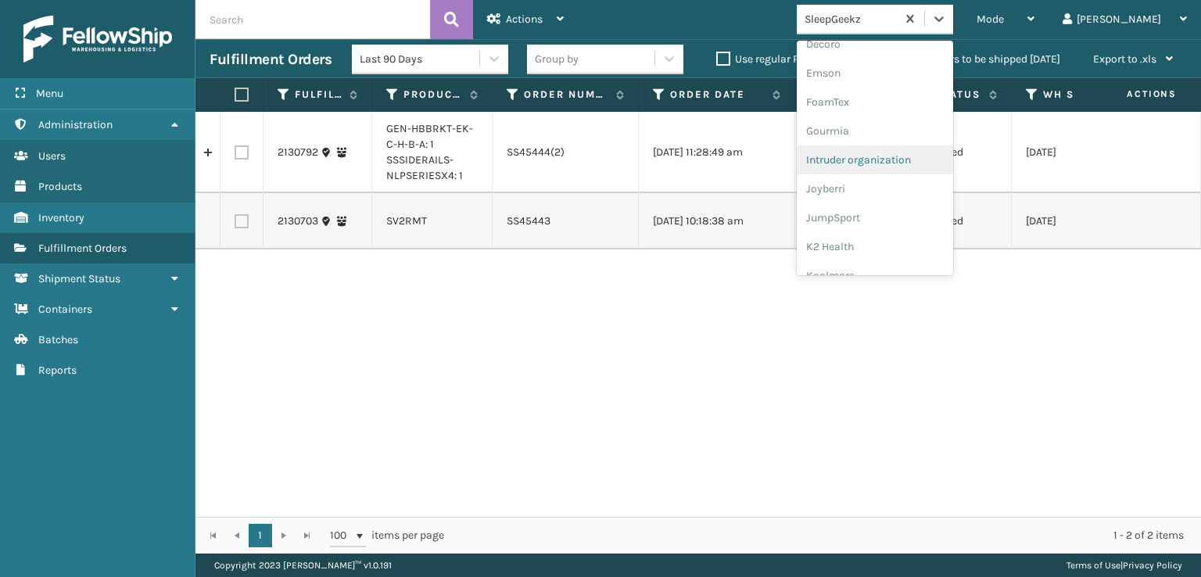
scroll to position [313, 0]
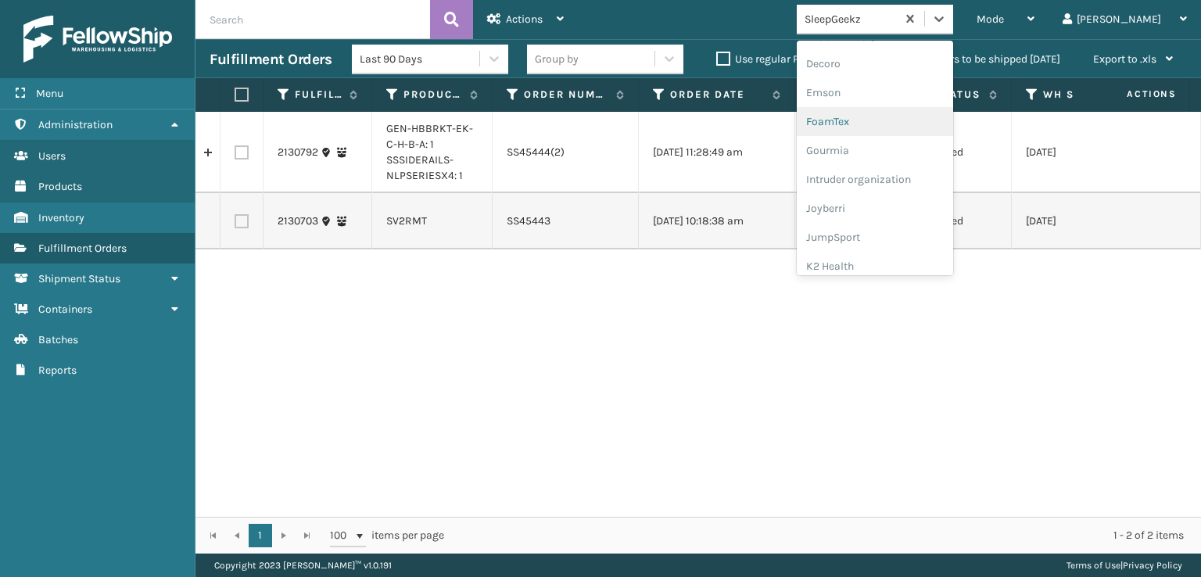
click at [888, 116] on div "FoamTex" at bounding box center [874, 121] width 156 height 29
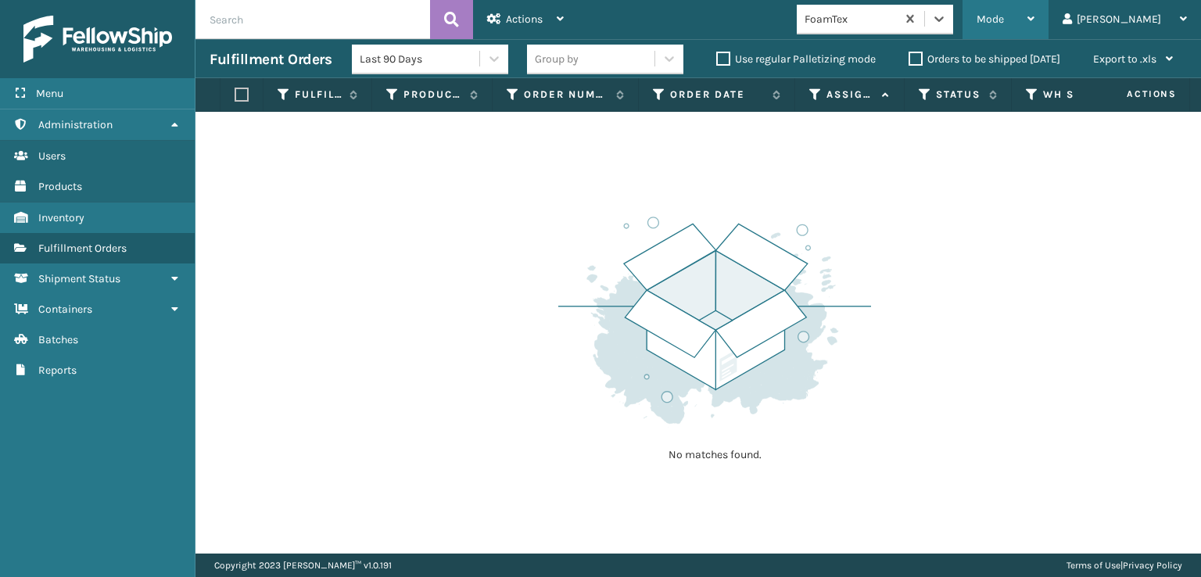
click at [1004, 25] on span "Mode" at bounding box center [989, 19] width 27 height 13
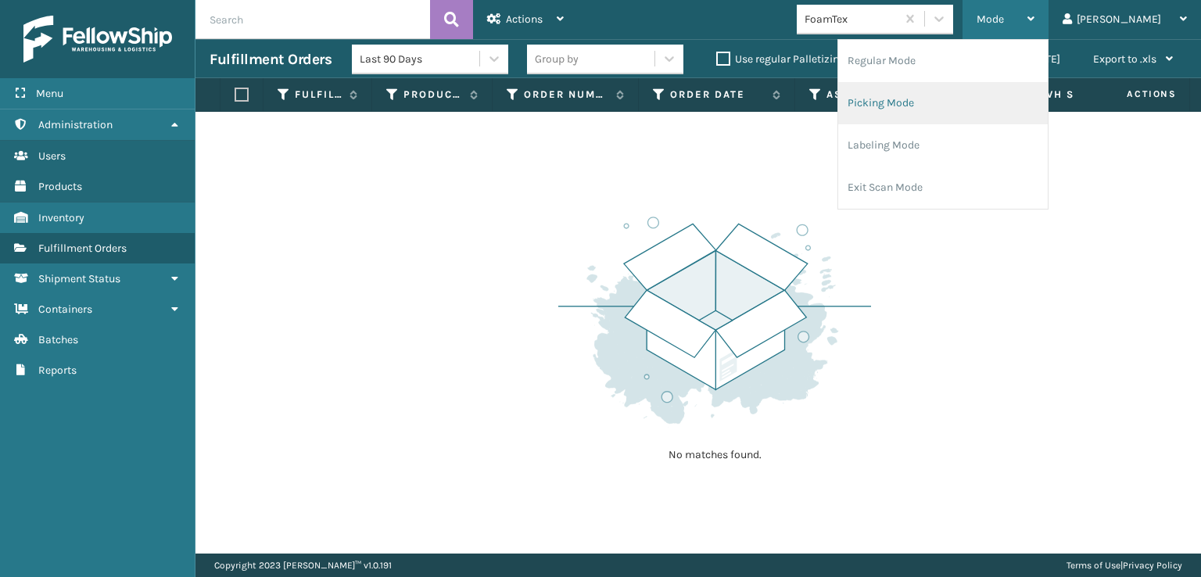
click at [957, 101] on li "Picking Mode" at bounding box center [942, 103] width 209 height 42
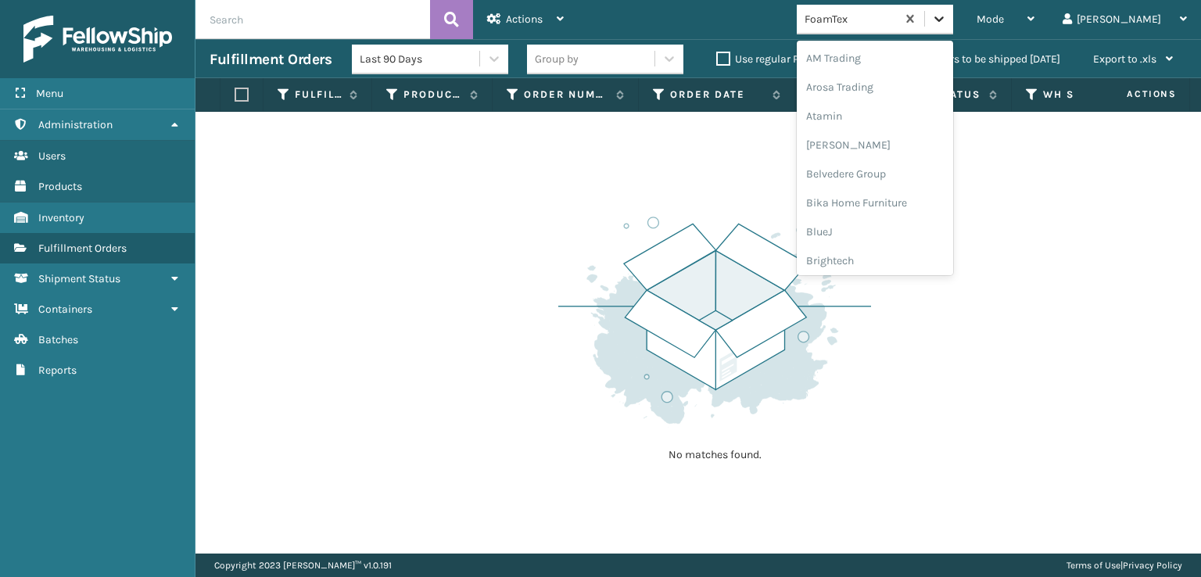
click at [947, 25] on icon at bounding box center [939, 19] width 16 height 16
click at [890, 130] on div "[PERSON_NAME] Brands" at bounding box center [874, 130] width 156 height 29
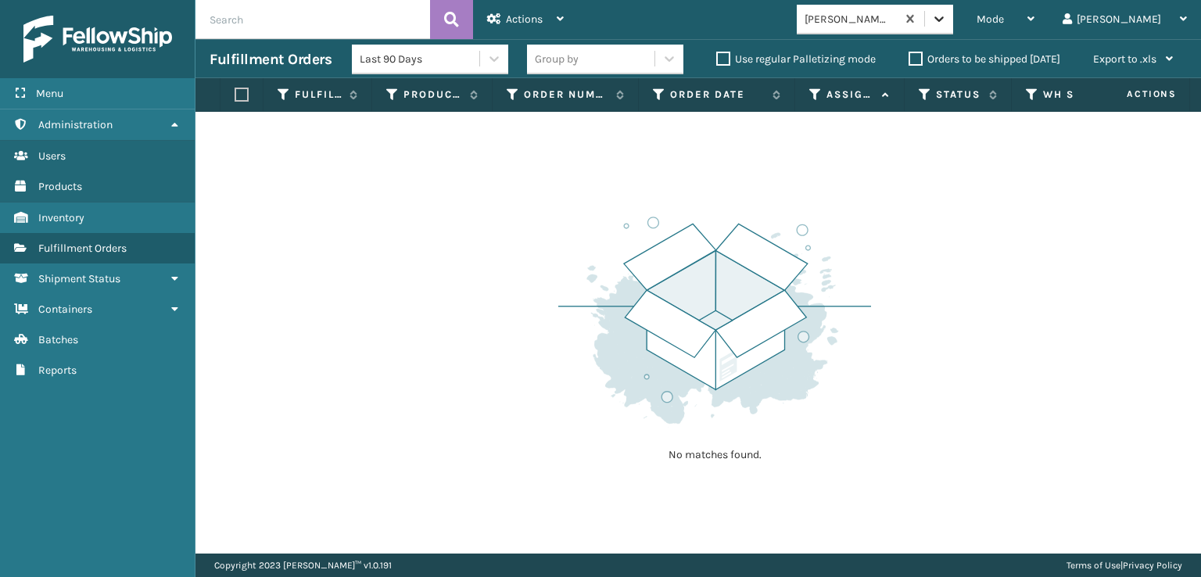
click at [943, 20] on icon at bounding box center [938, 18] width 9 height 5
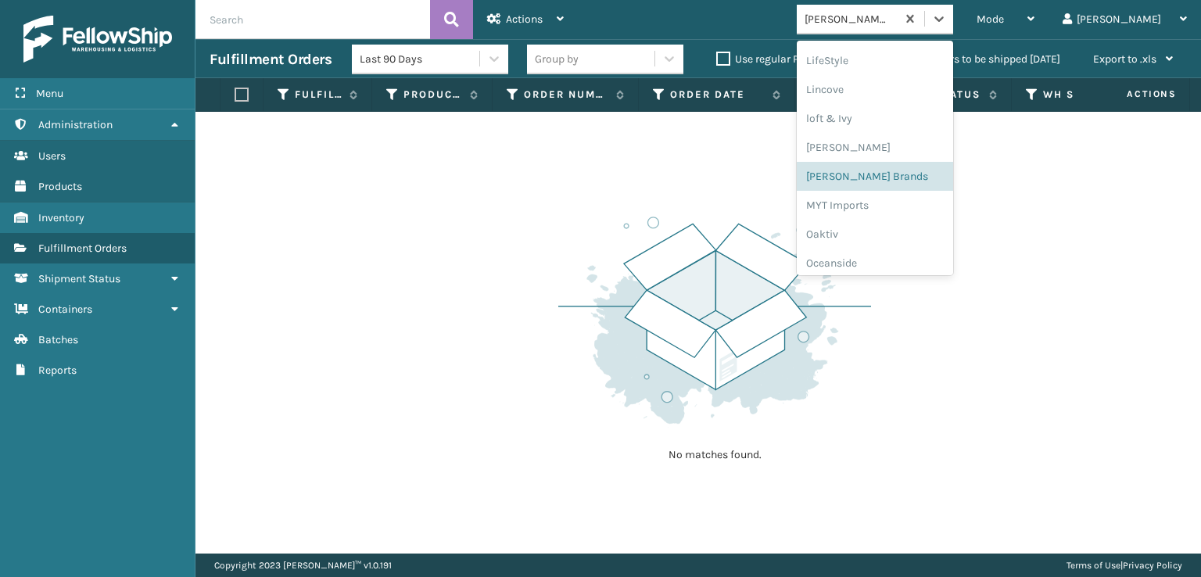
scroll to position [784, 0]
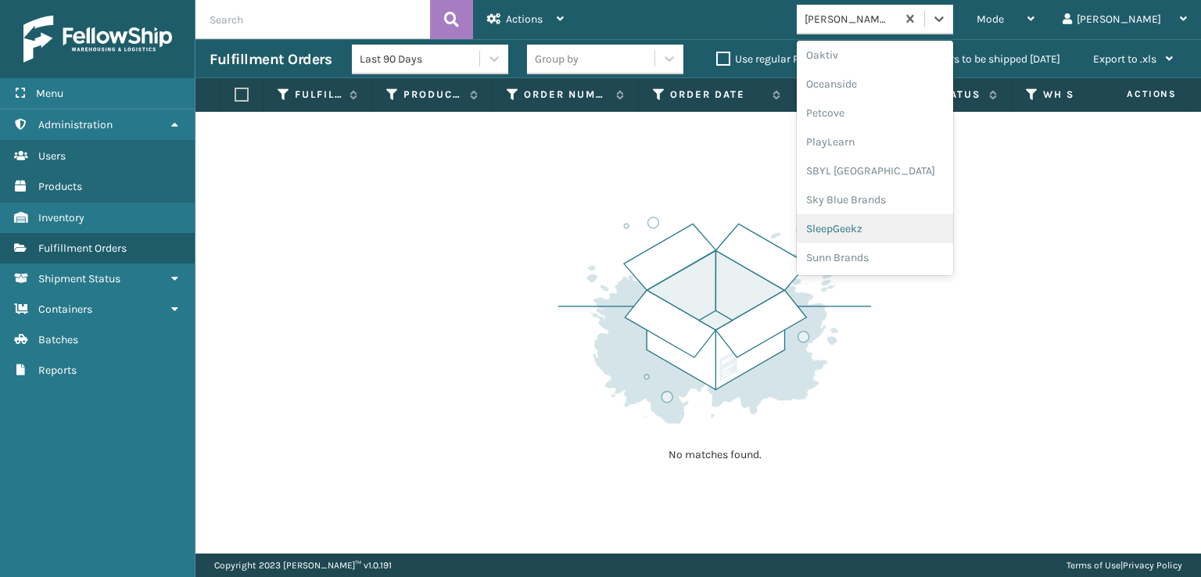
click at [891, 228] on div "SleepGeekz" at bounding box center [874, 228] width 156 height 29
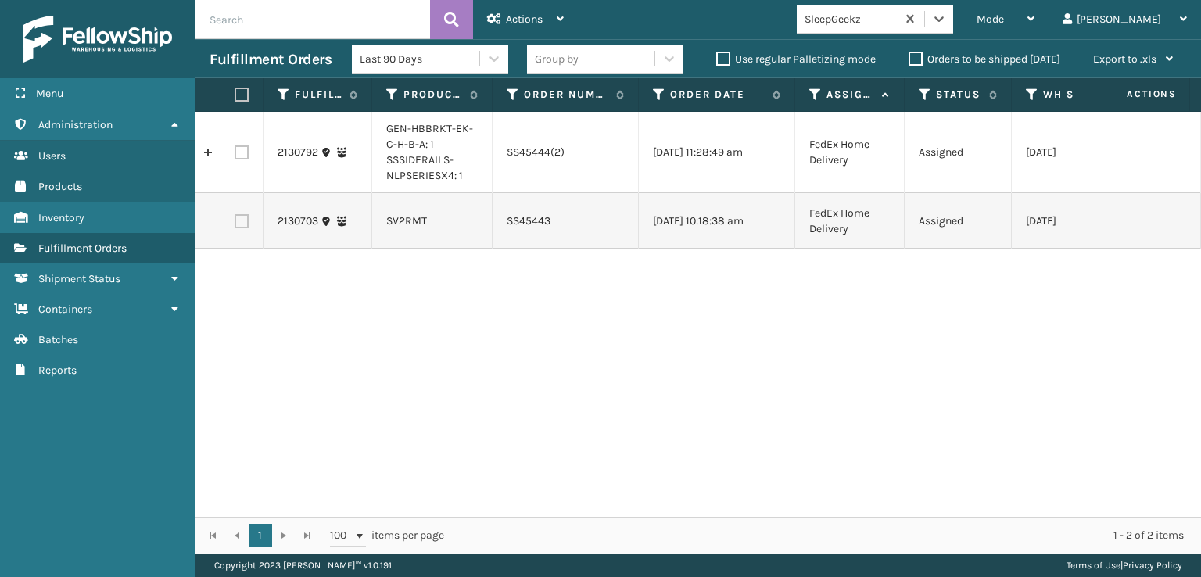
click at [243, 91] on label at bounding box center [238, 95] width 9 height 14
click at [235, 91] on input "checkbox" at bounding box center [234, 95] width 1 height 10
checkbox input "true"
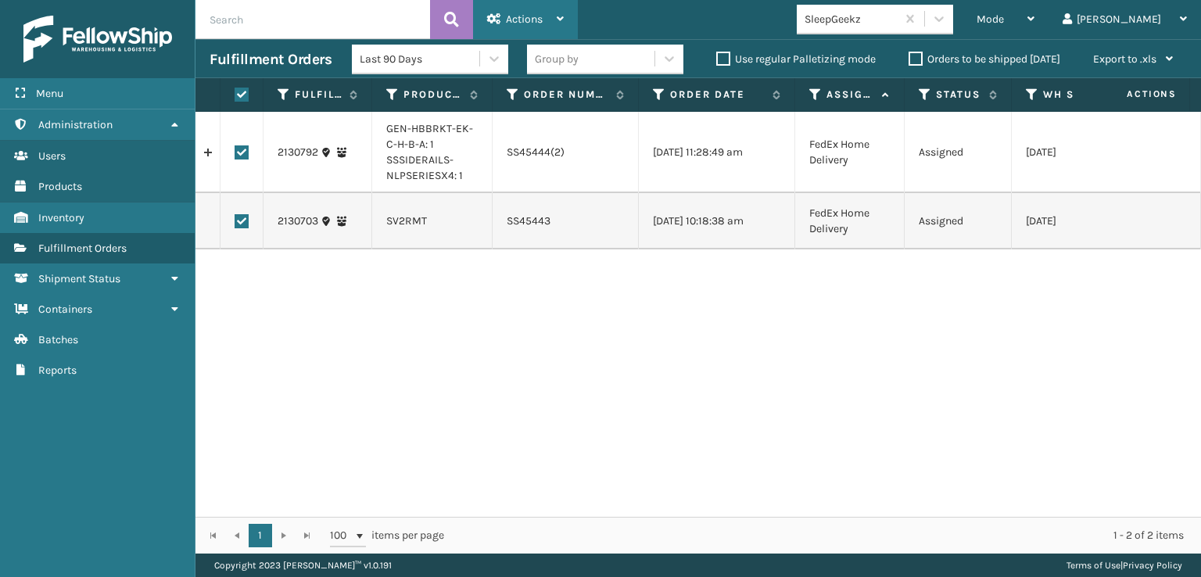
click at [531, 23] on span "Actions" at bounding box center [524, 19] width 37 height 13
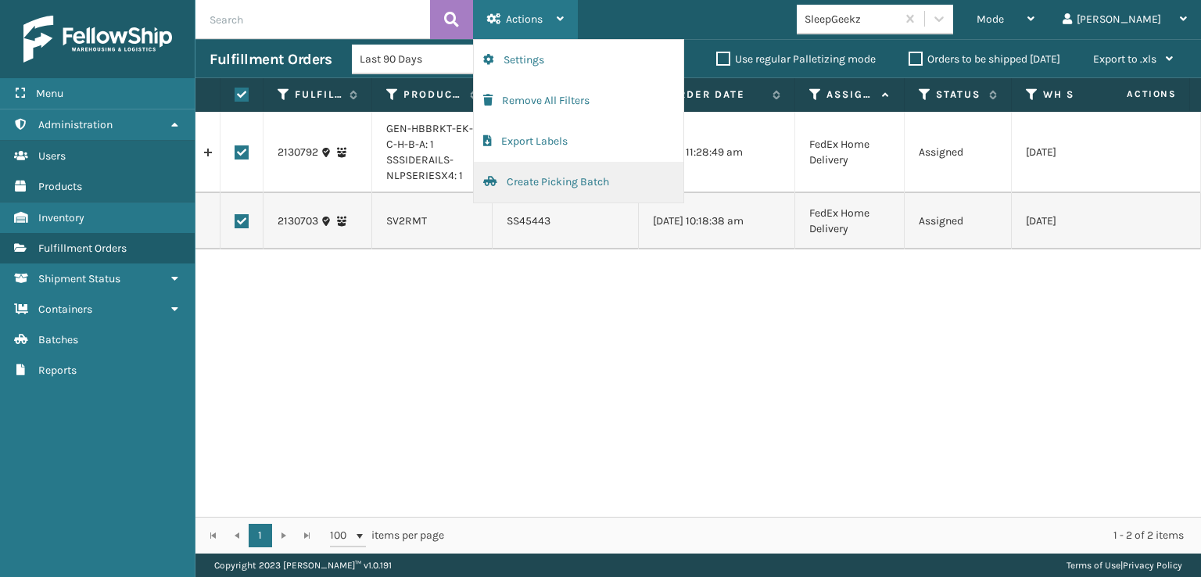
click at [539, 184] on button "Create Picking Batch" at bounding box center [578, 182] width 209 height 41
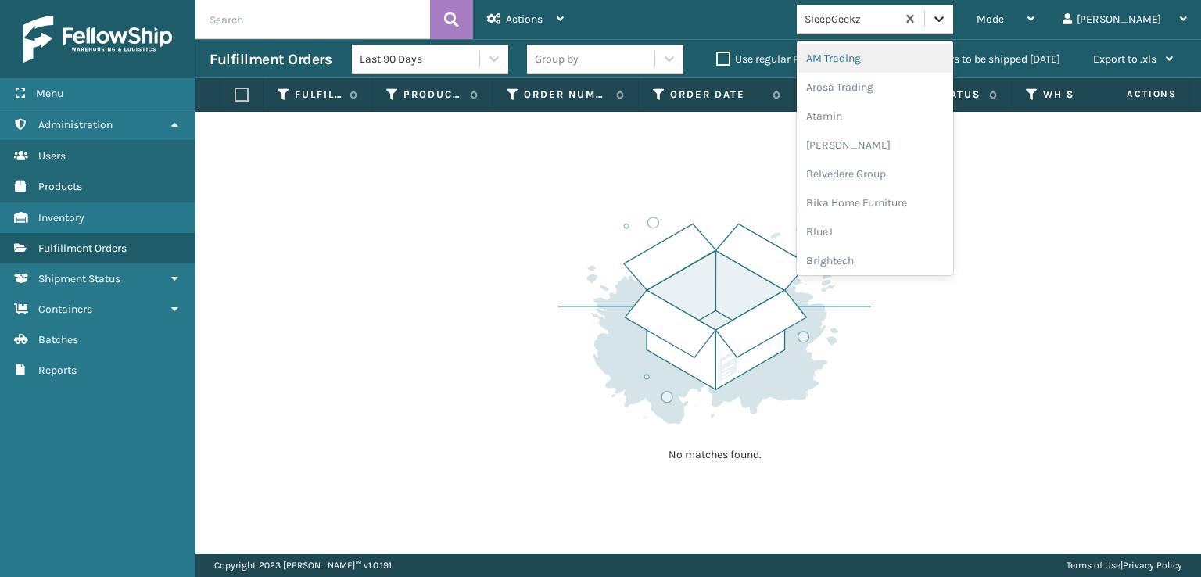
click at [947, 17] on icon at bounding box center [939, 19] width 16 height 16
click at [897, 197] on div "FoamTex" at bounding box center [874, 199] width 156 height 29
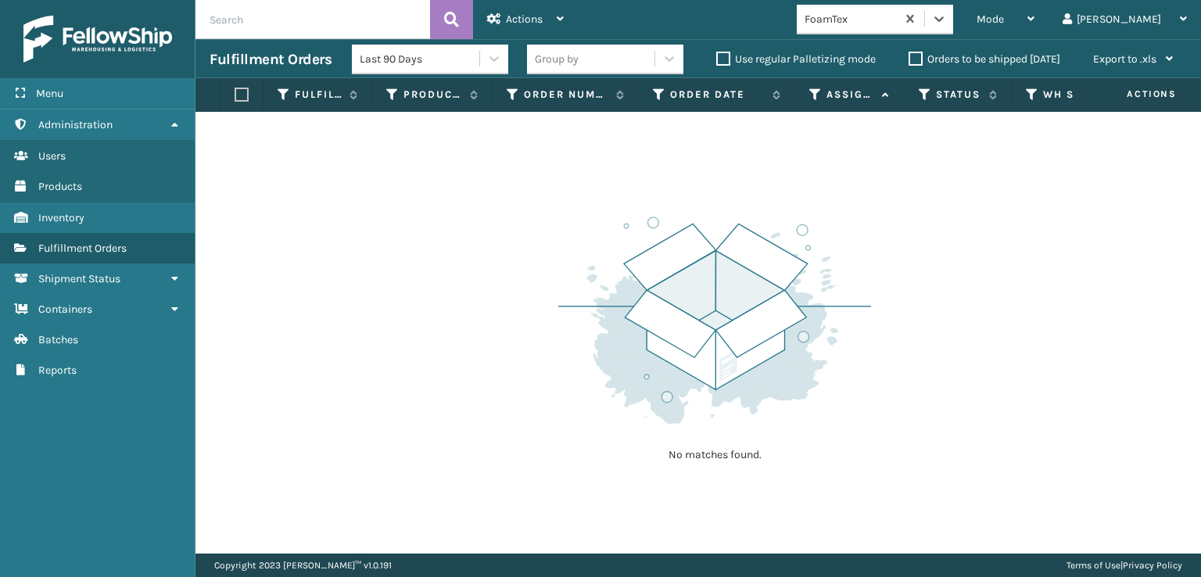
click at [1007, 0] on div "Mode Regular Mode Picking Mode Labeling Mode Exit Scan Mode option FoamTex, sel…" at bounding box center [889, 19] width 623 height 39
click at [953, 10] on div at bounding box center [939, 19] width 28 height 28
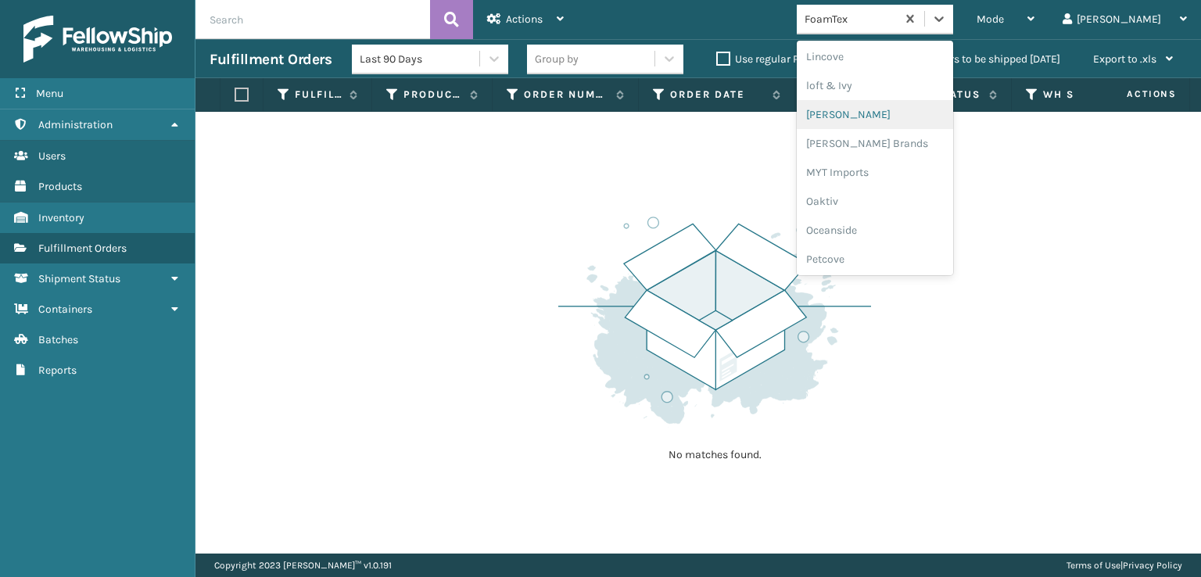
scroll to position [650, 0]
click at [889, 128] on div "[PERSON_NAME] Brands" at bounding box center [874, 130] width 156 height 29
click at [947, 15] on icon at bounding box center [939, 19] width 16 height 16
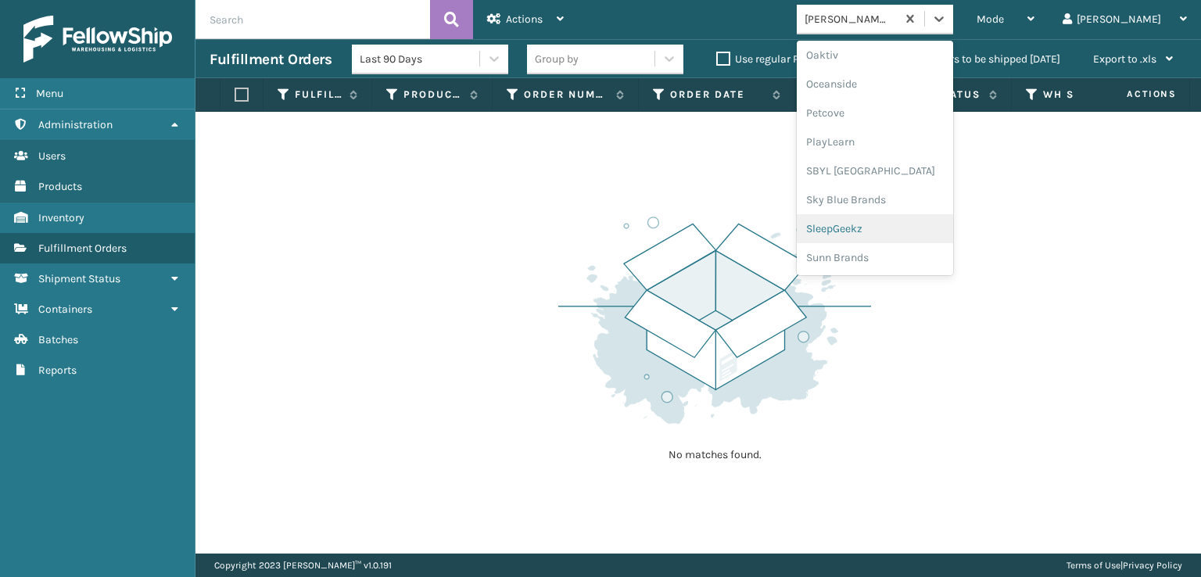
click at [893, 232] on div "SleepGeekz" at bounding box center [874, 228] width 156 height 29
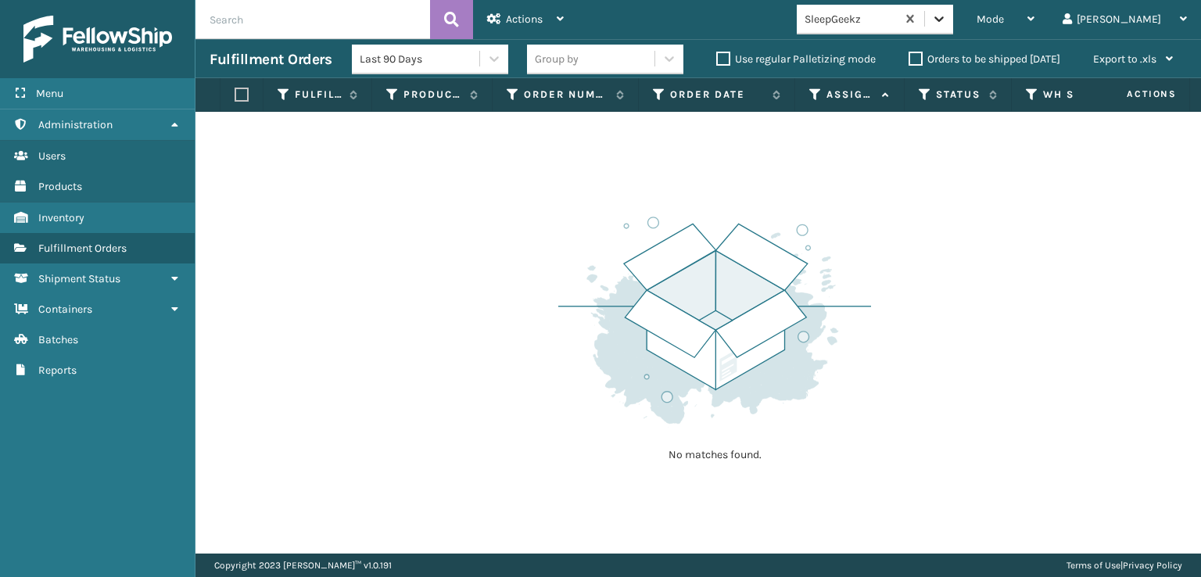
click at [947, 25] on icon at bounding box center [939, 19] width 16 height 16
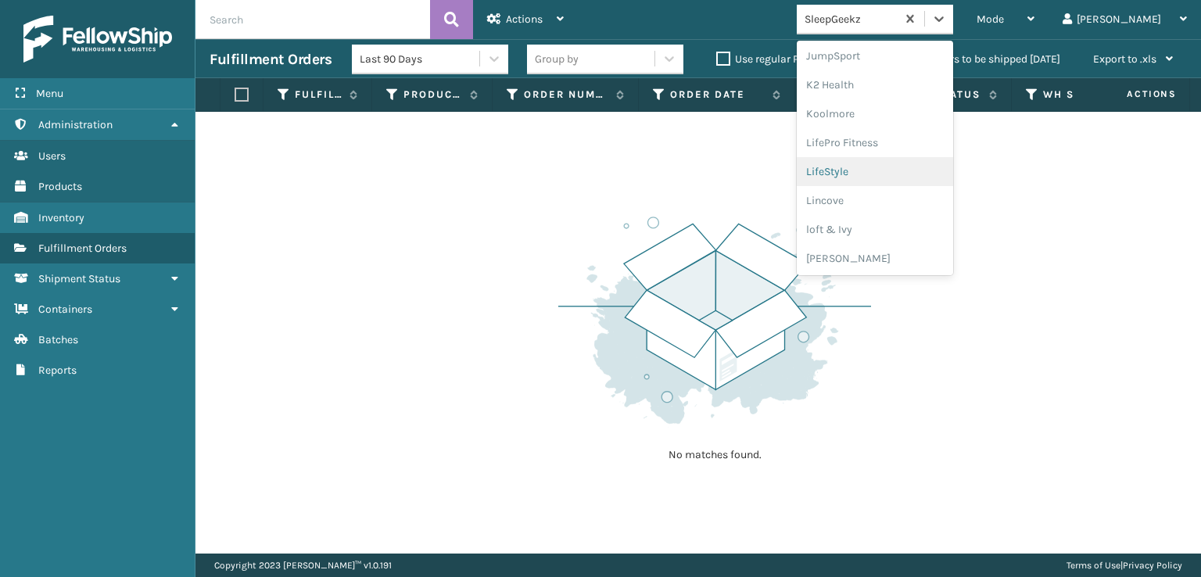
scroll to position [572, 0]
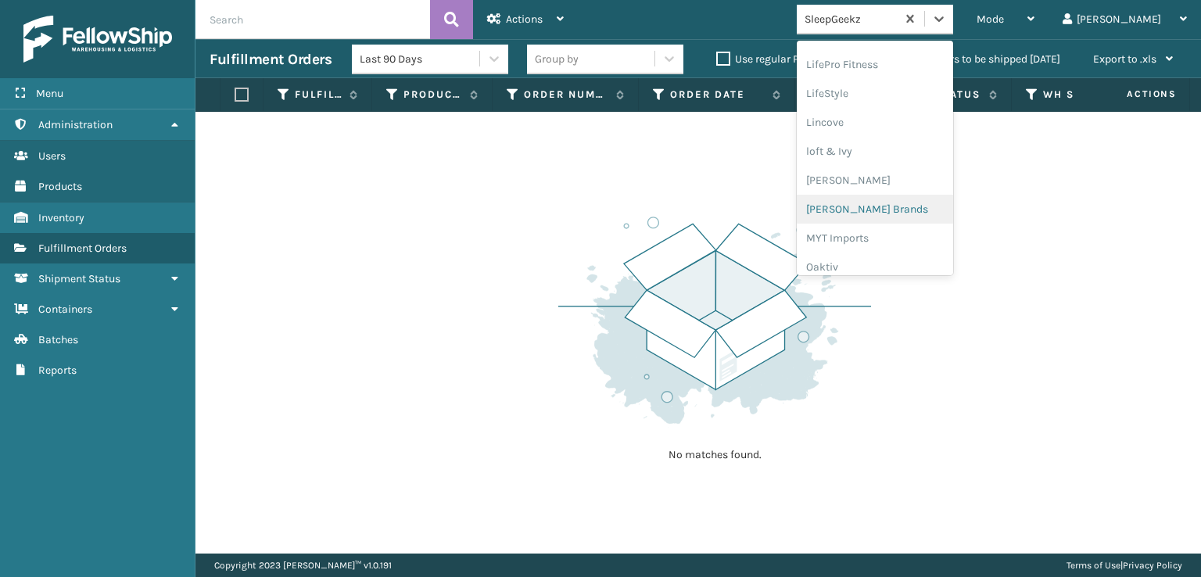
click at [901, 209] on div "[PERSON_NAME] Brands" at bounding box center [874, 209] width 156 height 29
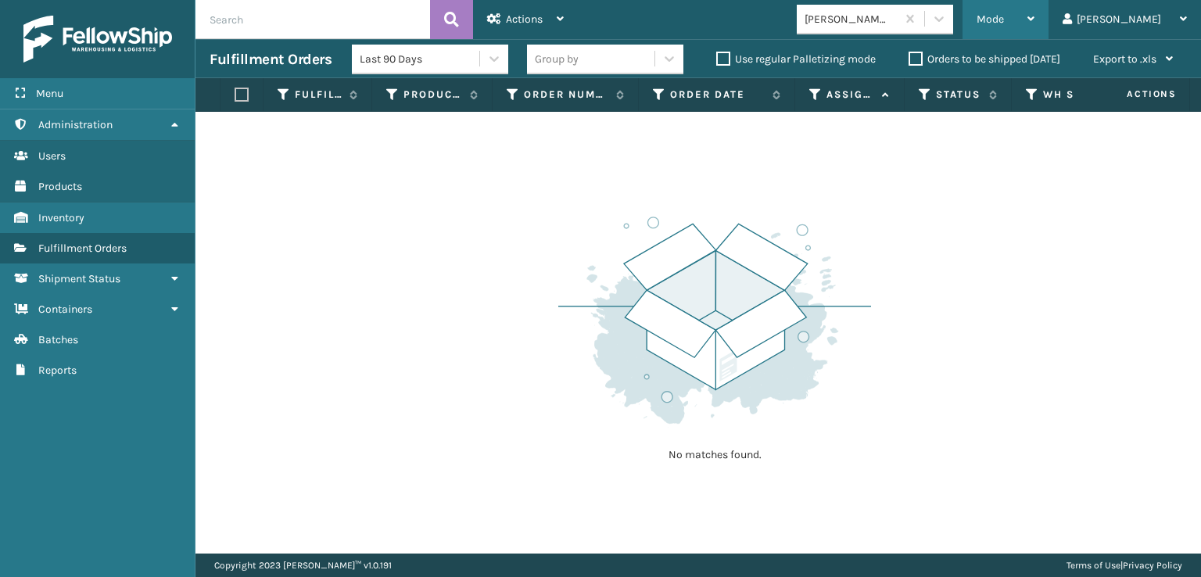
click at [1034, 16] on div "Mode" at bounding box center [1005, 19] width 58 height 39
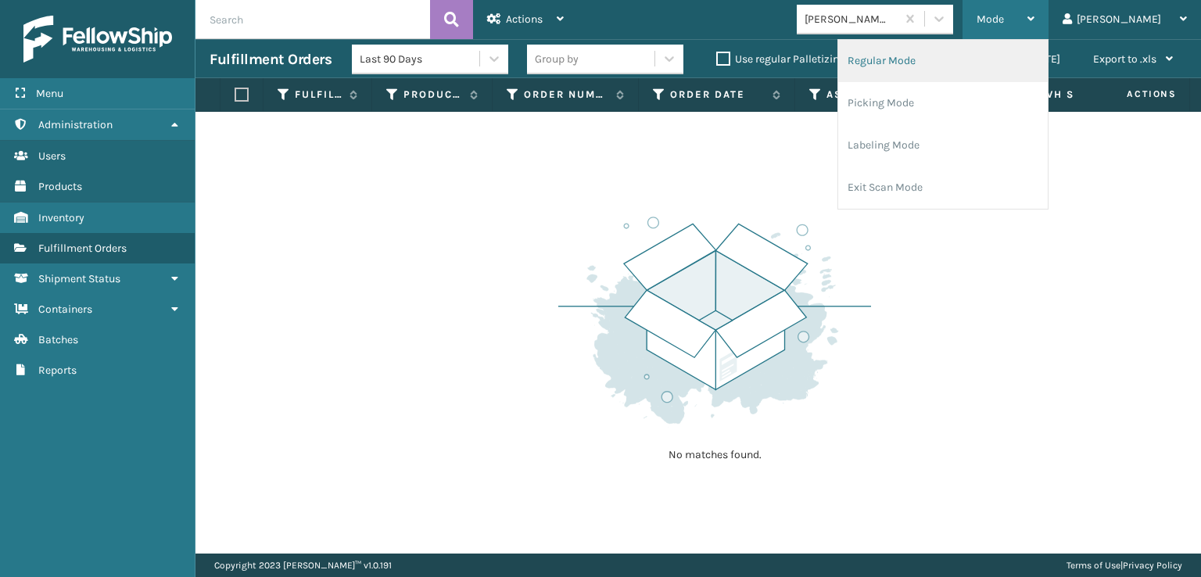
click at [922, 63] on li "Regular Mode" at bounding box center [942, 61] width 209 height 42
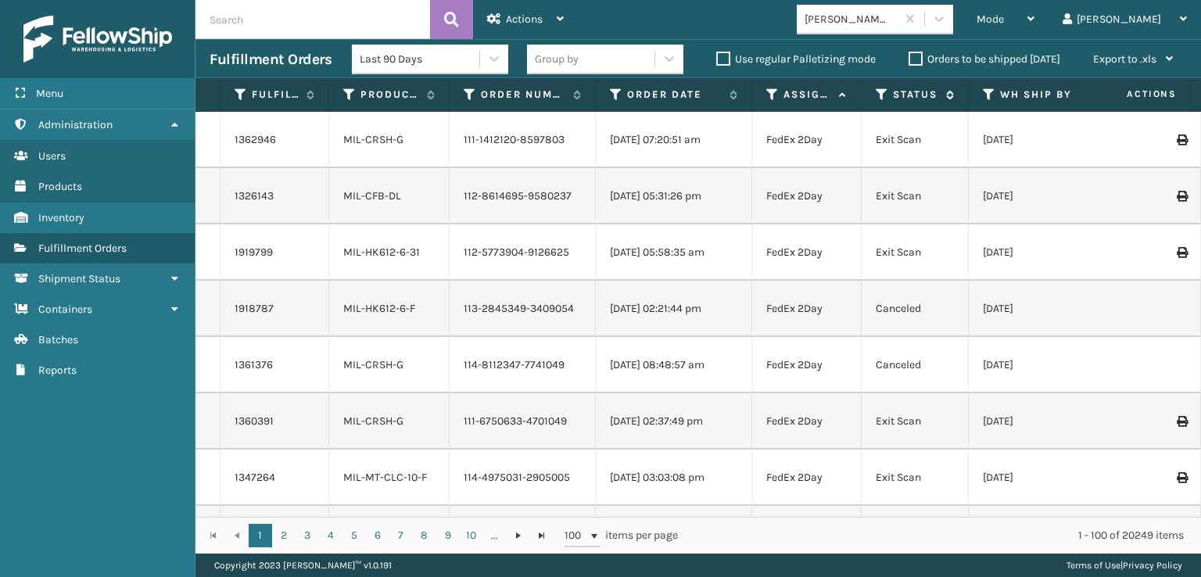
click at [879, 96] on icon at bounding box center [881, 95] width 13 height 14
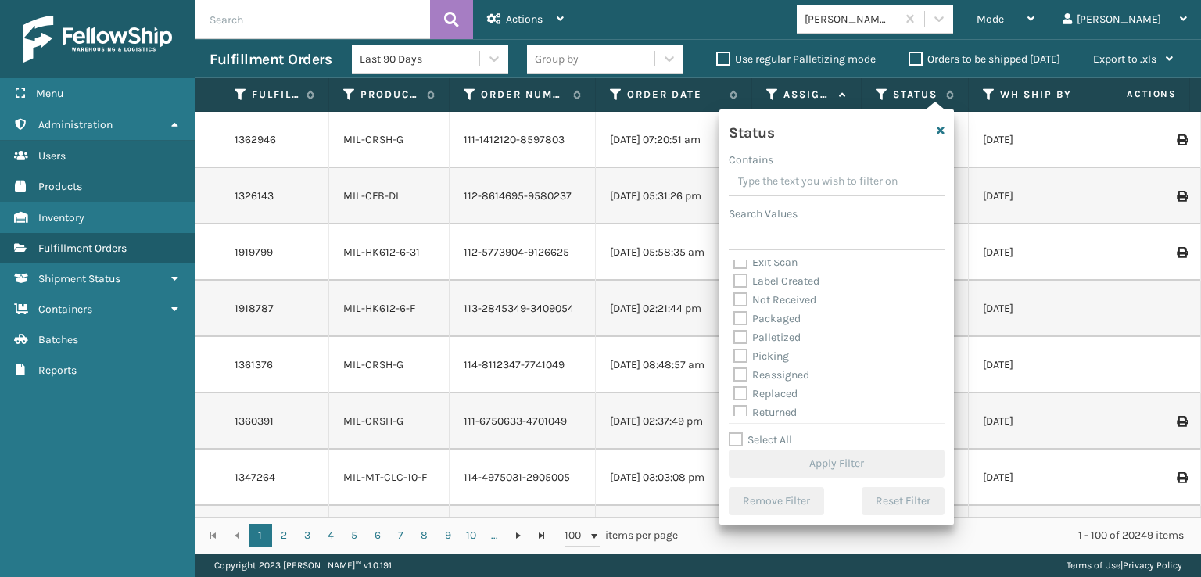
scroll to position [88, 0]
click at [738, 328] on label "Picking" at bounding box center [760, 330] width 55 height 13
click at [734, 328] on input "Picking" at bounding box center [733, 327] width 1 height 10
checkbox input "true"
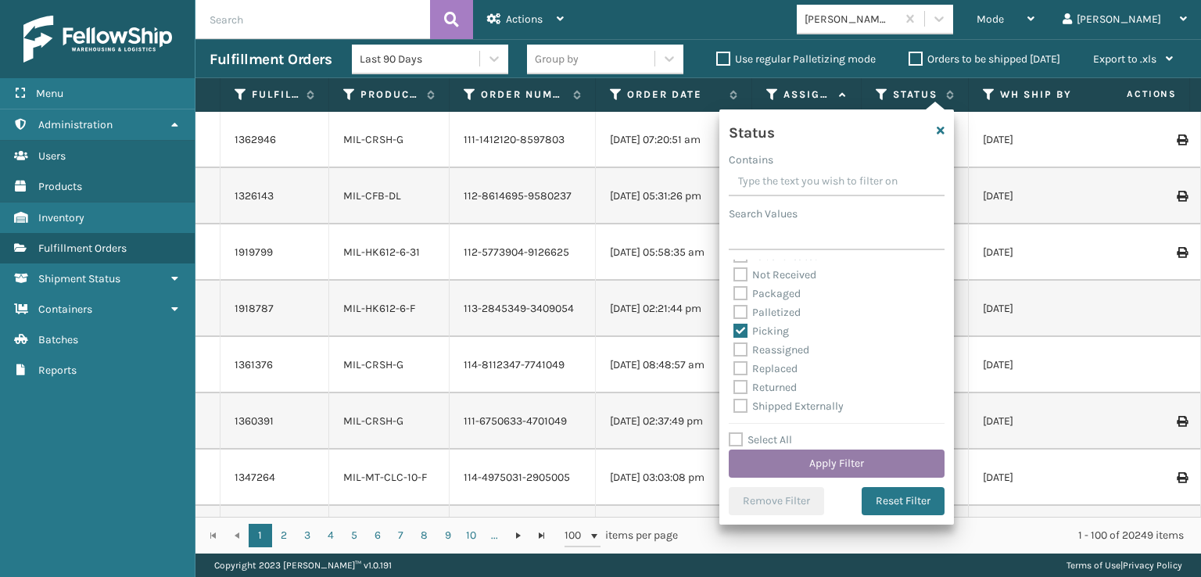
click at [825, 457] on button "Apply Filter" at bounding box center [836, 463] width 216 height 28
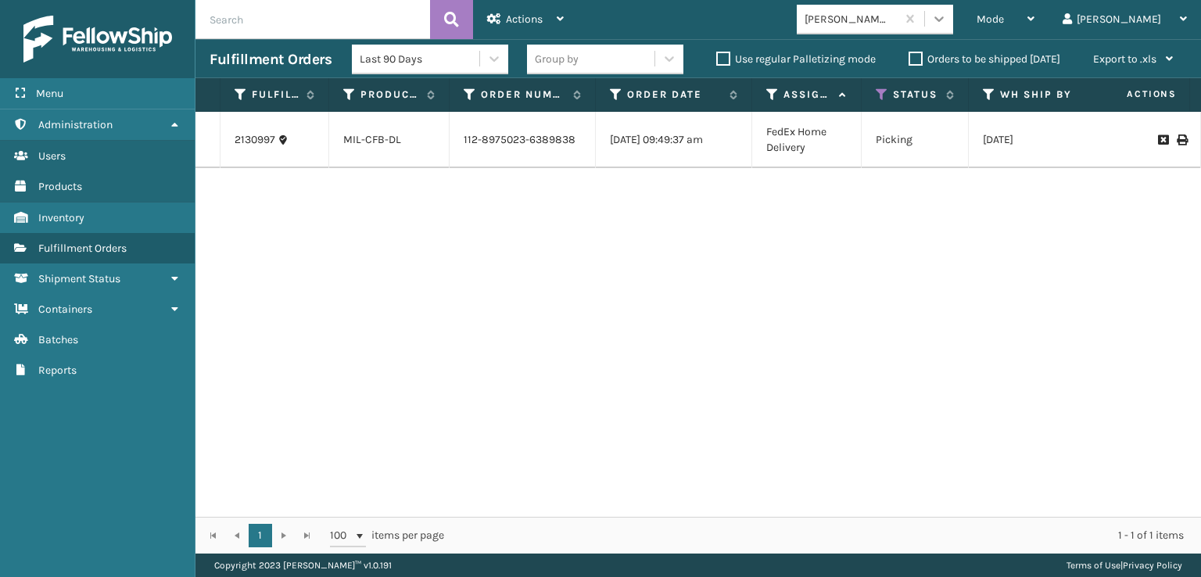
click at [947, 17] on icon at bounding box center [939, 19] width 16 height 16
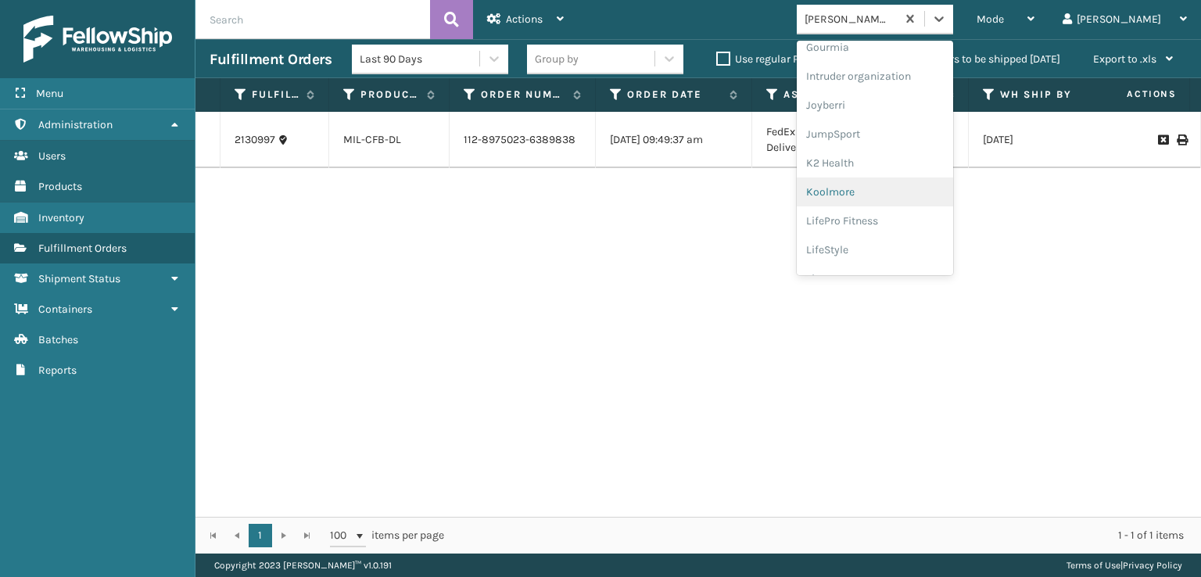
scroll to position [784, 0]
click at [900, 226] on div "SleepGeekz" at bounding box center [874, 228] width 156 height 29
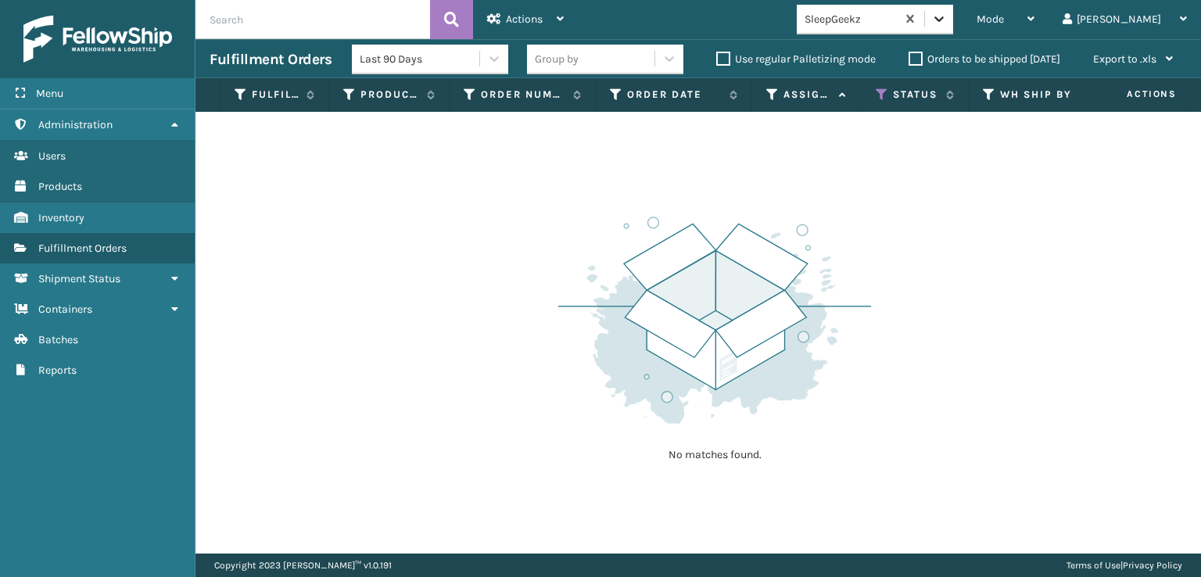
click at [947, 20] on icon at bounding box center [939, 19] width 16 height 16
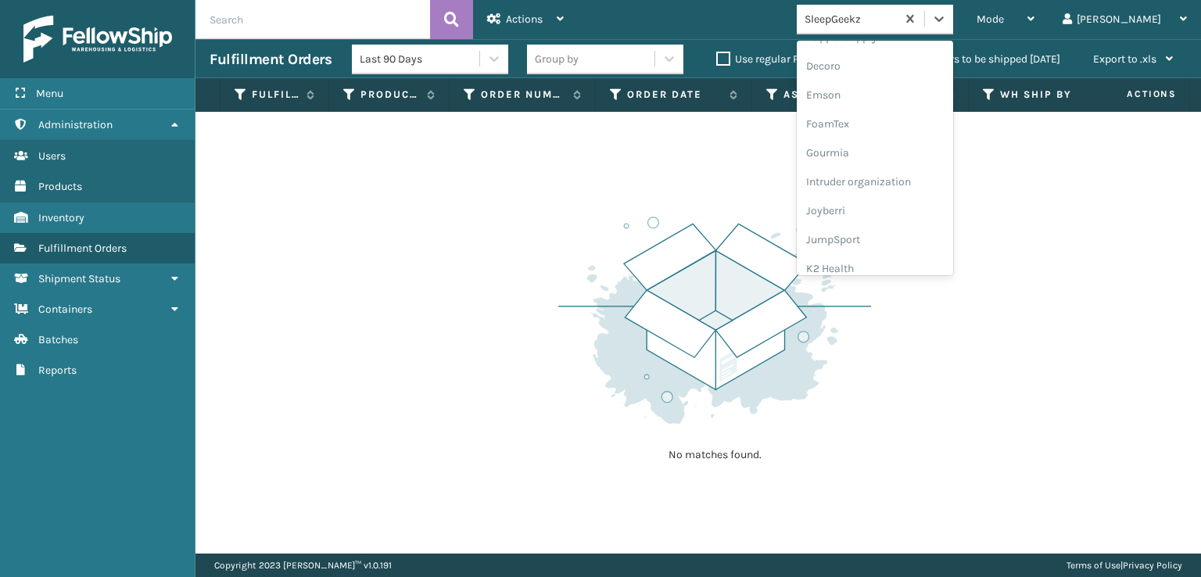
scroll to position [313, 0]
click at [898, 117] on div "FoamTex" at bounding box center [874, 121] width 156 height 29
click at [947, 20] on icon at bounding box center [939, 19] width 16 height 16
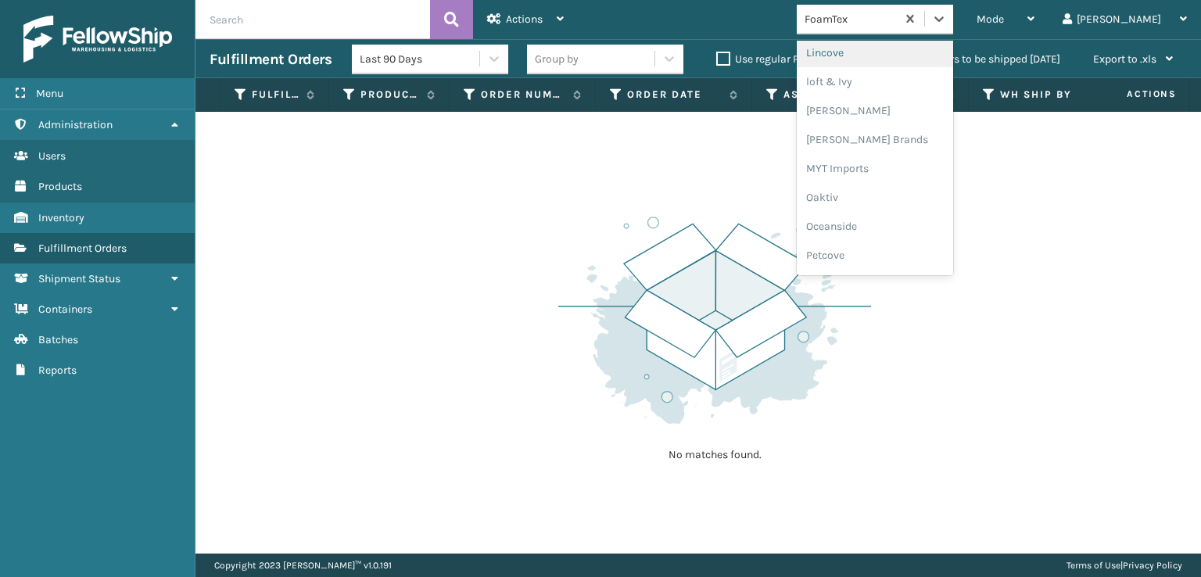
scroll to position [650, 0]
click at [903, 127] on div "[PERSON_NAME] Brands" at bounding box center [874, 130] width 156 height 29
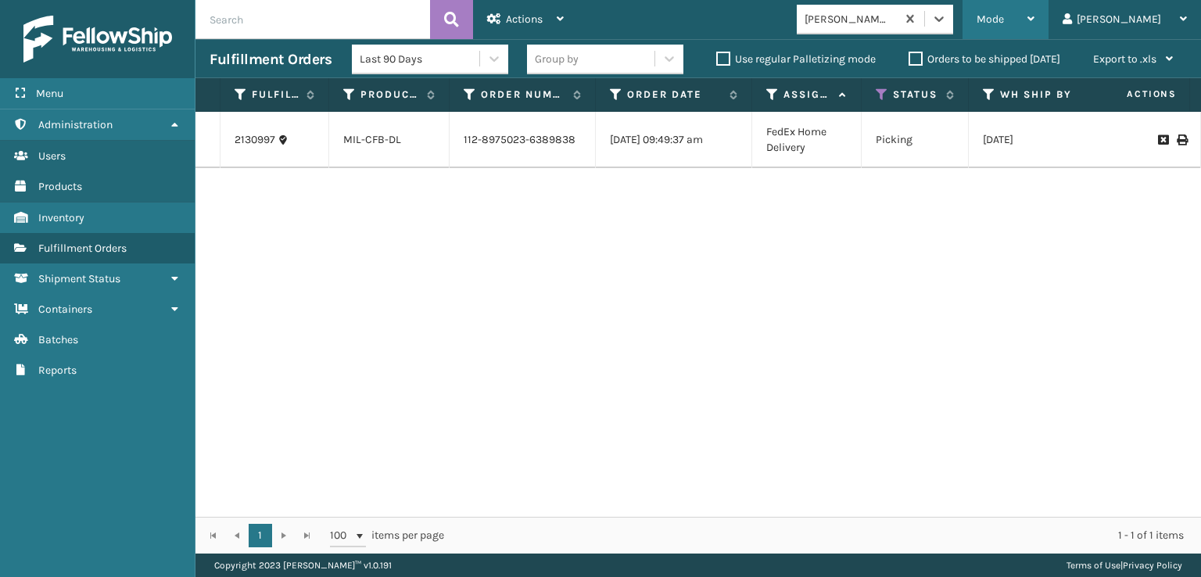
click at [1034, 26] on div "Mode" at bounding box center [1005, 19] width 58 height 39
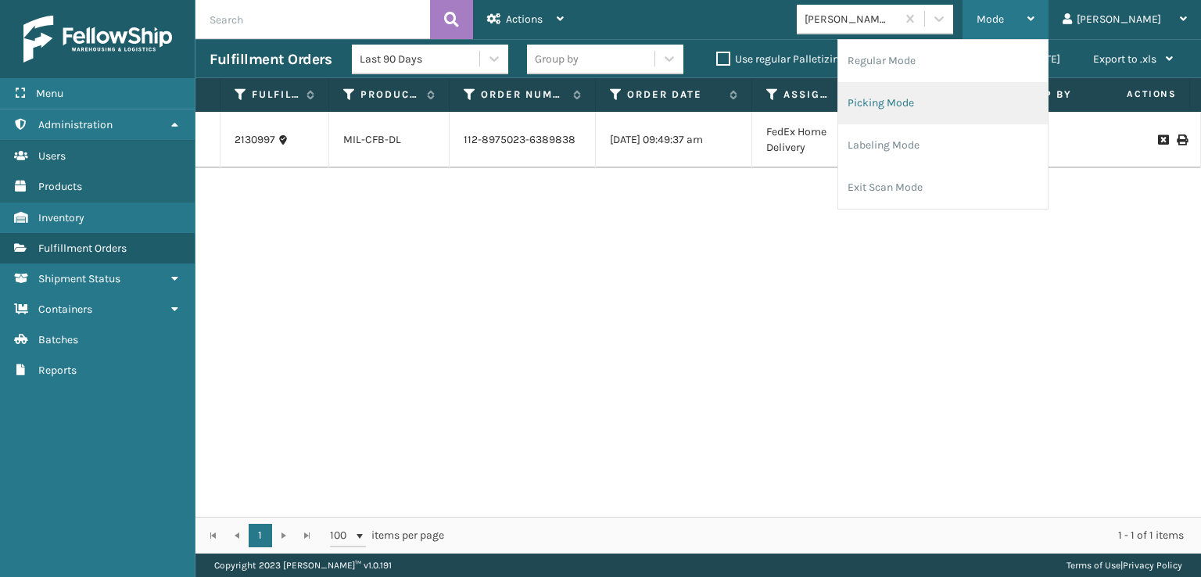
click at [949, 103] on li "Picking Mode" at bounding box center [942, 103] width 209 height 42
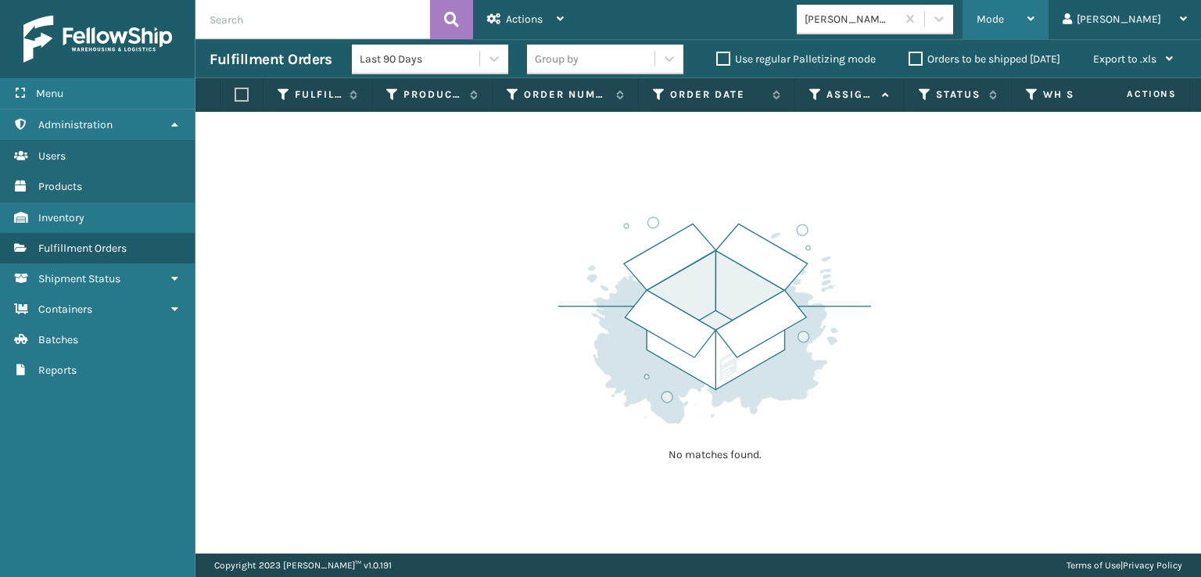
click at [1004, 23] on span "Mode" at bounding box center [989, 19] width 27 height 13
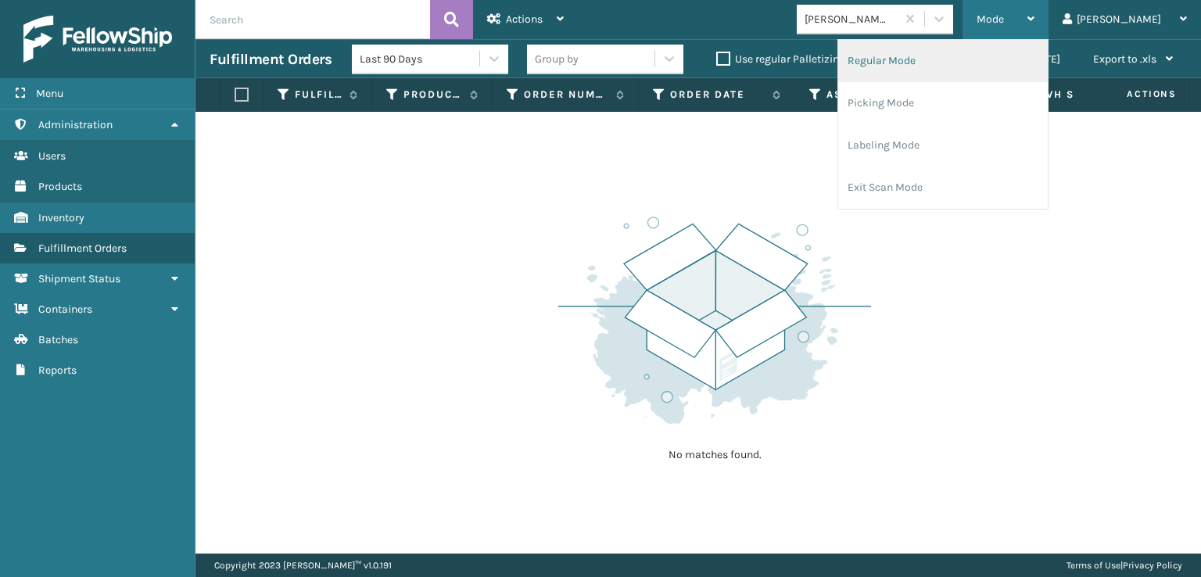
click at [930, 63] on li "Regular Mode" at bounding box center [942, 61] width 209 height 42
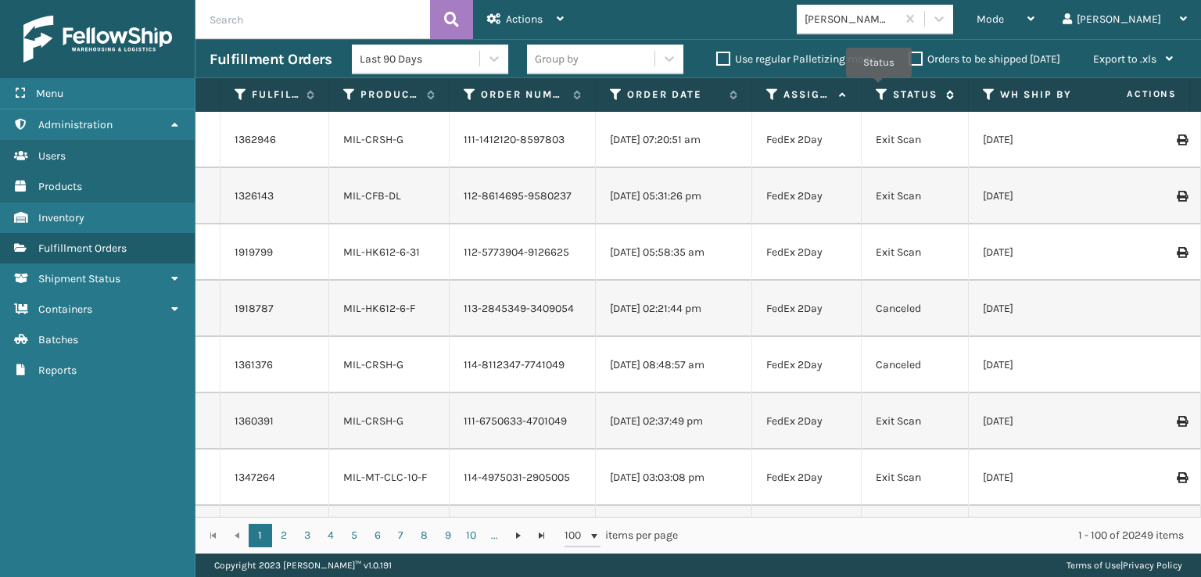
click at [879, 88] on icon at bounding box center [881, 95] width 13 height 14
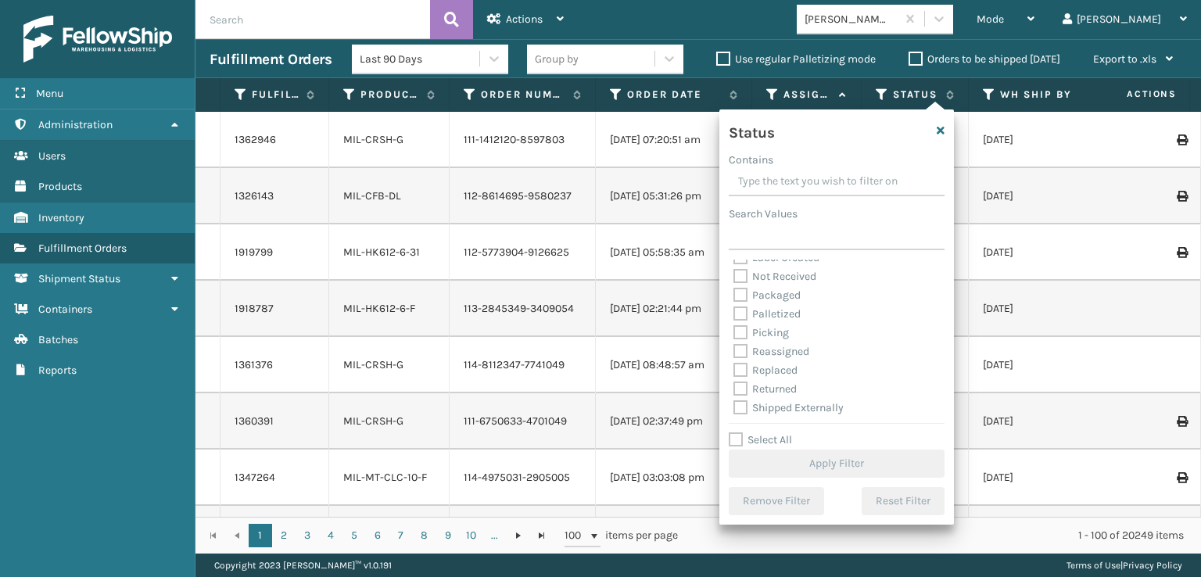
scroll to position [88, 0]
click at [743, 332] on label "Picking" at bounding box center [760, 330] width 55 height 13
click at [734, 332] on input "Picking" at bounding box center [733, 327] width 1 height 10
checkbox input "true"
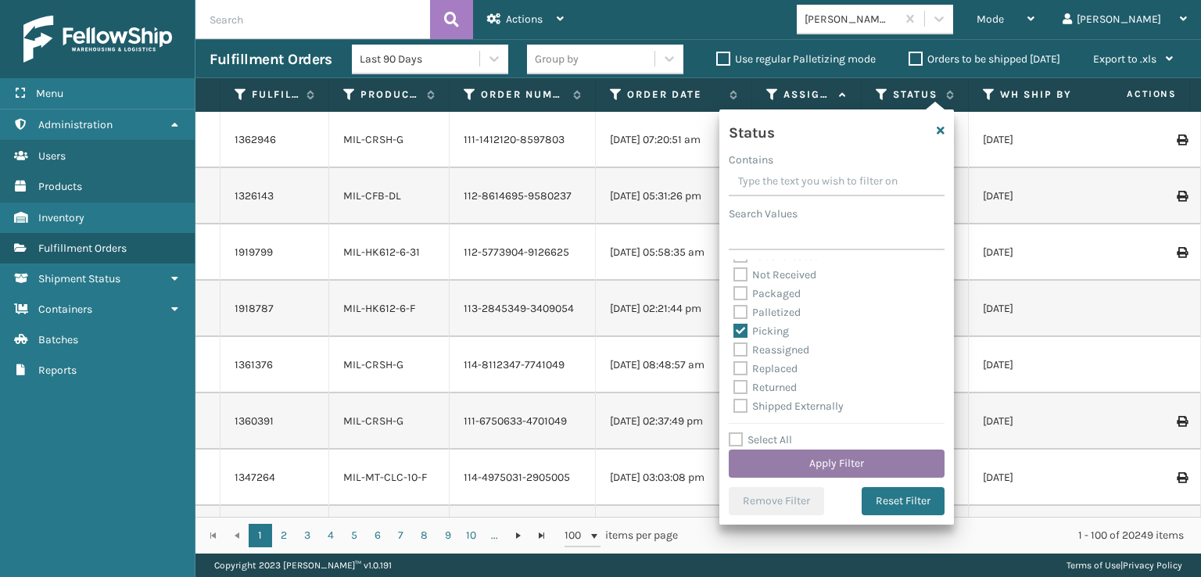
click at [794, 463] on button "Apply Filter" at bounding box center [836, 463] width 216 height 28
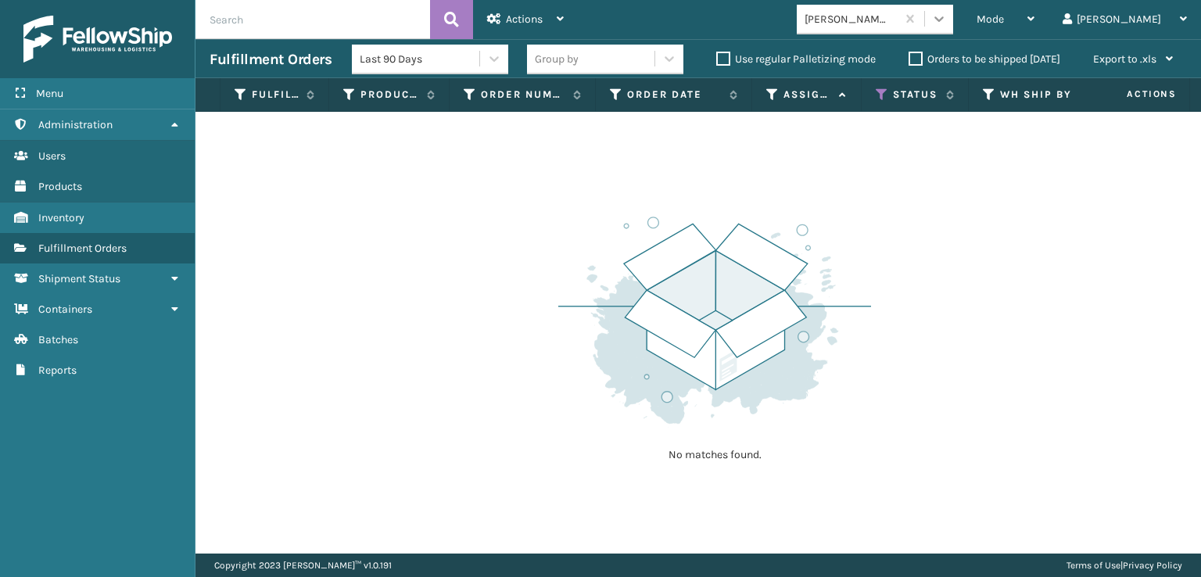
click at [953, 28] on div at bounding box center [939, 19] width 28 height 28
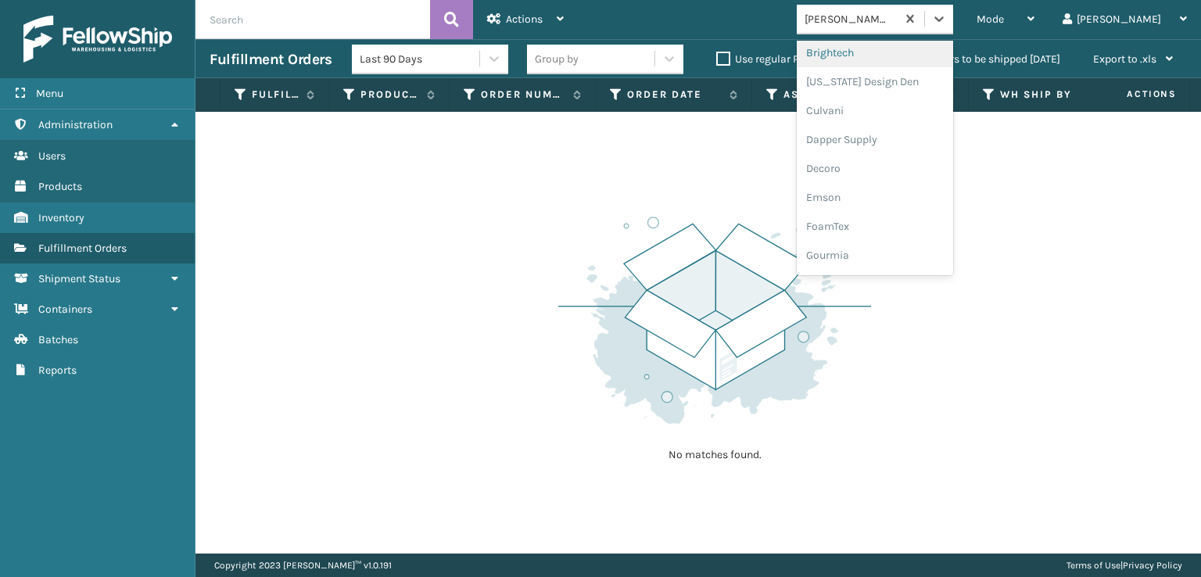
scroll to position [234, 0]
click at [894, 195] on div "FoamTex" at bounding box center [874, 199] width 156 height 29
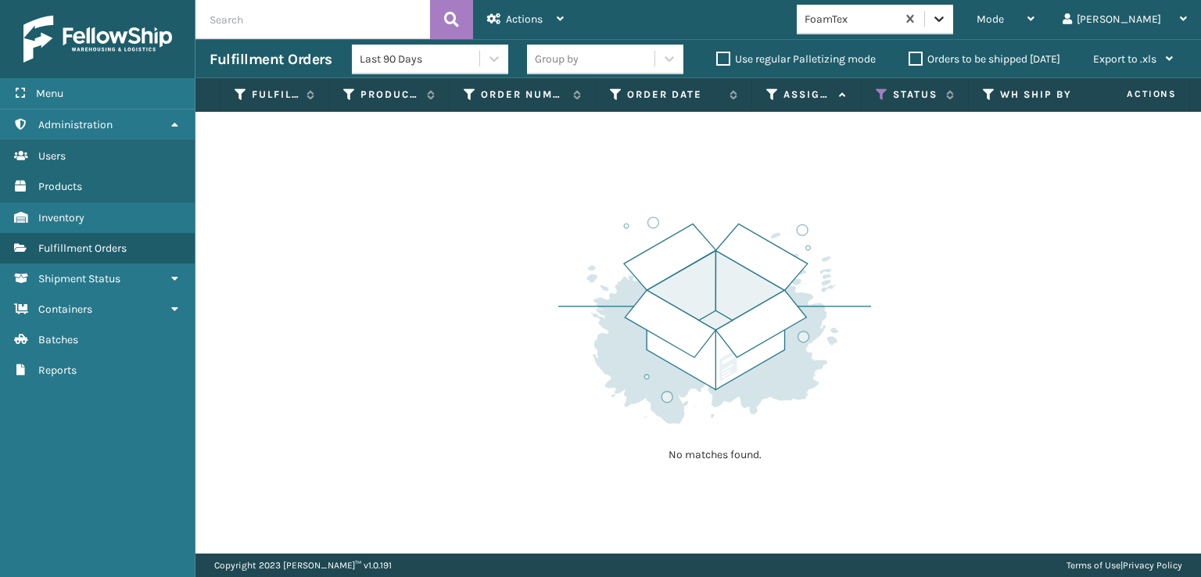
click at [953, 10] on div at bounding box center [939, 19] width 28 height 28
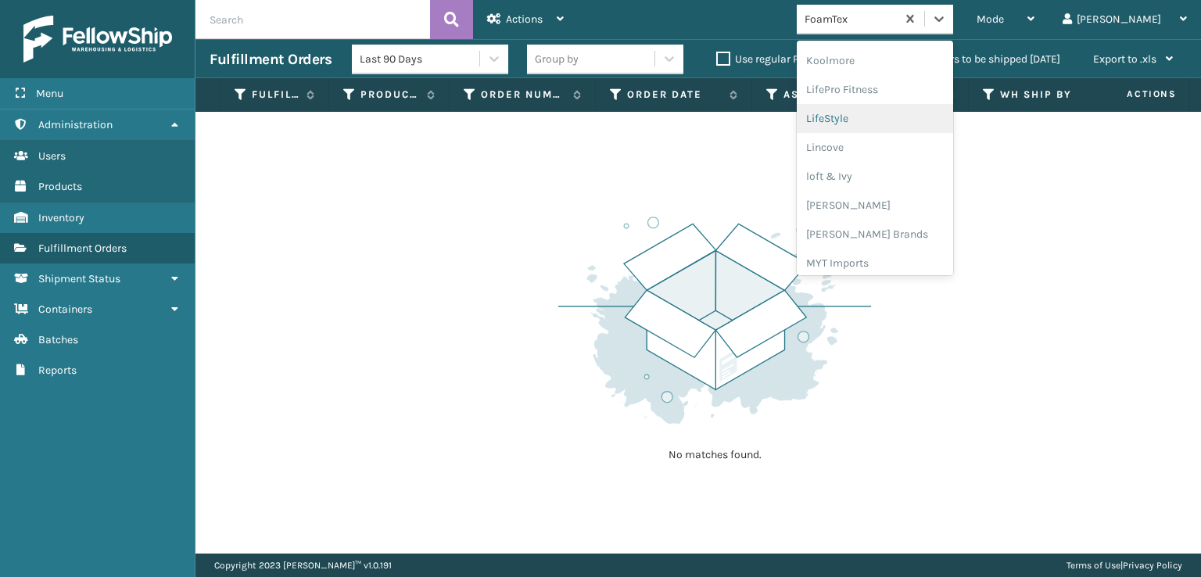
scroll to position [572, 0]
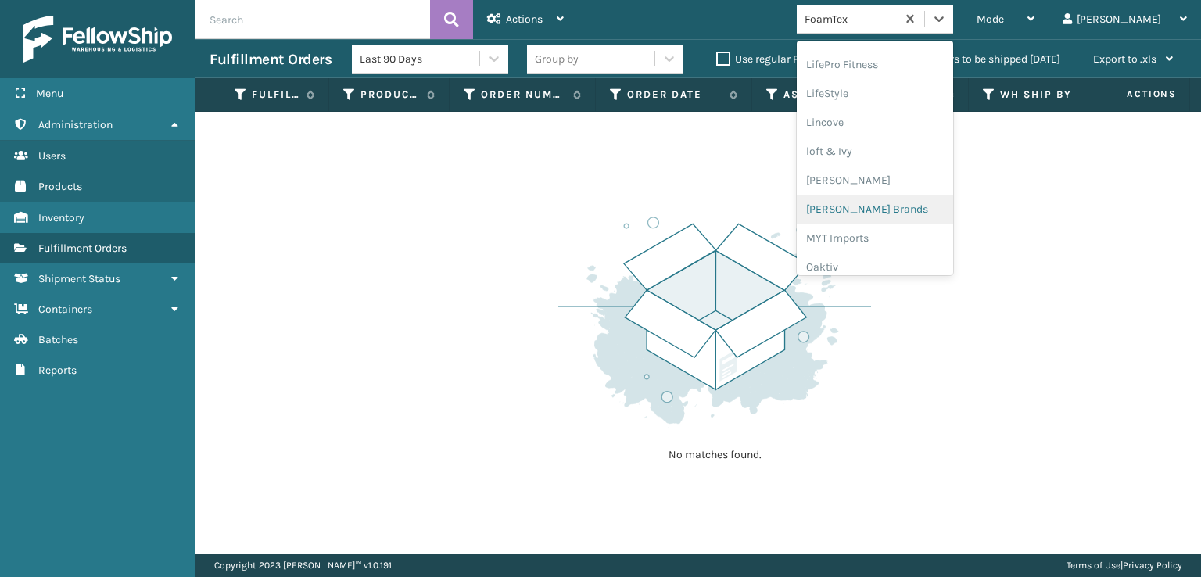
click at [907, 208] on div "[PERSON_NAME] Brands" at bounding box center [874, 209] width 156 height 29
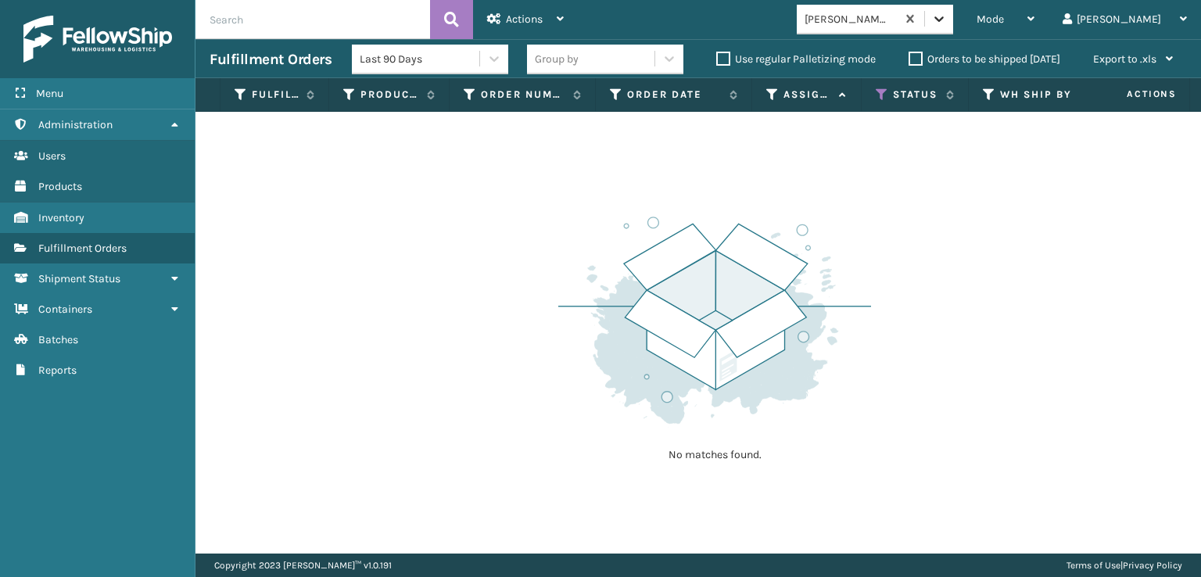
click at [947, 22] on icon at bounding box center [939, 19] width 16 height 16
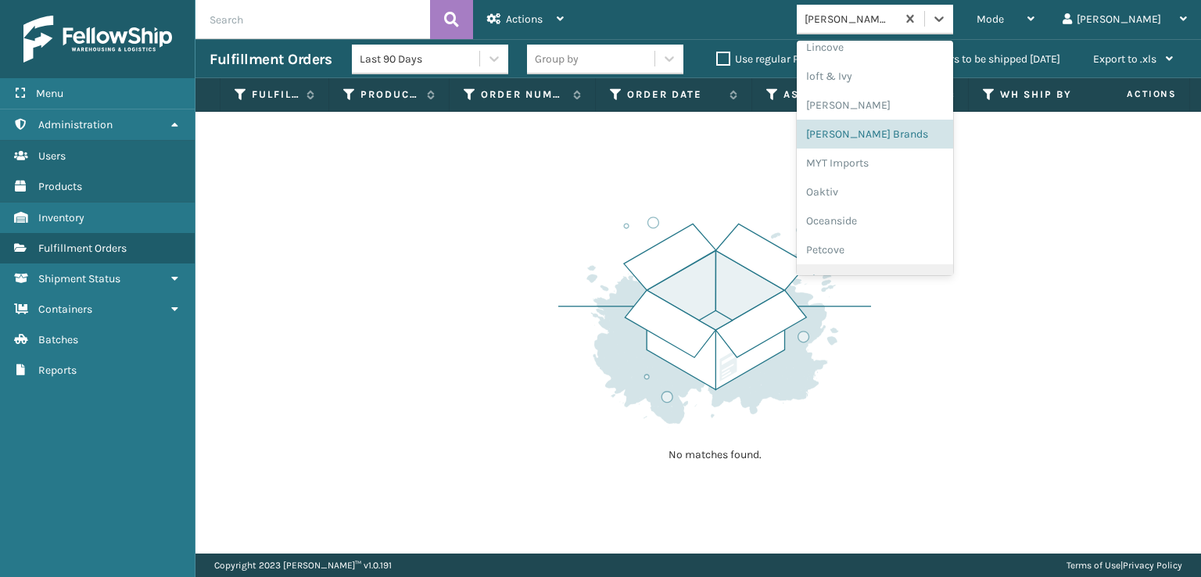
scroll to position [784, 0]
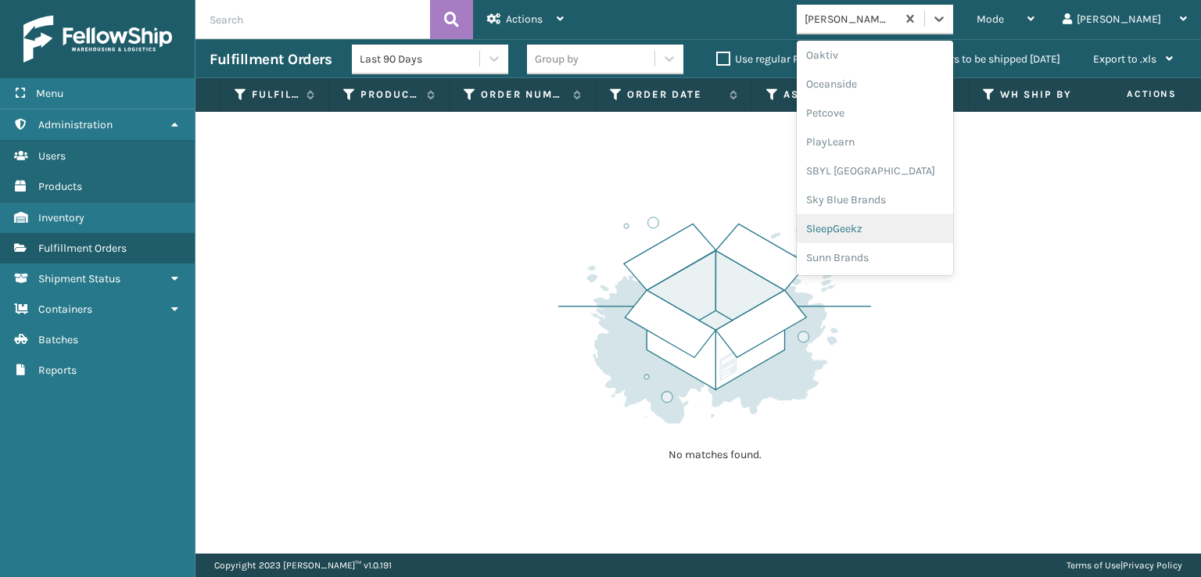
click at [888, 232] on div "SleepGeekz" at bounding box center [874, 228] width 156 height 29
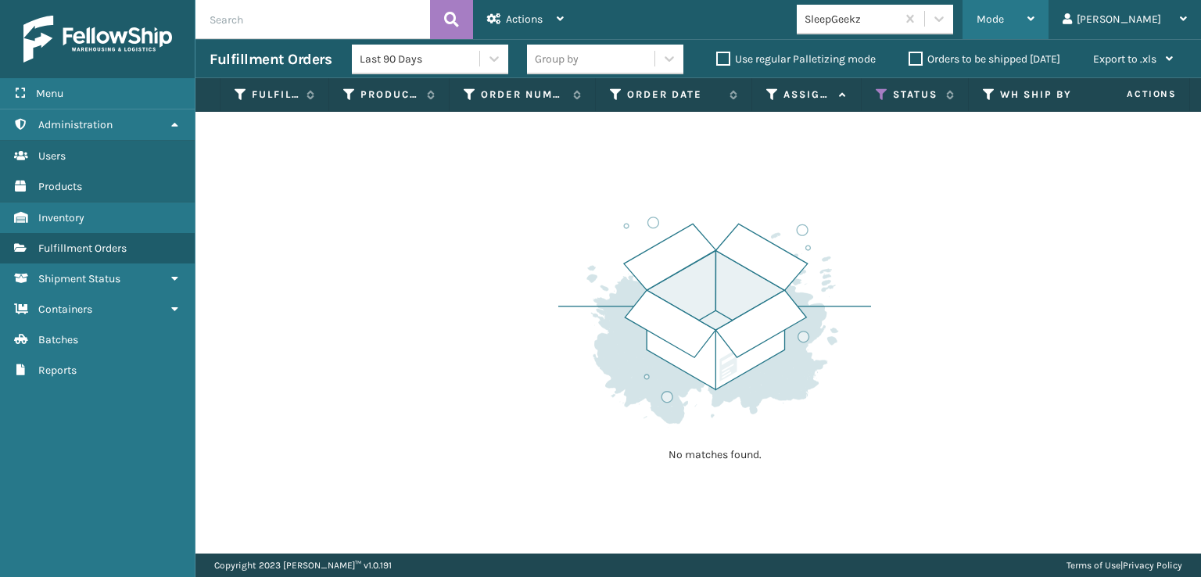
click at [1004, 15] on span "Mode" at bounding box center [989, 19] width 27 height 13
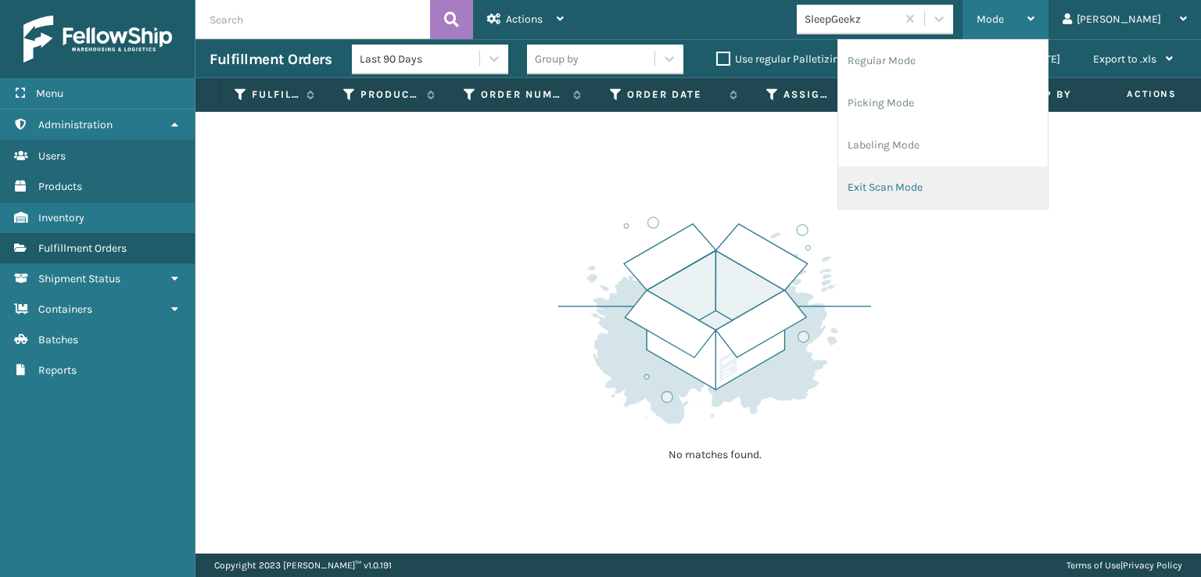
click at [941, 184] on li "Exit Scan Mode" at bounding box center [942, 187] width 209 height 42
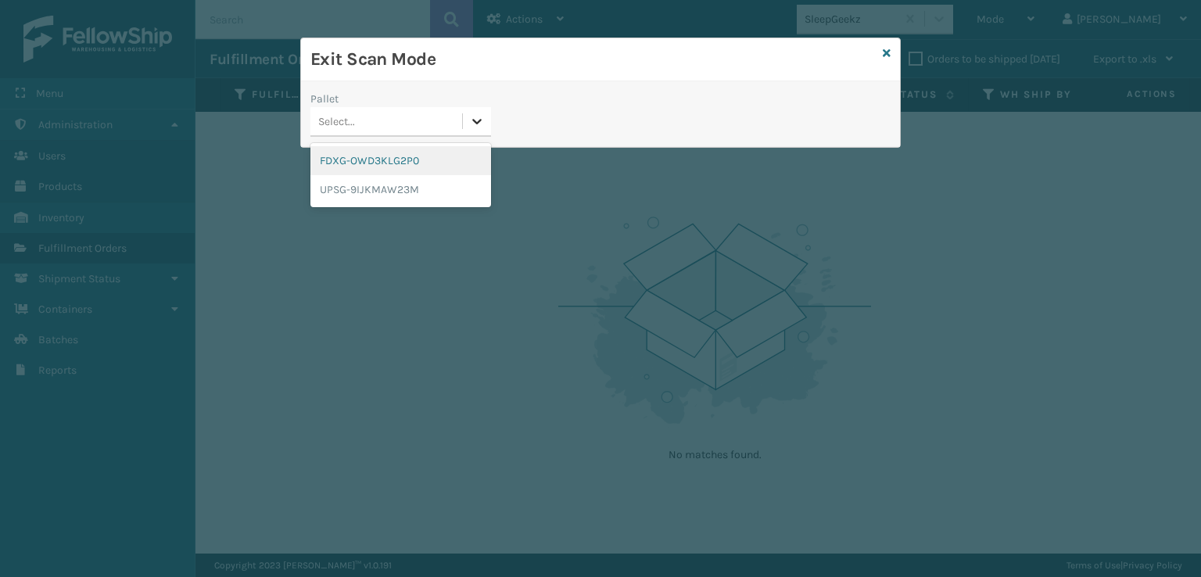
click at [475, 115] on icon at bounding box center [477, 121] width 16 height 16
click at [391, 157] on div "FDXG-OWD3KLG2P0" at bounding box center [400, 160] width 181 height 29
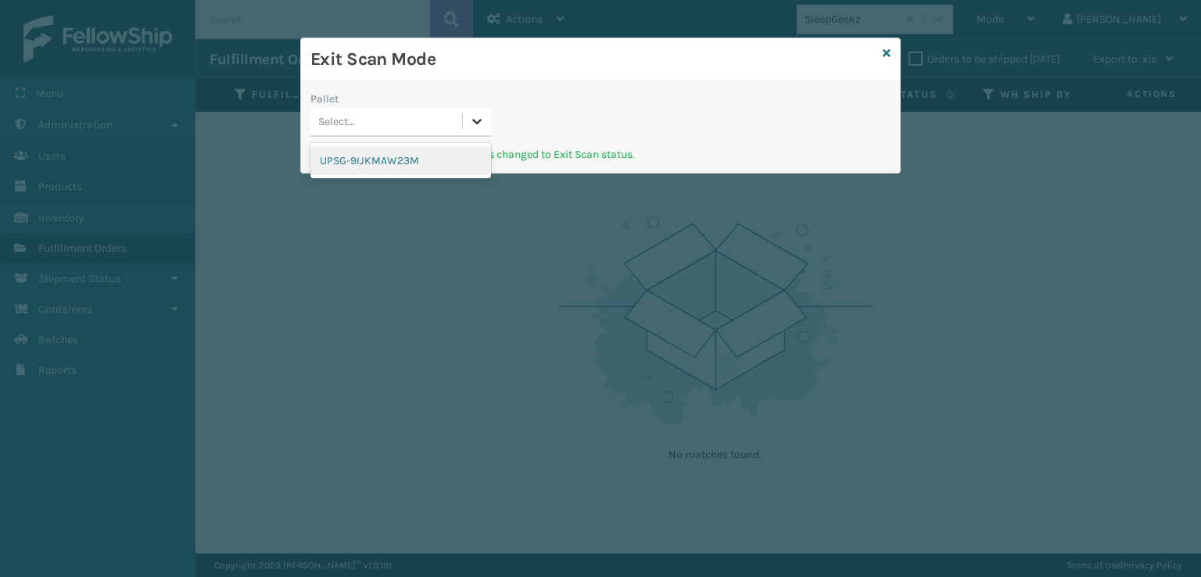
click at [481, 119] on icon at bounding box center [477, 121] width 16 height 16
click at [425, 166] on div "UPSG-9IJKMAW23M" at bounding box center [400, 160] width 181 height 29
click at [478, 118] on icon at bounding box center [477, 121] width 16 height 16
click at [889, 51] on icon at bounding box center [886, 53] width 8 height 11
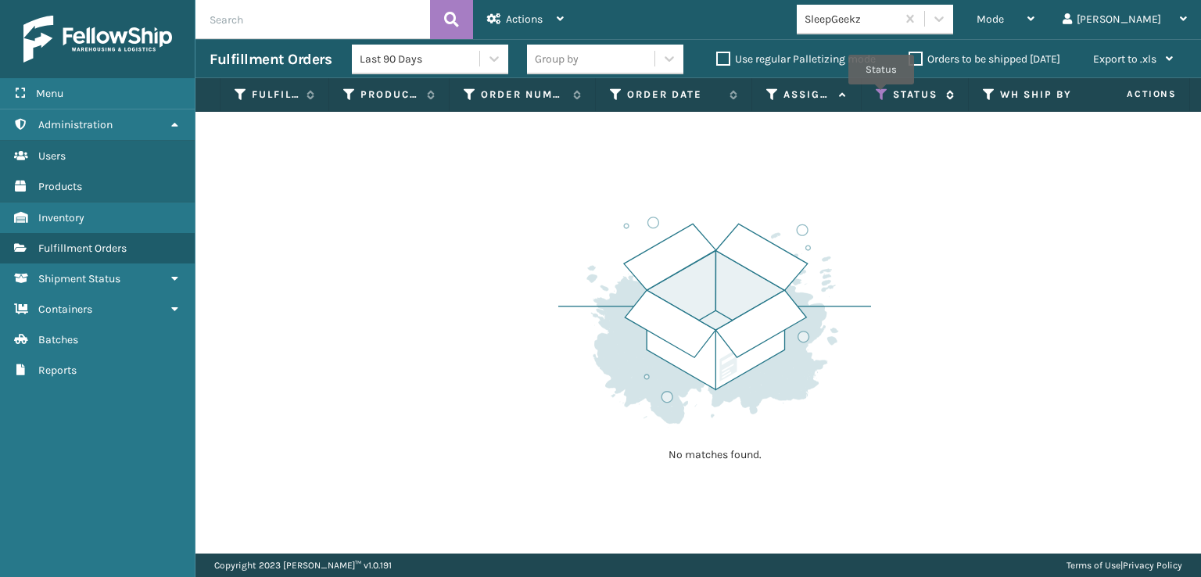
click at [881, 95] on icon at bounding box center [881, 95] width 13 height 14
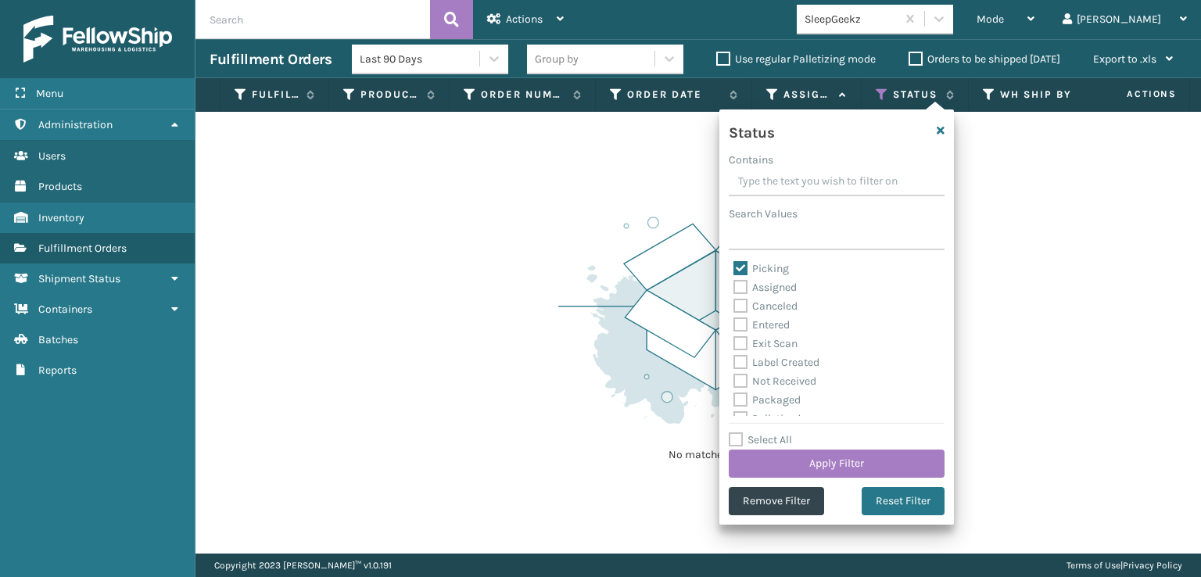
click at [740, 267] on label "Picking" at bounding box center [760, 268] width 55 height 13
click at [734, 267] on input "Picking" at bounding box center [733, 264] width 1 height 10
checkbox input "false"
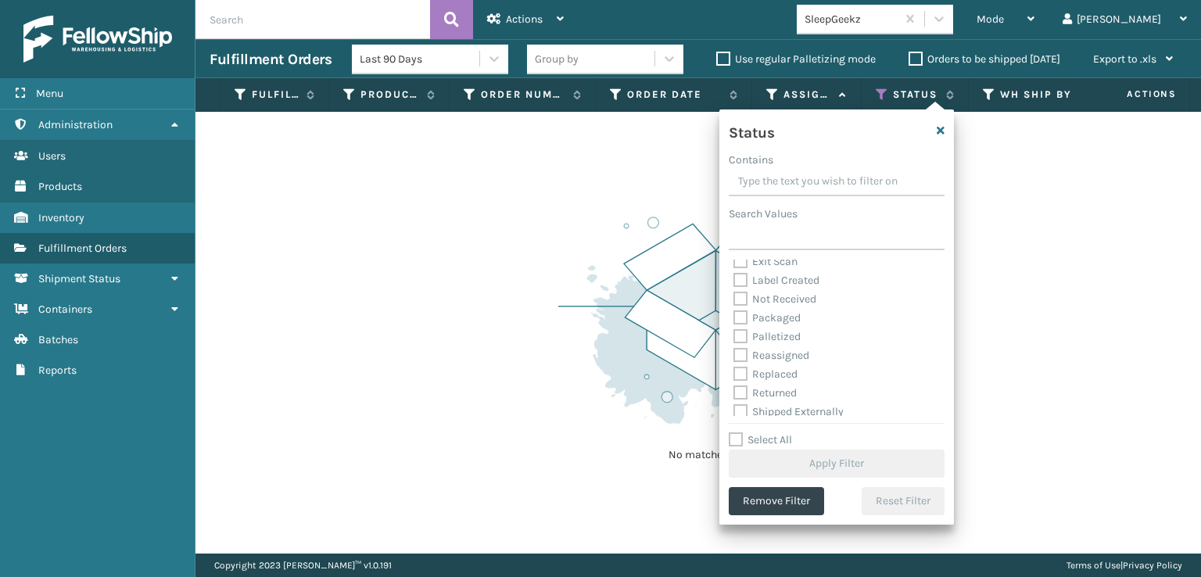
scroll to position [88, 0]
click at [738, 329] on label "Palletized" at bounding box center [766, 330] width 67 height 13
click at [734, 329] on input "Palletized" at bounding box center [733, 327] width 1 height 10
checkbox input "true"
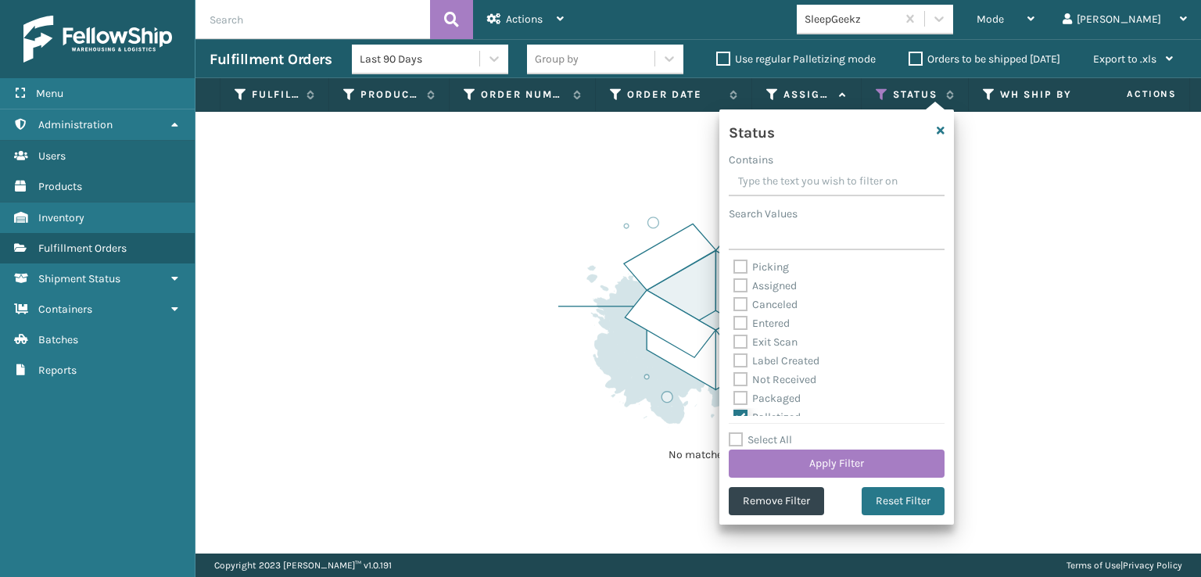
scroll to position [0, 0]
click at [735, 361] on label "Label Created" at bounding box center [776, 362] width 86 height 13
click at [734, 361] on input "Label Created" at bounding box center [733, 358] width 1 height 10
checkbox input "true"
click at [807, 462] on button "Apply Filter" at bounding box center [836, 463] width 216 height 28
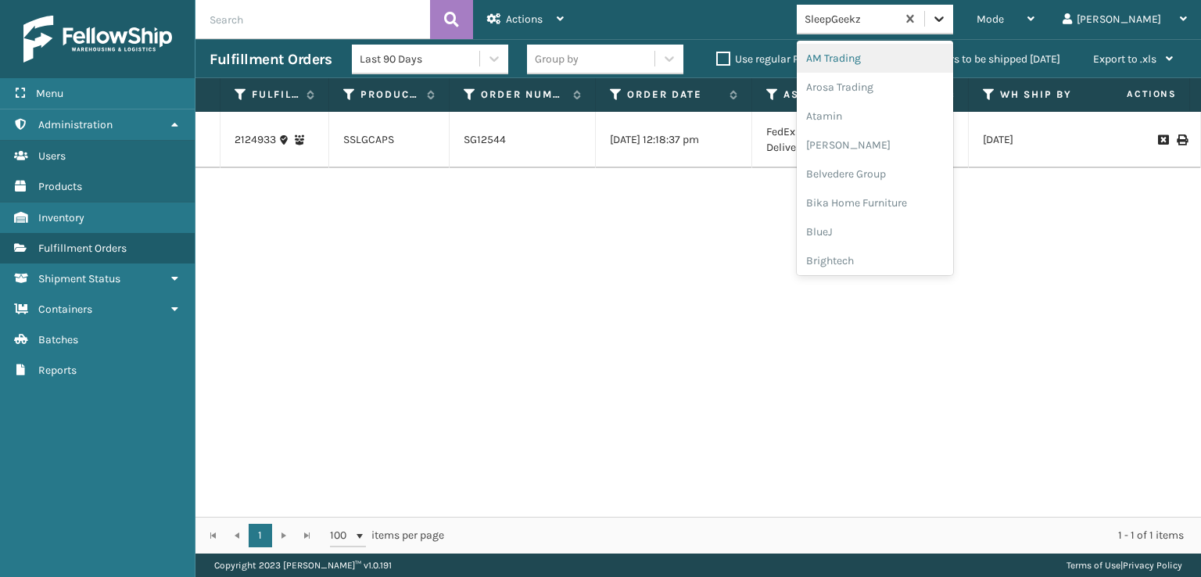
click at [953, 13] on div at bounding box center [939, 19] width 28 height 28
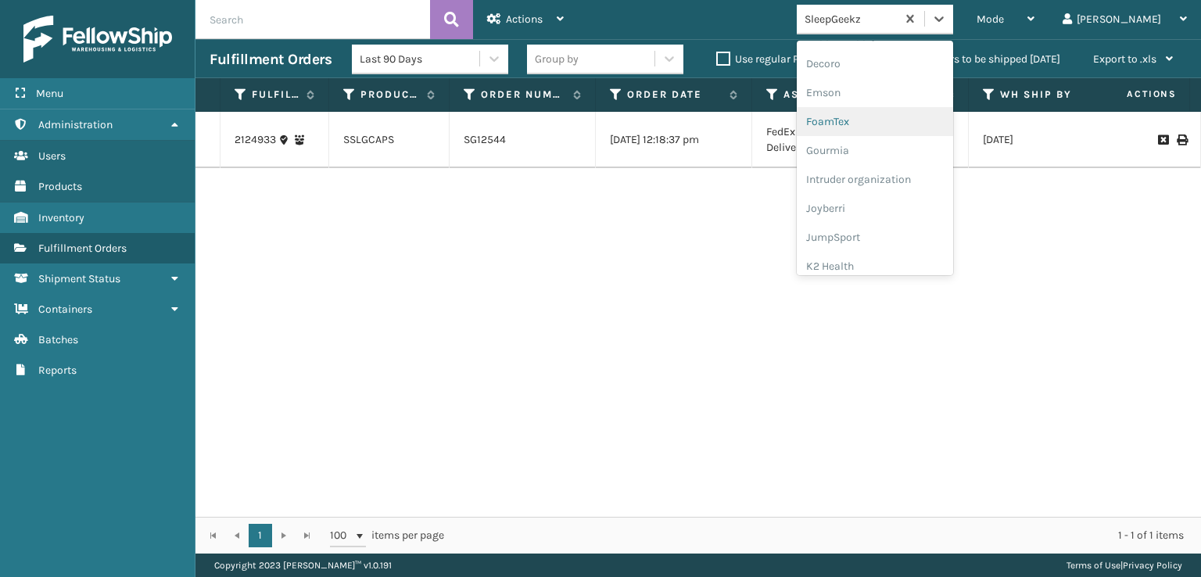
click at [895, 120] on div "FoamTex" at bounding box center [874, 121] width 156 height 29
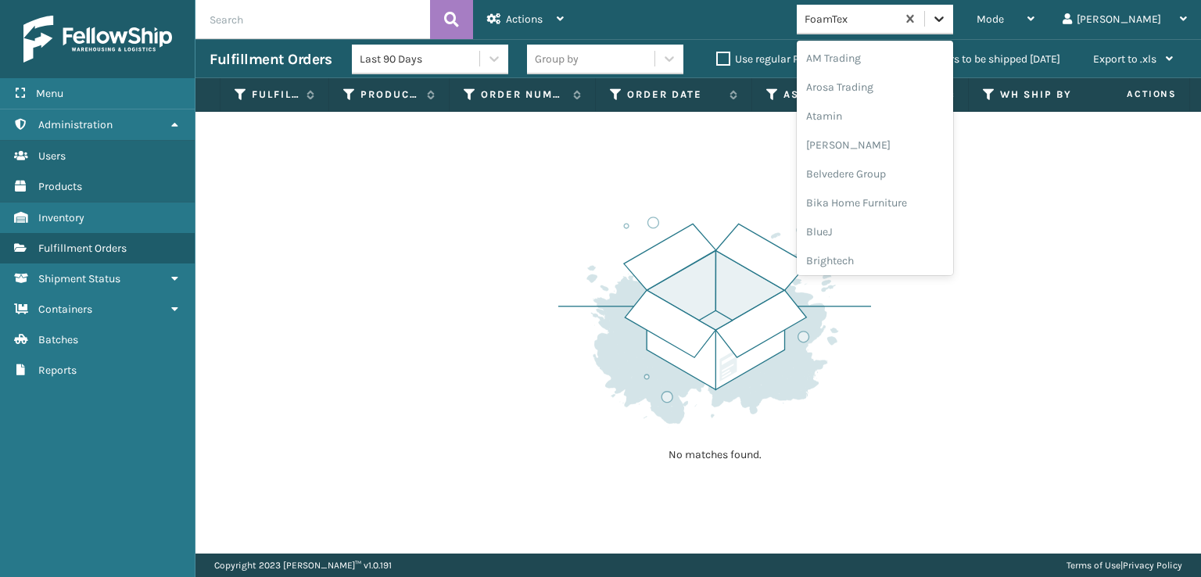
click at [943, 20] on icon at bounding box center [938, 18] width 9 height 5
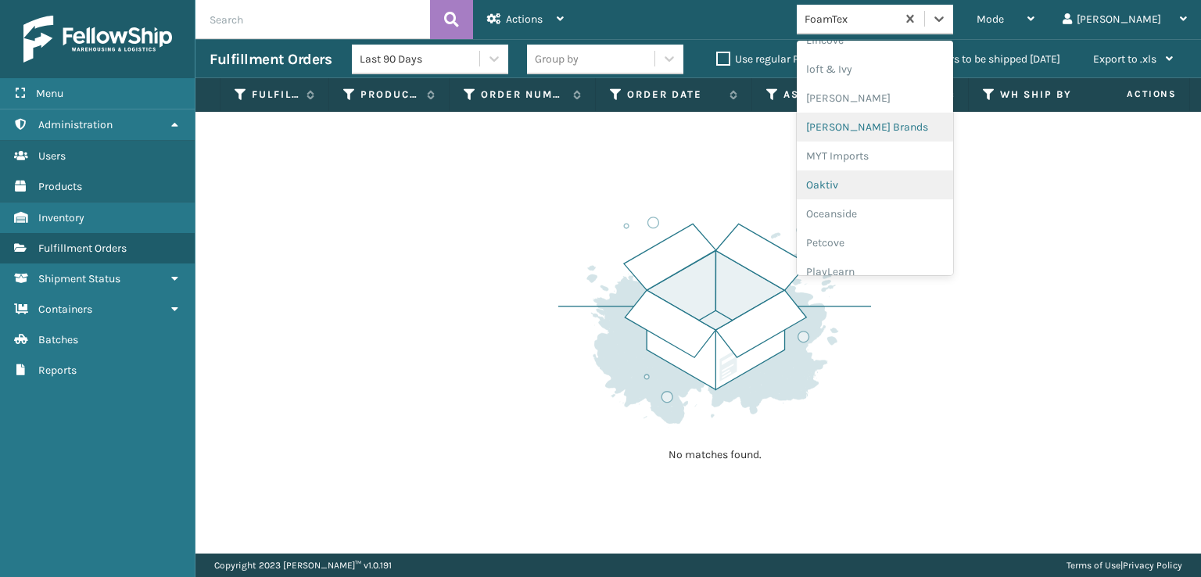
scroll to position [628, 0]
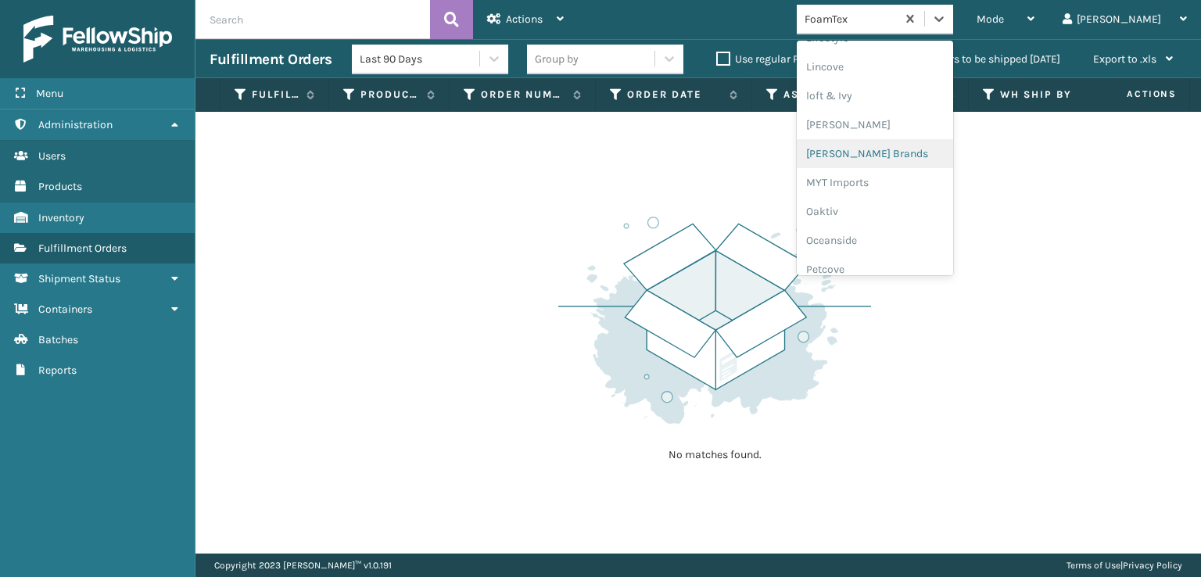
click at [904, 149] on div "[PERSON_NAME] Brands" at bounding box center [874, 153] width 156 height 29
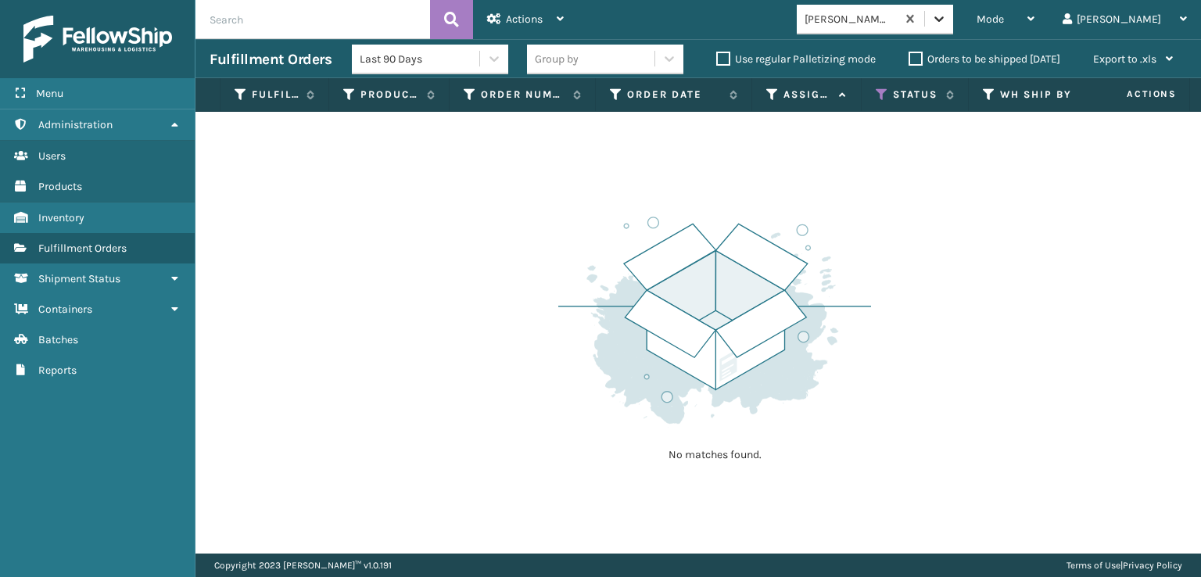
click at [947, 16] on icon at bounding box center [939, 19] width 16 height 16
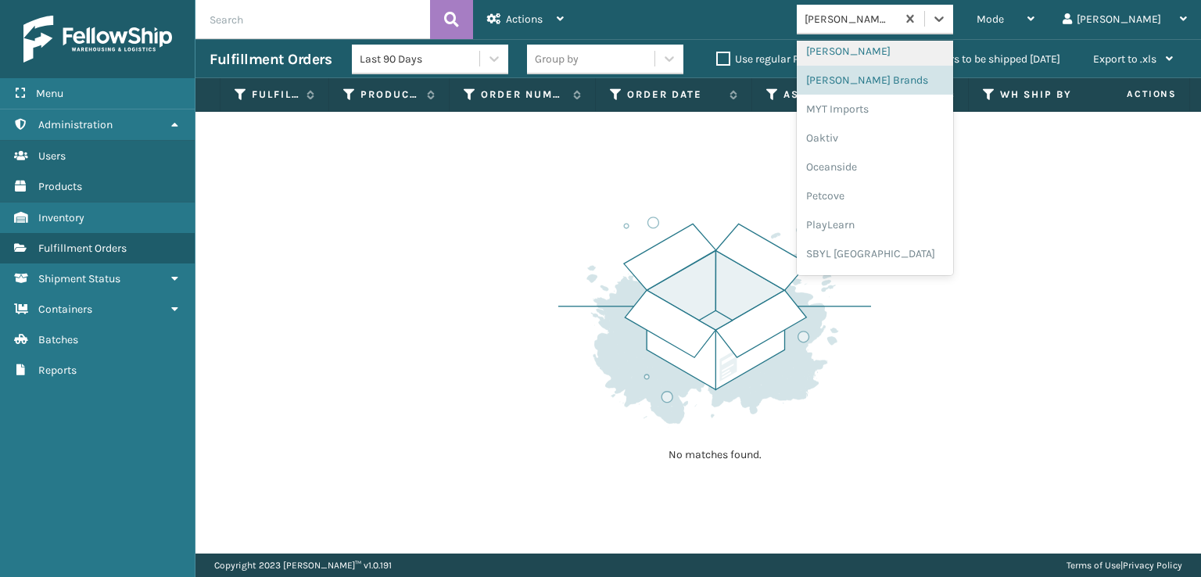
scroll to position [784, 0]
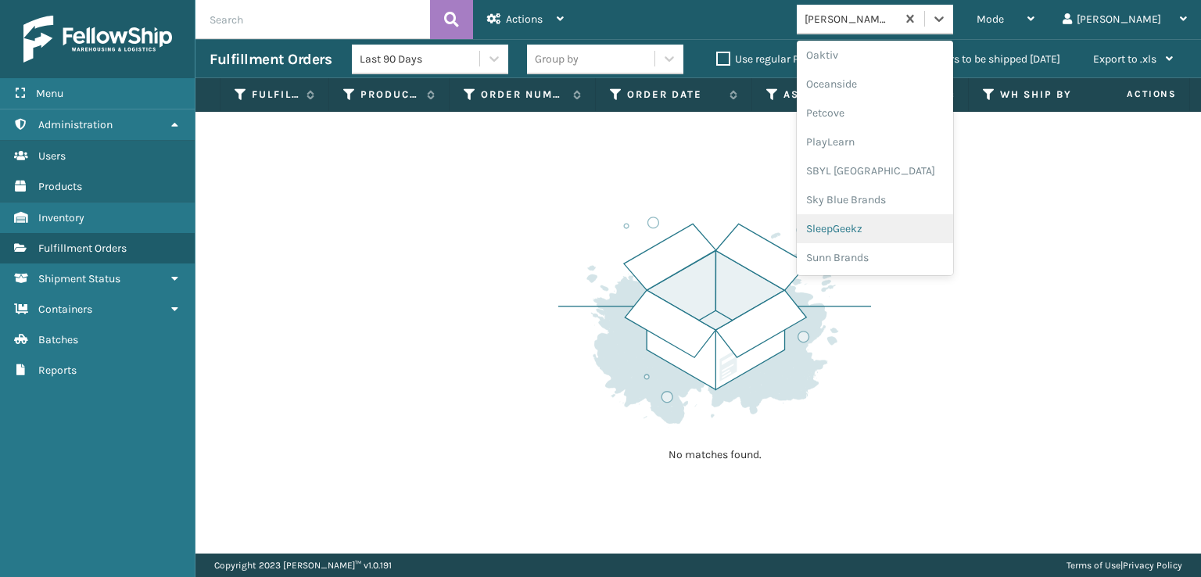
click at [904, 229] on div "SleepGeekz" at bounding box center [874, 228] width 156 height 29
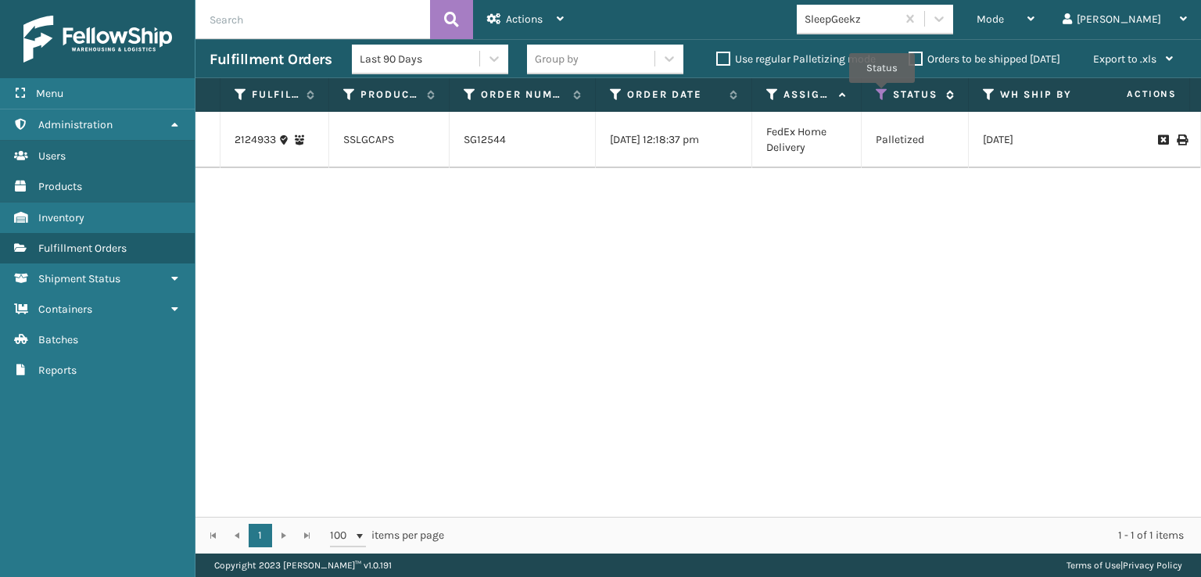
click at [882, 94] on icon at bounding box center [881, 95] width 13 height 14
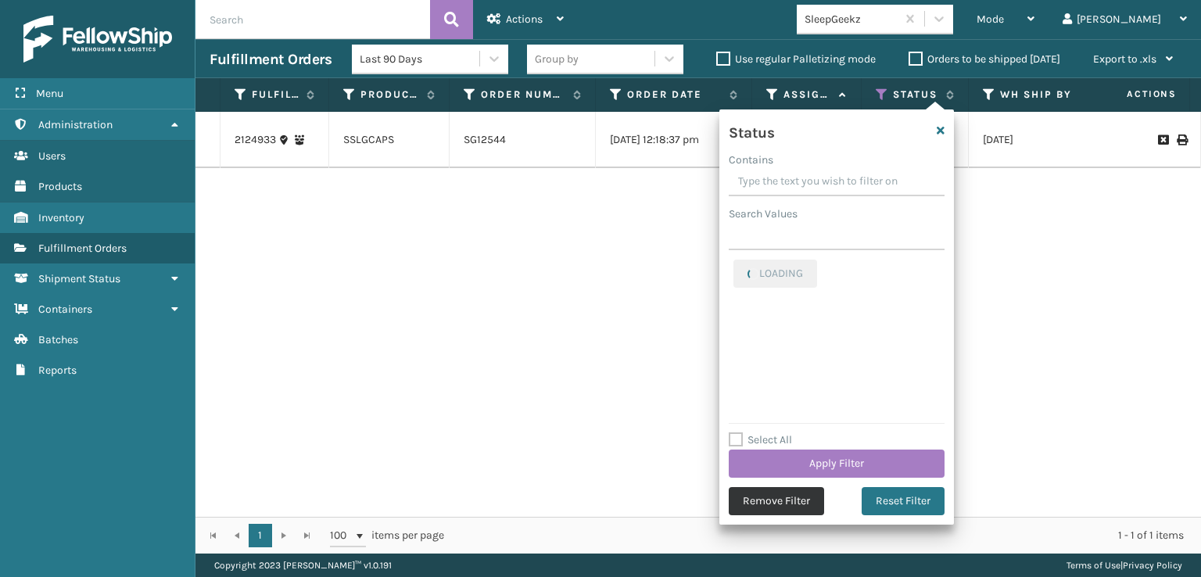
click at [761, 489] on button "Remove Filter" at bounding box center [775, 501] width 95 height 28
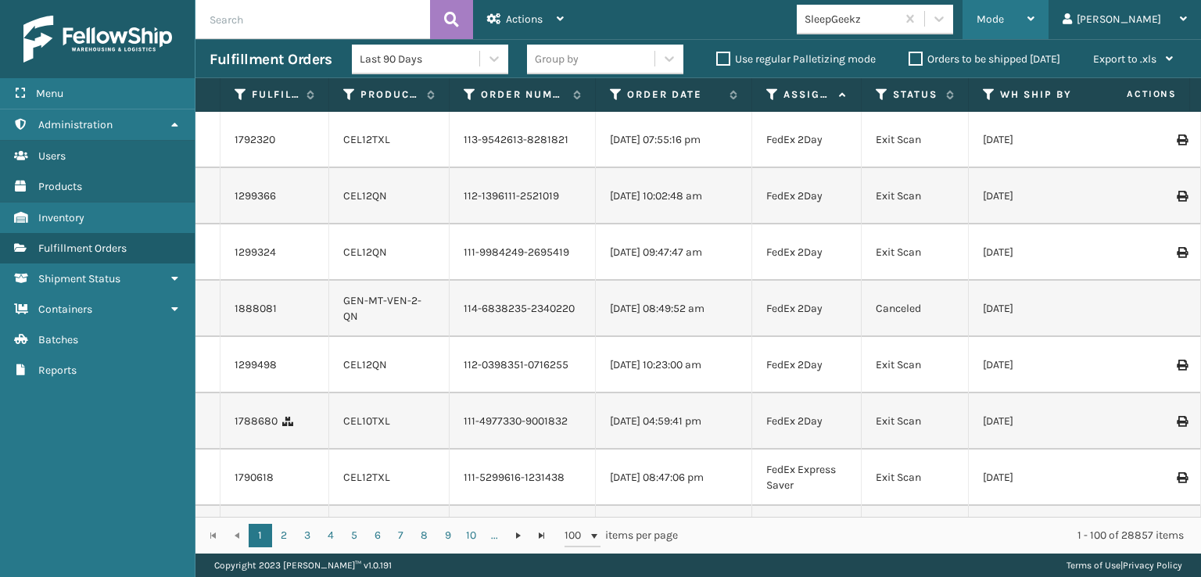
click at [1034, 9] on div "Mode" at bounding box center [1005, 19] width 58 height 39
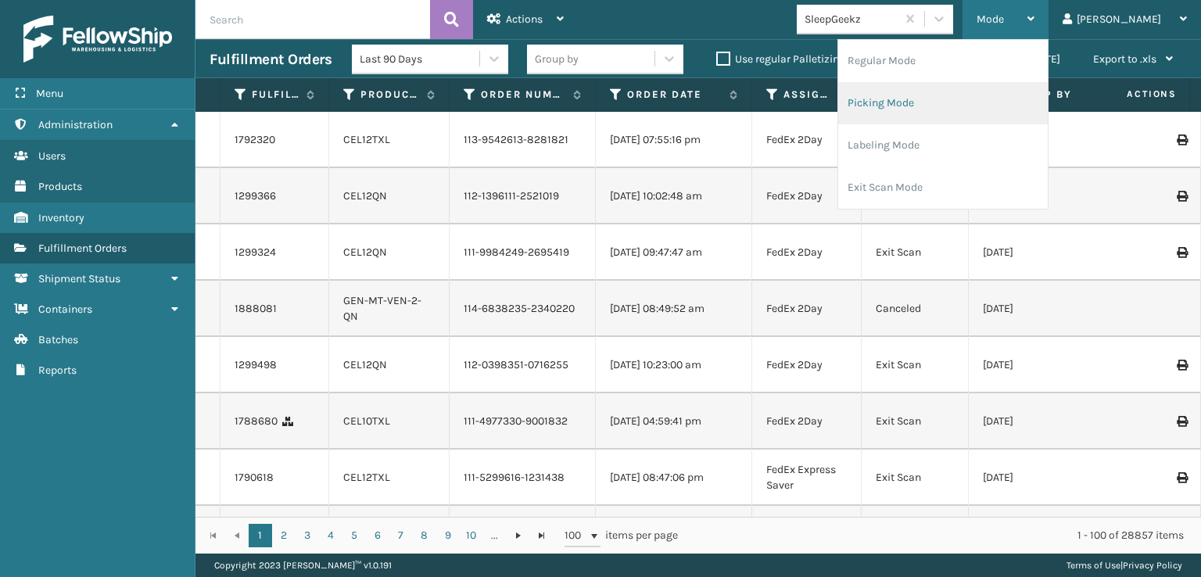
click at [941, 102] on li "Picking Mode" at bounding box center [942, 103] width 209 height 42
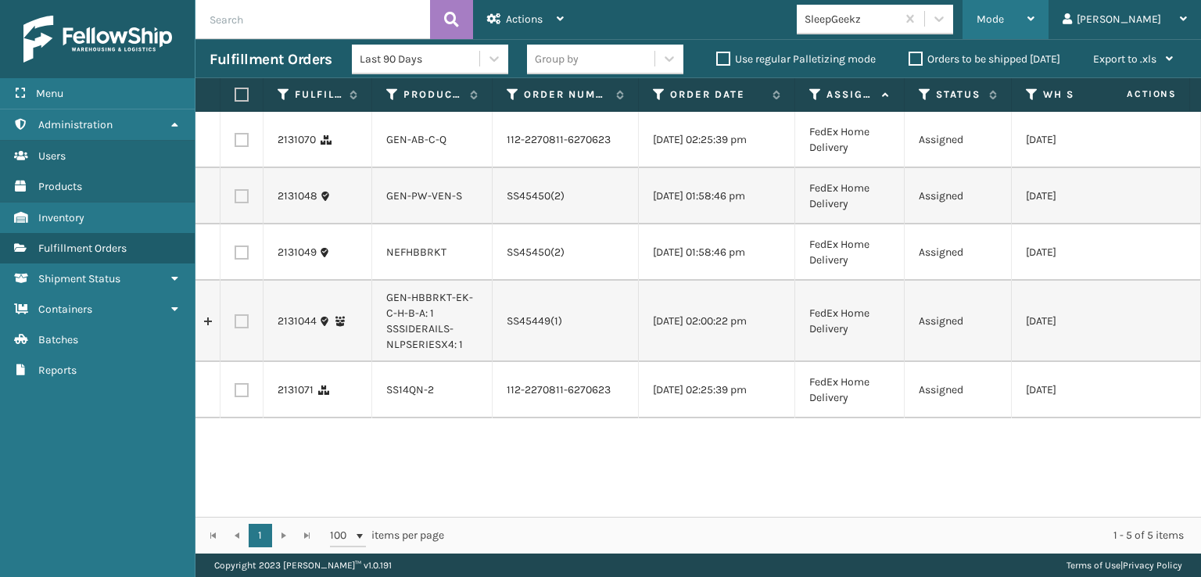
click at [1004, 22] on span "Mode" at bounding box center [989, 19] width 27 height 13
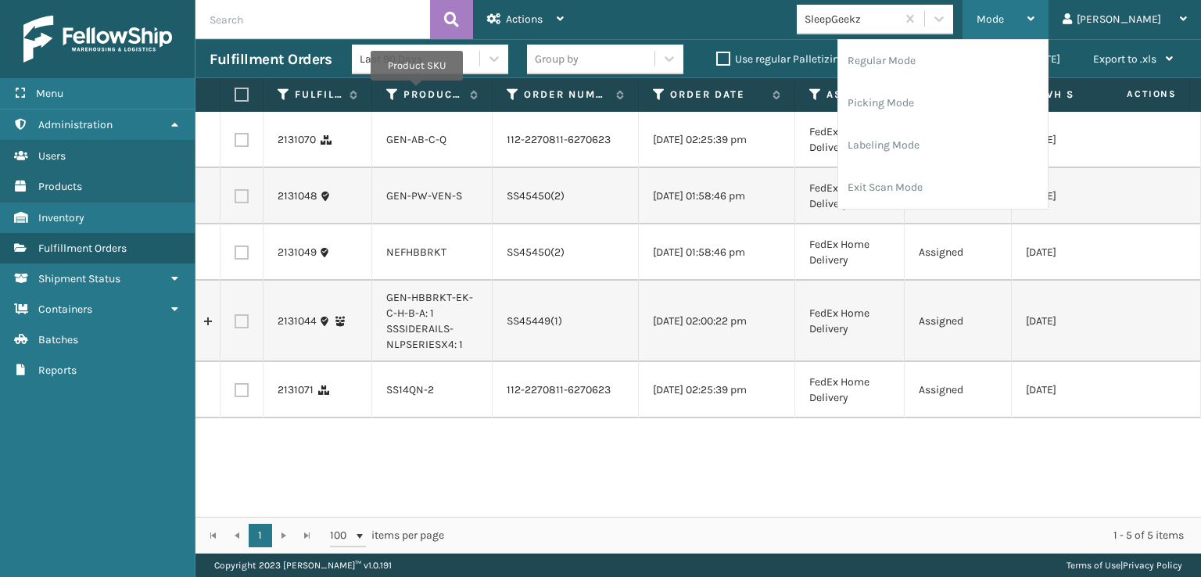
click at [1004, 23] on span "Mode" at bounding box center [989, 19] width 27 height 13
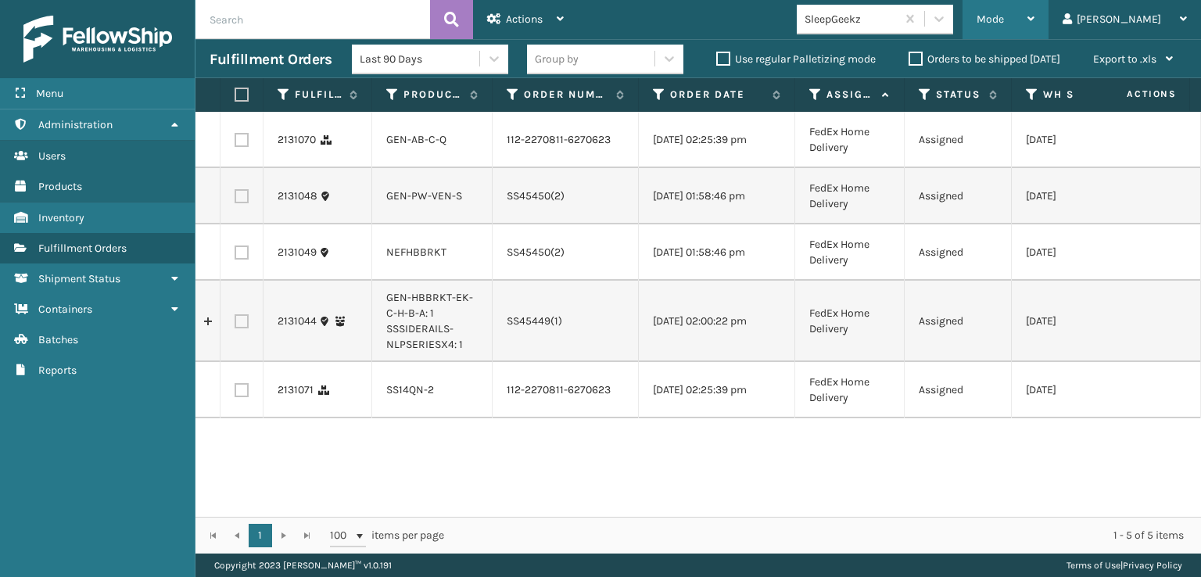
click at [1034, 20] on div "Mode" at bounding box center [1005, 19] width 58 height 39
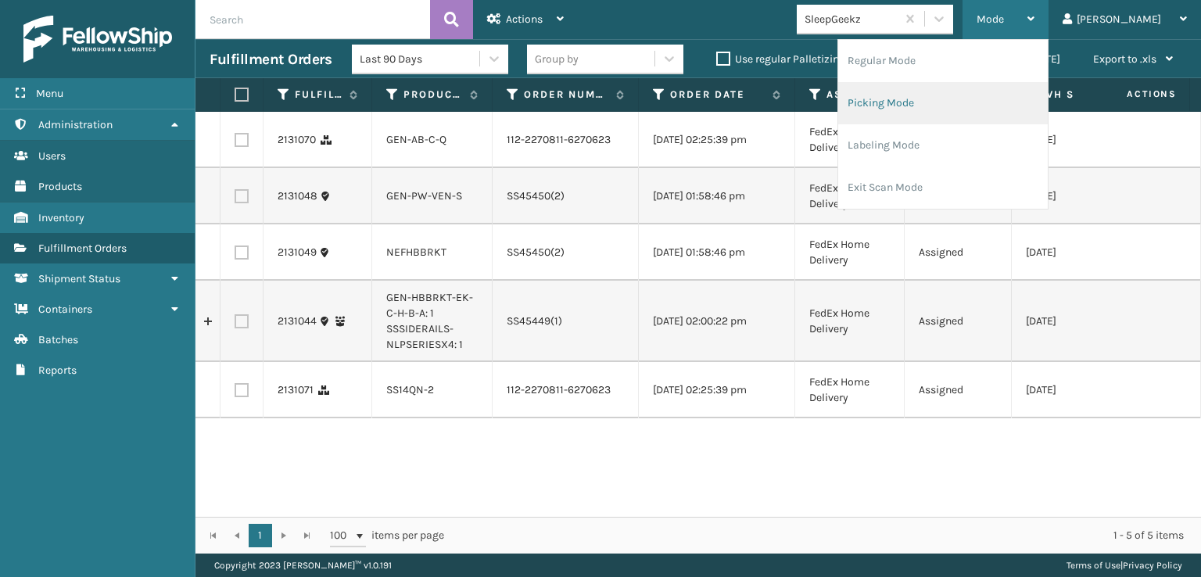
click at [943, 98] on li "Picking Mode" at bounding box center [942, 103] width 209 height 42
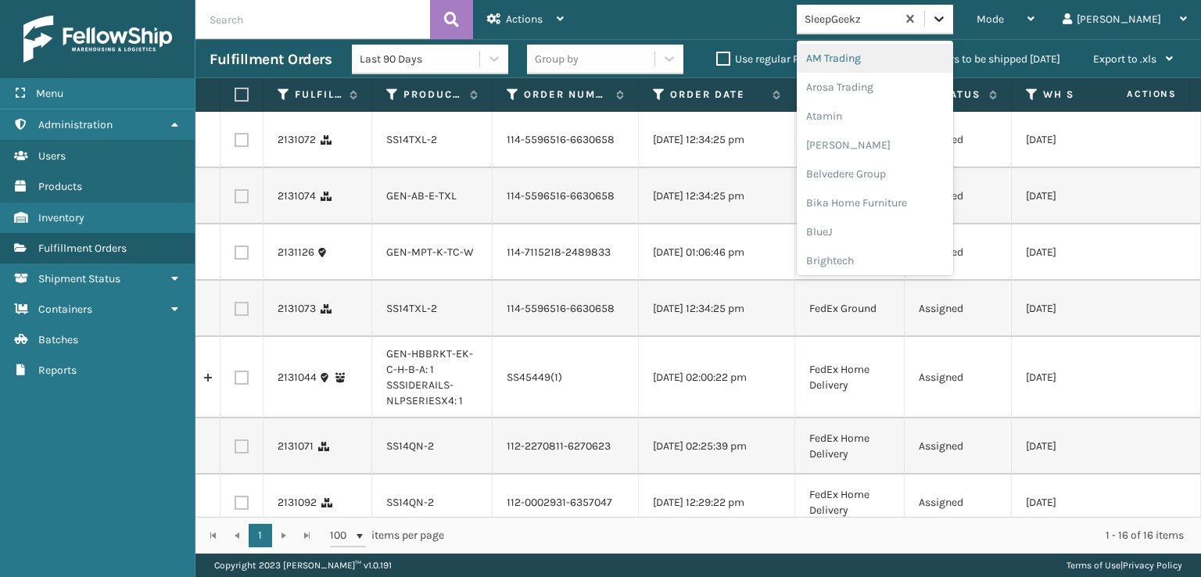
click at [947, 23] on icon at bounding box center [939, 19] width 16 height 16
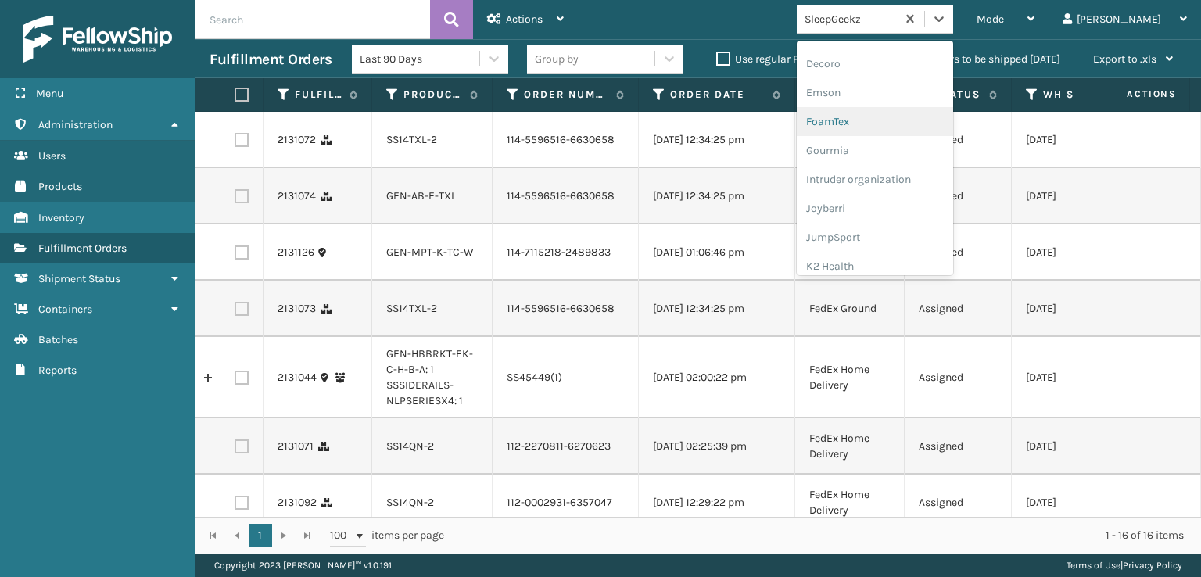
click at [893, 121] on div "FoamTex" at bounding box center [874, 121] width 156 height 29
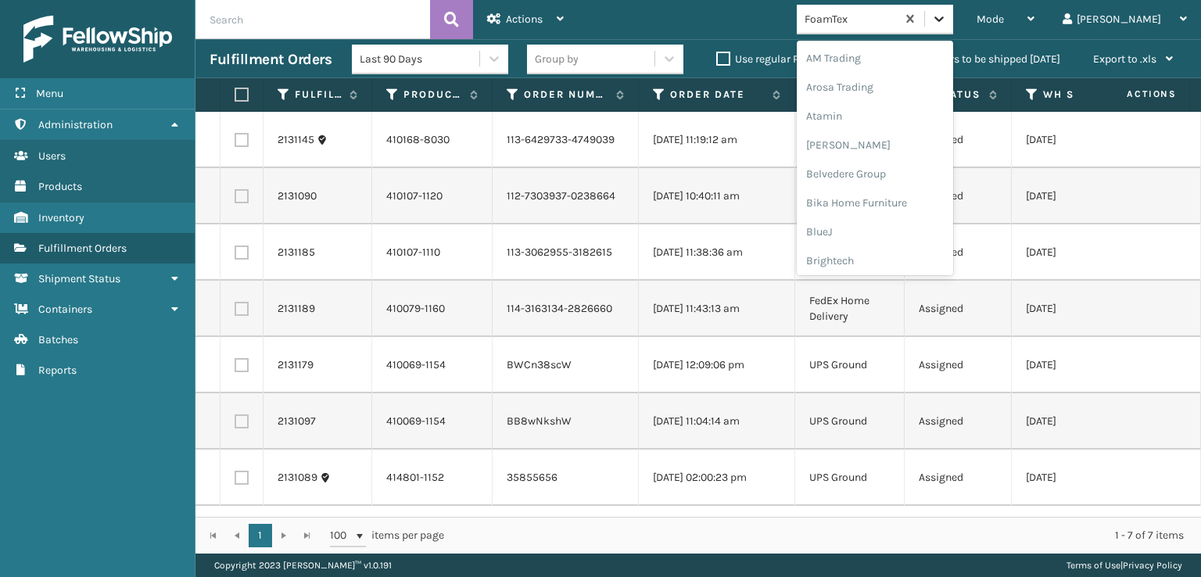
click at [947, 19] on icon at bounding box center [939, 19] width 16 height 16
click at [896, 149] on div "[PERSON_NAME] Brands" at bounding box center [874, 153] width 156 height 29
